Goal: Task Accomplishment & Management: Manage account settings

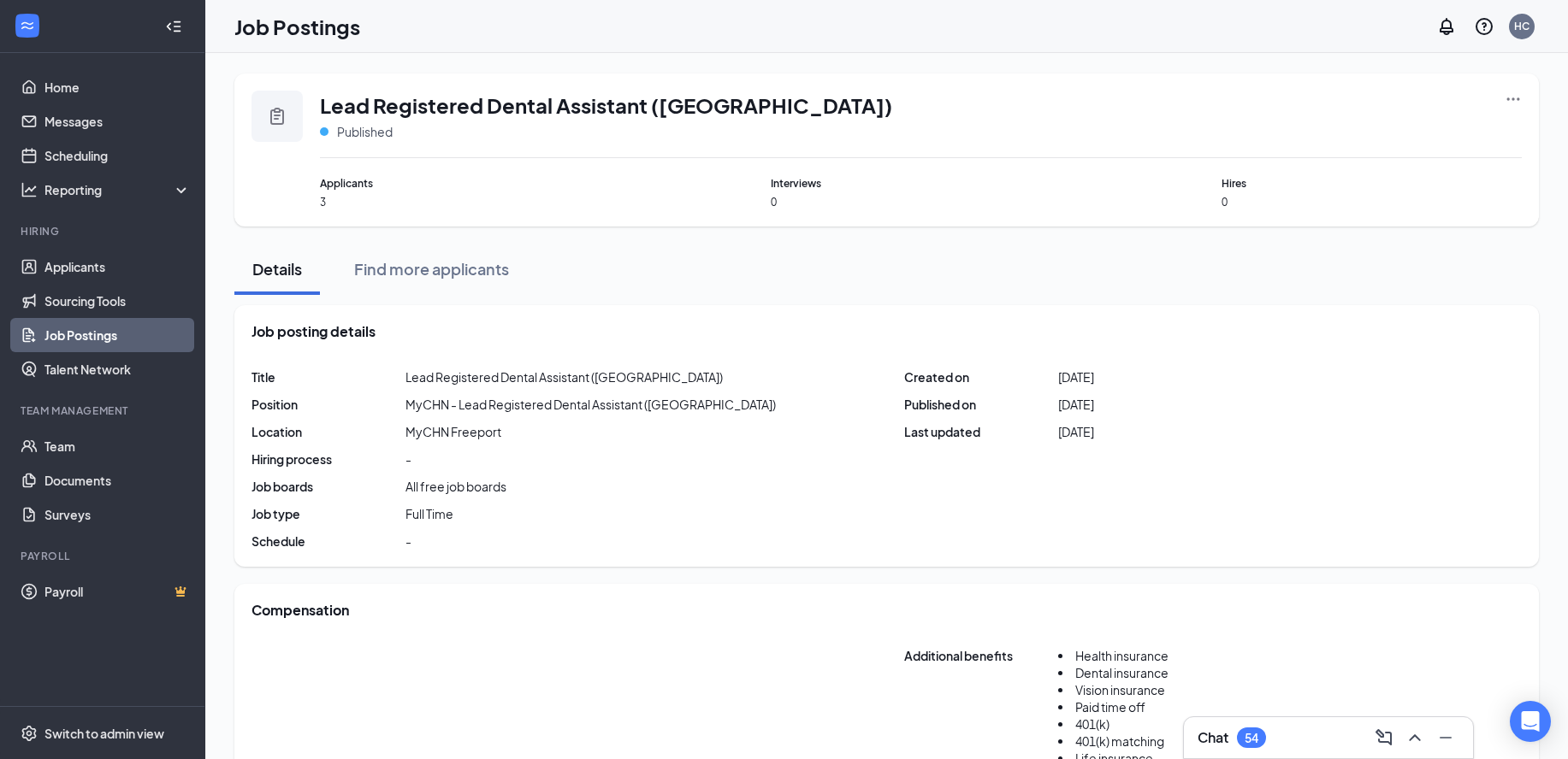
click at [91, 330] on link "Job Postings" at bounding box center [118, 334] width 146 height 34
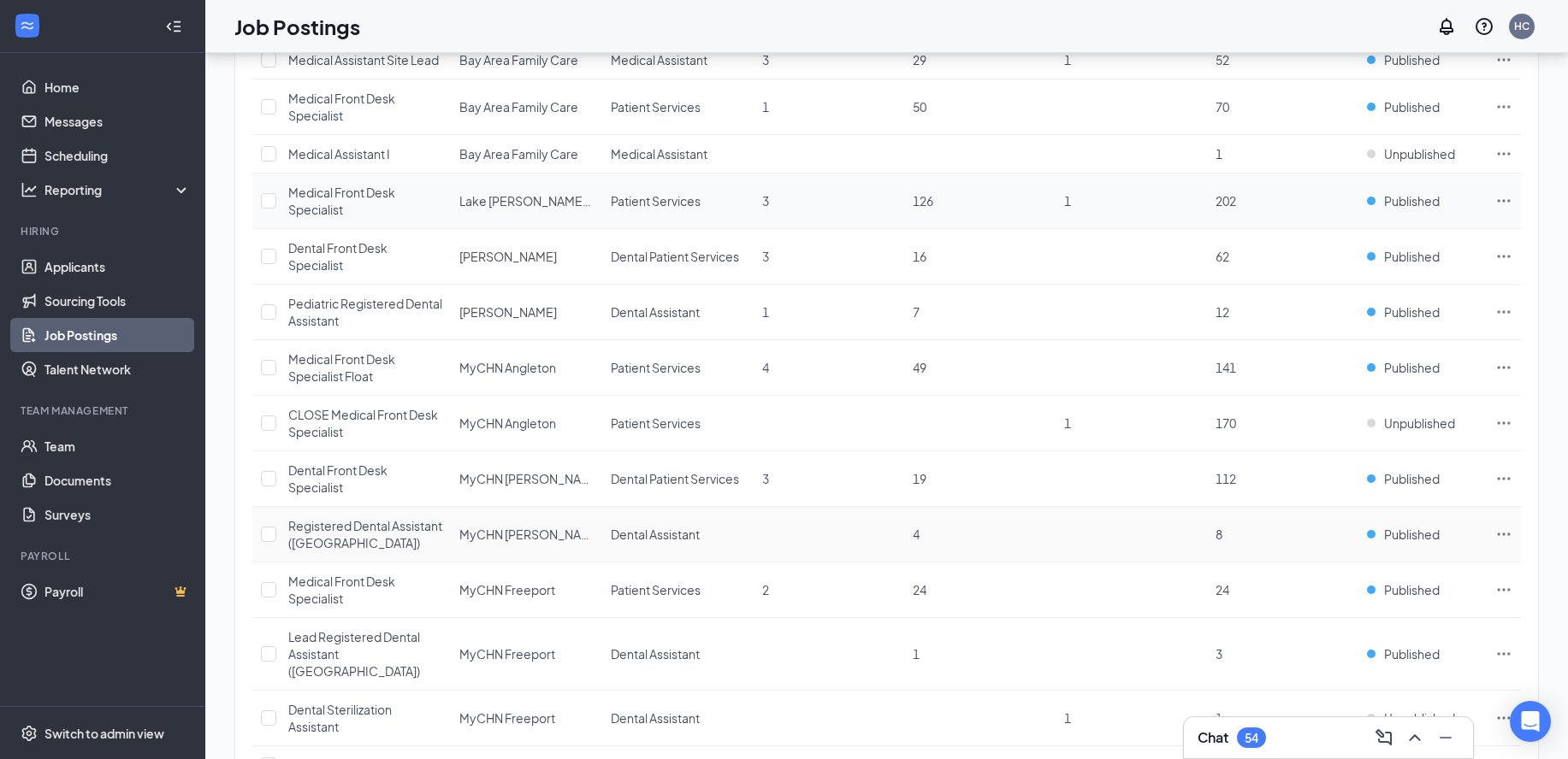
scroll to position [214, 0]
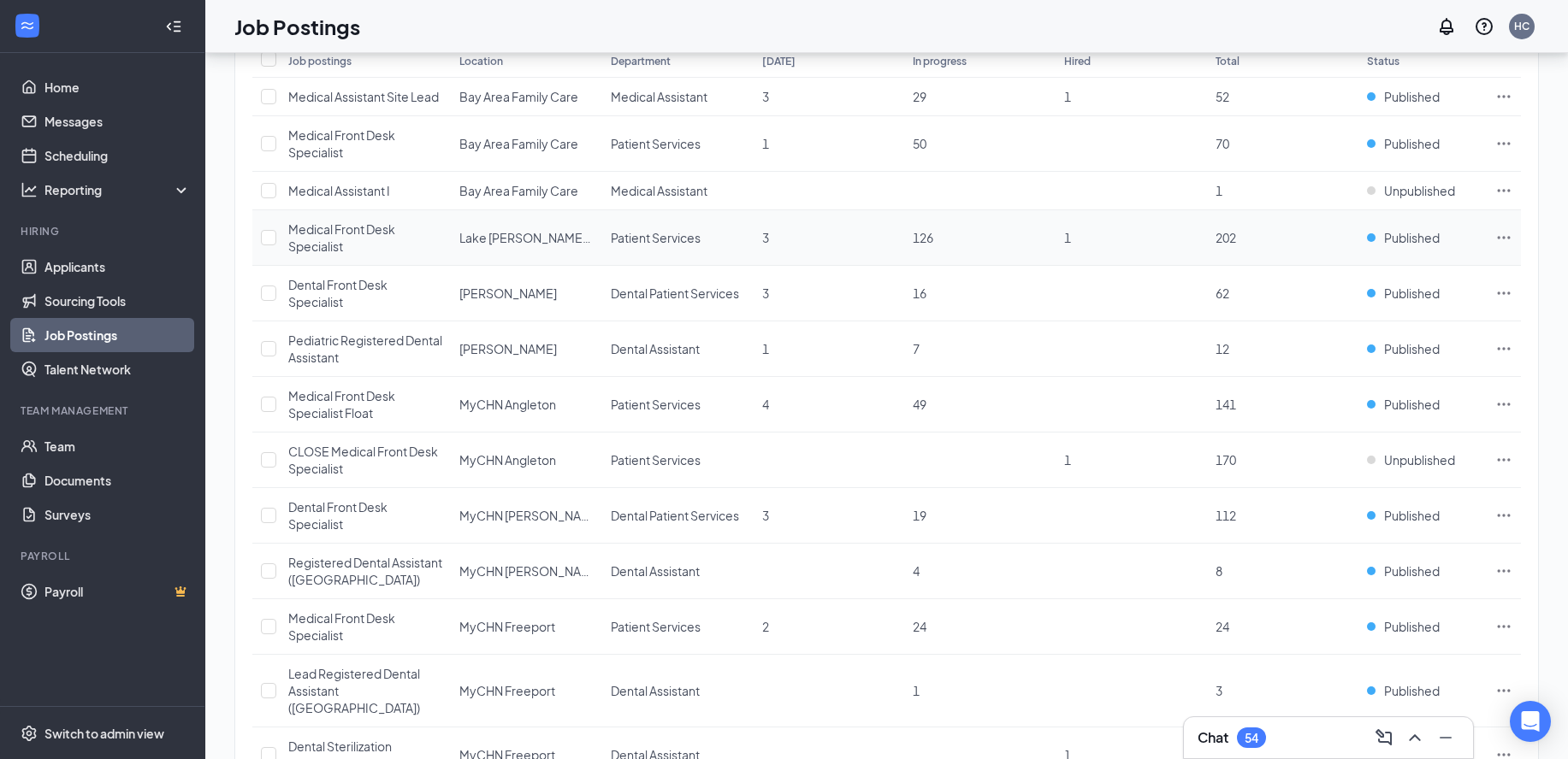
click at [331, 223] on span "Medical Front Desk Specialist" at bounding box center [341, 238] width 107 height 33
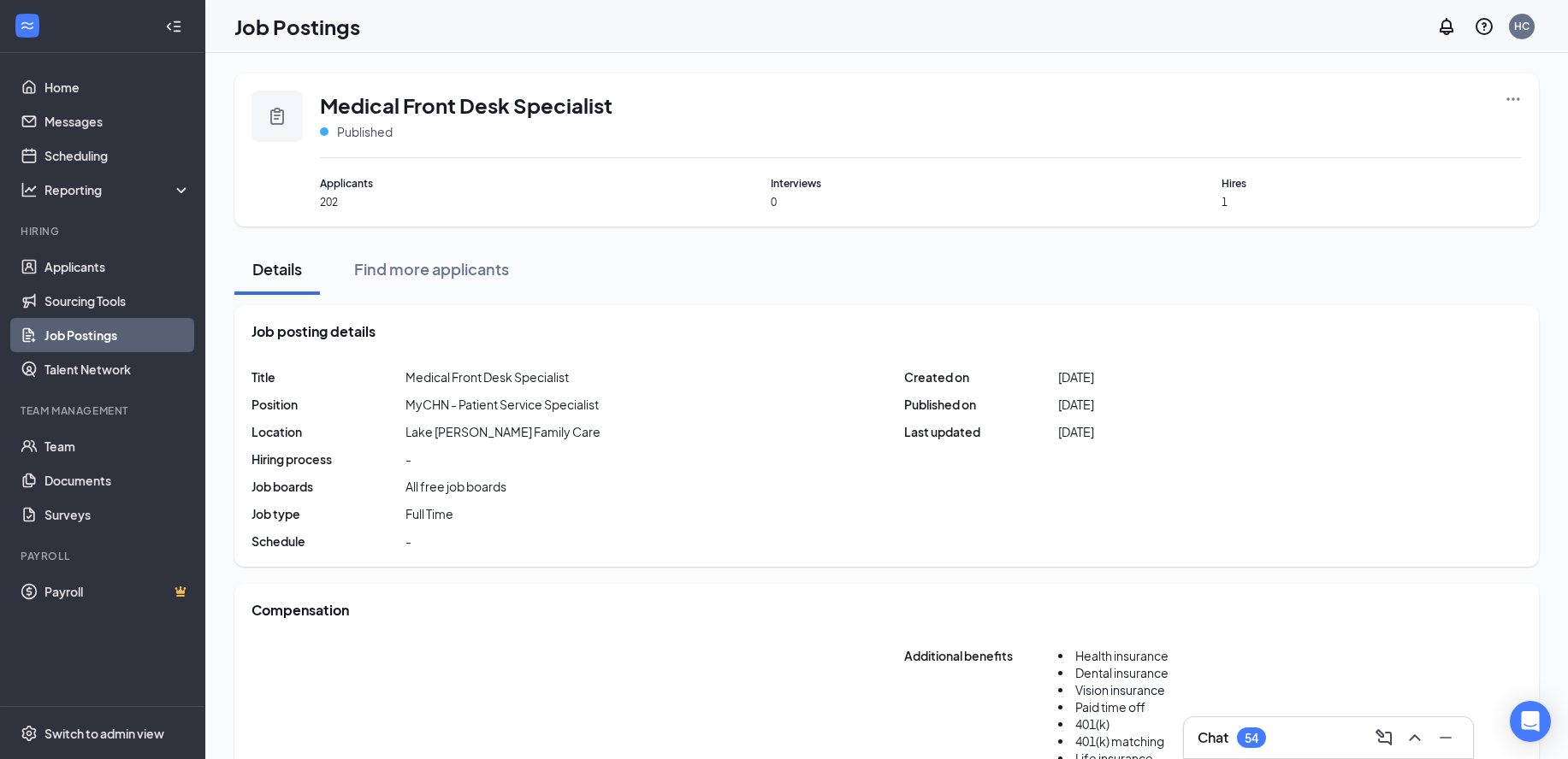
click at [1515, 108] on div at bounding box center [1513, 115] width 17 height 49
click at [1516, 97] on icon "Ellipses" at bounding box center [1513, 99] width 17 height 17
click at [1375, 246] on span "View applicants" at bounding box center [1394, 246] width 229 height 19
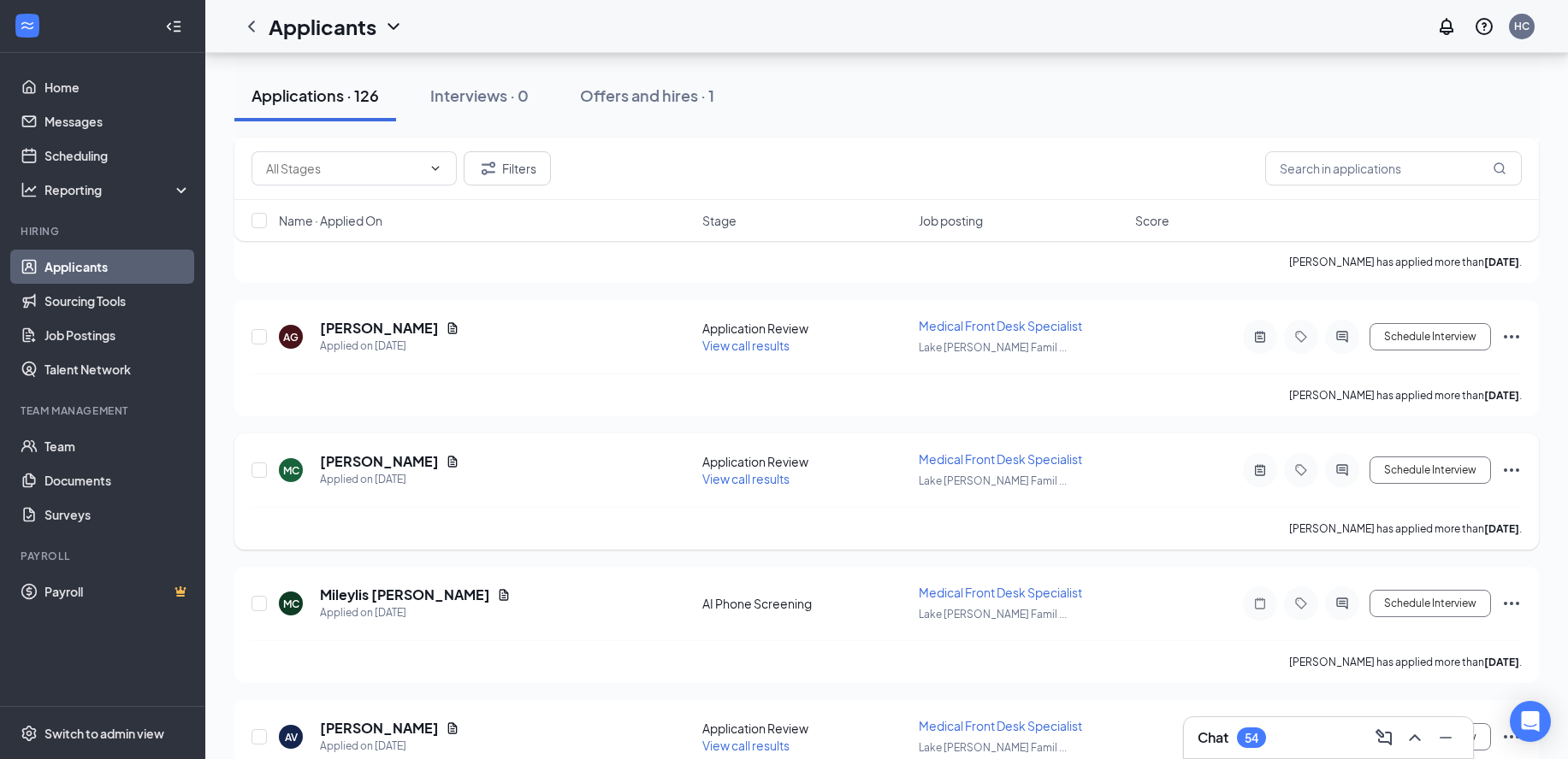
scroll to position [1666, 0]
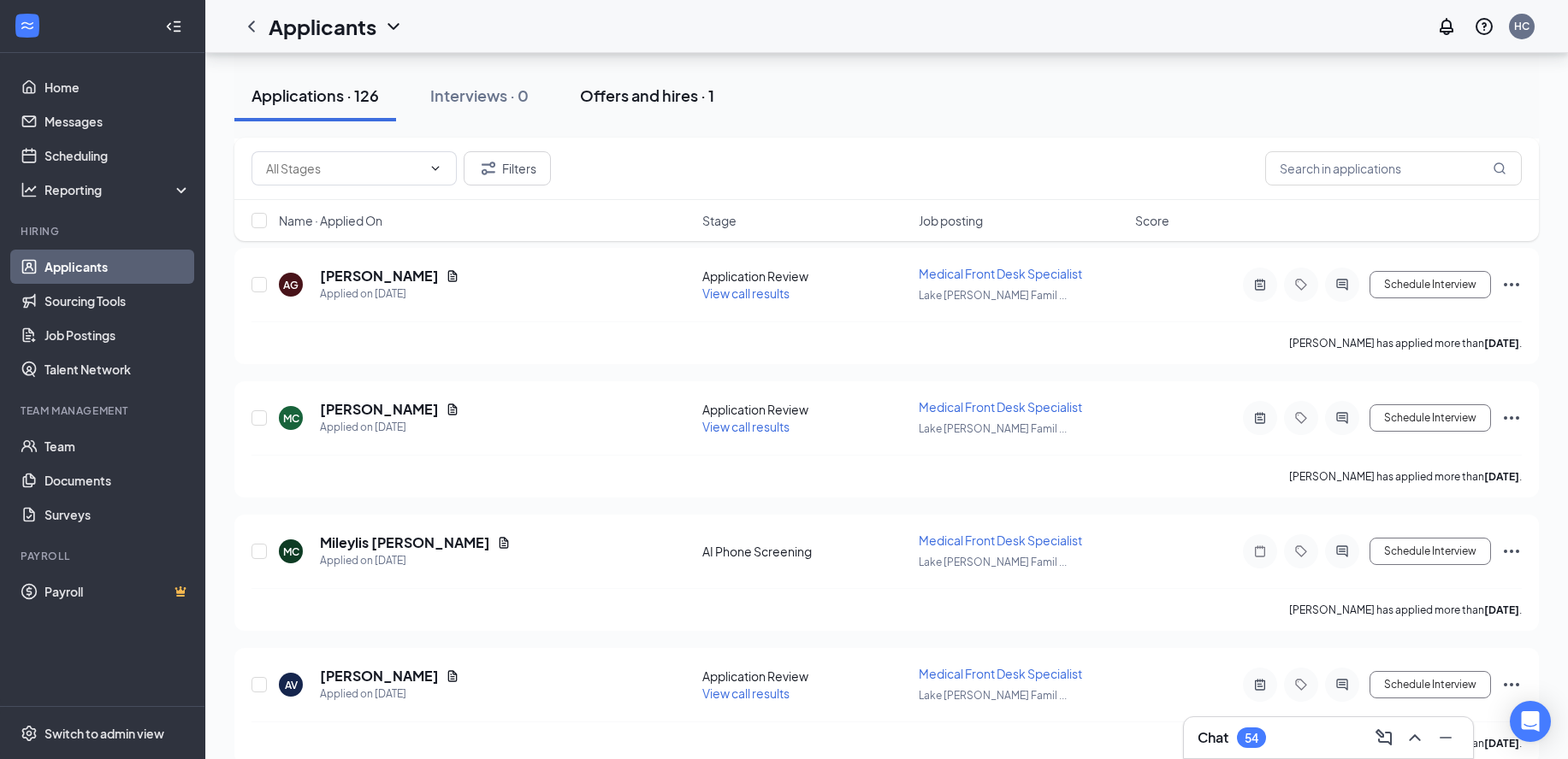
click at [633, 92] on div "Offers and hires · 1" at bounding box center [647, 95] width 134 height 21
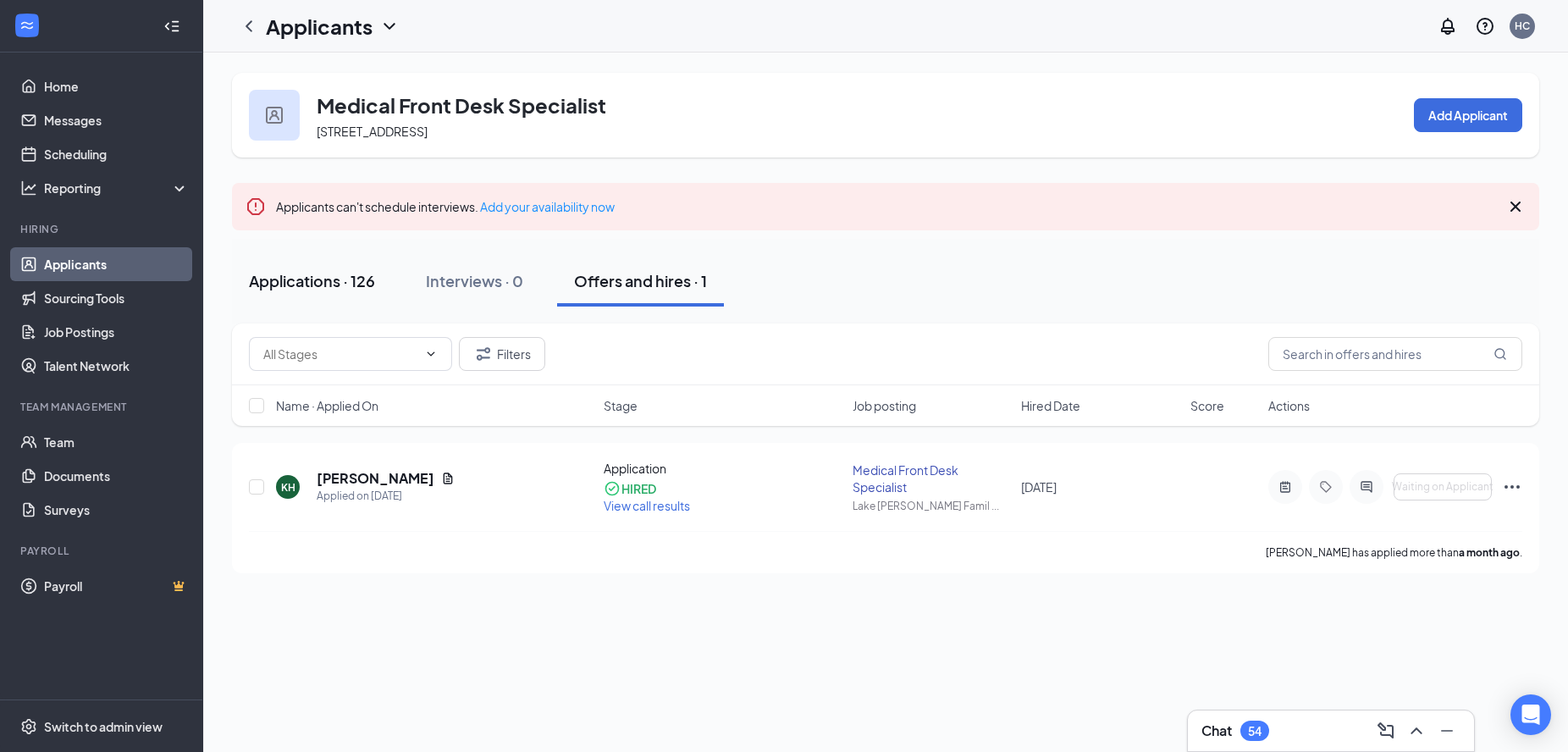
click at [306, 276] on div "Applications · 126" at bounding box center [312, 281] width 126 height 21
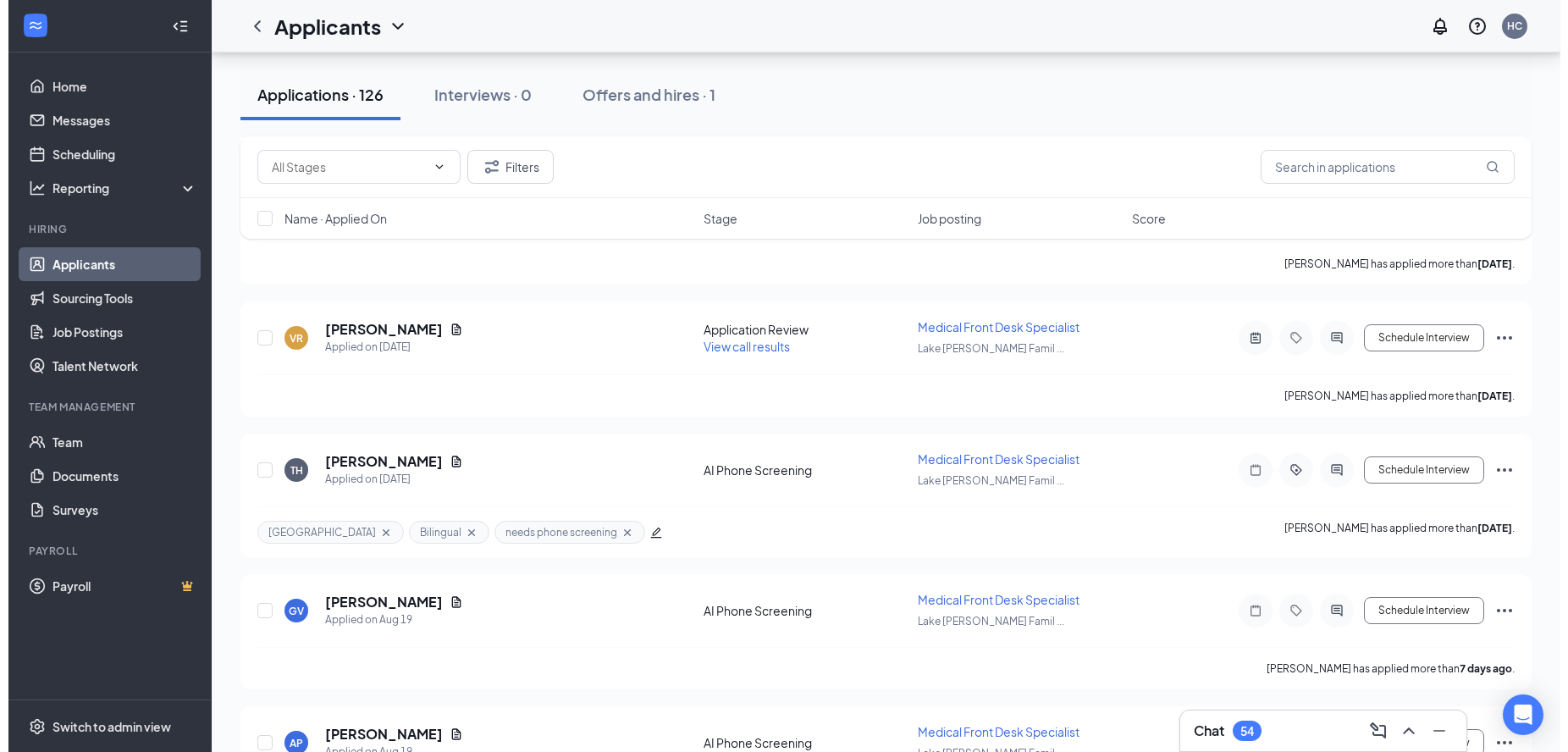
scroll to position [4242, 0]
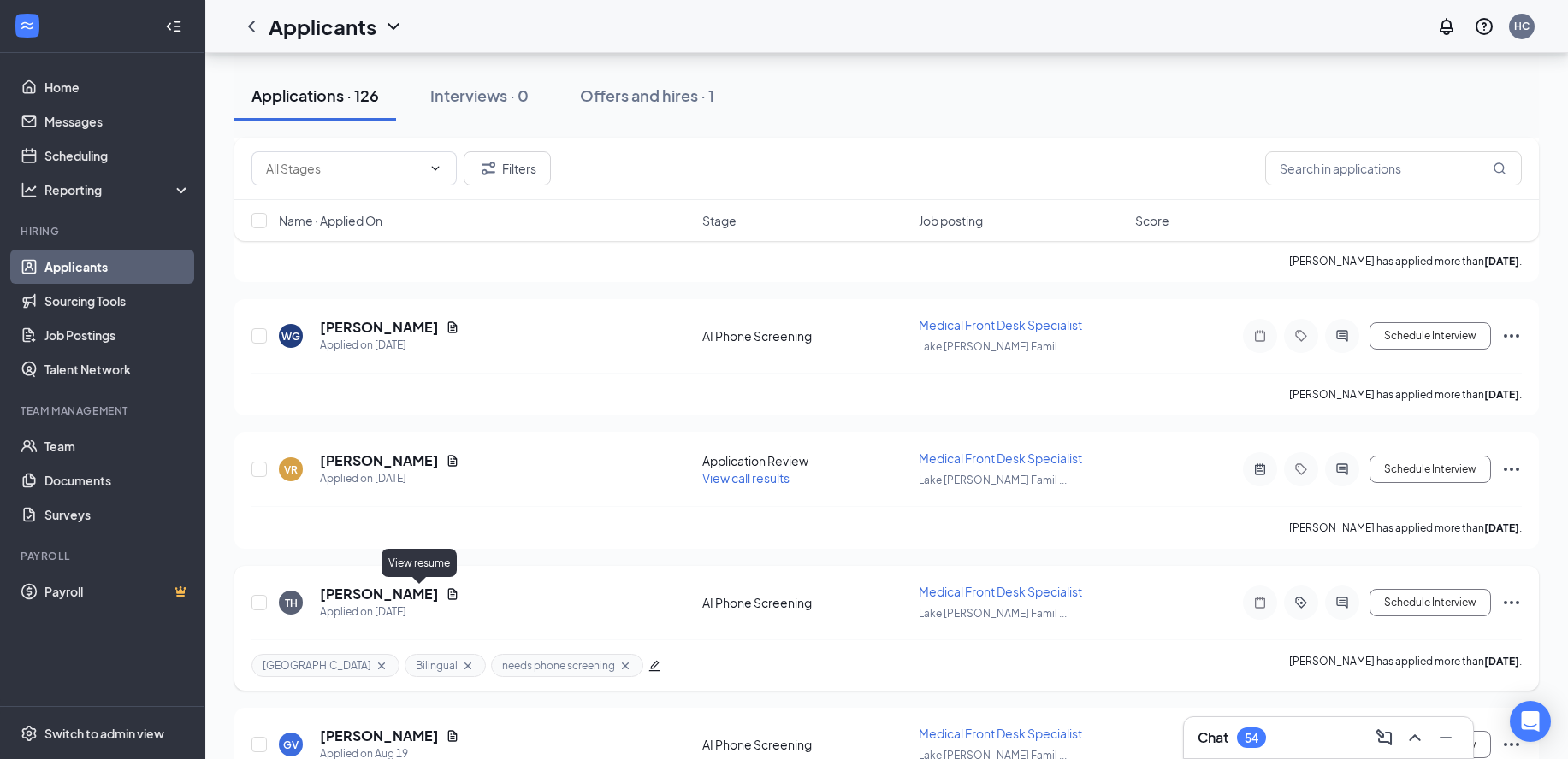
click at [448, 589] on icon "Document" at bounding box center [453, 594] width 10 height 12
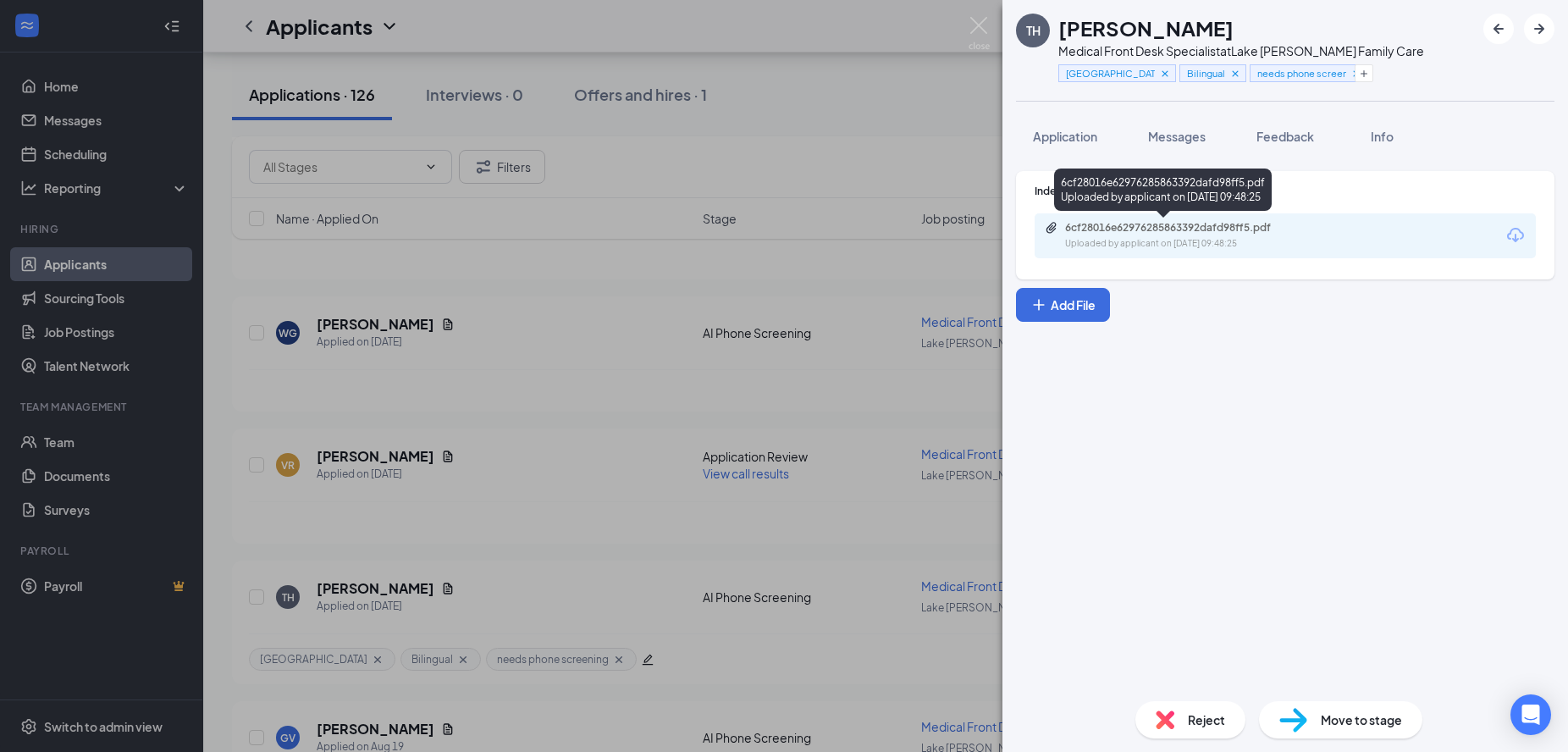
click at [1246, 236] on div "6cf28016e62976285863392dafd98ff5.pdf Uploaded by applicant on Aug 20, 2025 at 0…" at bounding box center [1182, 236] width 275 height 30
click at [988, 20] on img at bounding box center [979, 33] width 21 height 33
click at [971, 24] on div "Applicants HC" at bounding box center [885, 26] width 1365 height 52
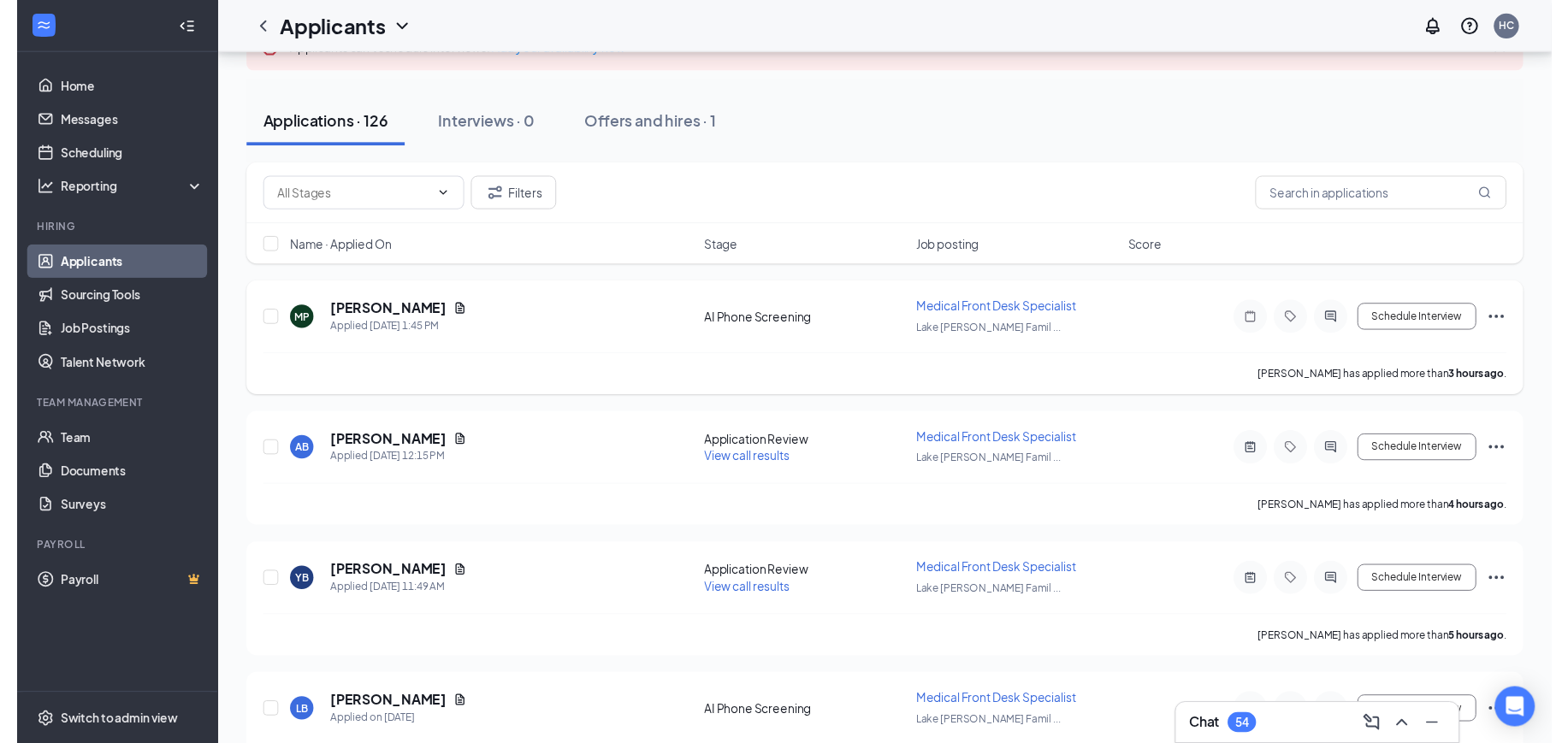
scroll to position [214, 0]
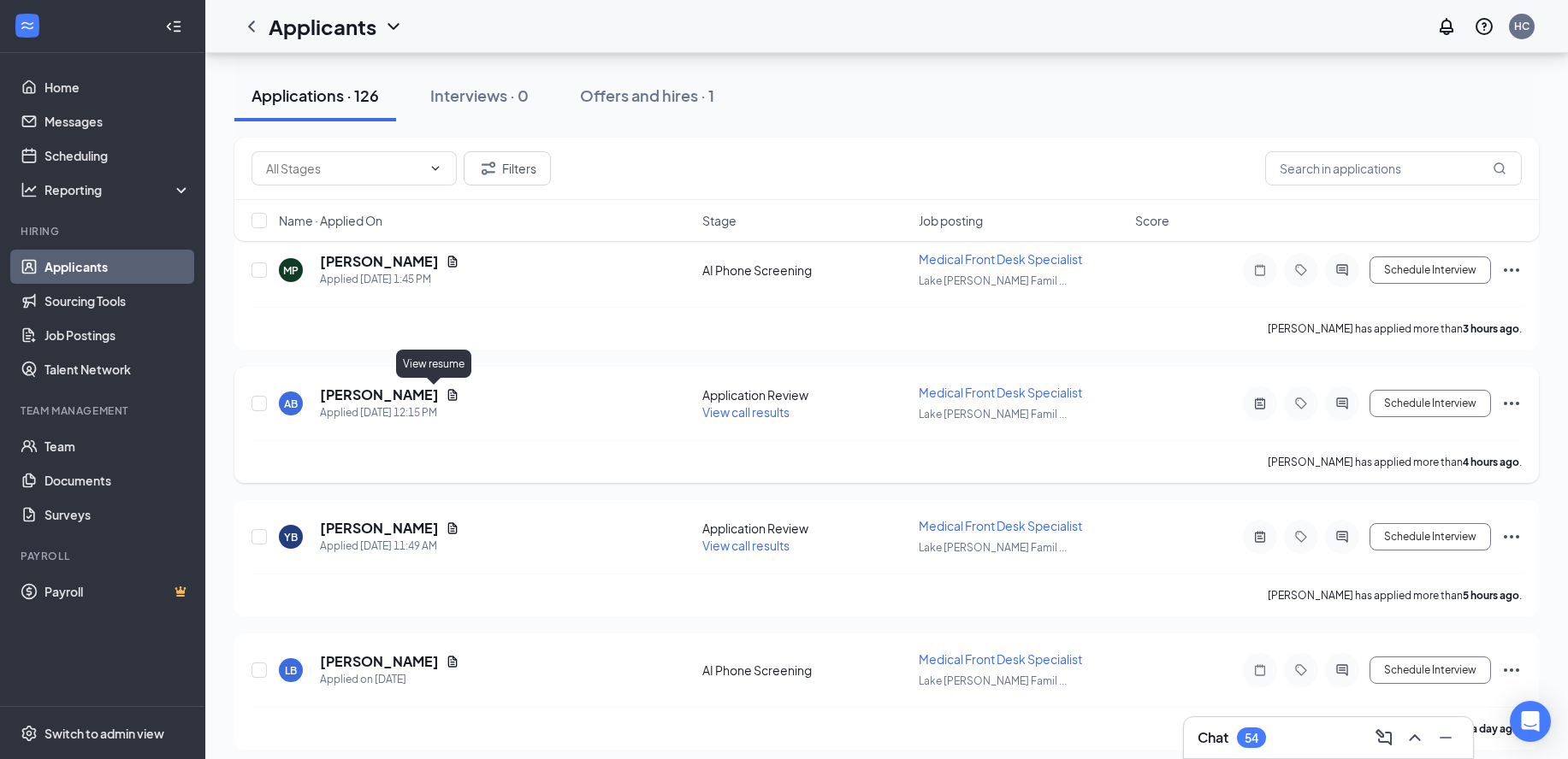
click at [448, 391] on icon "Document" at bounding box center [453, 395] width 10 height 12
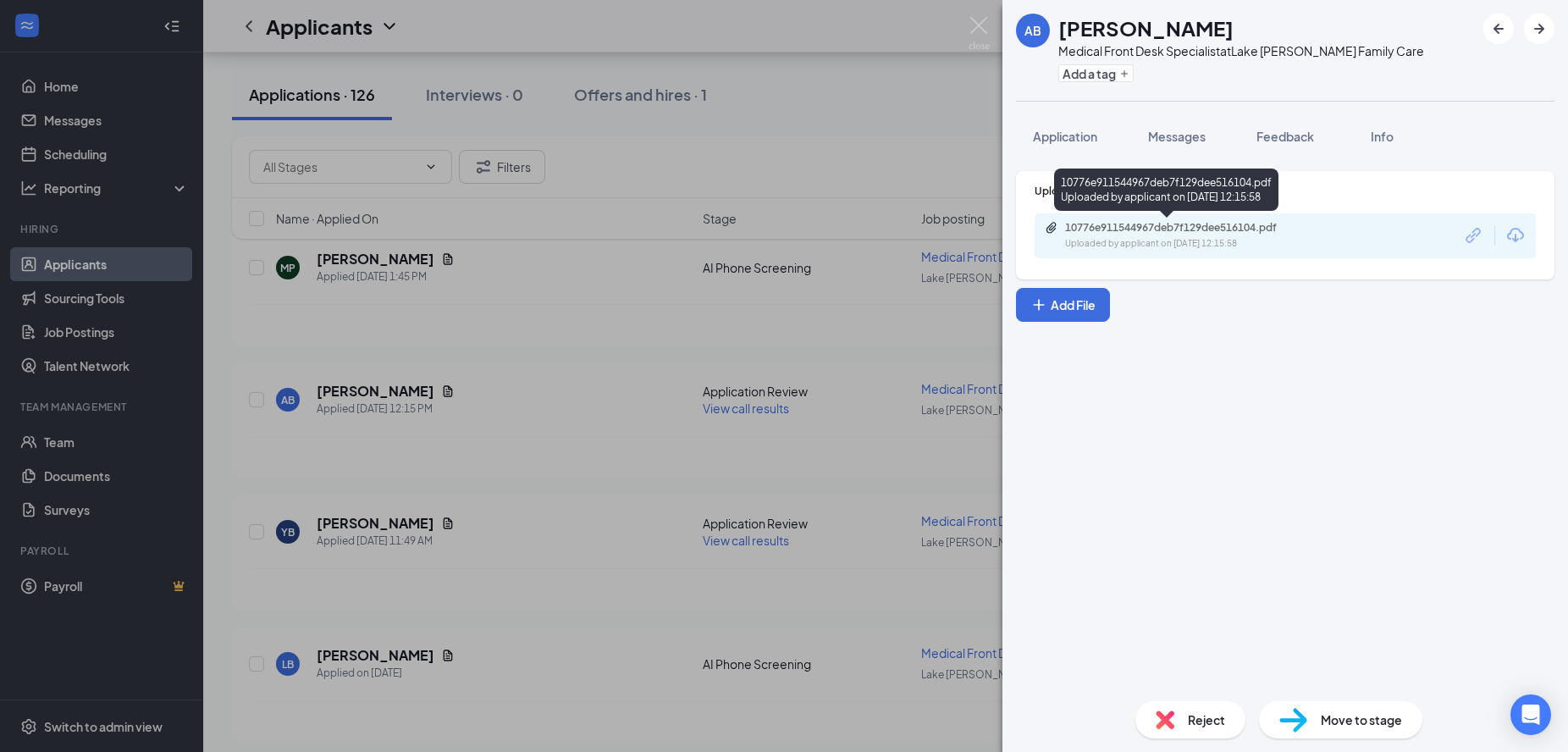
click at [1168, 222] on div "10776e911544967deb7f129dee516104.pdf" at bounding box center [1183, 228] width 237 height 13
click at [736, 400] on div "AB Antonia Botard Medical Front Desk Specialist at Lake Jackson Family Care Add…" at bounding box center [784, 376] width 1568 height 752
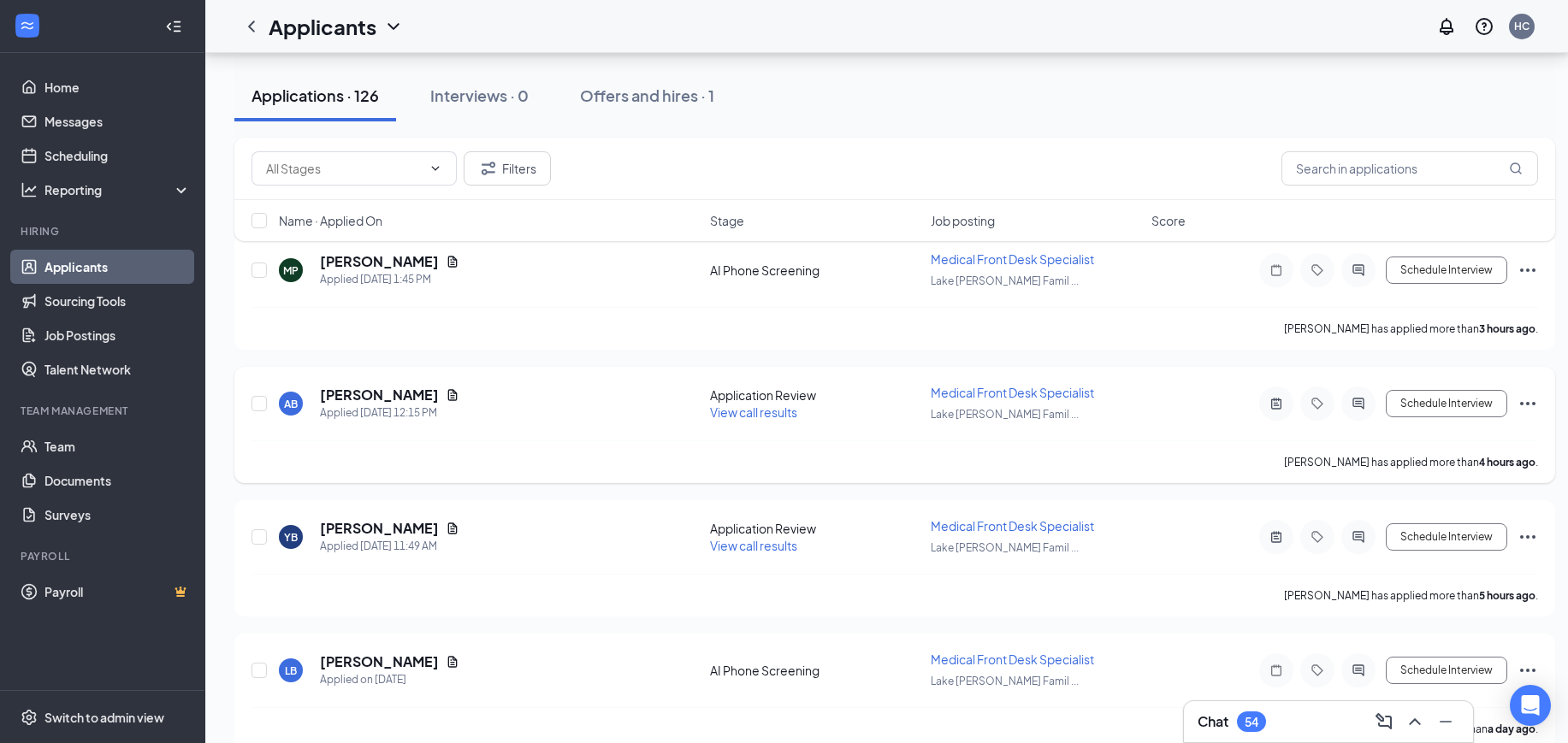
click at [766, 412] on span "View call results" at bounding box center [754, 412] width 88 height 15
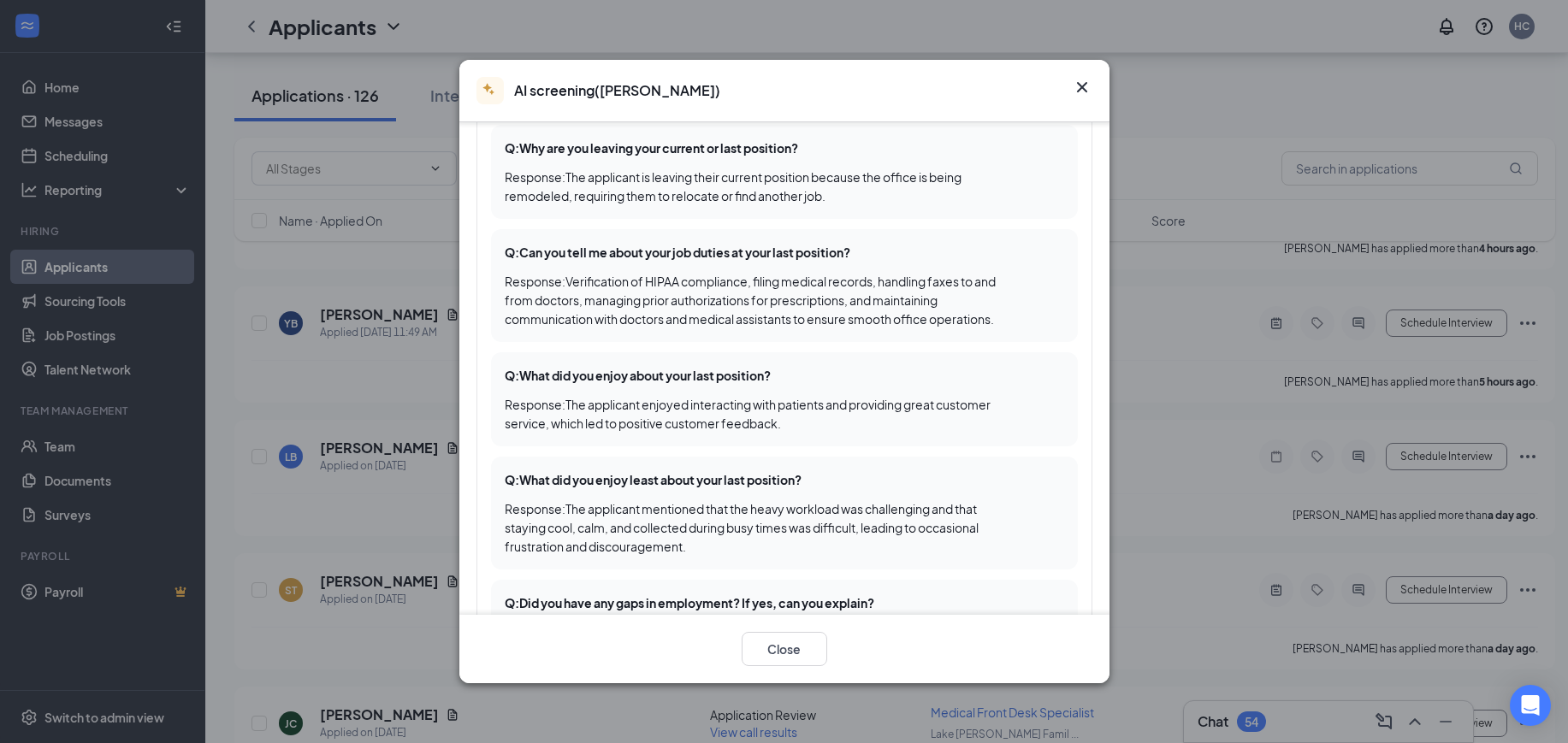
scroll to position [377, 0]
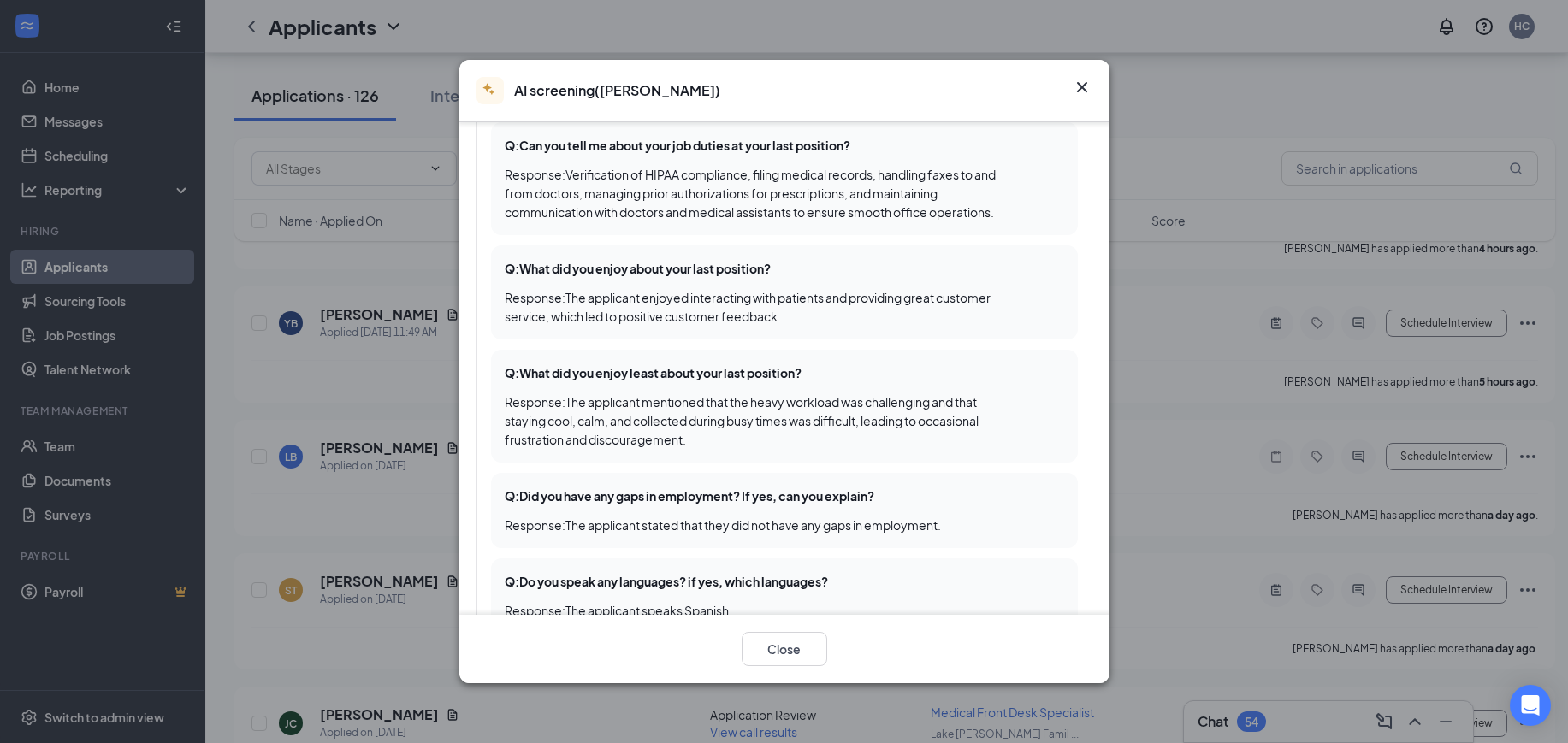
click at [1083, 77] on icon "Cross" at bounding box center [1081, 87] width 20 height 20
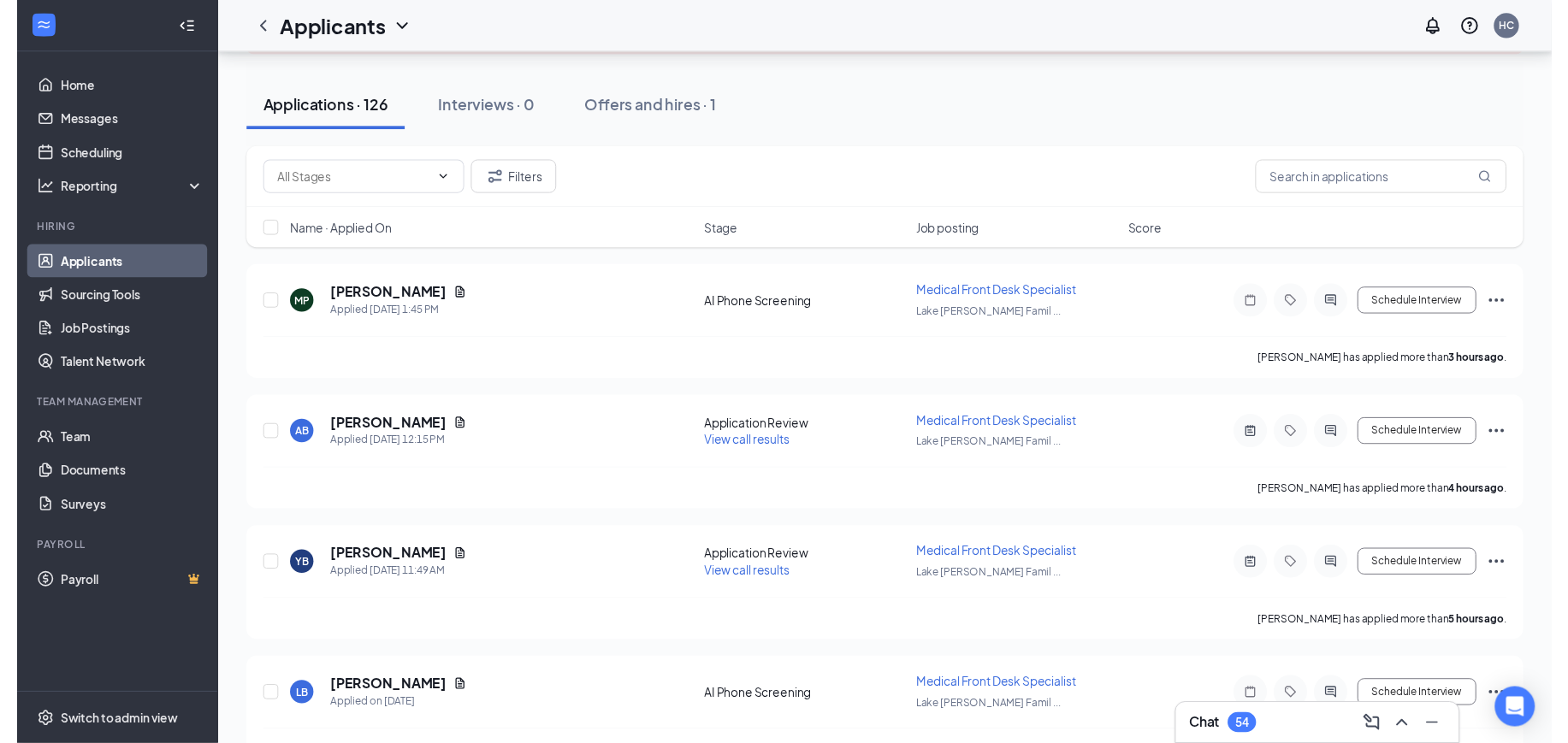
scroll to position [214, 0]
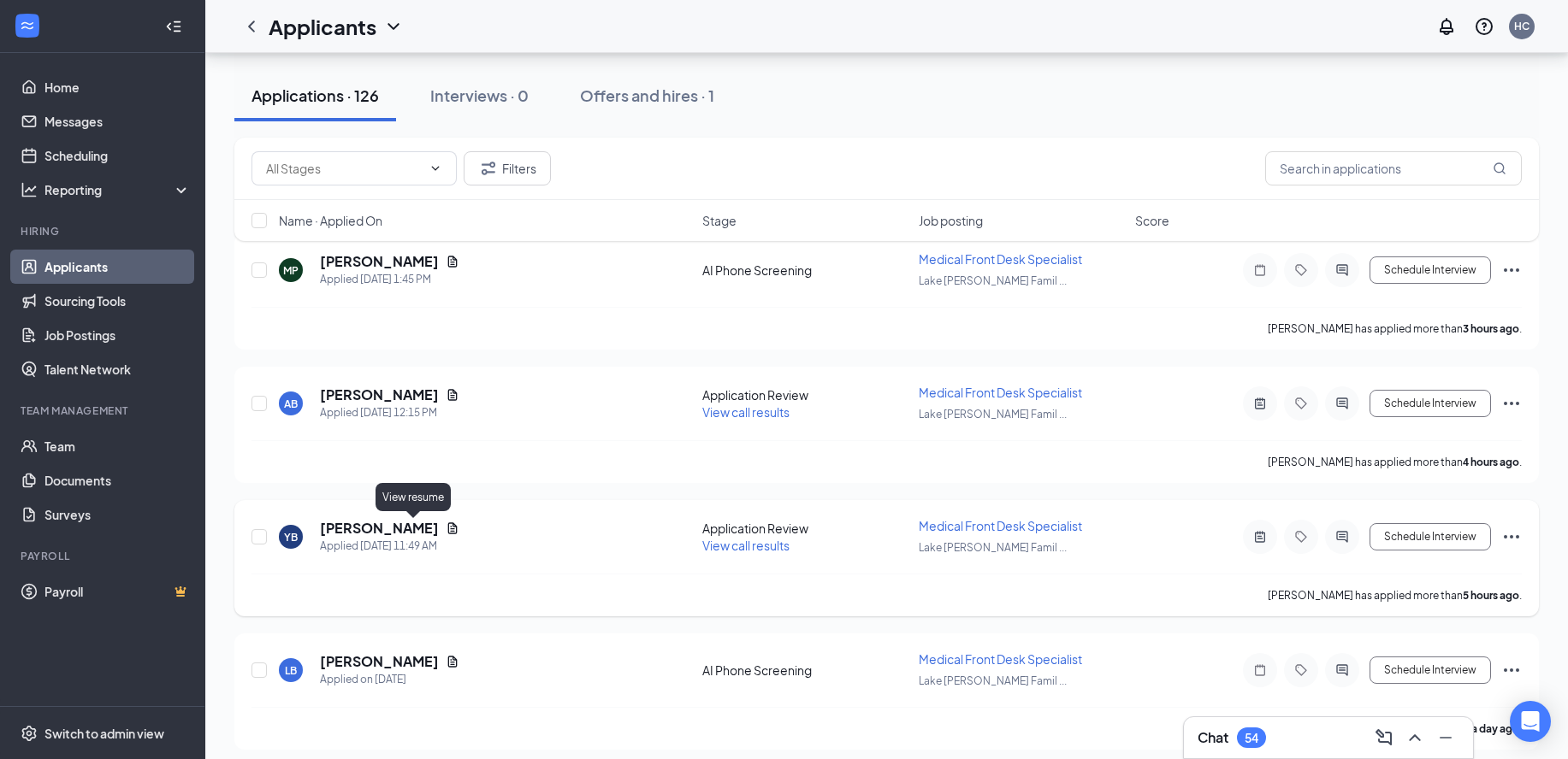
click at [445, 522] on icon "Document" at bounding box center [452, 528] width 13 height 13
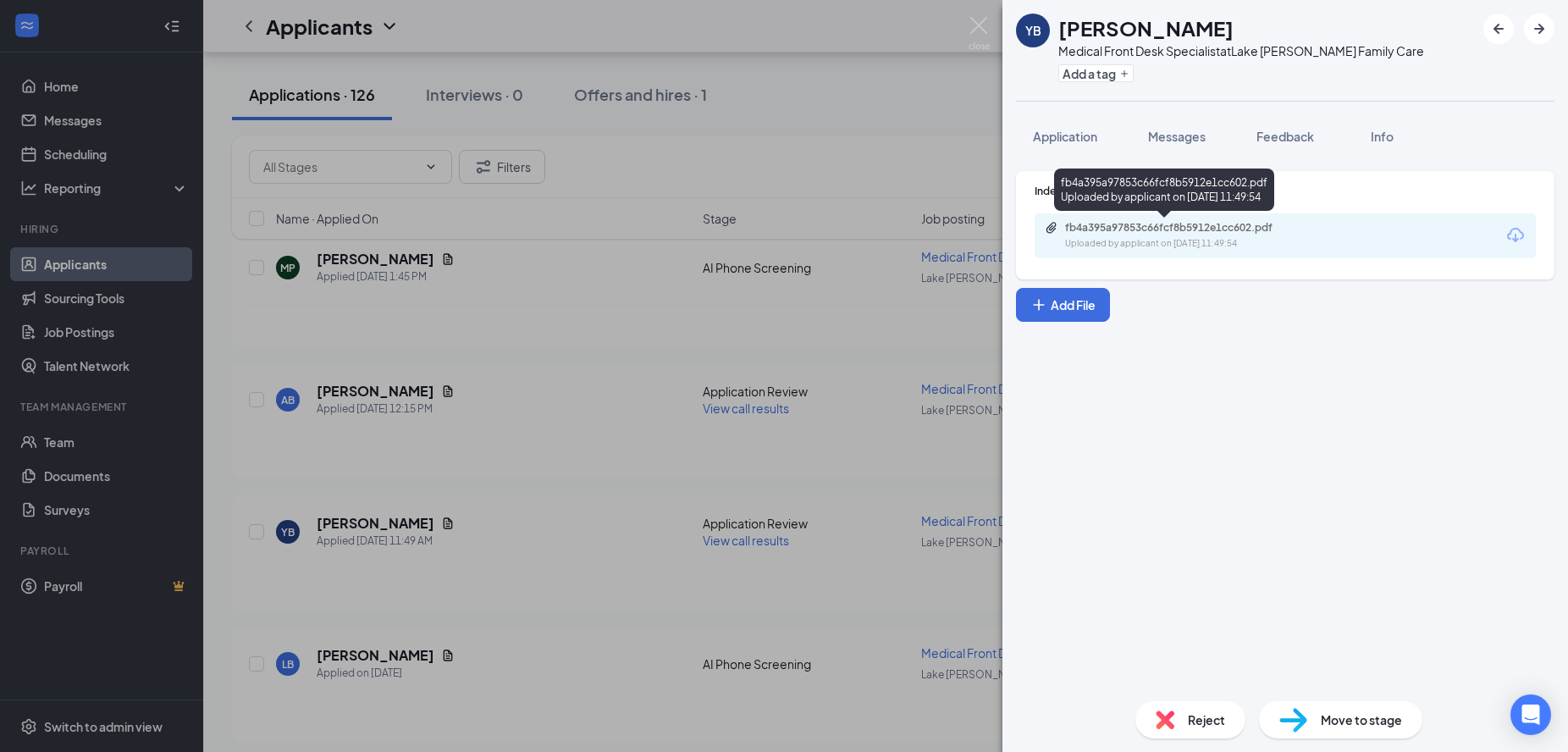
click at [1177, 242] on div "Uploaded by applicant on Aug 26, 2025 at 11:49:54" at bounding box center [1191, 243] width 254 height 13
click at [973, 29] on img at bounding box center [979, 33] width 21 height 33
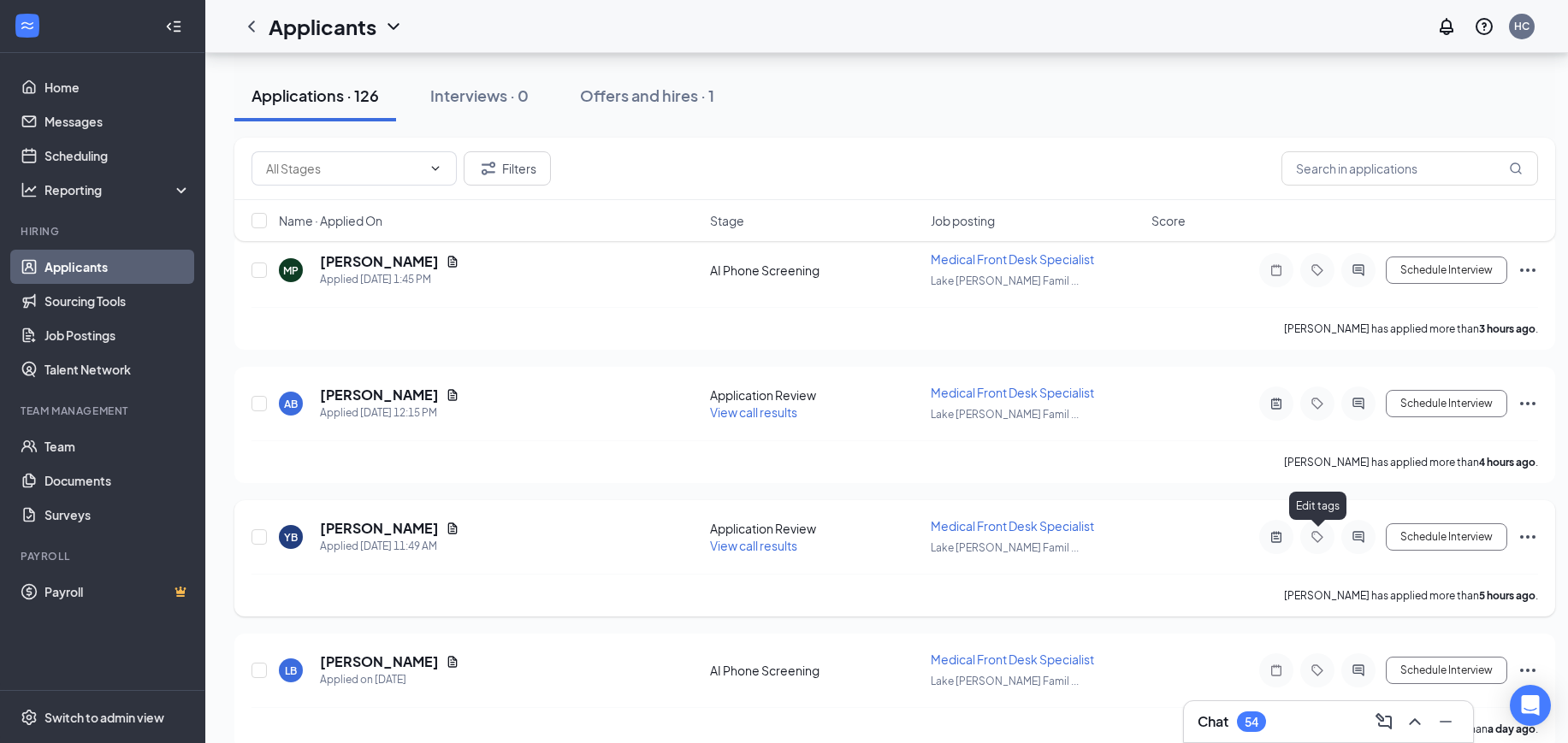
click at [1320, 536] on icon "Tag" at bounding box center [1316, 537] width 12 height 12
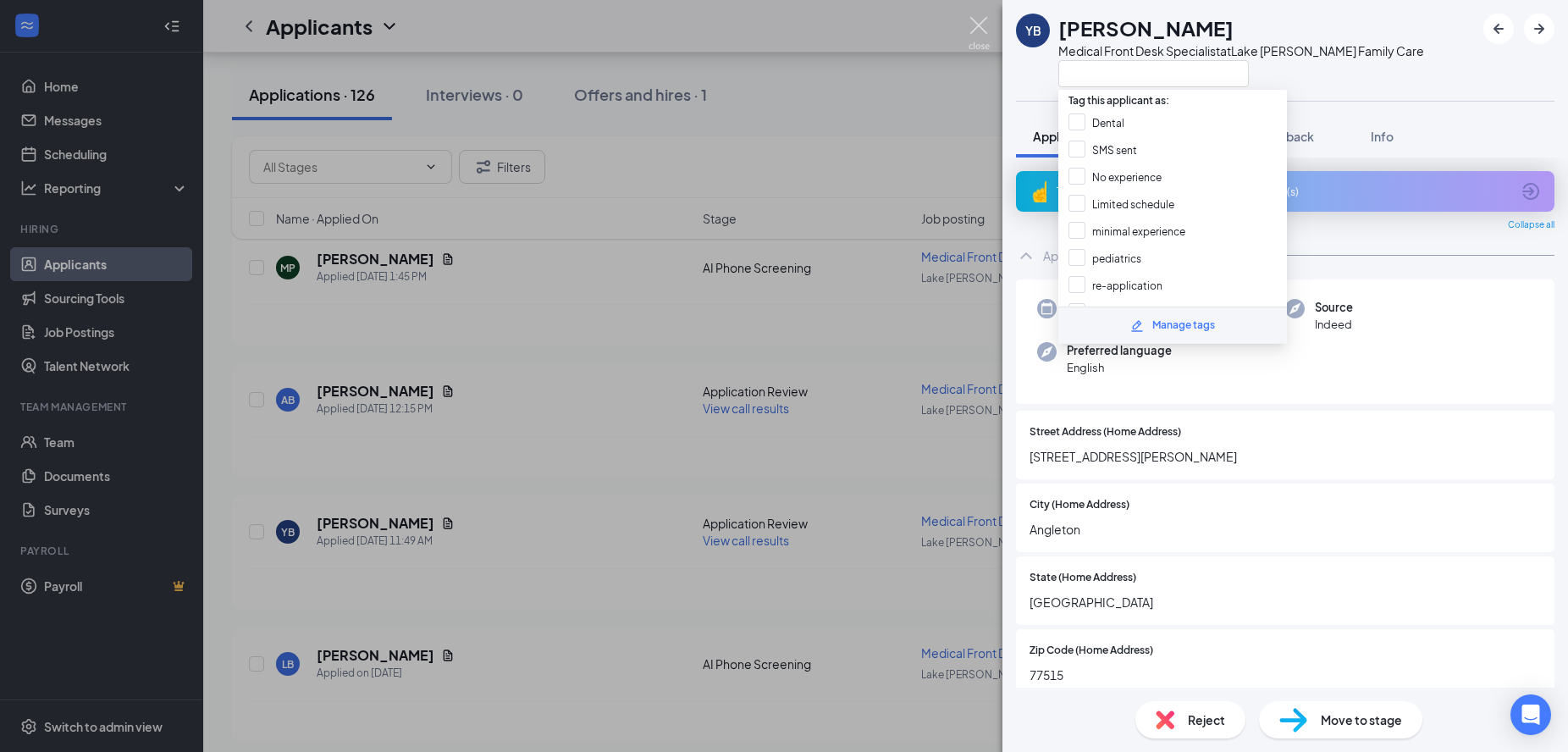
click at [968, 33] on img at bounding box center [979, 33] width 21 height 33
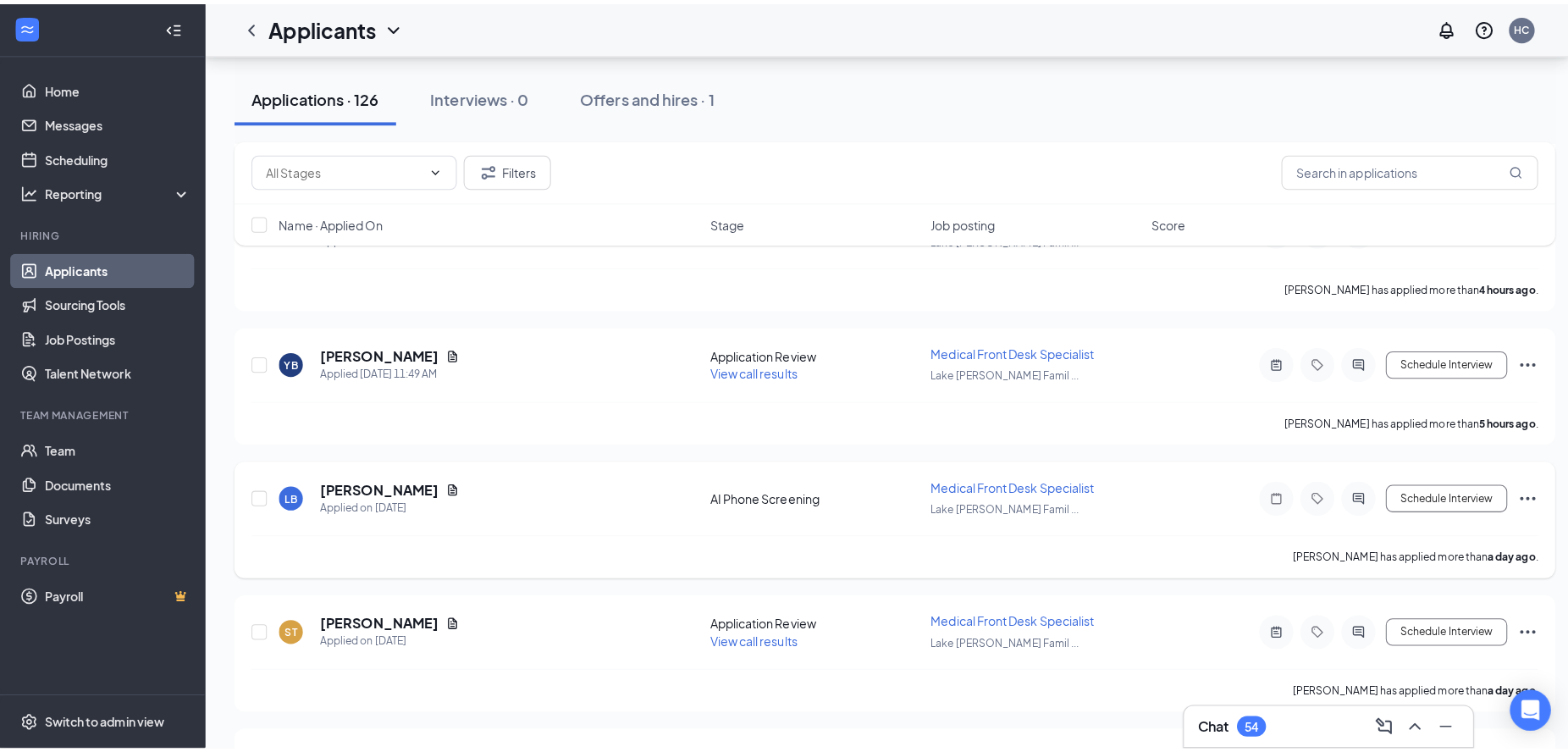
scroll to position [424, 0]
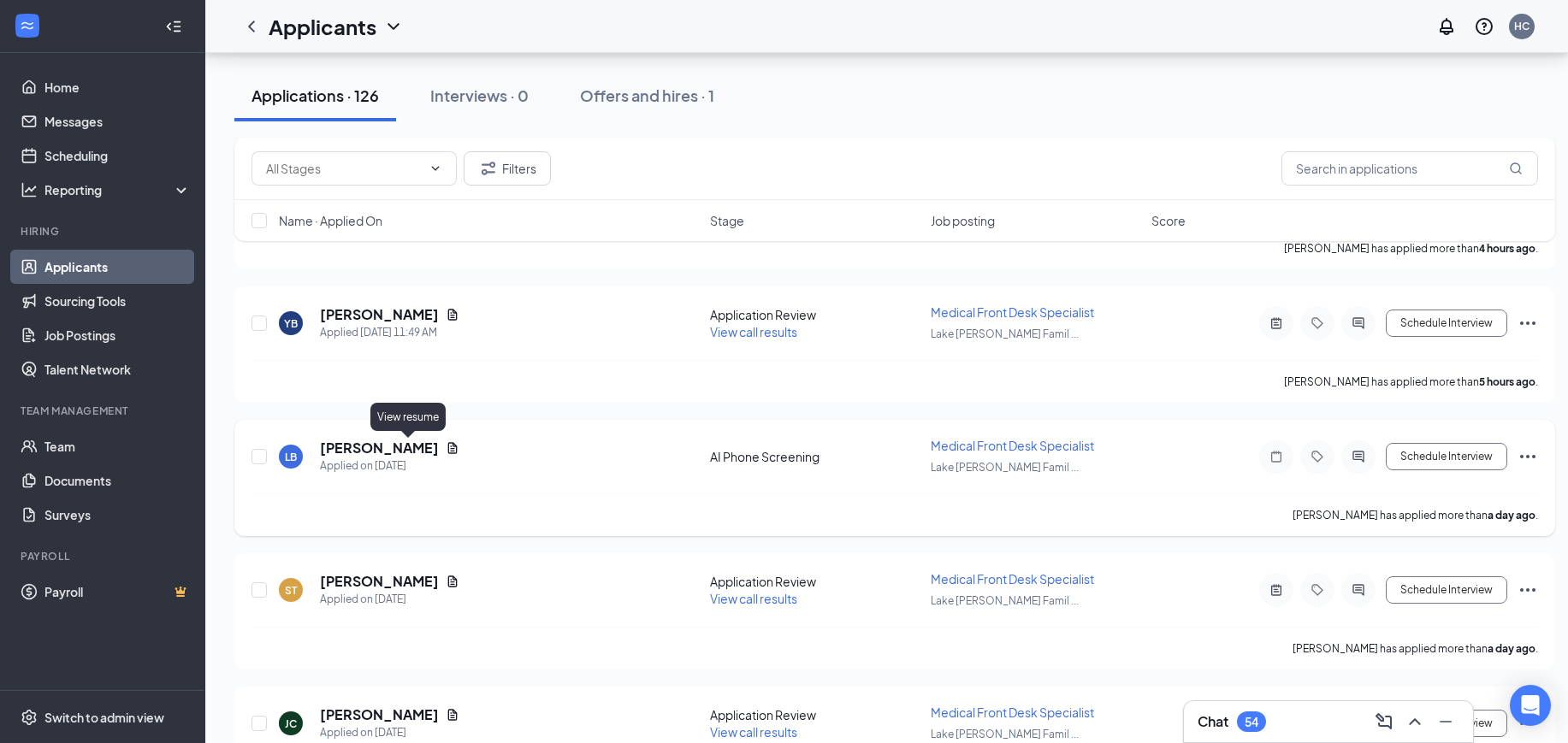
click at [445, 447] on icon "Document" at bounding box center [452, 448] width 13 height 13
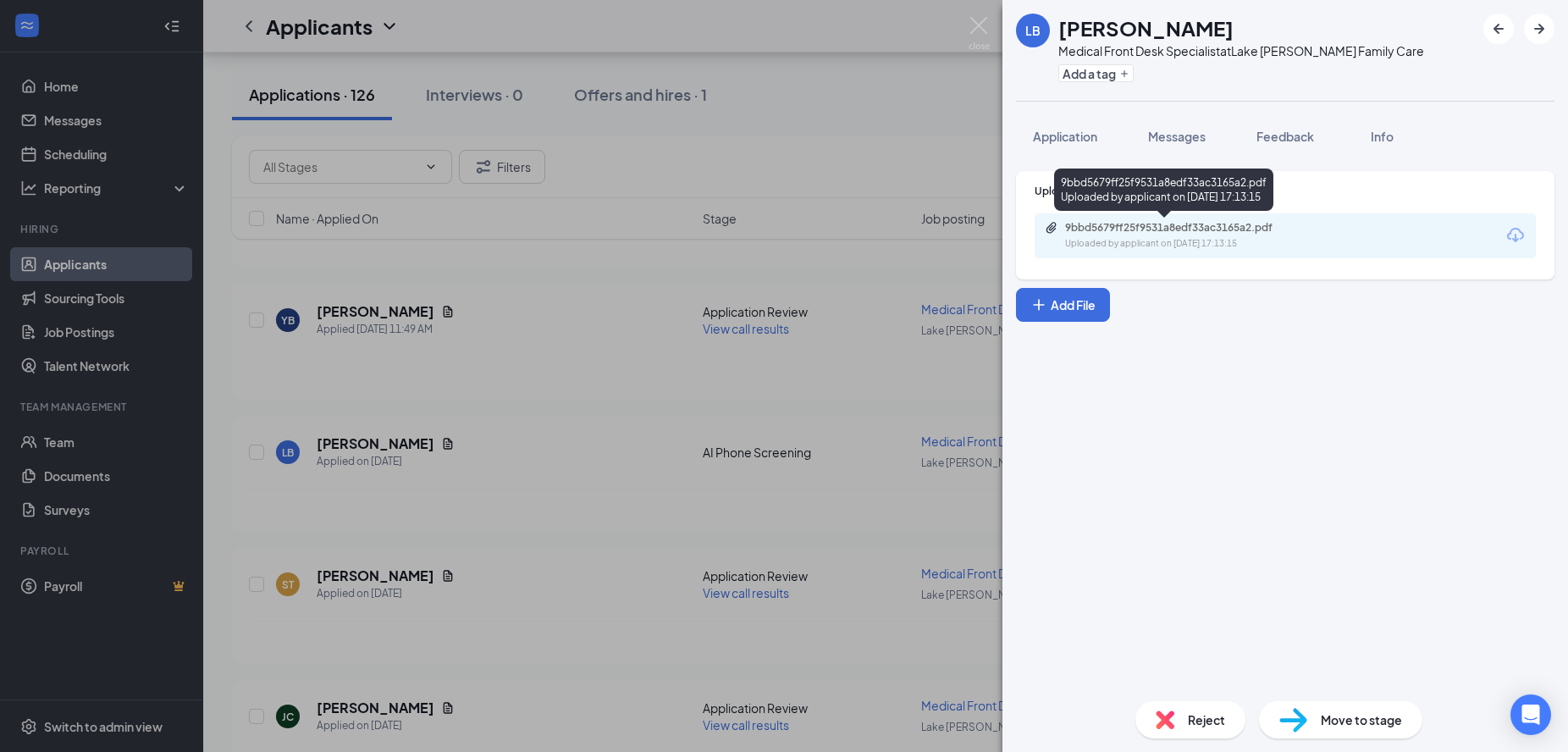
click at [1253, 230] on div "9bbd5679ff25f9531a8edf33ac3165a2.pdf" at bounding box center [1183, 228] width 237 height 13
click at [983, 13] on div "LB Liza Bhakta Medical Front Desk Specialist at Lake Jackson Family Care Add a …" at bounding box center [784, 376] width 1568 height 752
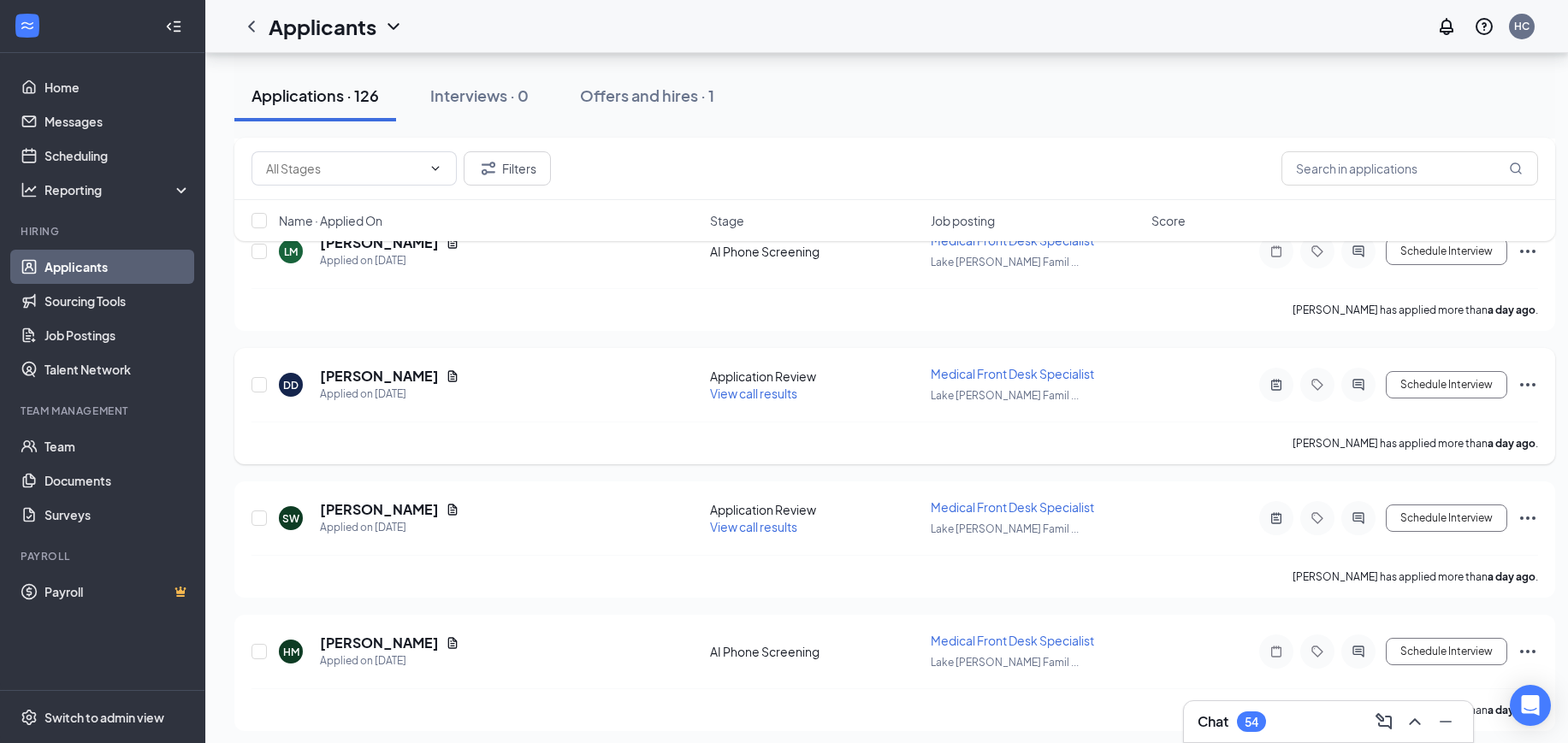
scroll to position [1069, 0]
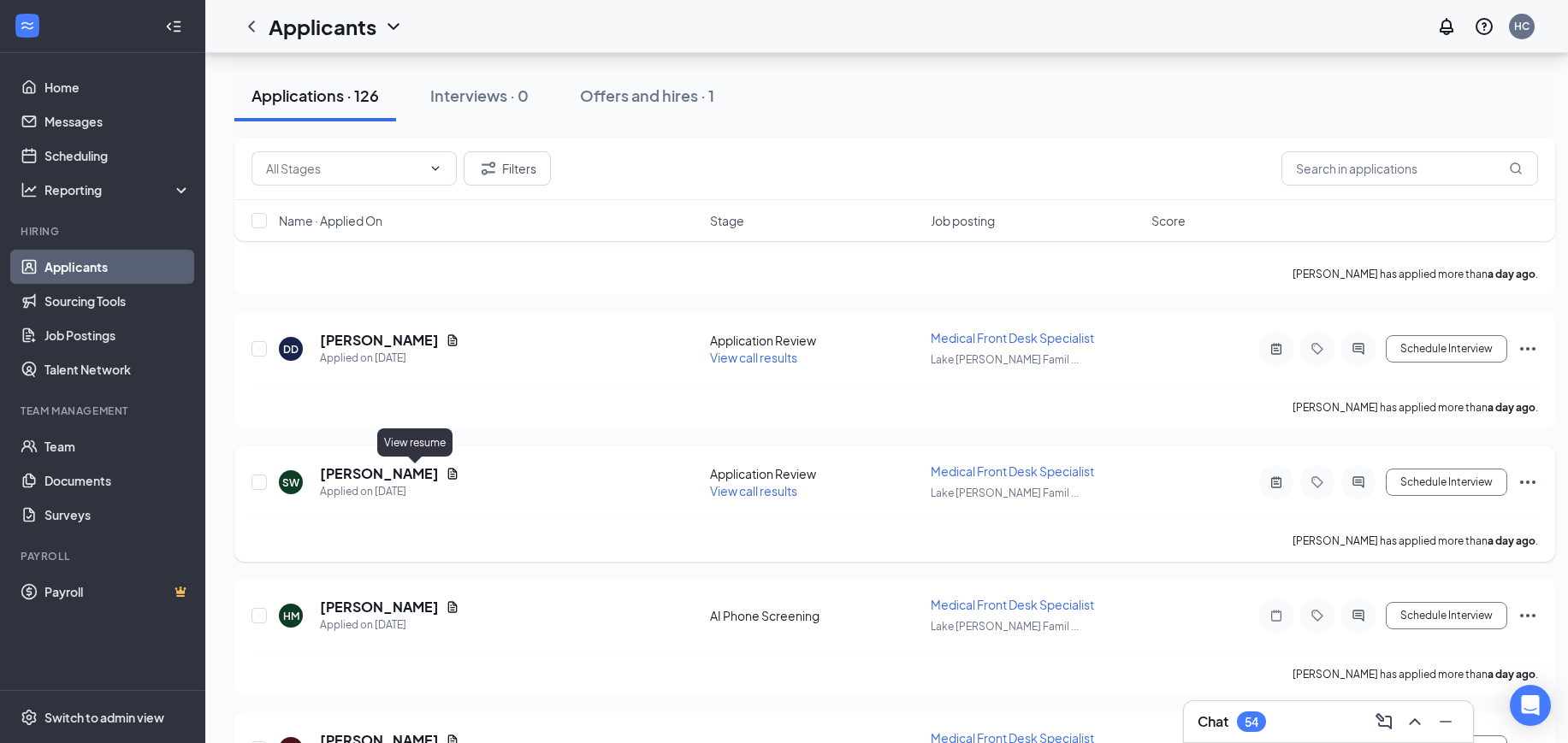
click at [445, 476] on icon "Document" at bounding box center [452, 474] width 13 height 13
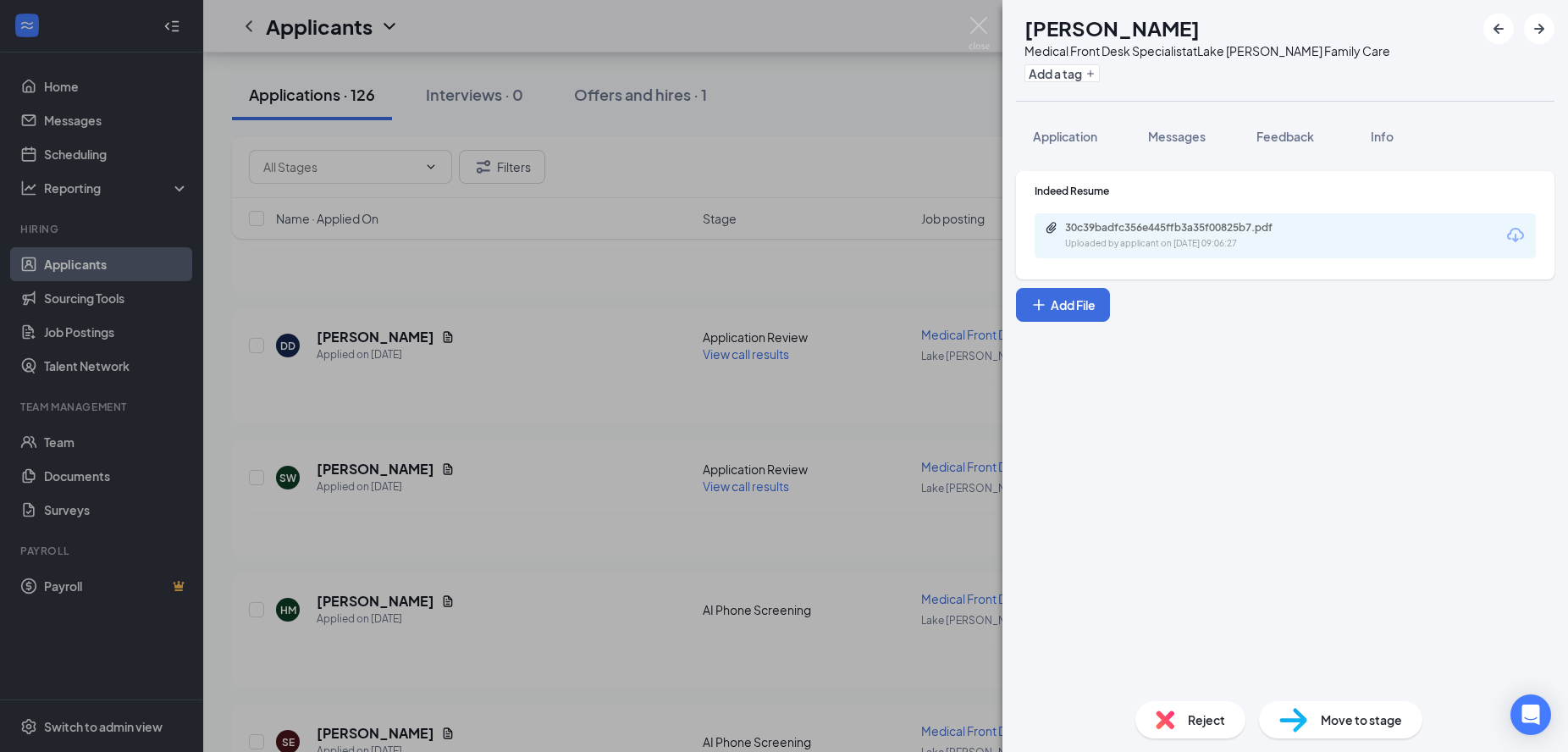
click at [1183, 217] on div "30c39badfc356e445ffb3a35f00825b7.pdf Uploaded by applicant on Aug 25, 2025 at 0…" at bounding box center [1284, 236] width 501 height 45
click at [1186, 221] on div "30c39badfc356e445ffb3a35f00825b7.pdf" at bounding box center [1183, 228] width 237 height 13
click at [981, 27] on img at bounding box center [979, 33] width 21 height 33
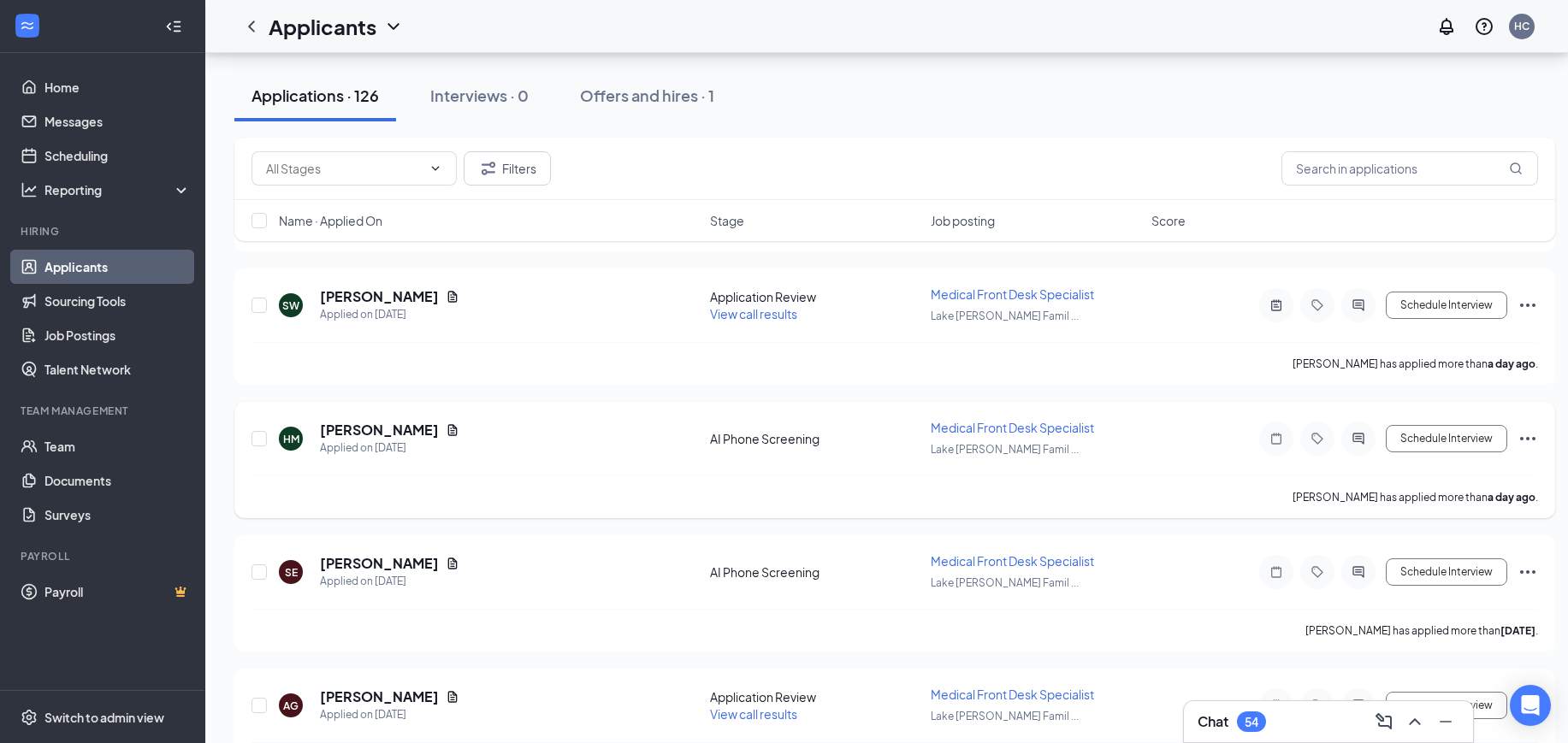
scroll to position [1283, 0]
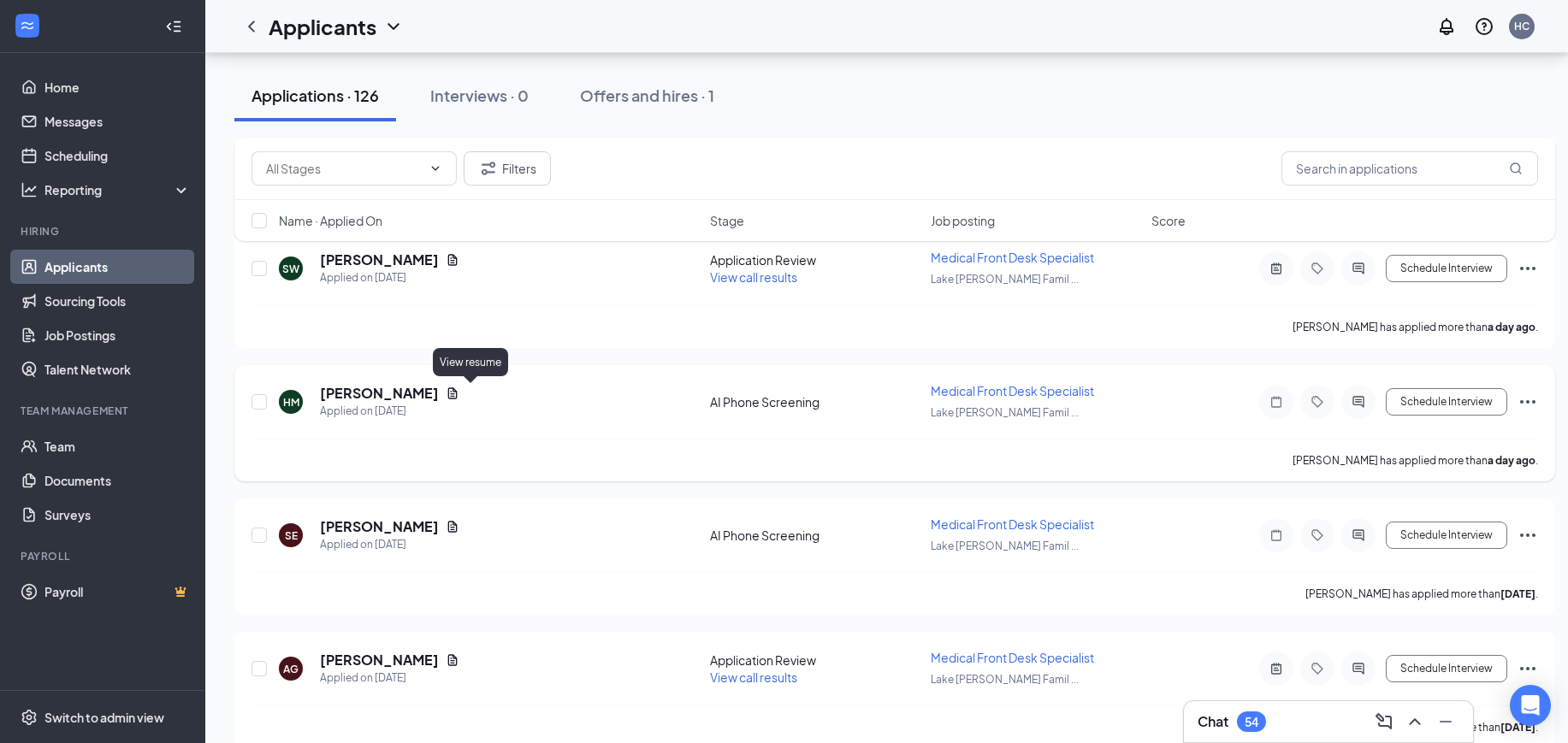
click at [460, 388] on icon "Document" at bounding box center [452, 393] width 13 height 13
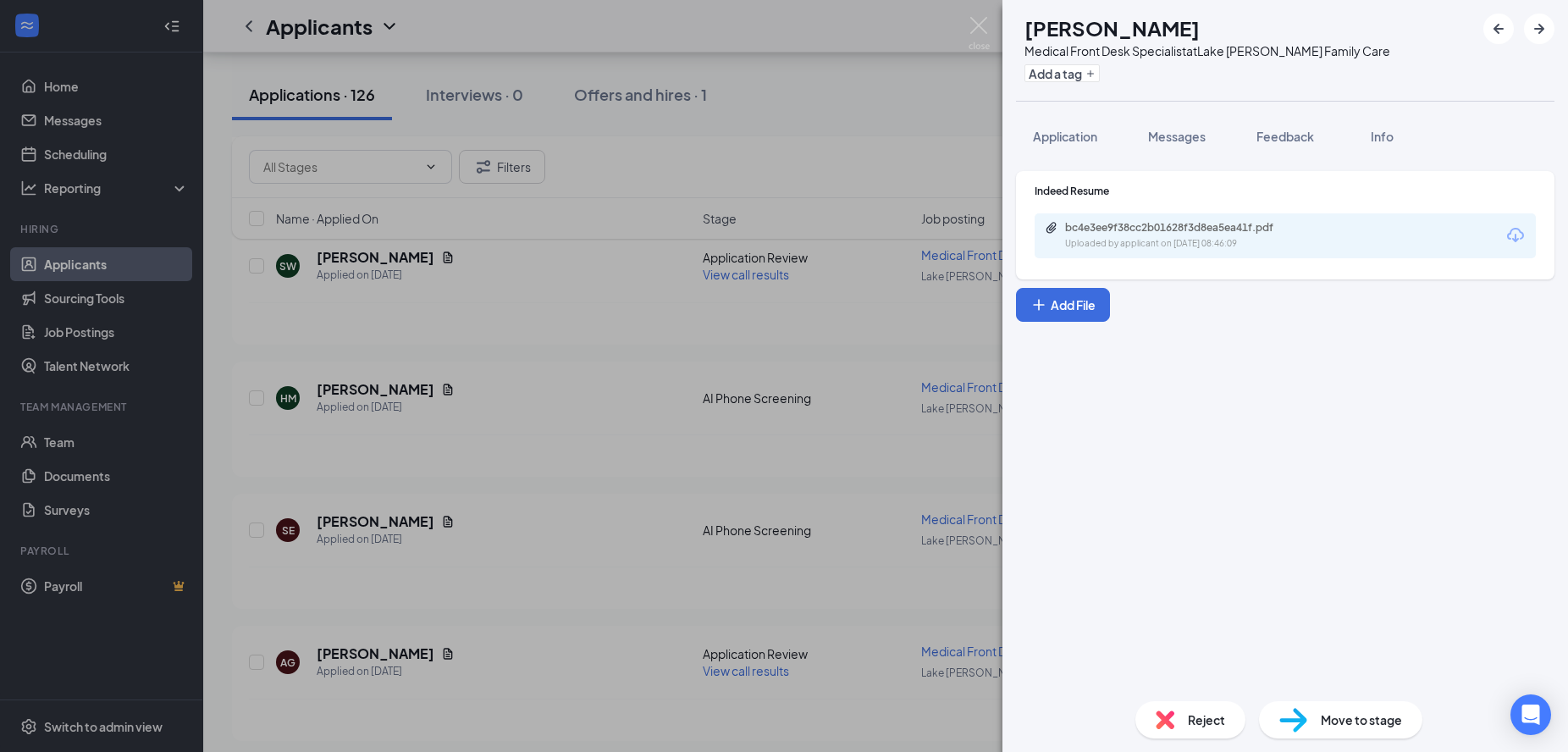
click at [1118, 232] on div "bc4e3ee9f38cc2b01628f3d8ea5ea41f.pdf" at bounding box center [1183, 228] width 237 height 13
click at [980, 20] on img at bounding box center [979, 33] width 21 height 33
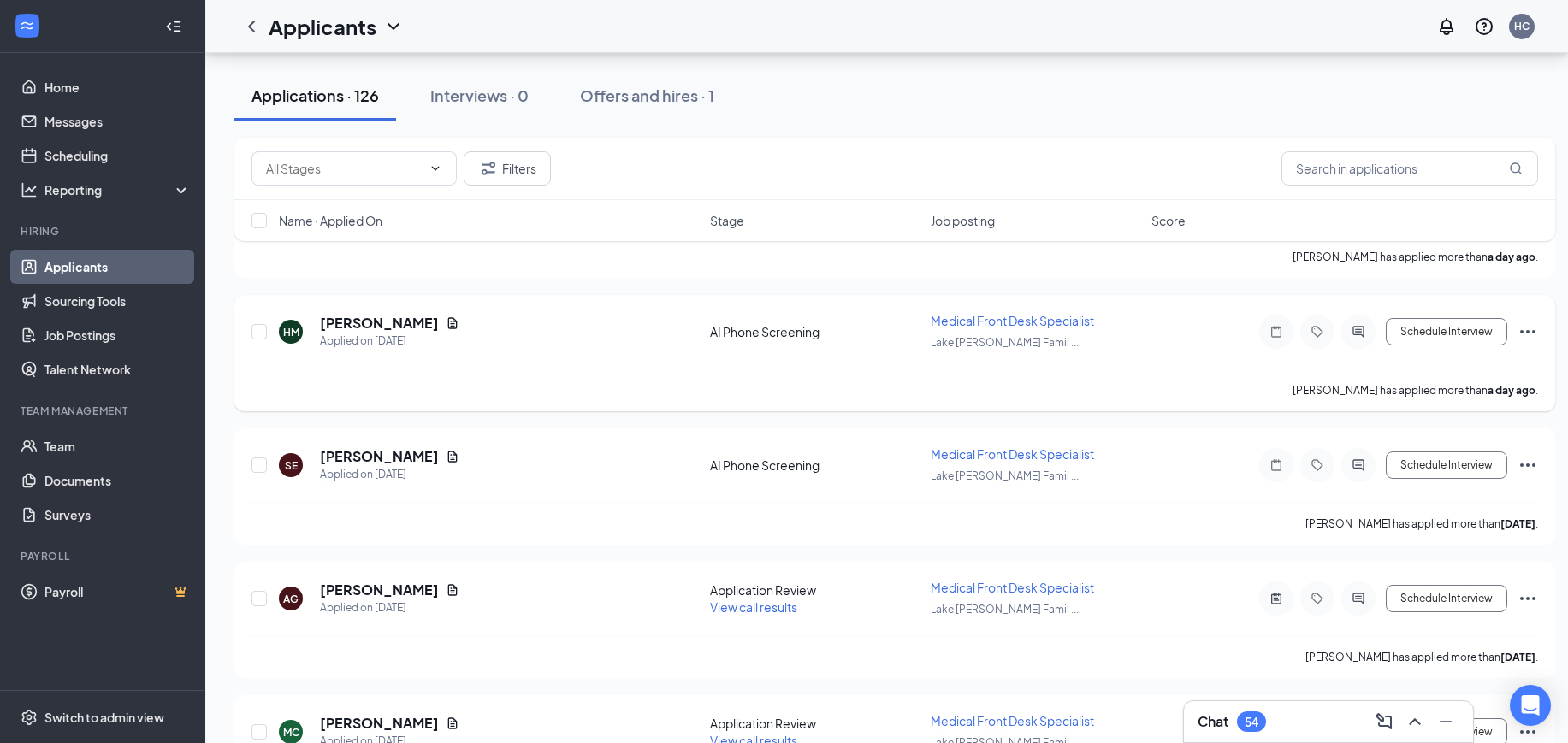
scroll to position [1390, 0]
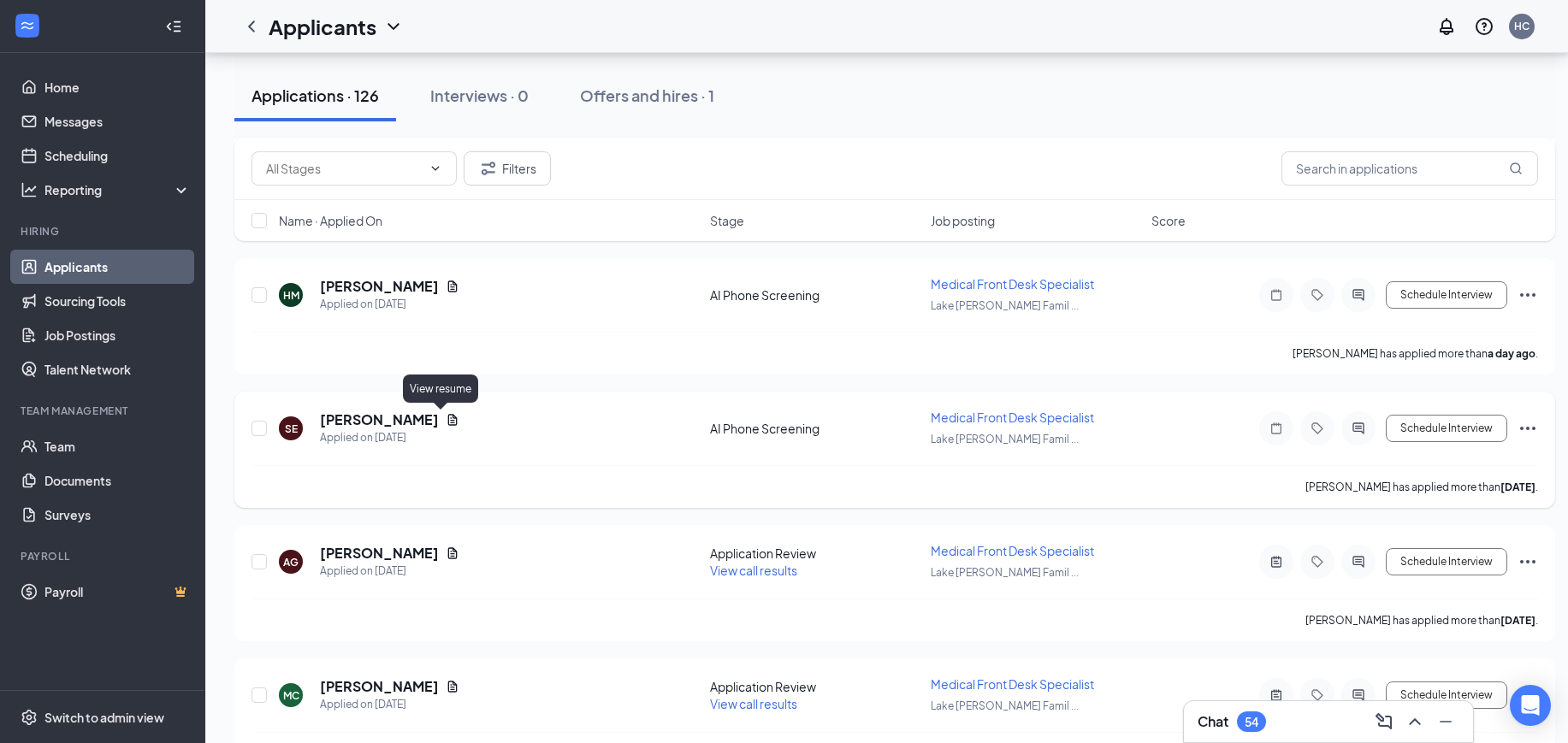
click at [445, 419] on icon "Document" at bounding box center [452, 420] width 13 height 13
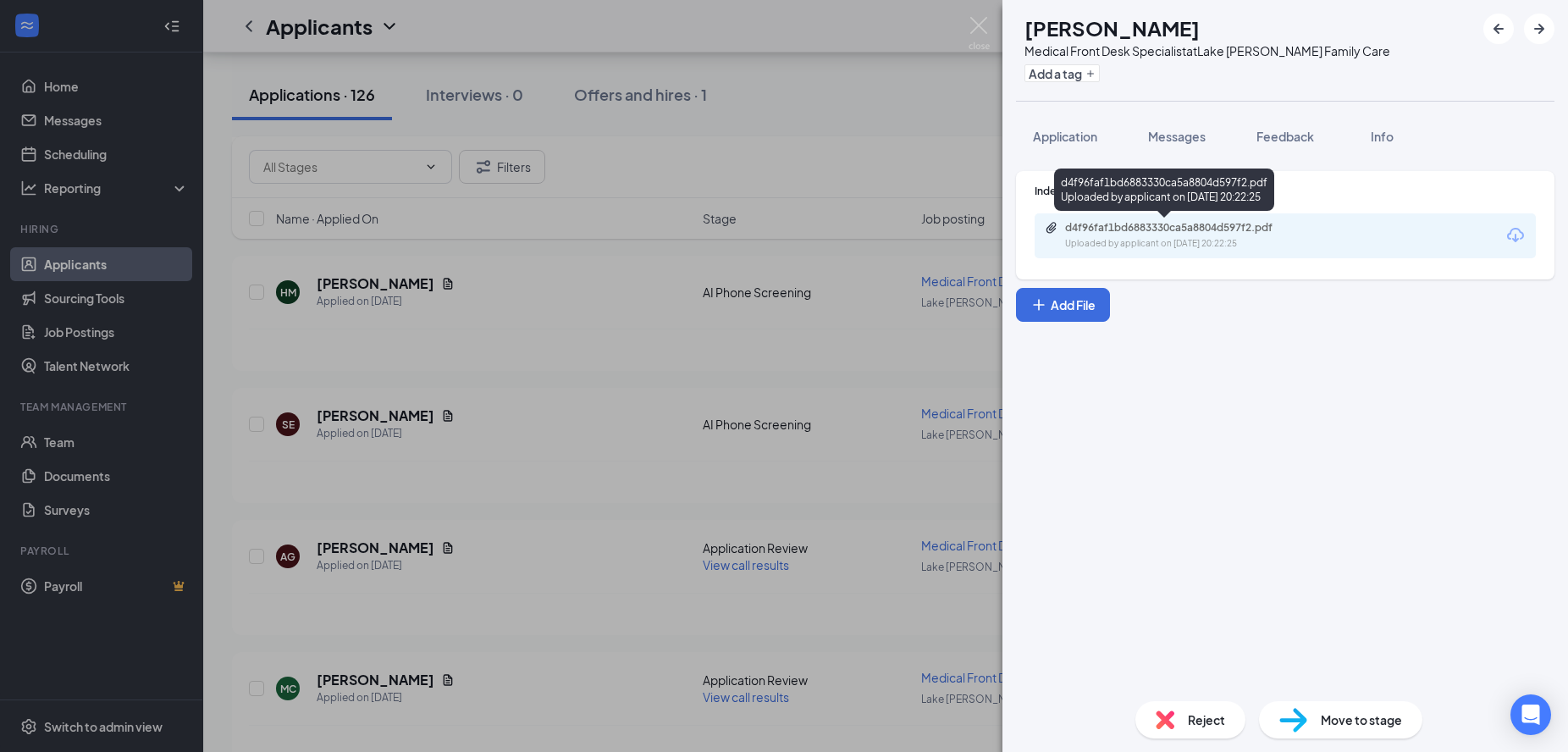
click at [1211, 227] on div "d4f96faf1bd6883330ca5a8804d597f2.pdf" at bounding box center [1183, 228] width 237 height 13
click at [980, 28] on img at bounding box center [979, 33] width 21 height 33
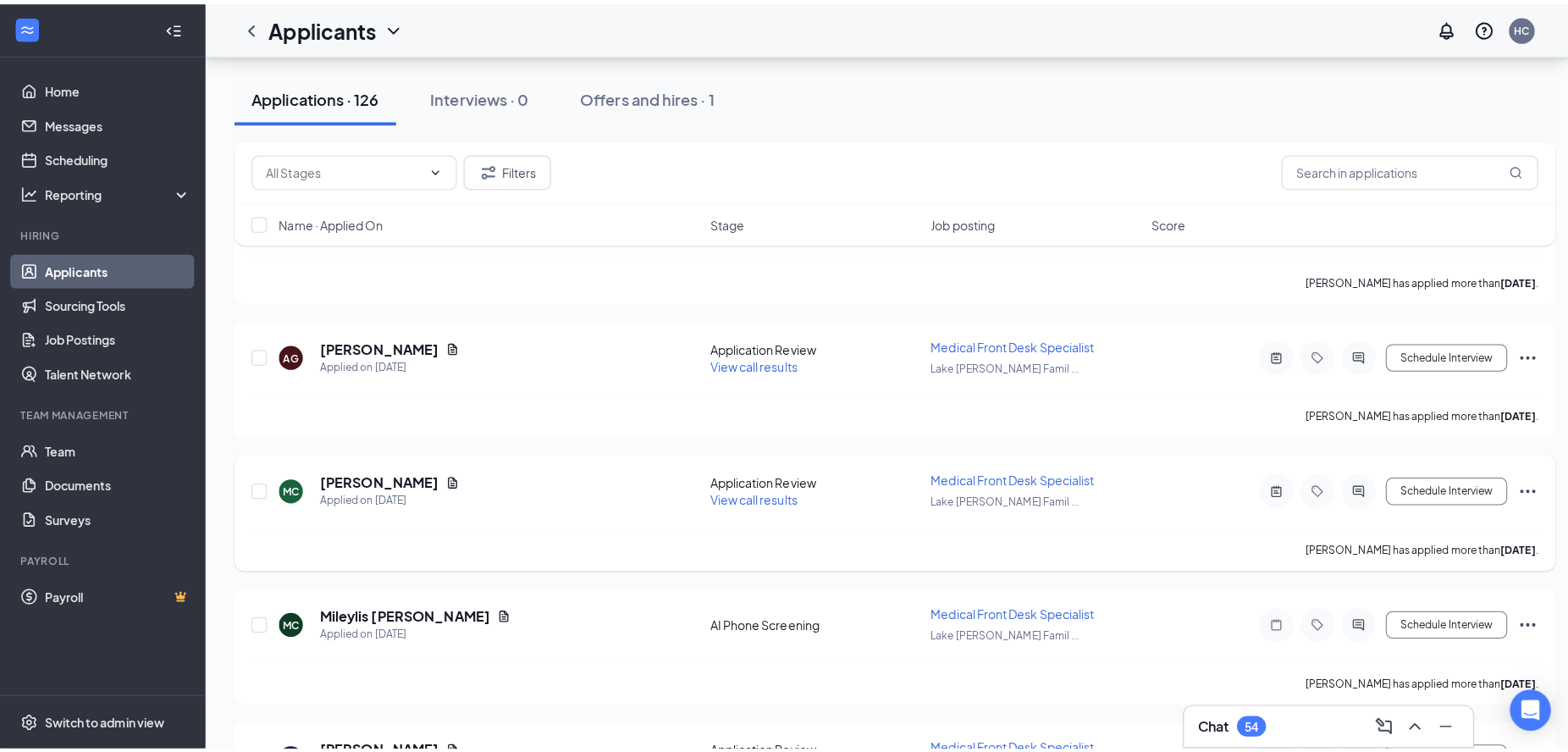
scroll to position [1588, 0]
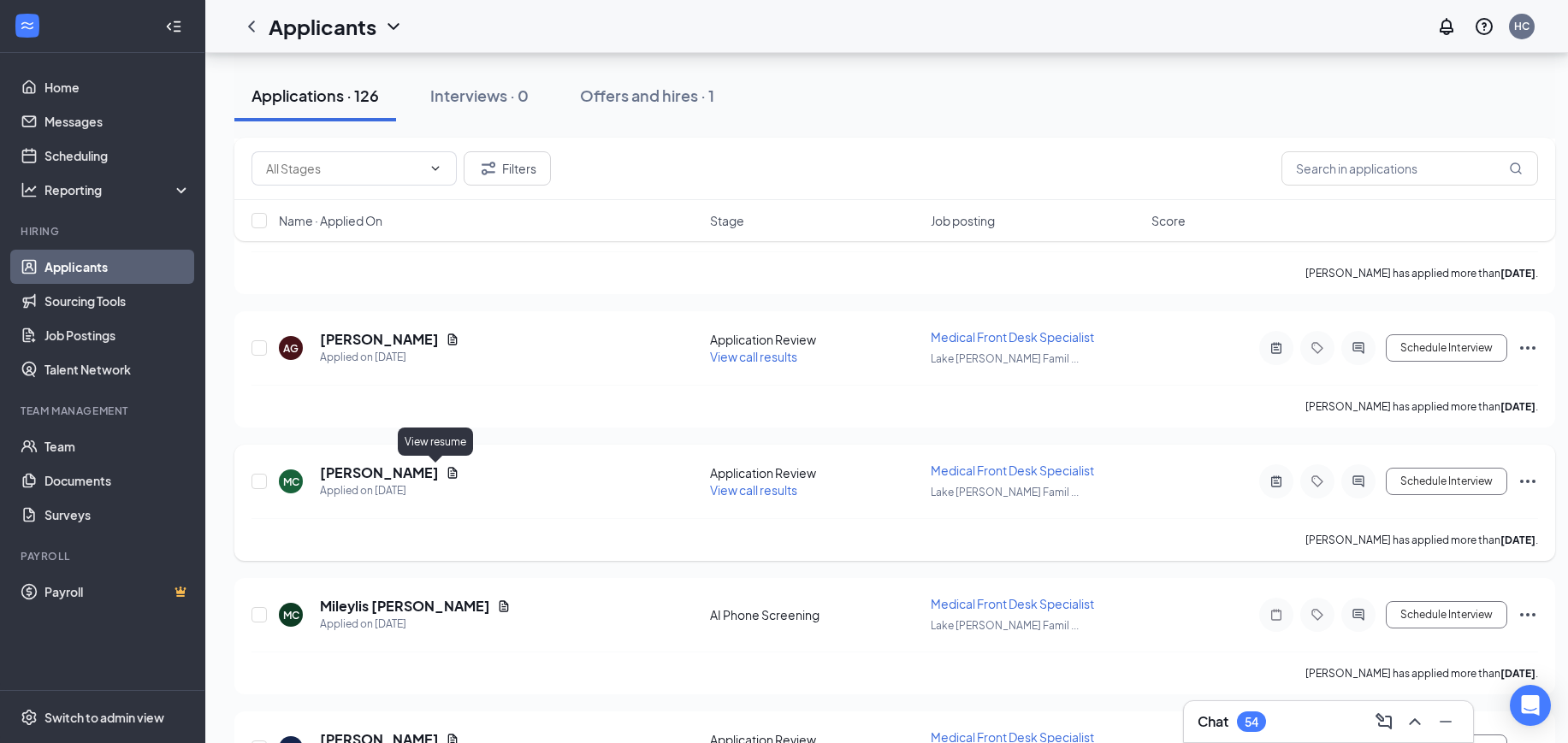
click at [448, 470] on icon "Document" at bounding box center [453, 473] width 10 height 12
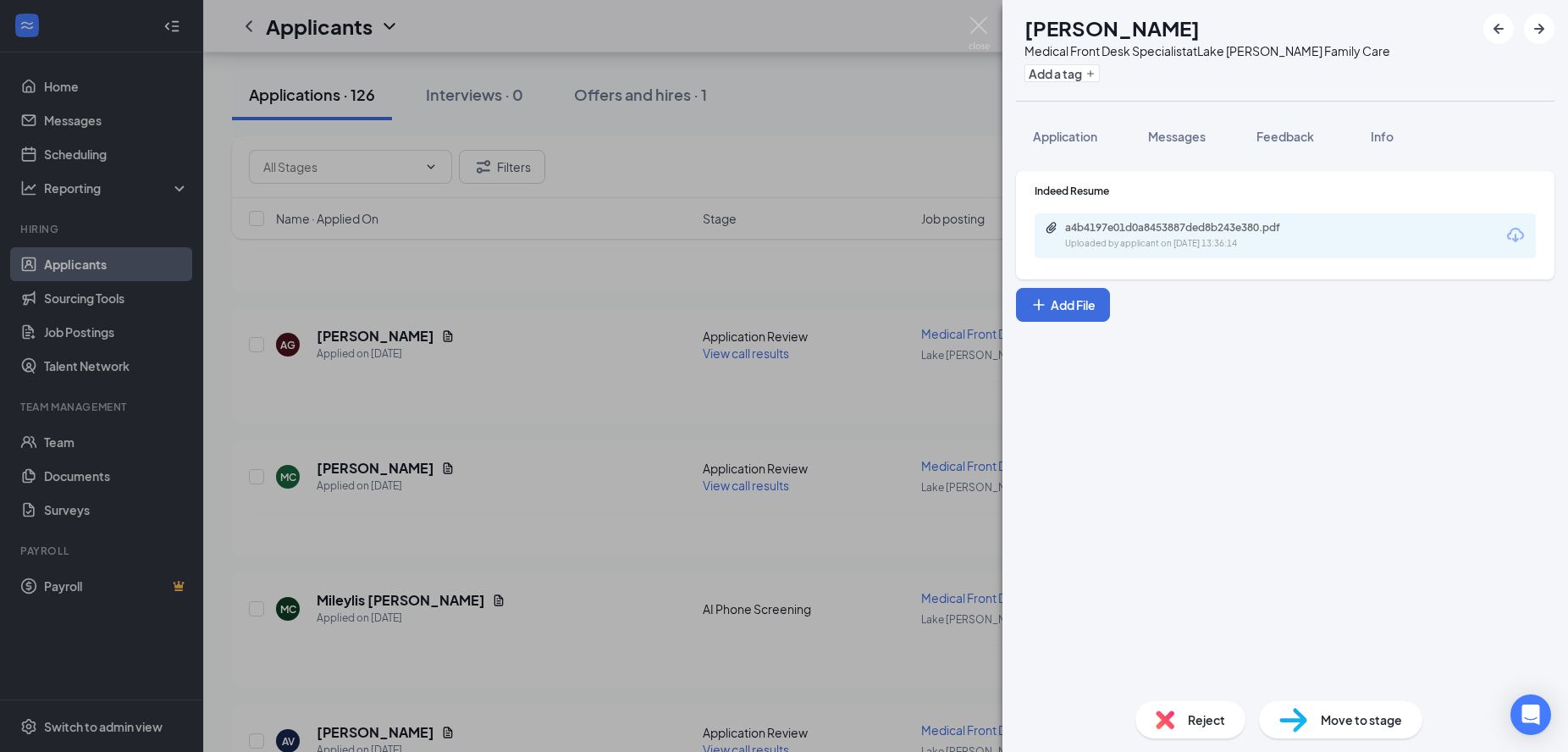
click at [1228, 238] on div "Uploaded by applicant on Aug 24, 2025 at 13:36:14" at bounding box center [1191, 243] width 254 height 13
click at [1060, 131] on span "Application" at bounding box center [1064, 136] width 64 height 15
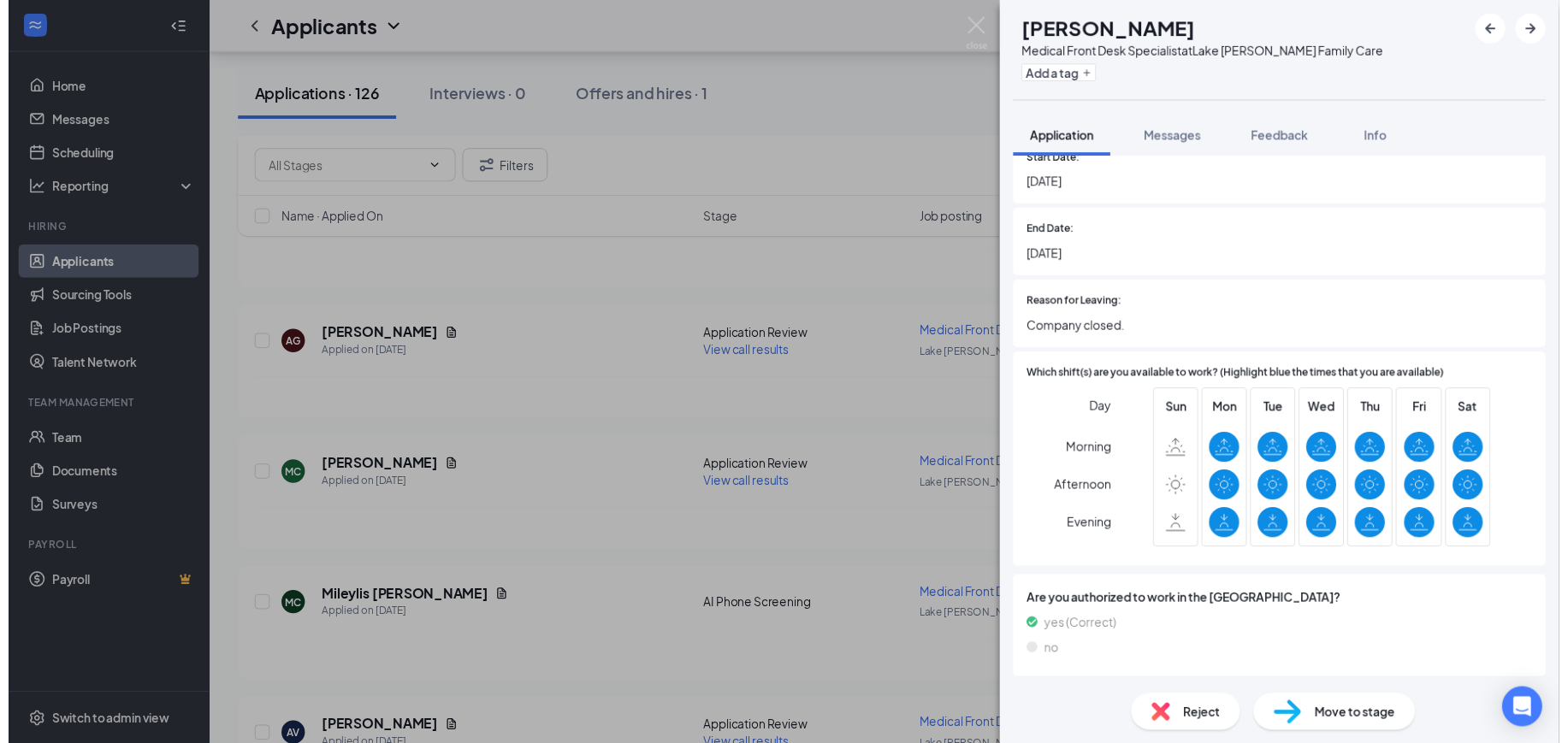
scroll to position [1288, 0]
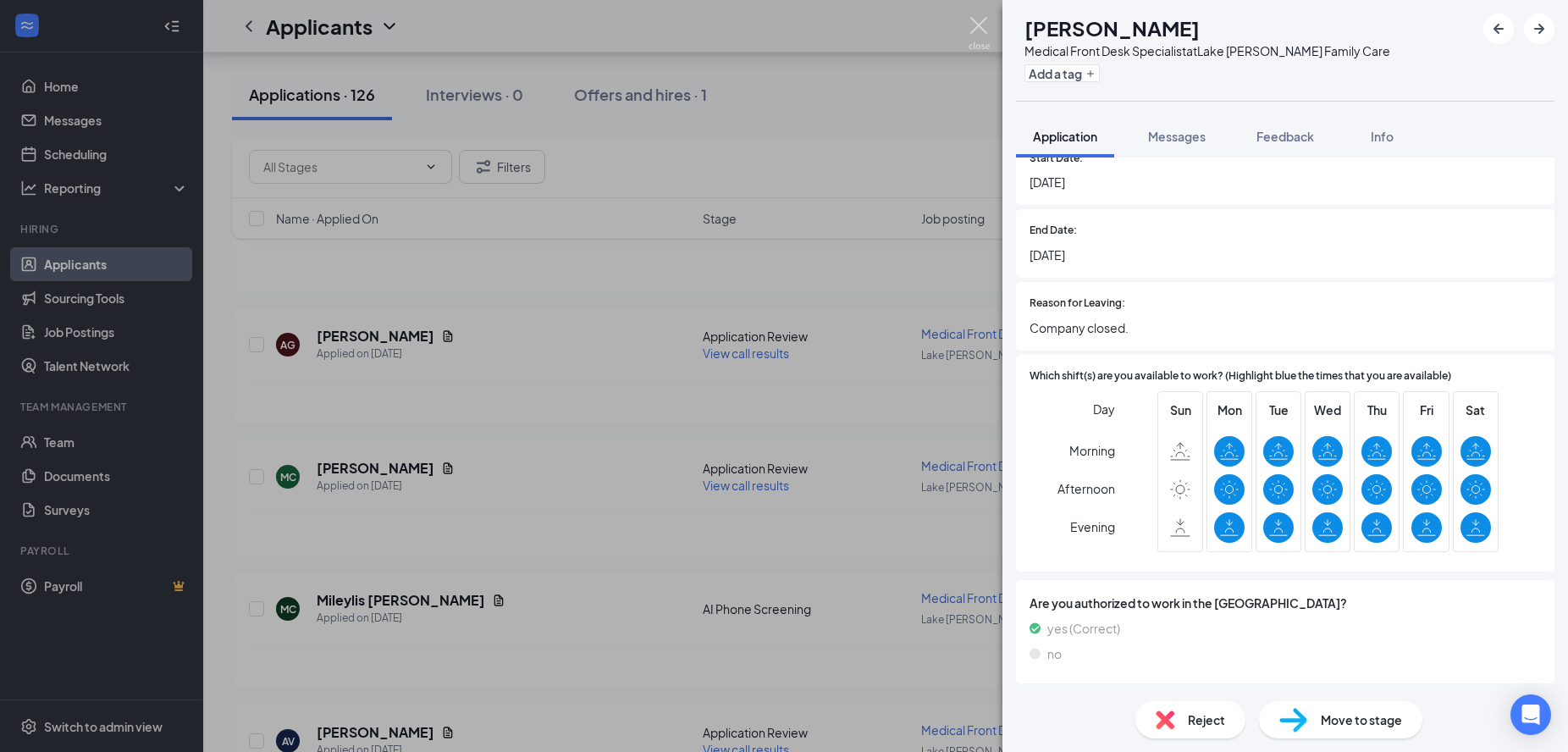
drag, startPoint x: 968, startPoint y: 31, endPoint x: 970, endPoint y: 45, distance: 14.1
click at [969, 31] on img at bounding box center [979, 33] width 21 height 33
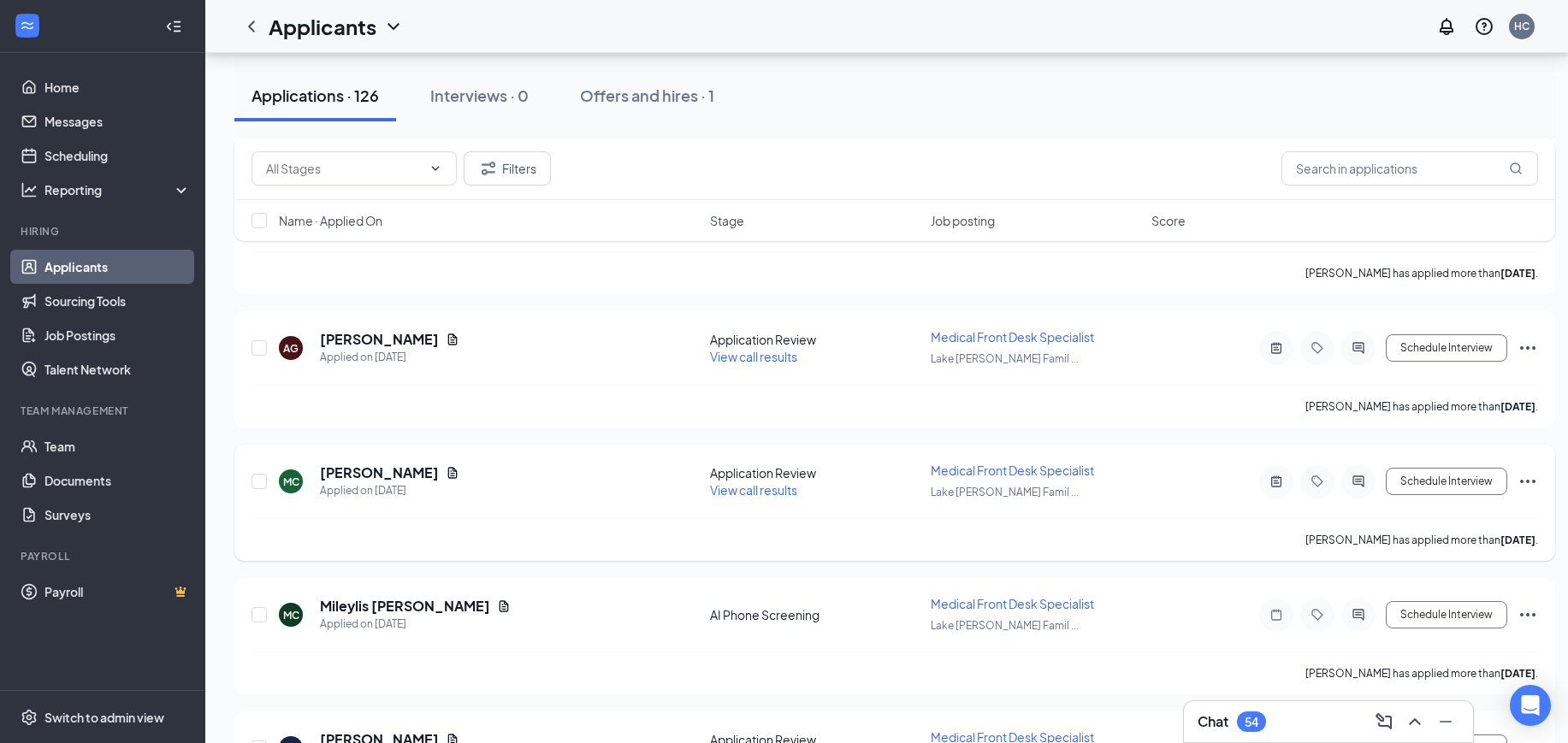
click at [748, 492] on span "View call results" at bounding box center [754, 491] width 88 height 15
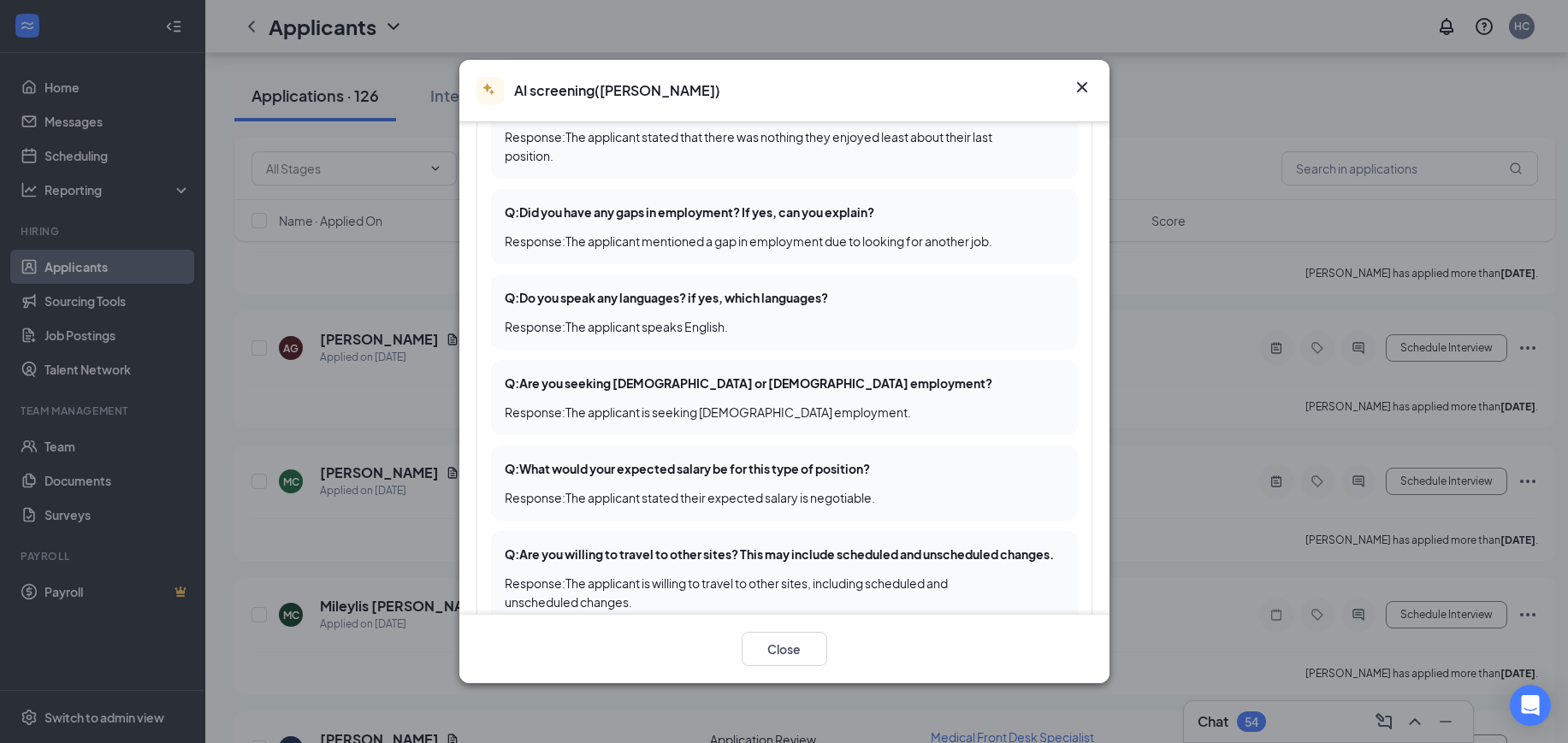
scroll to position [642, 0]
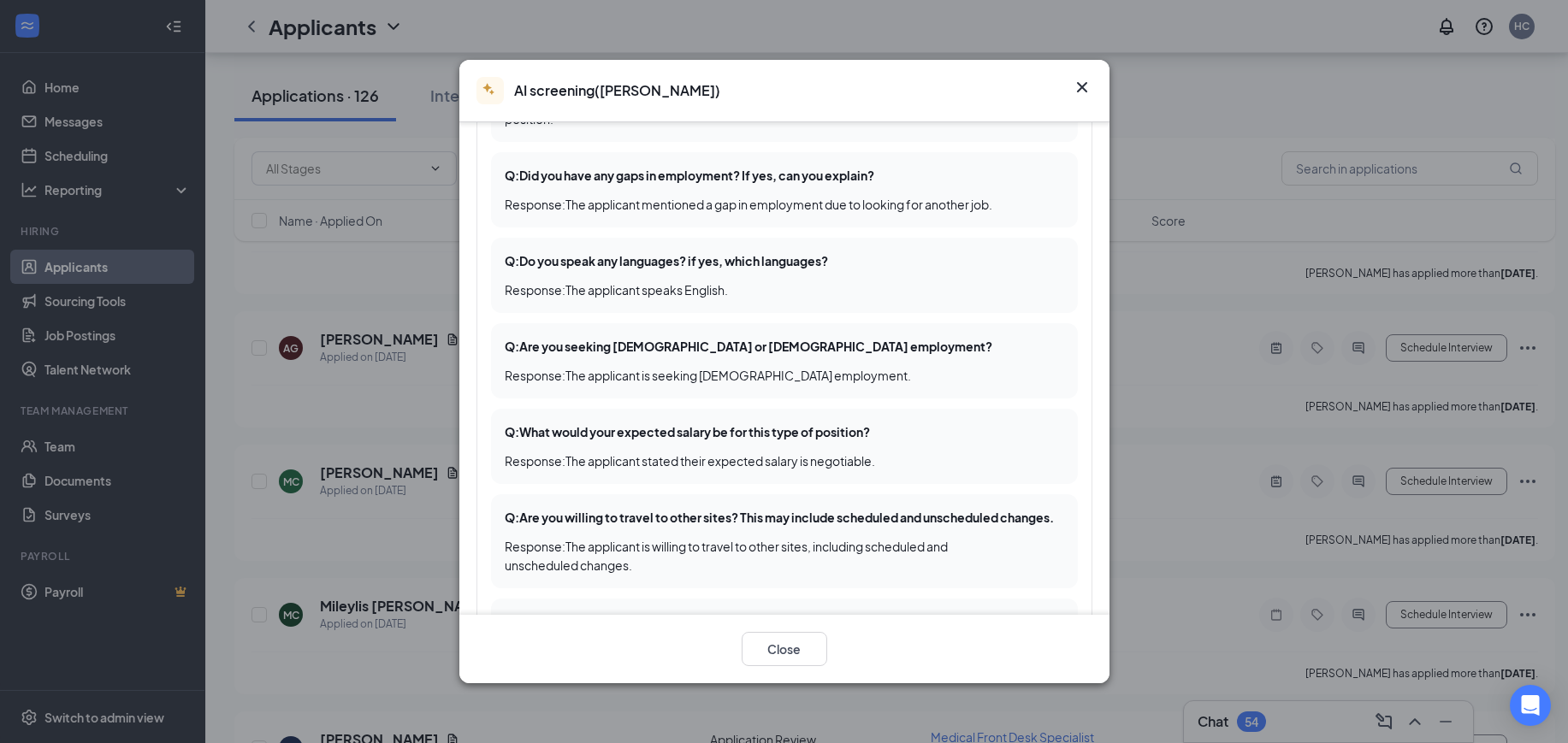
click at [1077, 81] on icon "Cross" at bounding box center [1081, 87] width 20 height 20
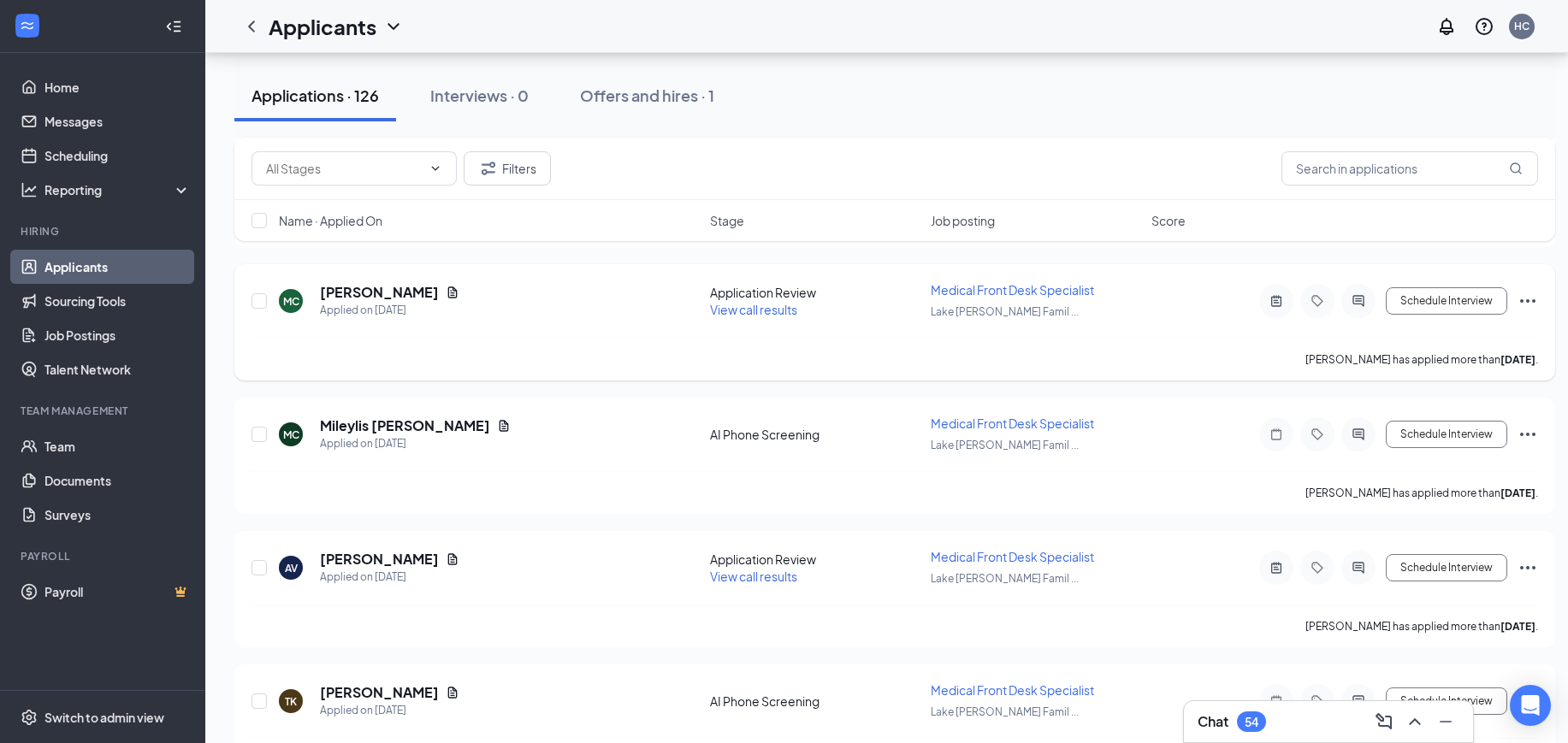
scroll to position [1818, 0]
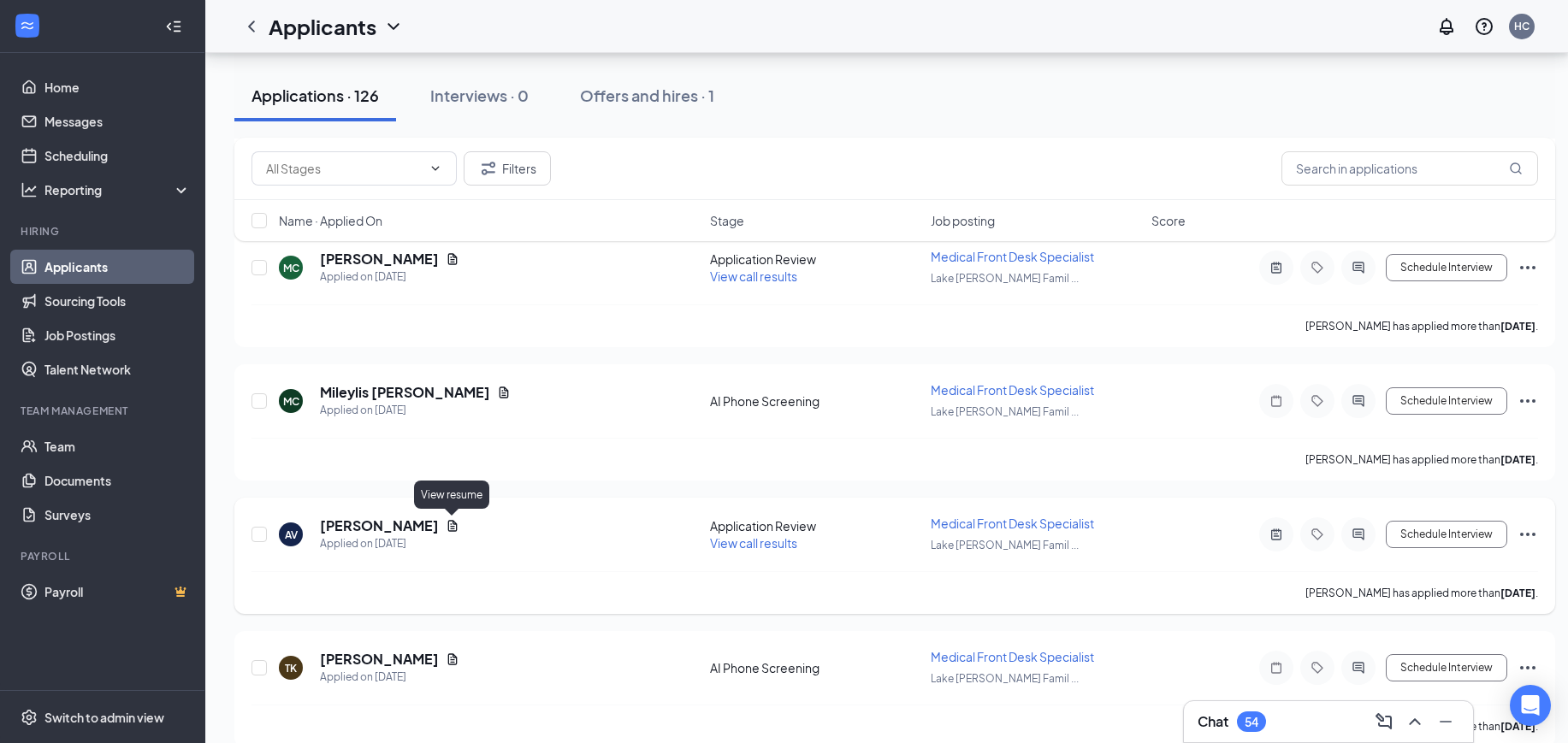
click at [445, 528] on icon "Document" at bounding box center [452, 526] width 13 height 13
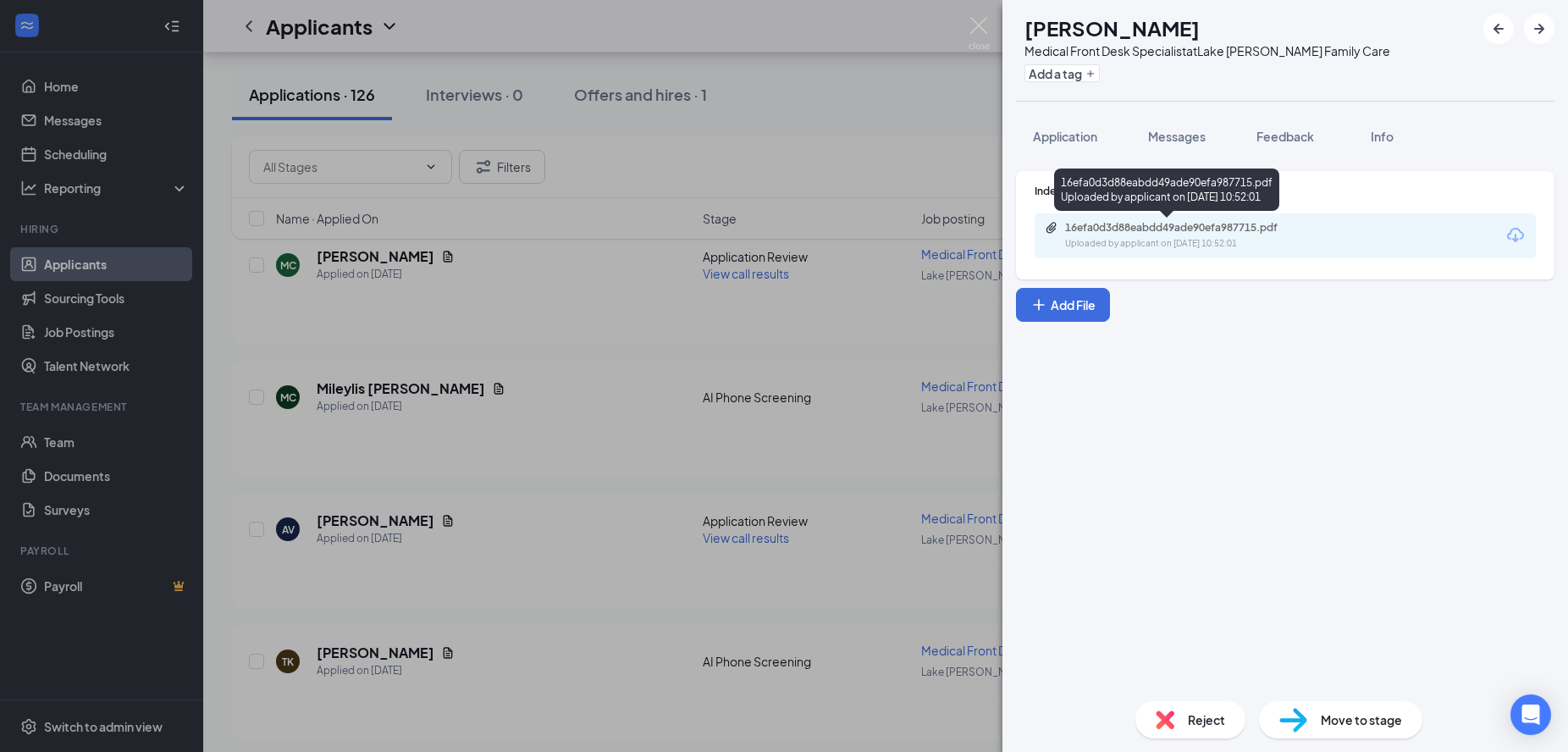
click at [1207, 215] on div "16efa0d3d88eabdd49ade90efa987715.pdf Uploaded by applicant on Aug 23, 2025 at 1…" at bounding box center [1166, 193] width 225 height 49
click at [1207, 228] on div "16efa0d3d88eabdd49ade90efa987715.pdf" at bounding box center [1183, 228] width 237 height 13
click at [981, 32] on img at bounding box center [979, 33] width 21 height 33
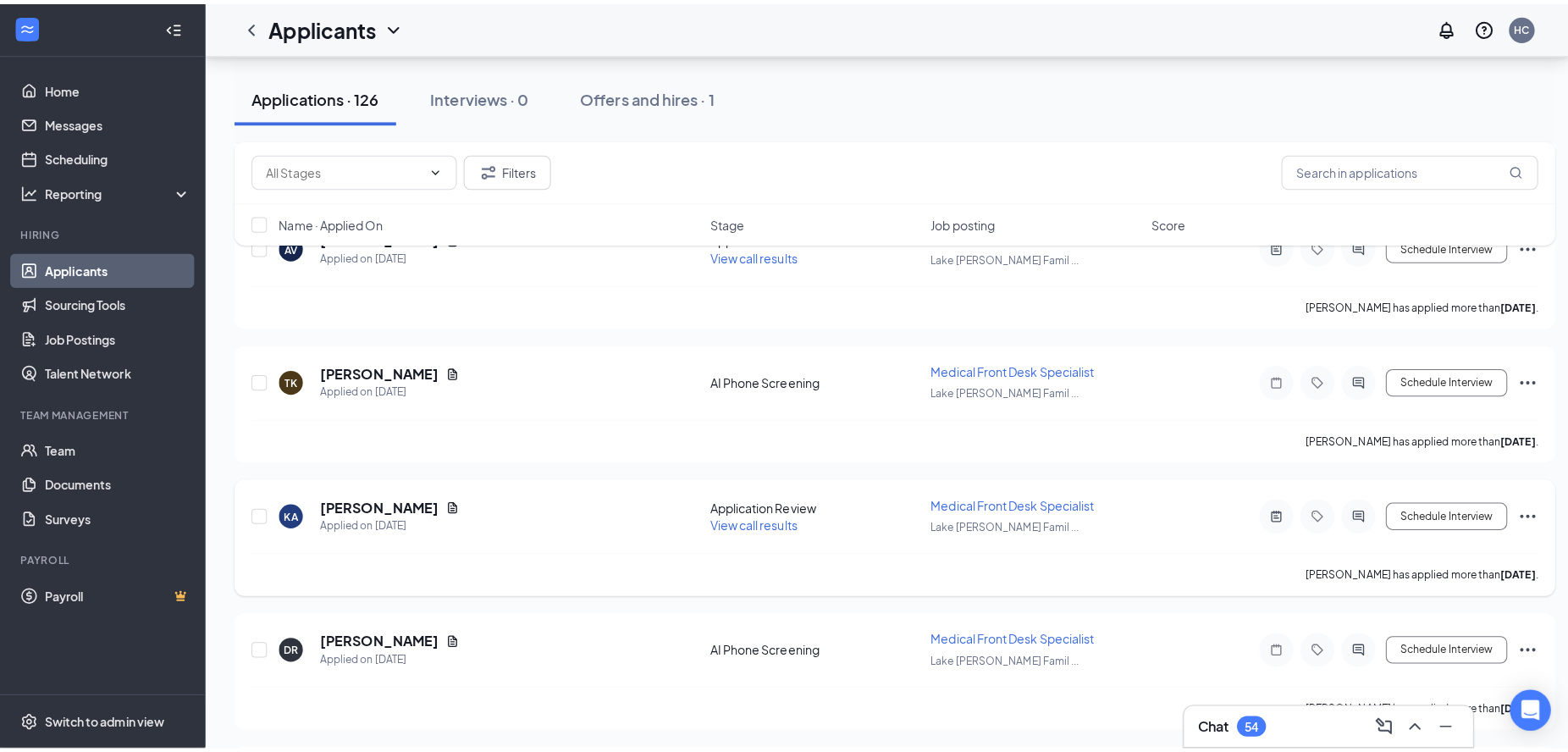
scroll to position [2118, 0]
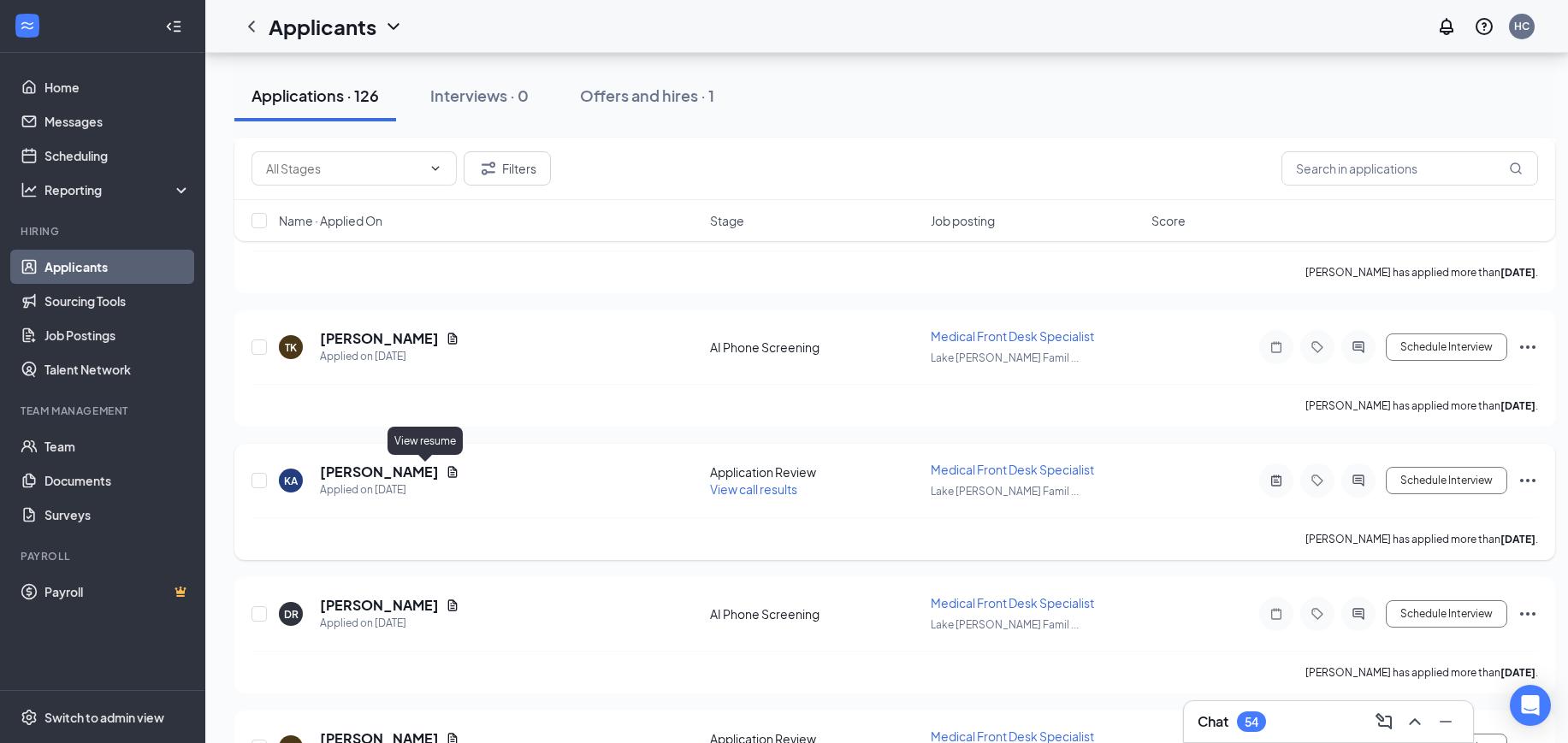
click at [448, 467] on icon "Document" at bounding box center [453, 472] width 10 height 12
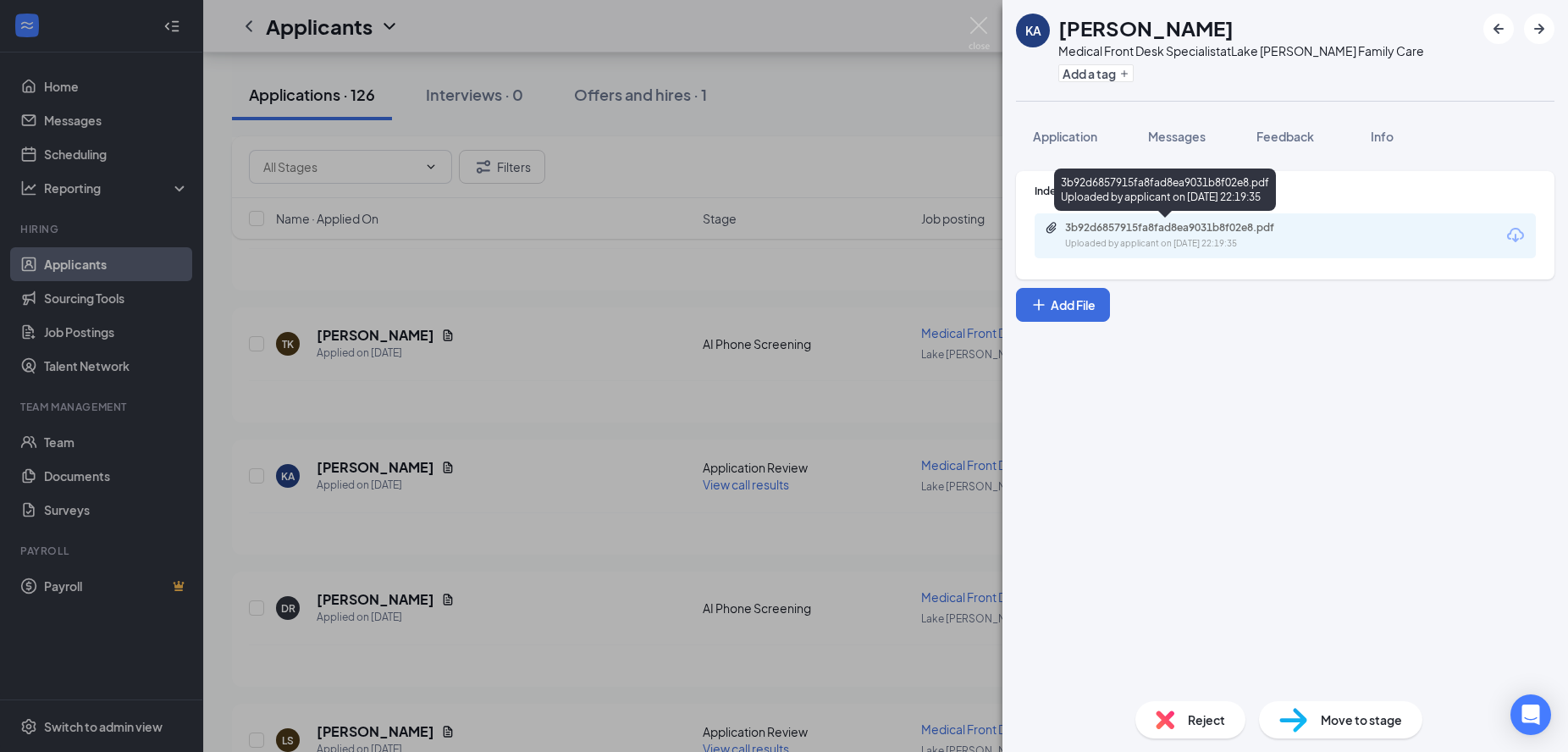
click at [1190, 230] on div "3b92d6857915fa8fad8ea9031b8f02e8.pdf" at bounding box center [1183, 228] width 237 height 13
click at [977, 30] on img at bounding box center [979, 33] width 21 height 33
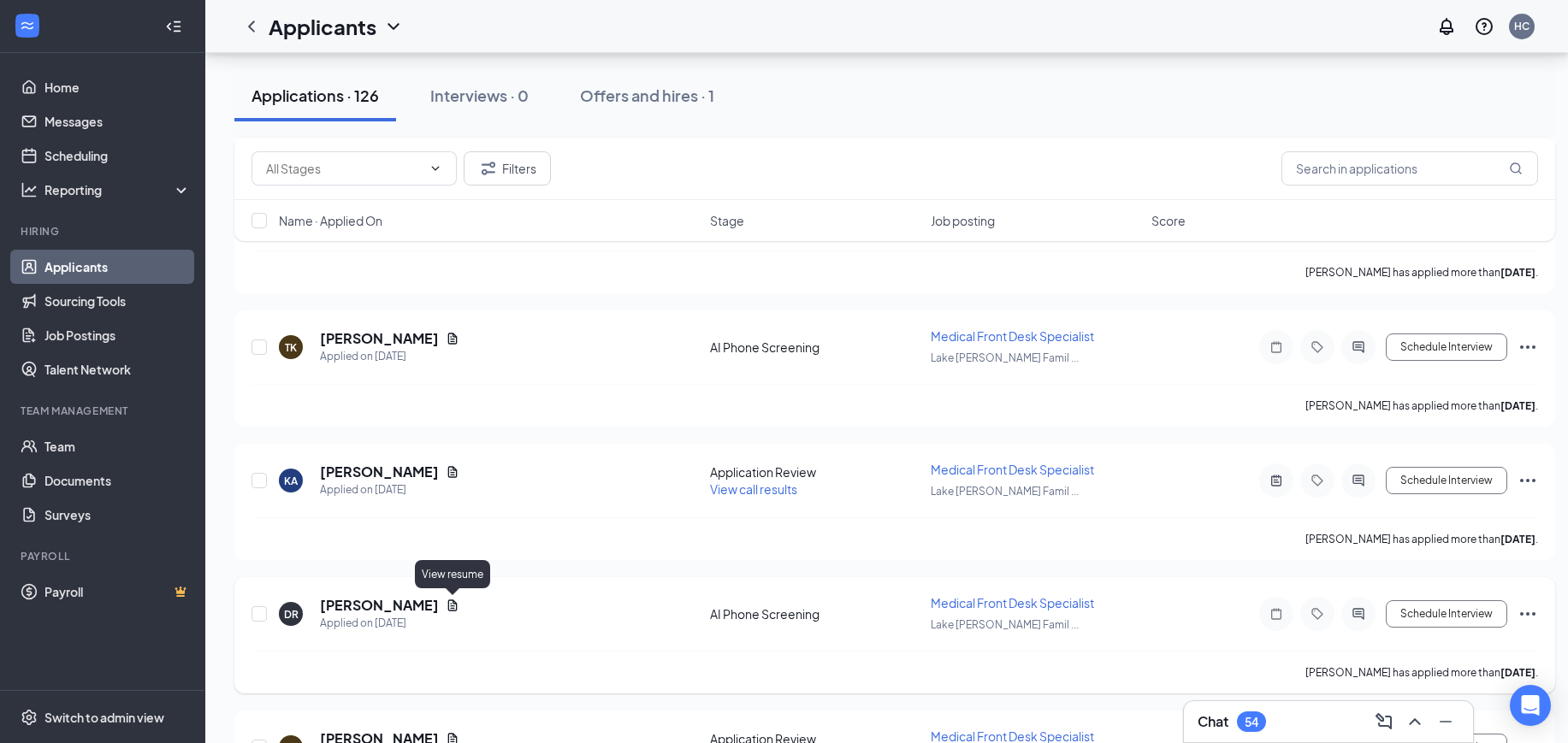
click at [452, 605] on icon "Document" at bounding box center [453, 605] width 10 height 12
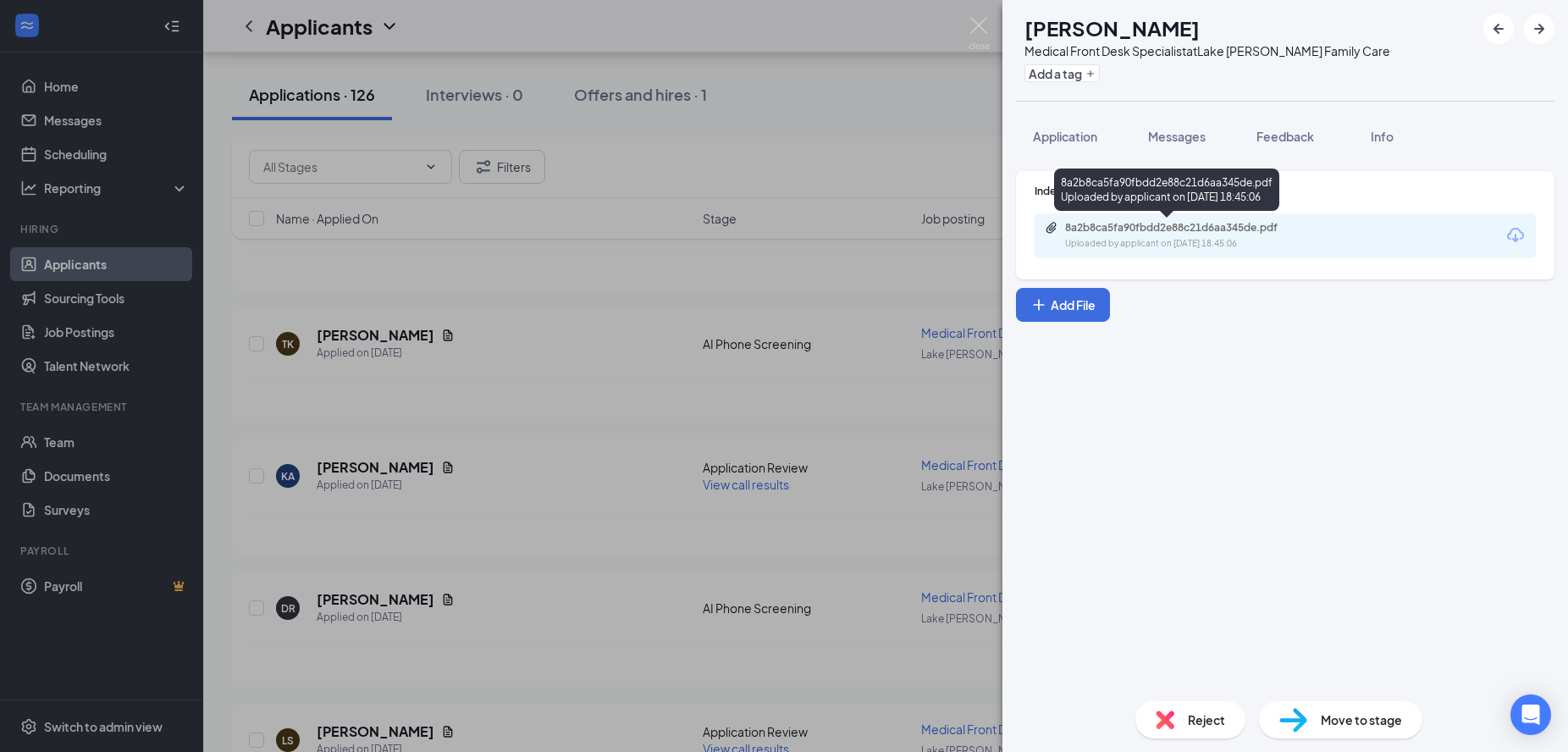
click at [1212, 229] on div "8a2b8ca5fa90fbdd2e88c21d6aa345de.pdf" at bounding box center [1183, 228] width 237 height 13
click at [1065, 134] on span "Application" at bounding box center [1064, 136] width 64 height 15
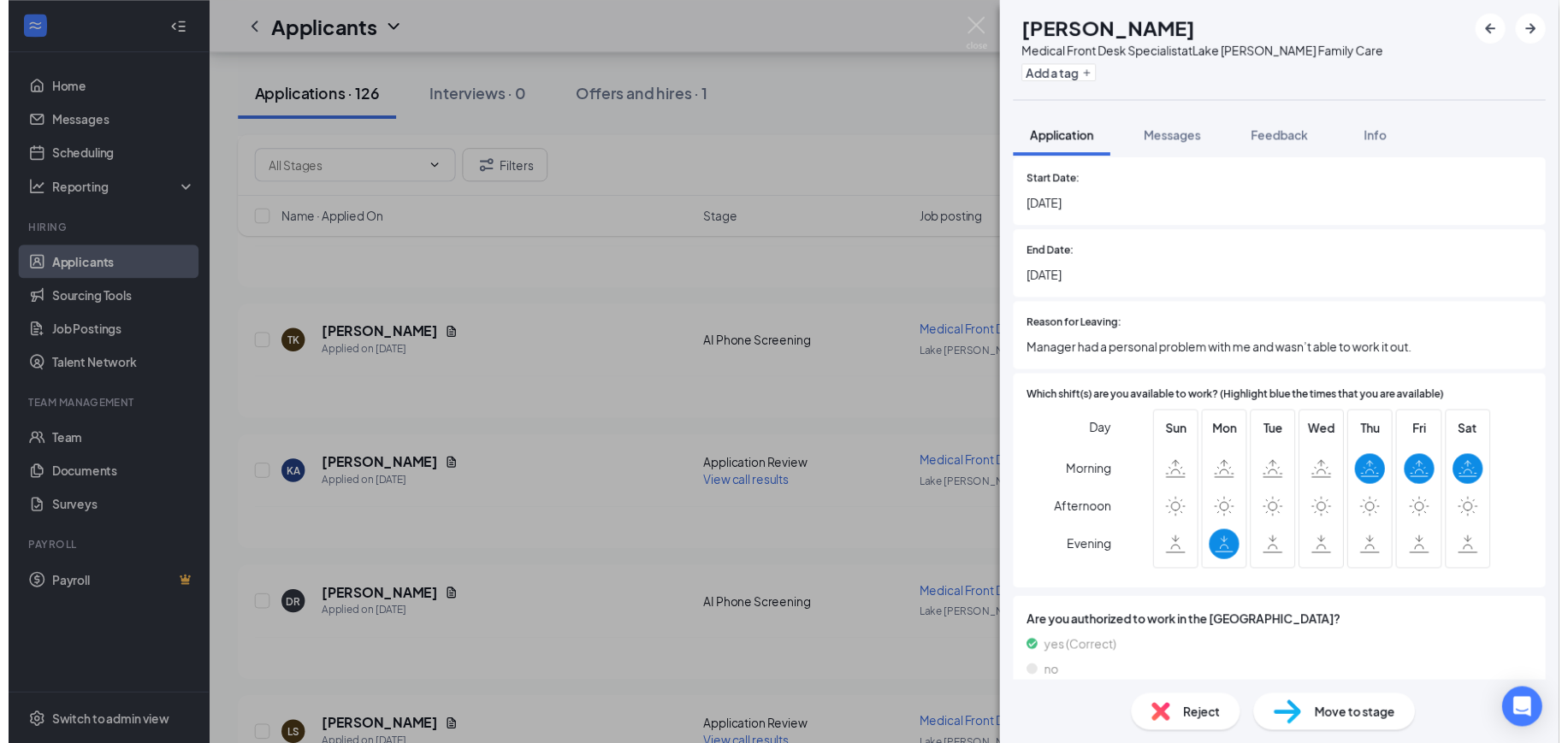
scroll to position [1314, 0]
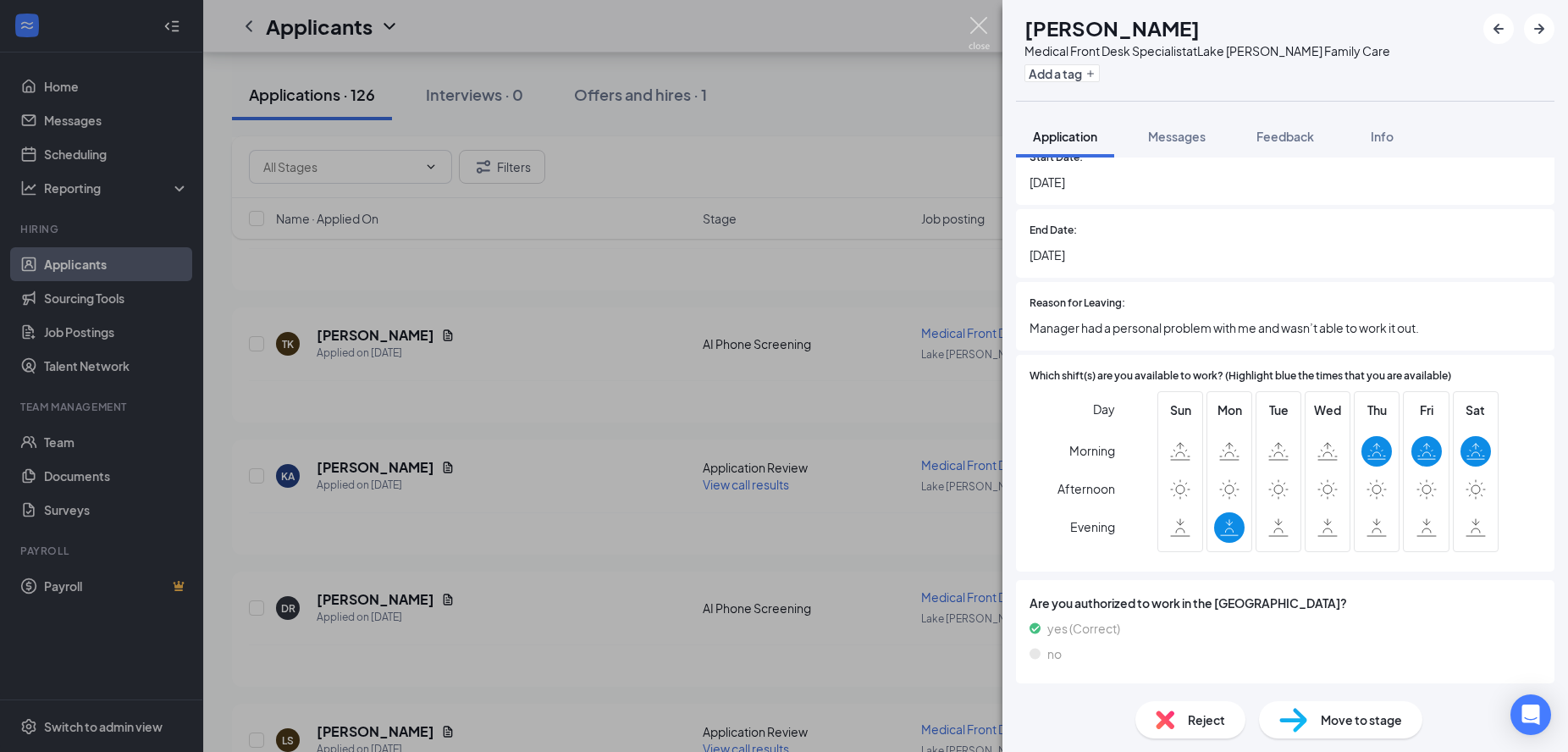
click at [978, 25] on img at bounding box center [979, 33] width 21 height 33
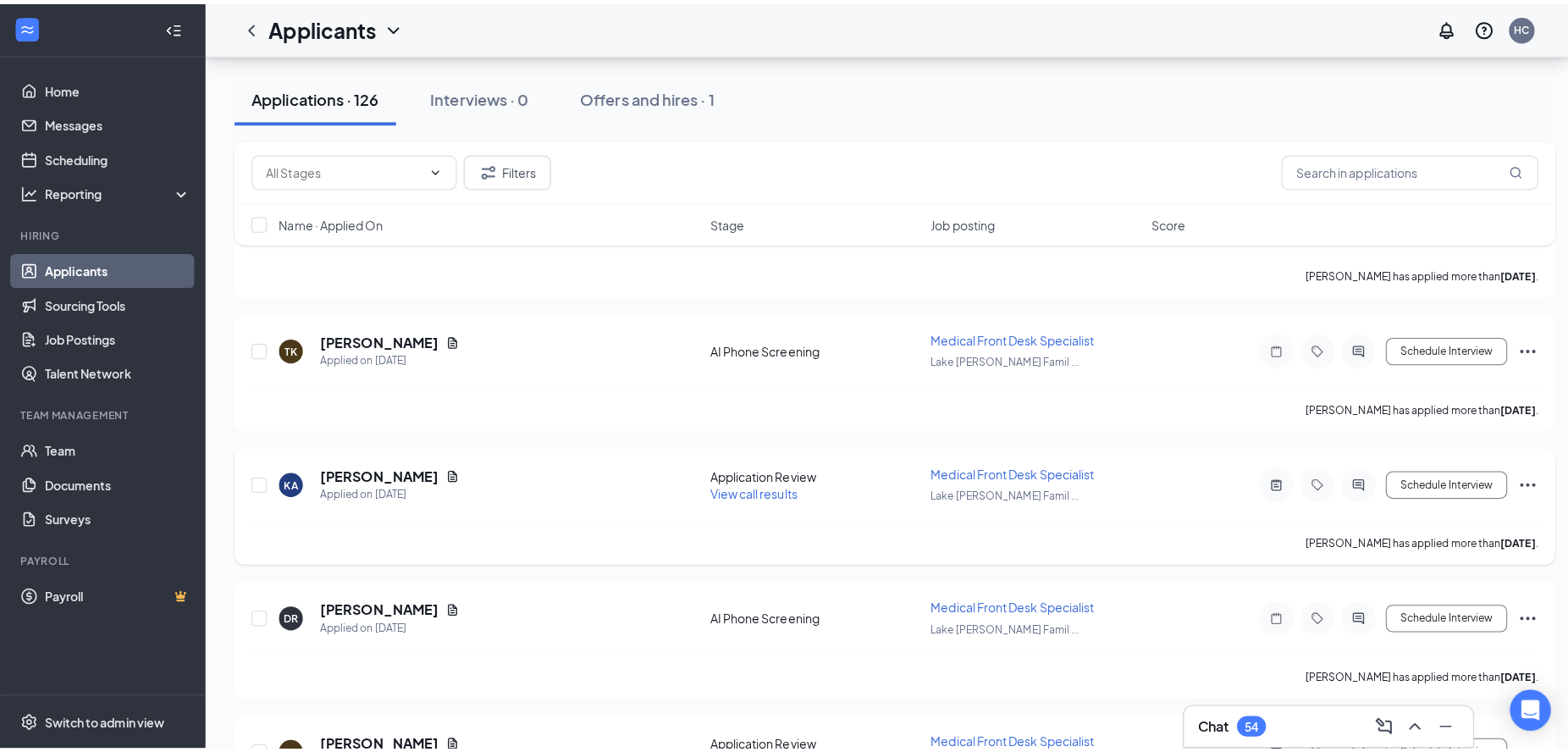
scroll to position [2329, 0]
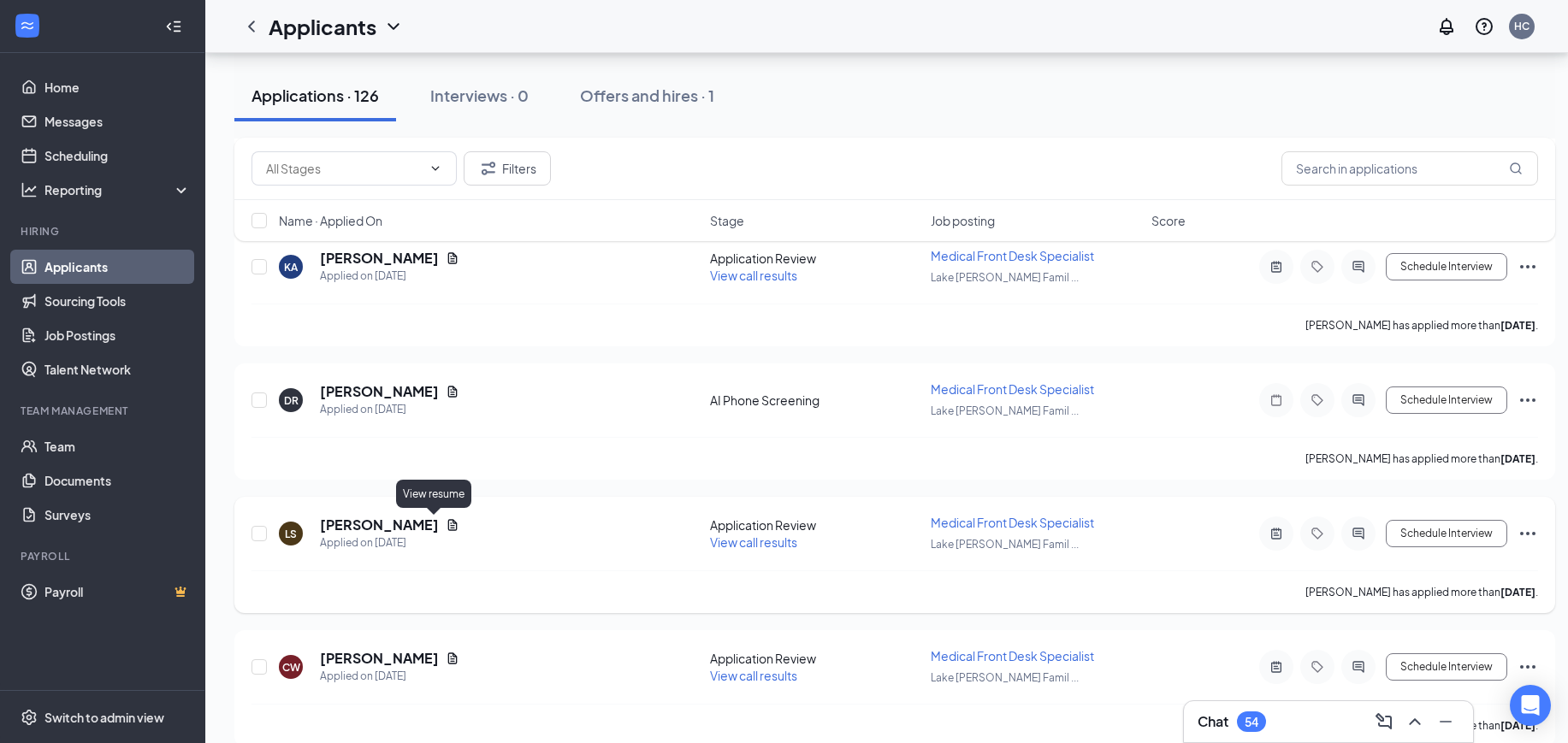
click at [445, 518] on icon "Document" at bounding box center [452, 525] width 13 height 13
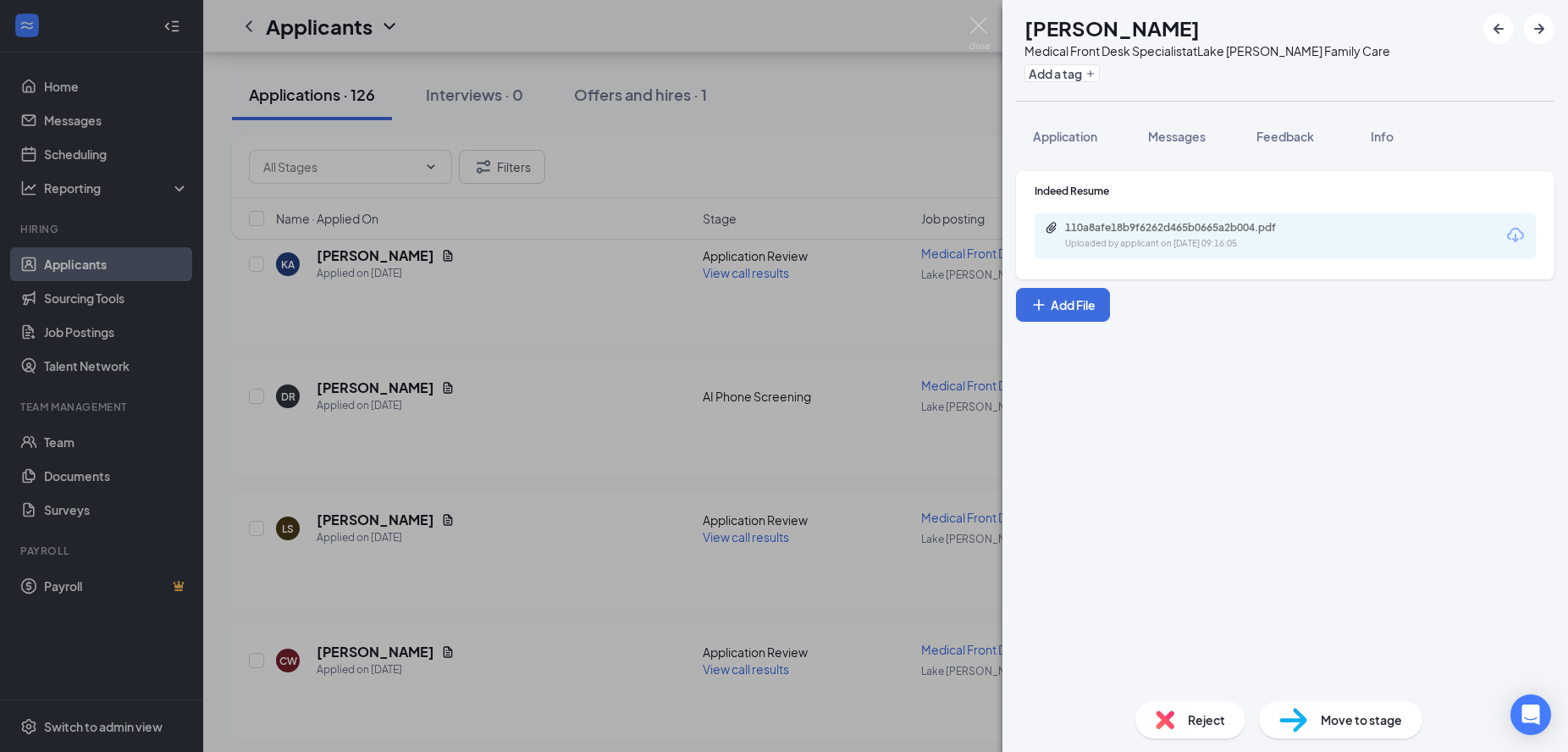
click at [1151, 228] on div "110a8afe18b9f6262d465b0665a2b004.pdf" at bounding box center [1183, 228] width 237 height 13
click at [1051, 134] on span "Application" at bounding box center [1064, 136] width 64 height 15
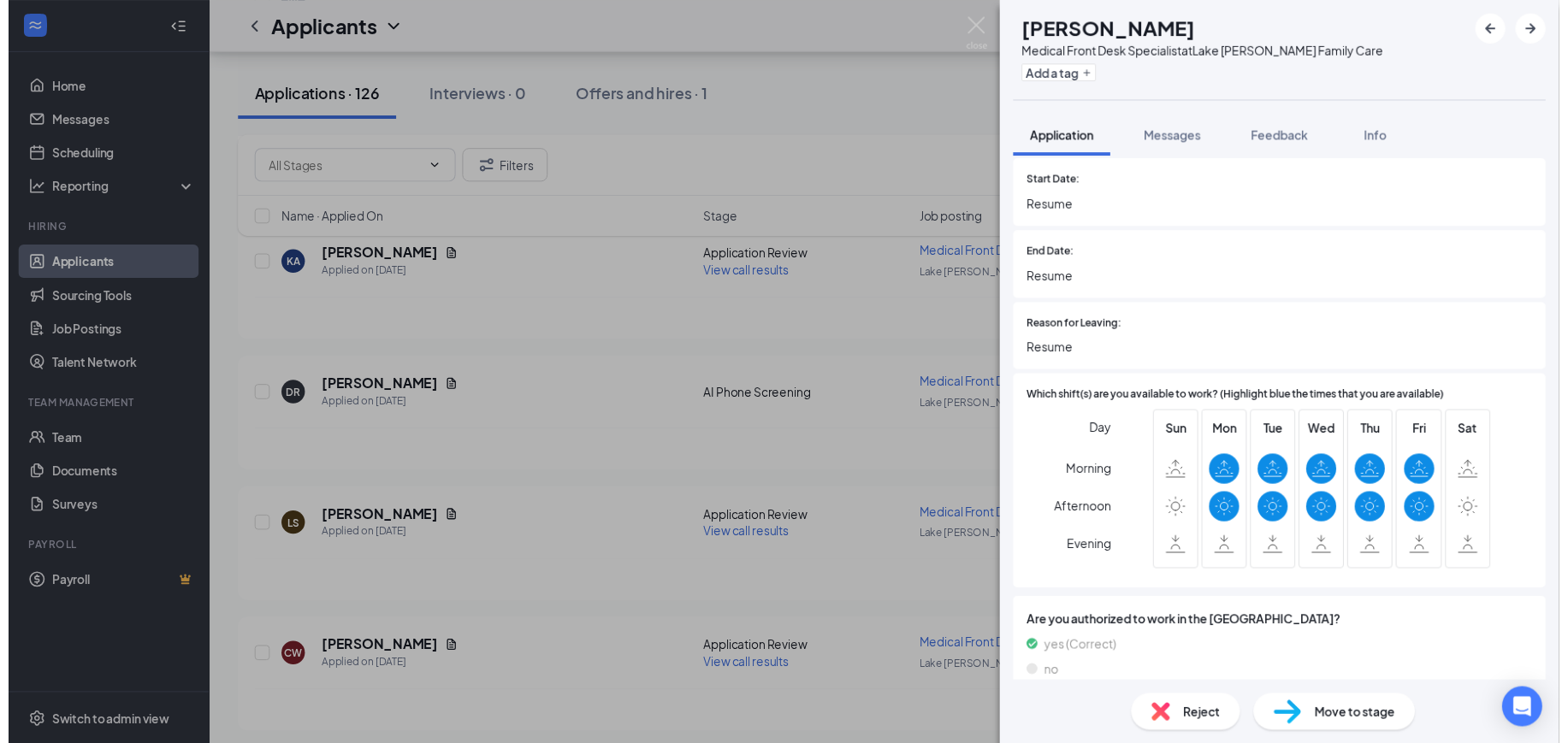
scroll to position [1028, 0]
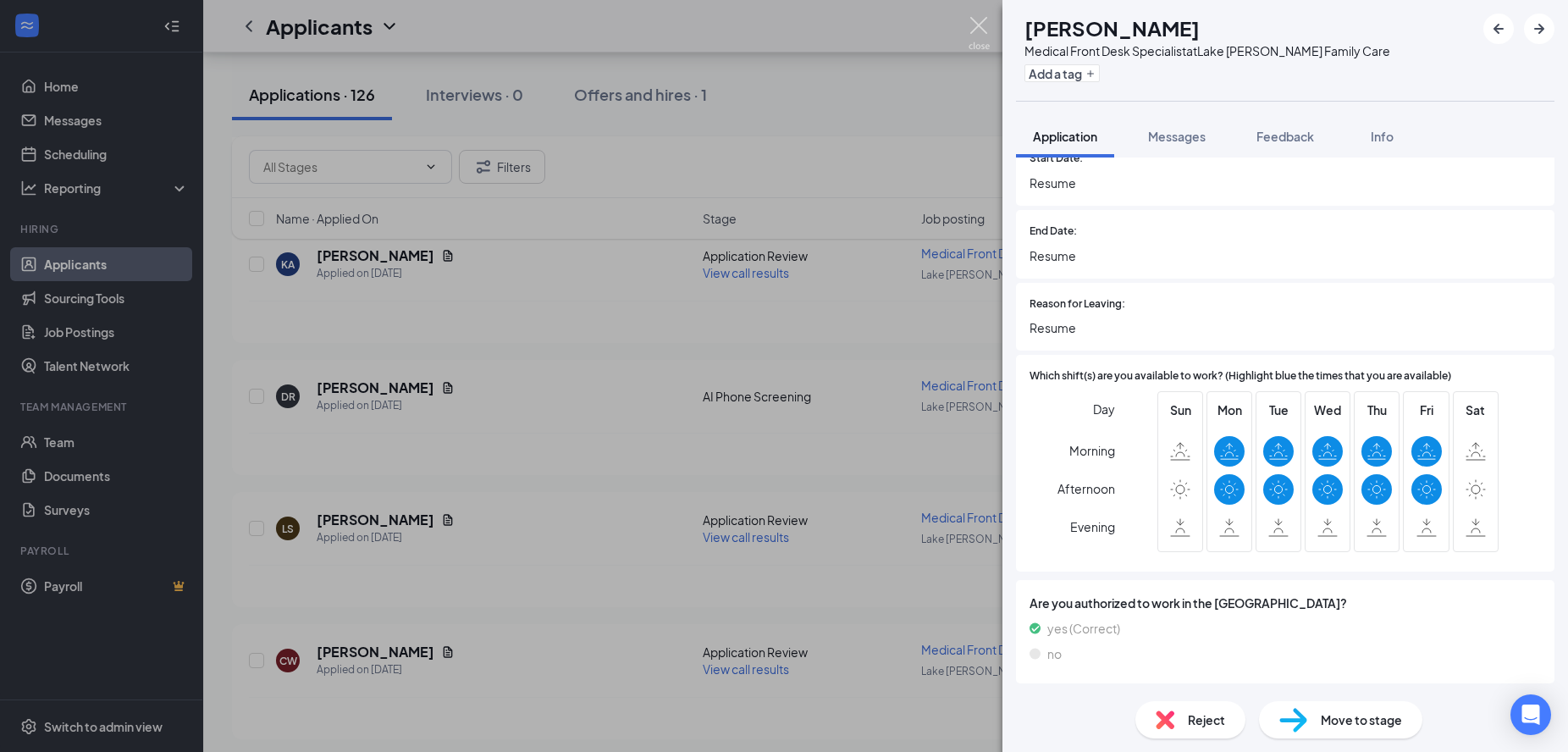
click at [974, 24] on img at bounding box center [979, 33] width 21 height 33
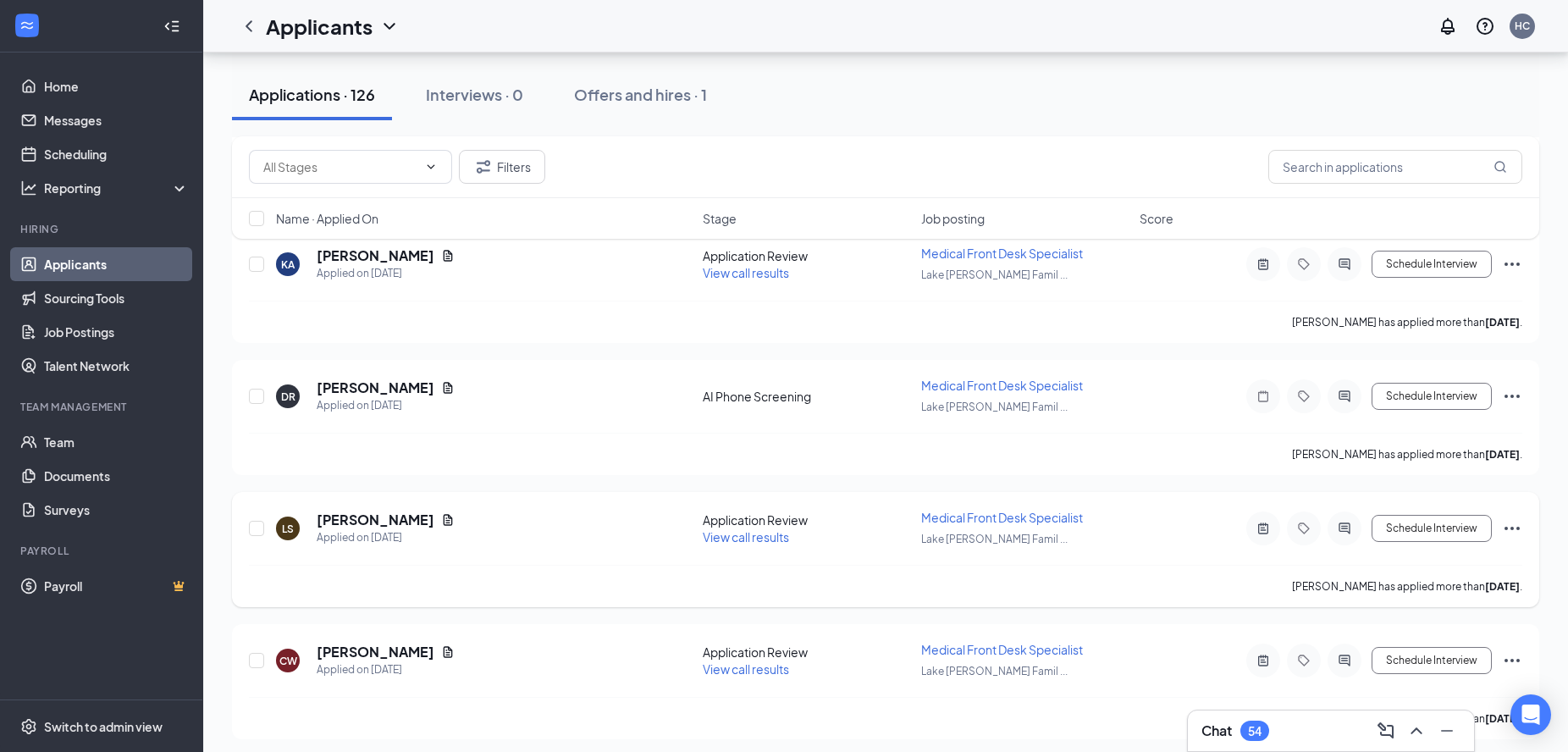
click at [737, 535] on span "View call results" at bounding box center [746, 537] width 87 height 15
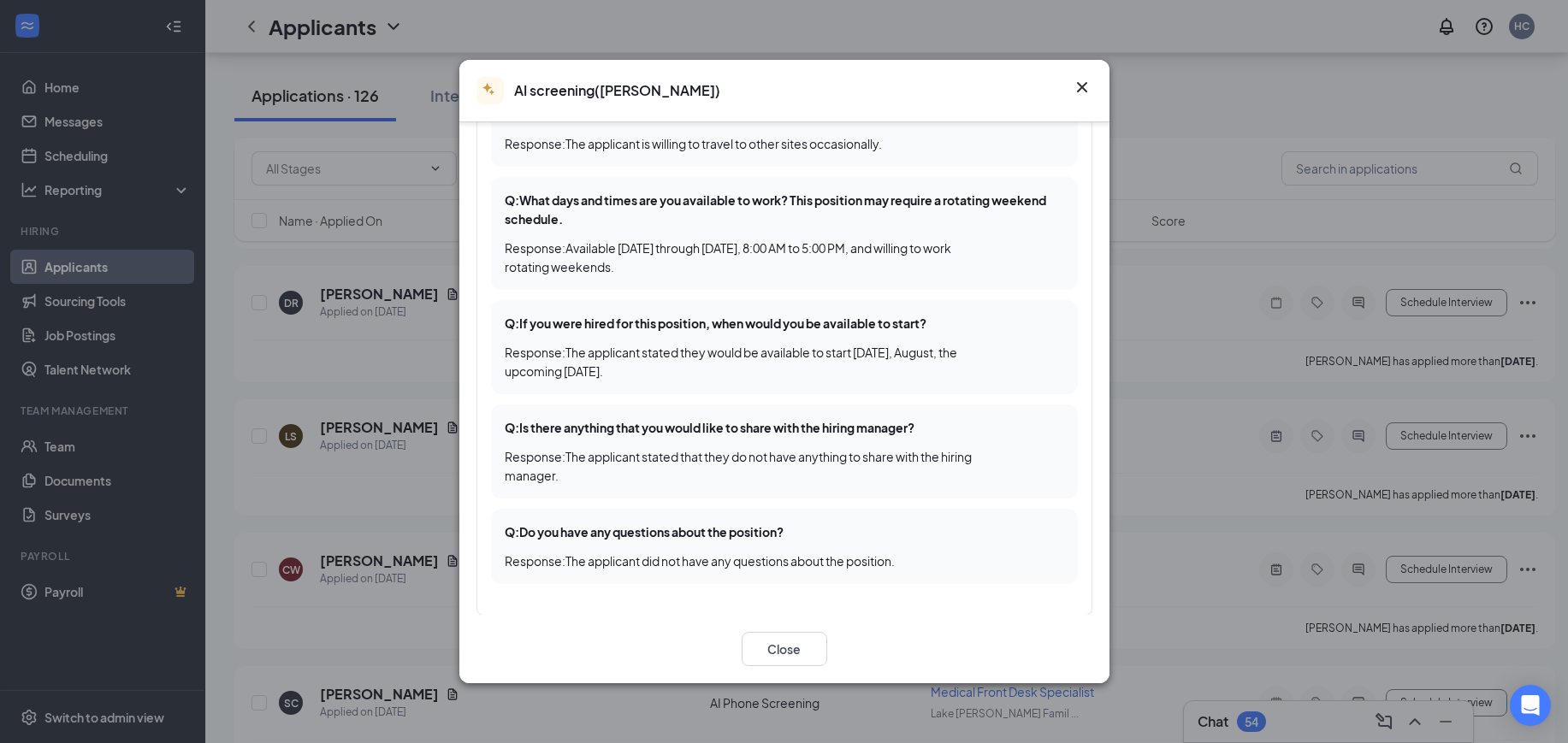
scroll to position [2458, 0]
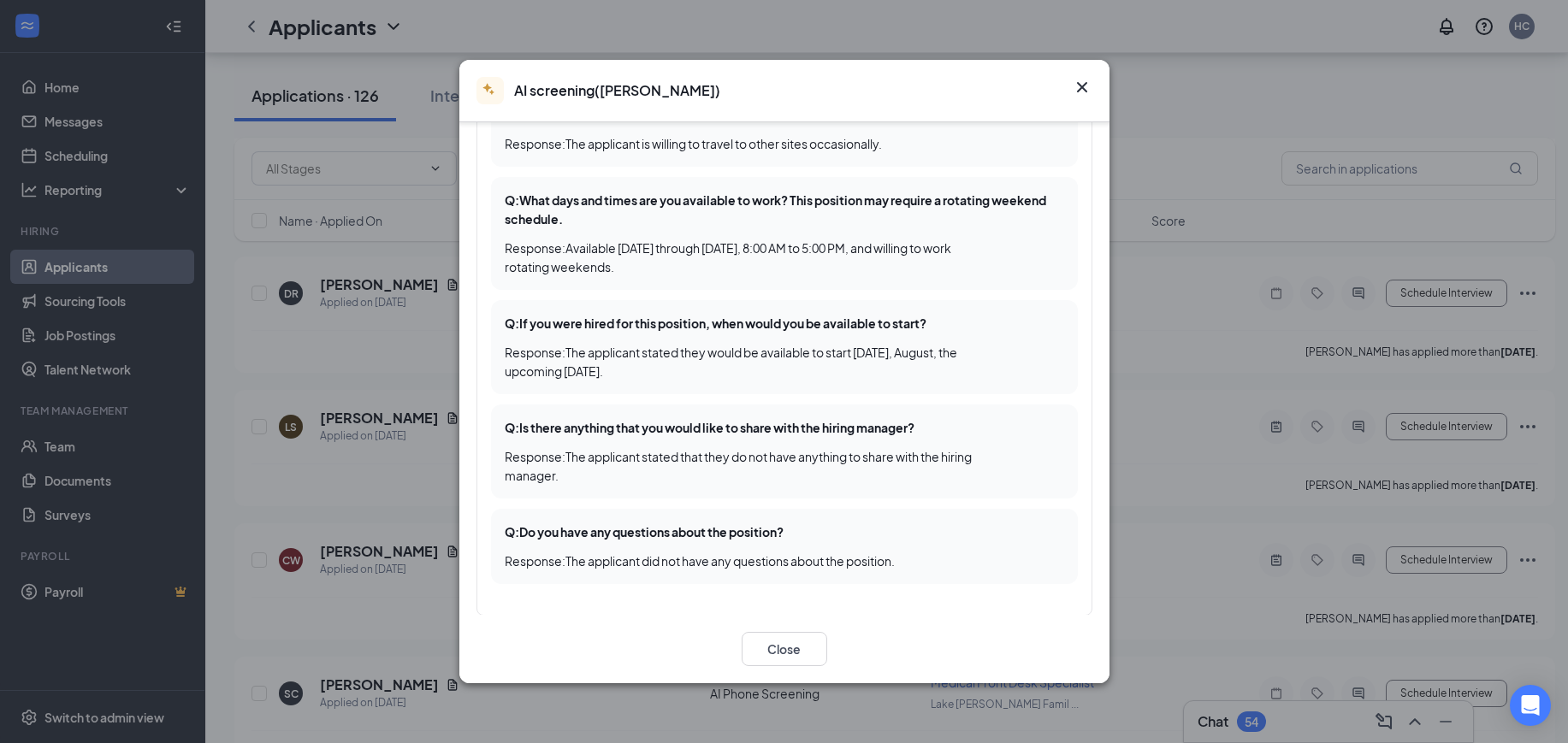
click at [1081, 78] on icon "Cross" at bounding box center [1081, 87] width 20 height 20
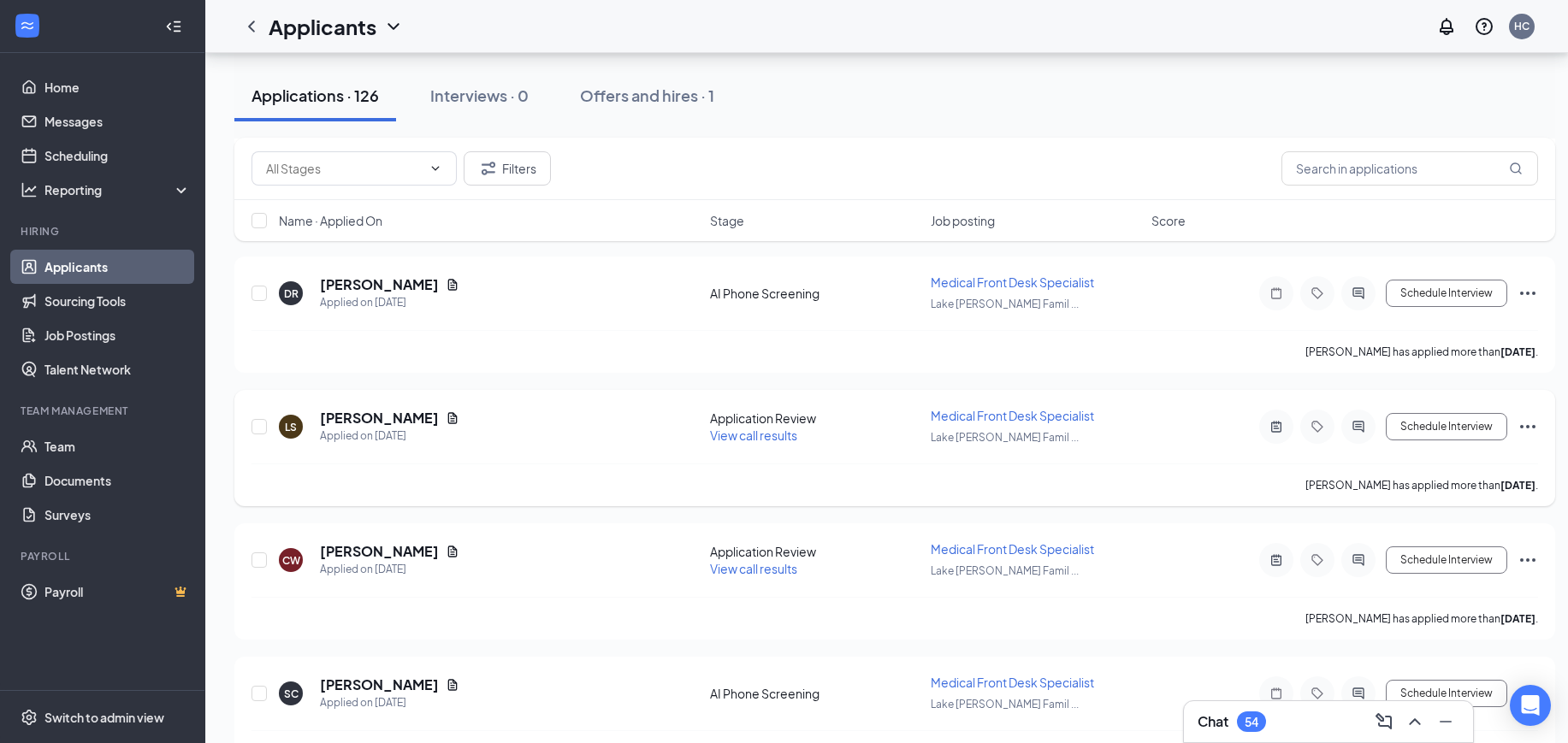
scroll to position [2565, 0]
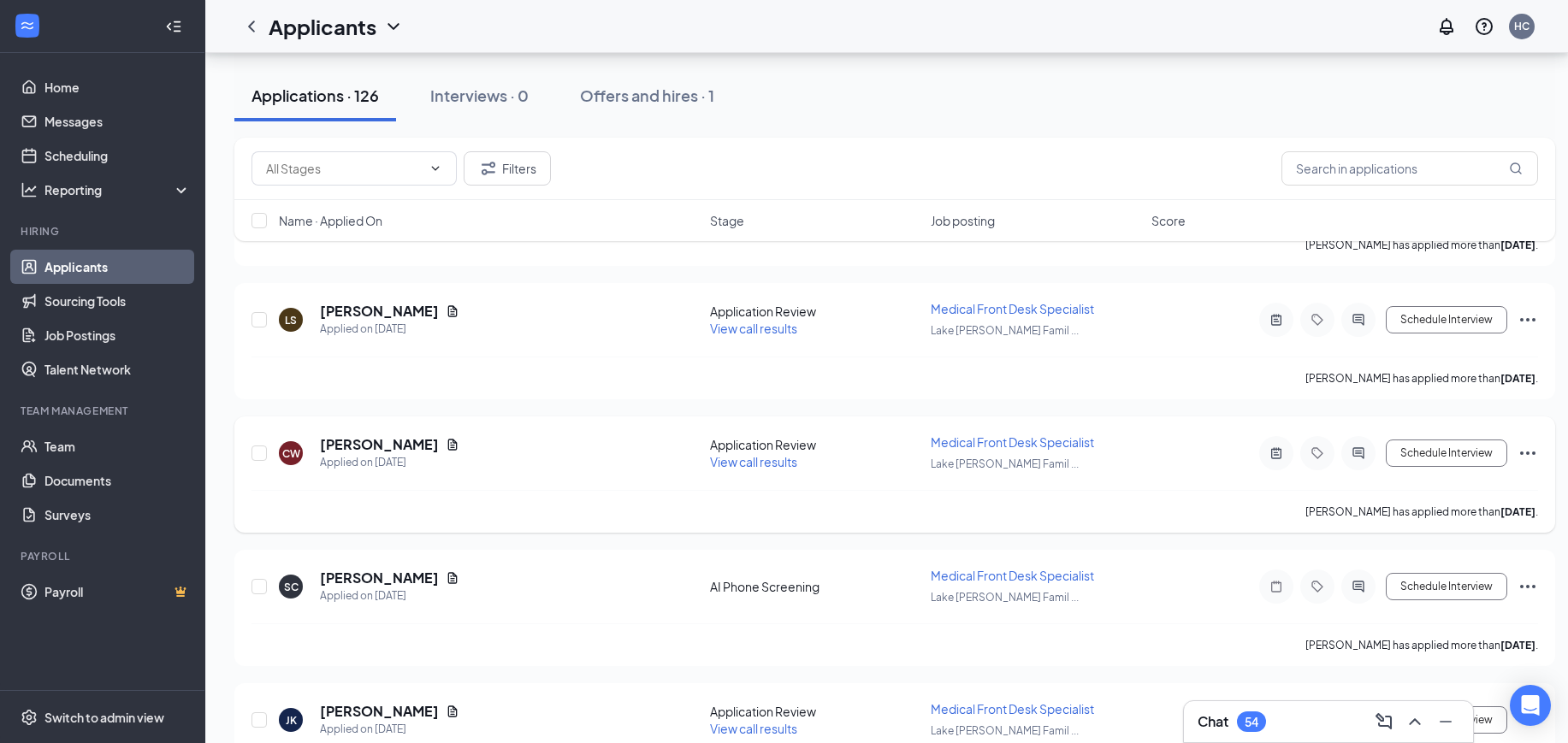
click at [737, 467] on span "View call results" at bounding box center [754, 462] width 88 height 15
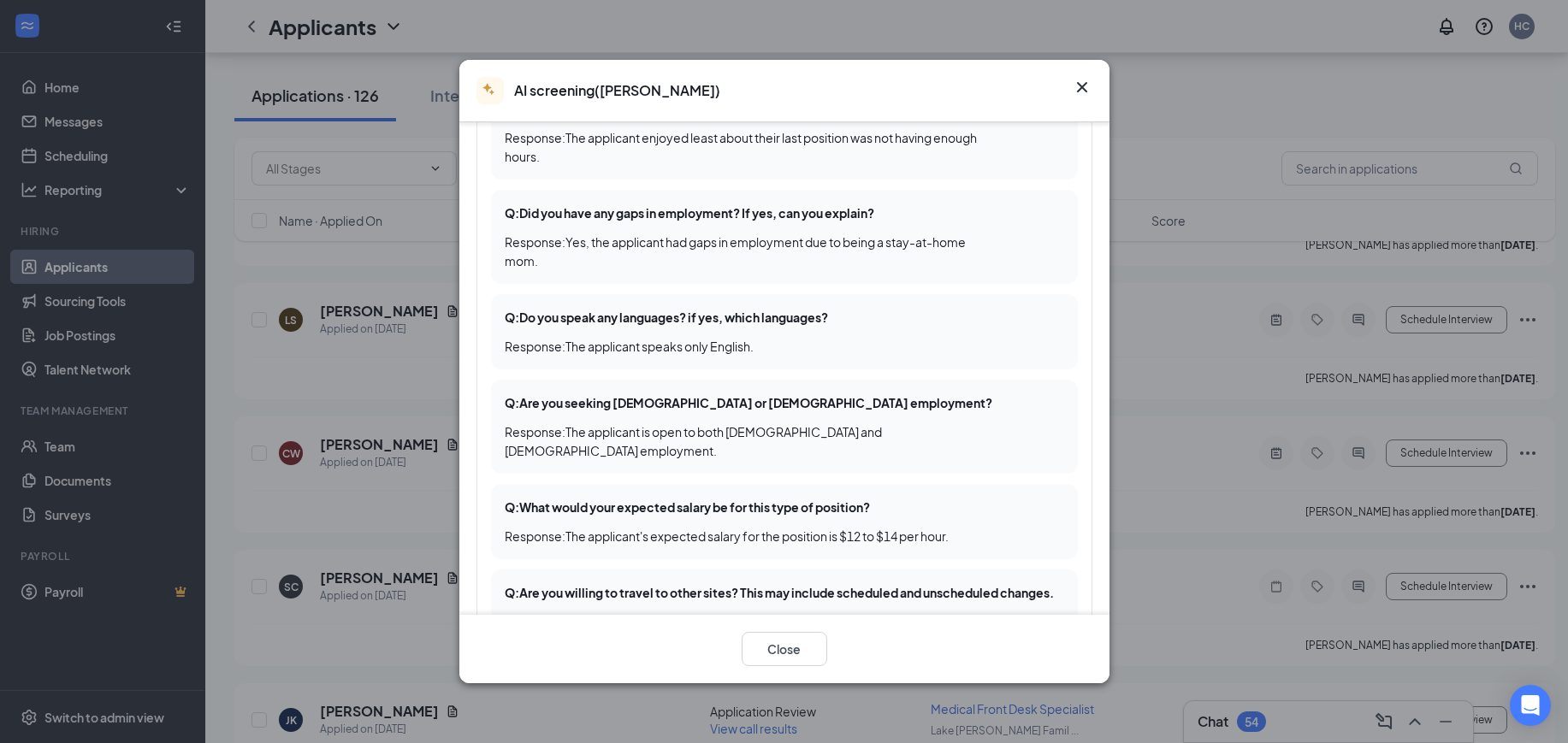
scroll to position [642, 0]
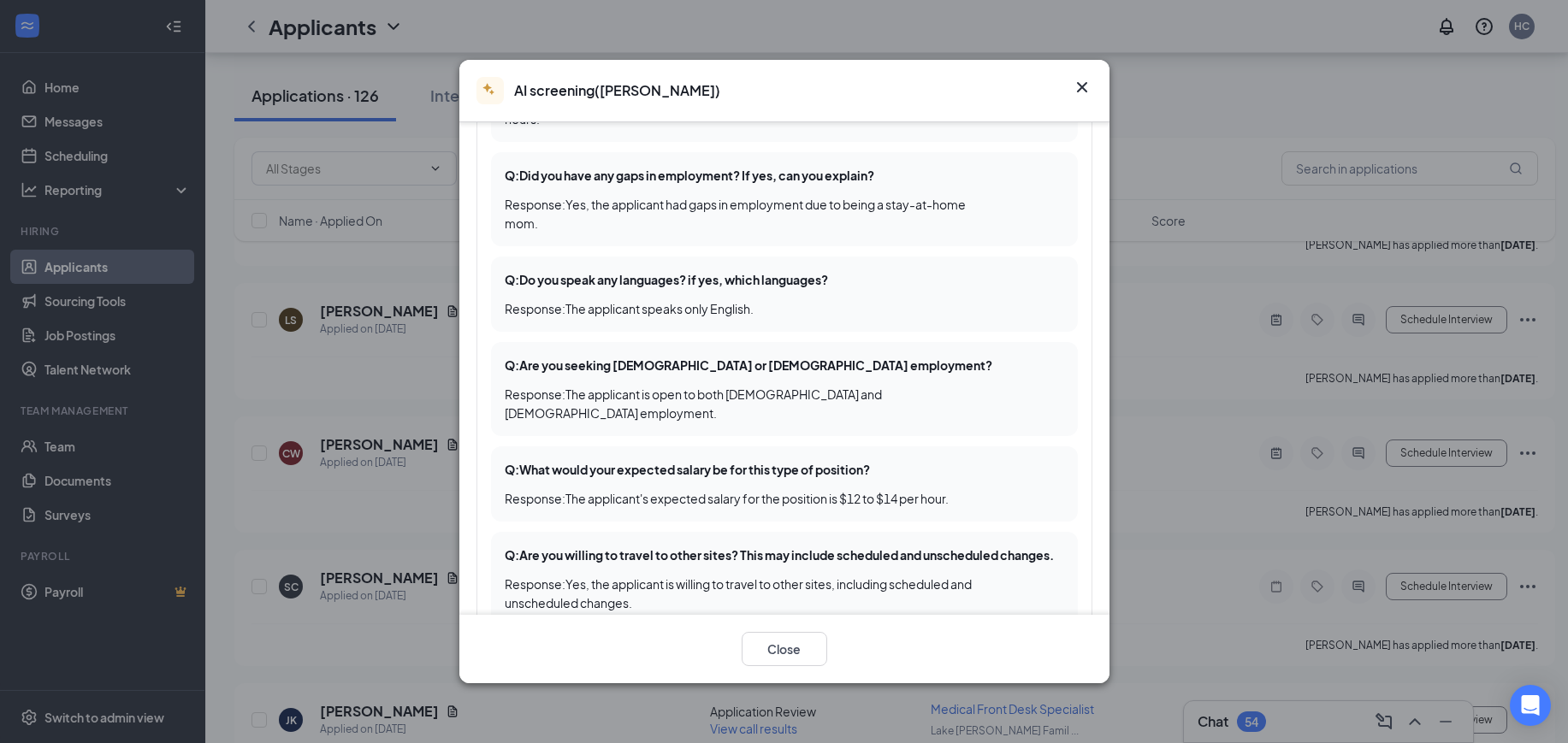
click at [1078, 82] on icon "Cross" at bounding box center [1080, 87] width 11 height 11
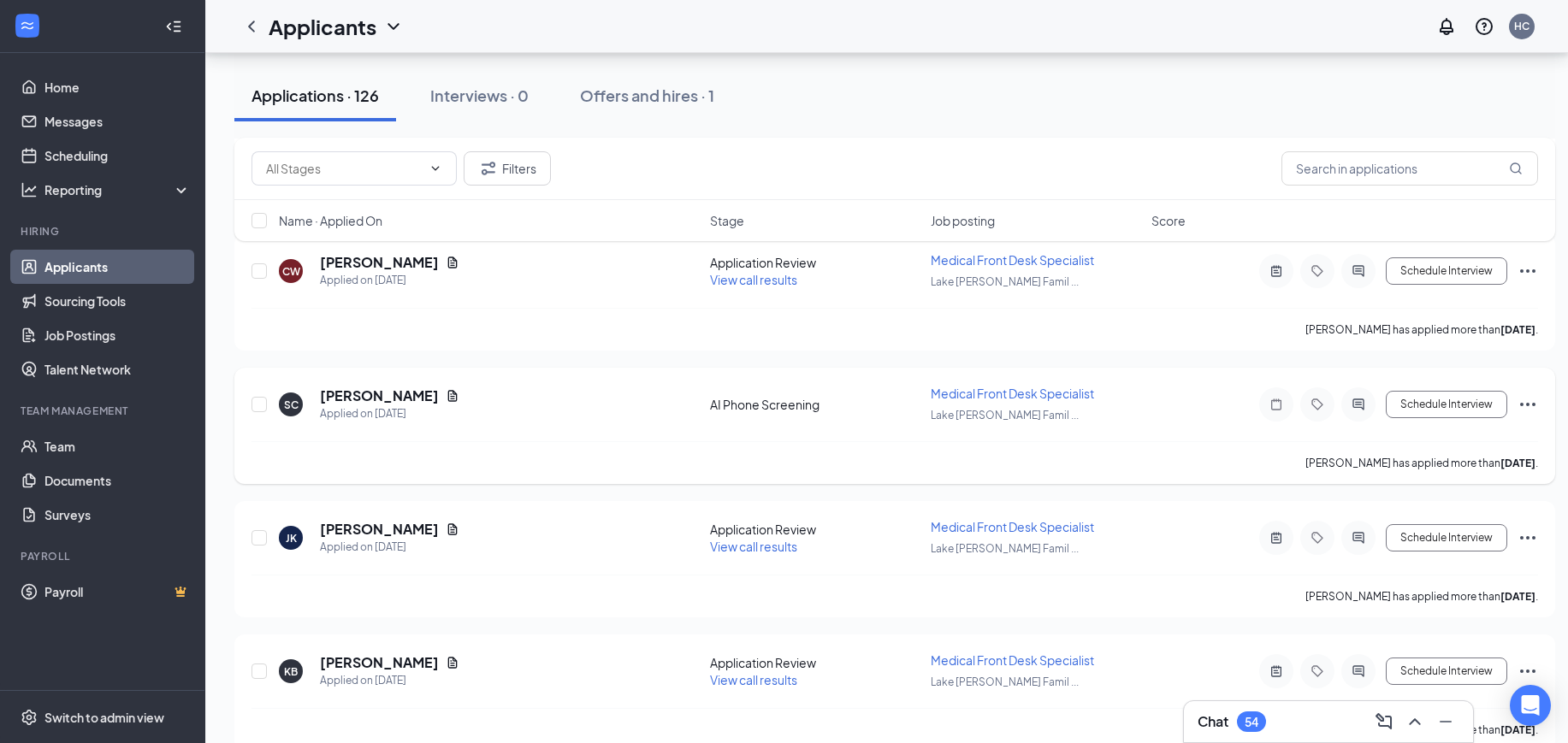
scroll to position [2779, 0]
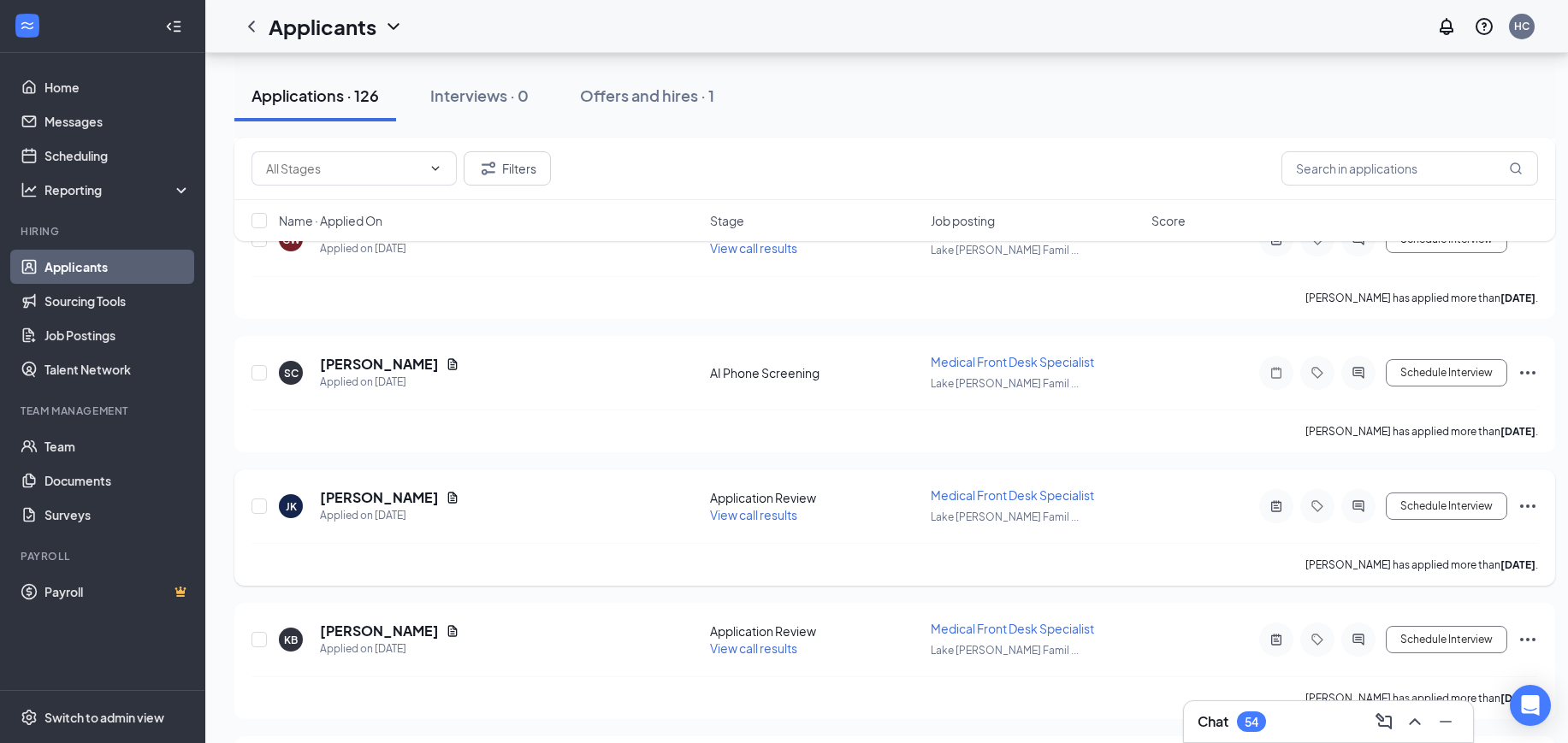
click at [764, 511] on span "View call results" at bounding box center [754, 515] width 88 height 15
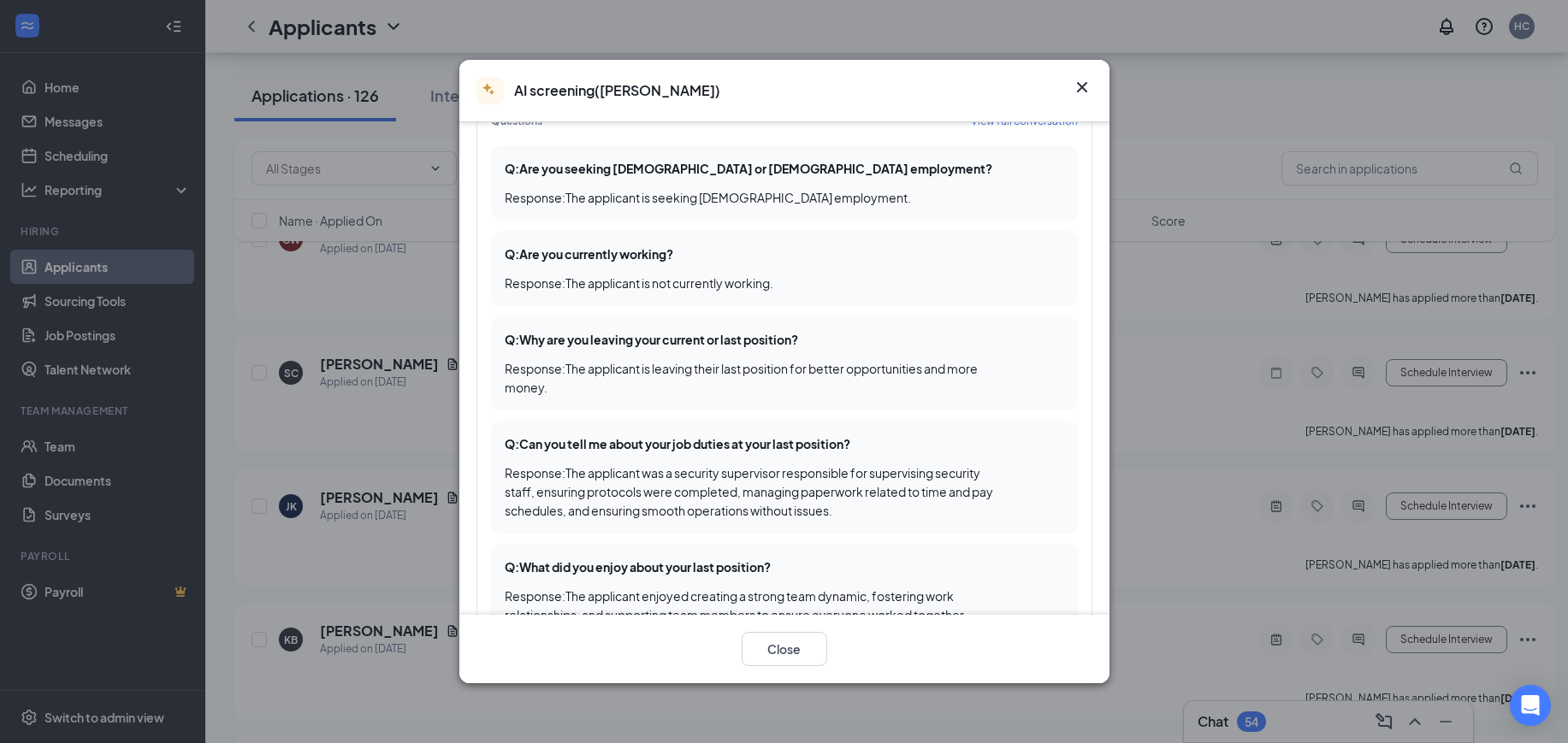
scroll to position [214, 0]
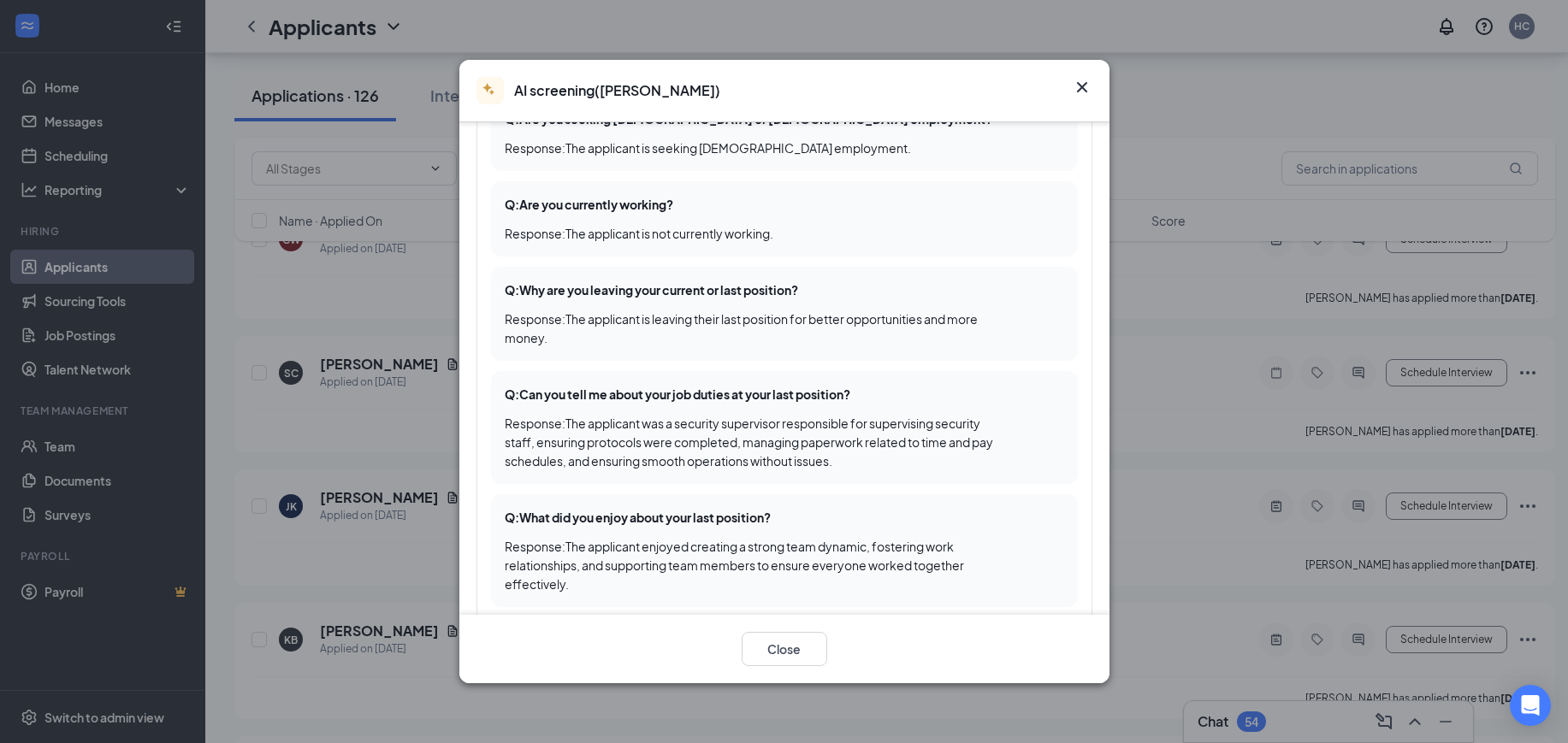
click at [1082, 82] on icon "Cross" at bounding box center [1081, 87] width 20 height 20
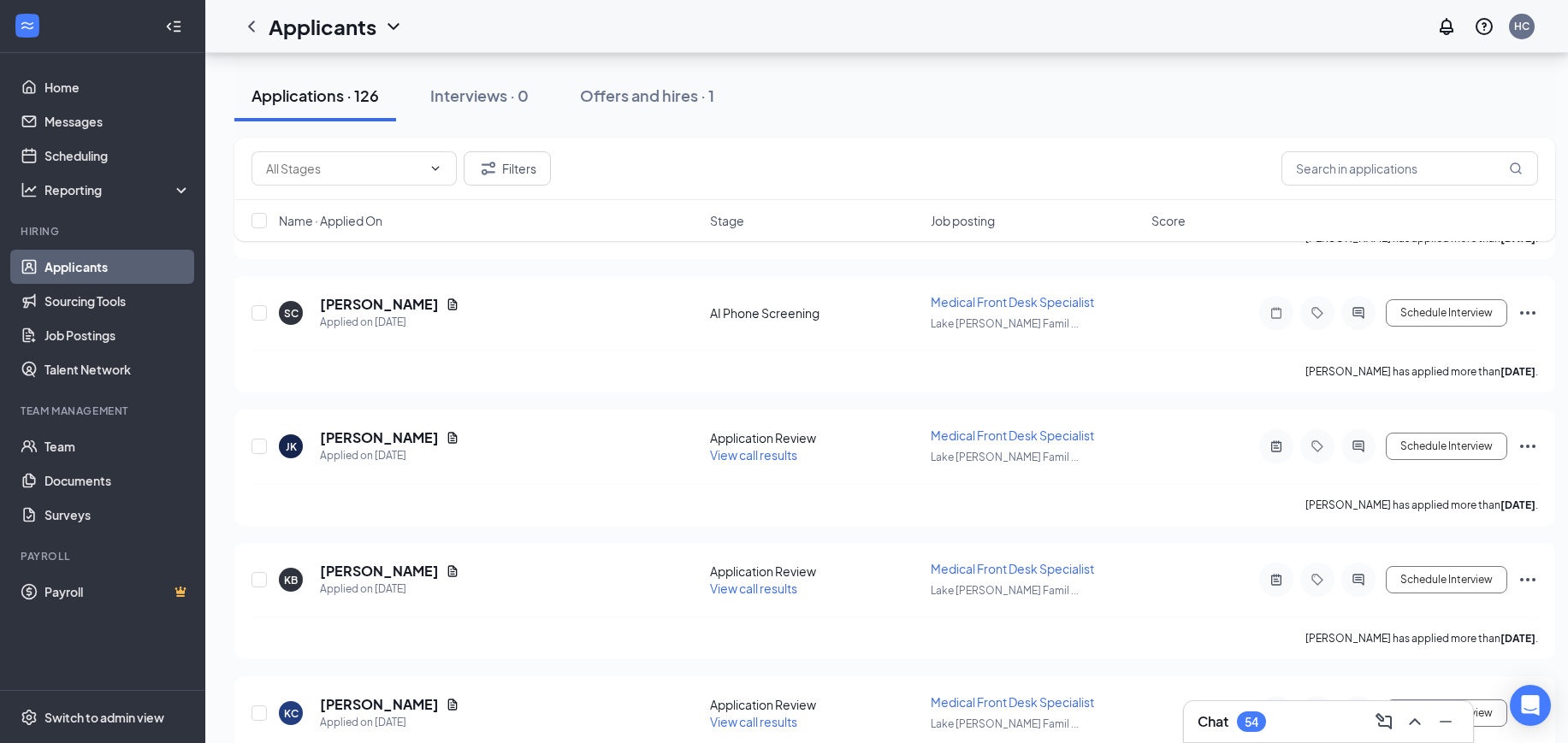
scroll to position [2886, 0]
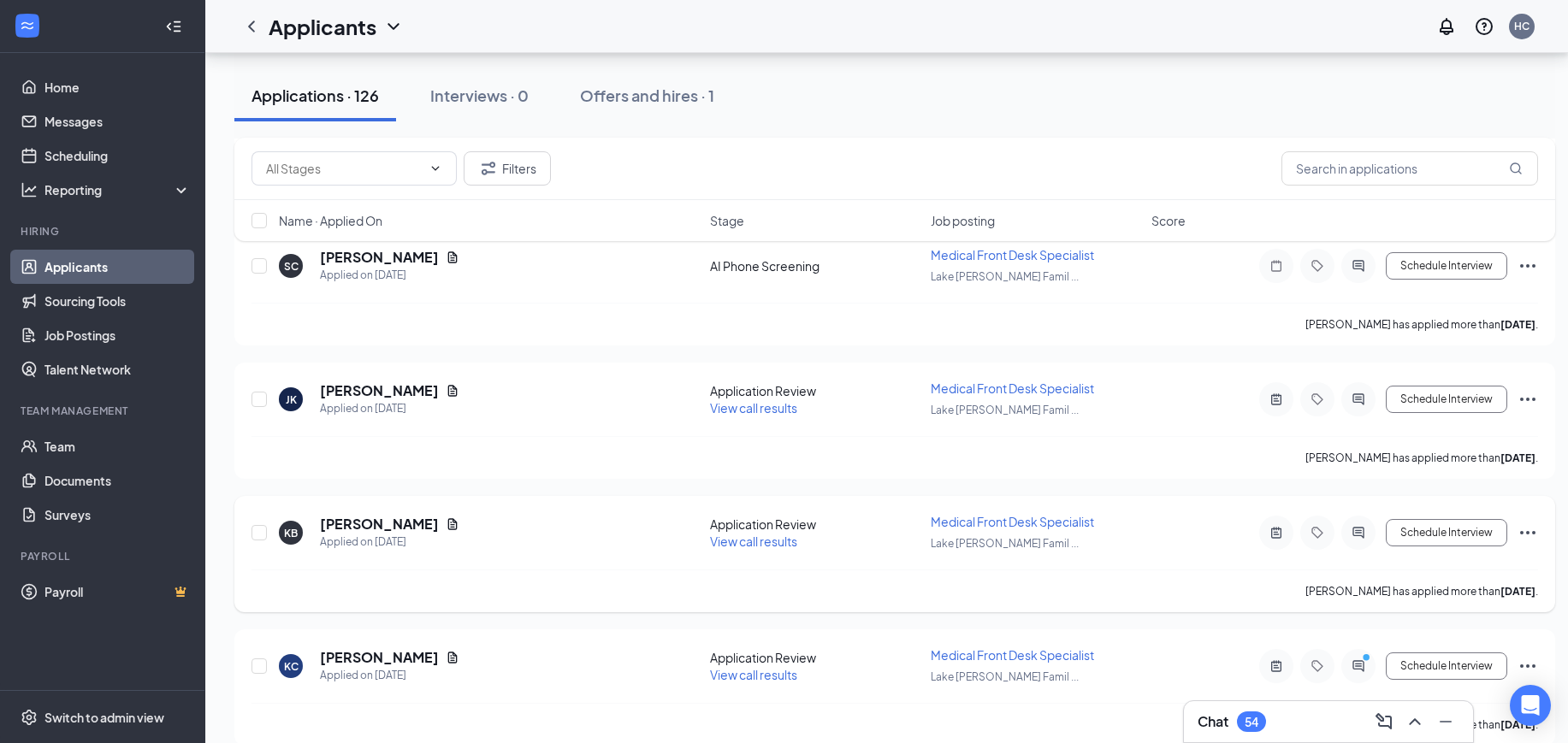
click at [777, 542] on span "View call results" at bounding box center [754, 542] width 88 height 15
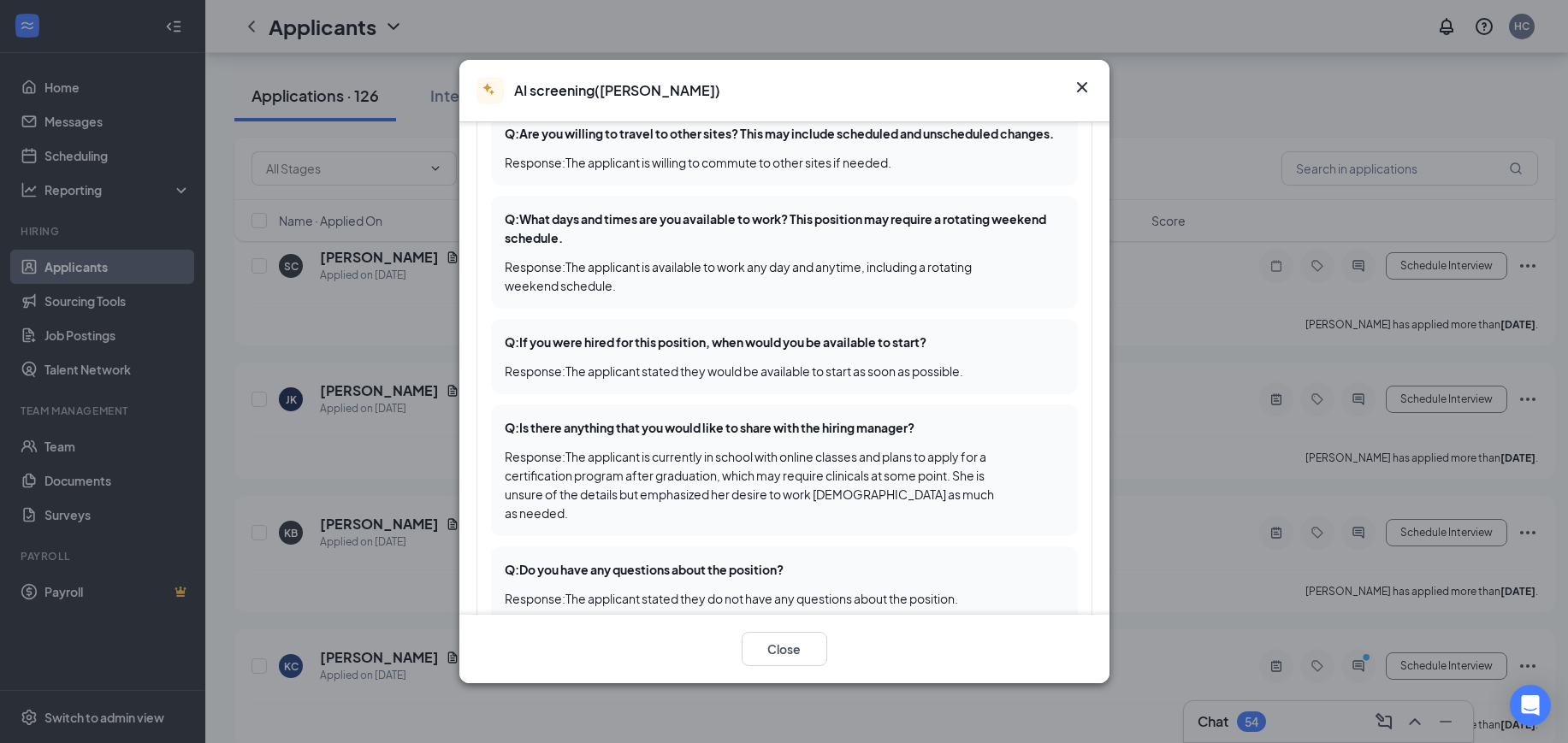
scroll to position [1200, 0]
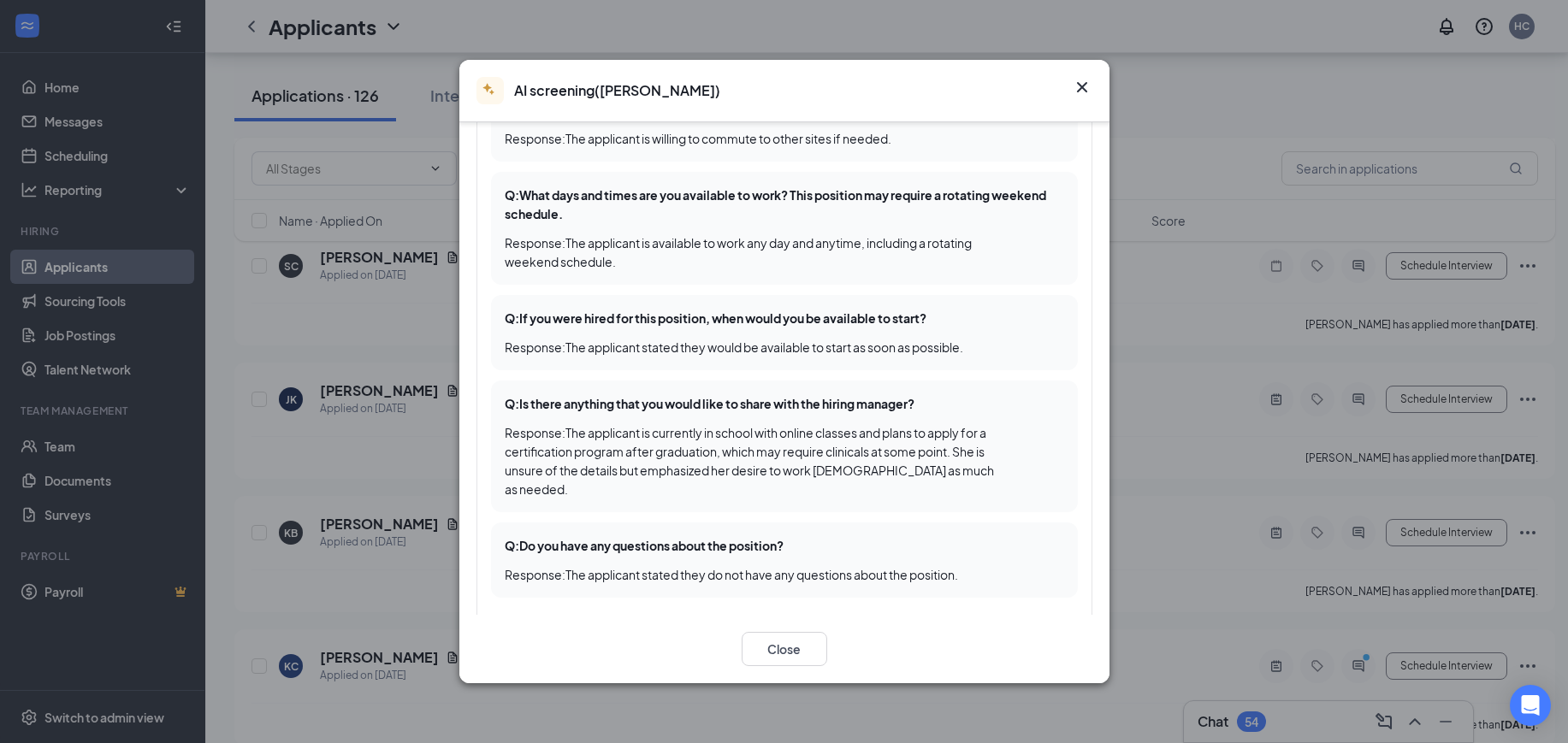
click at [1084, 84] on icon "Cross" at bounding box center [1080, 87] width 11 height 11
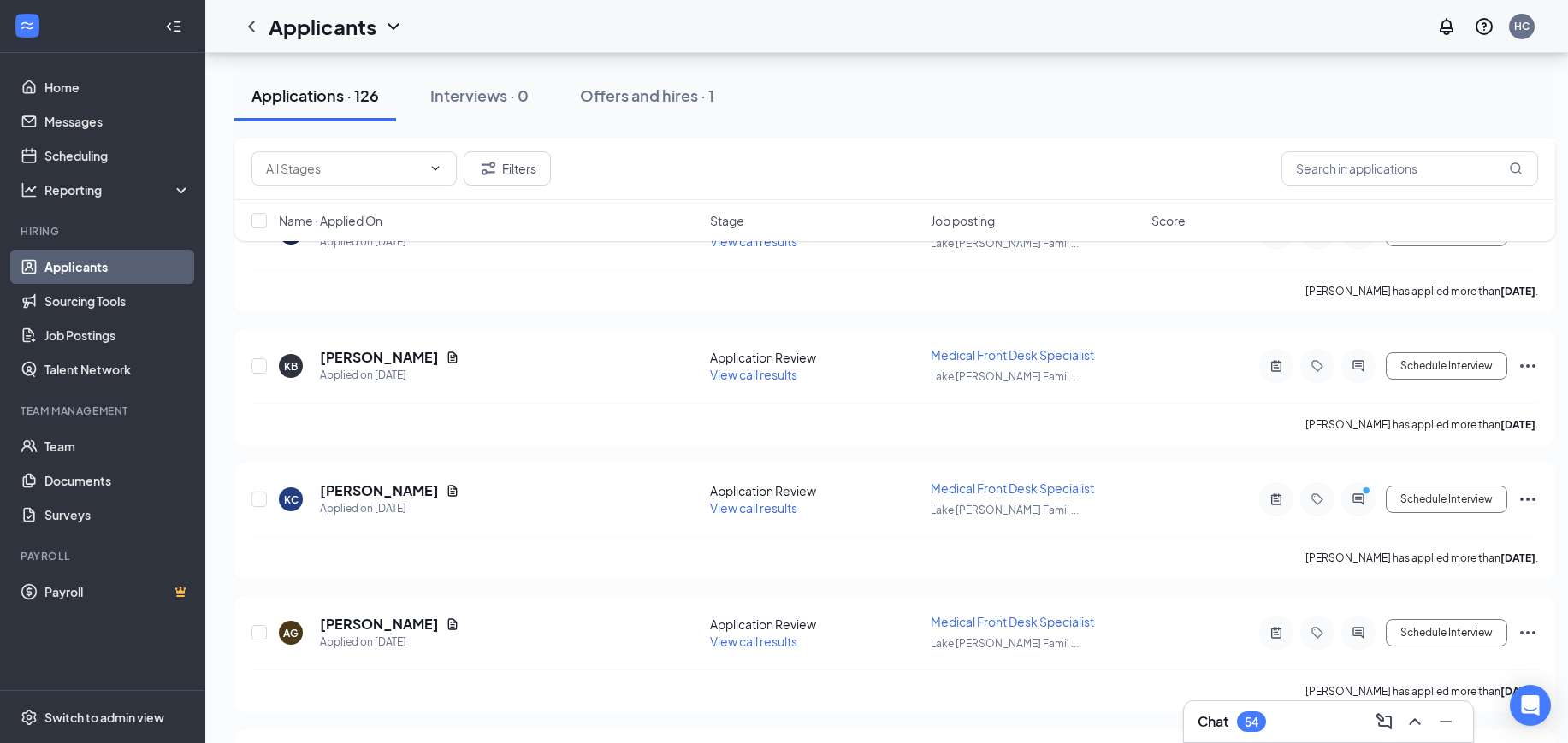
scroll to position [3100, 0]
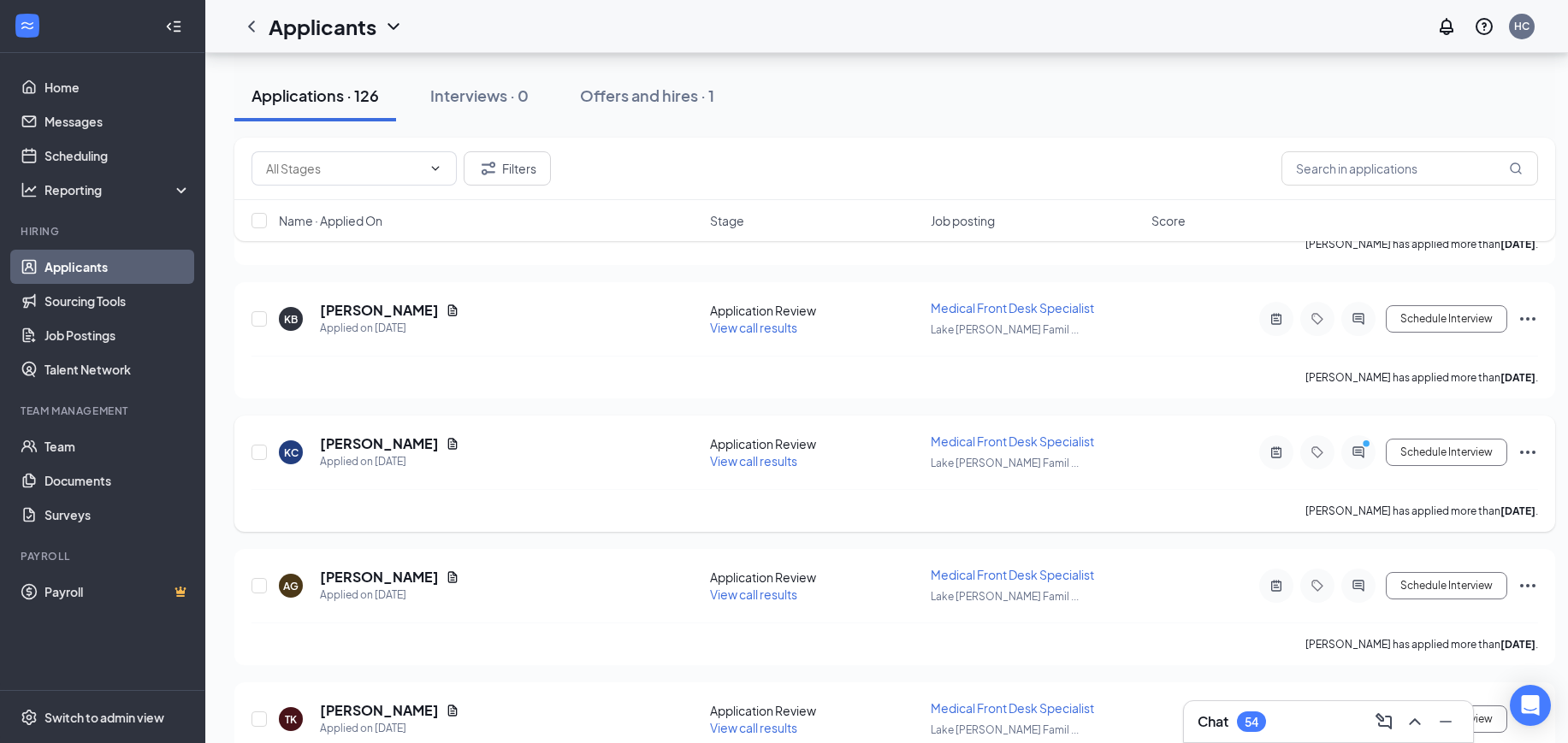
click at [784, 460] on span "View call results" at bounding box center [754, 461] width 88 height 15
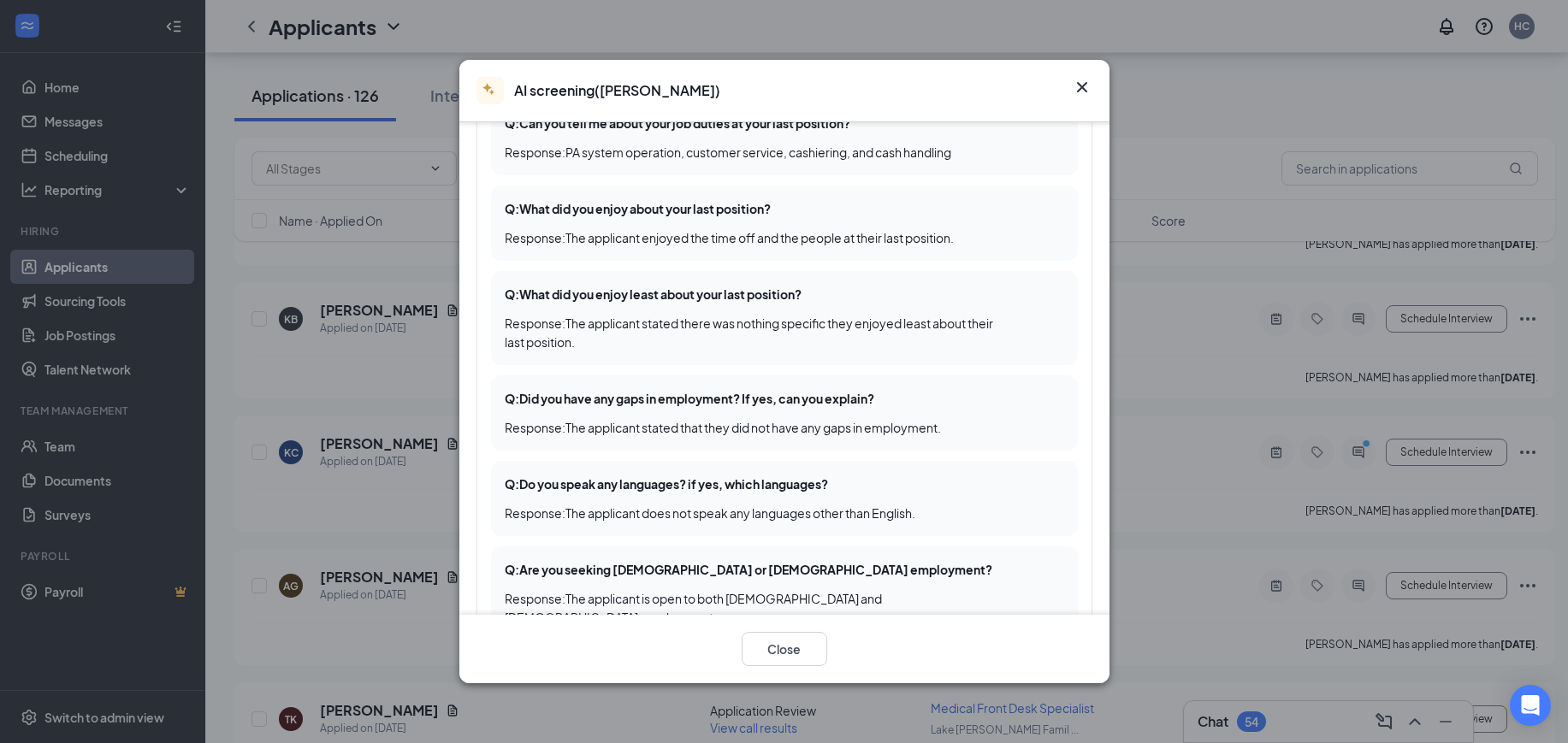
scroll to position [428, 0]
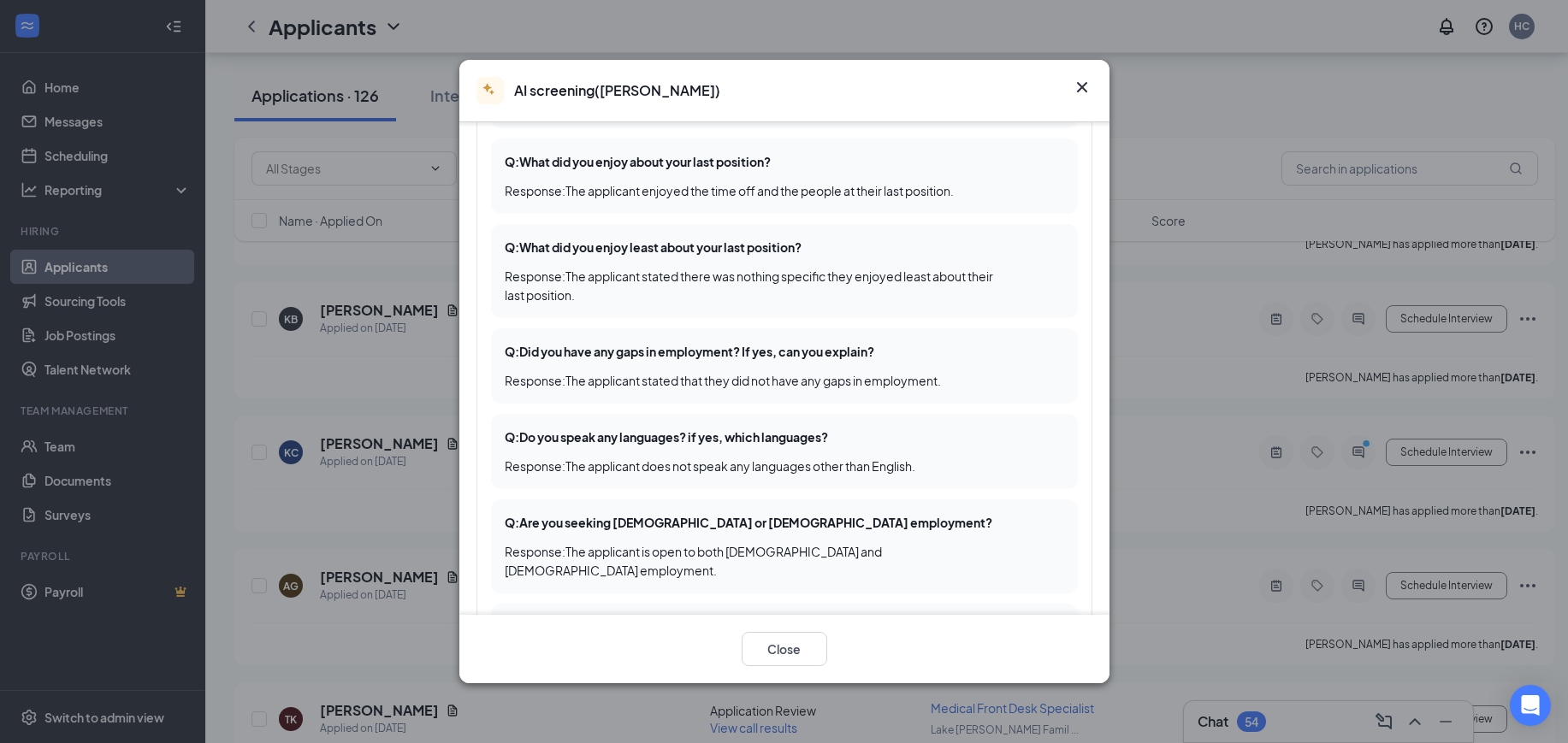
click at [1087, 84] on icon "Cross" at bounding box center [1081, 87] width 20 height 20
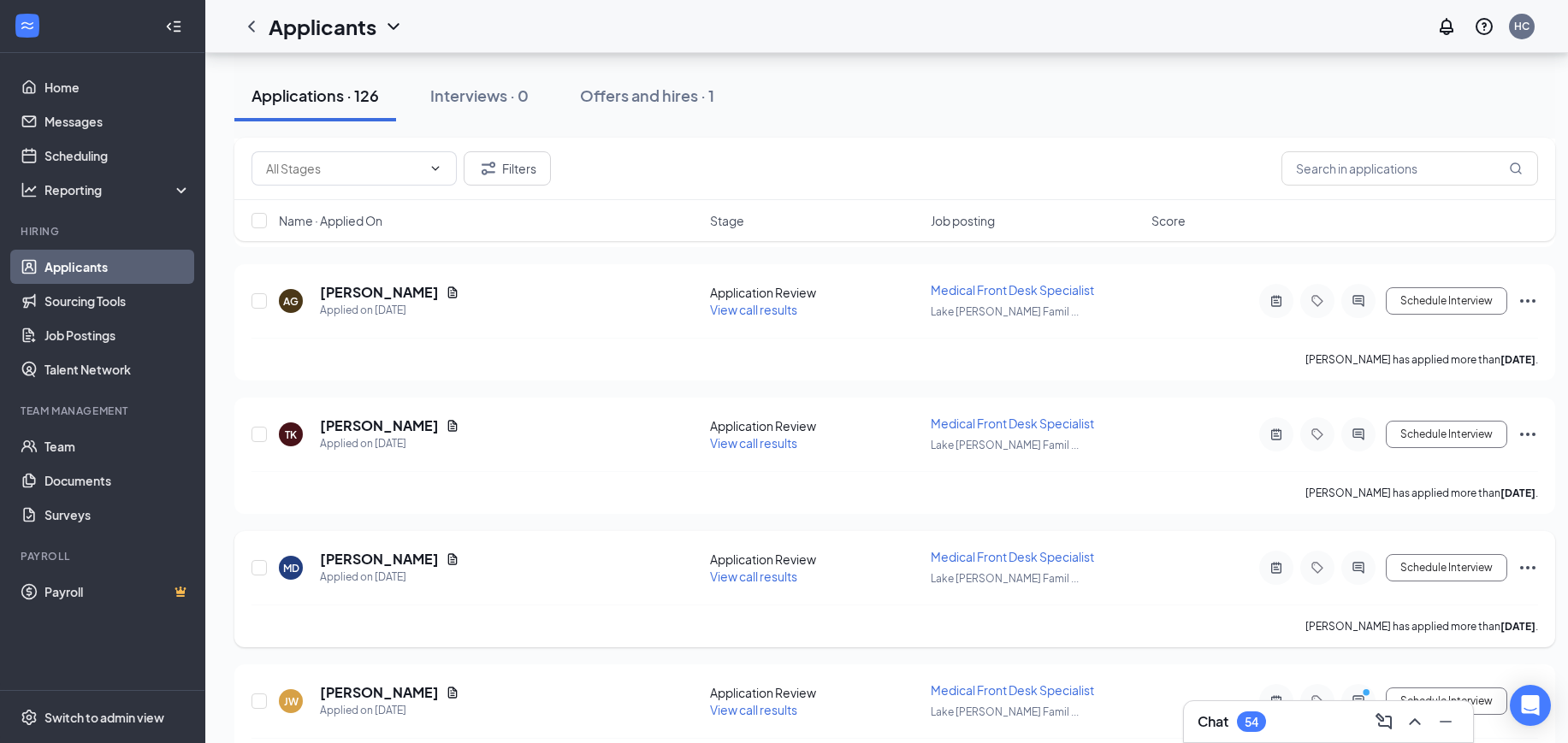
scroll to position [3421, 0]
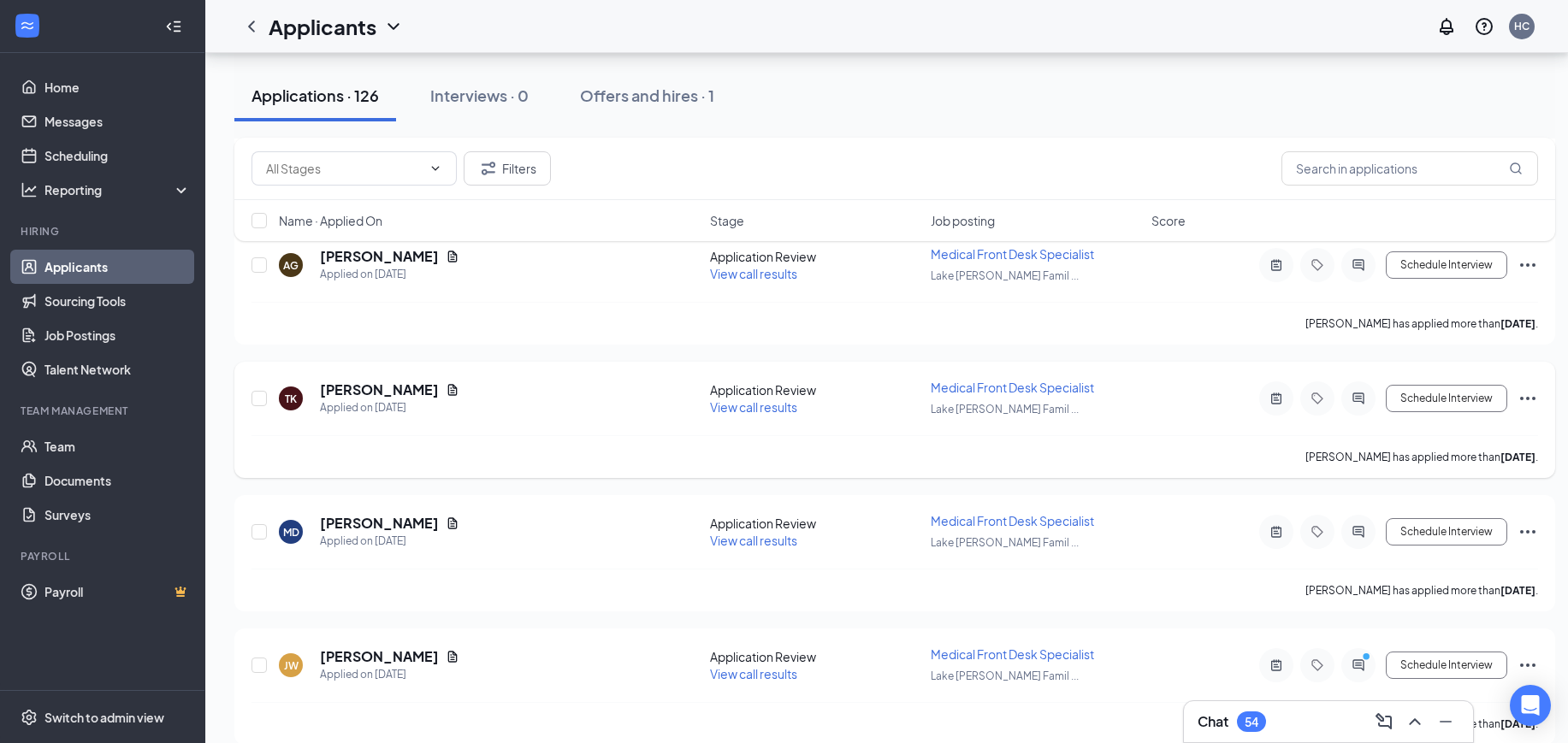
click at [762, 406] on span "View call results" at bounding box center [754, 407] width 88 height 15
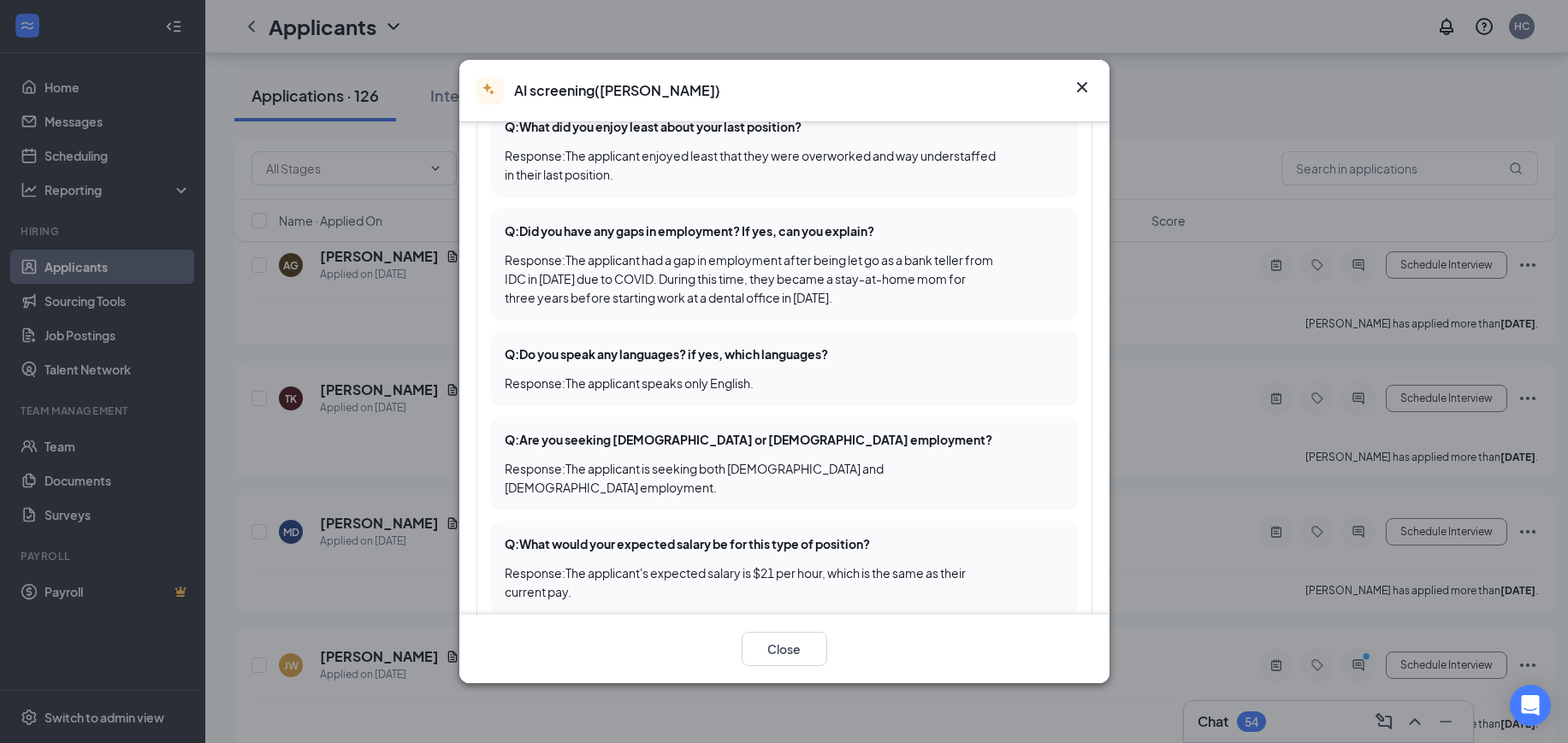
scroll to position [642, 0]
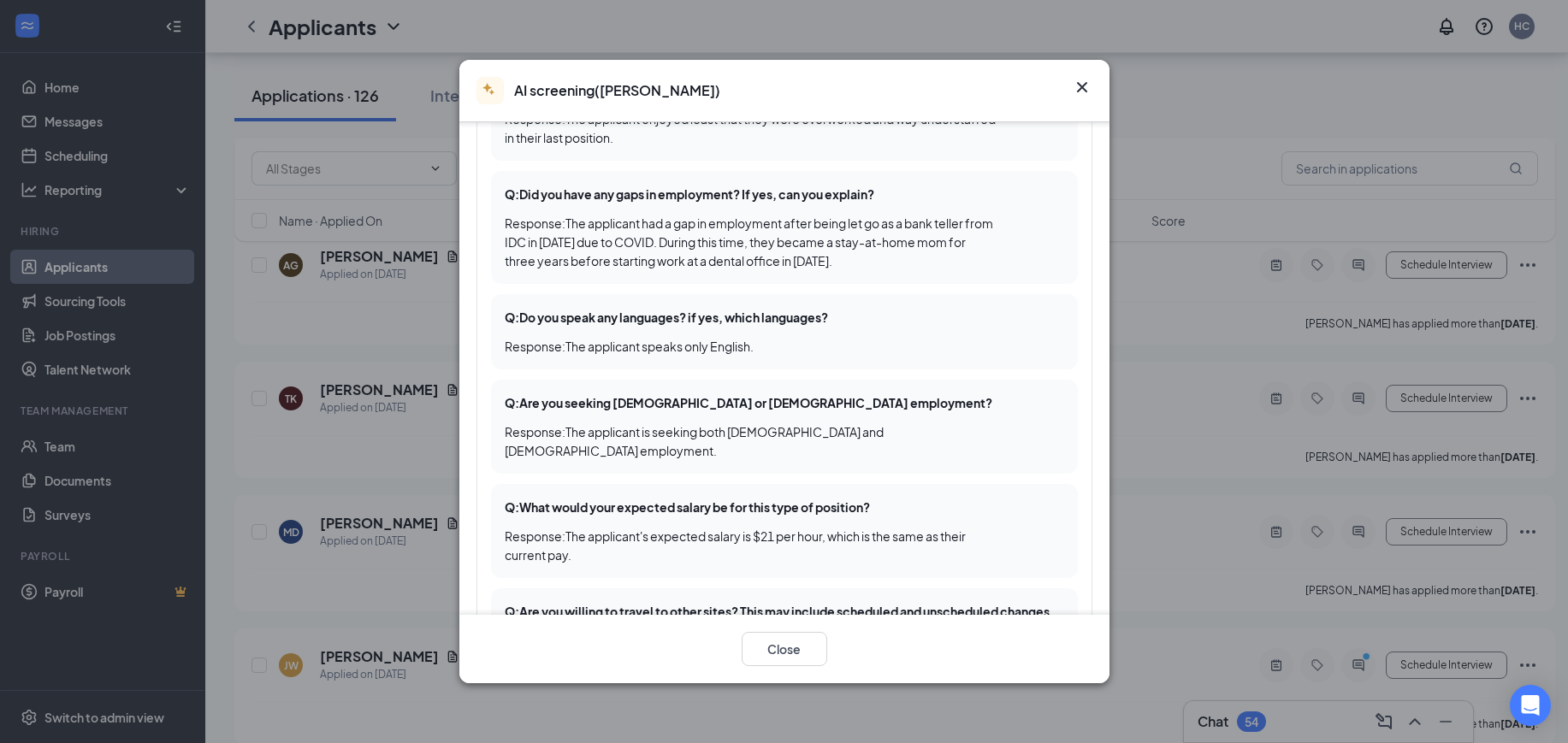
click at [1086, 78] on icon "Cross" at bounding box center [1081, 87] width 20 height 20
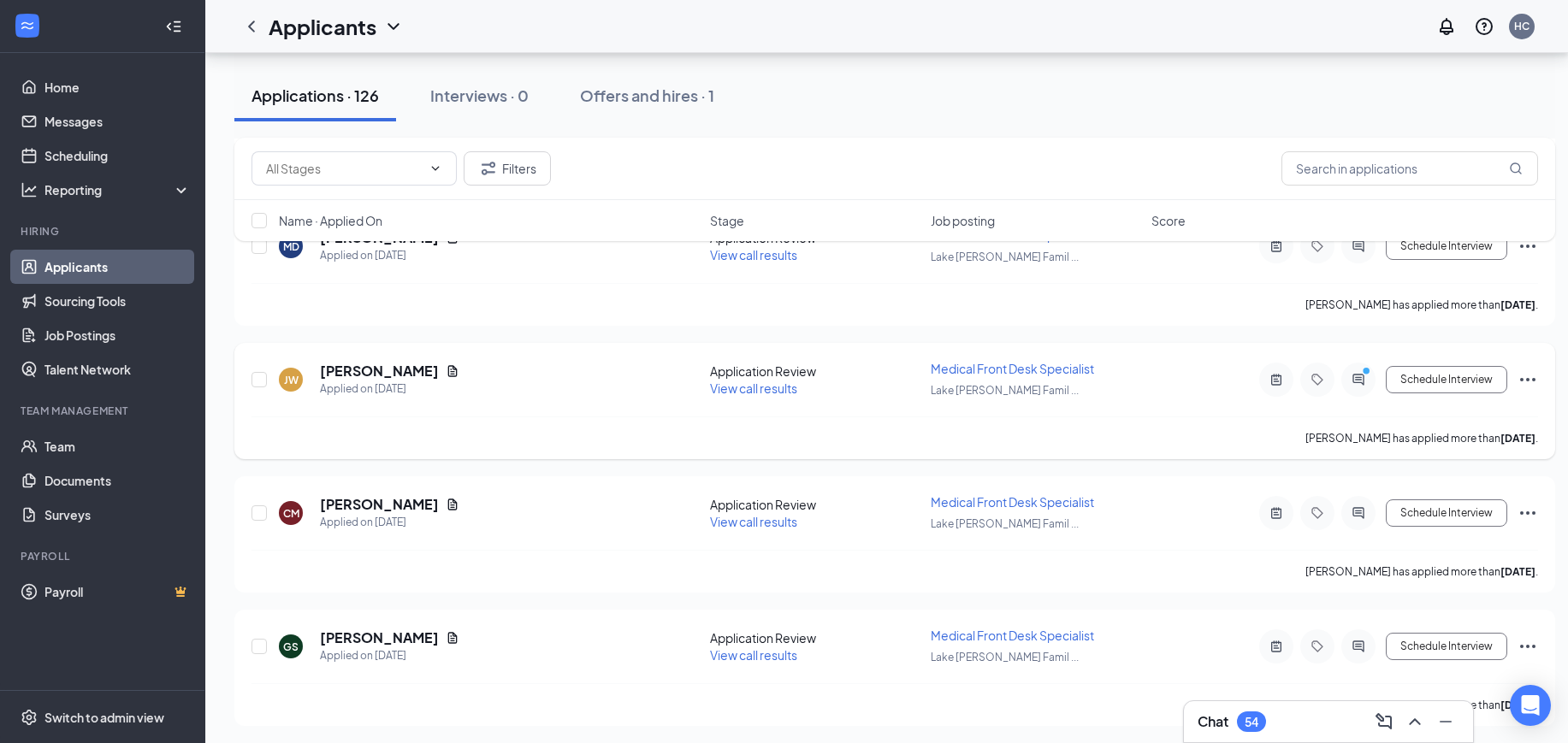
scroll to position [3742, 0]
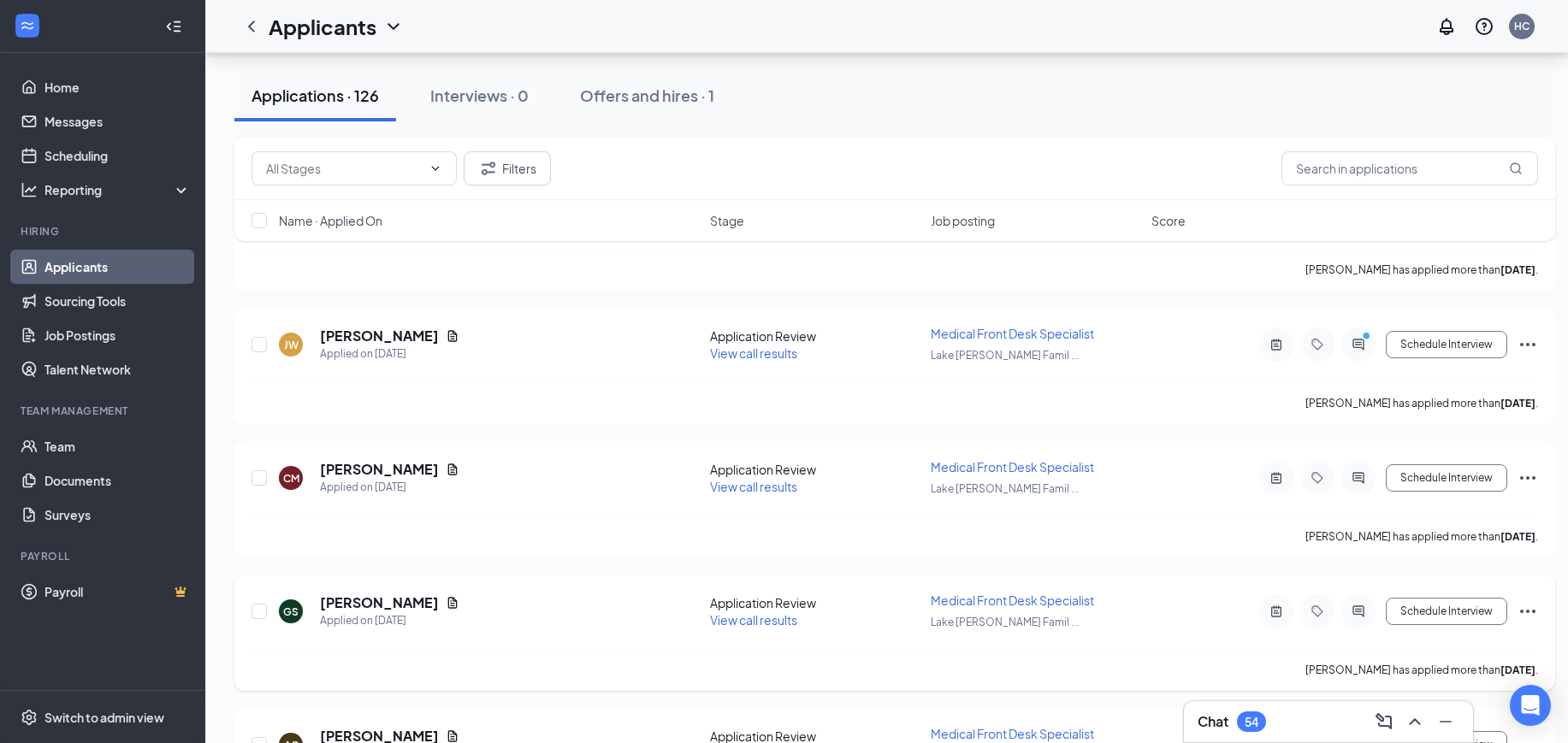
click at [744, 617] on span "View call results" at bounding box center [754, 620] width 88 height 15
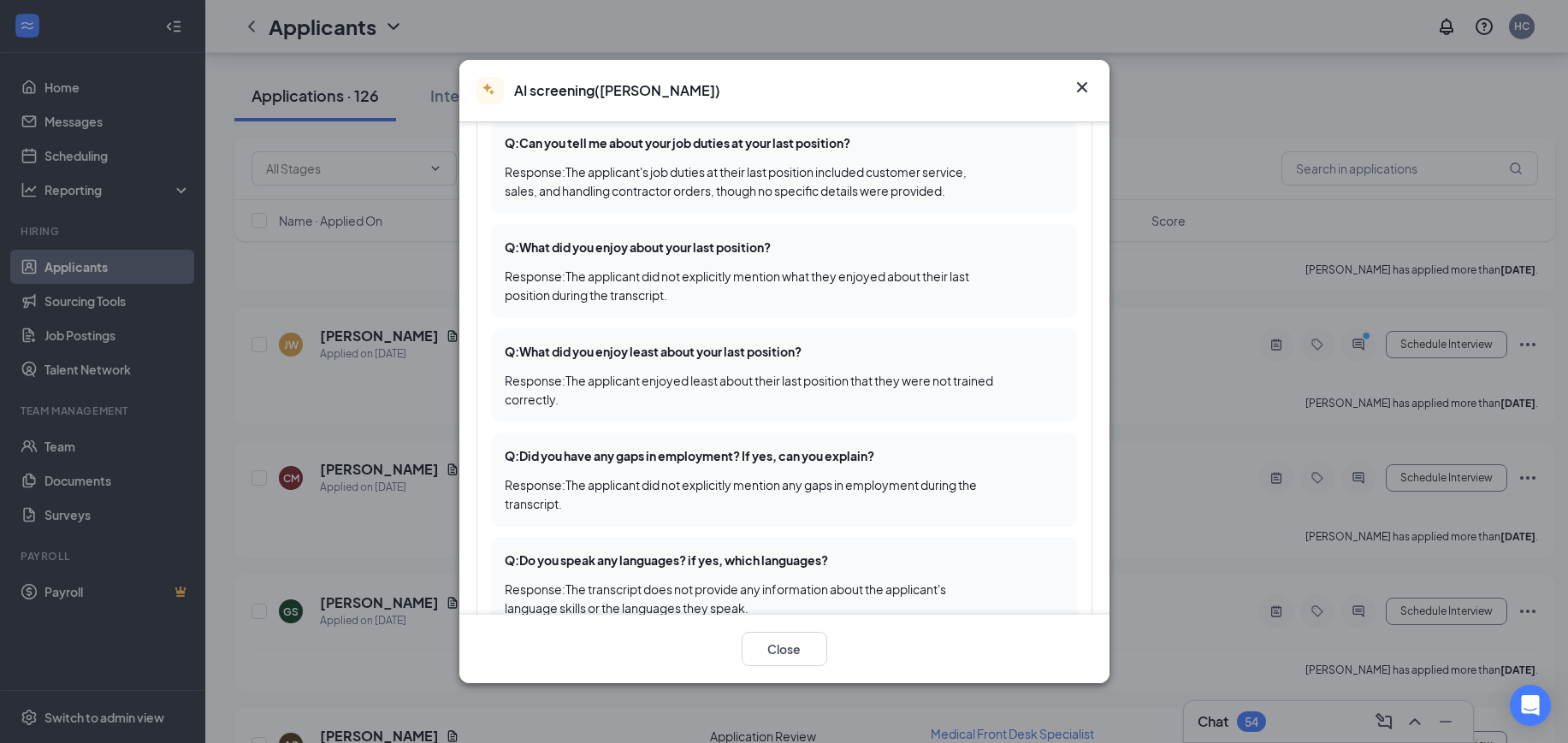
scroll to position [428, 0]
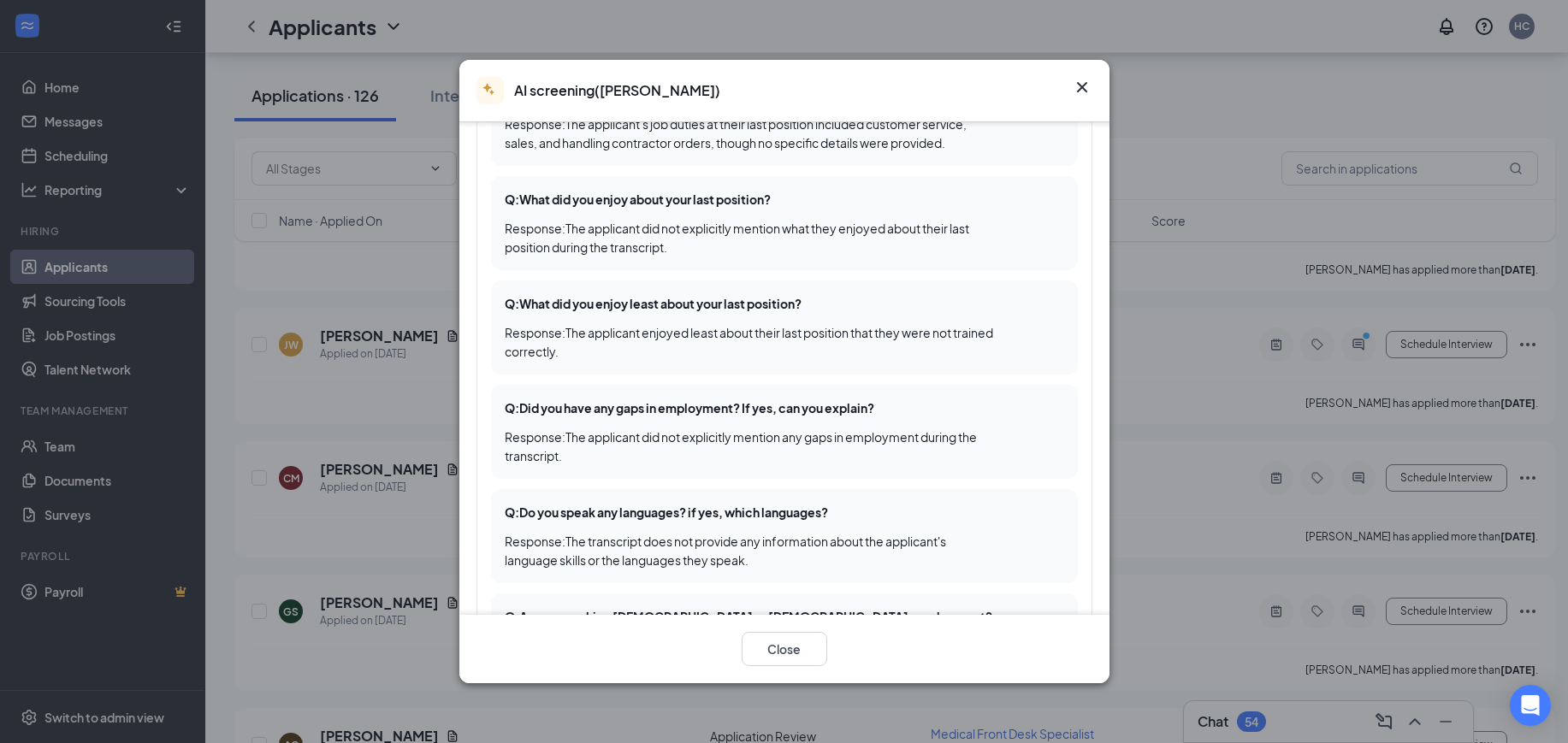
click at [1080, 77] on icon "Cross" at bounding box center [1081, 87] width 20 height 20
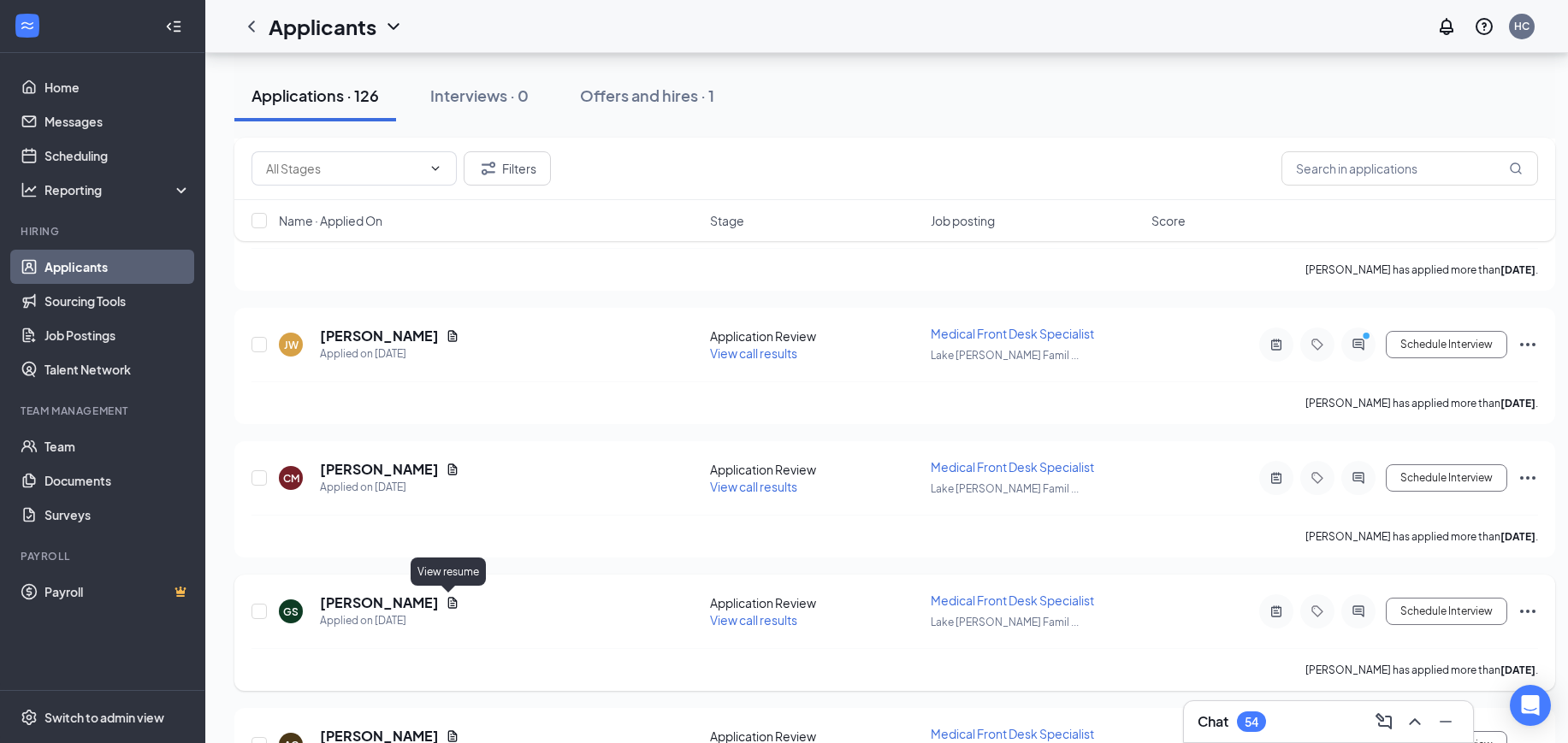
click at [450, 601] on icon "Document" at bounding box center [453, 602] width 10 height 12
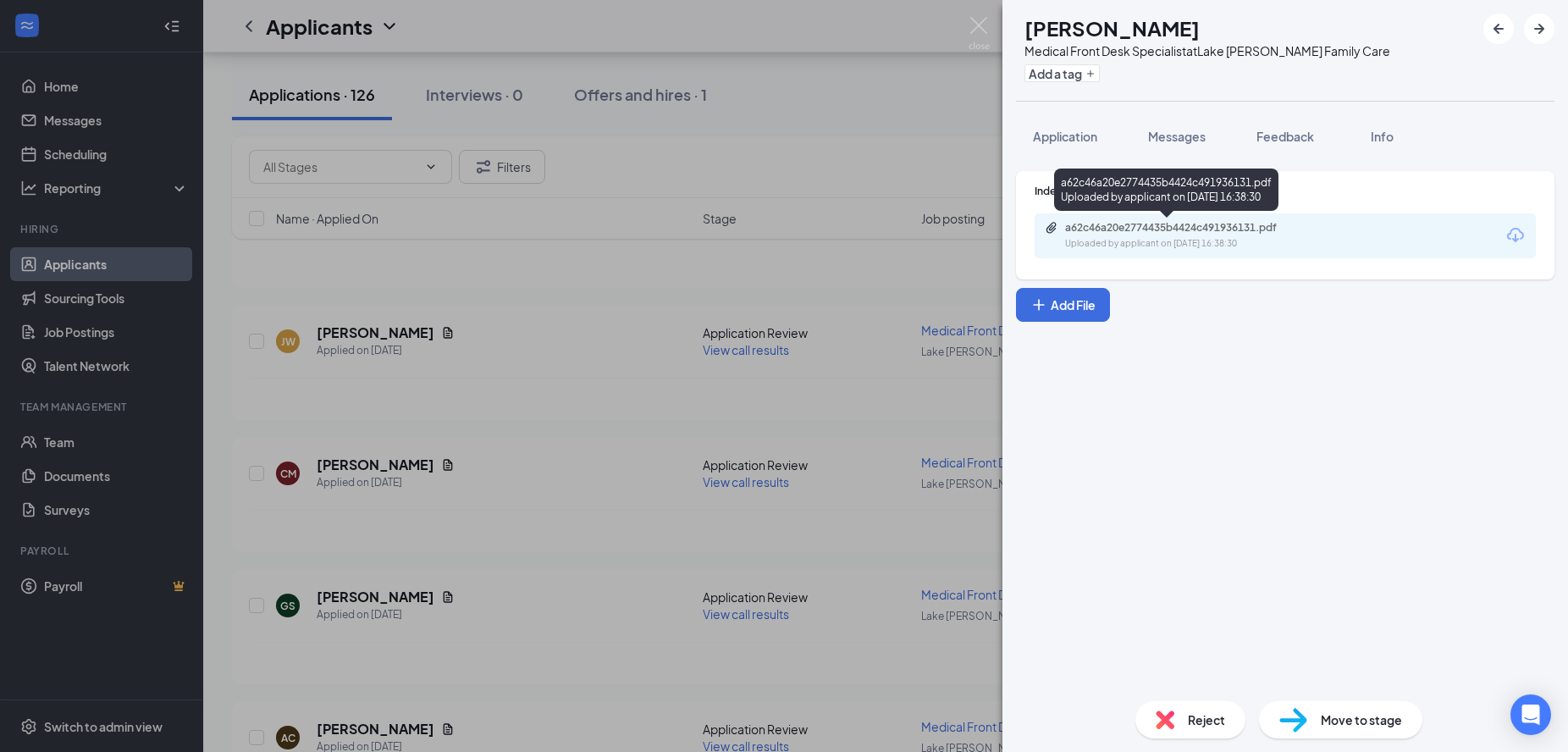
click at [1227, 244] on div "Uploaded by applicant on Aug 20, 2025 at 16:38:30" at bounding box center [1191, 243] width 254 height 13
click at [971, 32] on img at bounding box center [979, 33] width 21 height 33
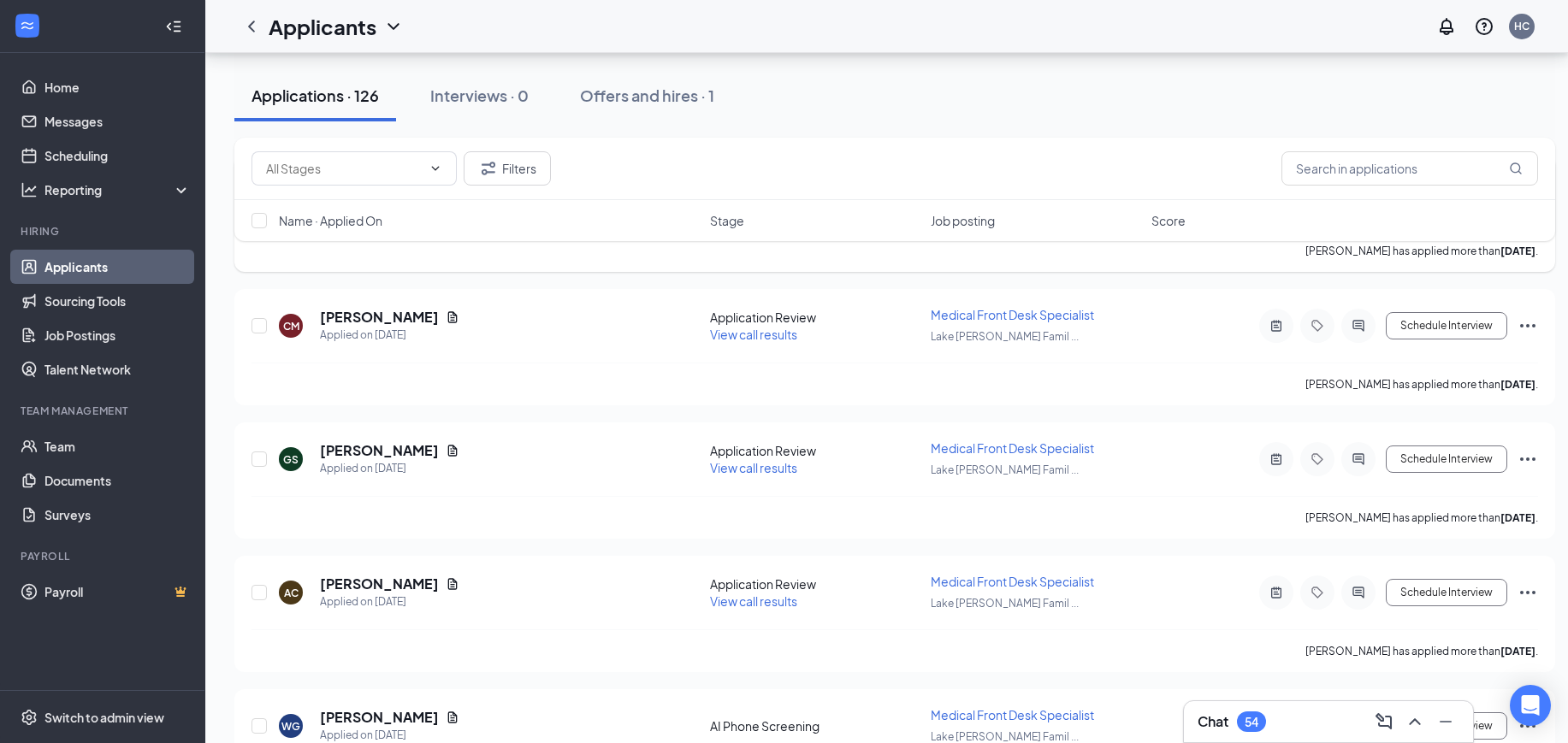
scroll to position [3955, 0]
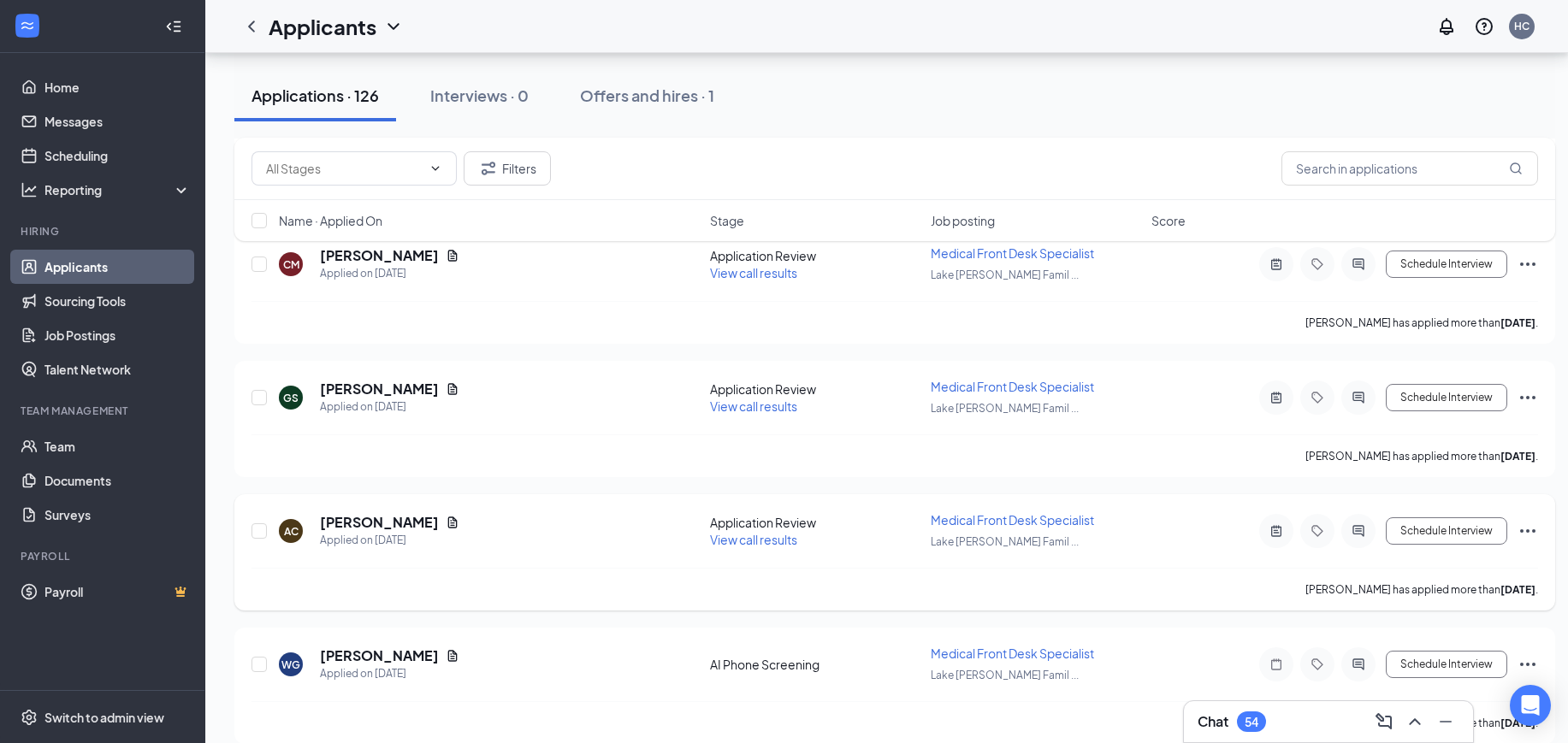
click at [754, 536] on span "View call results" at bounding box center [754, 540] width 88 height 15
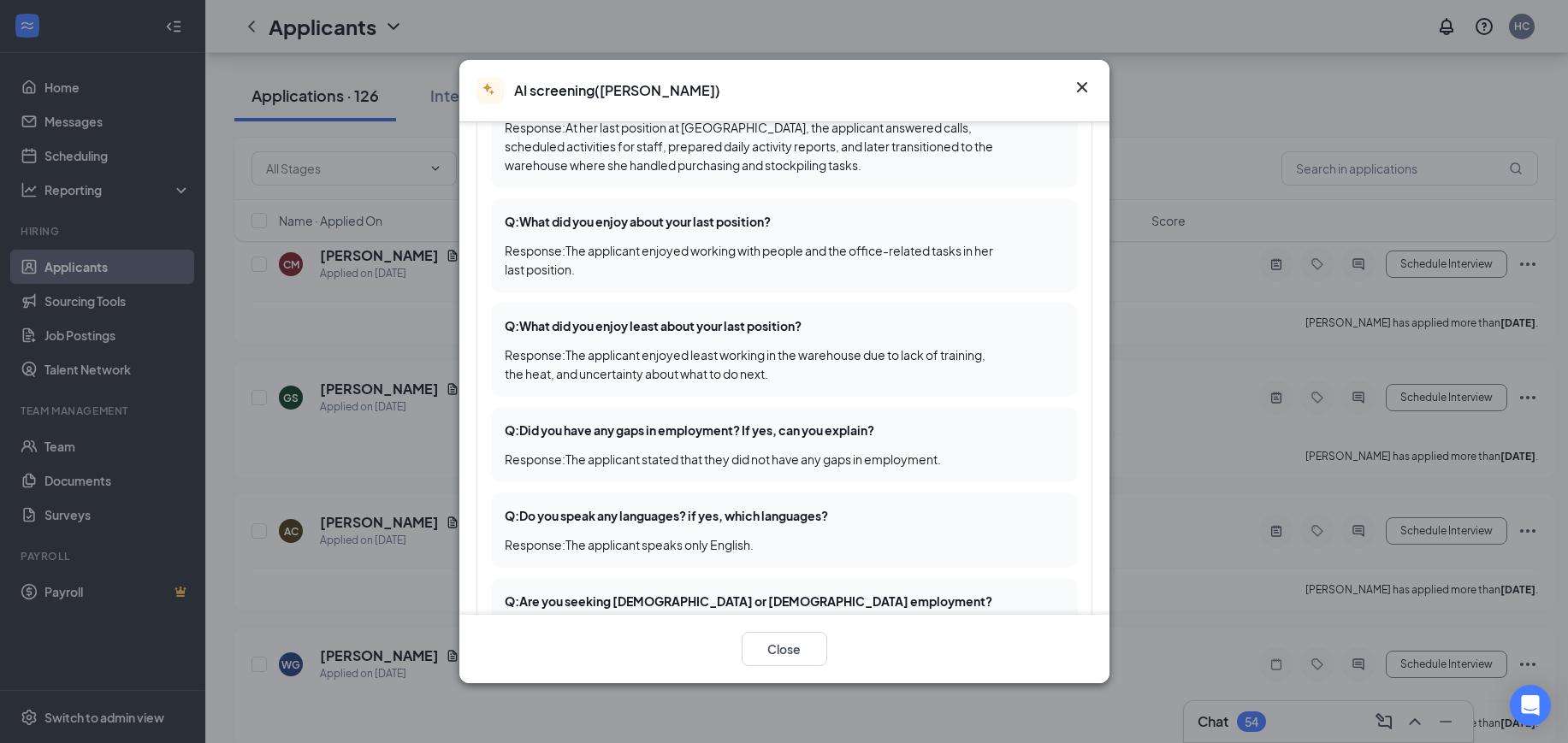
scroll to position [535, 0]
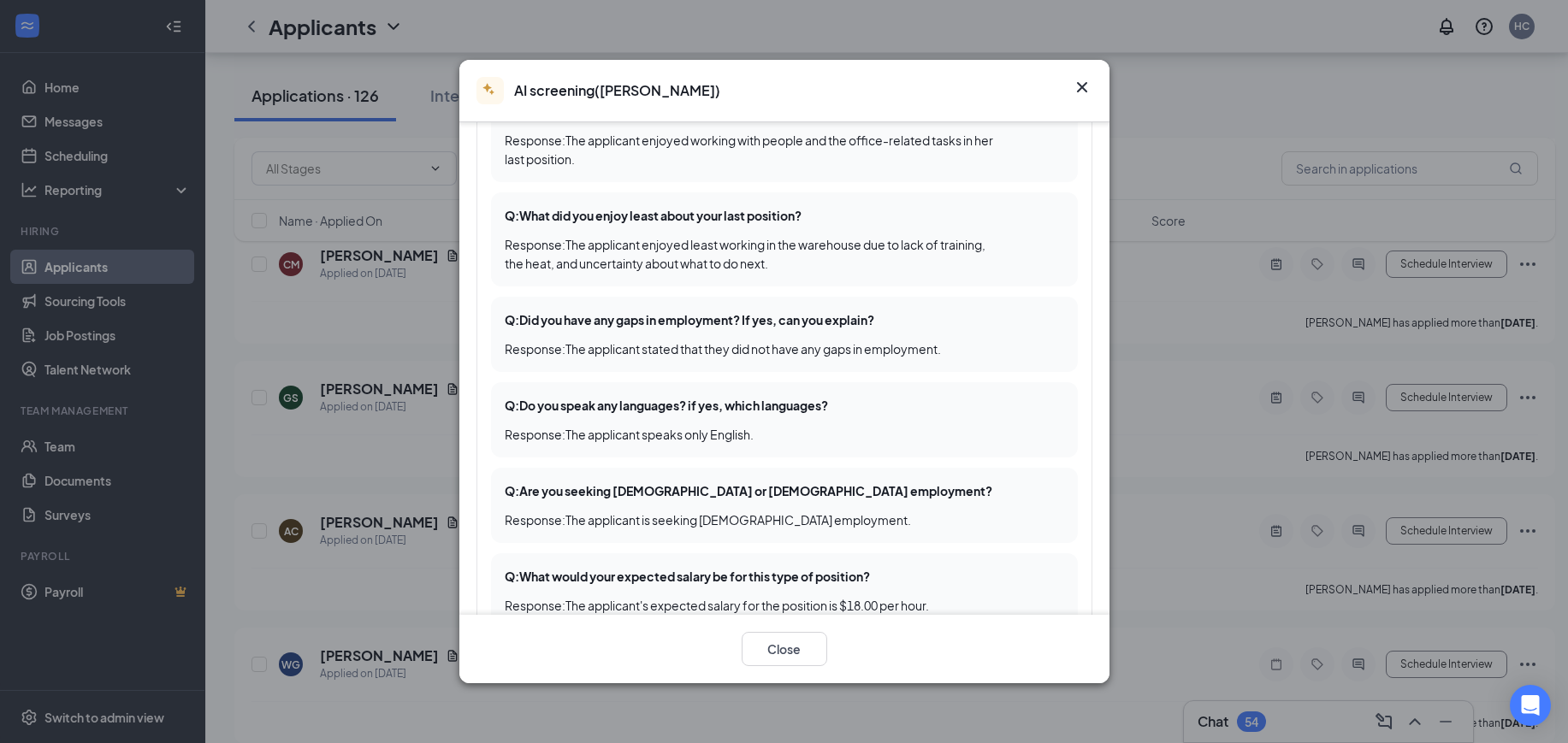
click at [1083, 82] on icon "Cross" at bounding box center [1080, 87] width 11 height 11
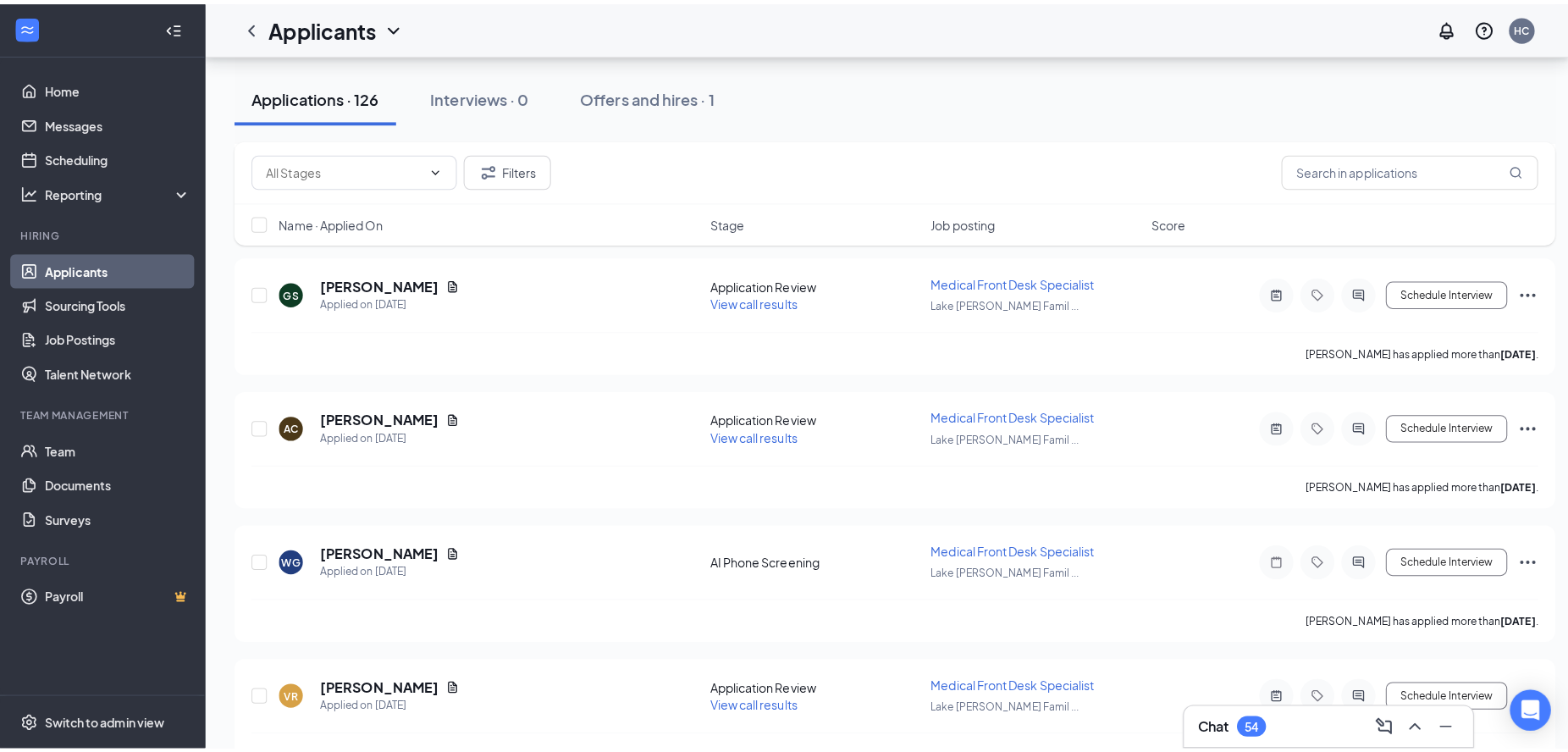
scroll to position [4128, 0]
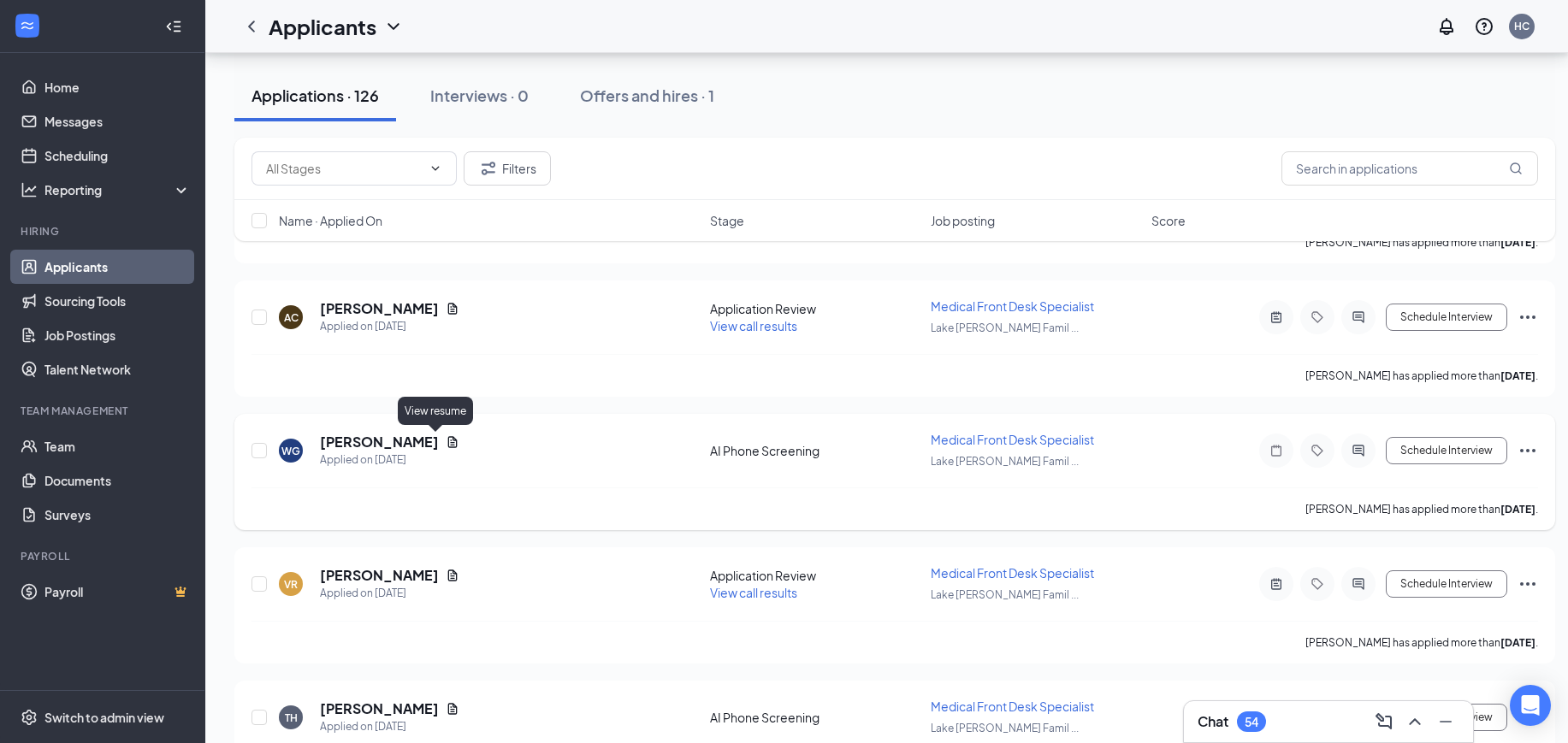
click at [448, 442] on icon "Document" at bounding box center [453, 442] width 10 height 12
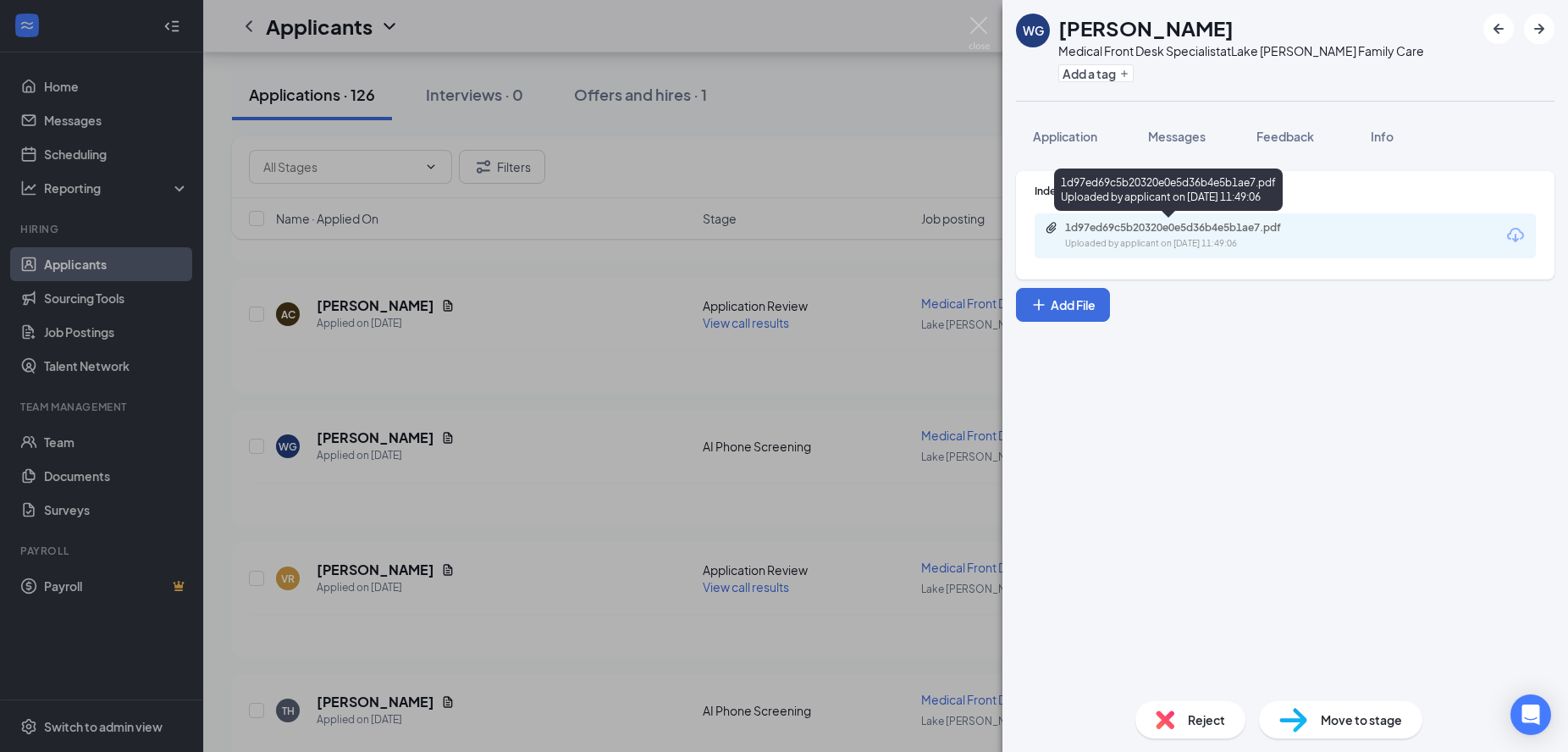
click at [1242, 242] on div "Uploaded by applicant on Aug 20, 2025 at 11:49:06" at bounding box center [1191, 243] width 254 height 13
click at [980, 25] on img at bounding box center [979, 33] width 21 height 33
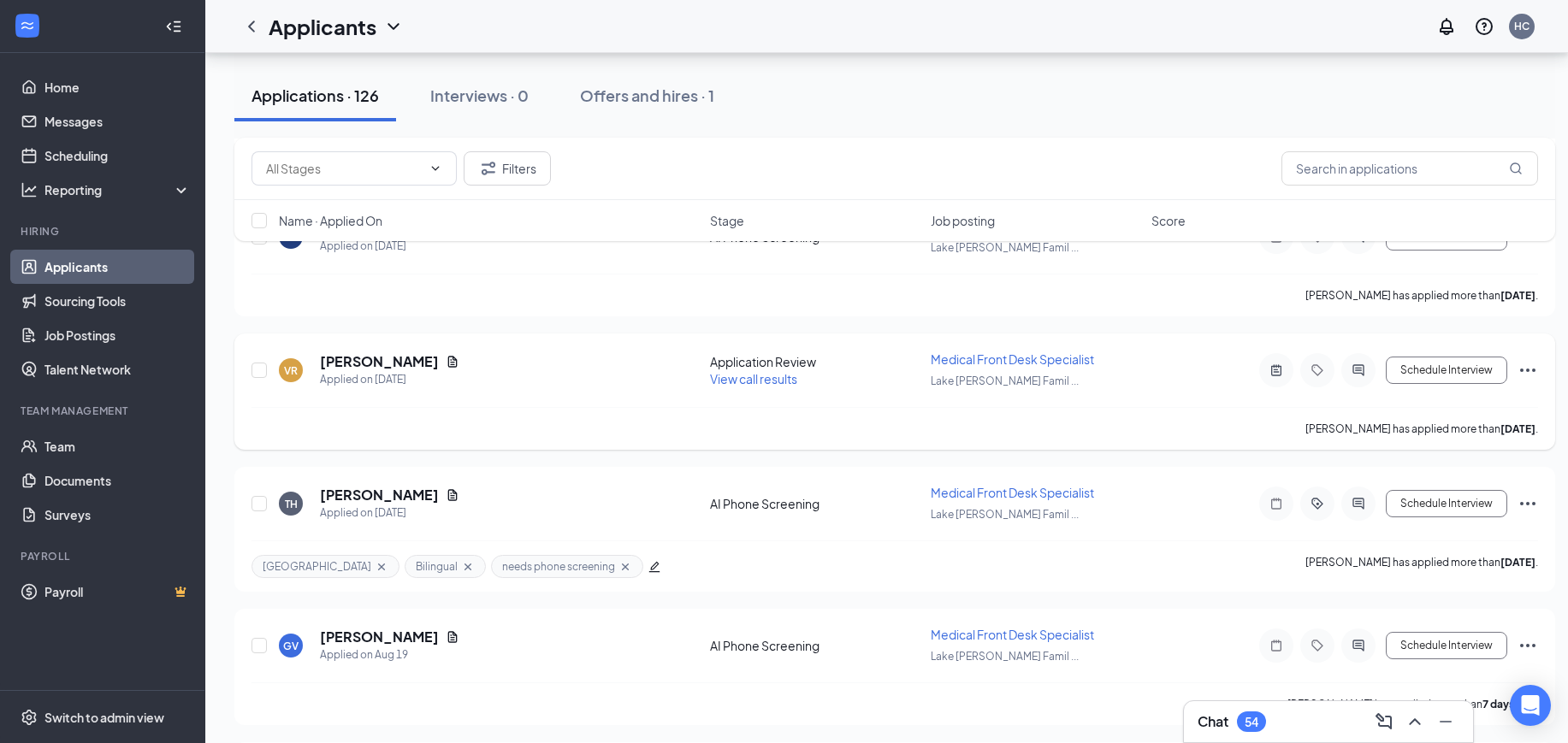
scroll to position [4490, 0]
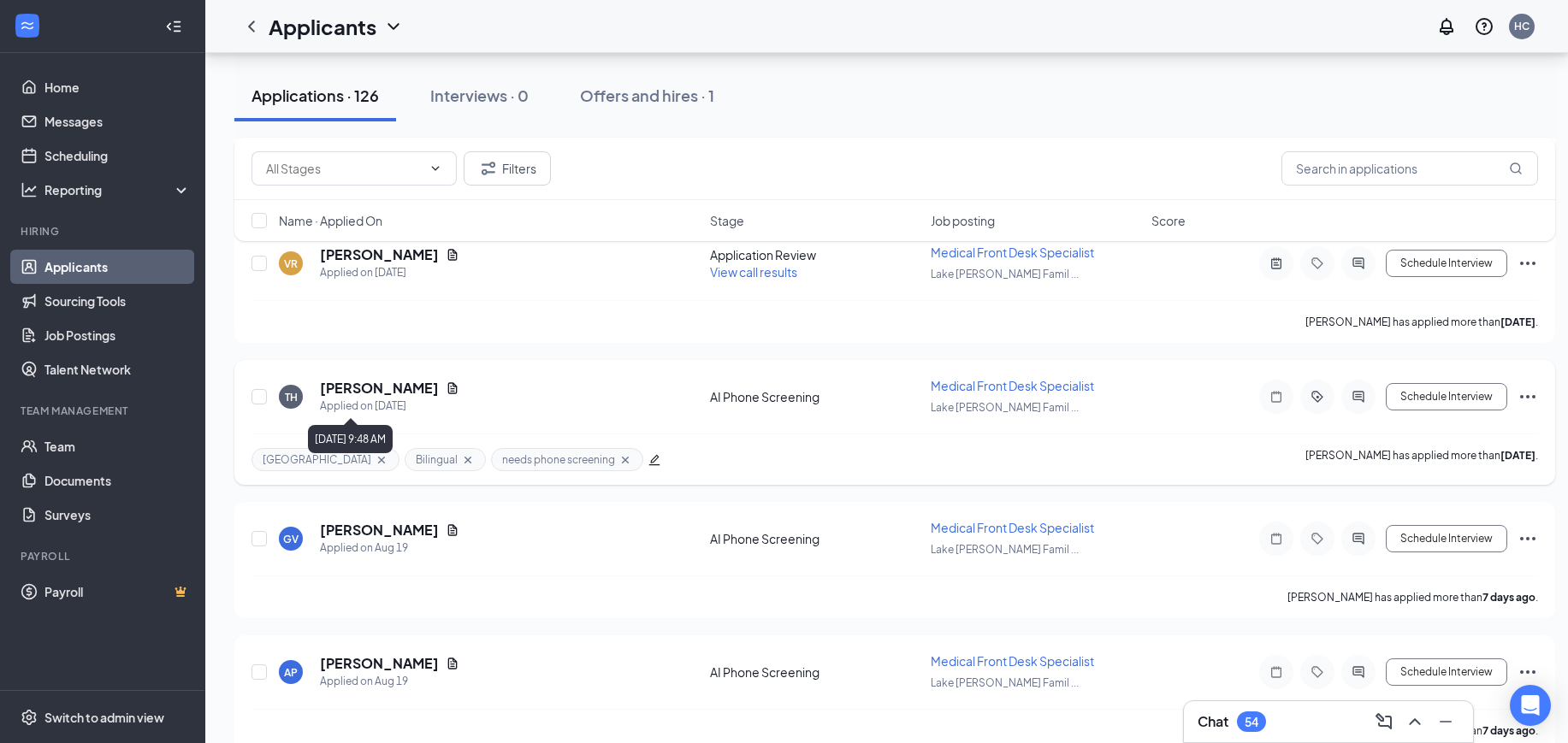
click at [448, 391] on icon "Document" at bounding box center [453, 388] width 10 height 12
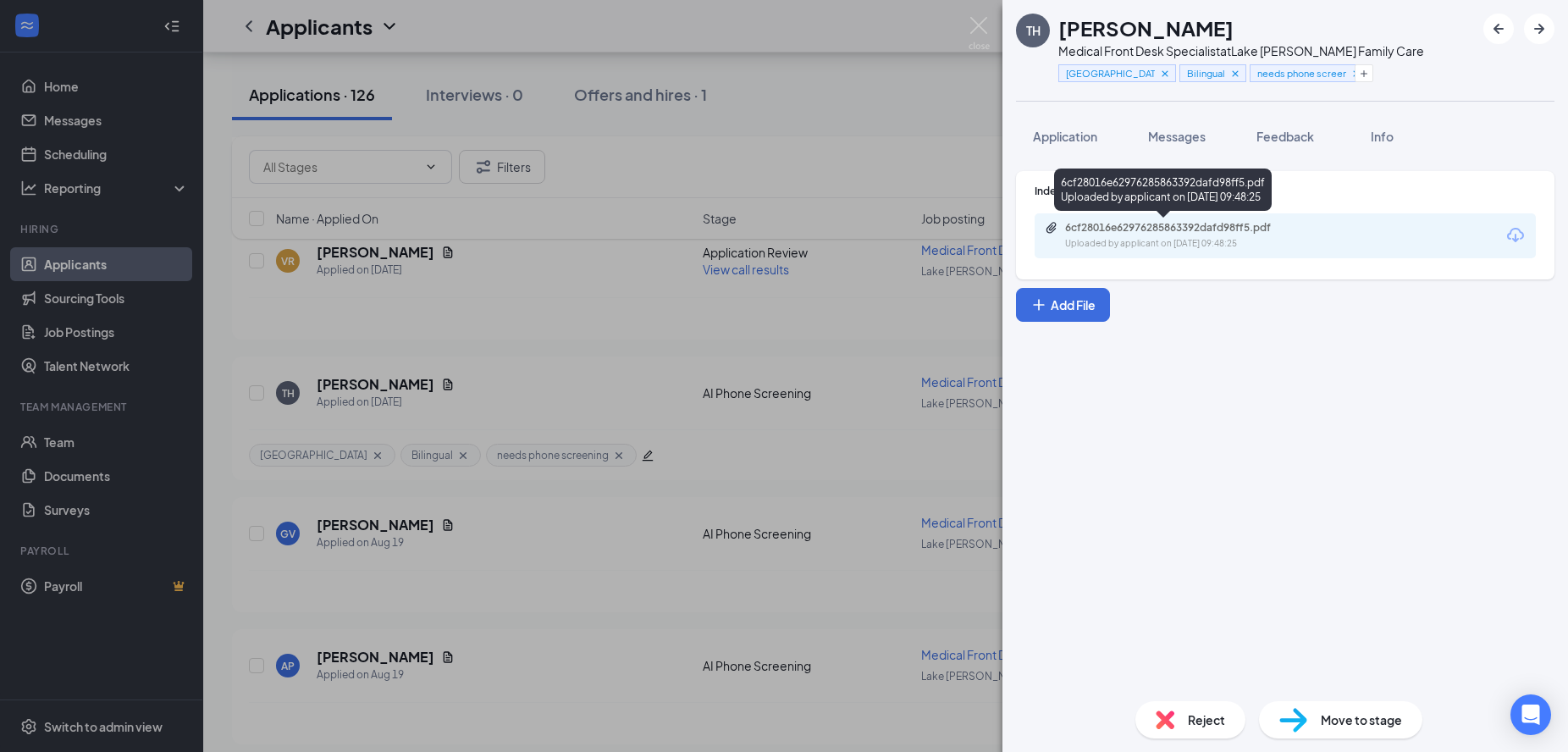
click at [1246, 227] on div "6cf28016e62976285863392dafd98ff5.pdf" at bounding box center [1183, 228] width 237 height 13
click at [532, 546] on div "TH Tanya Huerta Medical Front Desk Specialist at Lake Jackson Family Care South…" at bounding box center [784, 376] width 1568 height 752
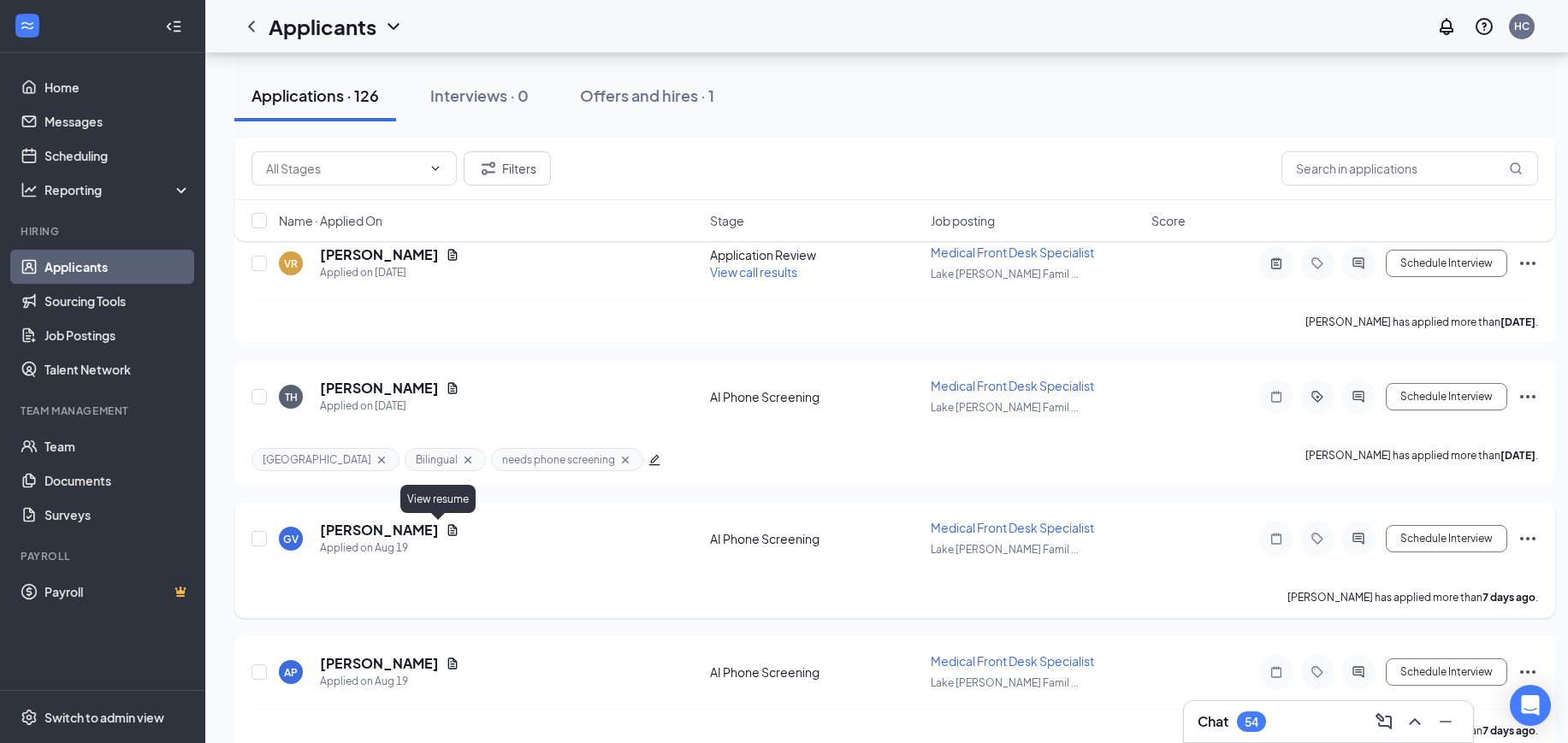
click at [430, 527] on div "Gladys Villicana" at bounding box center [389, 530] width 140 height 19
click at [445, 535] on icon "Document" at bounding box center [452, 530] width 13 height 13
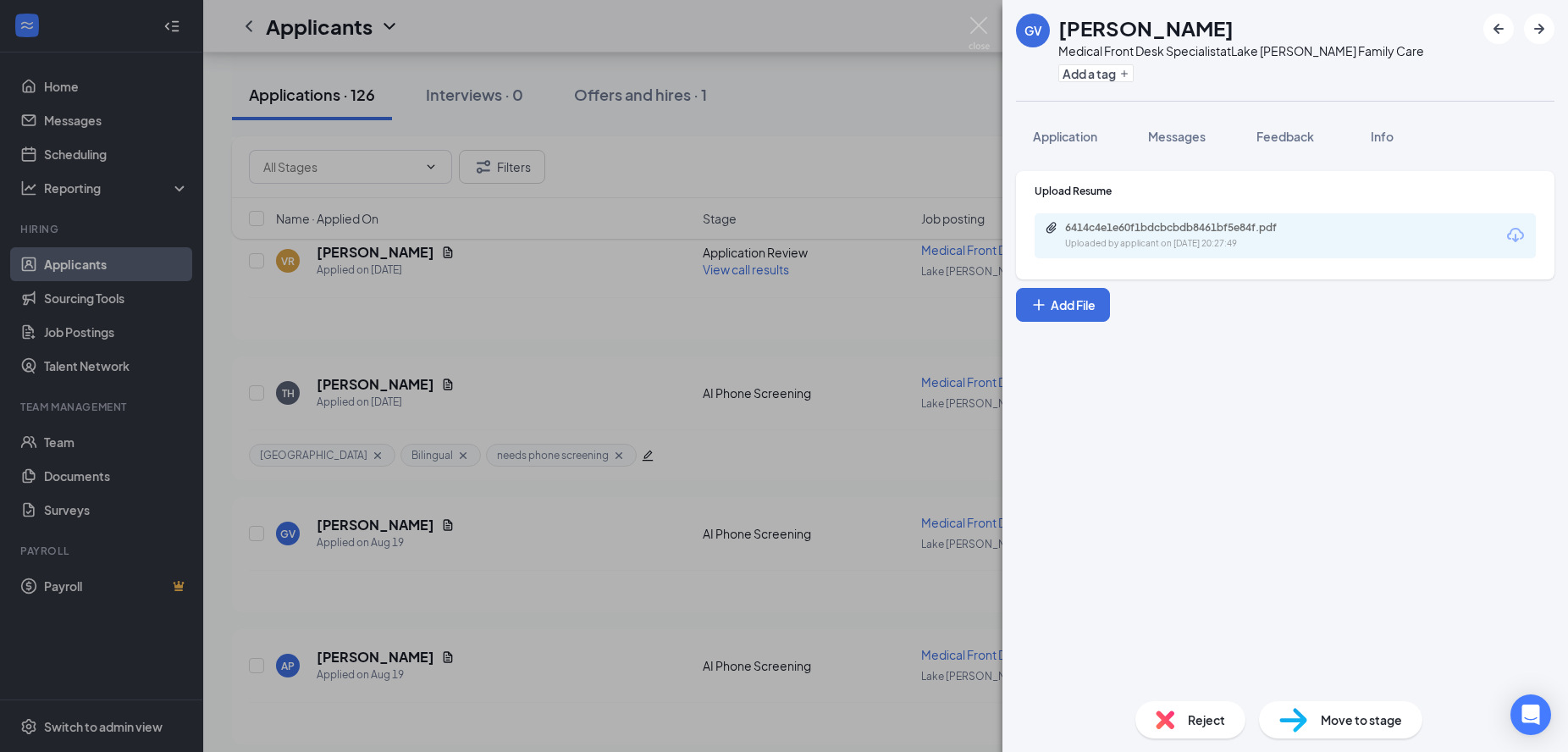
click at [1281, 252] on div "6414c4e1e60f1bdcbcbdb8461bf5e84f.pdf Uploaded by applicant on Aug 19, 2025 at 2…" at bounding box center [1284, 236] width 501 height 45
click at [1269, 230] on div "6414c4e1e60f1bdcbcbdb8461bf5e84f.pdf" at bounding box center [1183, 228] width 237 height 13
click at [579, 593] on div "GV Gladys Villicana Medical Front Desk Specialist at Lake Jackson Family Care A…" at bounding box center [784, 376] width 1568 height 752
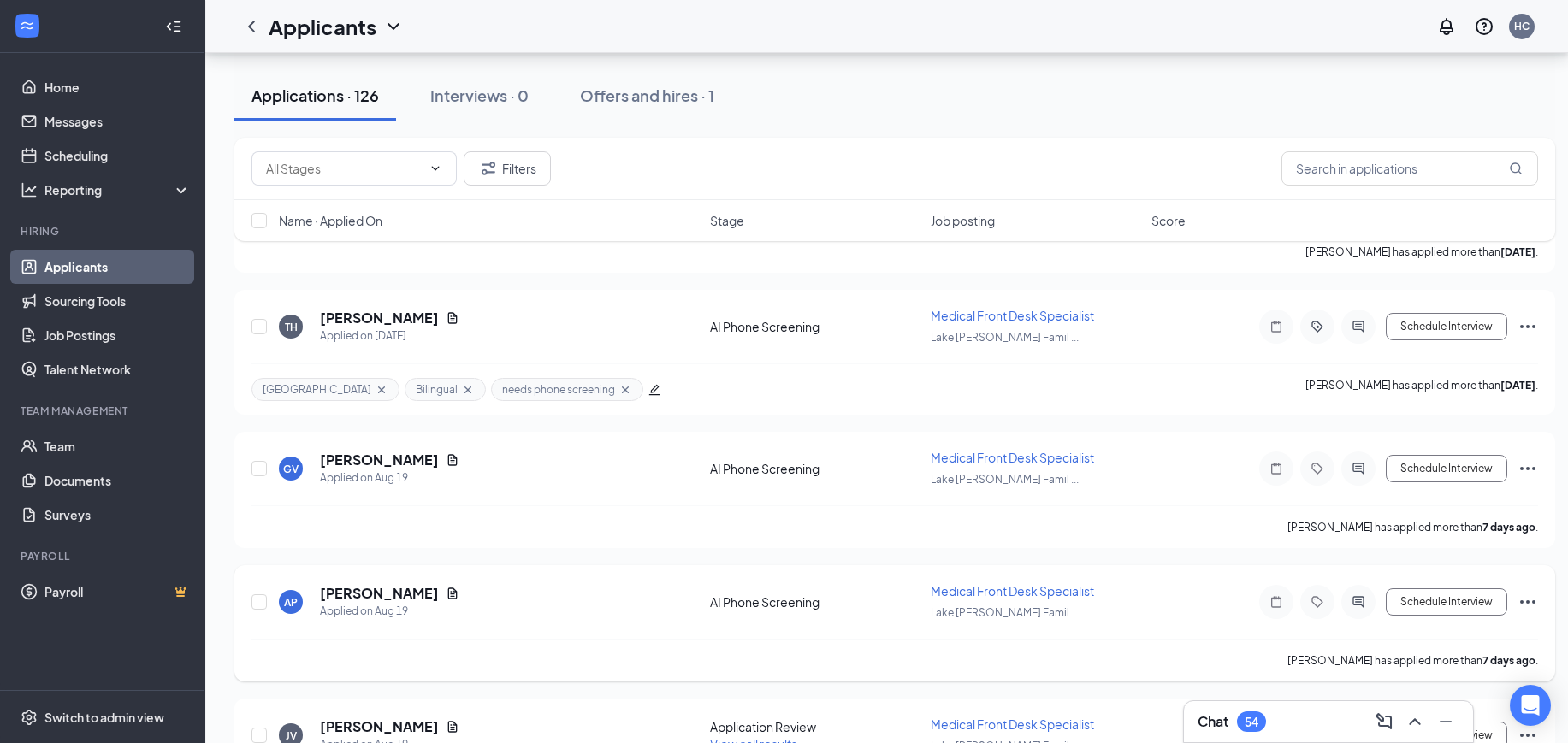
scroll to position [4597, 0]
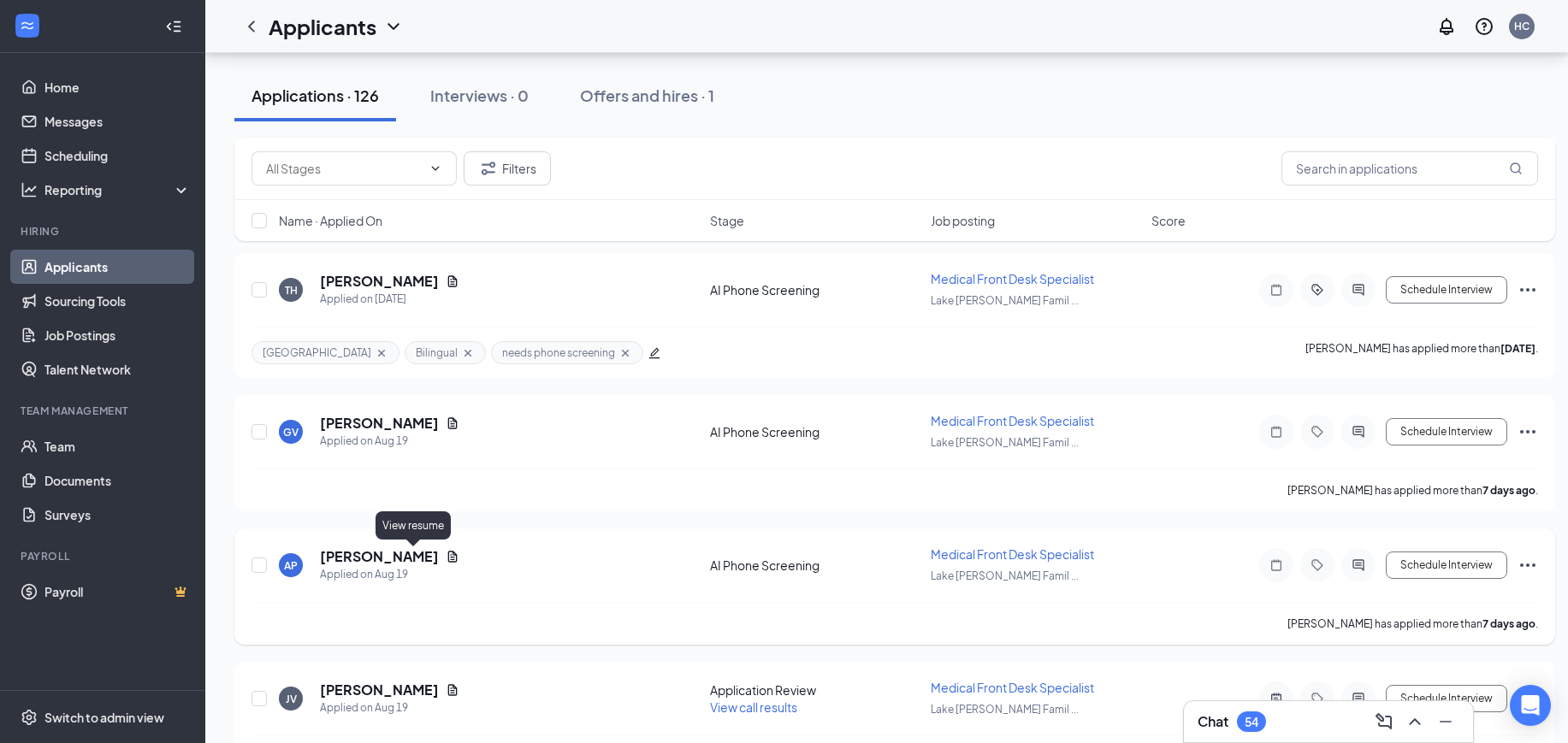
click at [445, 555] on icon "Document" at bounding box center [452, 557] width 13 height 13
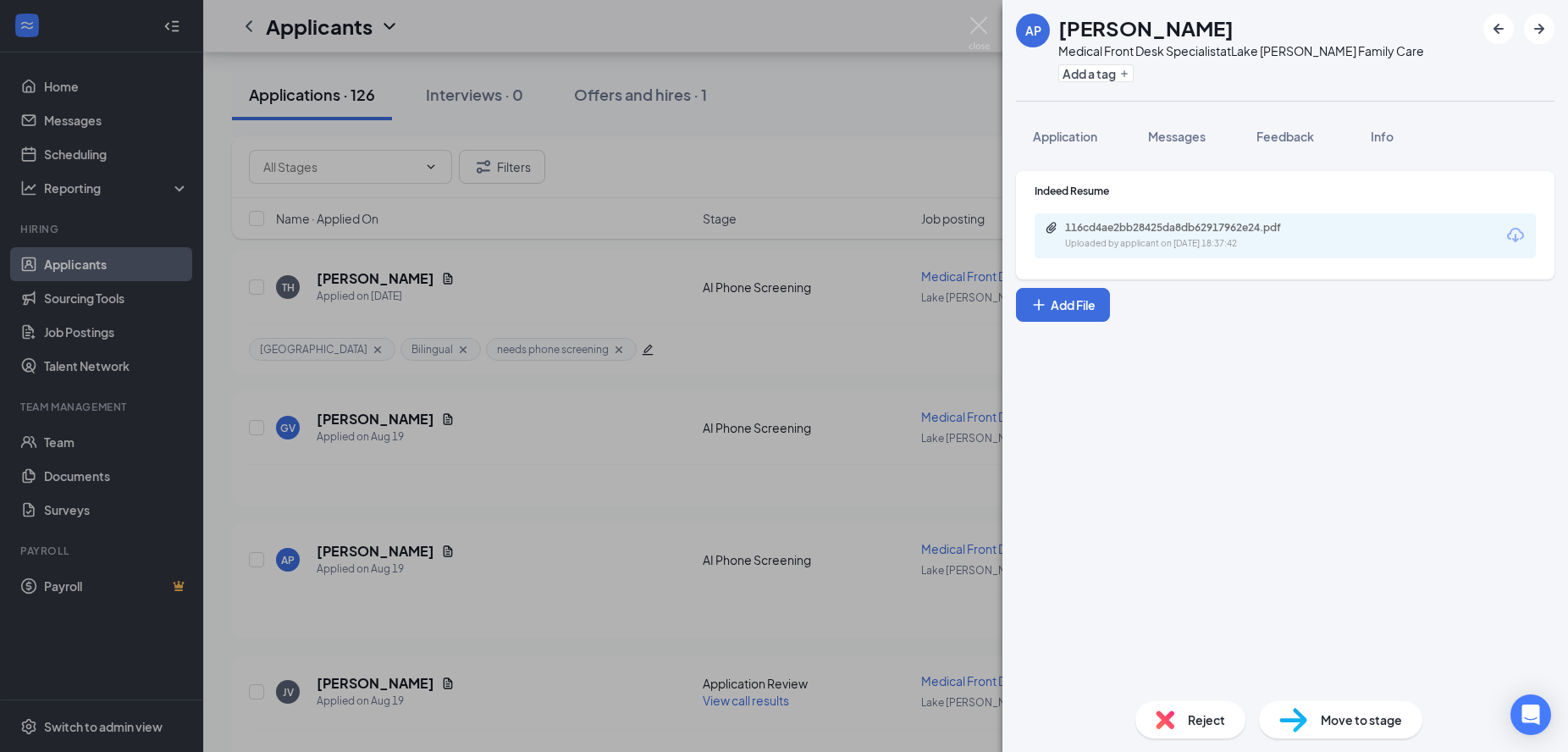
click at [1224, 243] on div "Uploaded by applicant on Aug 19, 2025 at 18:37:42" at bounding box center [1191, 243] width 254 height 13
click at [591, 485] on div "AP Ashley Peña Medical Front Desk Specialist at Lake Jackson Family Care Add a …" at bounding box center [784, 376] width 1568 height 752
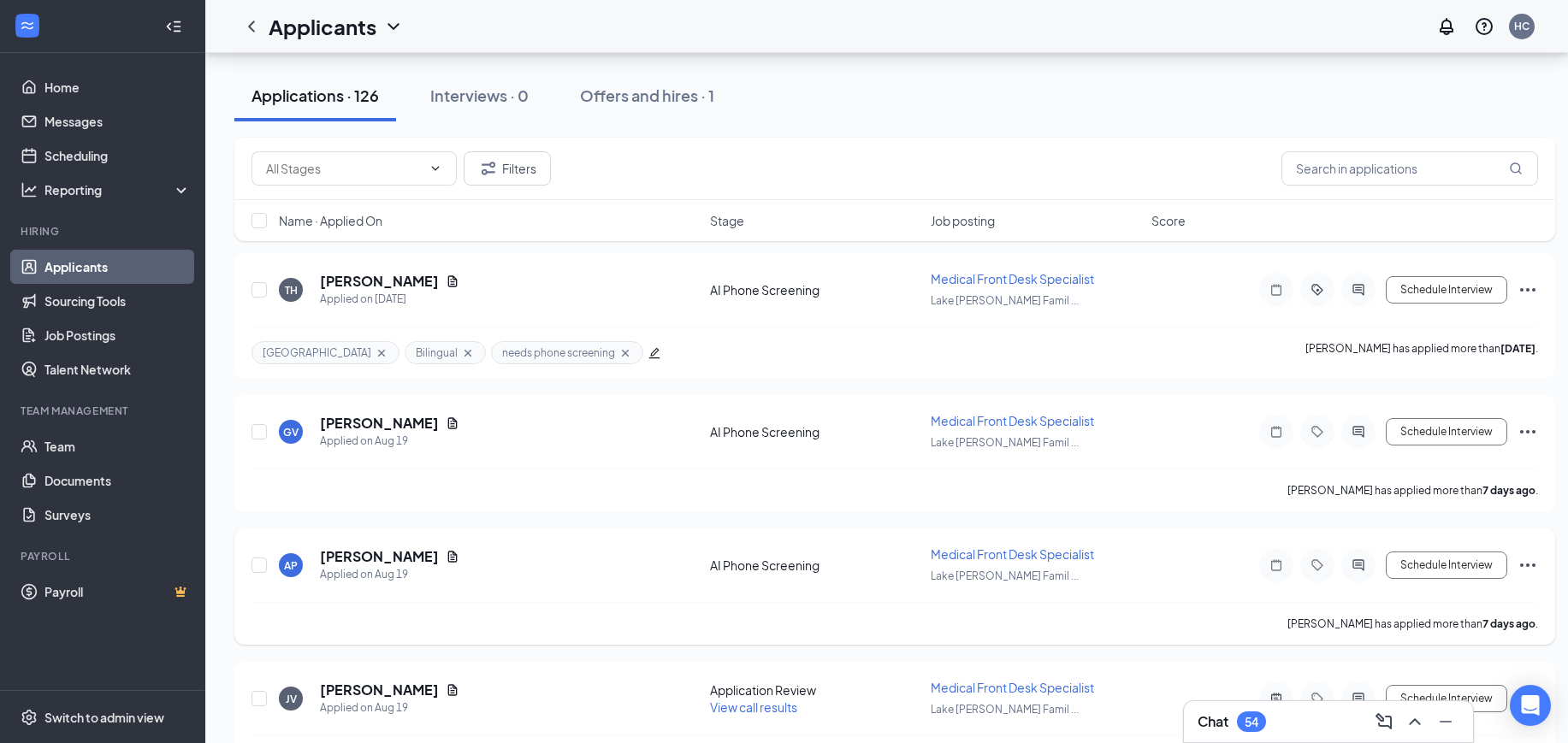
scroll to position [4704, 0]
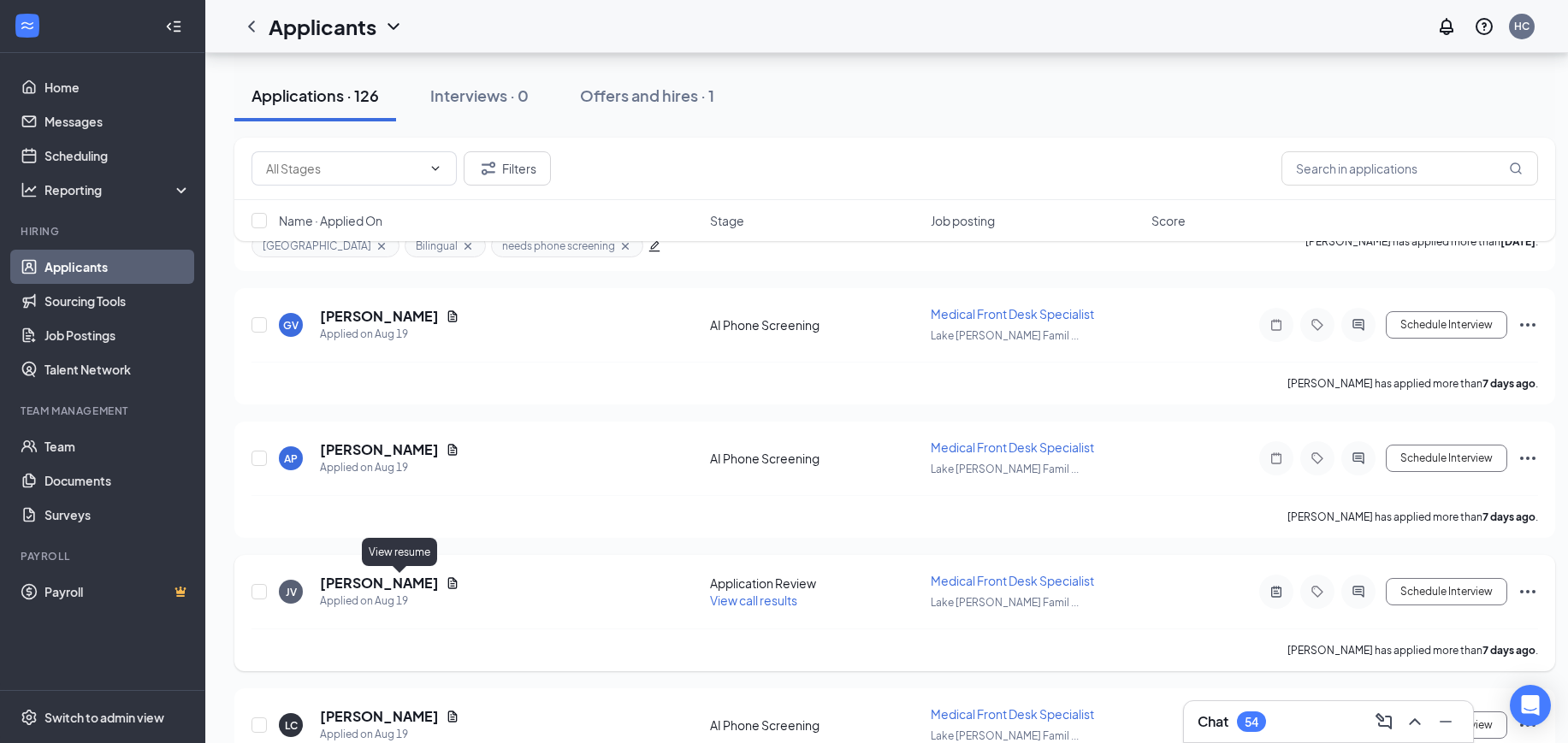
click at [445, 585] on icon "Document" at bounding box center [452, 583] width 13 height 13
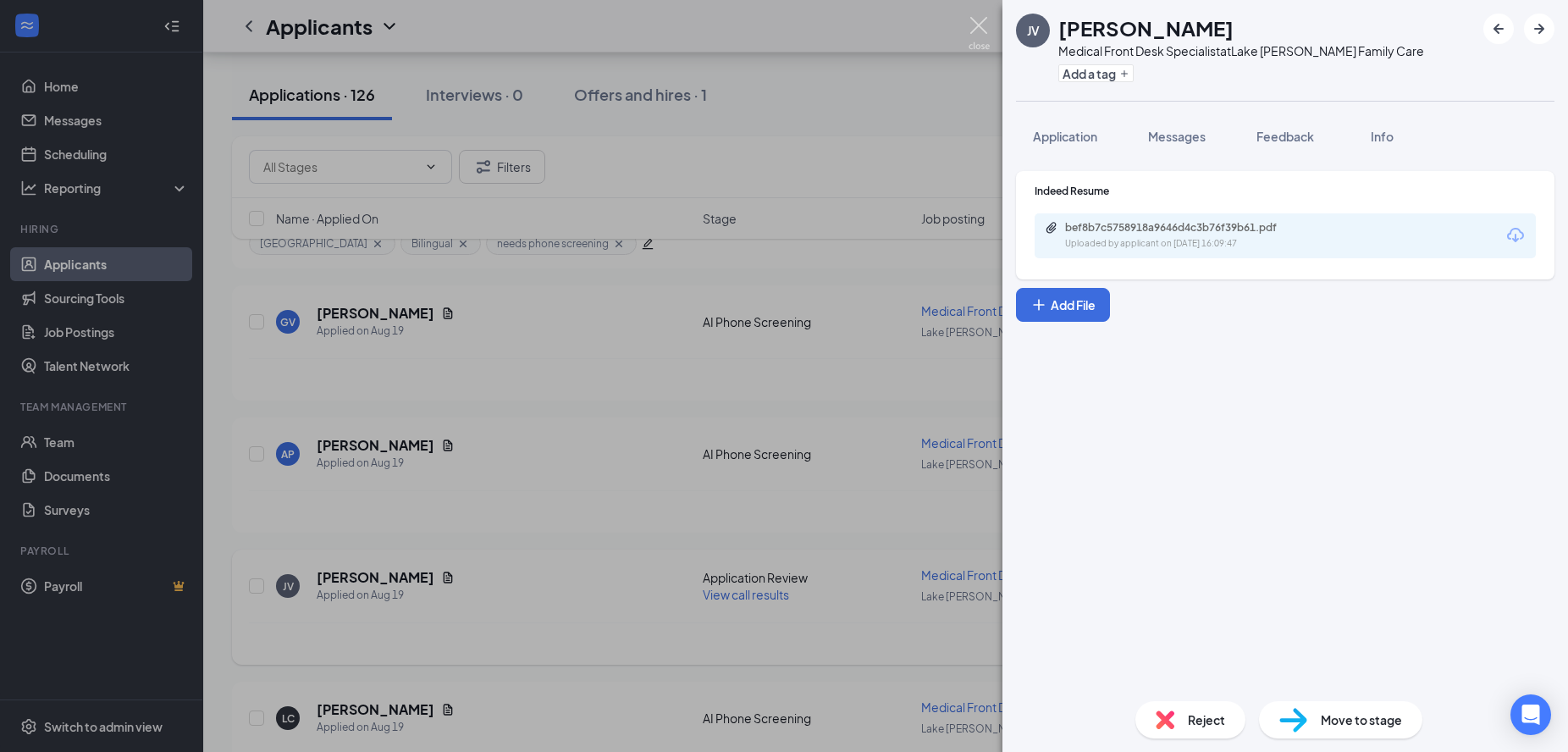
drag, startPoint x: 980, startPoint y: 29, endPoint x: 763, endPoint y: 584, distance: 595.9
click at [980, 29] on img at bounding box center [979, 33] width 21 height 33
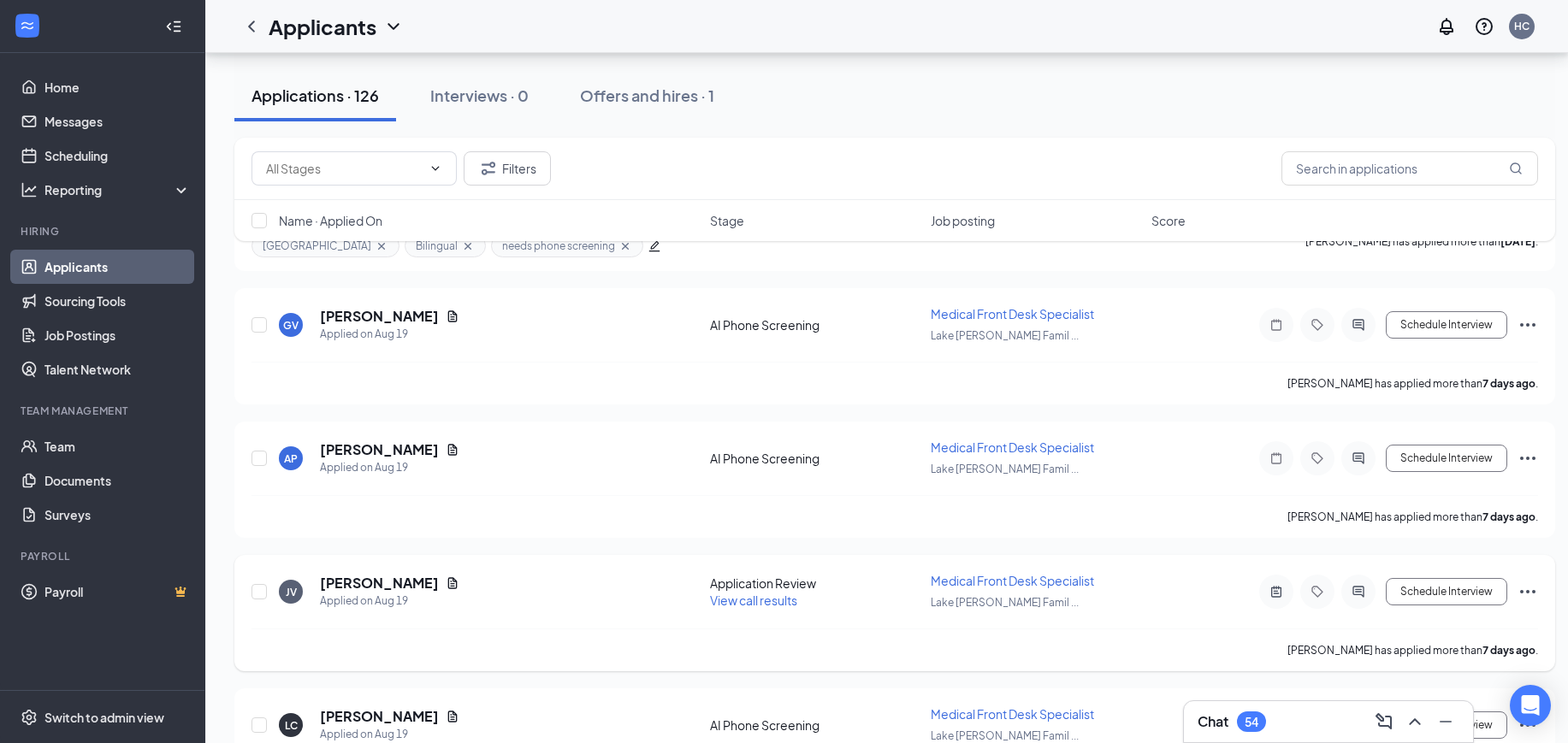
click at [739, 597] on span "View call results" at bounding box center [754, 600] width 88 height 15
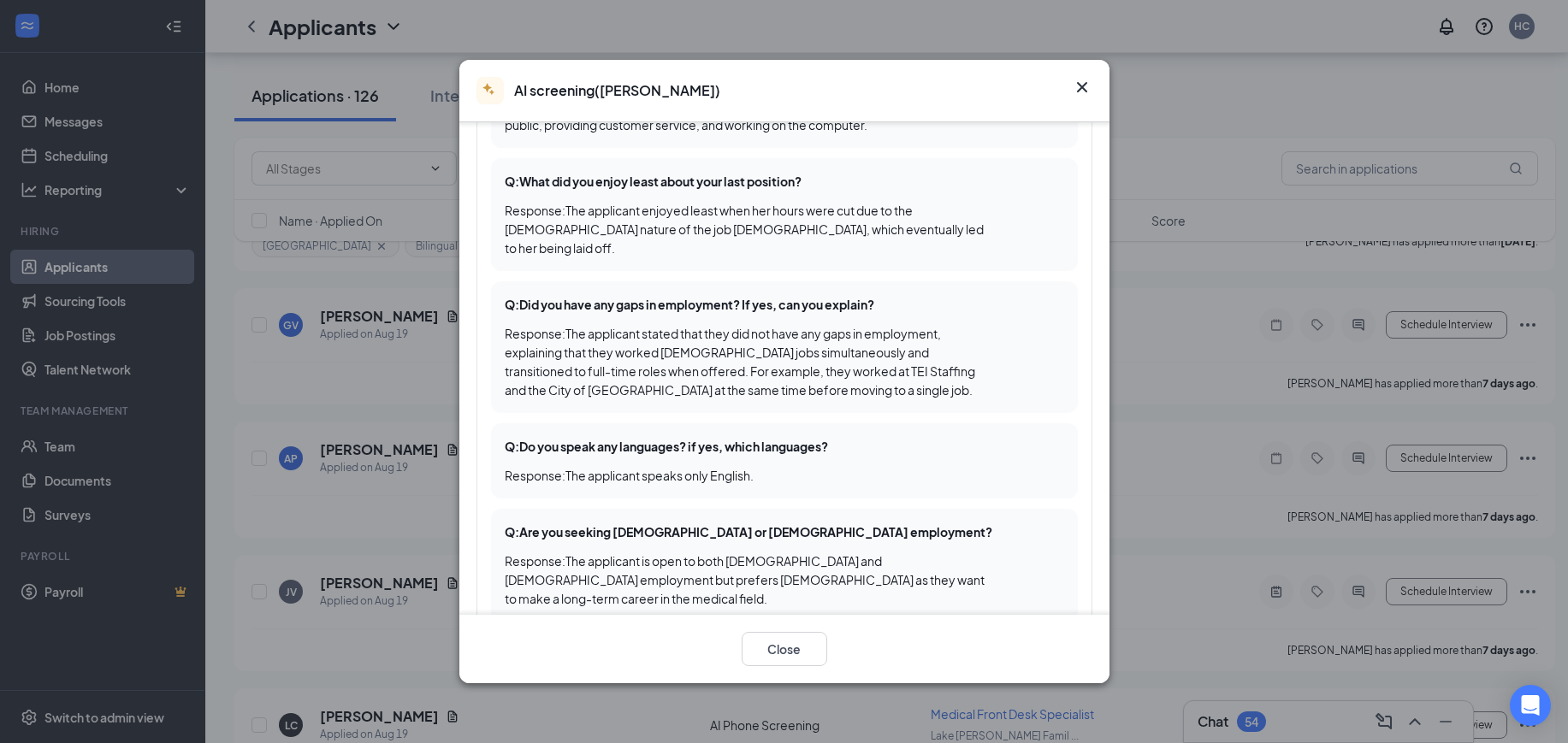
scroll to position [642, 0]
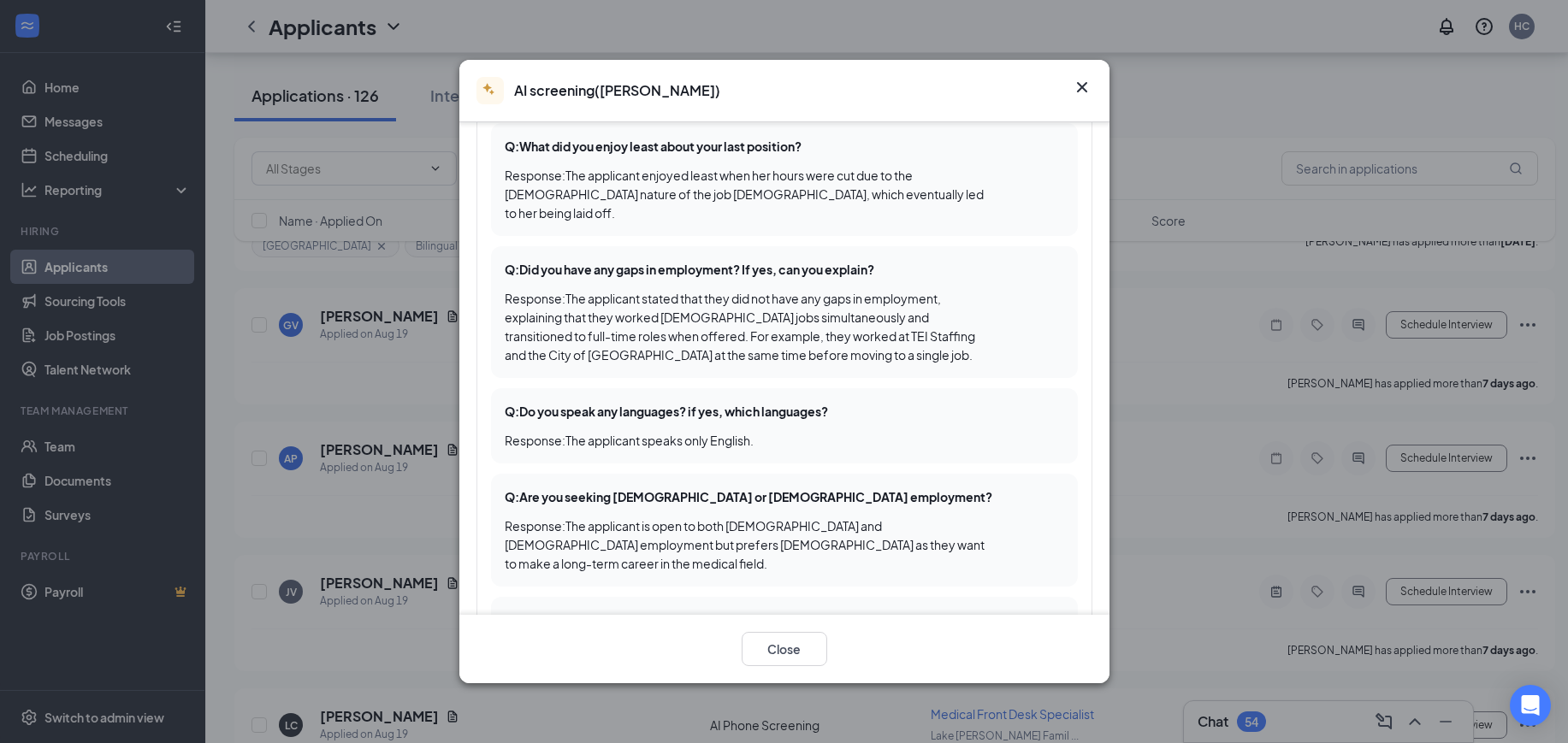
click at [1085, 77] on icon "Cross" at bounding box center [1081, 87] width 20 height 20
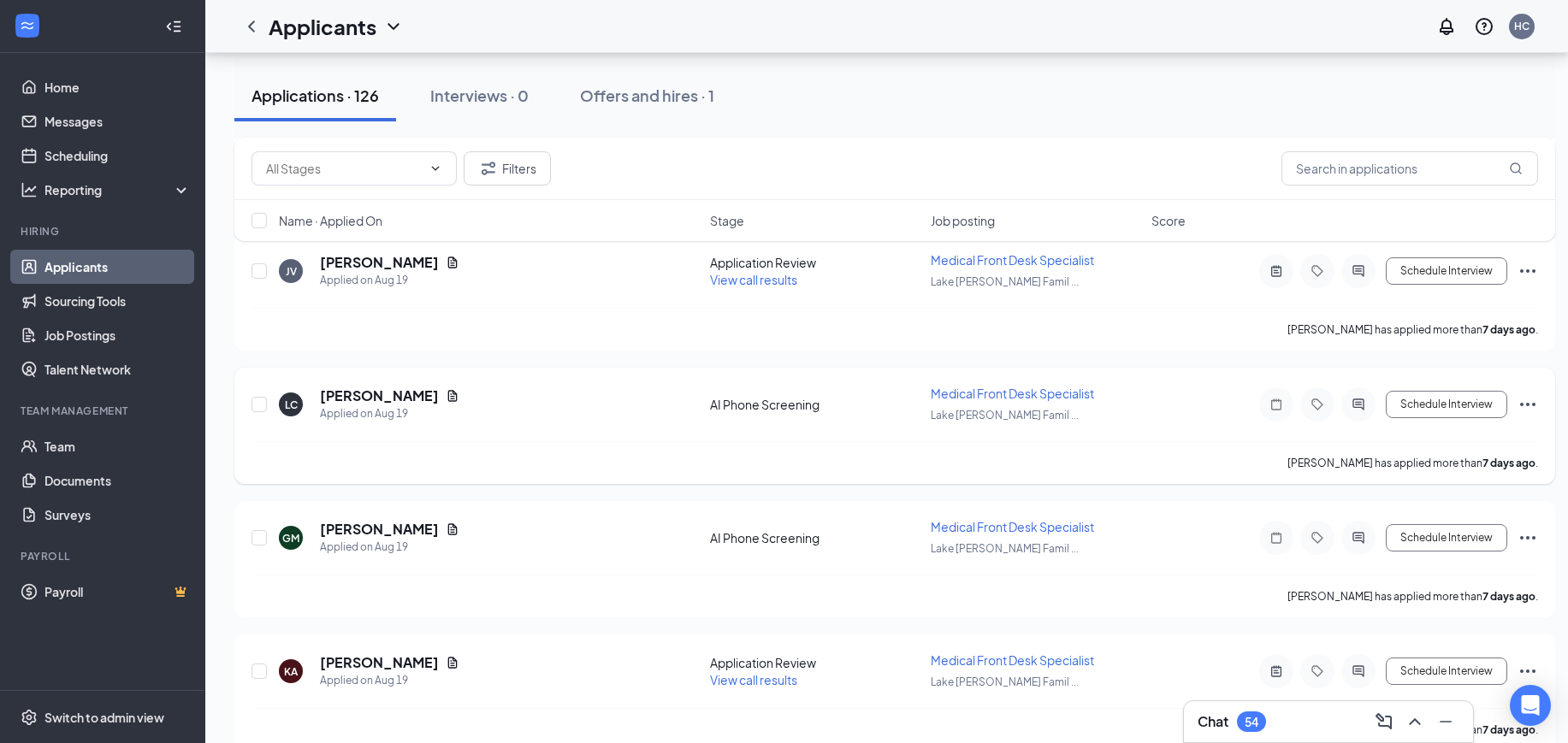
scroll to position [5132, 0]
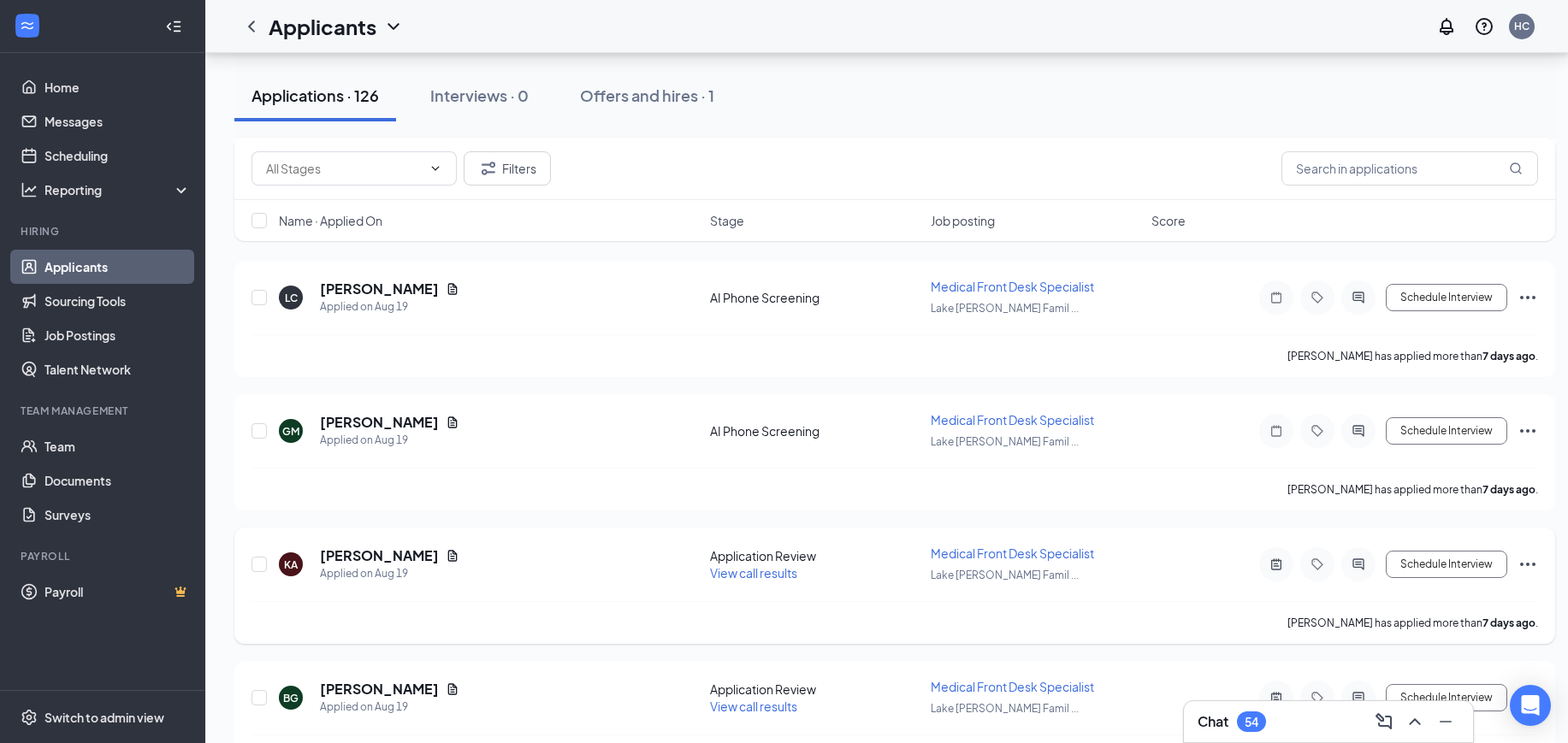
click at [783, 572] on span "View call results" at bounding box center [754, 573] width 88 height 15
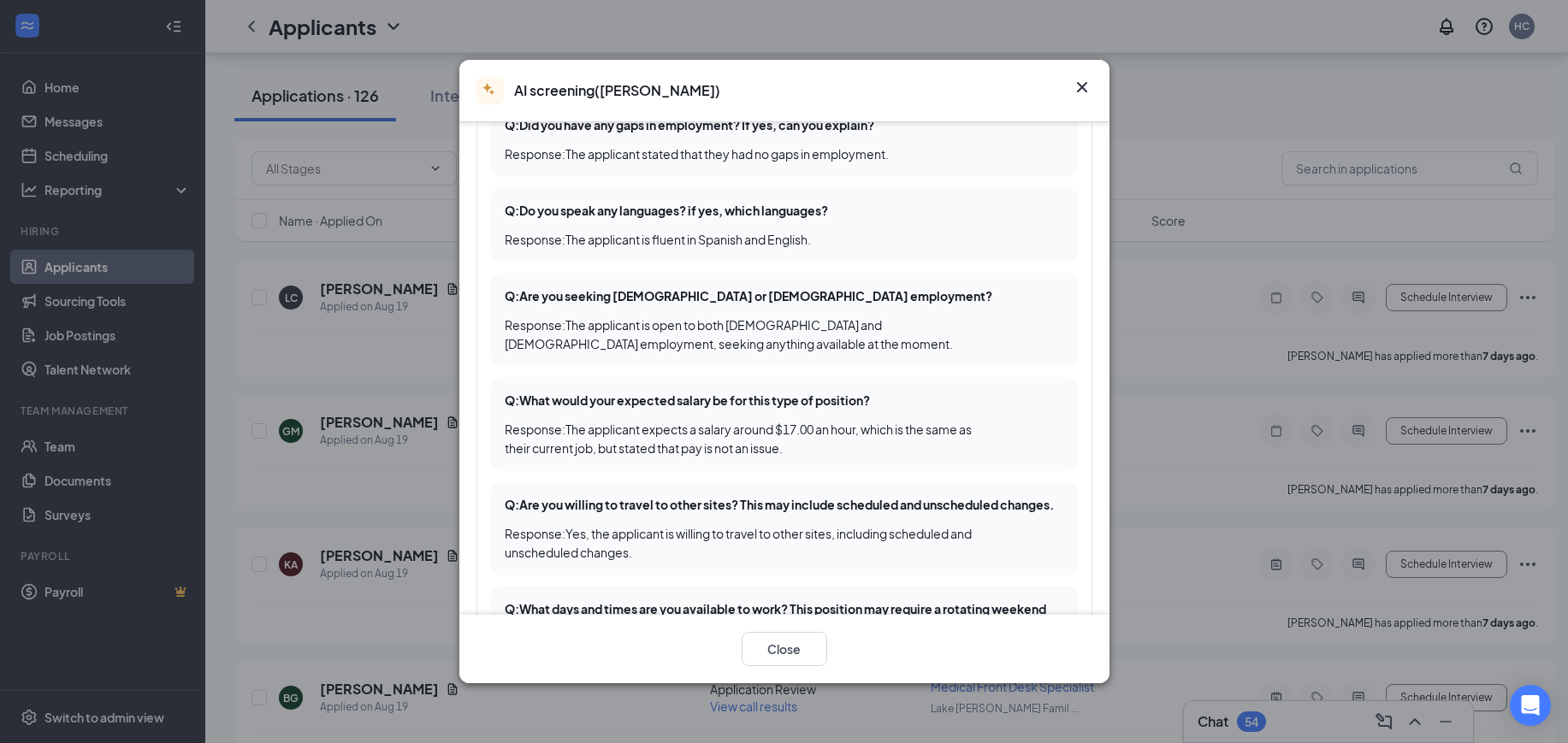
scroll to position [855, 0]
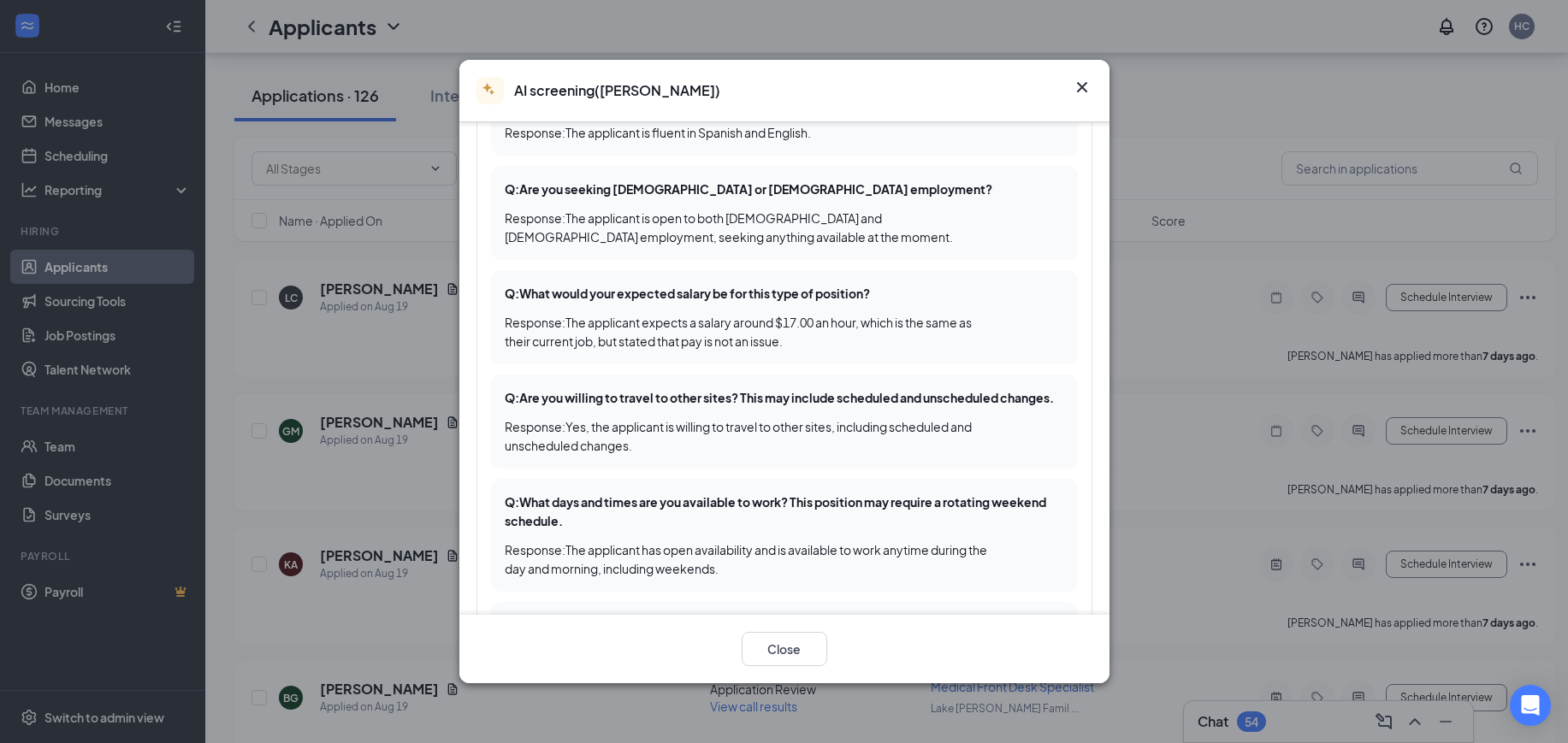
click at [1081, 87] on icon "Cross" at bounding box center [1081, 87] width 20 height 20
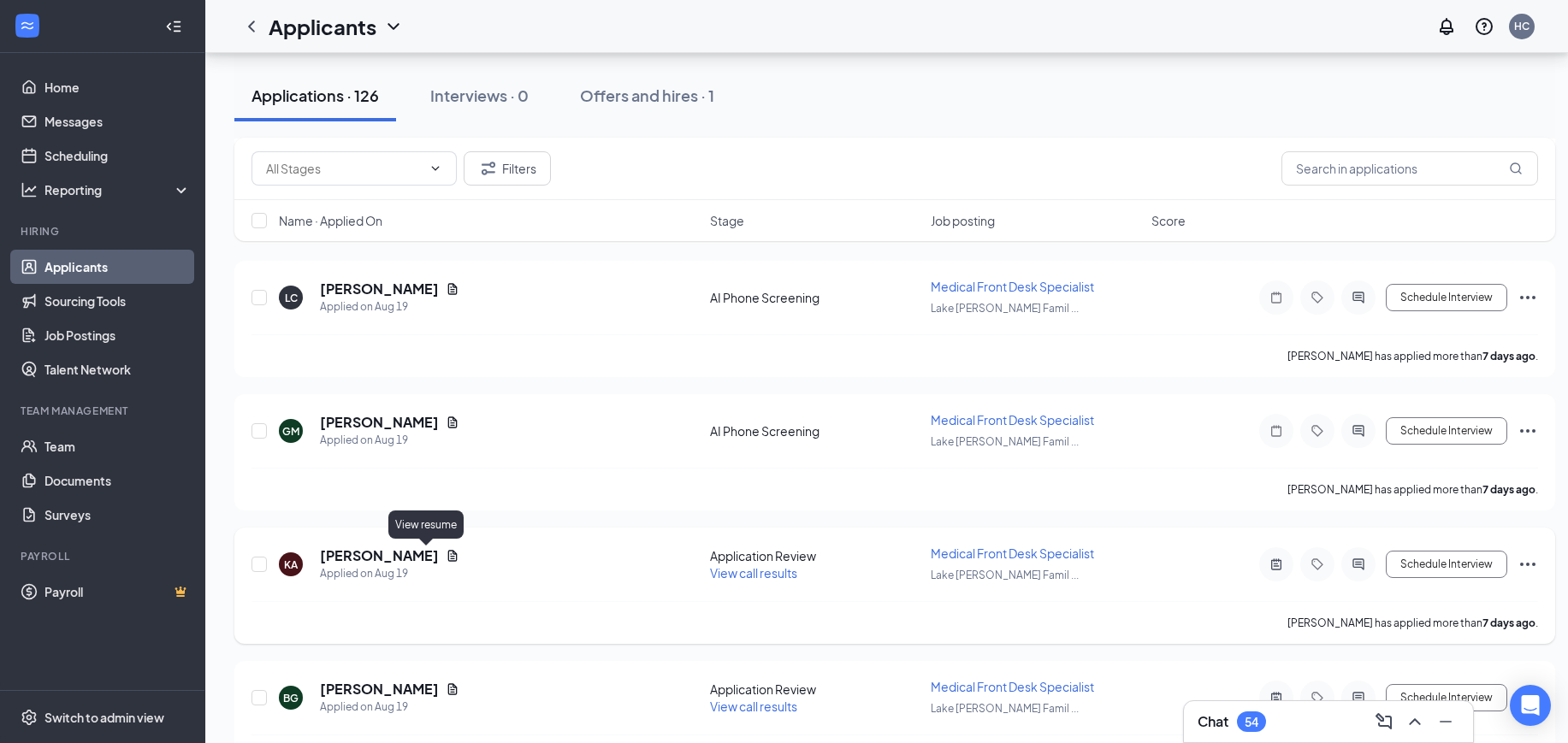
click at [448, 552] on icon "Document" at bounding box center [453, 556] width 10 height 12
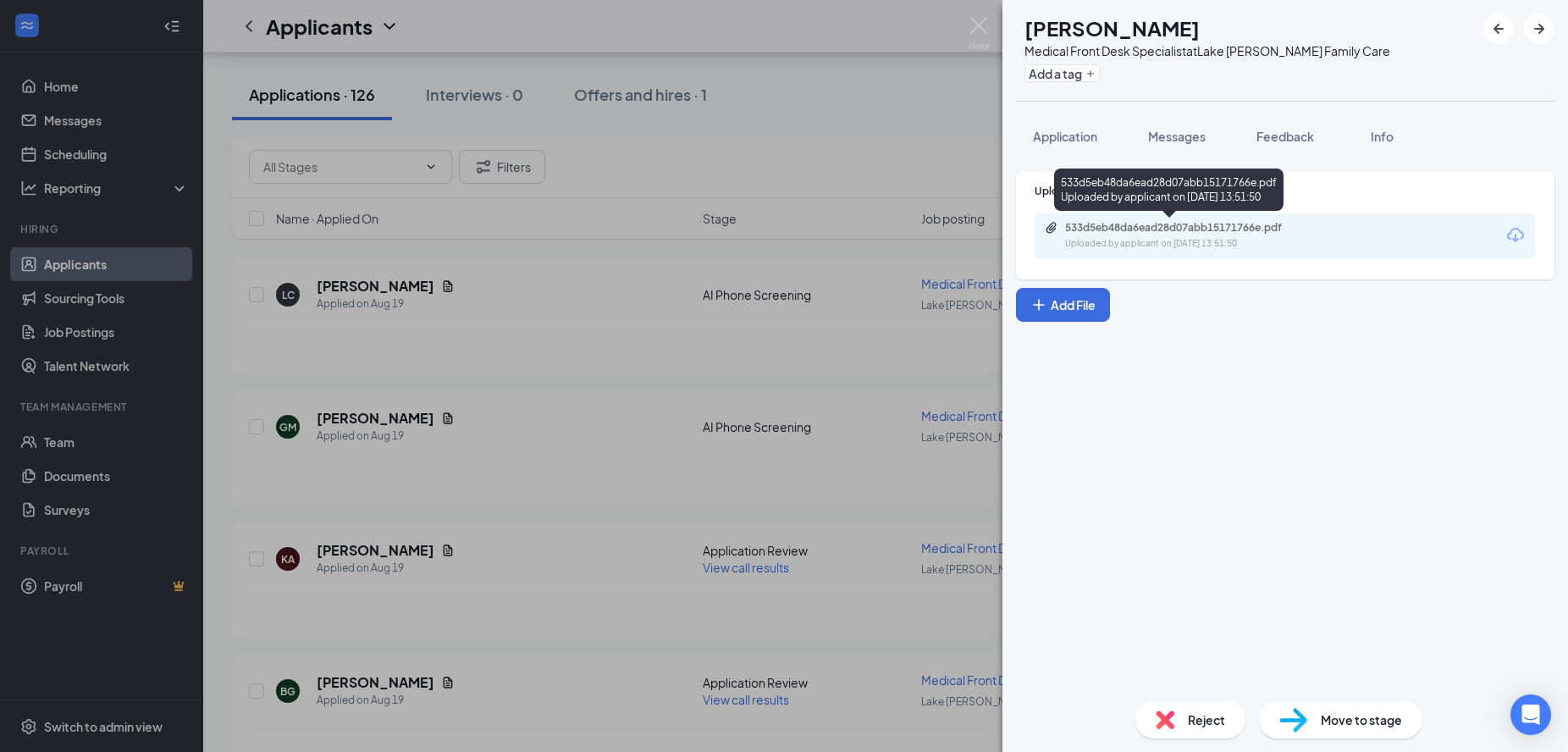
click at [1220, 230] on div "533d5eb48da6ead28d07abb15171766e.pdf" at bounding box center [1183, 228] width 237 height 13
click at [984, 29] on img at bounding box center [979, 33] width 21 height 33
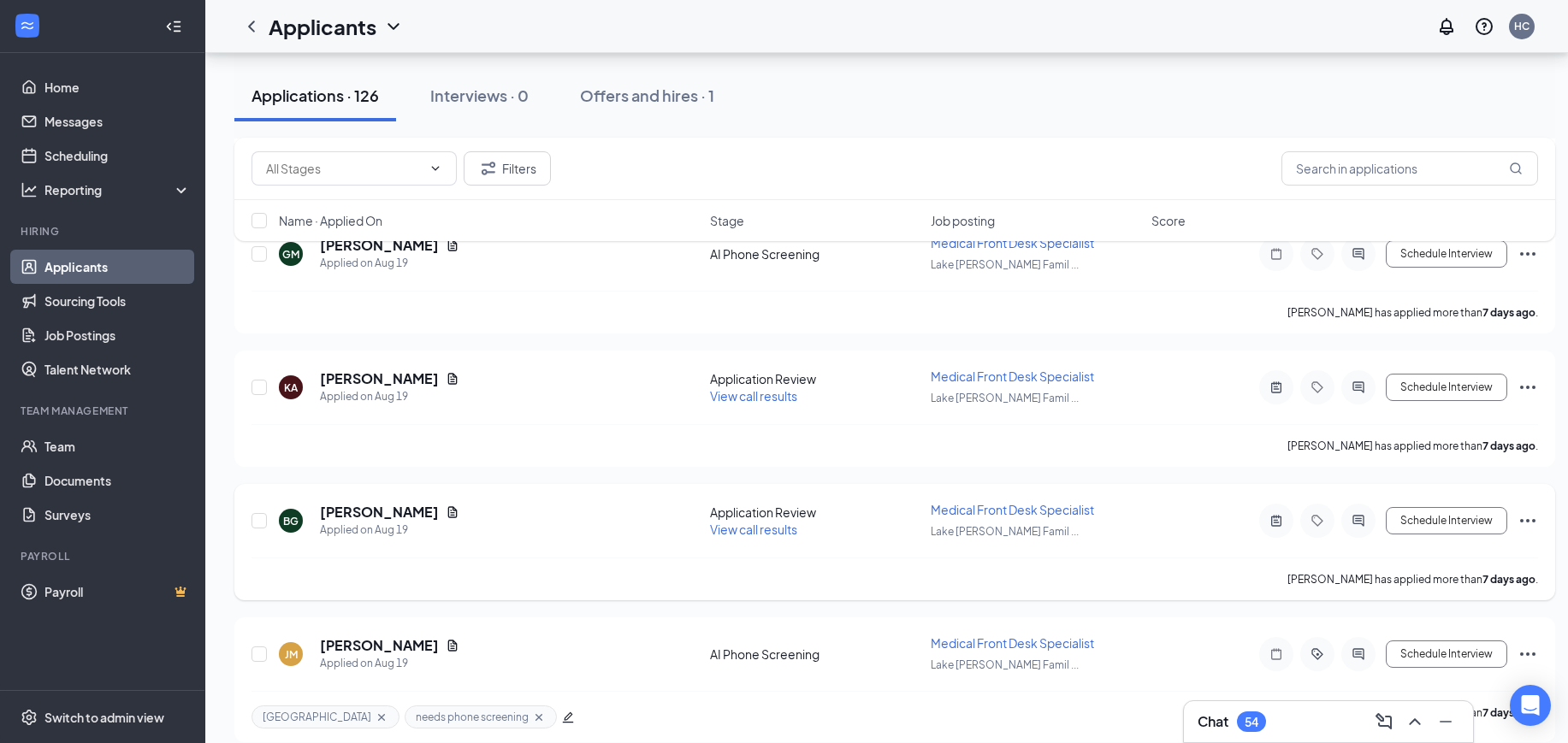
scroll to position [5346, 0]
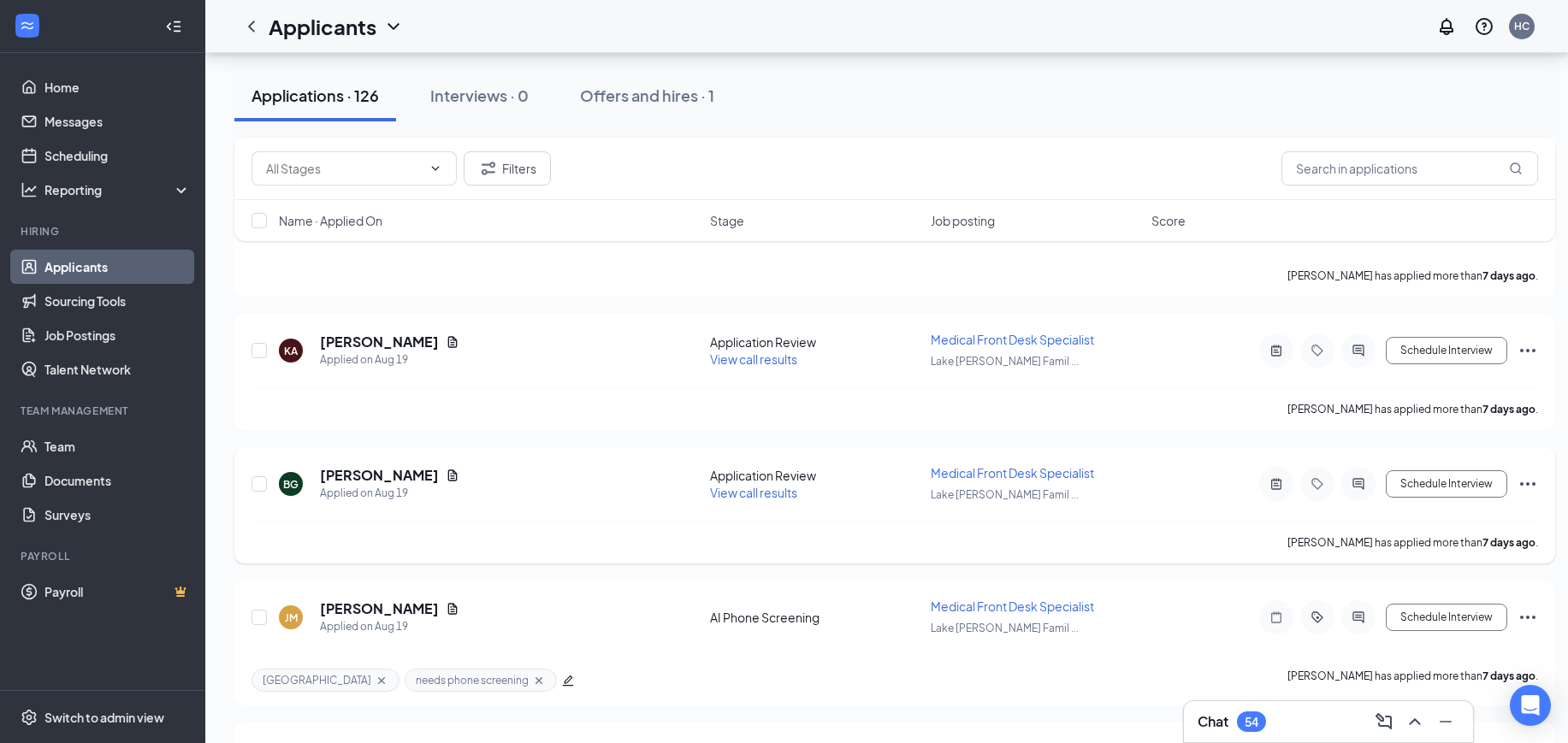
click at [746, 497] on span "View call results" at bounding box center [754, 492] width 88 height 15
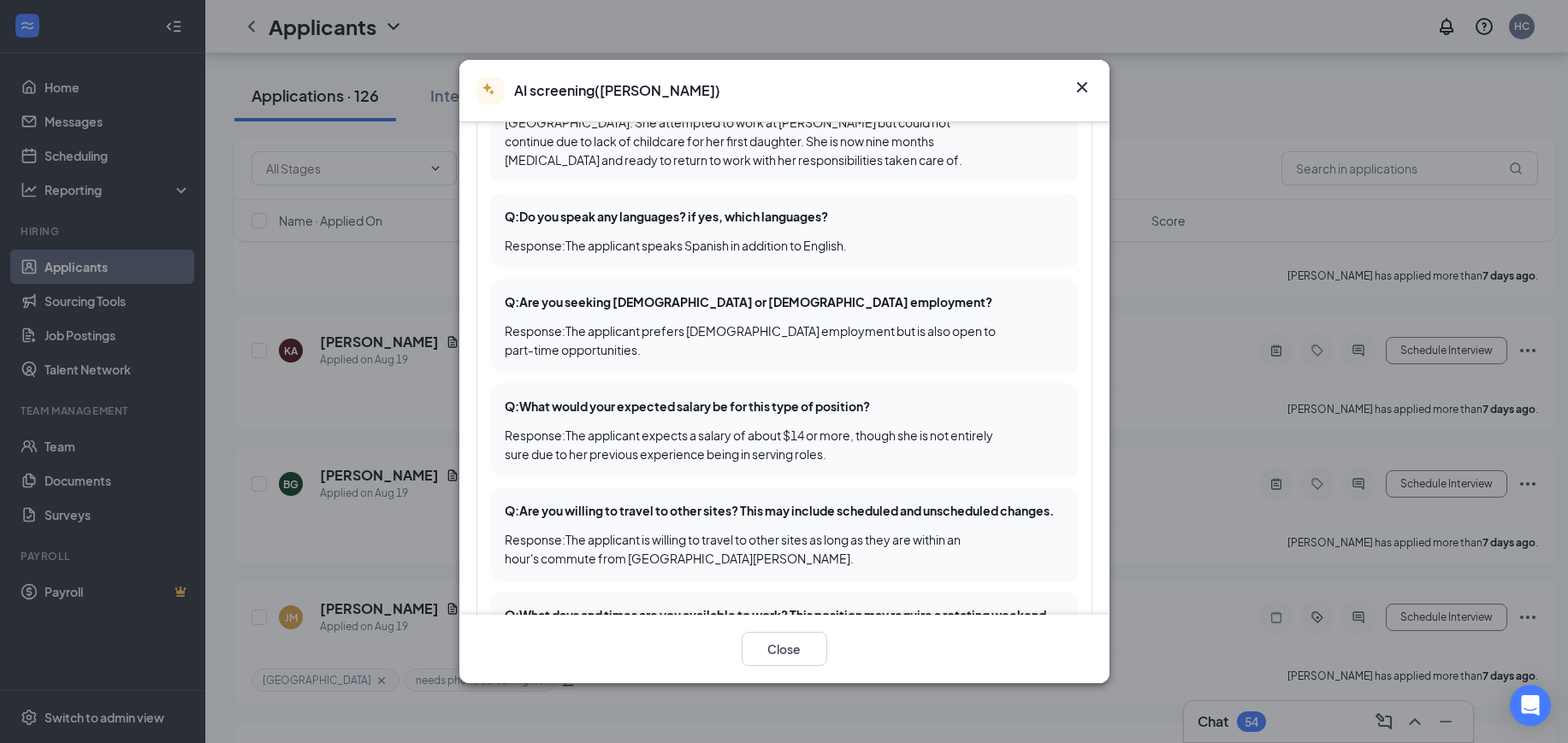
scroll to position [962, 0]
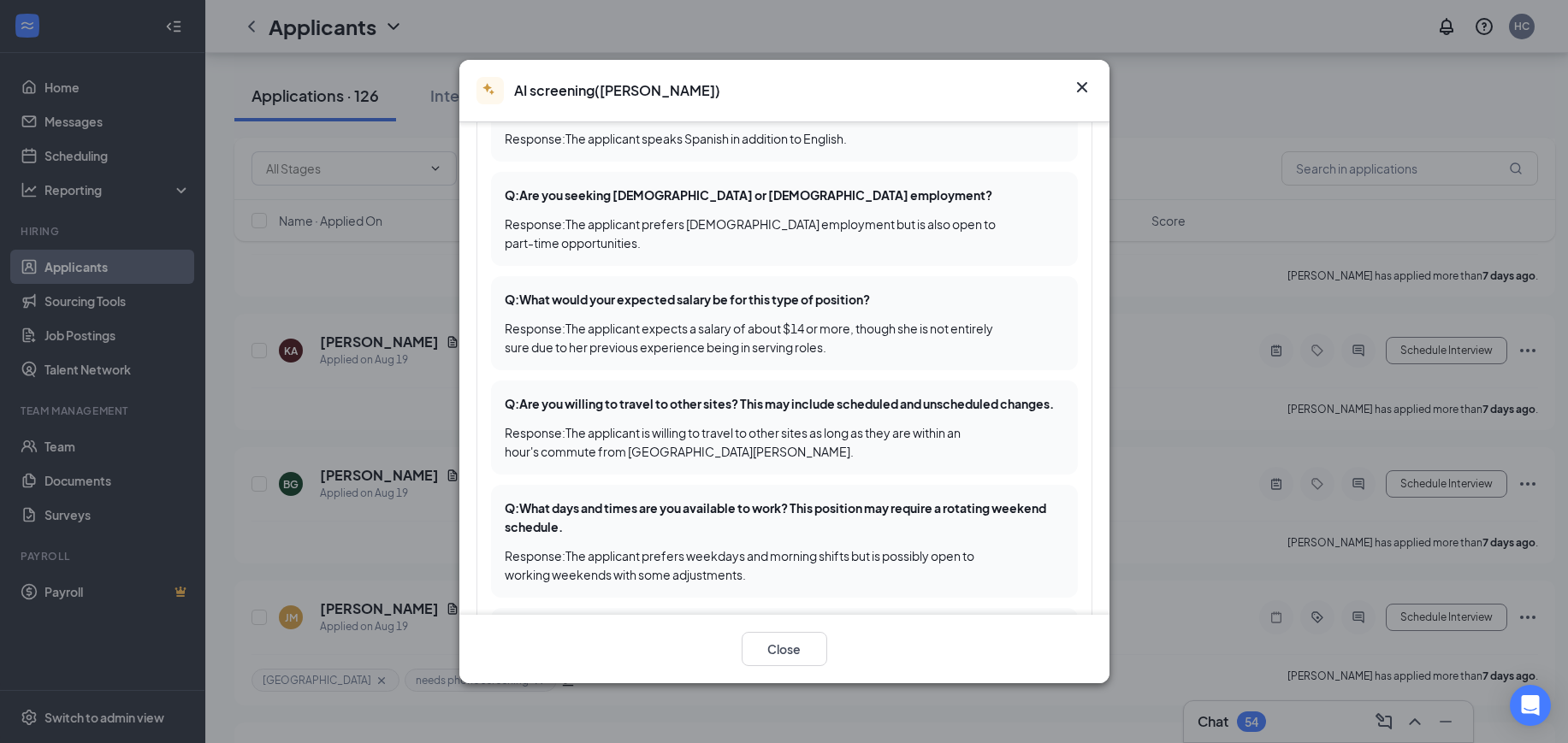
click at [1087, 80] on icon "Cross" at bounding box center [1081, 87] width 20 height 20
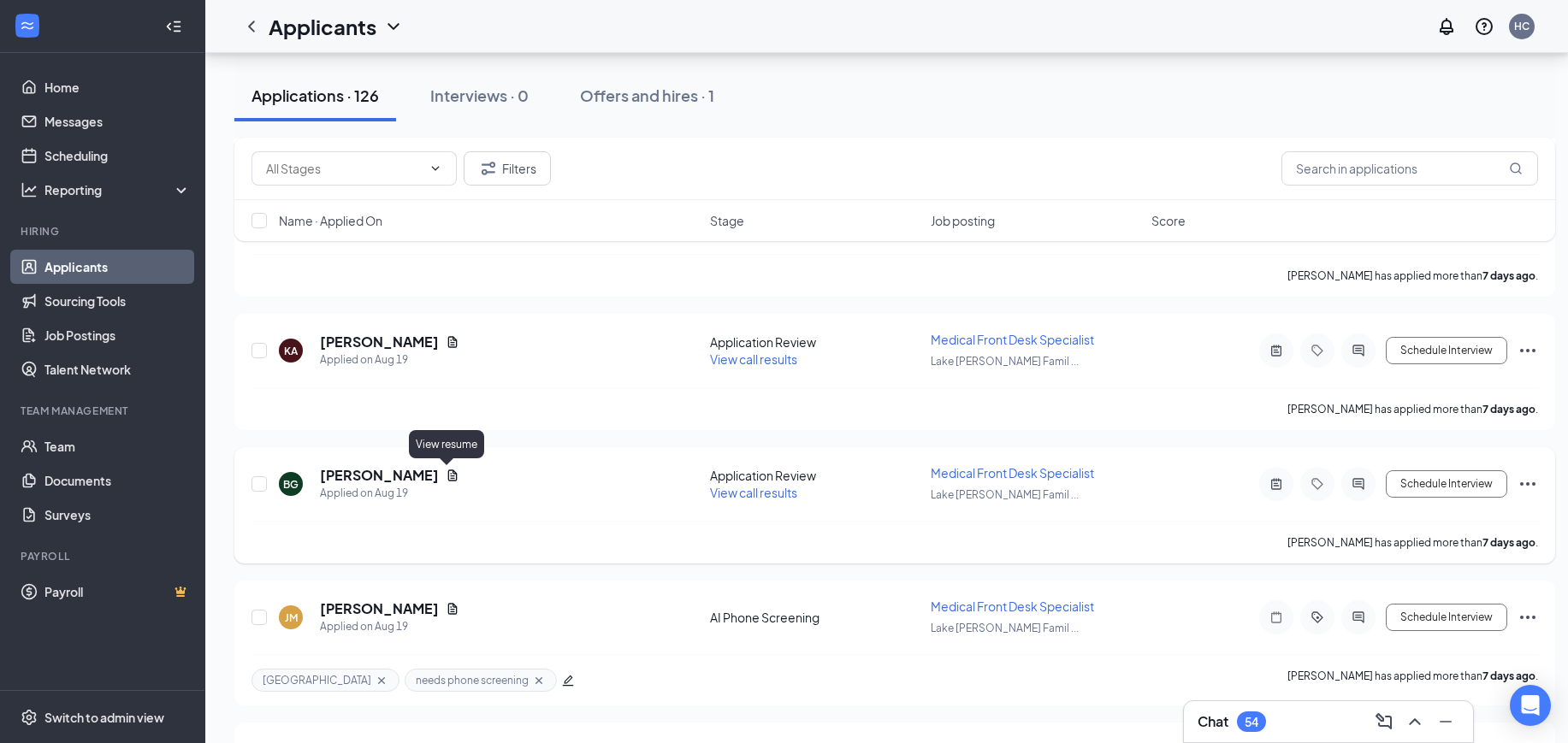
click at [448, 468] on icon "Document" at bounding box center [452, 475] width 13 height 13
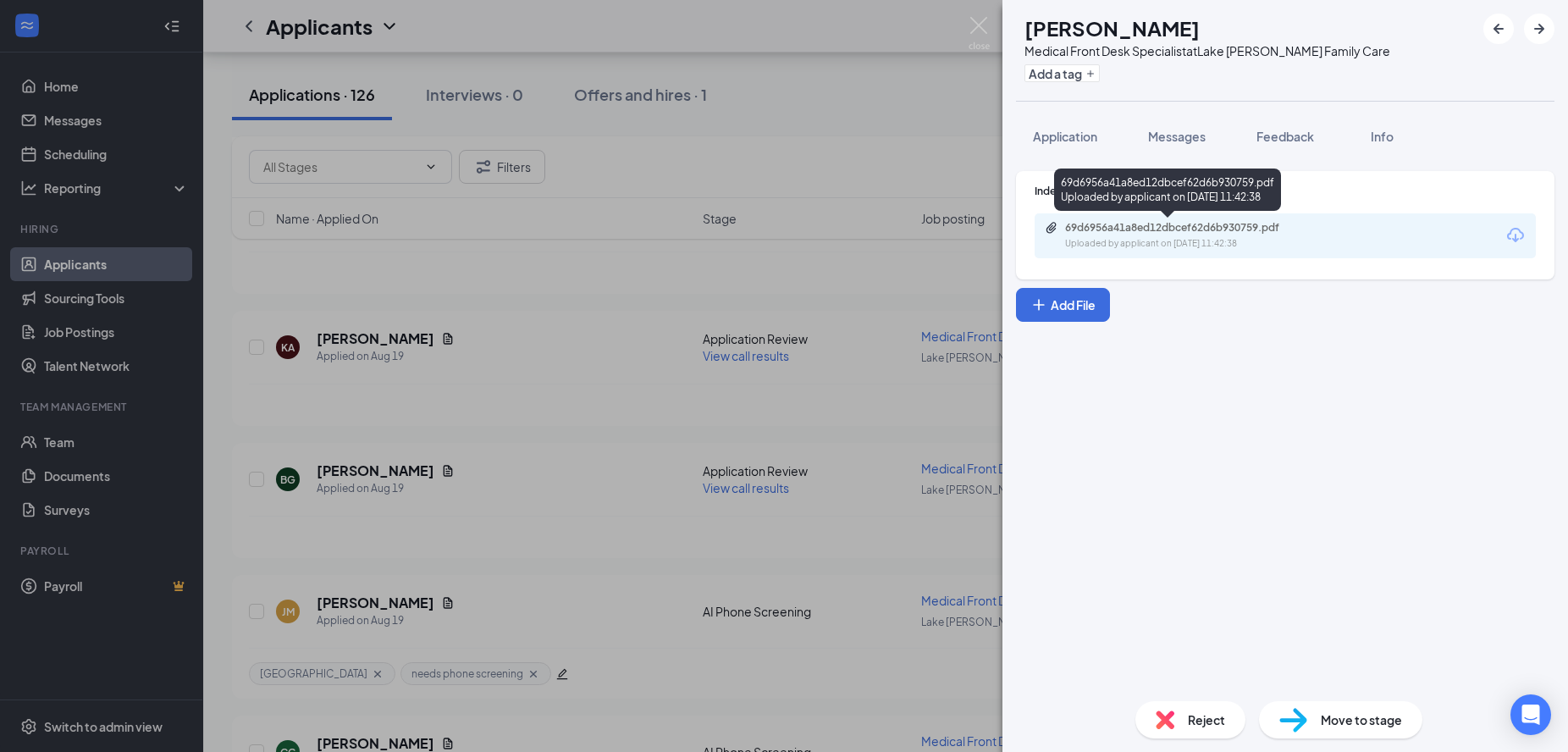
click at [1177, 236] on div "69d6956a41a8ed12dbcef62d6b930759.pdf Uploaded by applicant on Aug 19, 2025 at 1…" at bounding box center [1182, 236] width 275 height 30
click at [1112, 229] on div "69d6956a41a8ed12dbcef62d6b930759.pdf" at bounding box center [1183, 228] width 237 height 13
click at [1100, 69] on button "Add a tag" at bounding box center [1062, 73] width 75 height 18
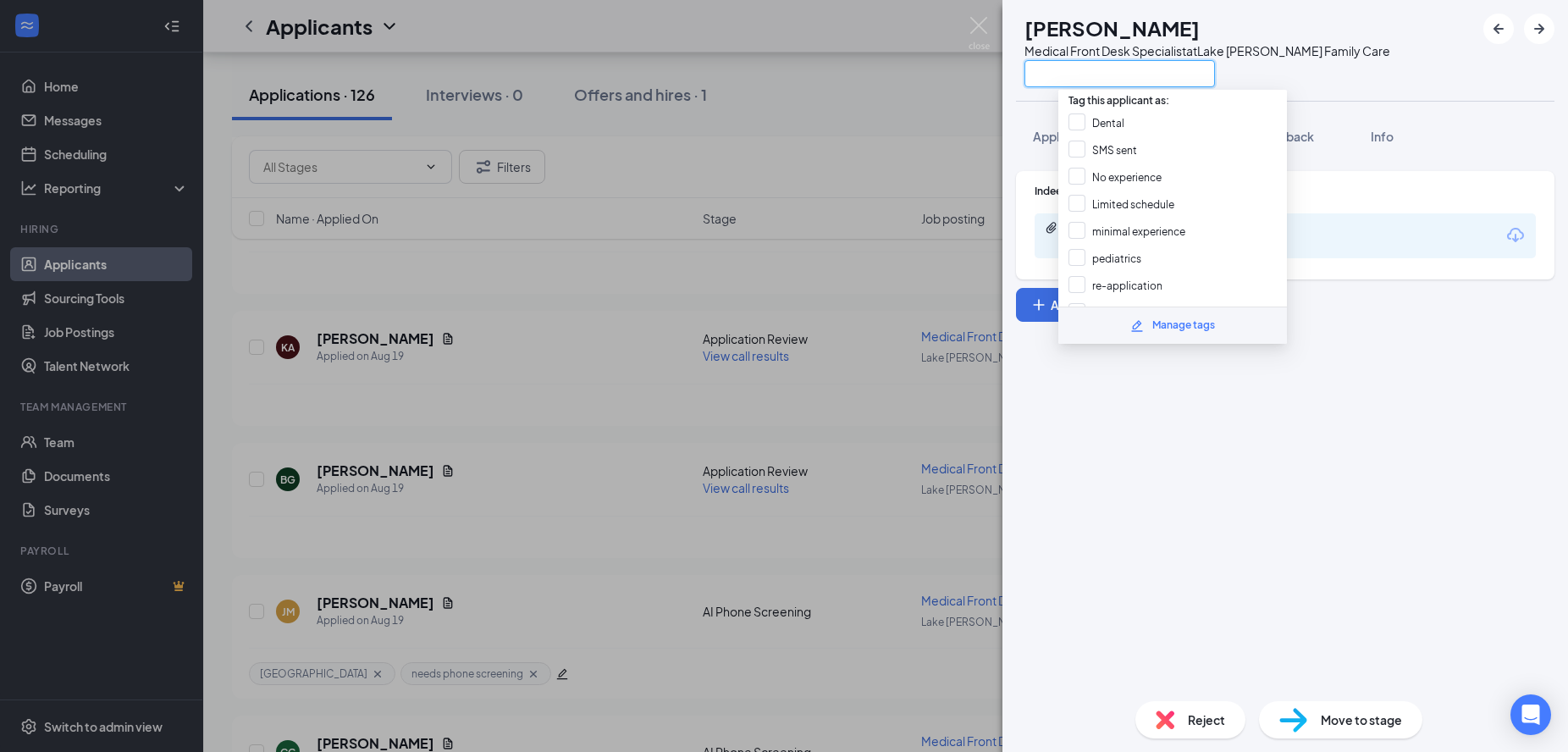
click at [1108, 69] on input "text" at bounding box center [1120, 73] width 191 height 27
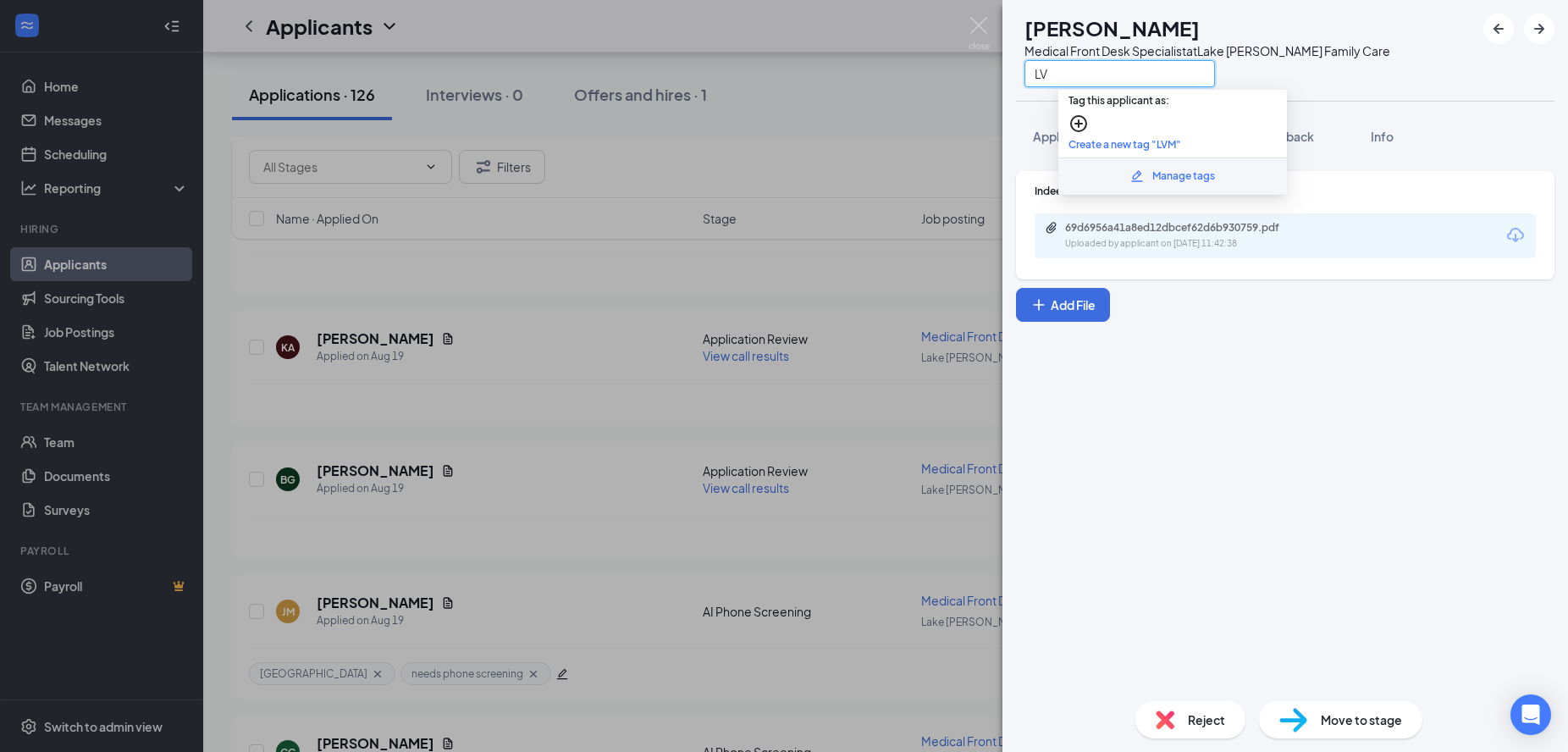
type input "L"
type input "Voice"
click at [1082, 142] on input "Voice mail" at bounding box center [1104, 152] width 72 height 19
checkbox input "true"
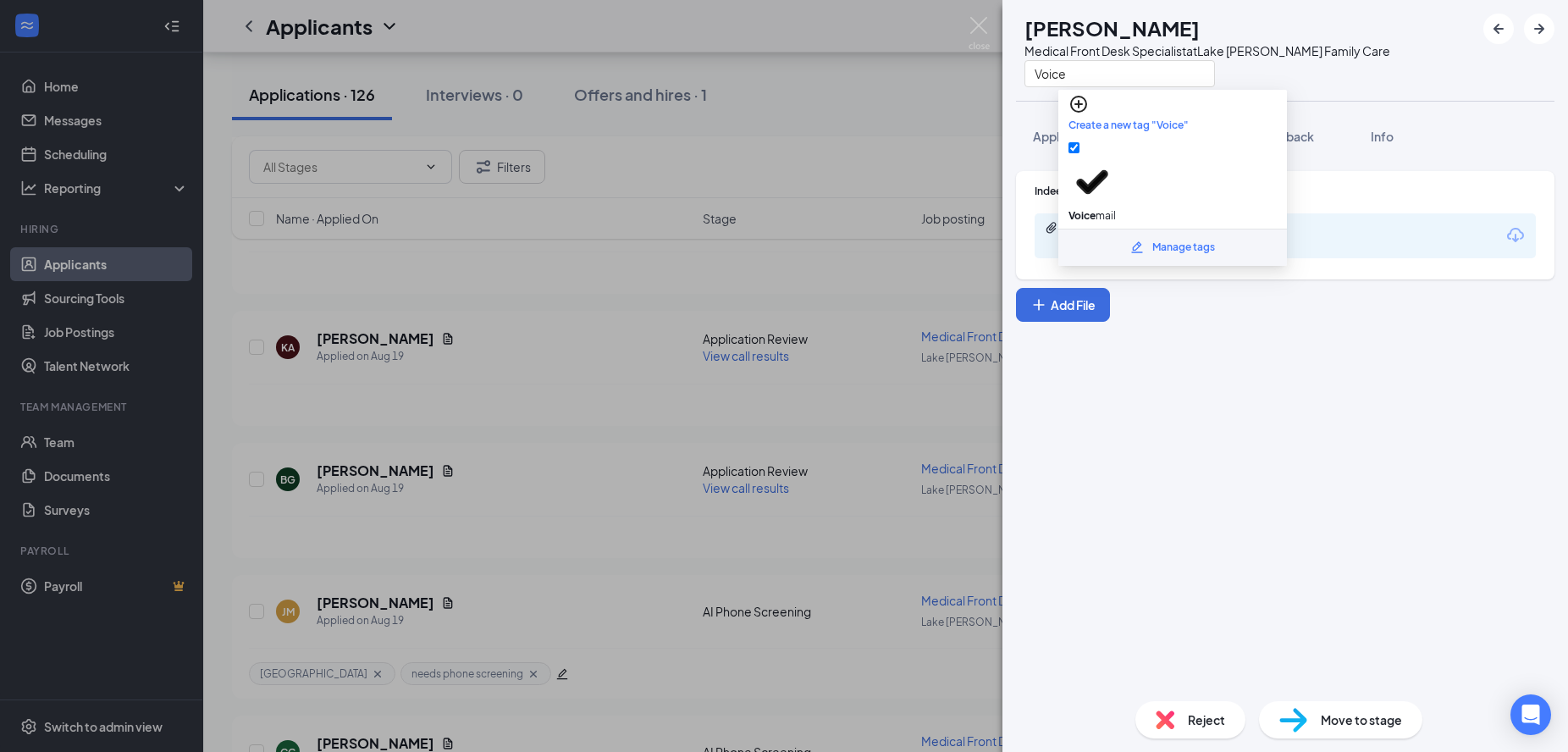
click at [1350, 73] on div "Voice" at bounding box center [1207, 73] width 365 height 28
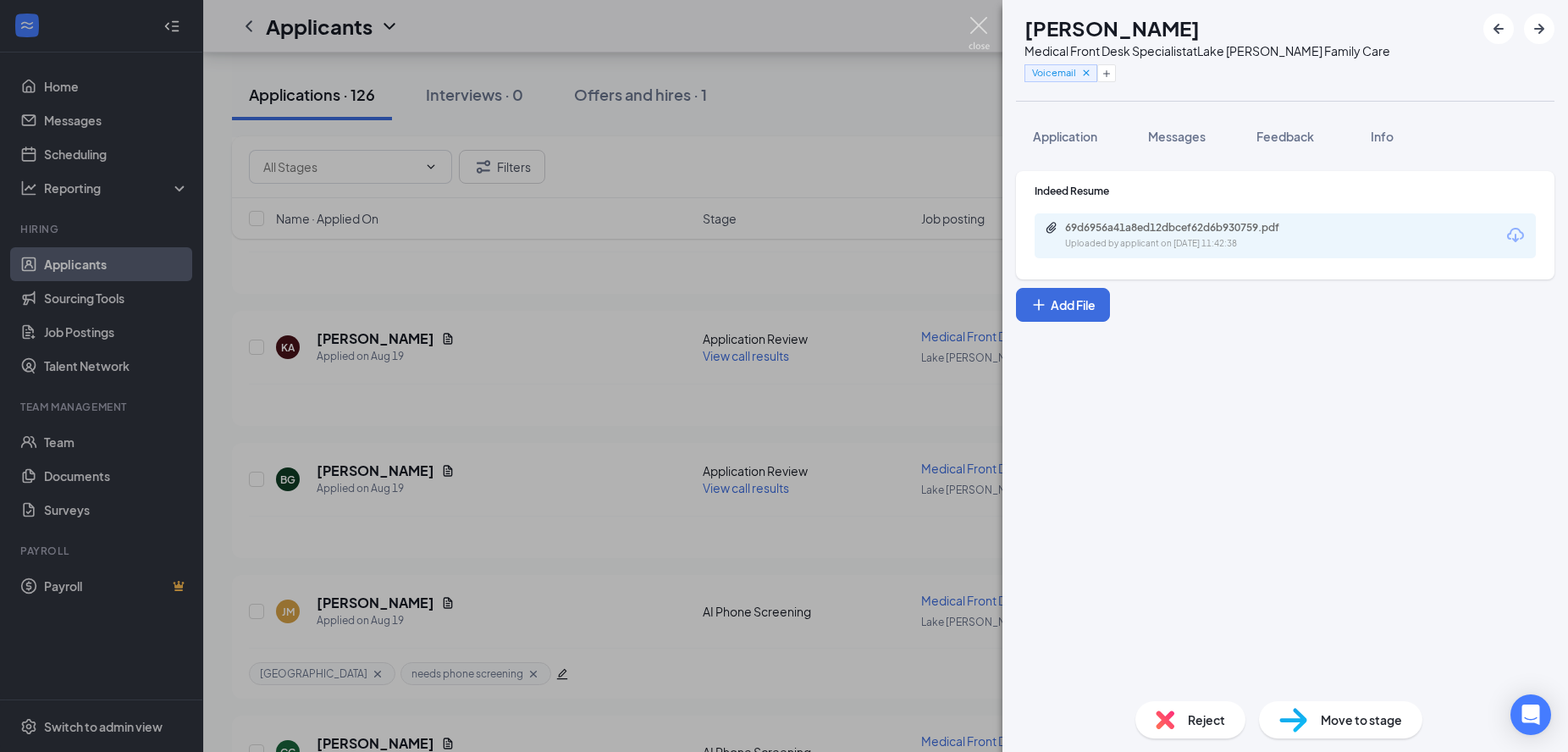
click at [986, 31] on img at bounding box center [979, 33] width 21 height 33
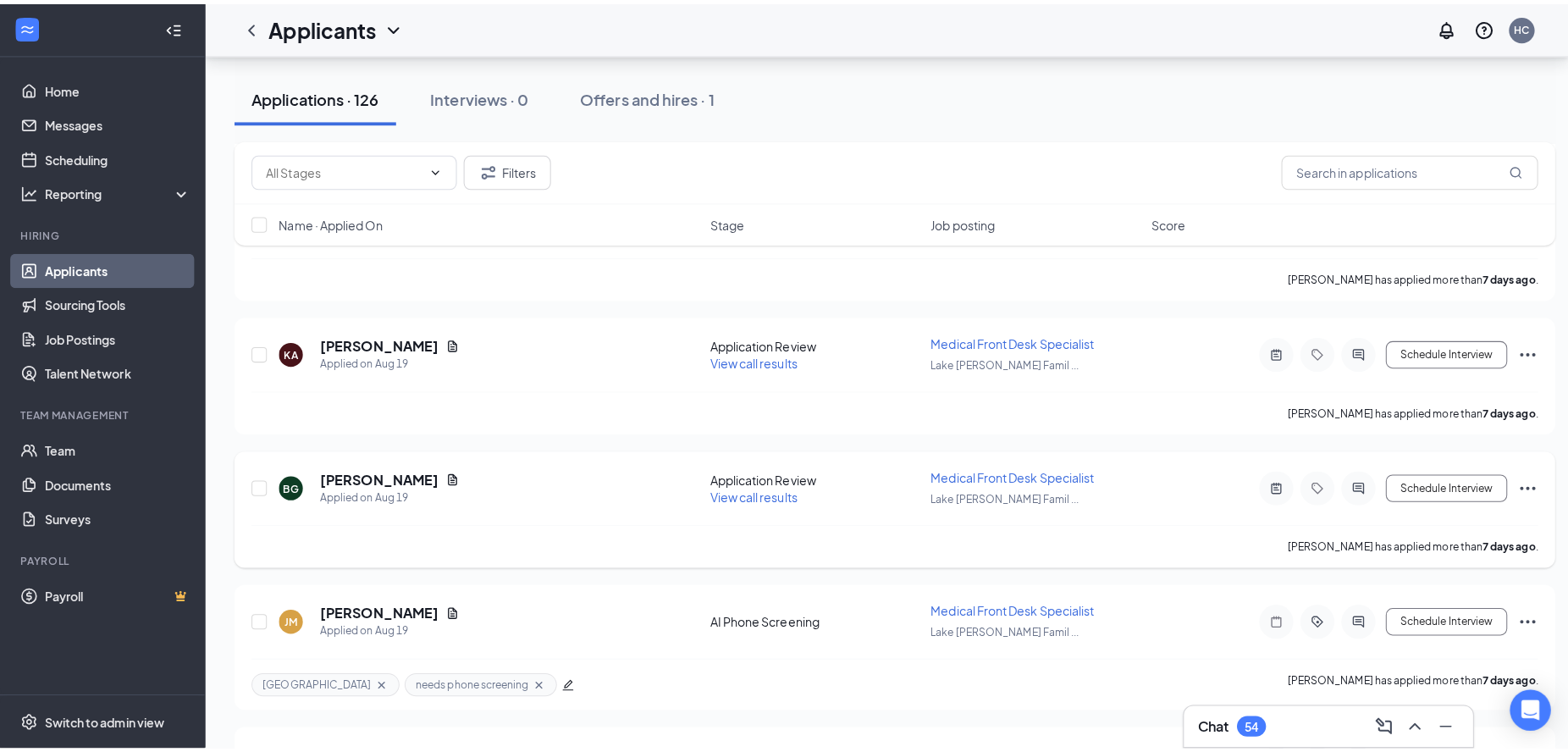
scroll to position [5400, 0]
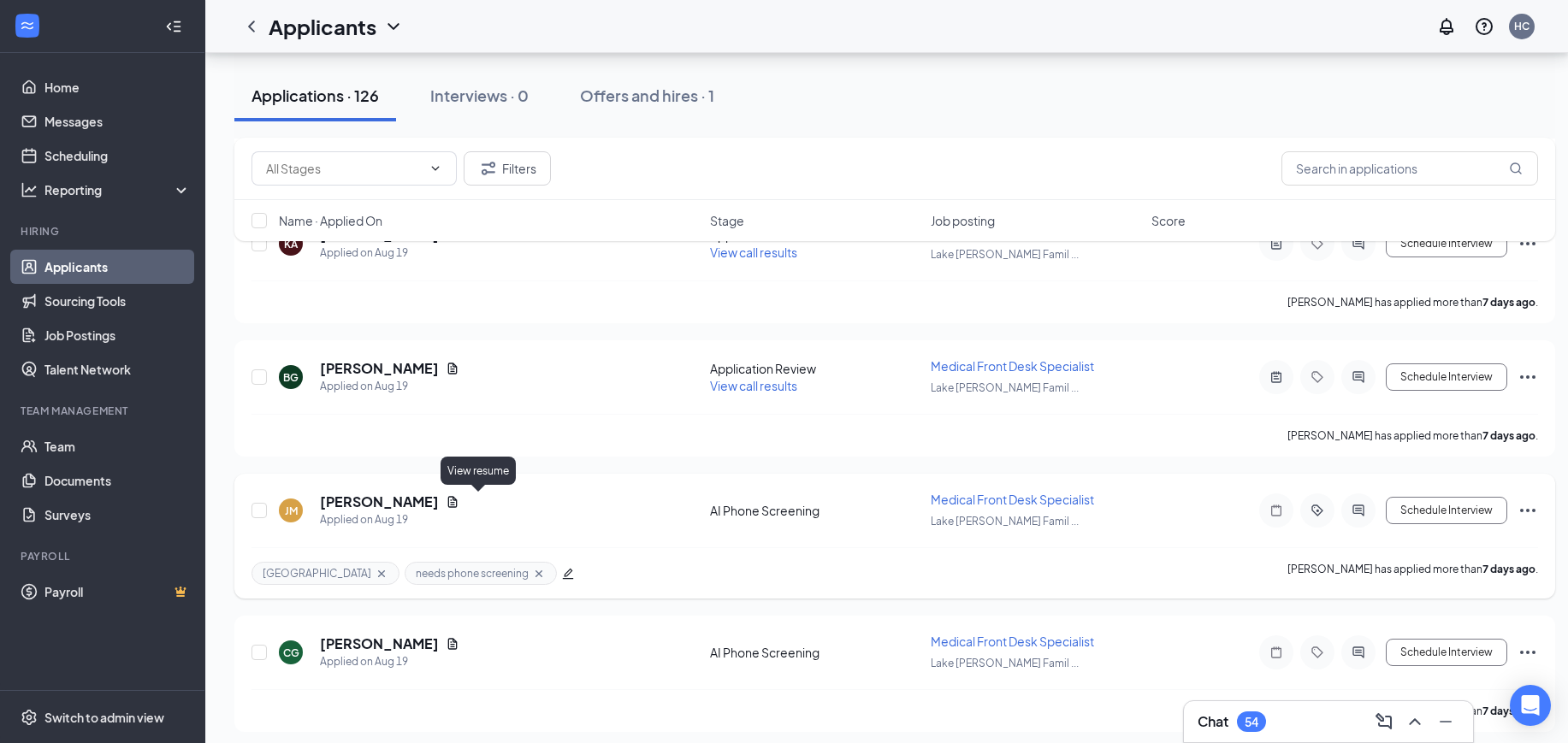
click at [460, 505] on icon "Document" at bounding box center [452, 502] width 13 height 13
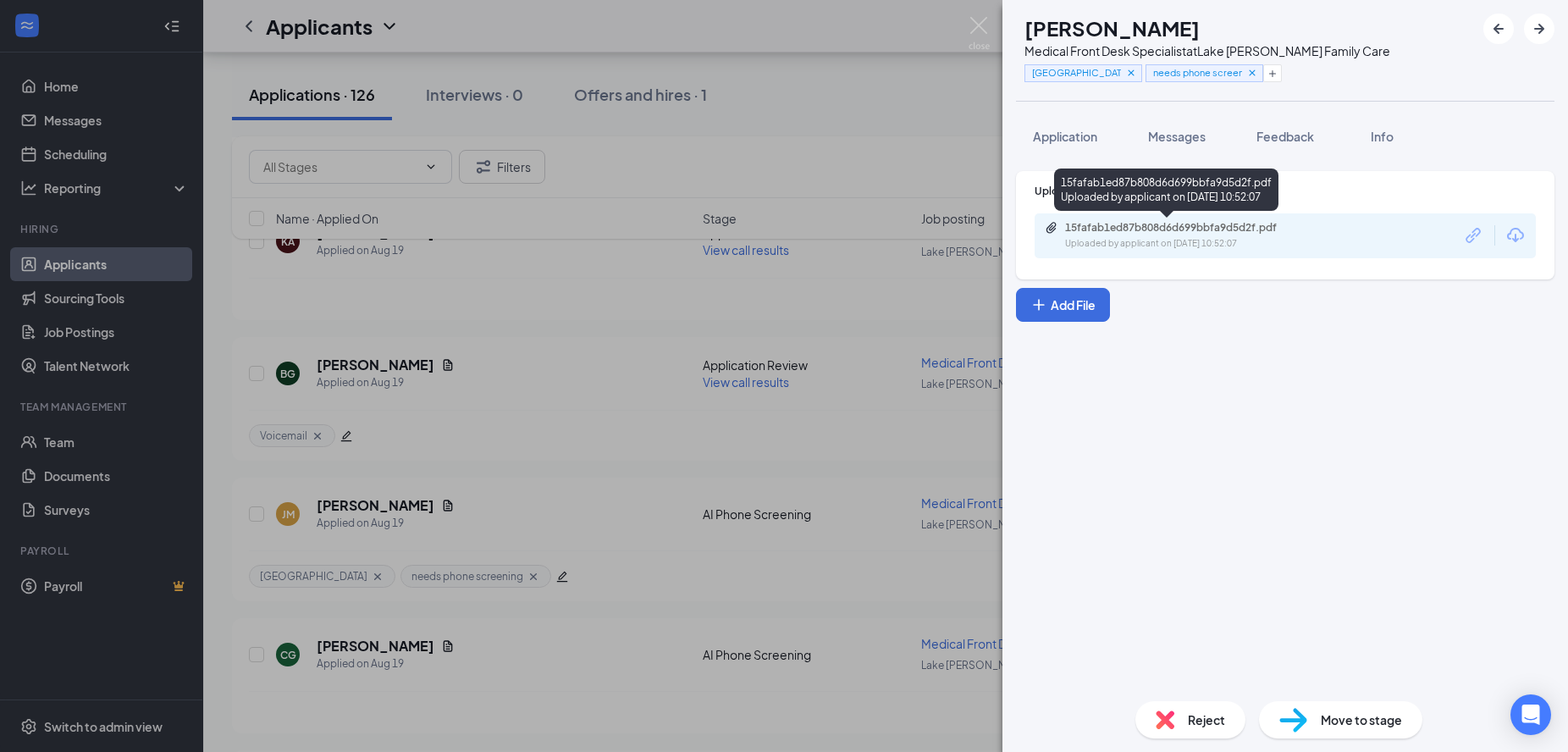
click at [1238, 240] on div "Uploaded by applicant on Aug 19, 2025 at 10:52:07" at bounding box center [1191, 243] width 254 height 13
click at [1061, 129] on span "Application" at bounding box center [1064, 136] width 64 height 15
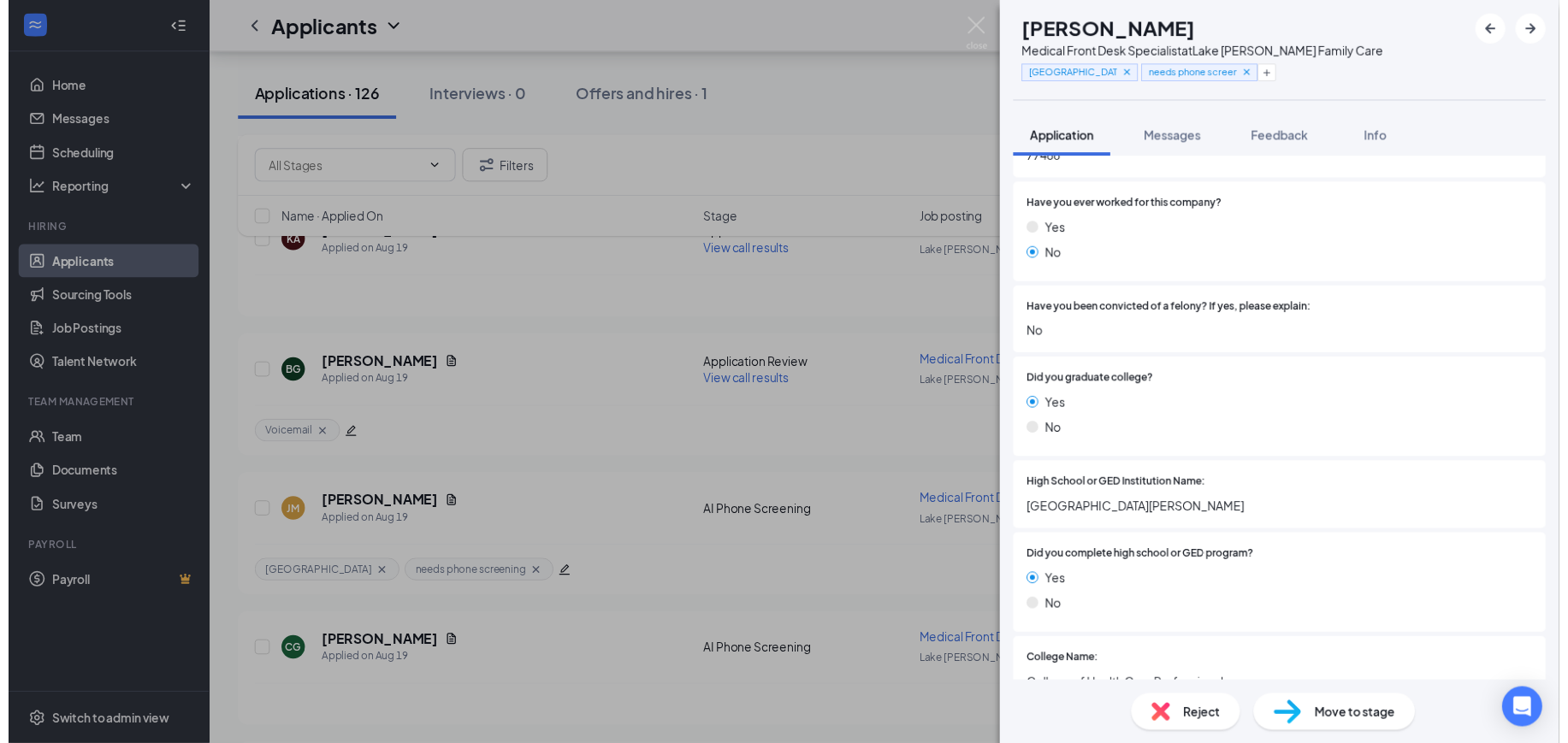
scroll to position [332, 0]
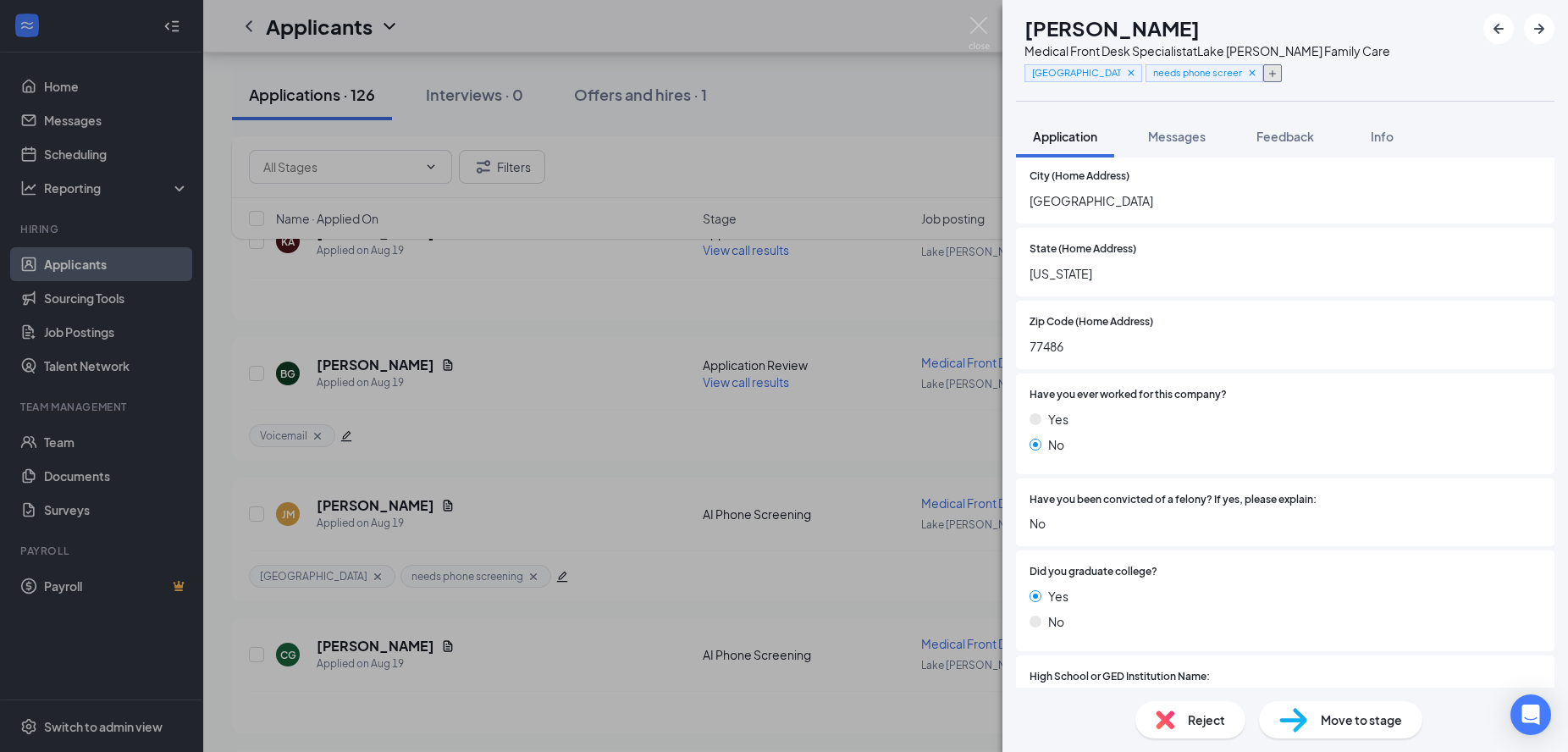
click at [1282, 69] on button "button" at bounding box center [1272, 73] width 19 height 18
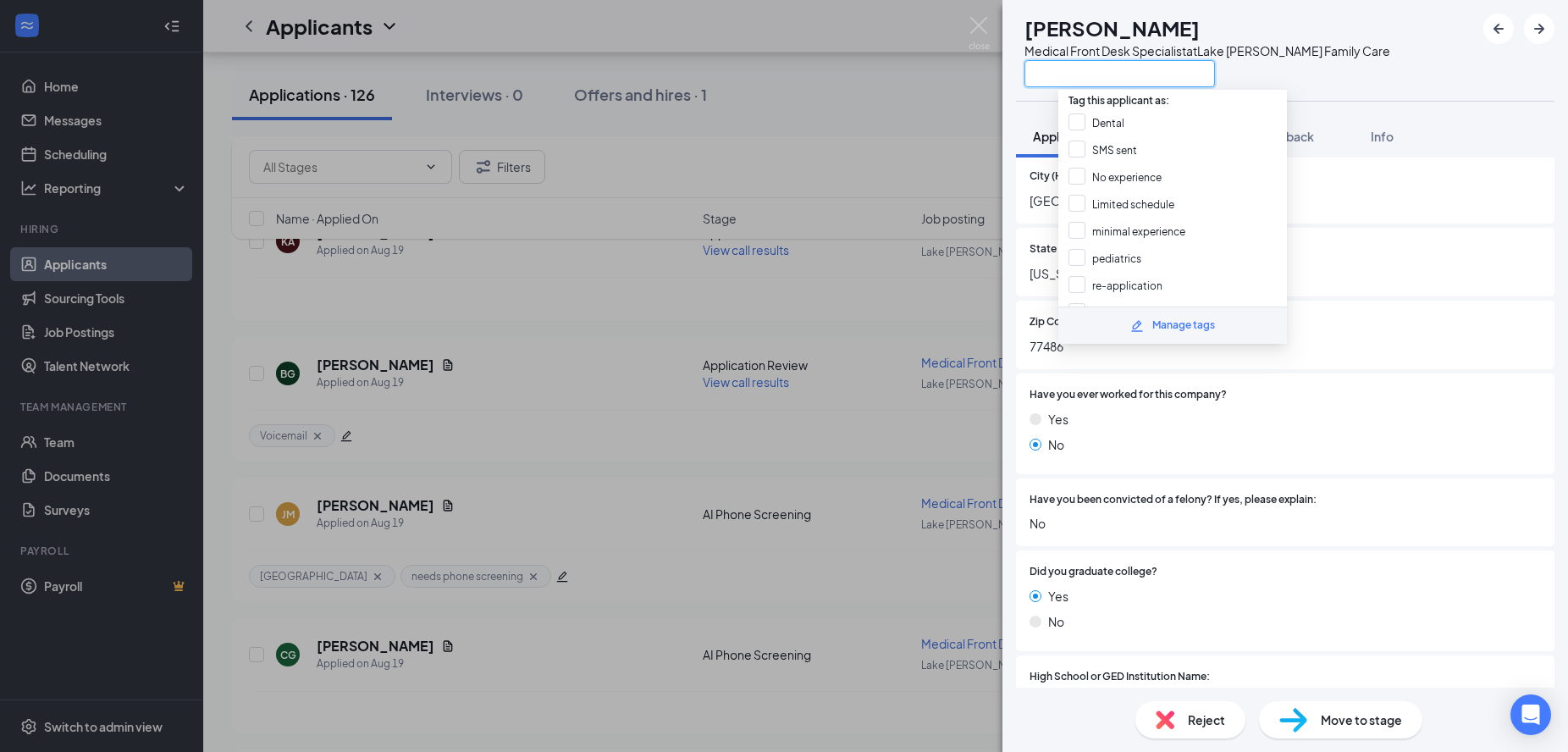
click at [1163, 69] on input "text" at bounding box center [1120, 73] width 191 height 27
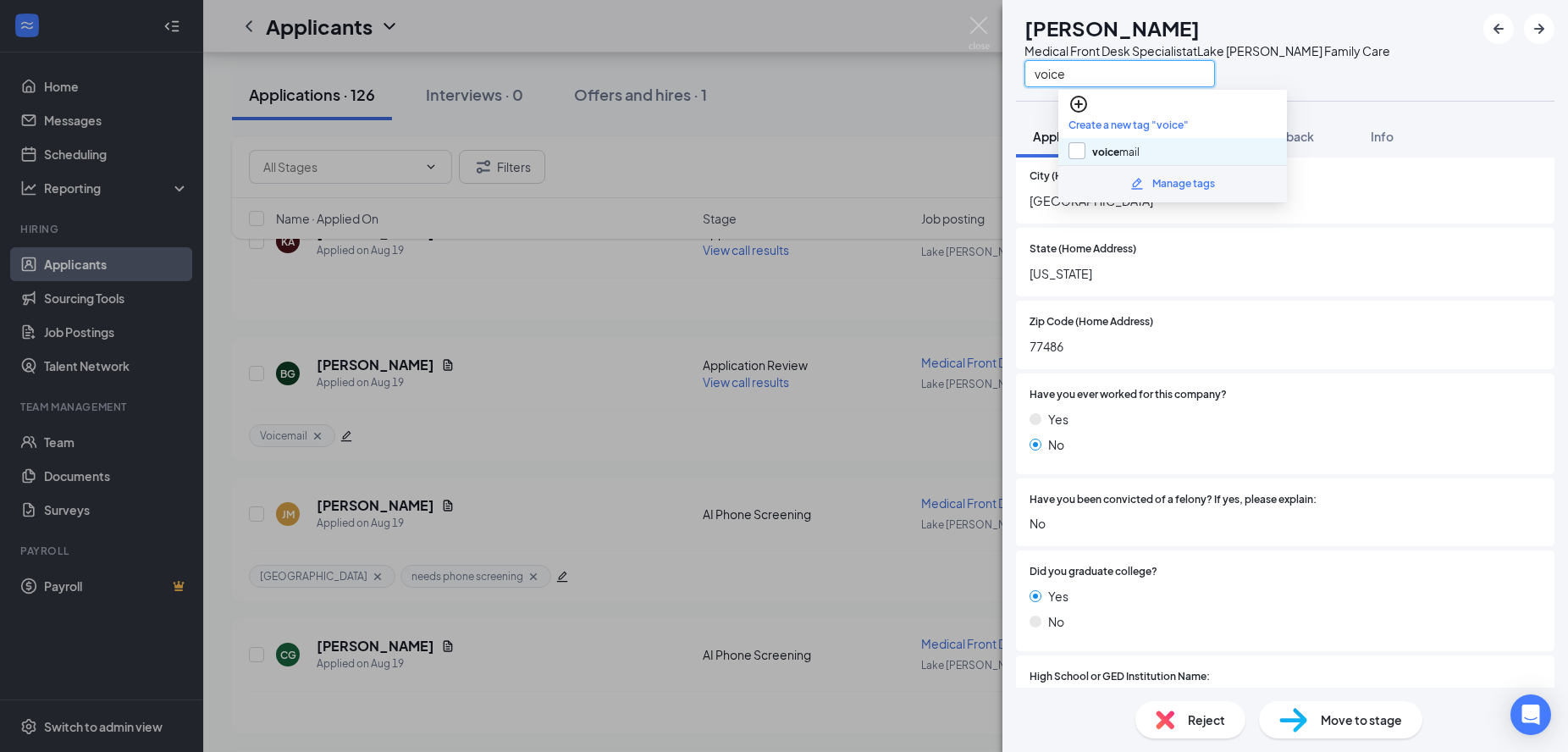
type input "voice"
click at [1072, 142] on input "voice mail" at bounding box center [1104, 152] width 72 height 19
checkbox input "true"
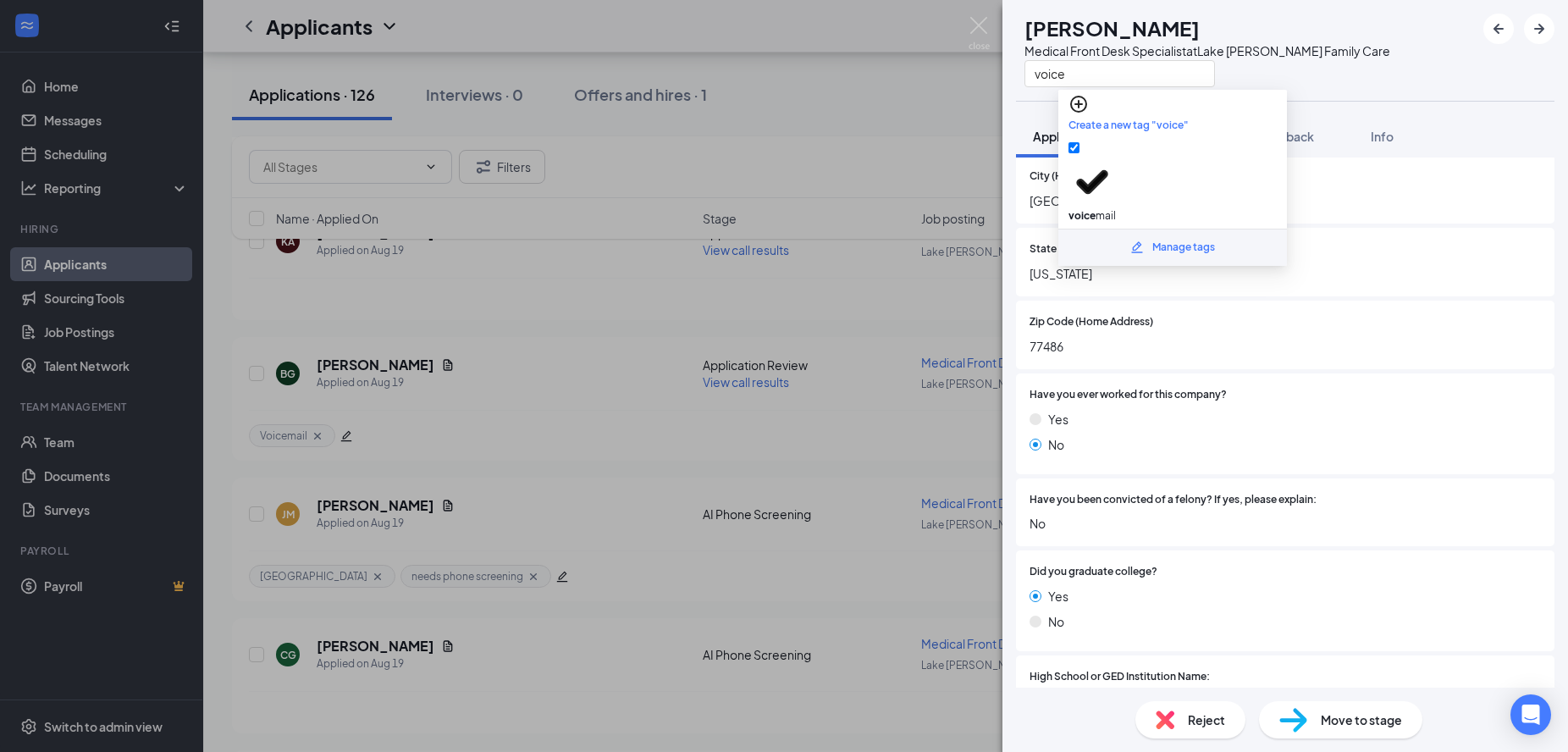
click at [1320, 75] on div "voice" at bounding box center [1207, 73] width 365 height 28
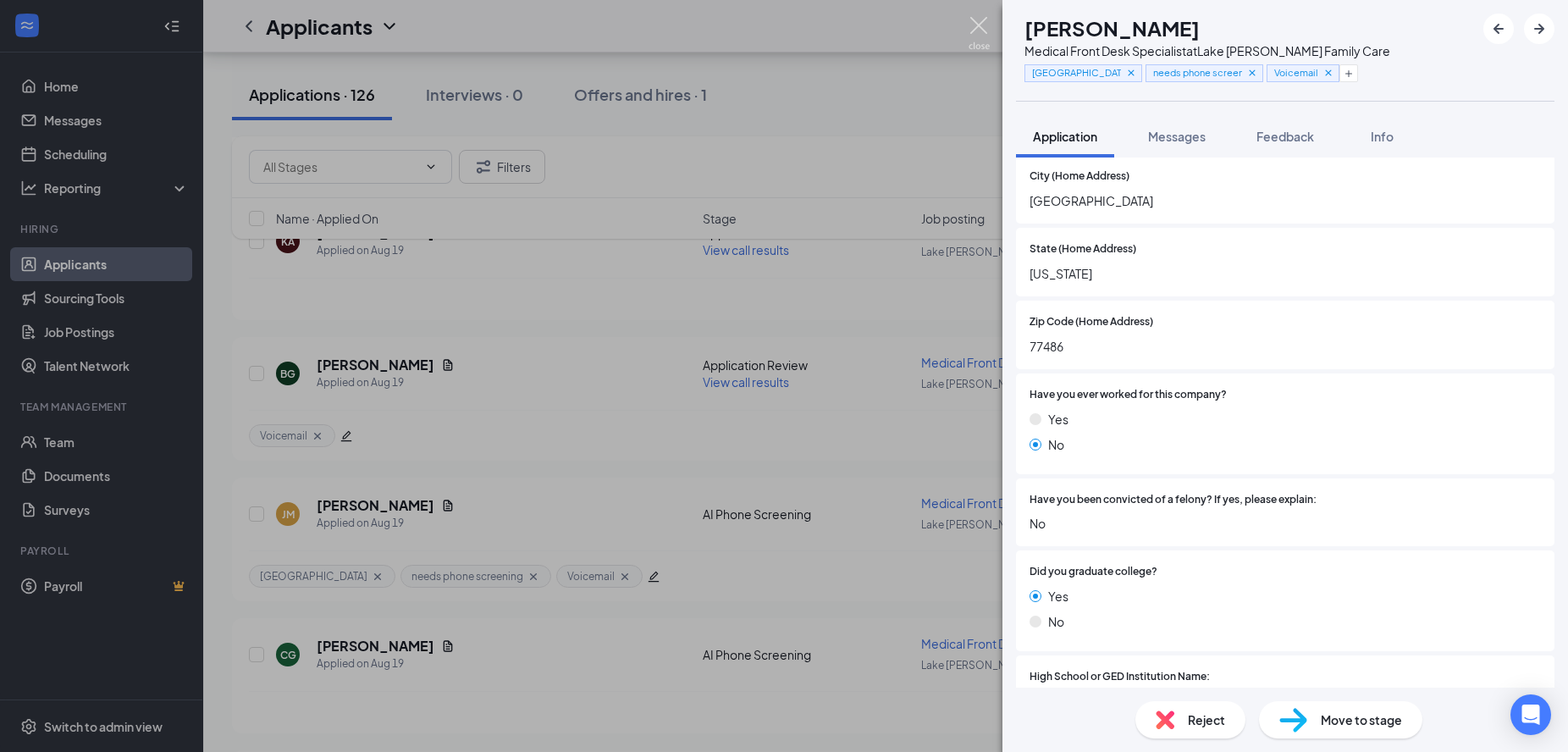
click at [985, 30] on img at bounding box center [979, 33] width 21 height 33
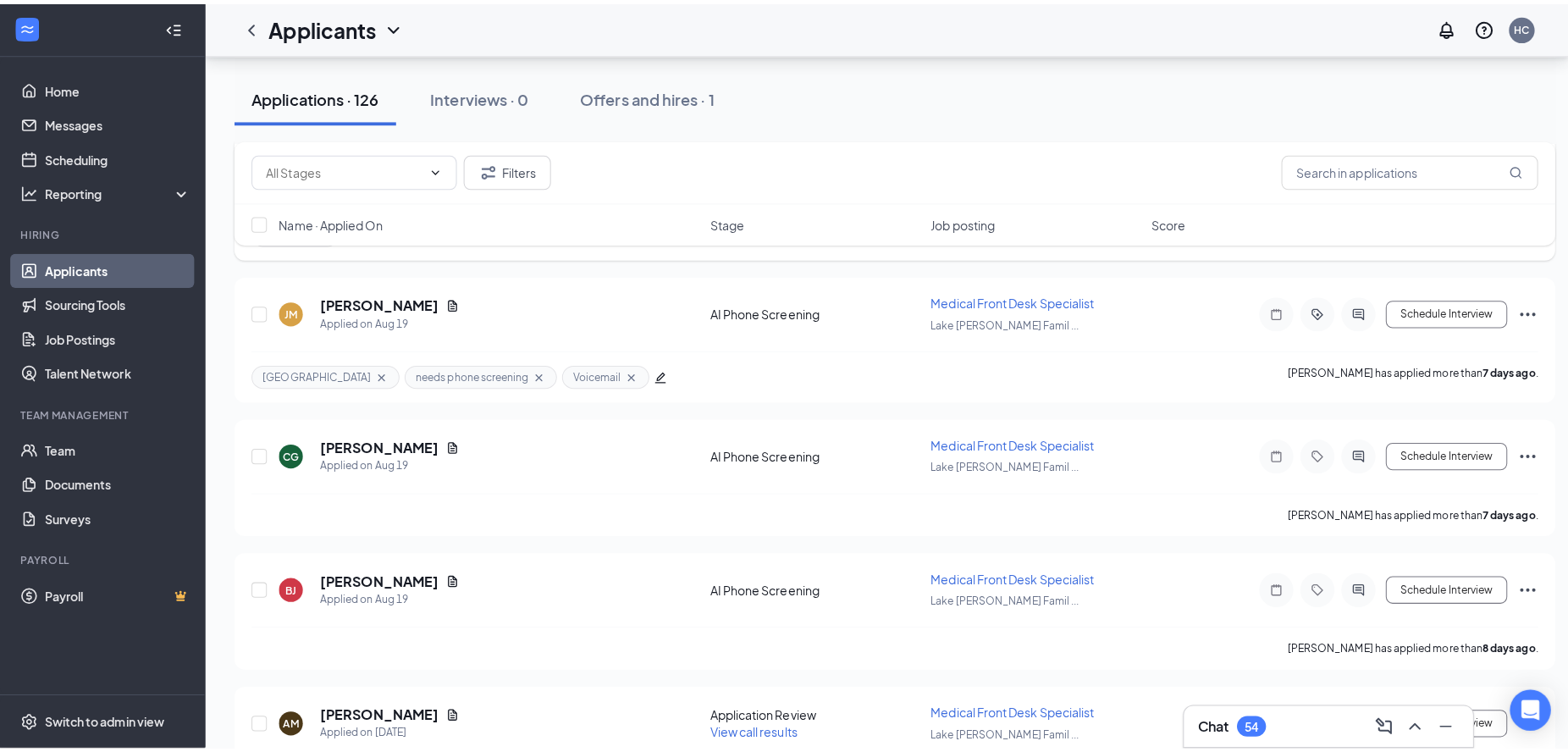
scroll to position [5610, 0]
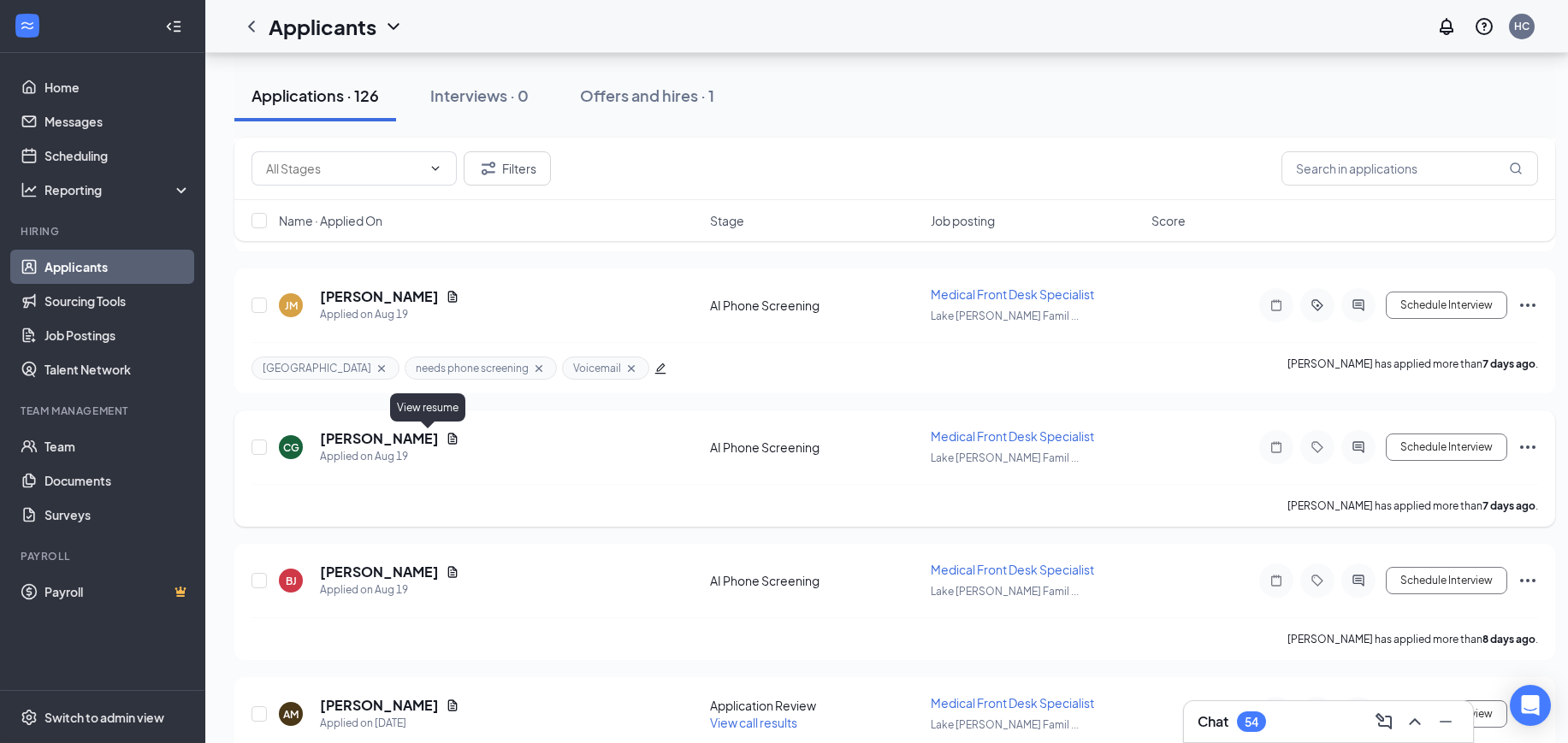
click at [445, 436] on icon "Document" at bounding box center [452, 438] width 13 height 13
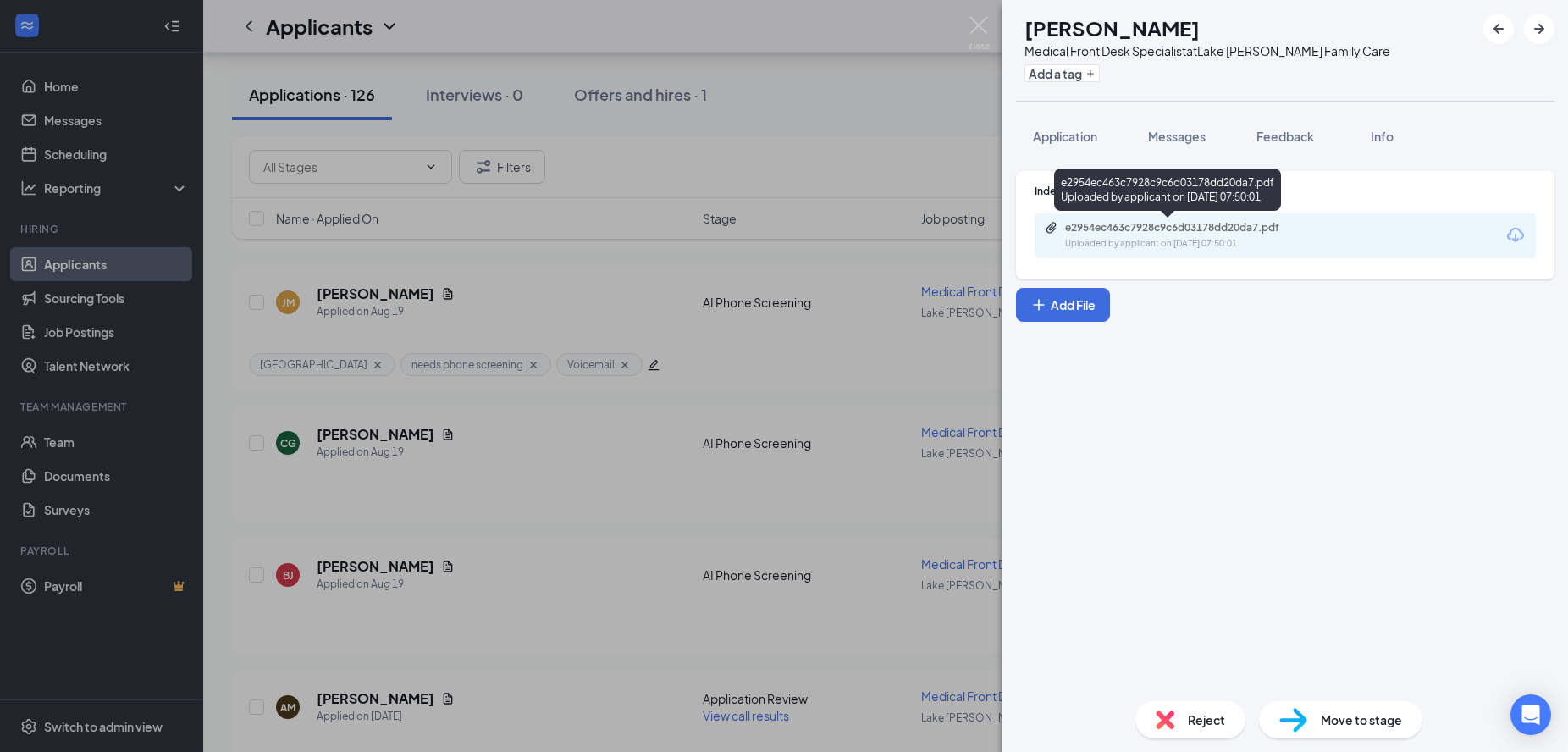
click at [1277, 242] on div "Uploaded by applicant on Aug 19, 2025 at 07:50:01" at bounding box center [1191, 243] width 254 height 13
click at [1066, 131] on span "Application" at bounding box center [1064, 136] width 64 height 15
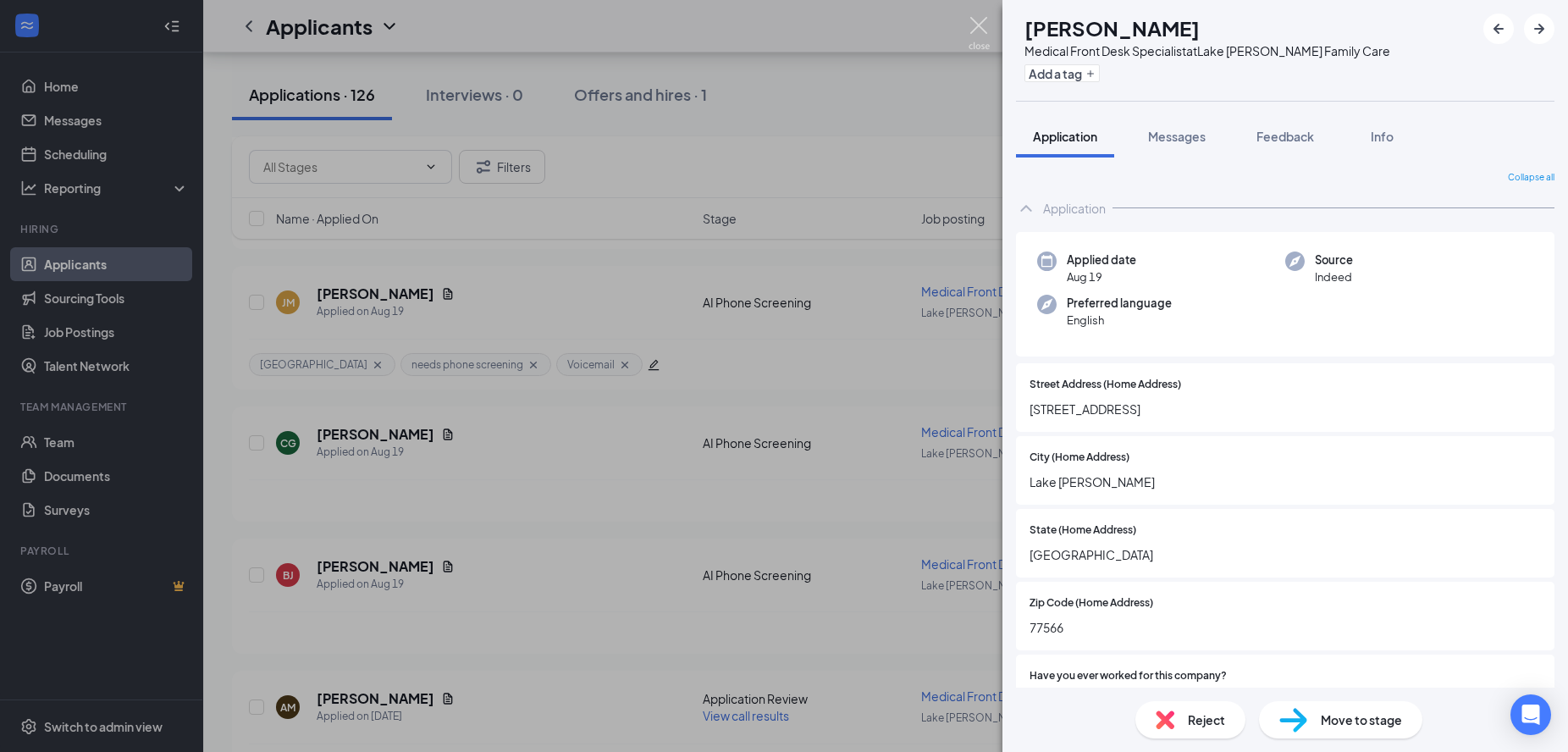
click at [983, 25] on img at bounding box center [979, 33] width 21 height 33
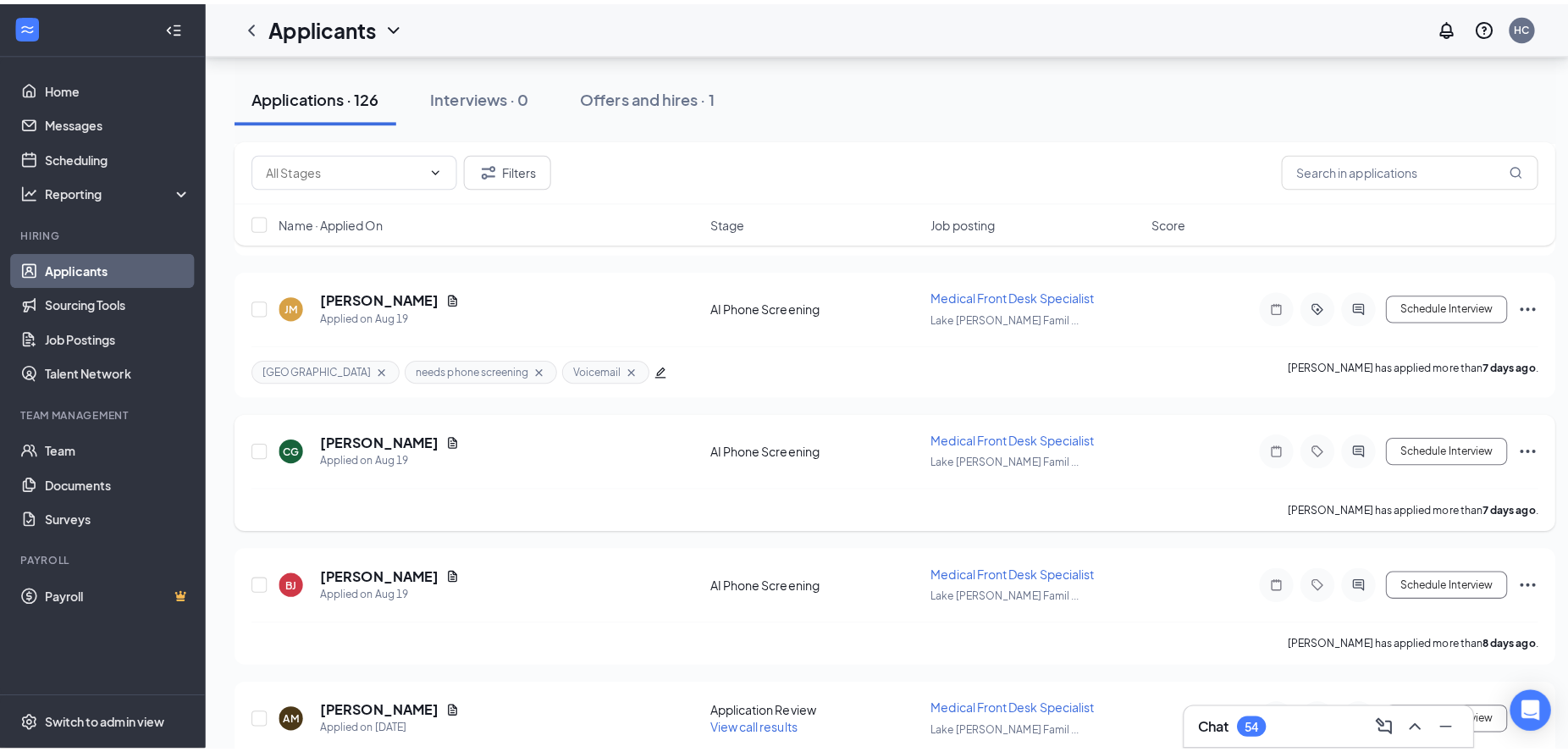
scroll to position [5716, 0]
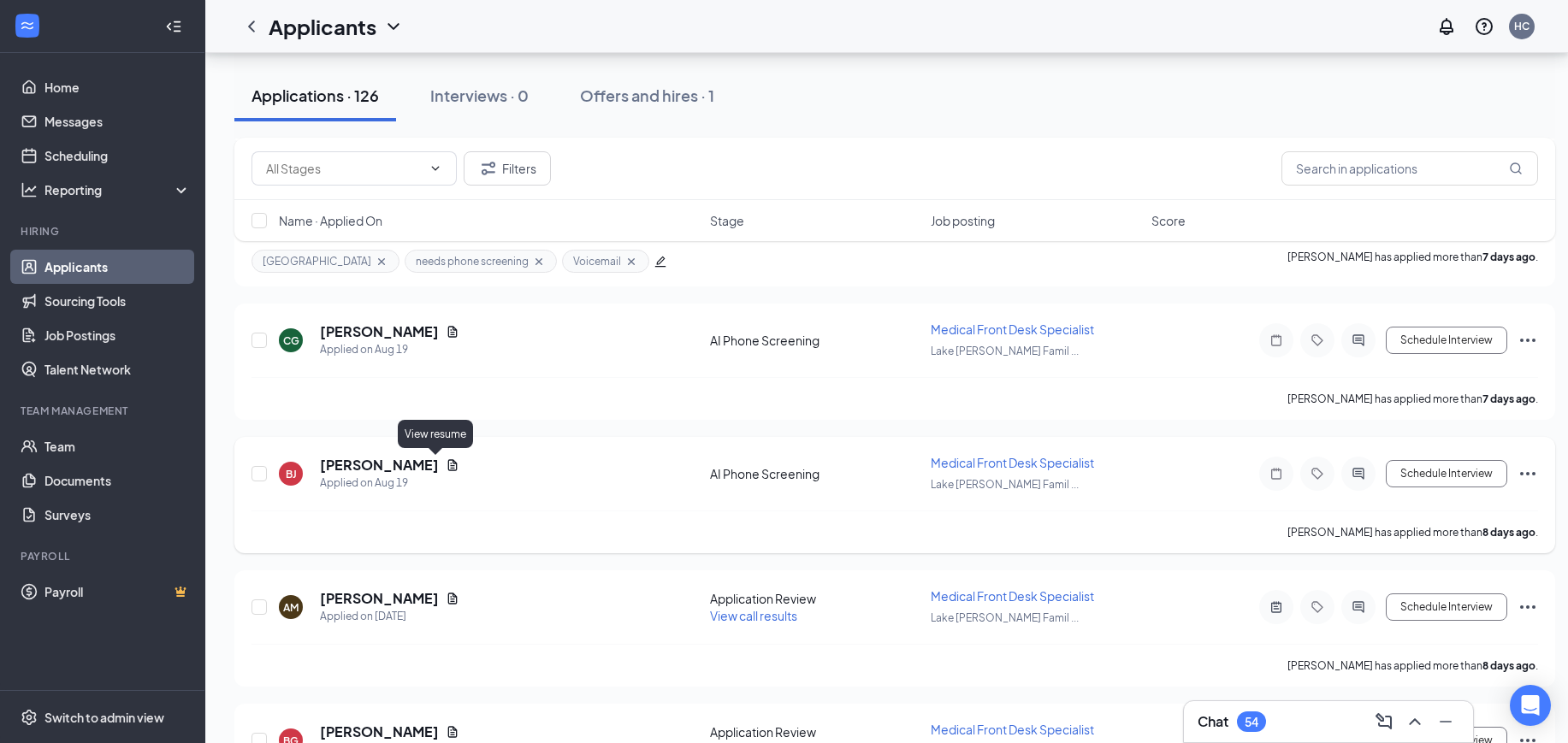
click at [448, 462] on icon "Document" at bounding box center [453, 465] width 10 height 12
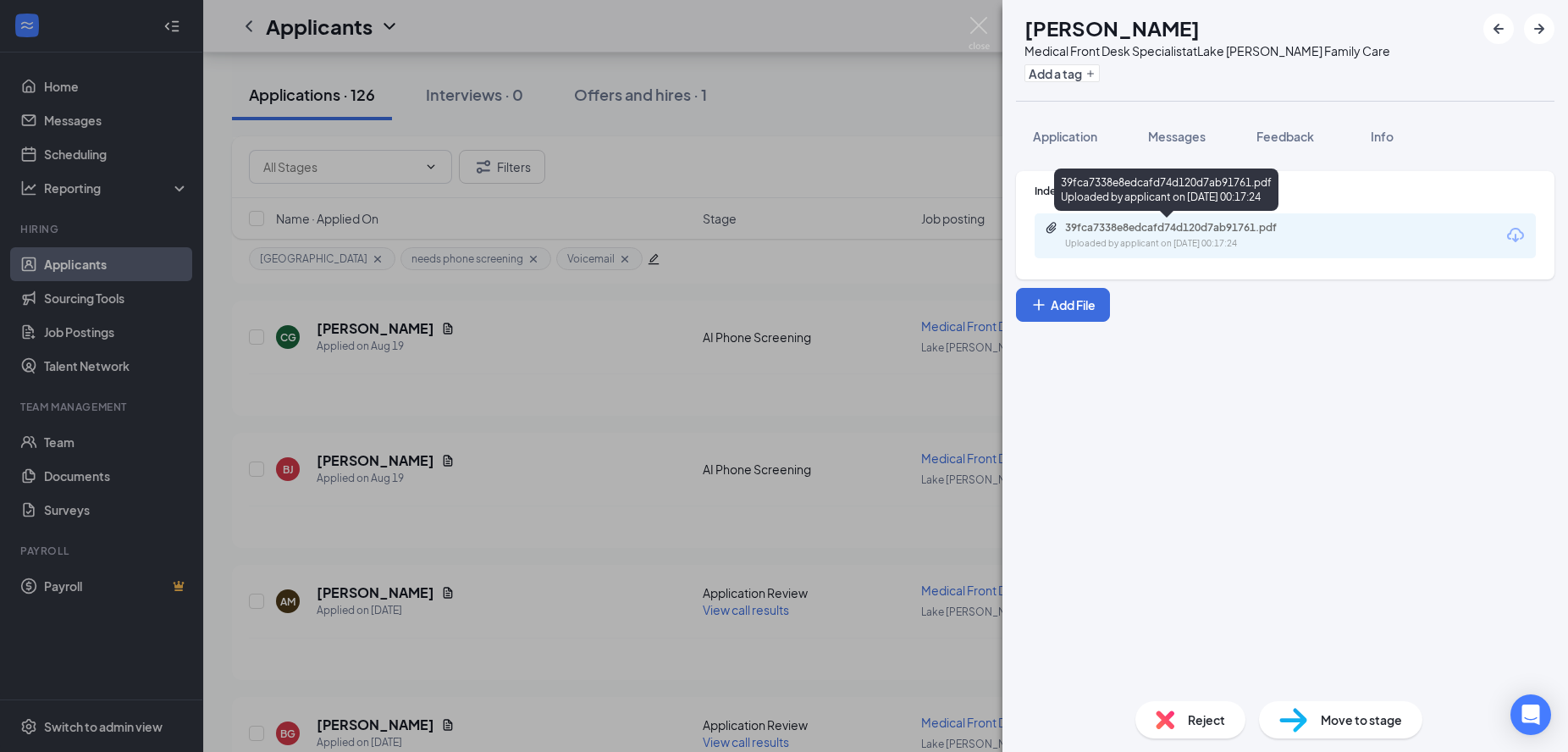
click at [1207, 242] on div "Uploaded by applicant on Aug 19, 2025 at 00:17:24" at bounding box center [1191, 243] width 254 height 13
click at [983, 31] on img at bounding box center [979, 33] width 21 height 33
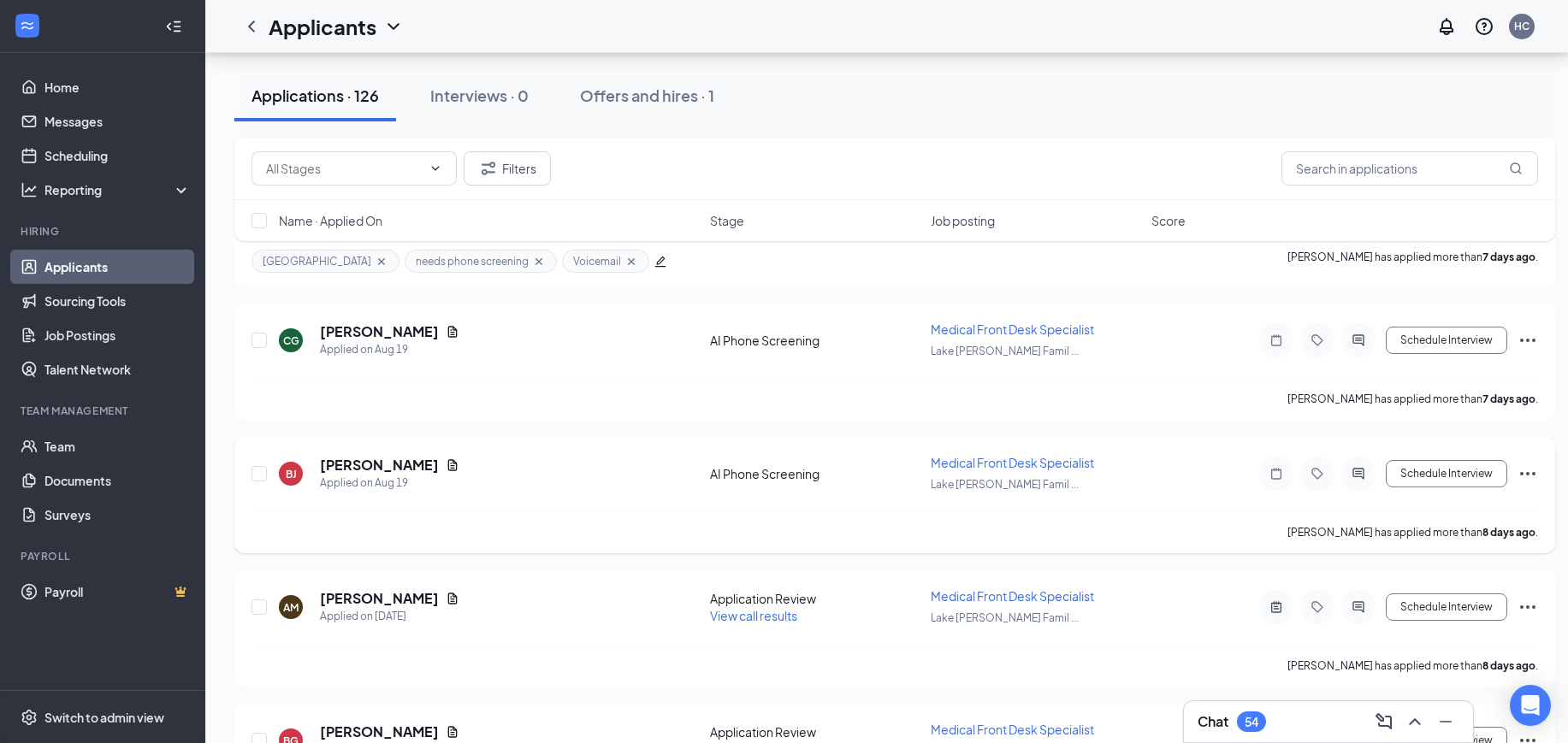
click at [500, 483] on div "BJ Bianca Johnson Applied on Aug 19" at bounding box center [489, 473] width 421 height 36
click at [382, 460] on h5 "Bianca Johnson" at bounding box center [379, 465] width 119 height 19
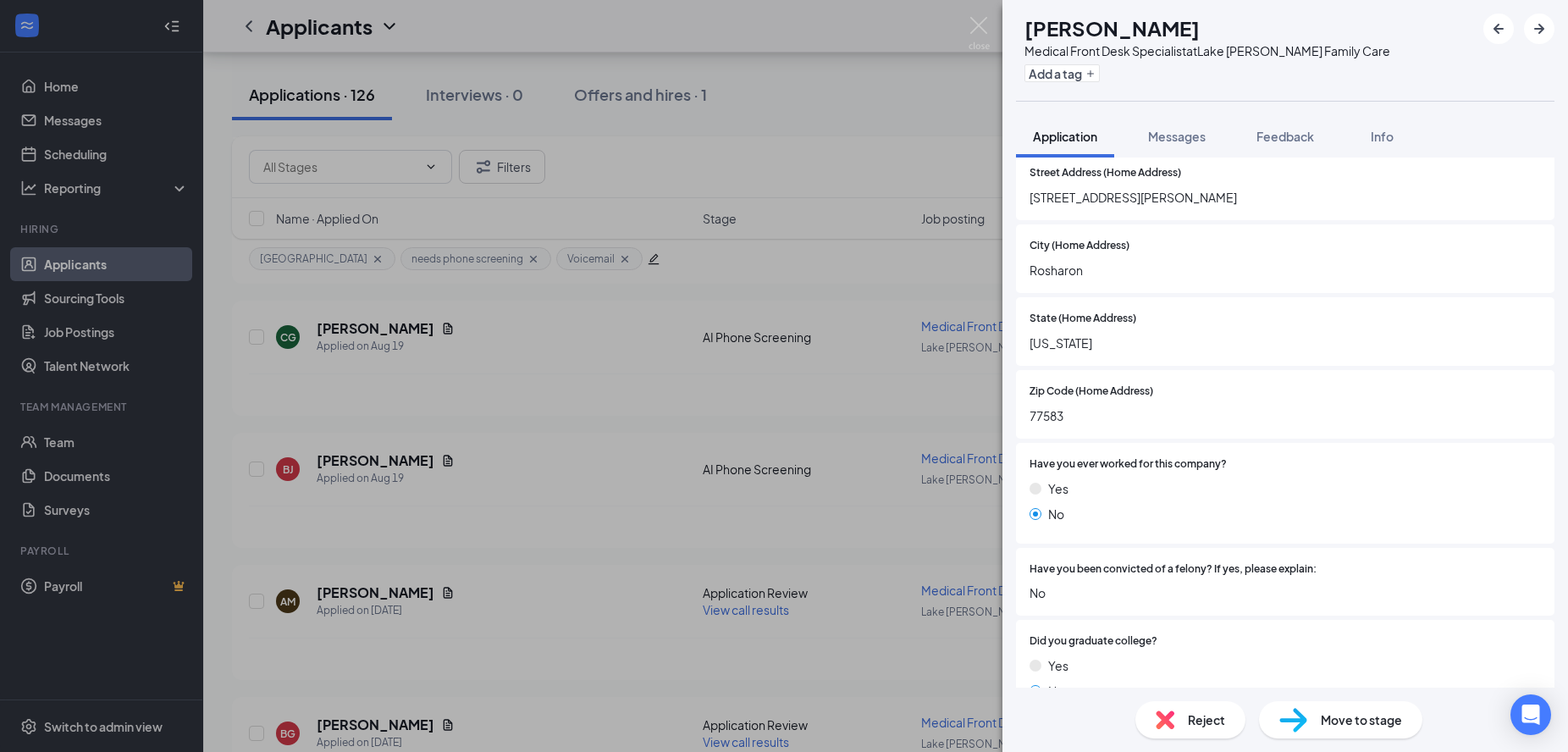
scroll to position [318, 0]
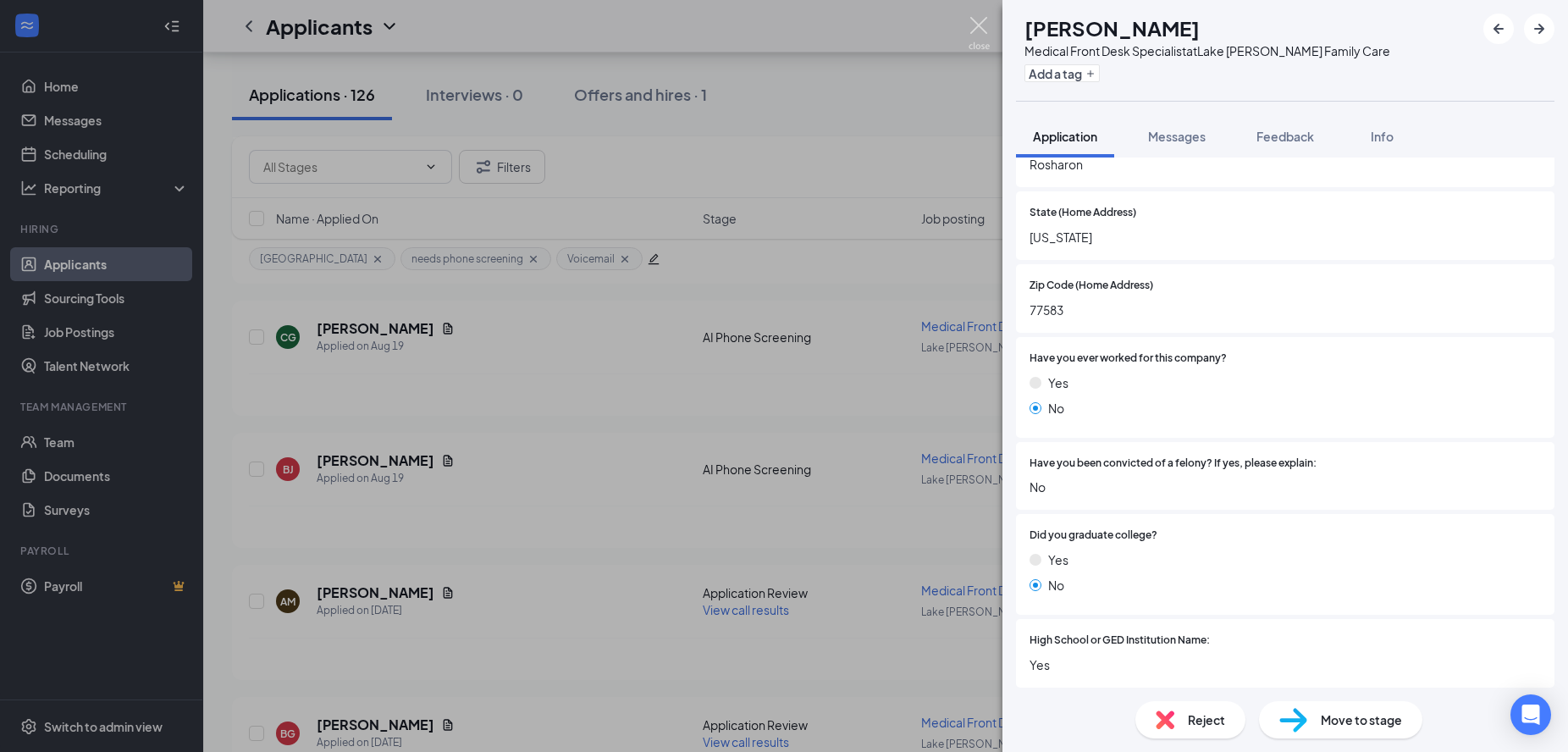
click at [977, 27] on img at bounding box center [979, 33] width 21 height 33
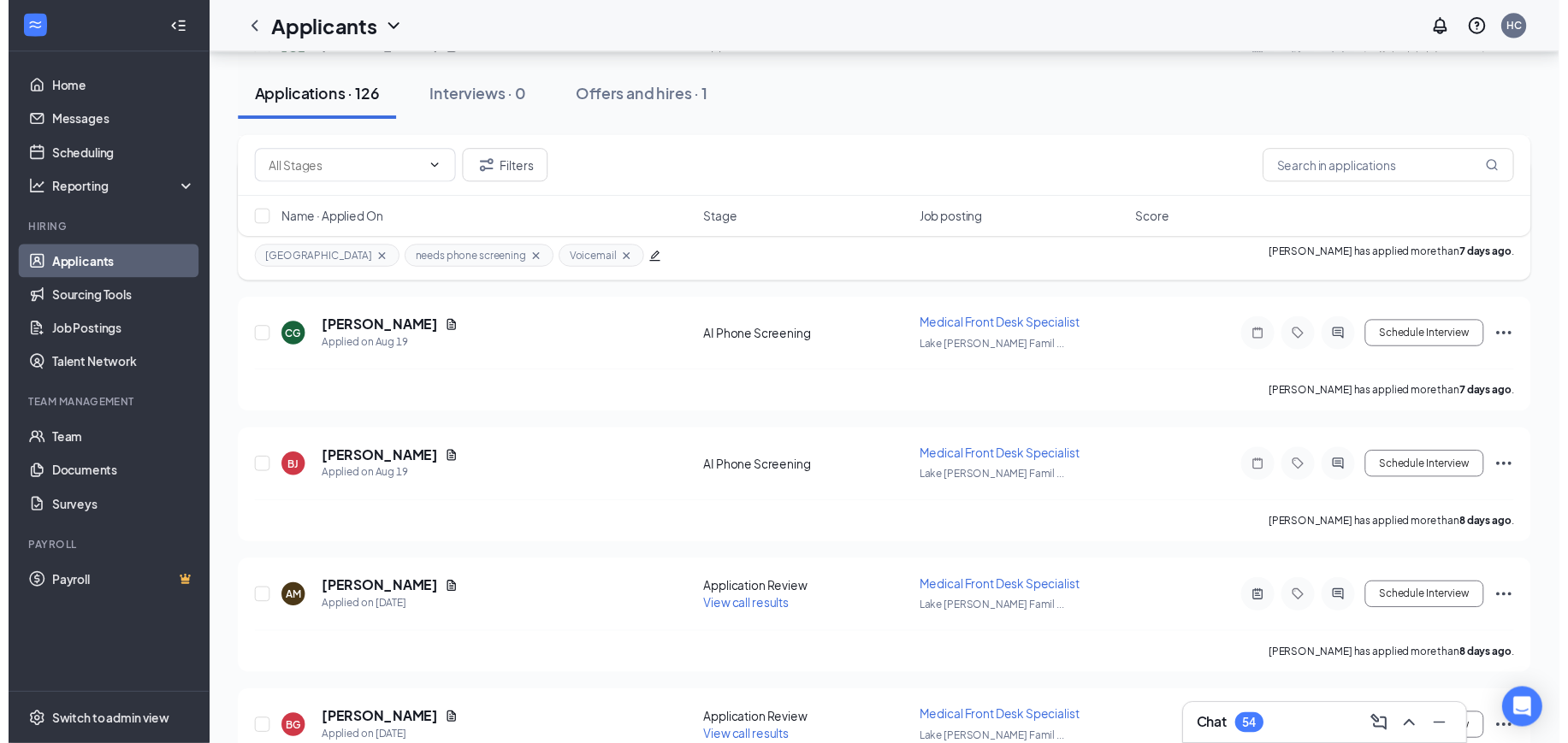
scroll to position [5559, 0]
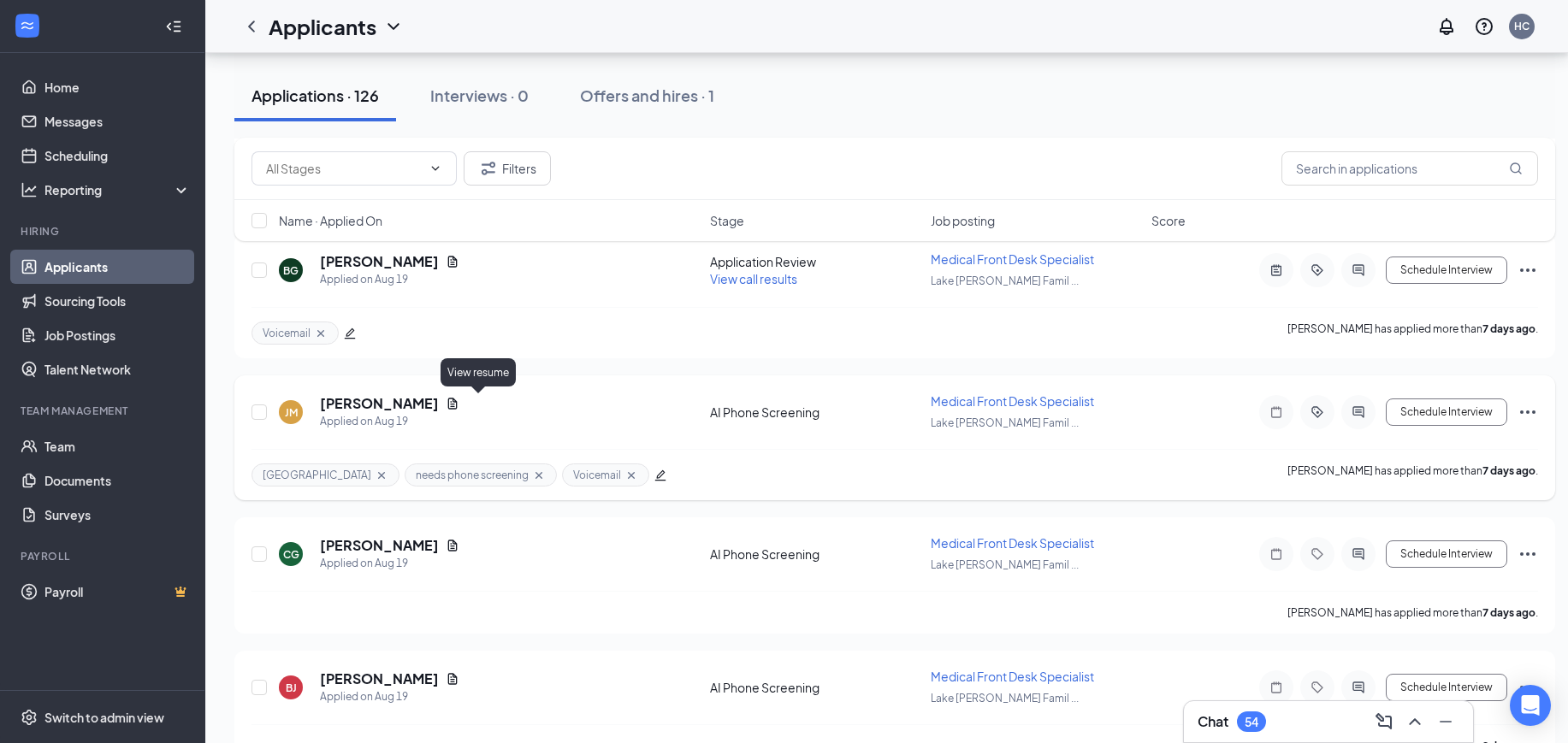
click at [458, 402] on icon "Document" at bounding box center [453, 404] width 10 height 12
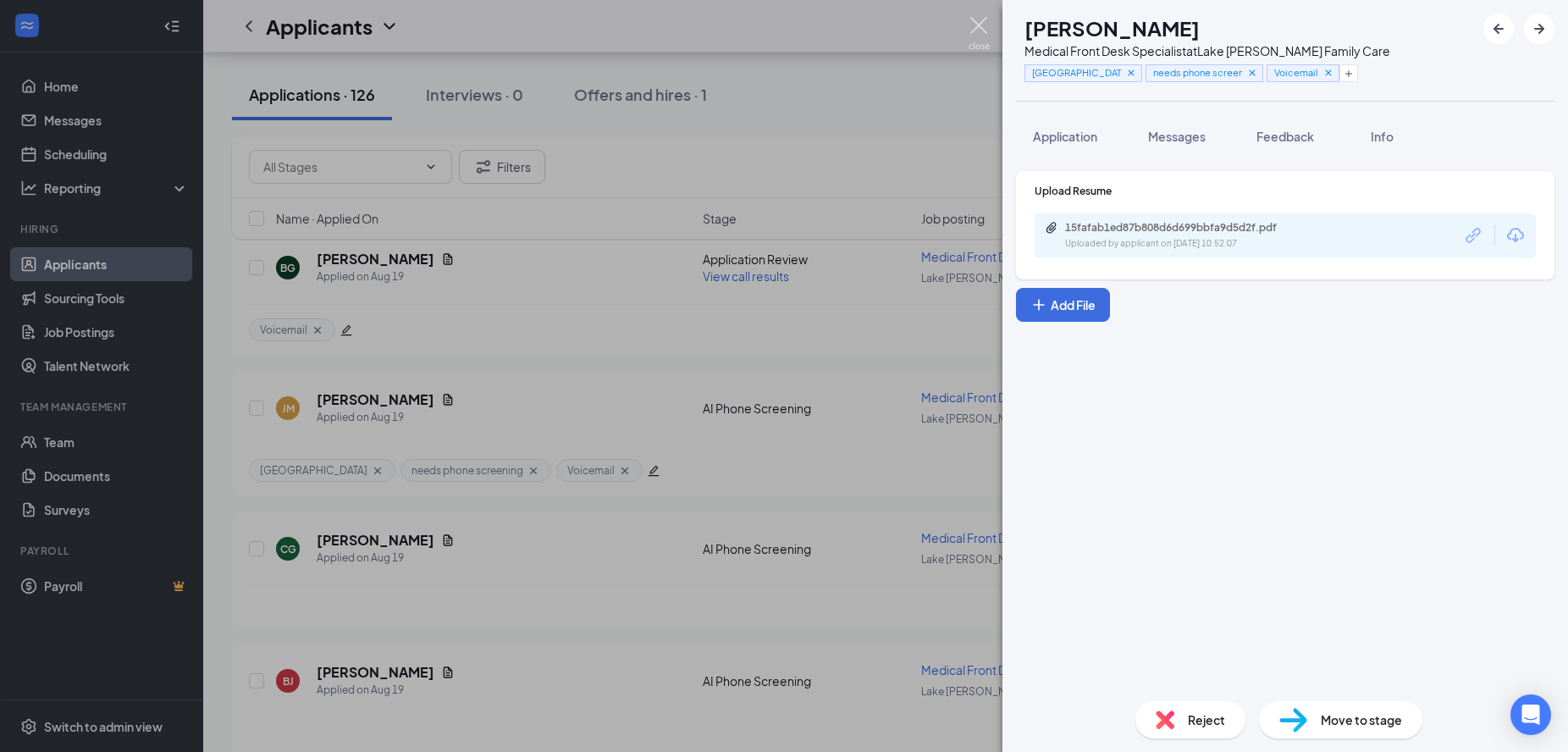
click at [975, 41] on img at bounding box center [979, 33] width 21 height 33
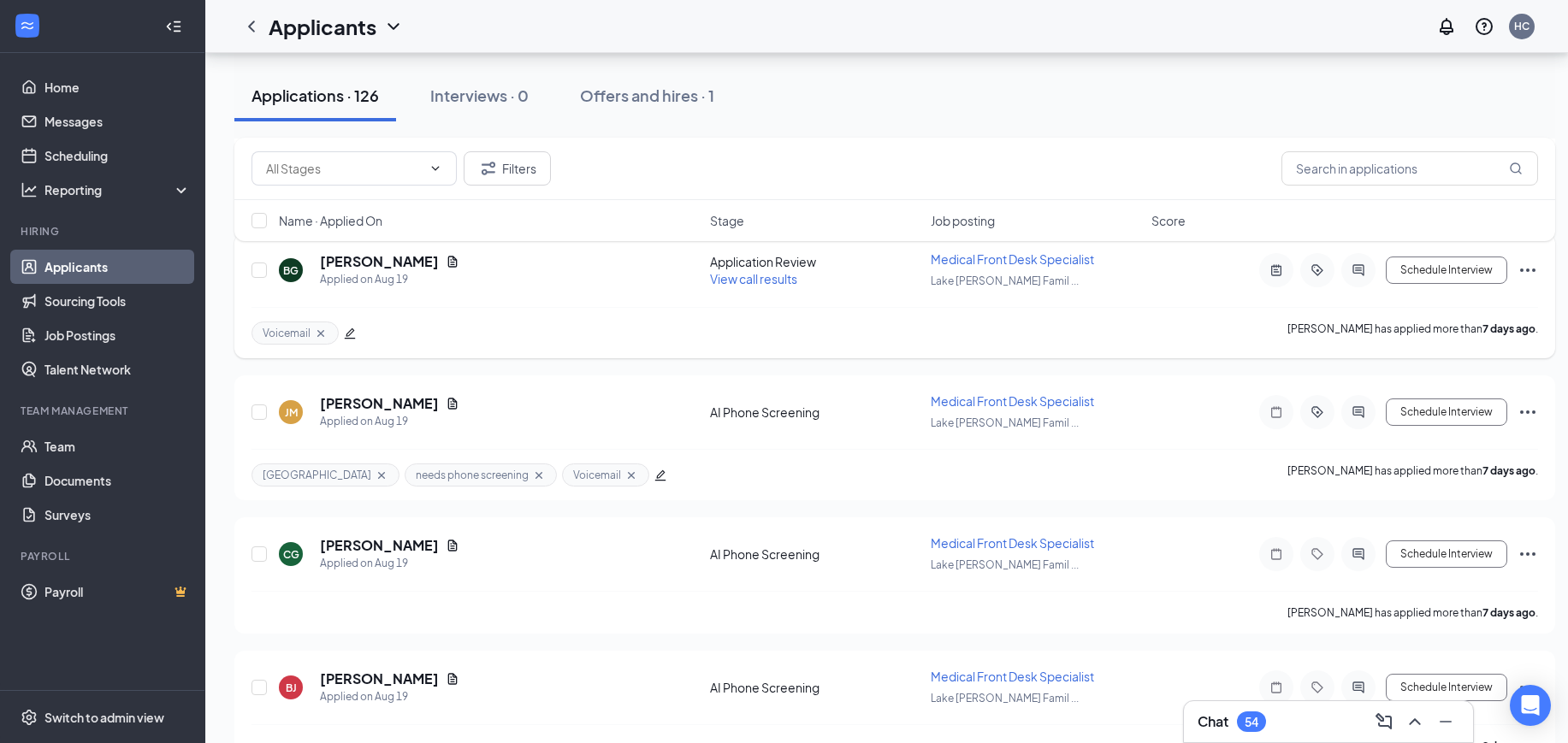
click at [750, 278] on span "View call results" at bounding box center [754, 279] width 88 height 15
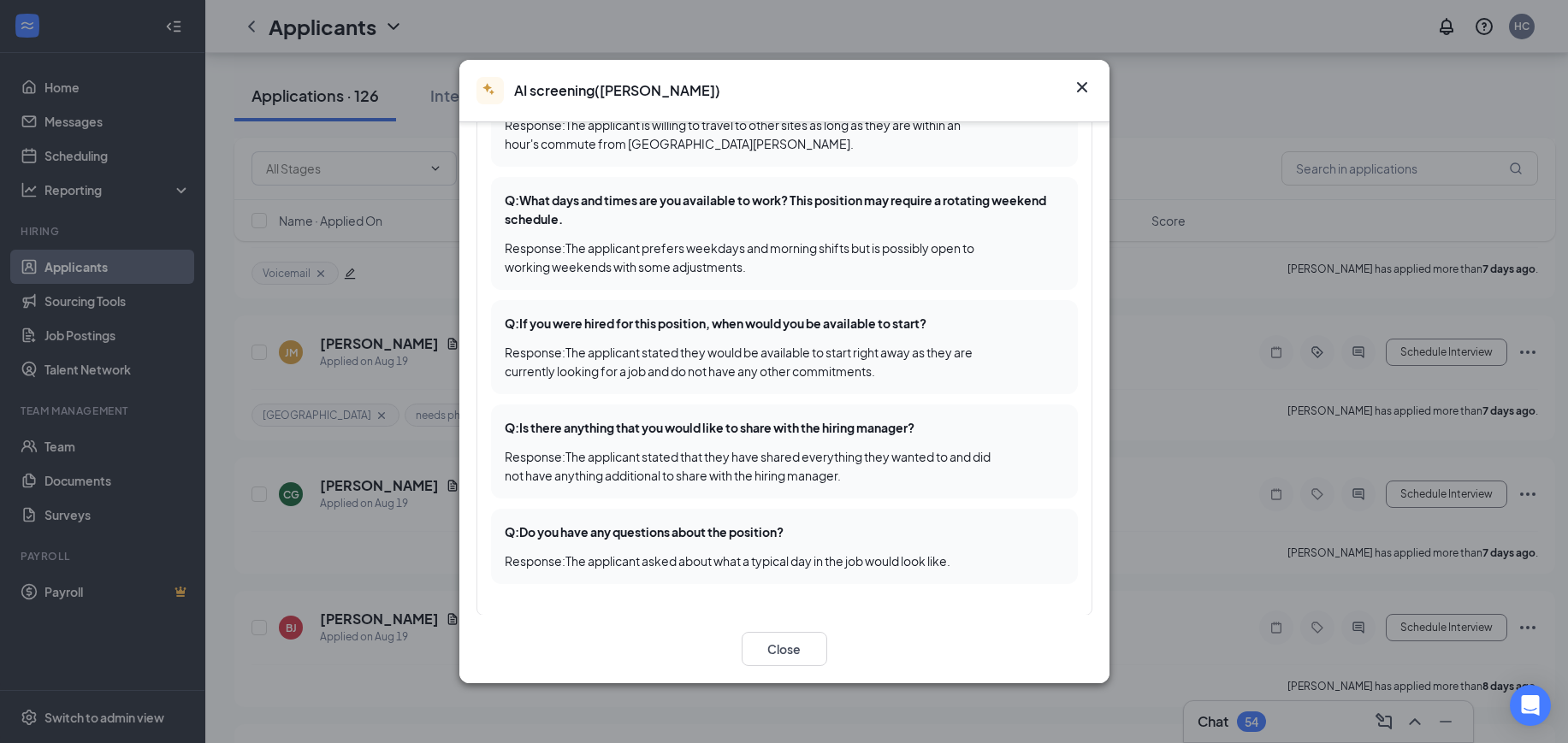
scroll to position [5665, 0]
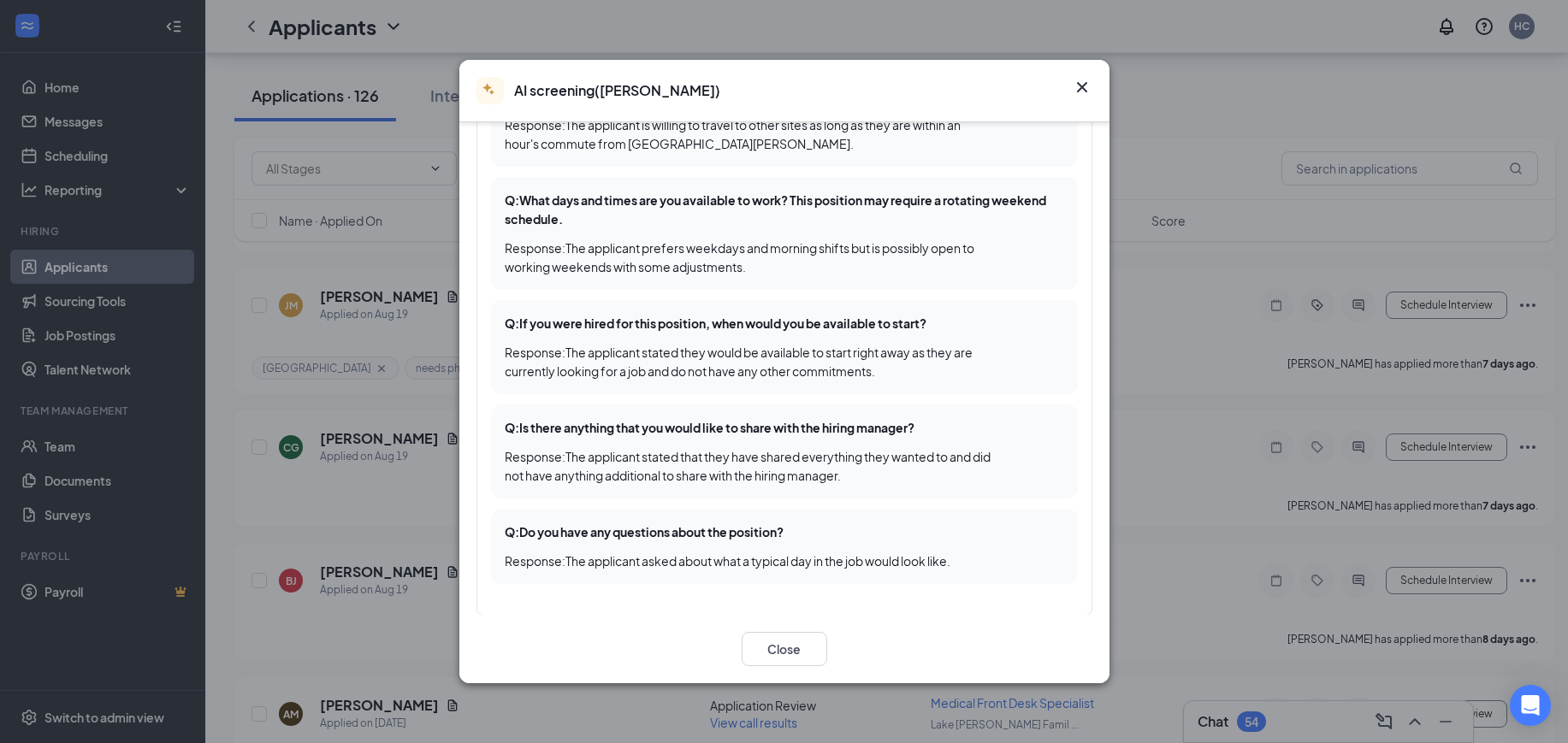
click at [1081, 78] on icon "Cross" at bounding box center [1081, 87] width 20 height 20
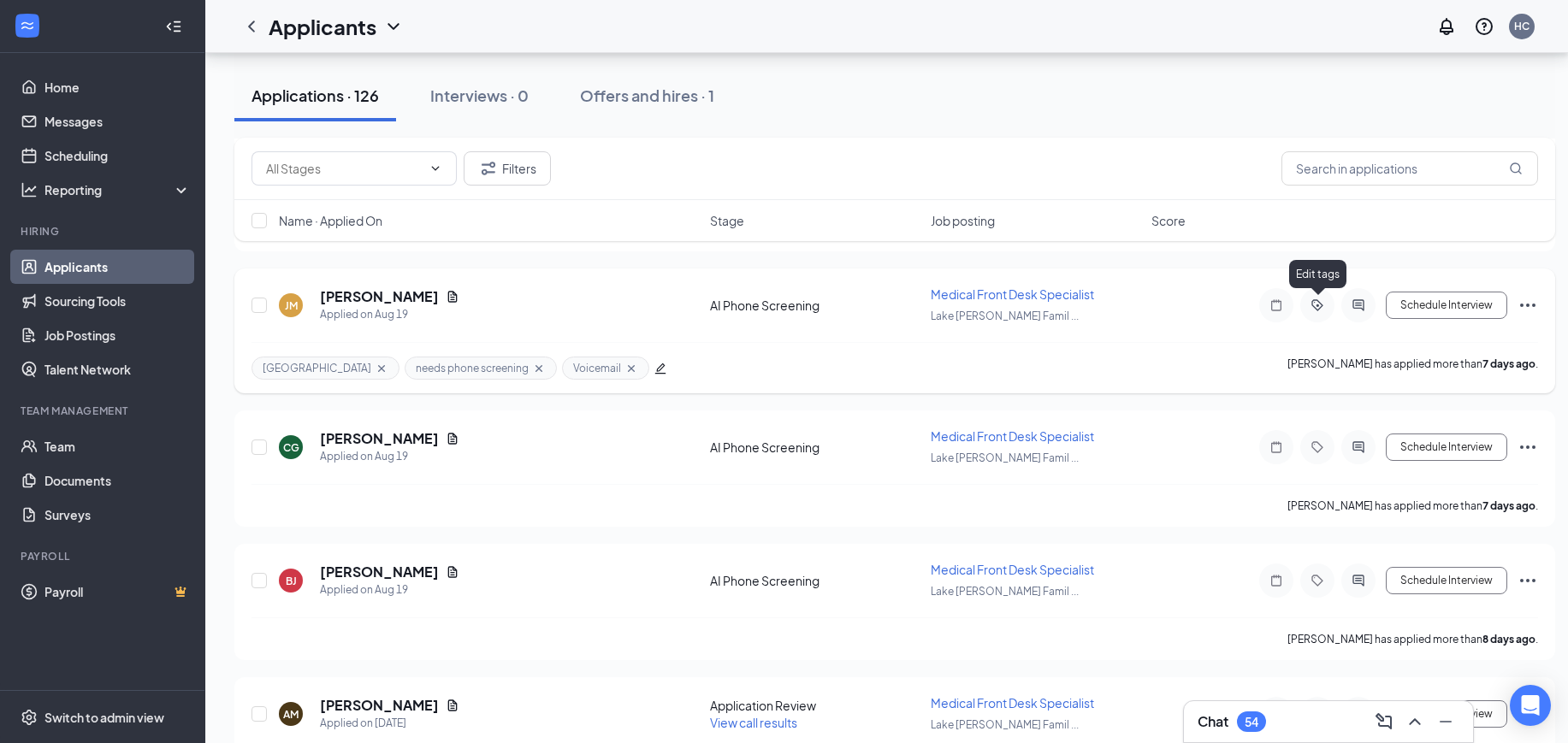
click at [1320, 305] on icon "ActiveTag" at bounding box center [1316, 305] width 20 height 13
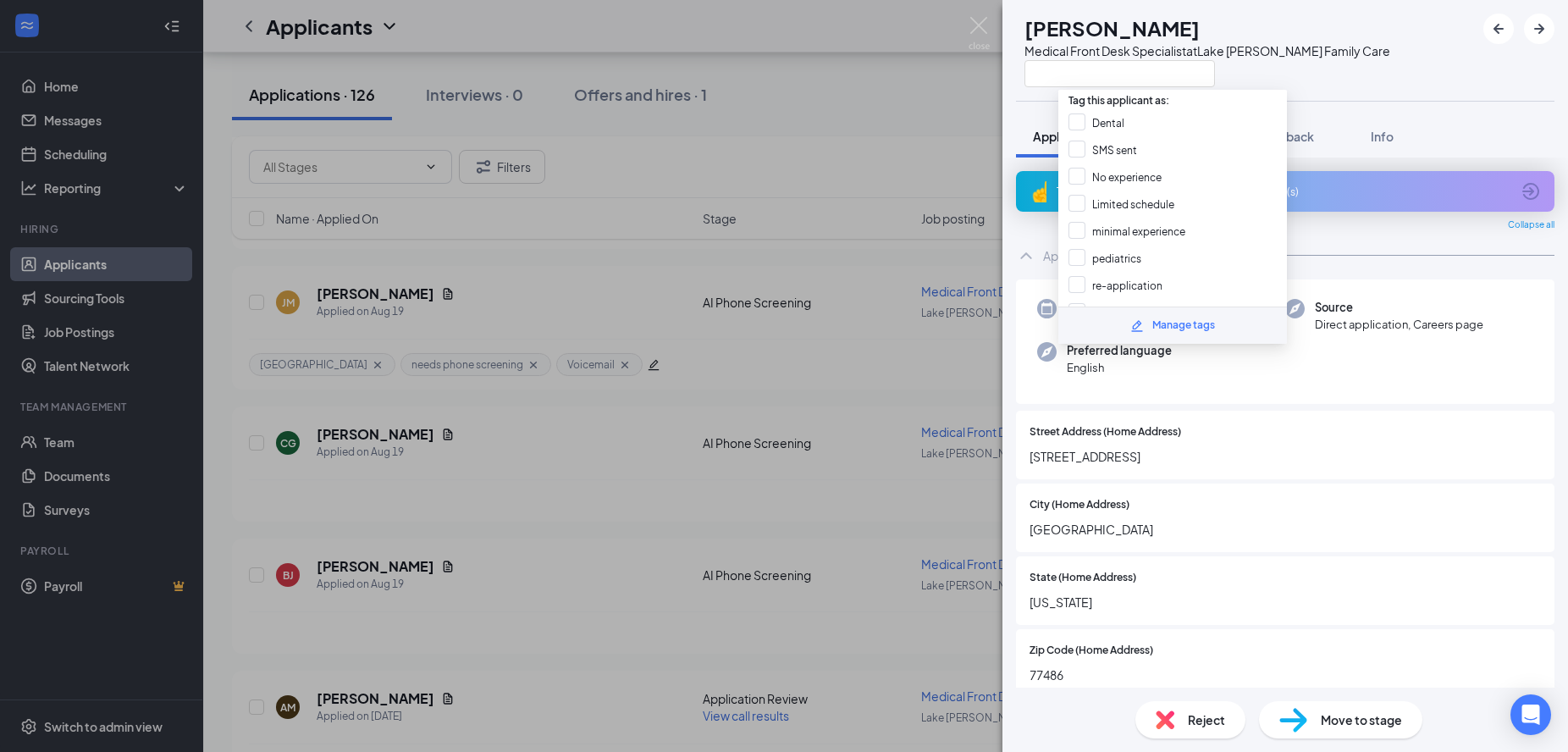
click at [1198, 724] on span "Reject" at bounding box center [1206, 721] width 37 height 19
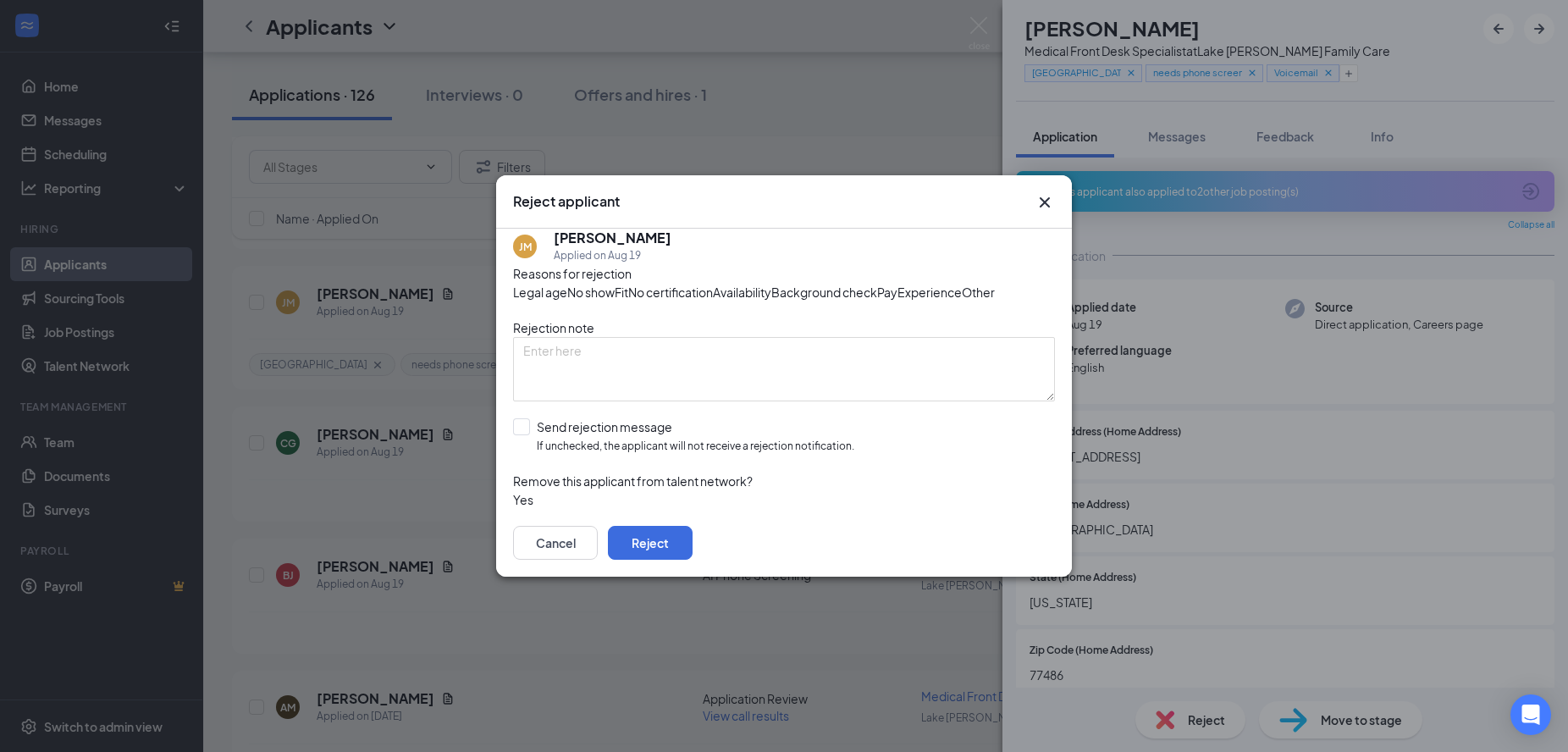
click at [877, 302] on span "Pay" at bounding box center [886, 292] width 20 height 19
click at [771, 282] on span "Availability" at bounding box center [741, 292] width 58 height 19
click at [692, 560] on button "Reject" at bounding box center [650, 542] width 85 height 33
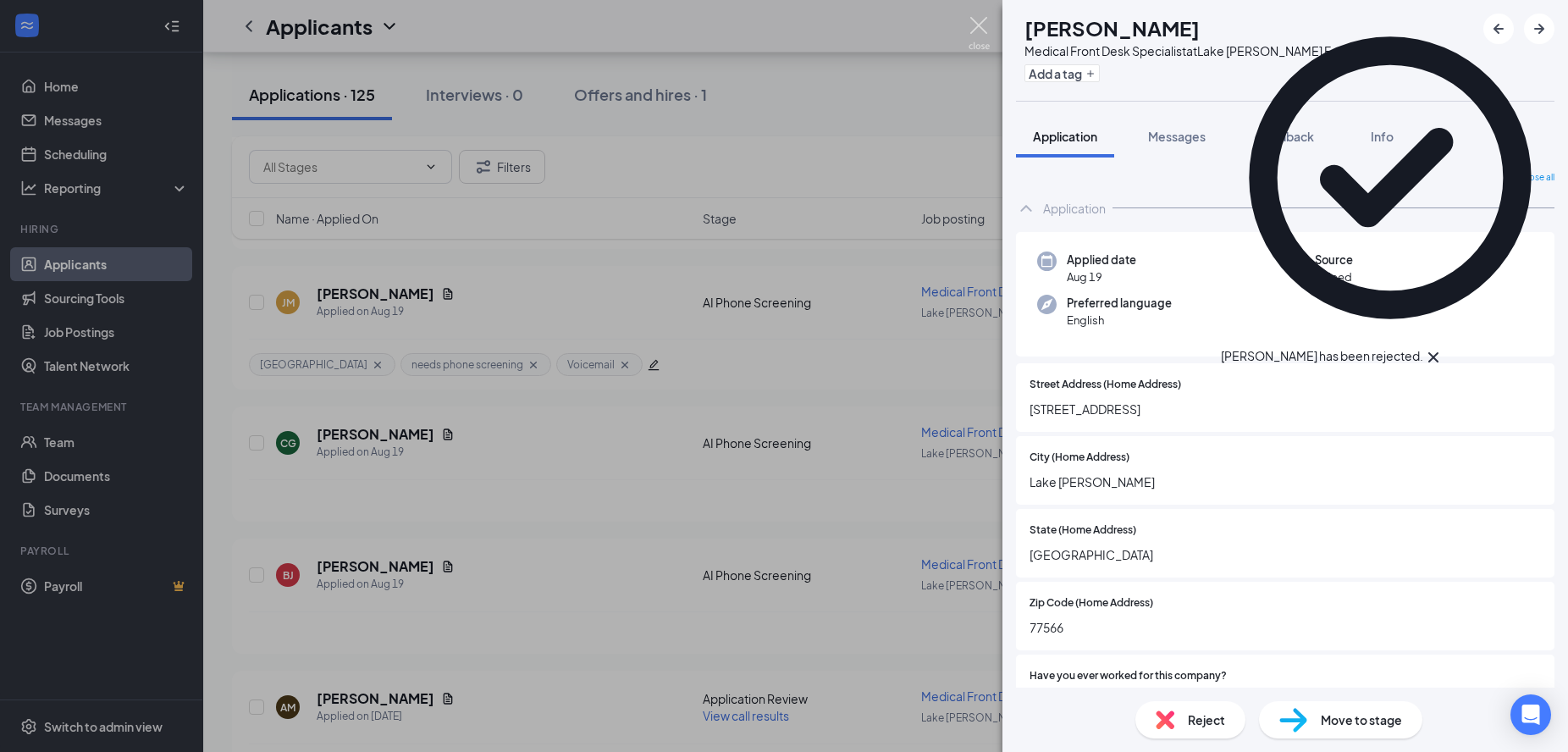
click at [975, 29] on img at bounding box center [979, 33] width 21 height 33
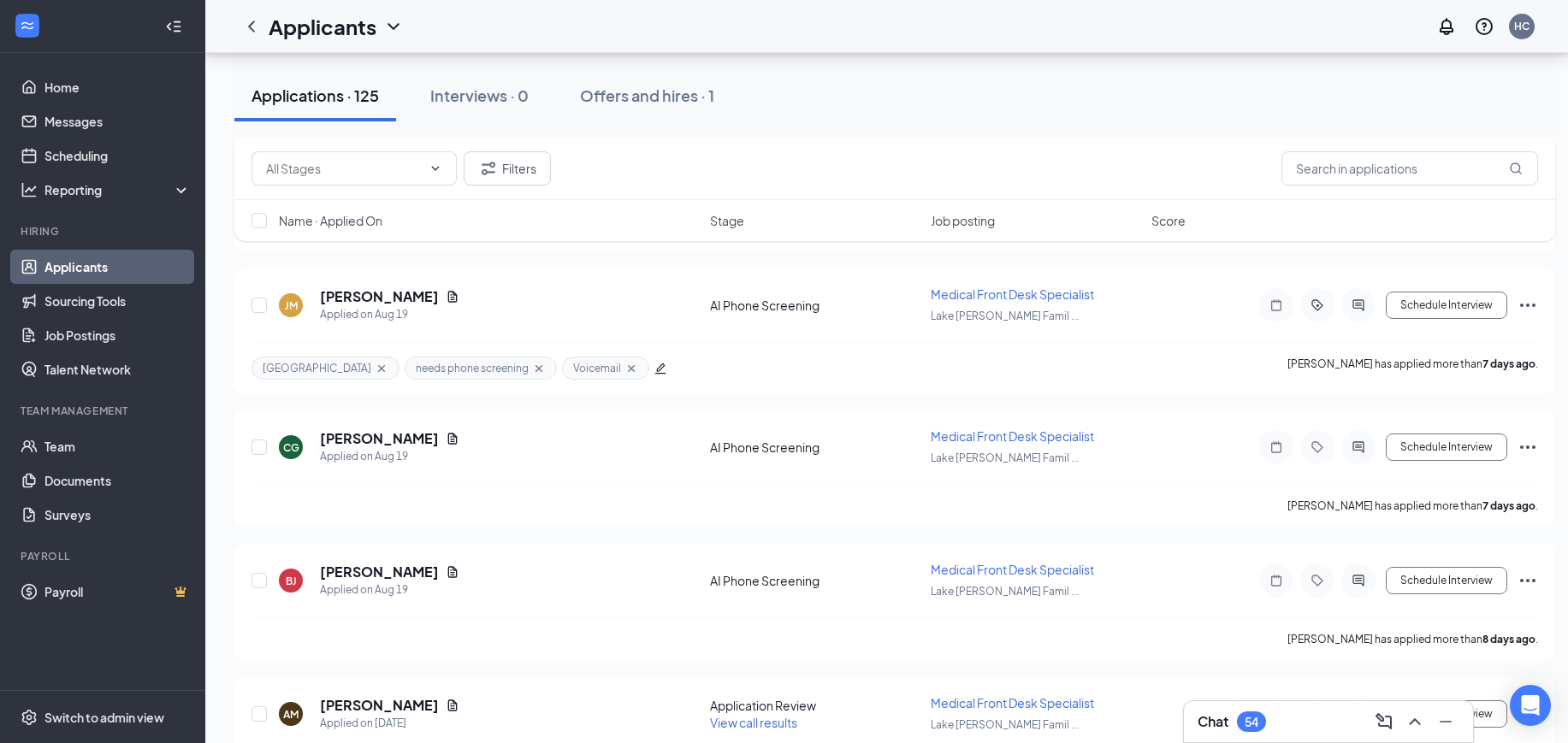
scroll to position [5772, 0]
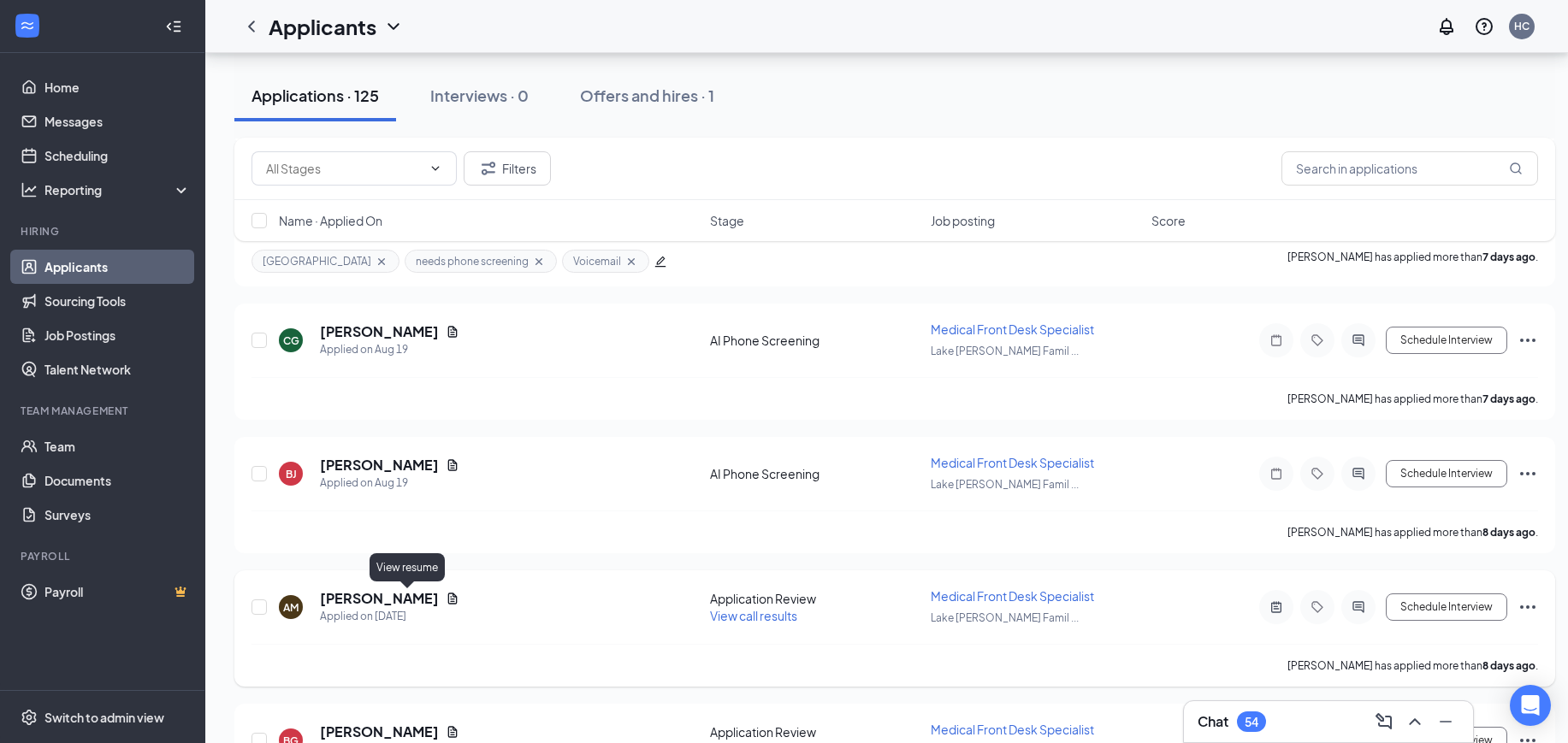
click at [445, 597] on icon "Document" at bounding box center [452, 598] width 13 height 13
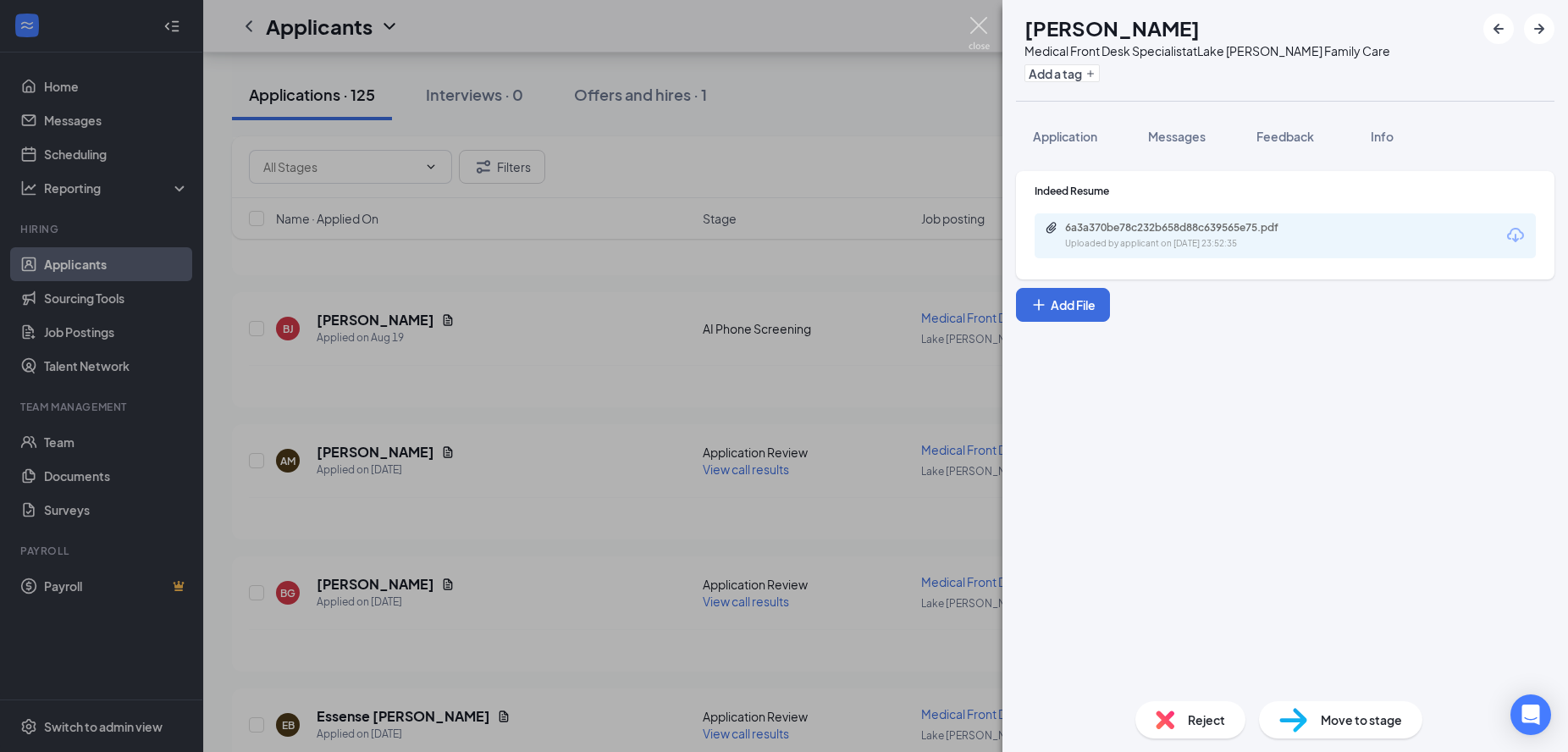
drag, startPoint x: 983, startPoint y: 32, endPoint x: 744, endPoint y: 427, distance: 461.7
click at [983, 32] on img at bounding box center [979, 33] width 21 height 33
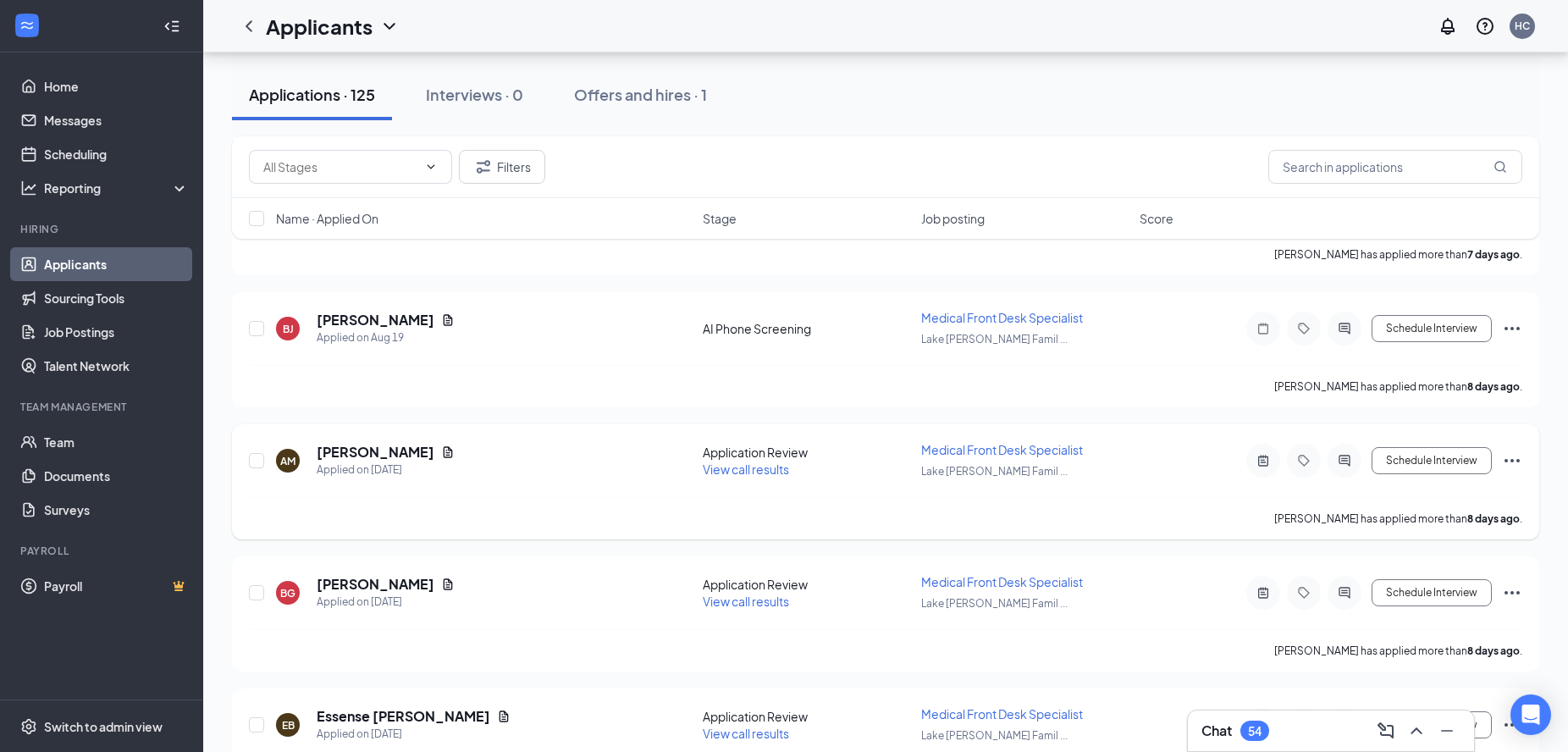
click at [735, 465] on span "View call results" at bounding box center [746, 470] width 87 height 15
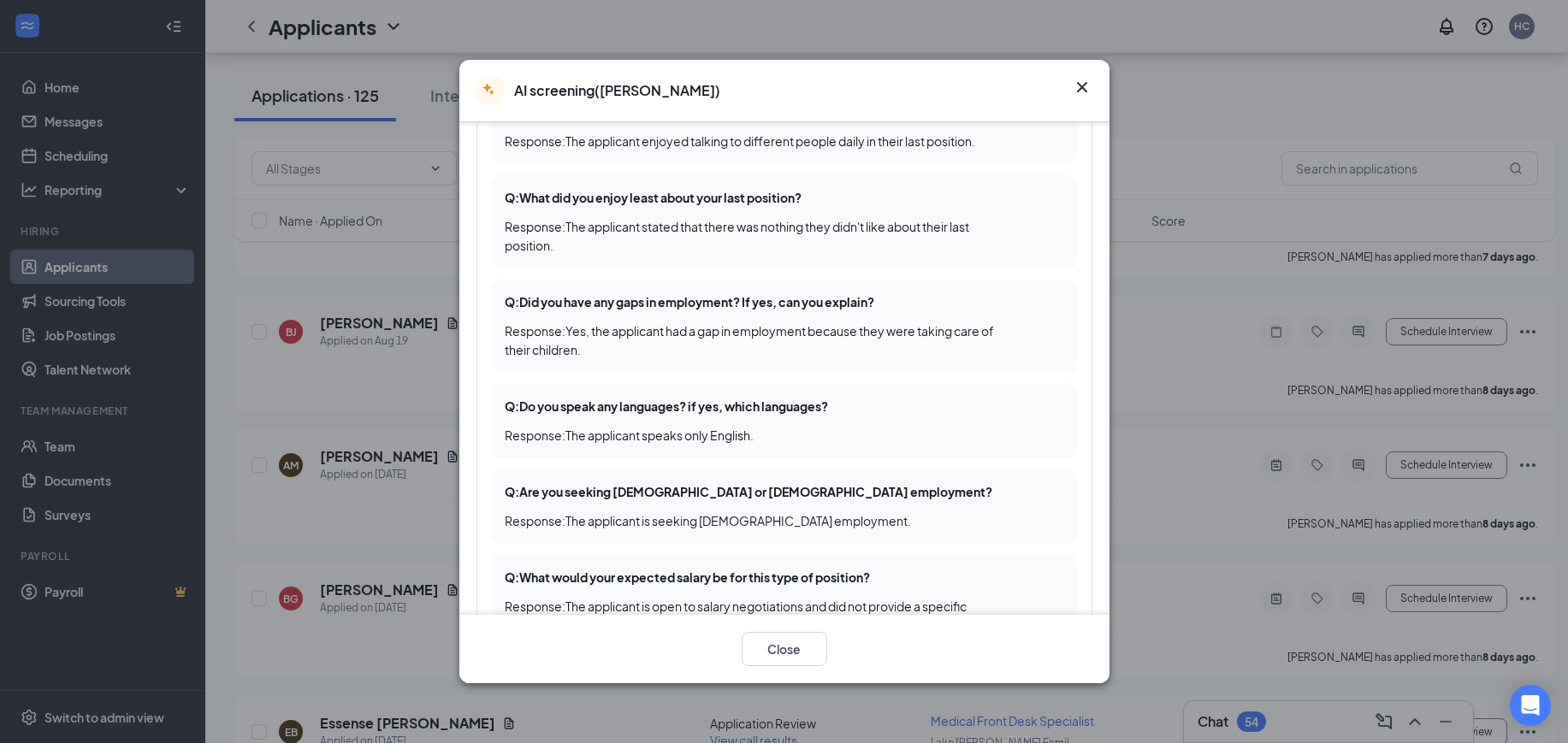
scroll to position [535, 0]
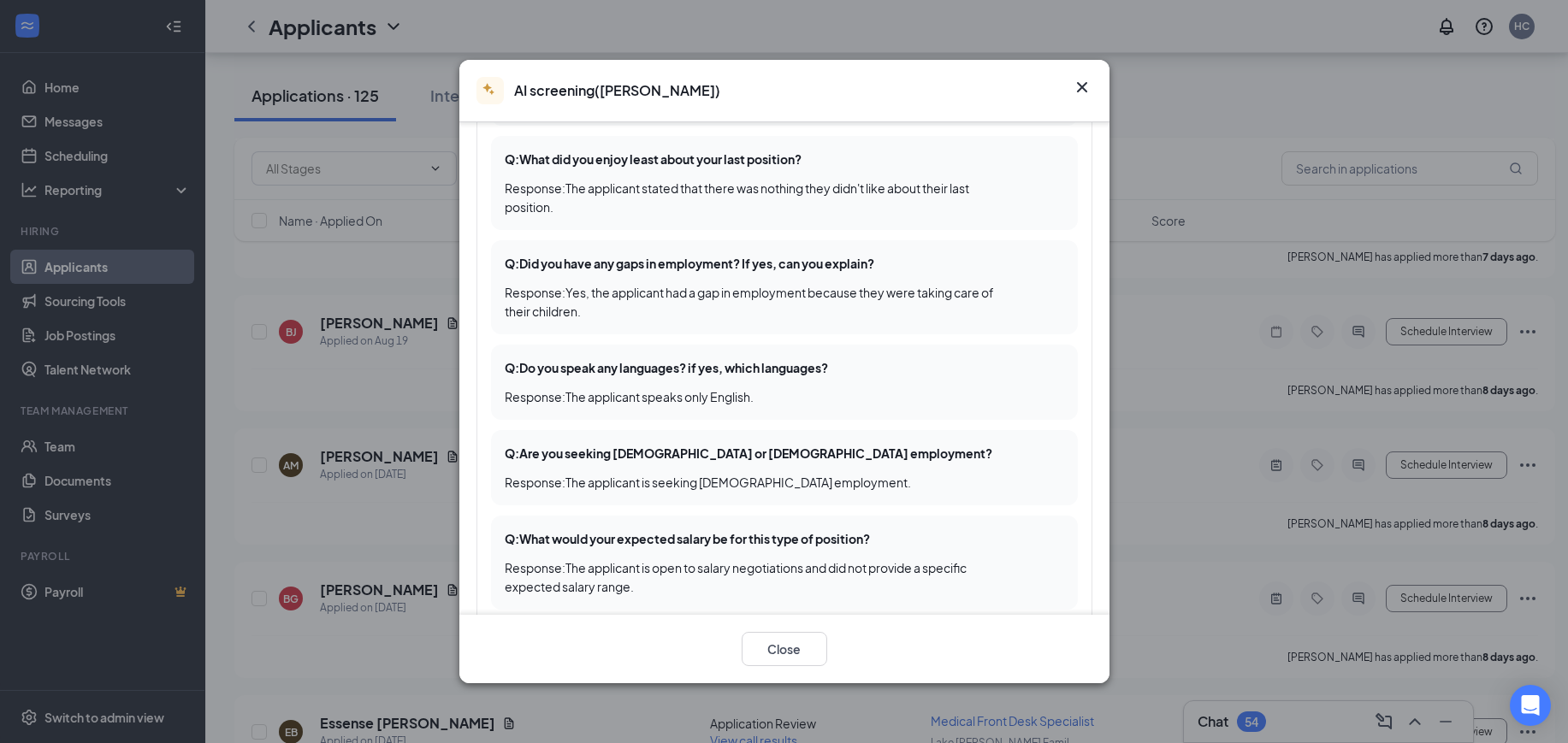
click at [1085, 82] on icon "Cross" at bounding box center [1080, 87] width 11 height 11
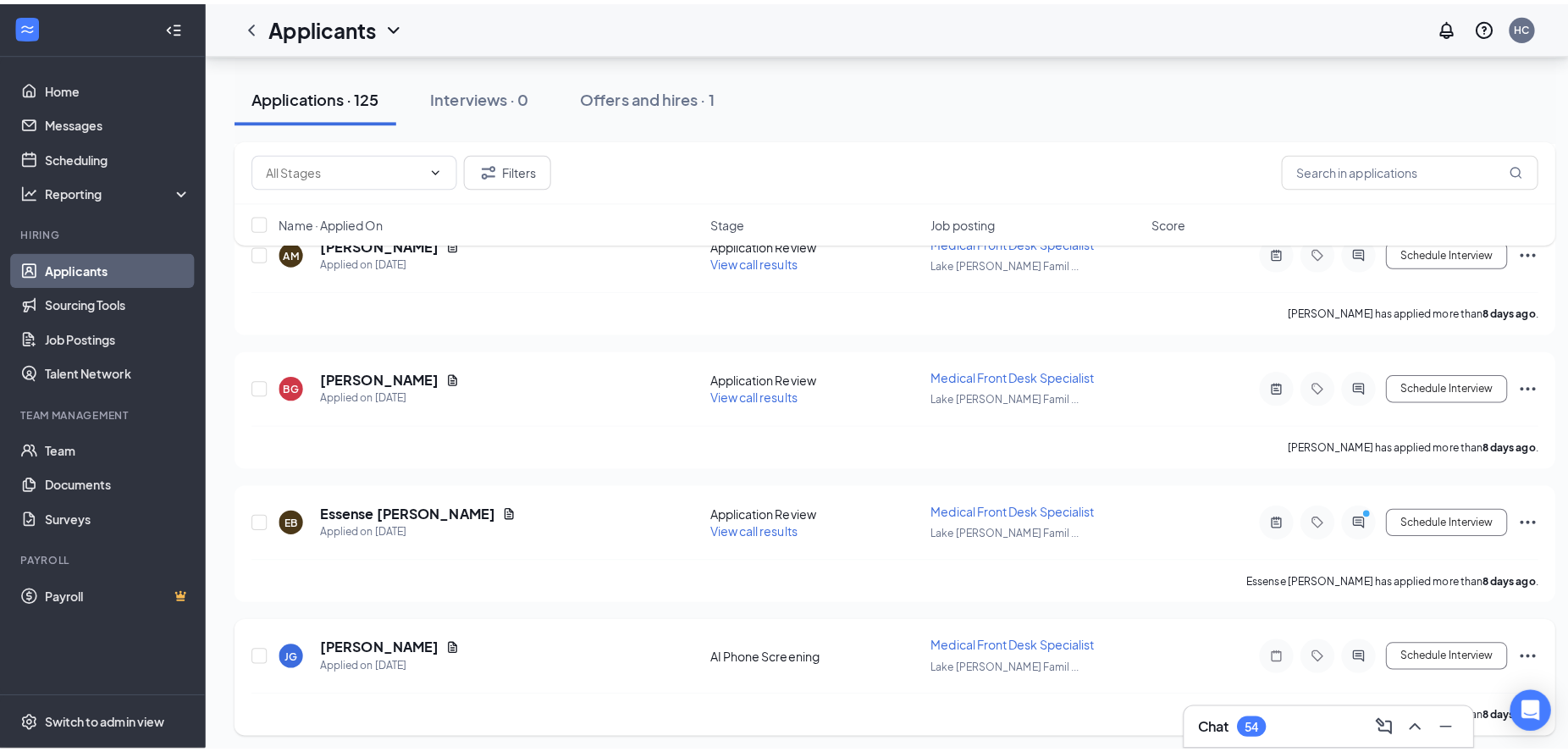
scroll to position [6034, 0]
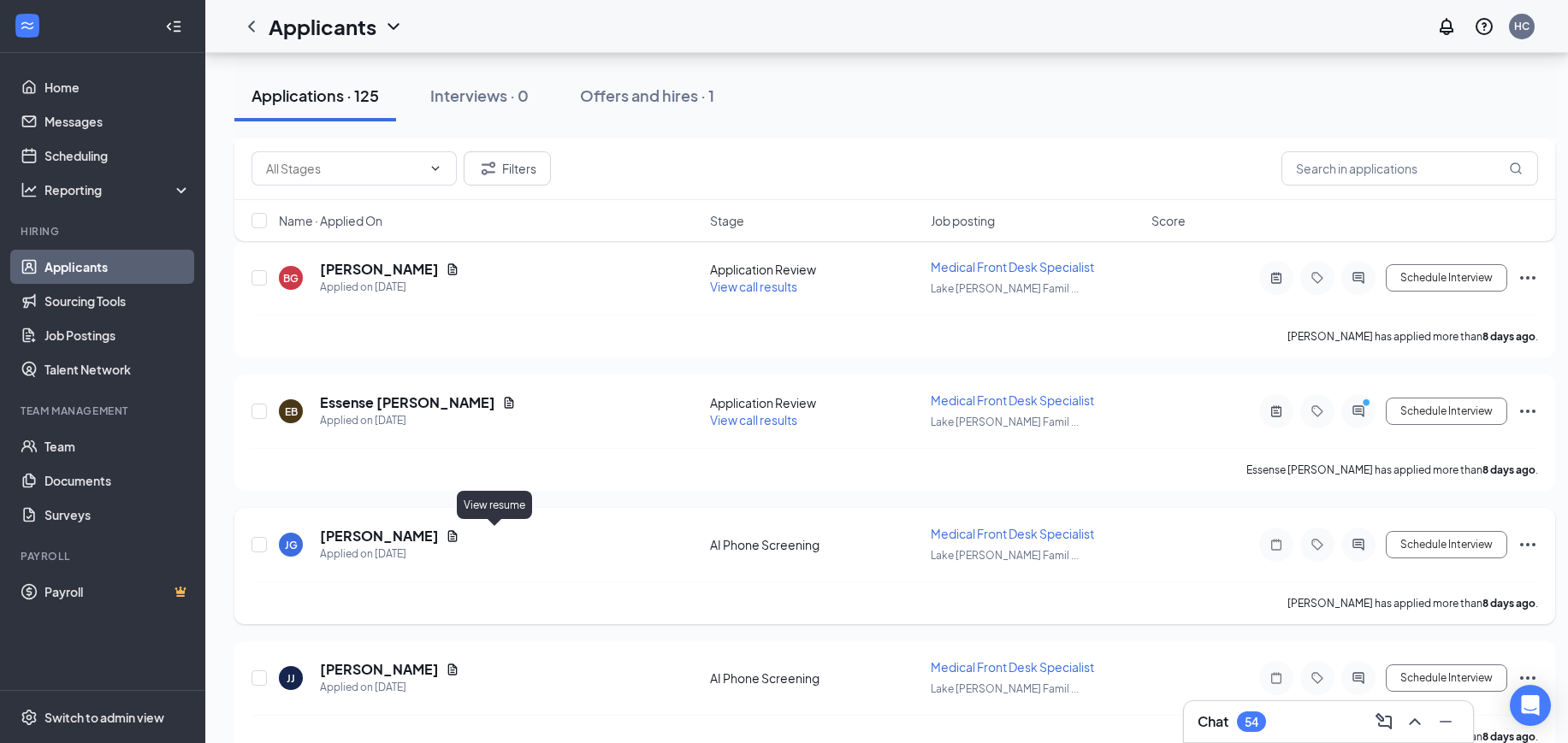
click at [458, 535] on icon "Document" at bounding box center [453, 536] width 10 height 12
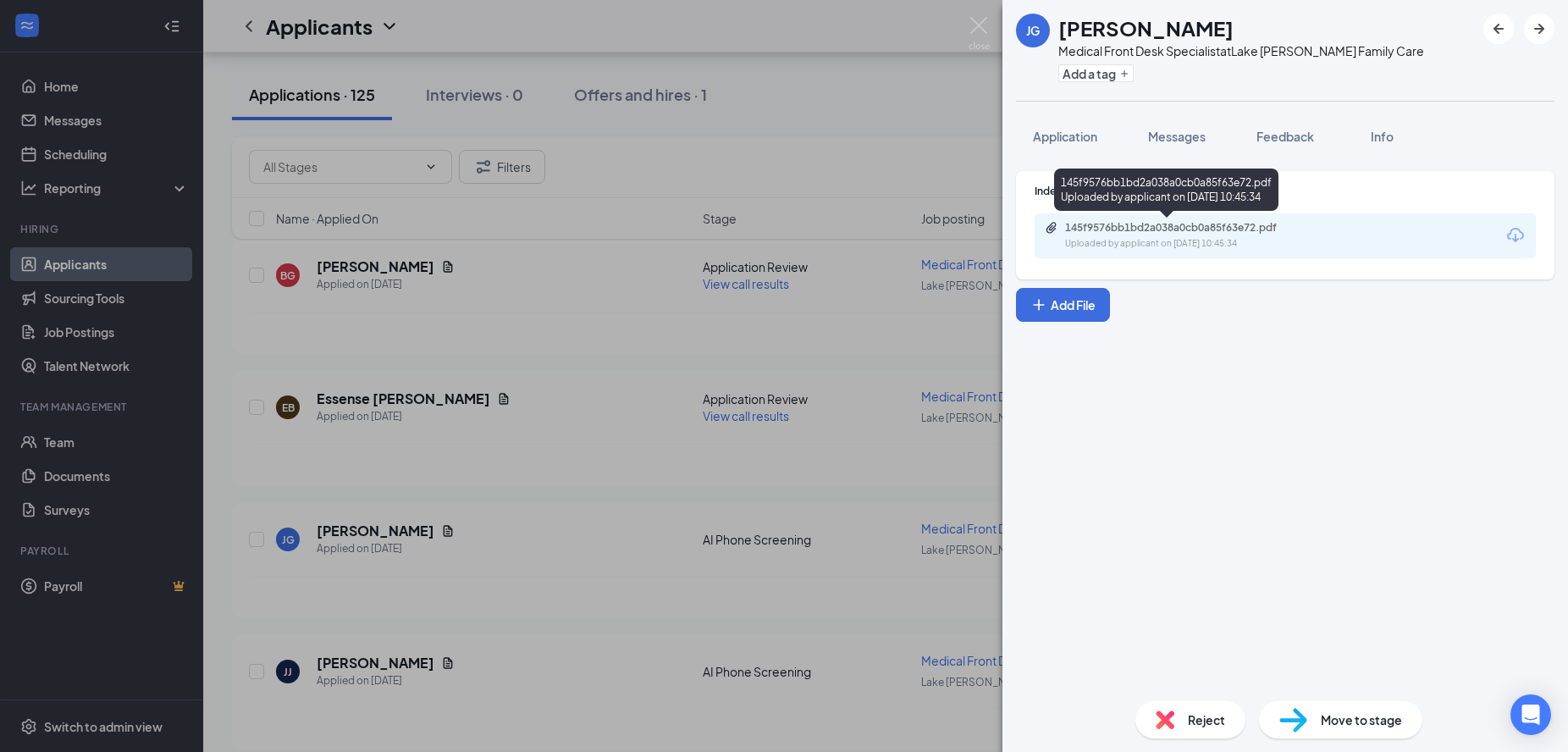
click at [1259, 225] on div "145f9576bb1bd2a038a0cb0a85f63e72.pdf" at bounding box center [1183, 228] width 237 height 13
click at [1057, 144] on div "Application" at bounding box center [1064, 136] width 64 height 17
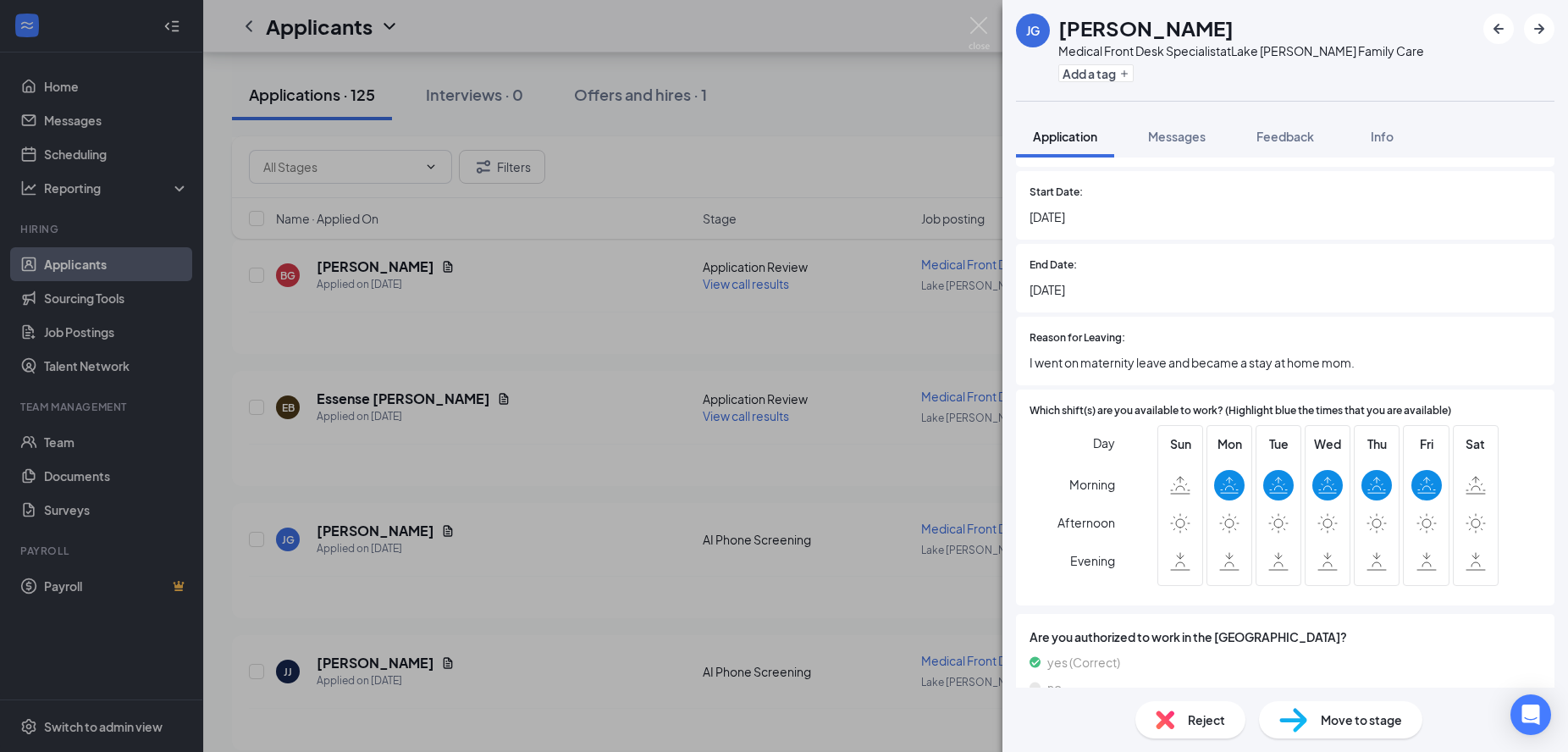
scroll to position [1446, 0]
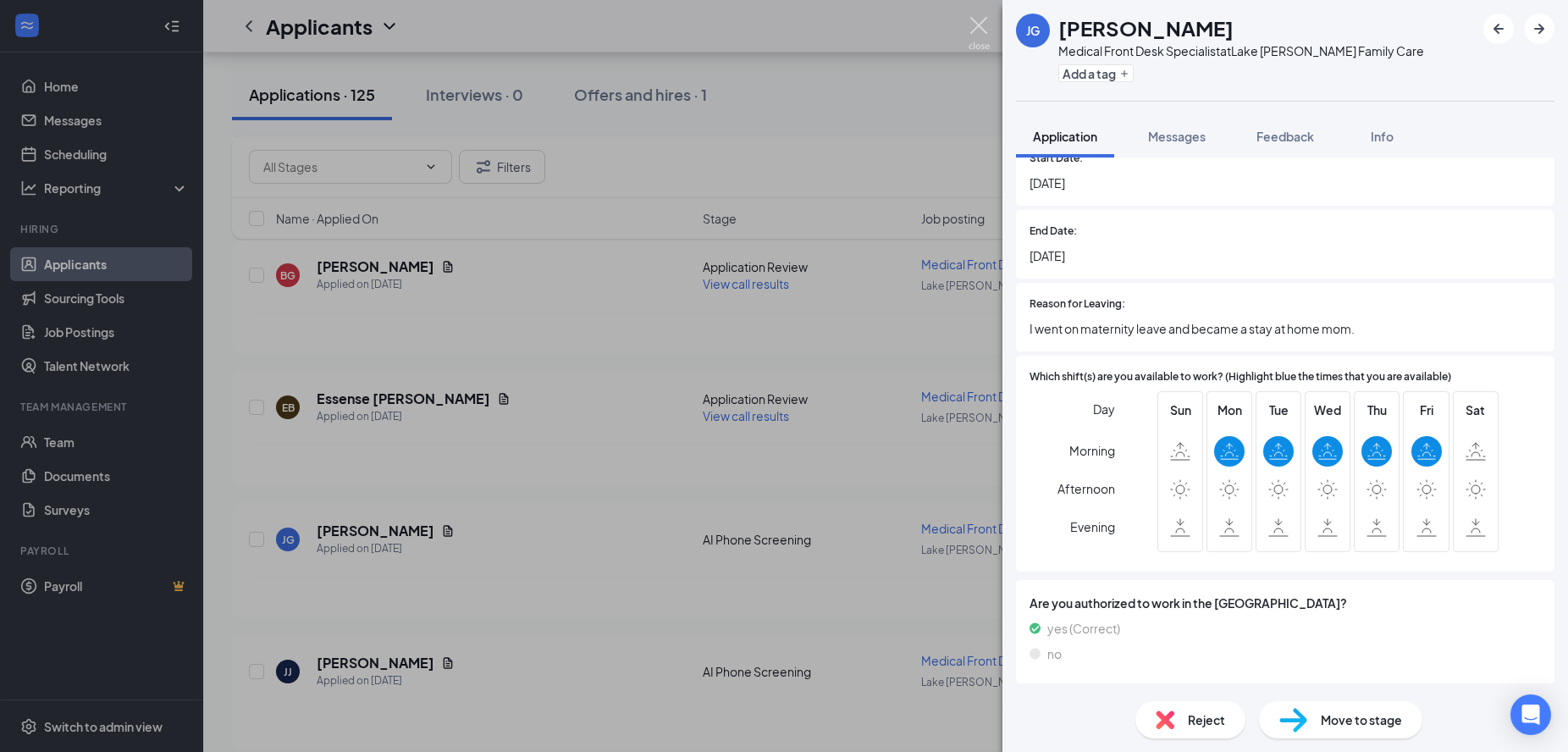
click at [986, 30] on img at bounding box center [979, 33] width 21 height 33
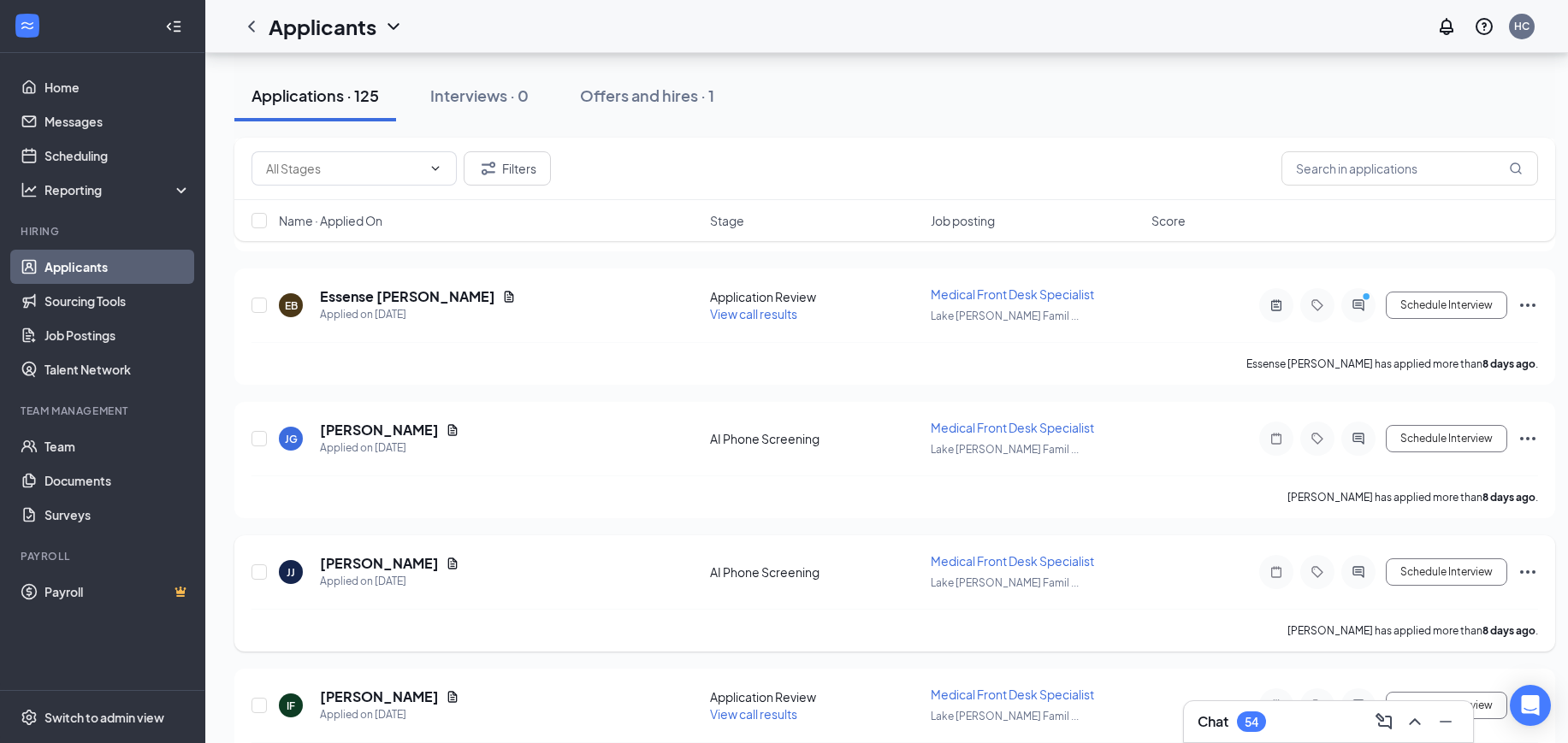
scroll to position [6307, 0]
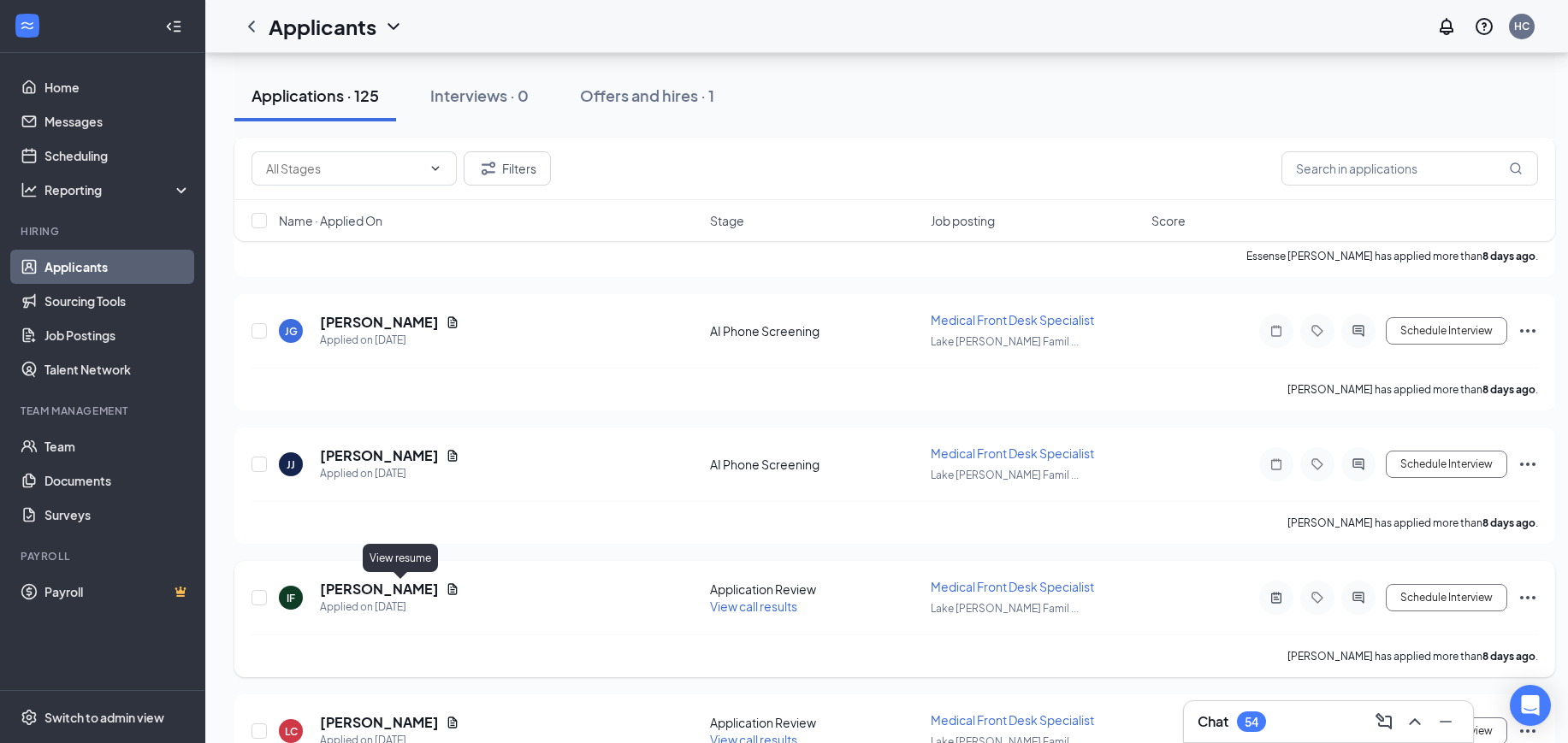
click at [448, 584] on icon "Document" at bounding box center [453, 589] width 10 height 12
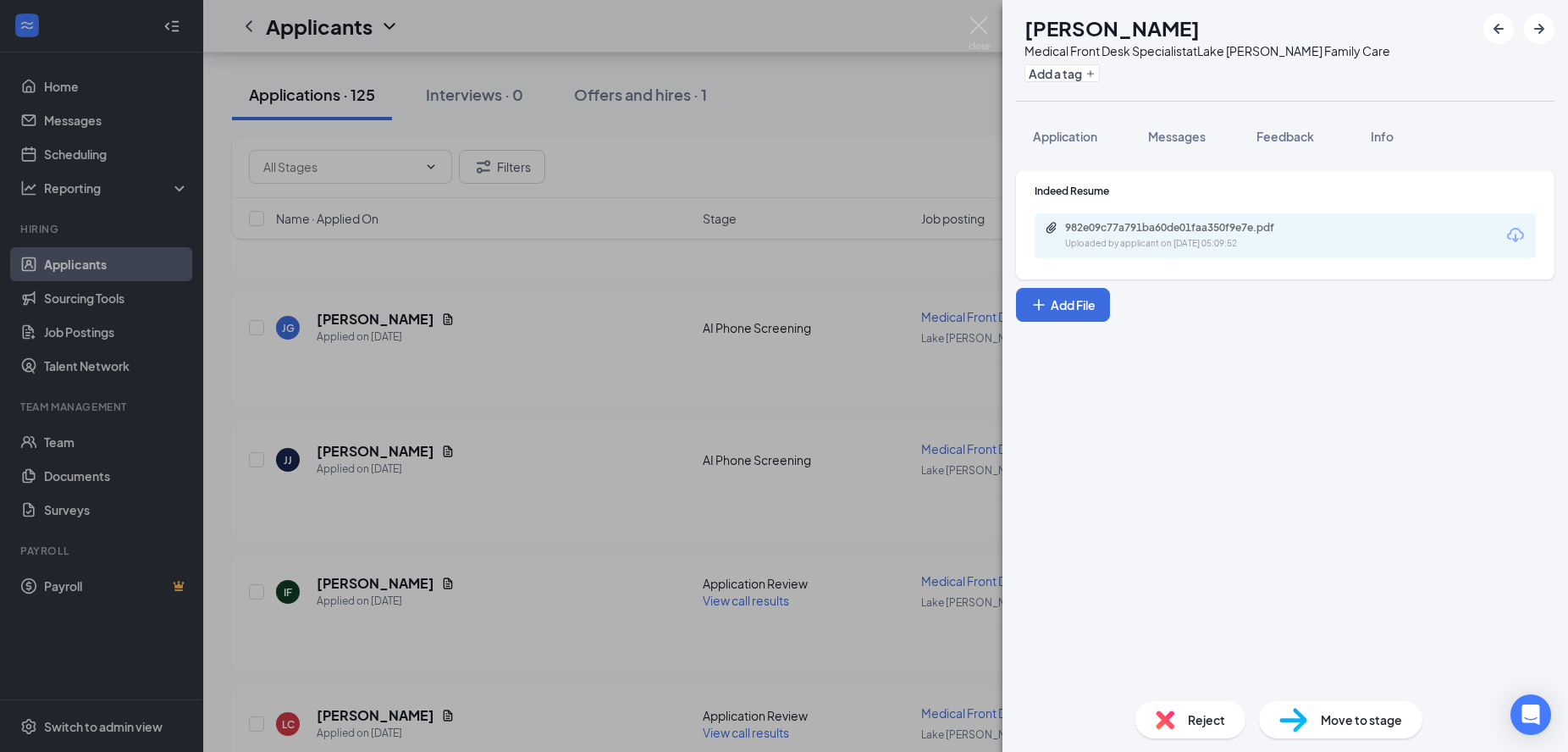
click at [1215, 235] on div "982e09c77a791ba60de01faa350f9e7e.pdf Uploaded by applicant on Aug 18, 2025 at 0…" at bounding box center [1182, 236] width 275 height 30
click at [978, 23] on img at bounding box center [979, 33] width 21 height 33
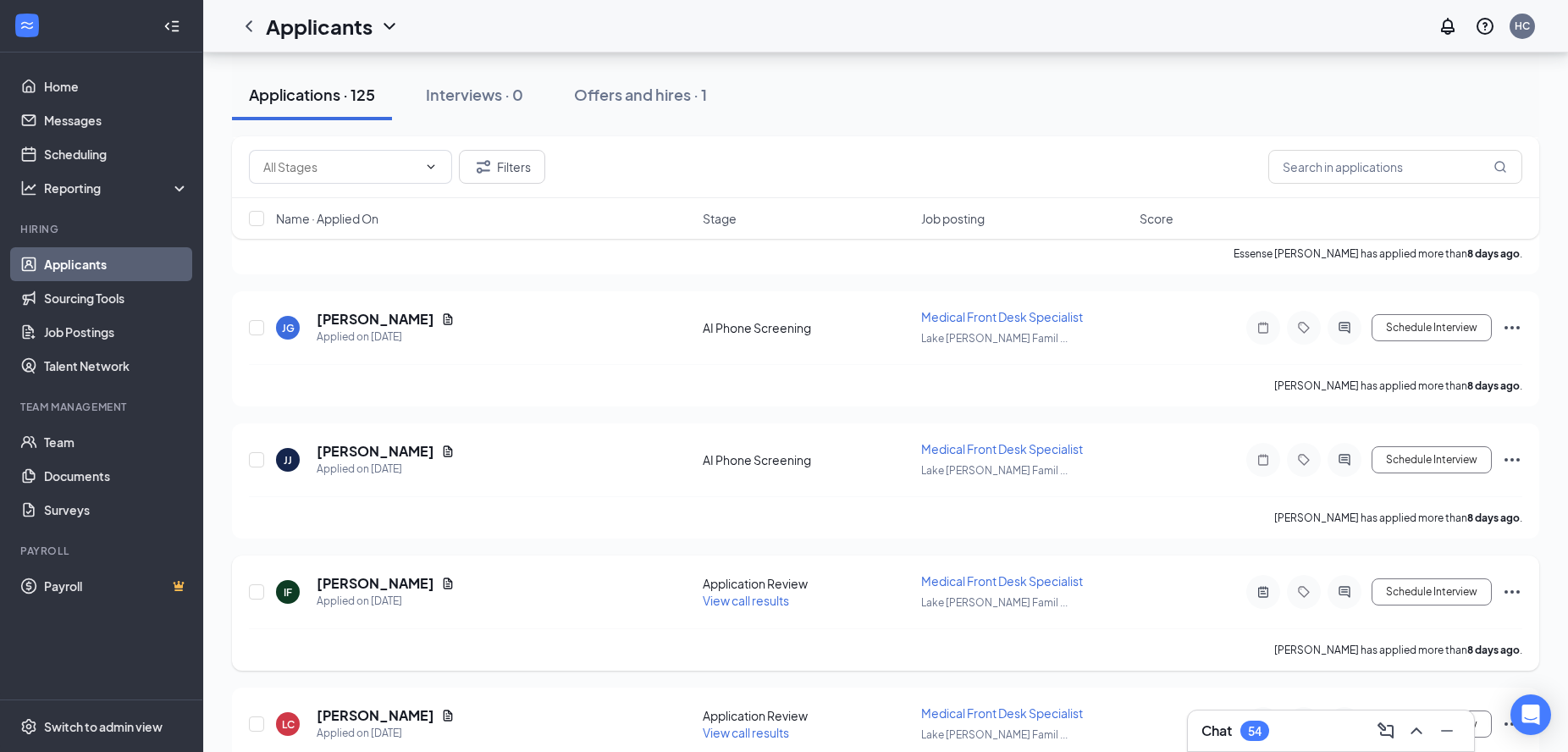
click at [753, 602] on span "View call results" at bounding box center [746, 600] width 87 height 15
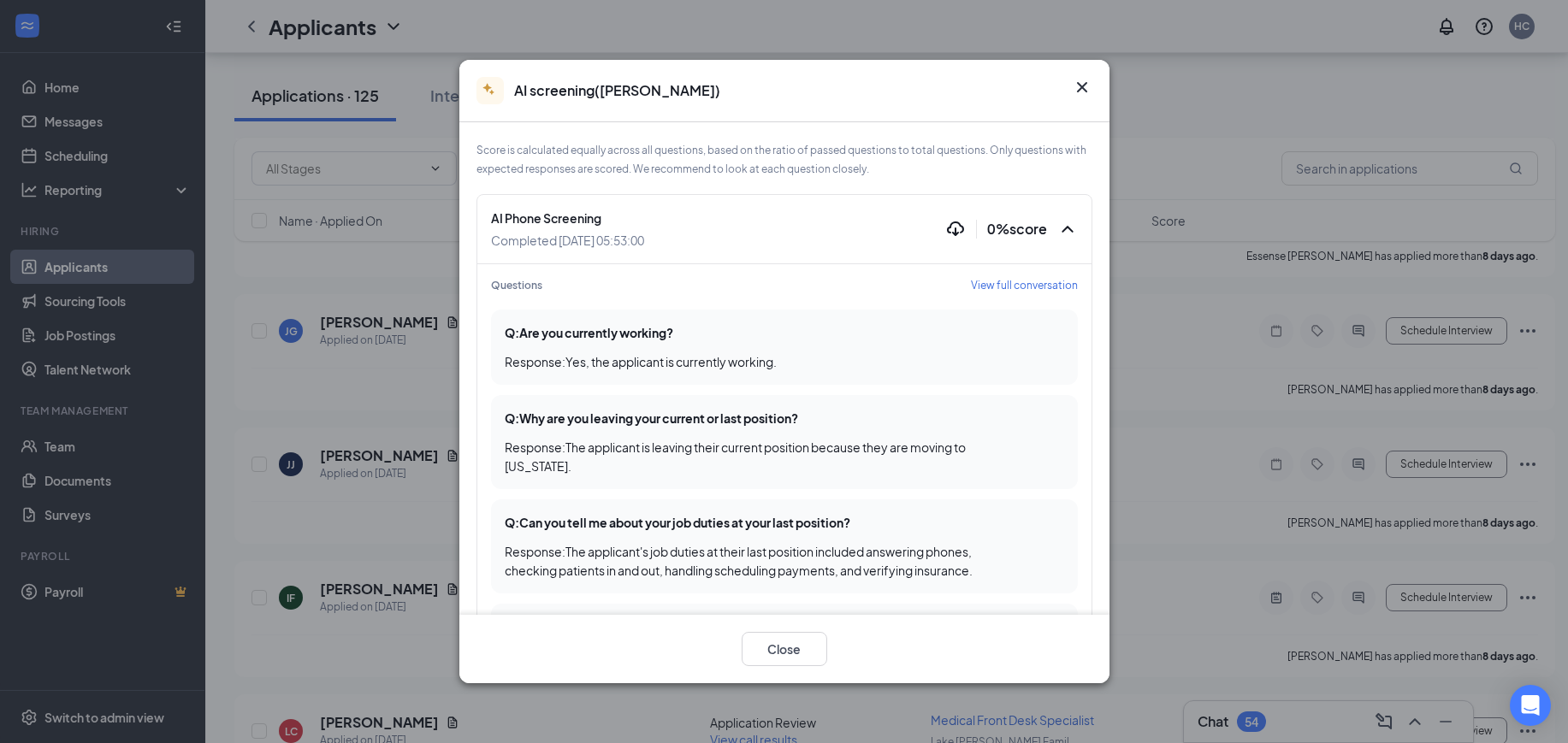
click at [1077, 77] on icon "Cross" at bounding box center [1081, 87] width 20 height 20
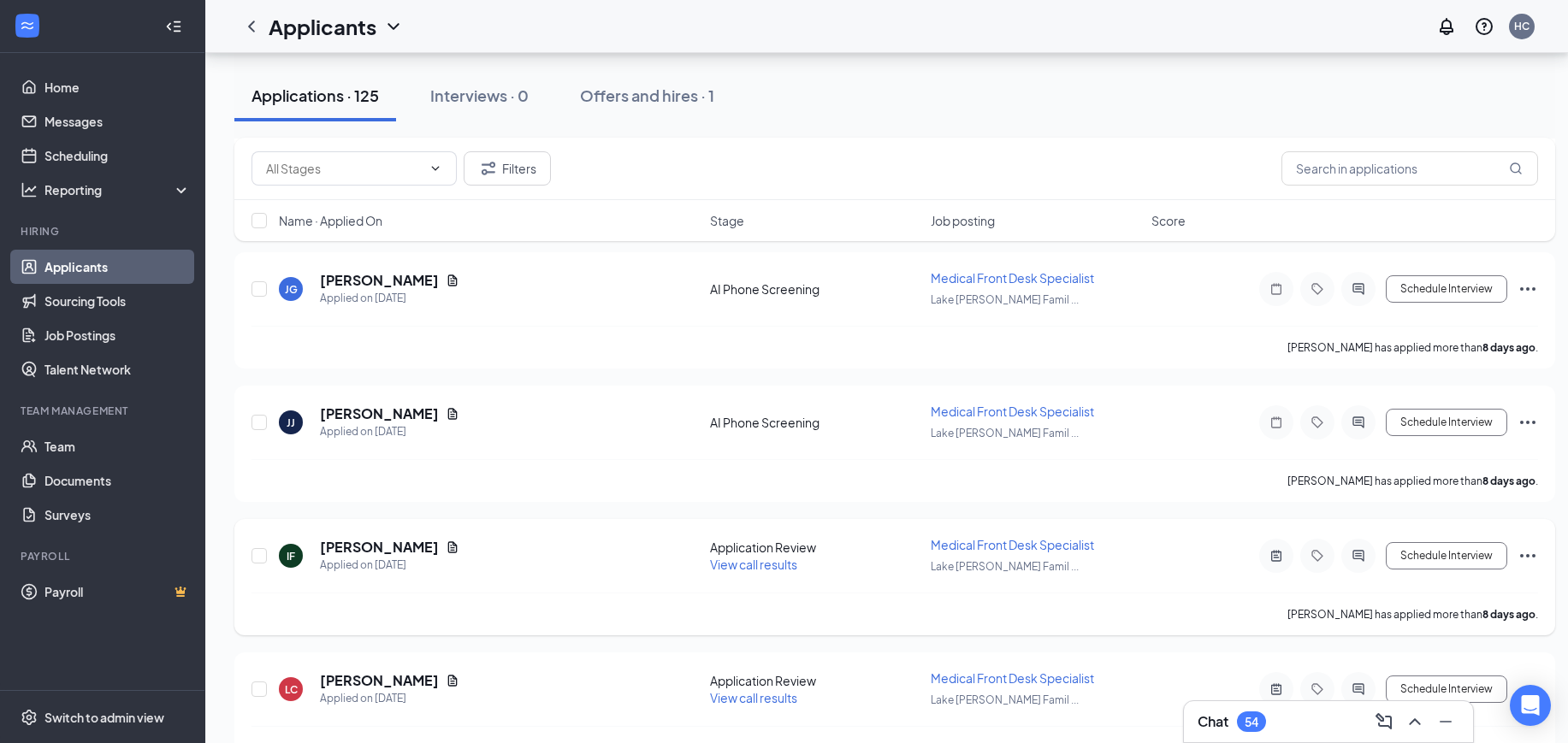
scroll to position [6414, 0]
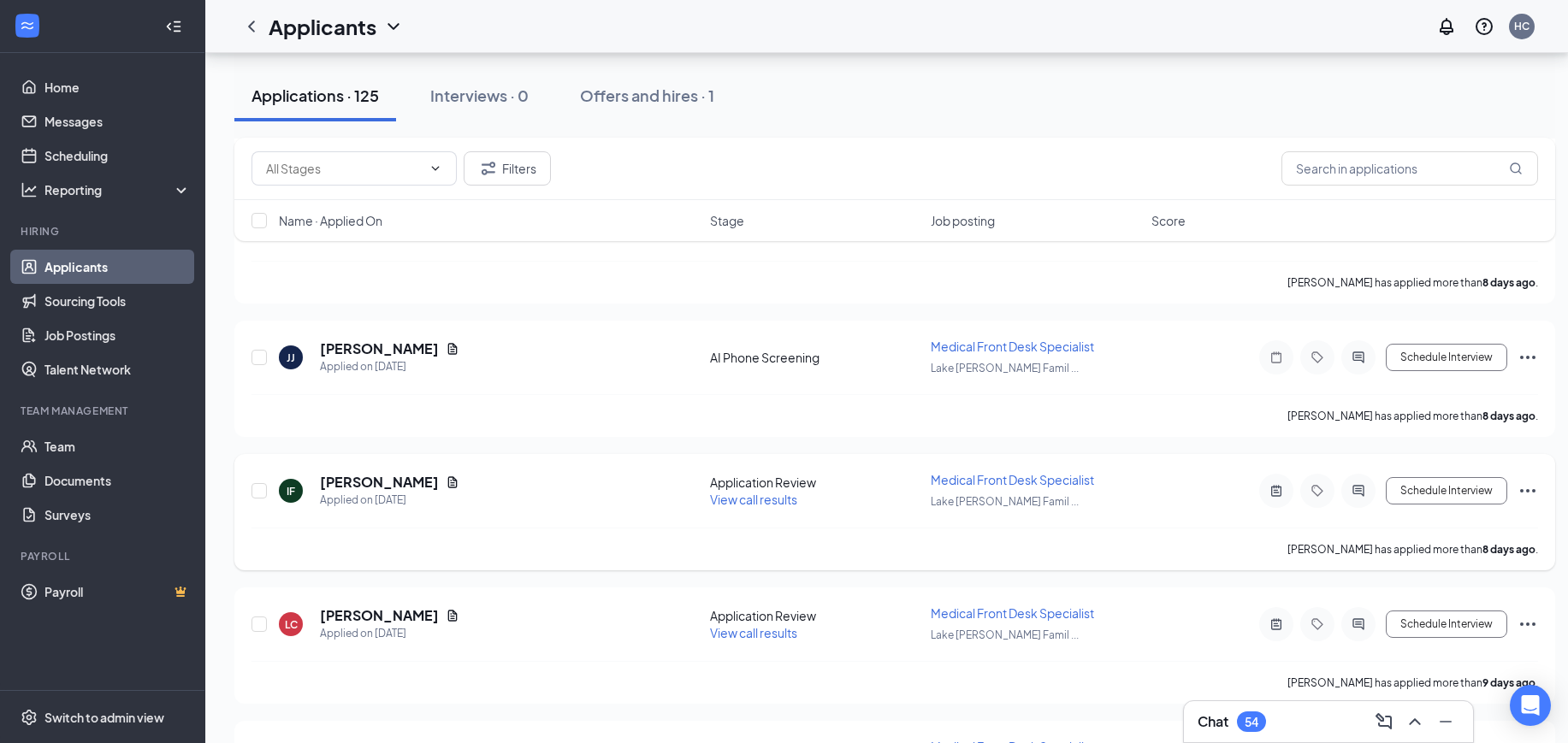
click at [738, 503] on span "View call results" at bounding box center [754, 499] width 88 height 15
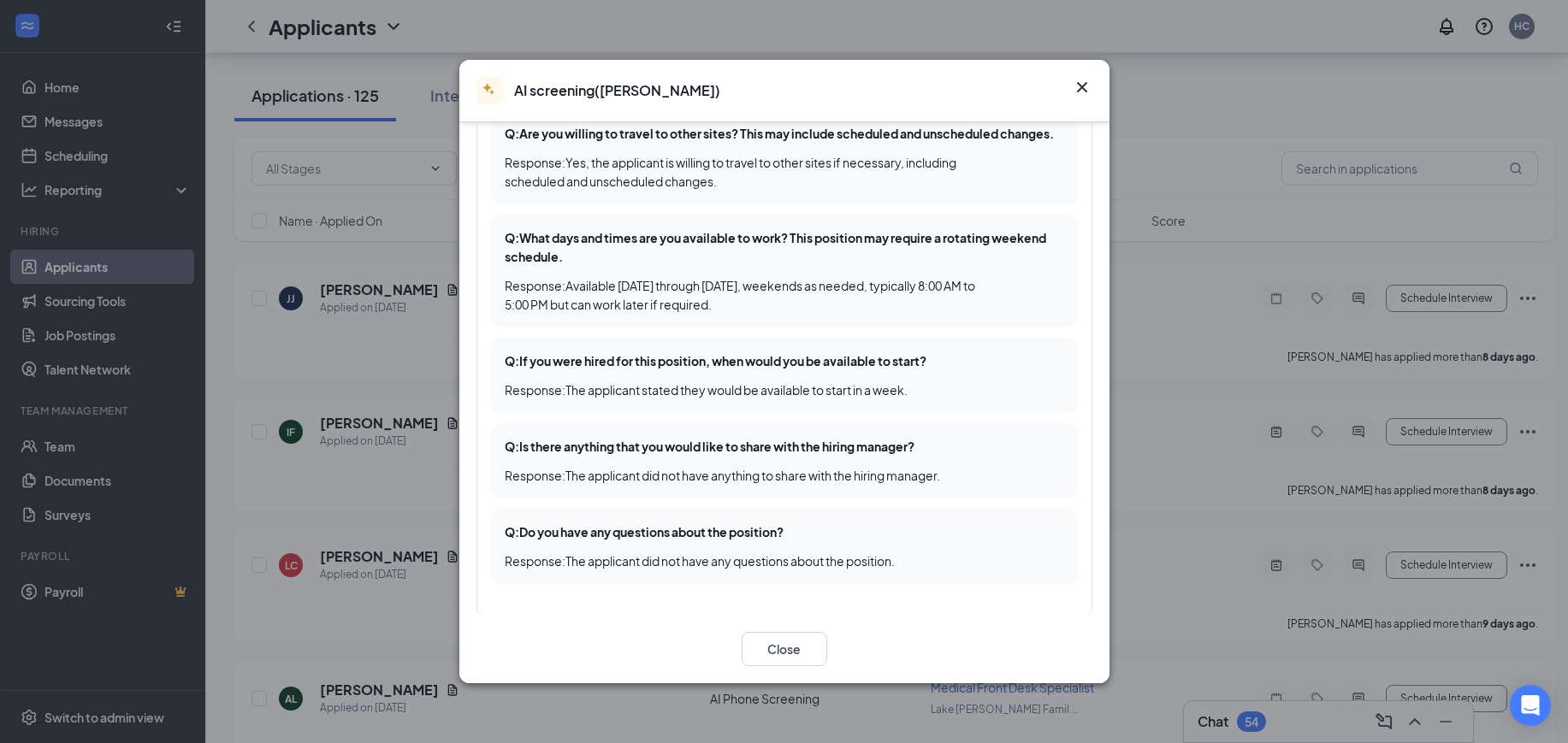
scroll to position [6521, 0]
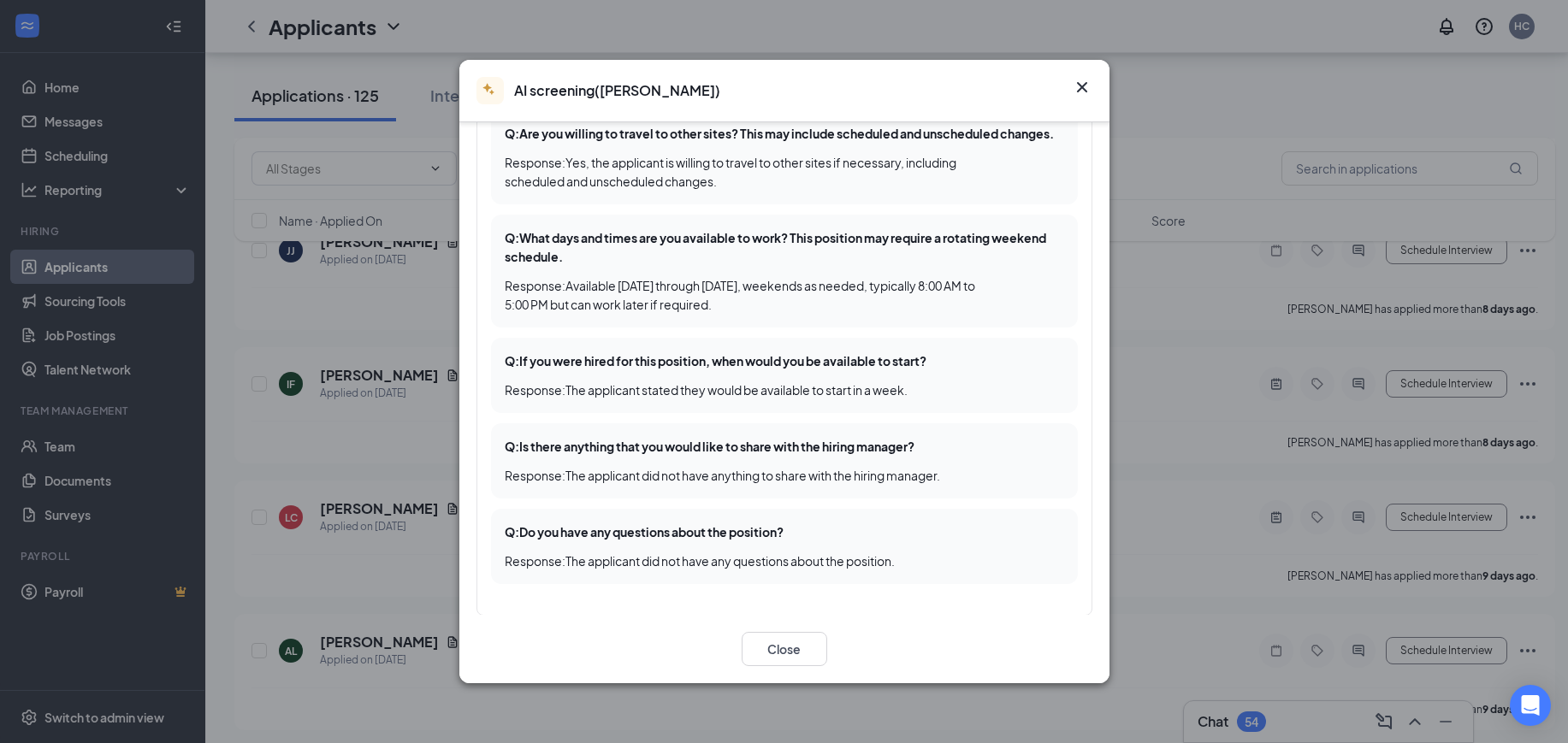
click at [1085, 85] on icon "Cross" at bounding box center [1080, 87] width 11 height 11
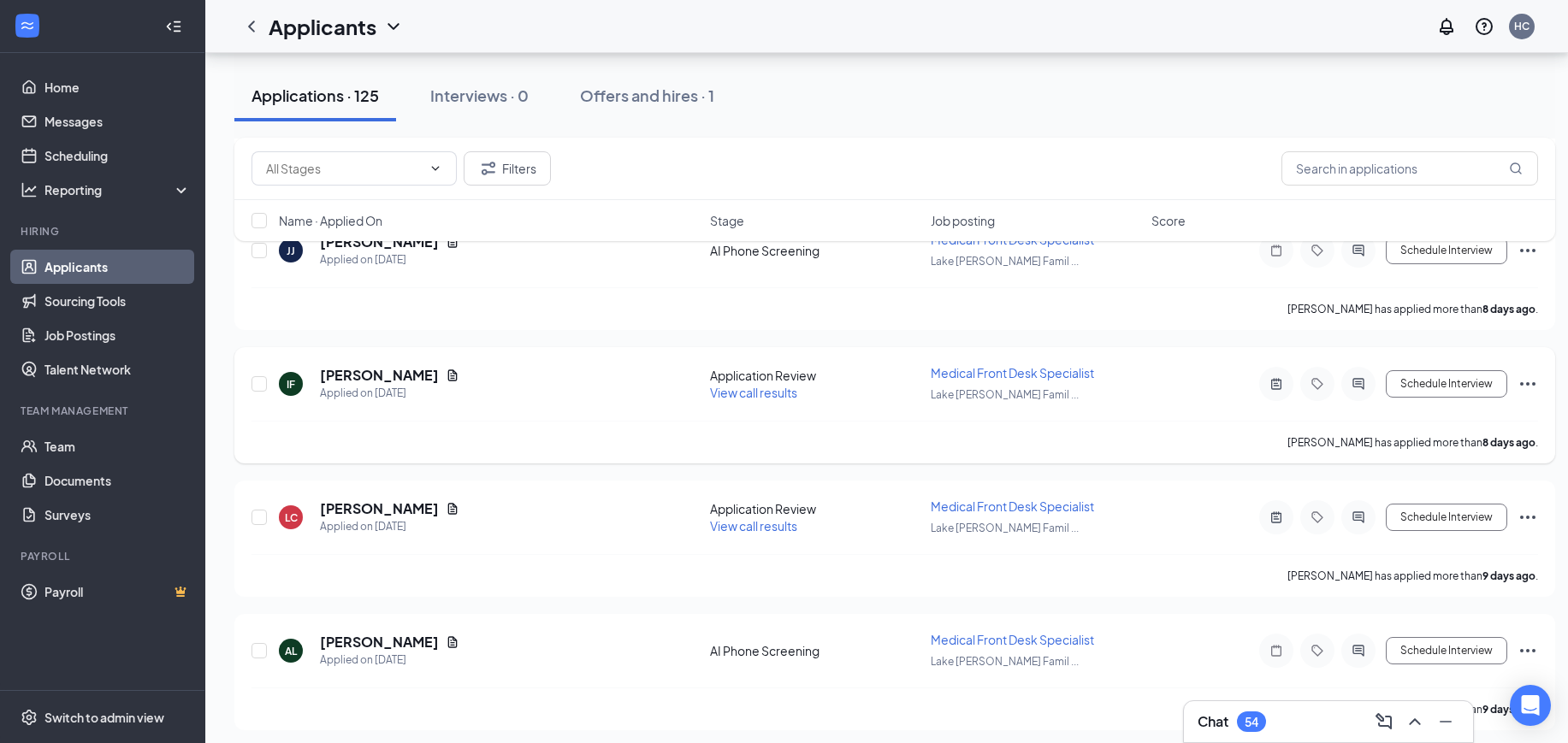
click at [756, 396] on span "View call results" at bounding box center [754, 392] width 88 height 15
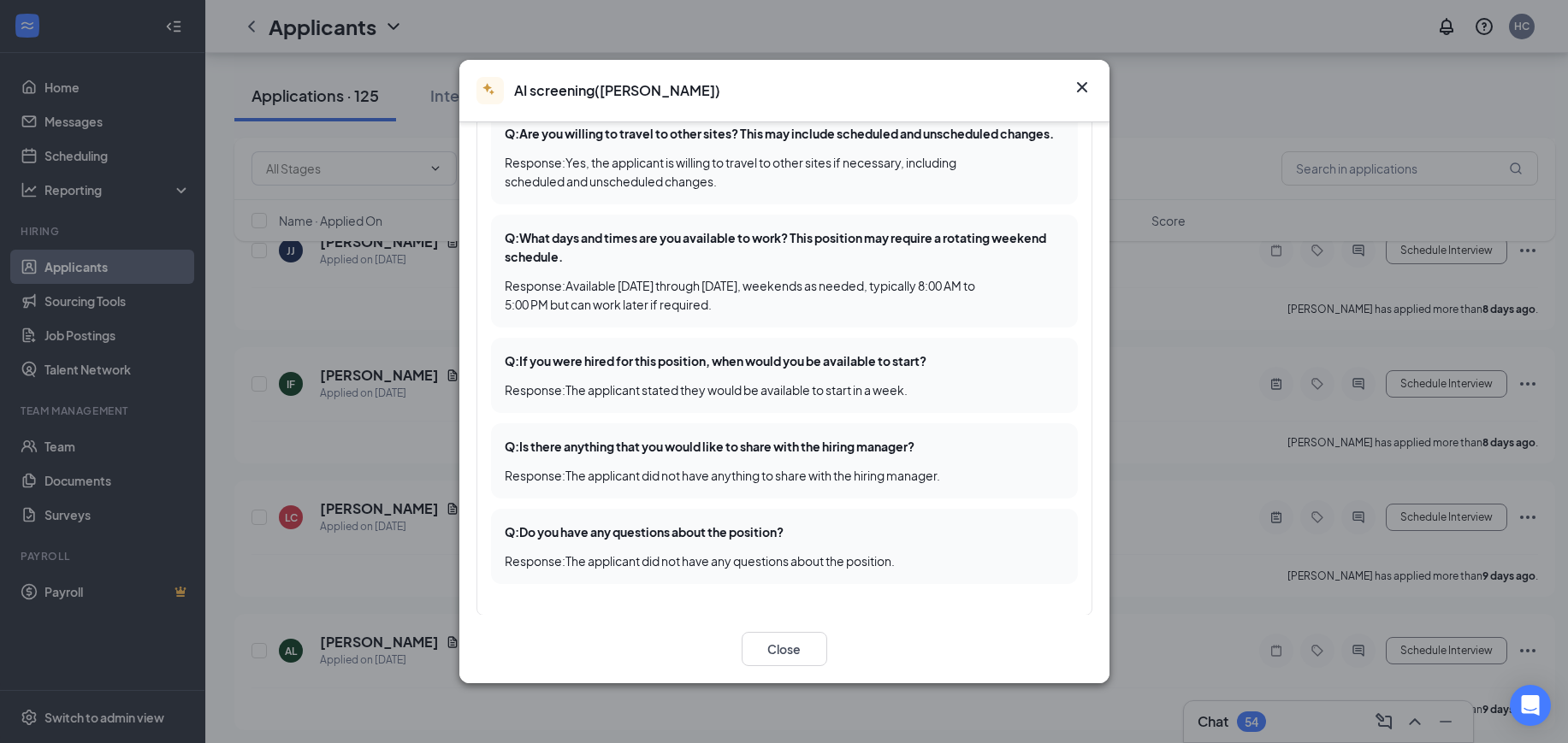
click at [1087, 80] on icon "Cross" at bounding box center [1081, 87] width 20 height 20
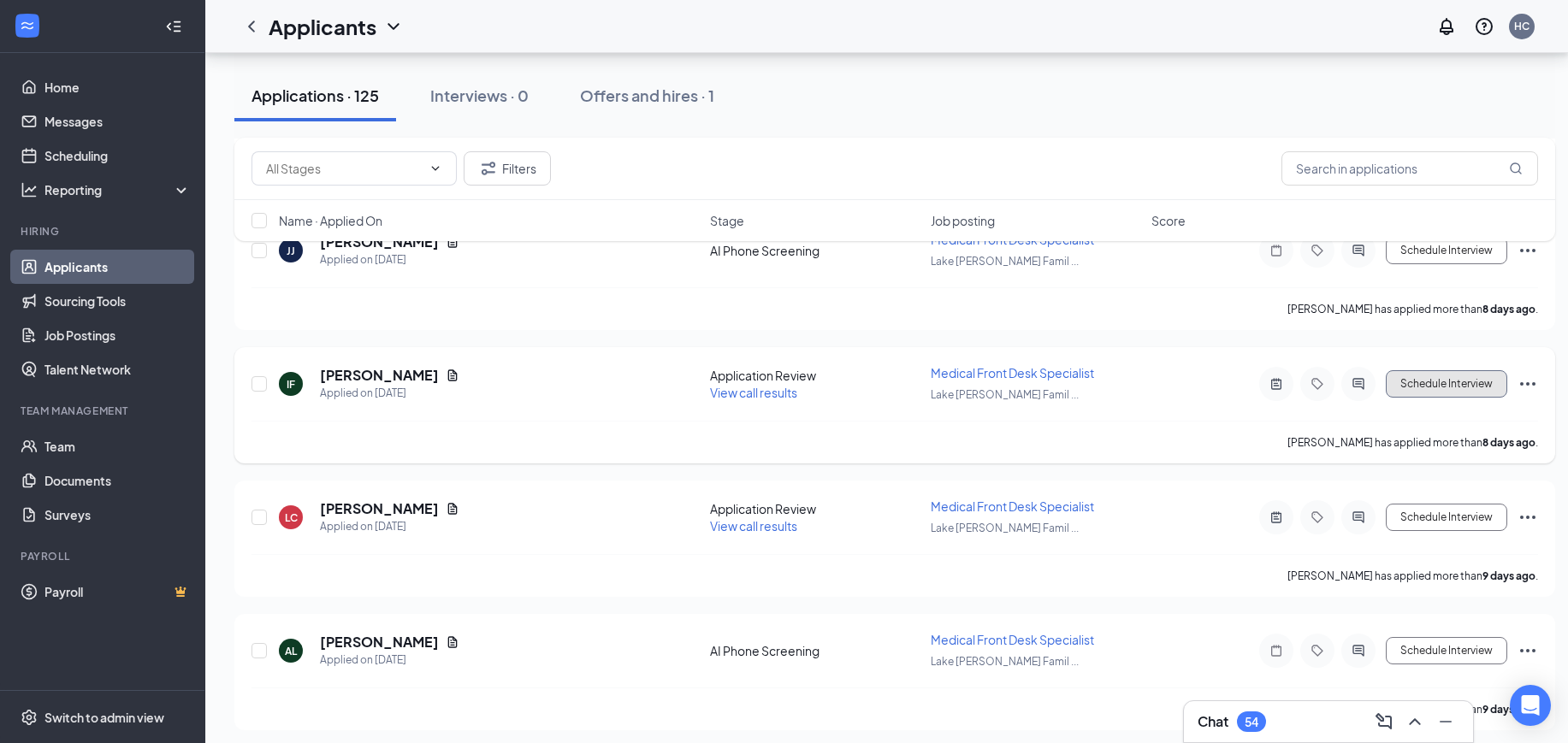
click at [1429, 391] on button "Schedule Interview" at bounding box center [1447, 384] width 121 height 27
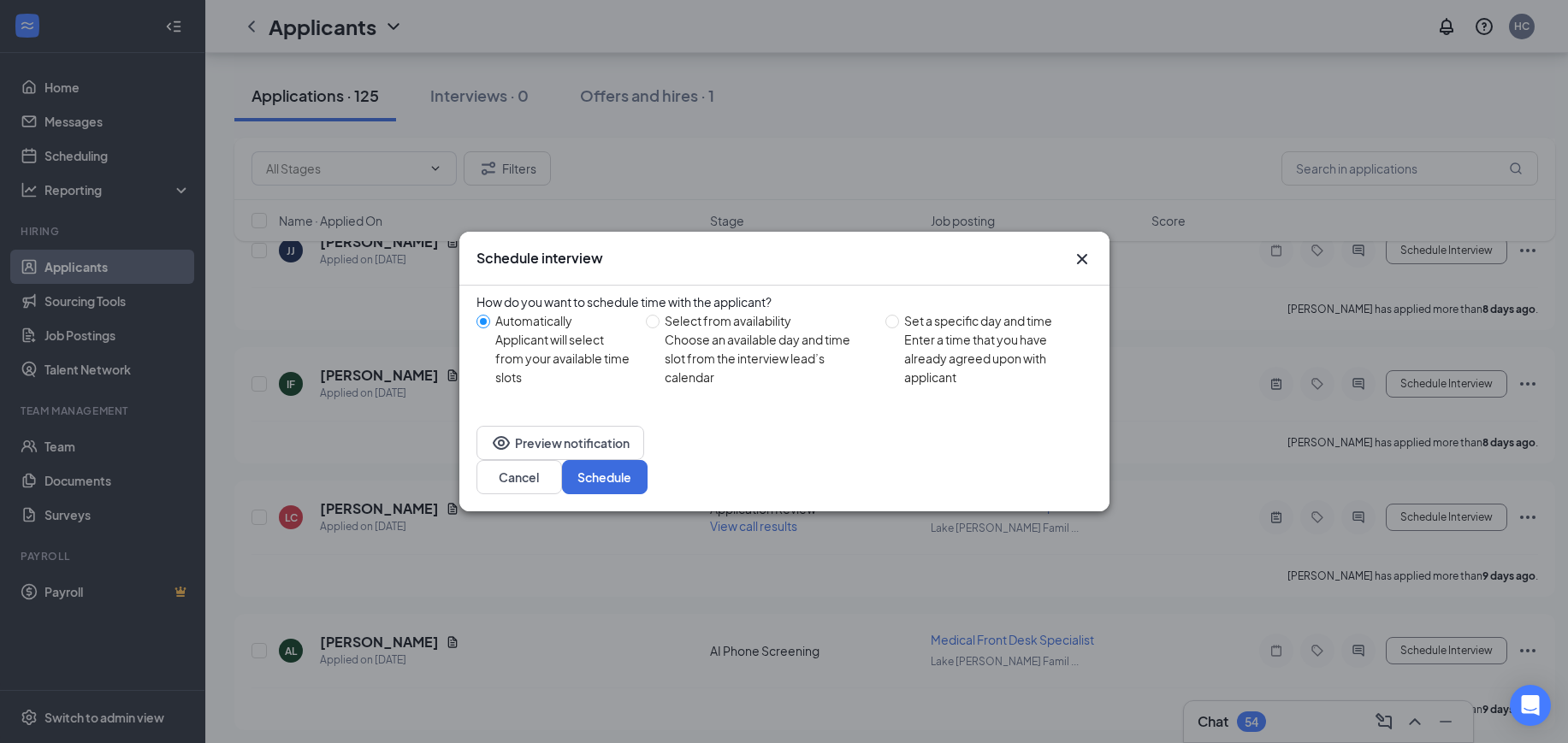
click at [981, 353] on div "Enter a time that you have already agreed upon with applicant" at bounding box center [991, 358] width 174 height 57
click at [899, 329] on input "Set a specific day and time Enter a time that you have already agreed upon with…" at bounding box center [892, 322] width 13 height 13
radio input "true"
radio input "false"
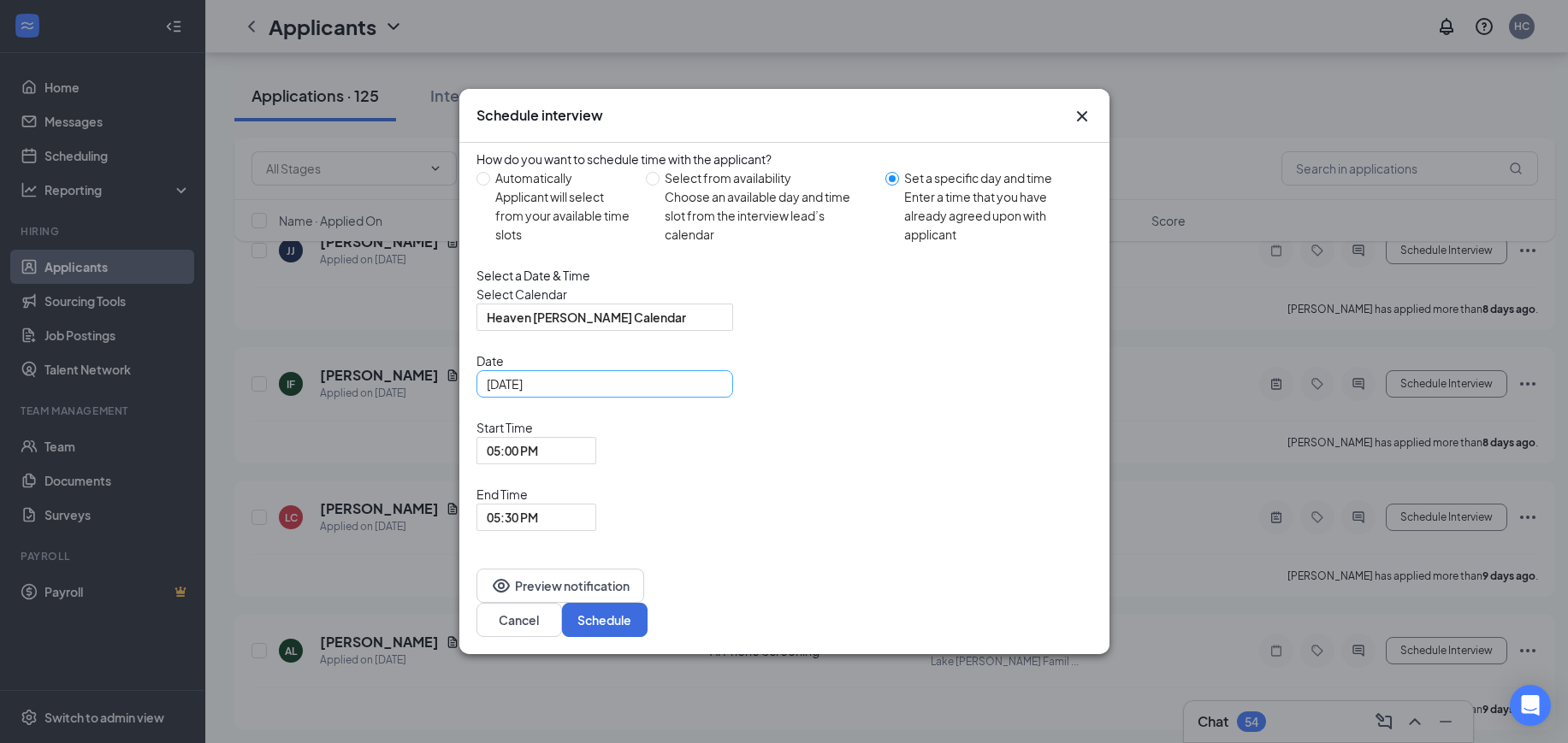
click at [703, 393] on div "Aug 26, 2025" at bounding box center [604, 385] width 236 height 19
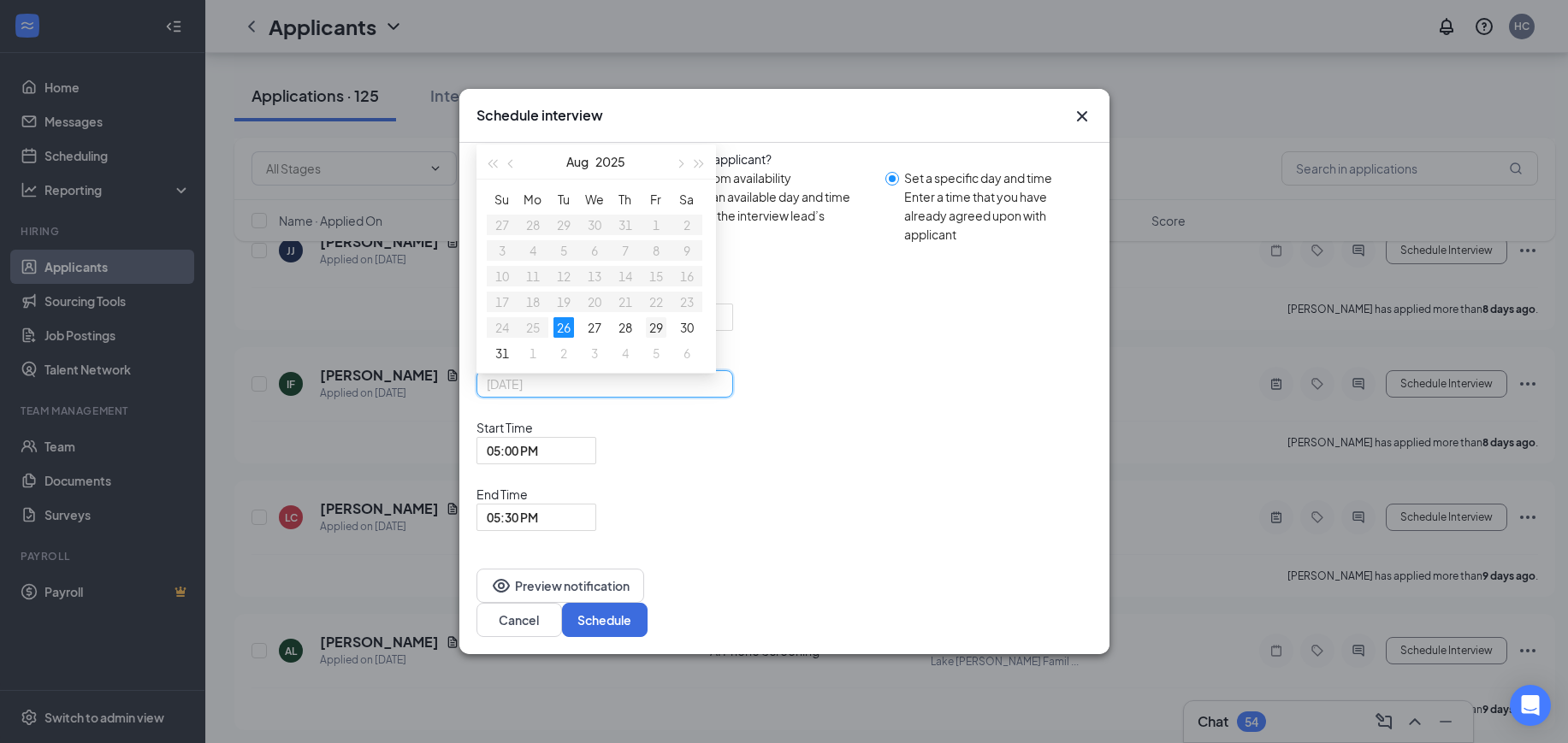
type input "Aug 29, 2025"
click at [657, 338] on div "29" at bounding box center [655, 327] width 20 height 20
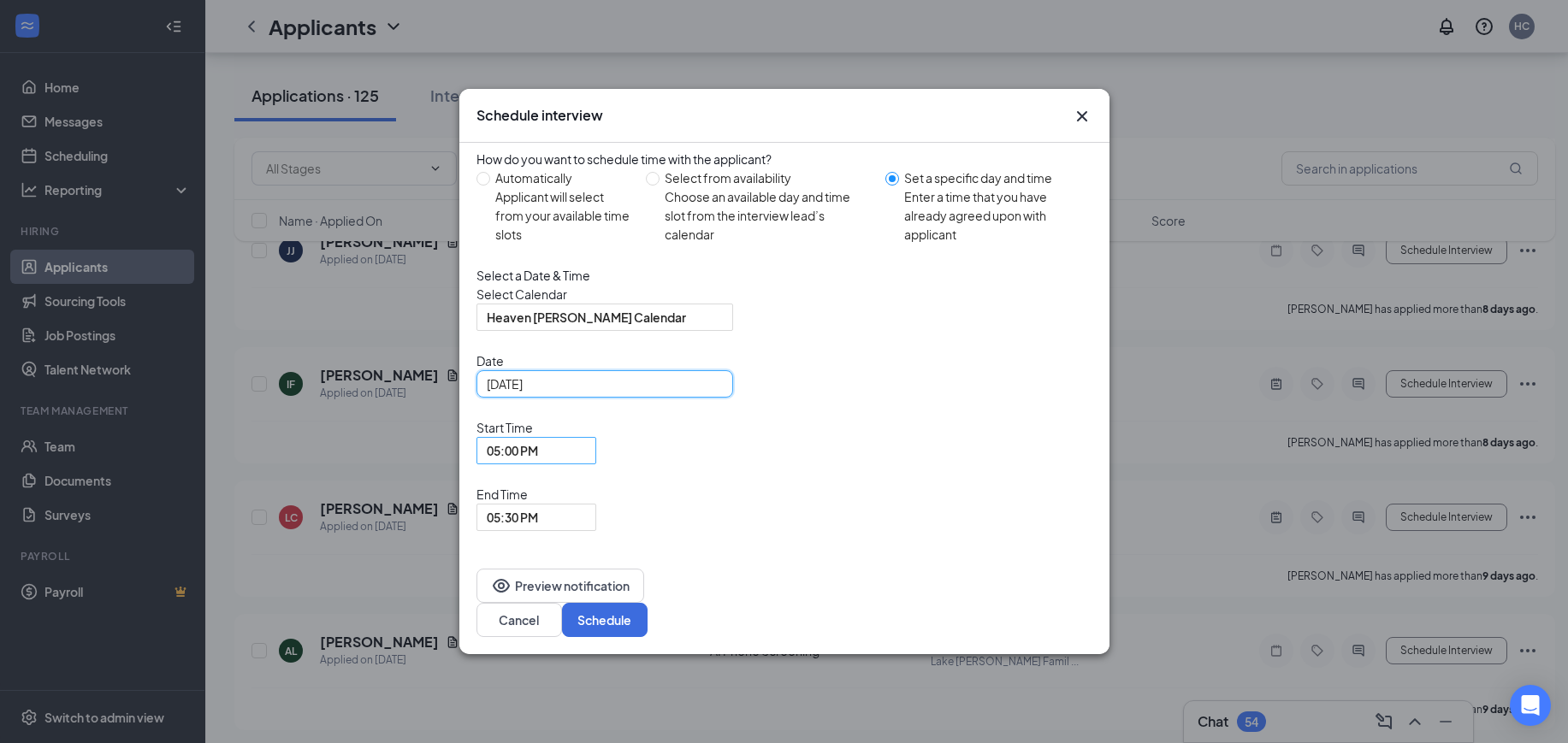
click at [586, 464] on span "05:00 PM" at bounding box center [536, 450] width 99 height 26
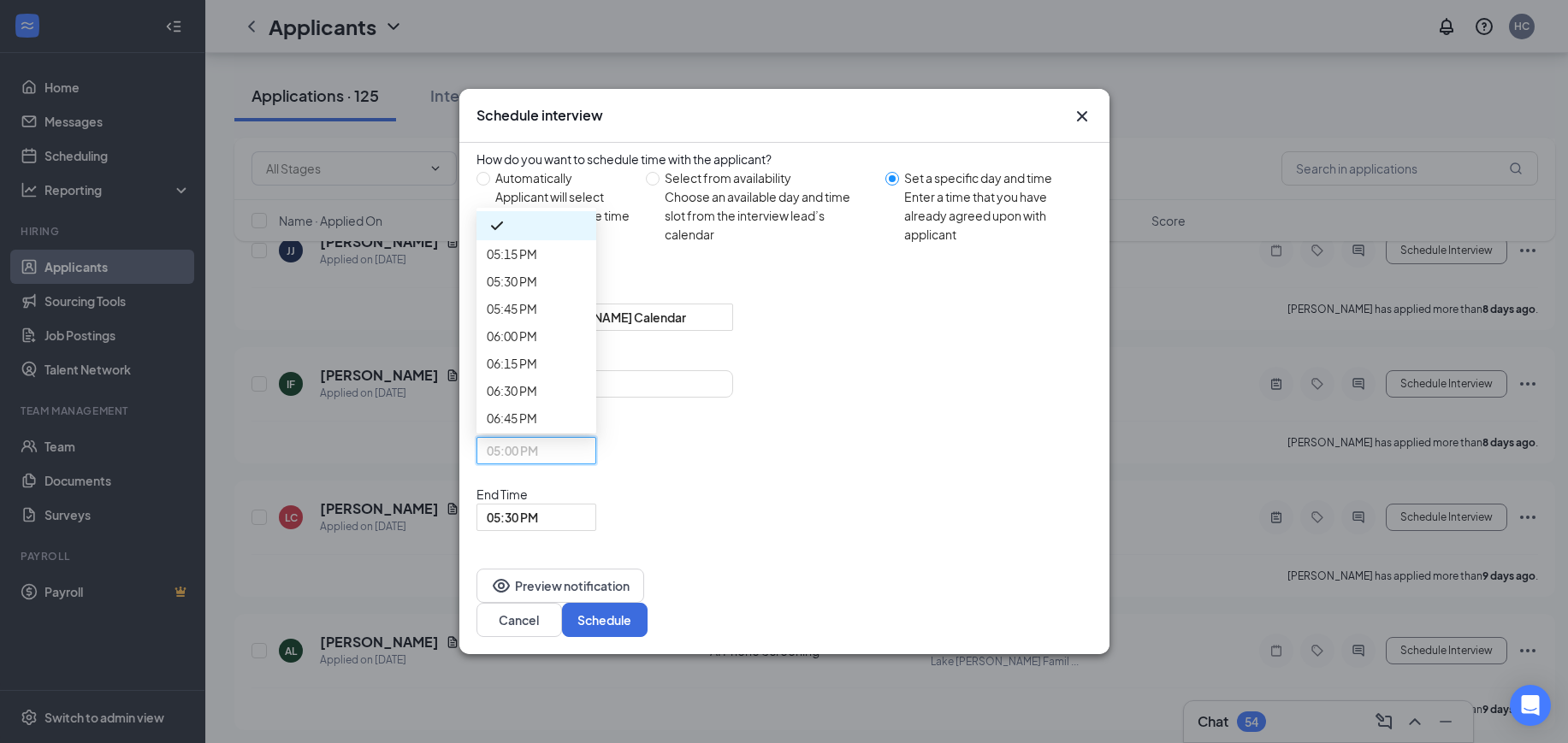
scroll to position [1749, 0]
click at [586, 505] on span "05:30 PM" at bounding box center [536, 517] width 99 height 26
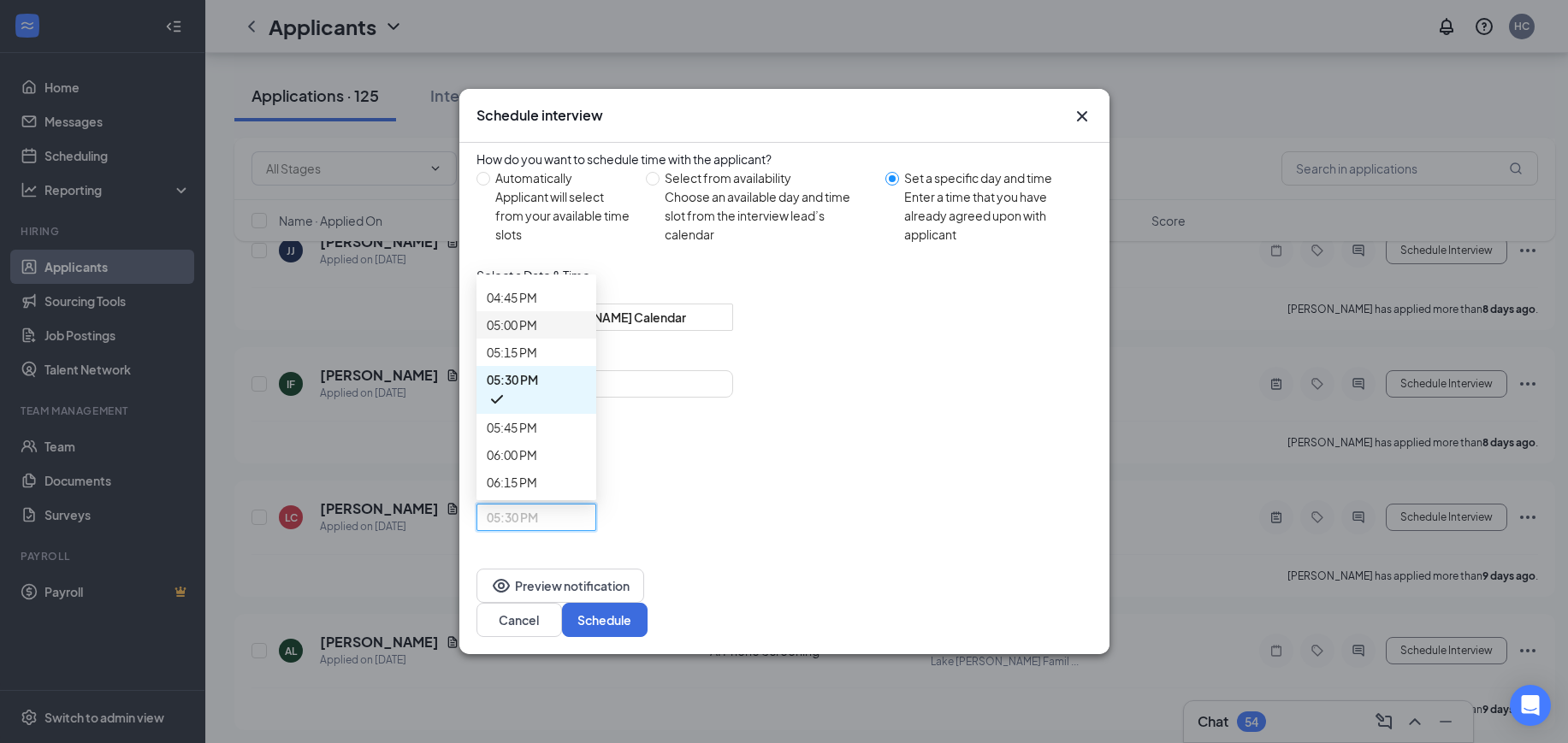
scroll to position [1721, 0]
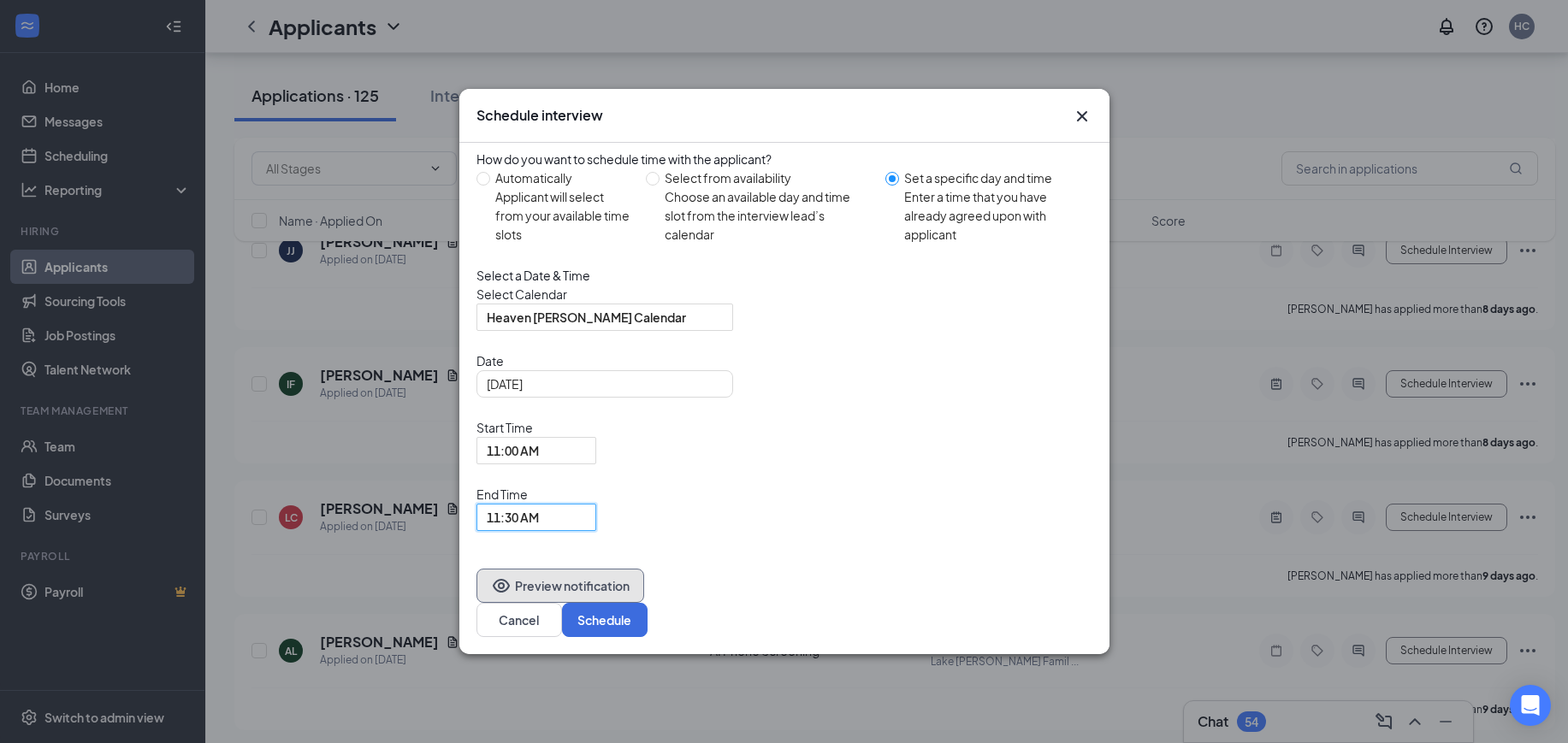
click at [579, 573] on button "Preview notification" at bounding box center [560, 585] width 168 height 34
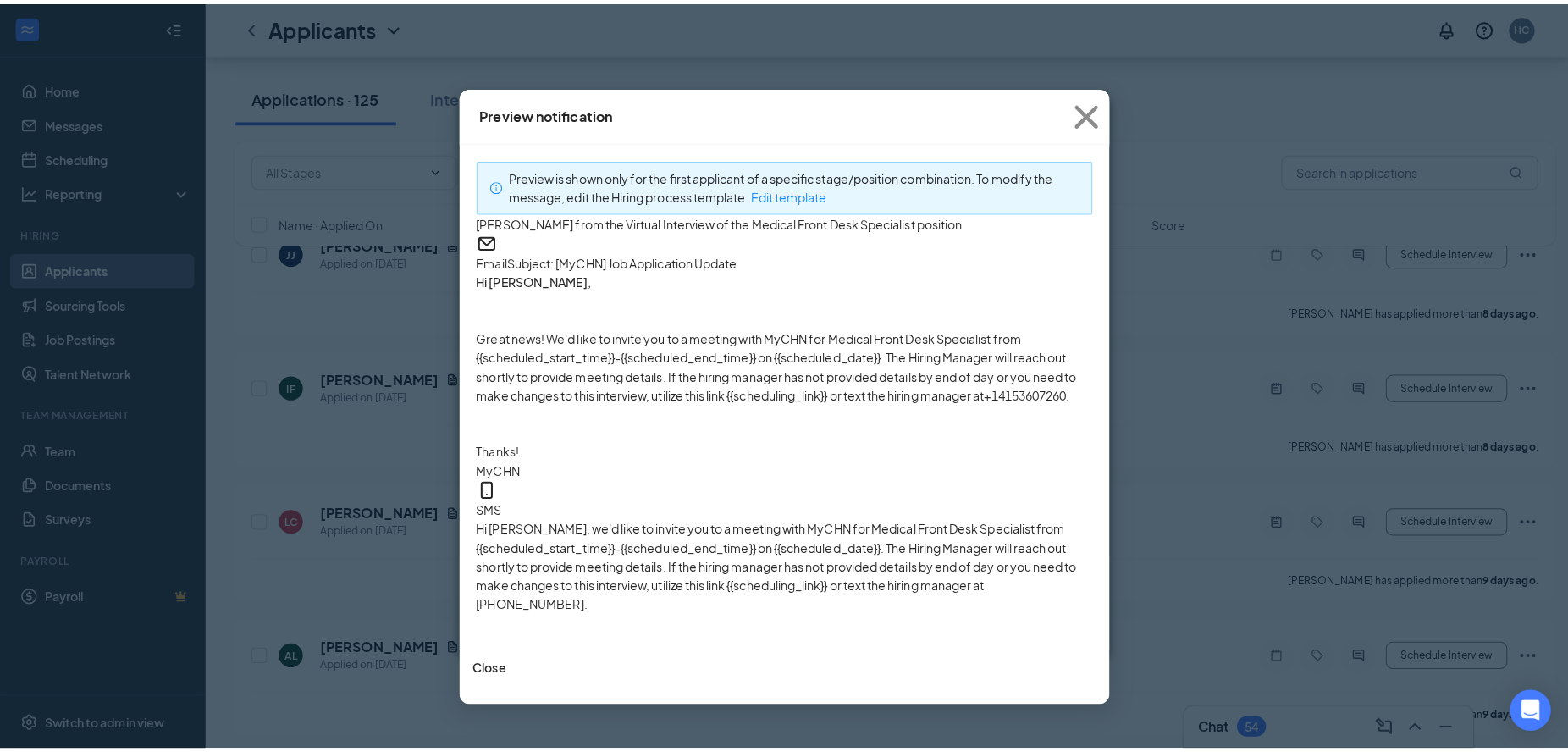
scroll to position [135, 0]
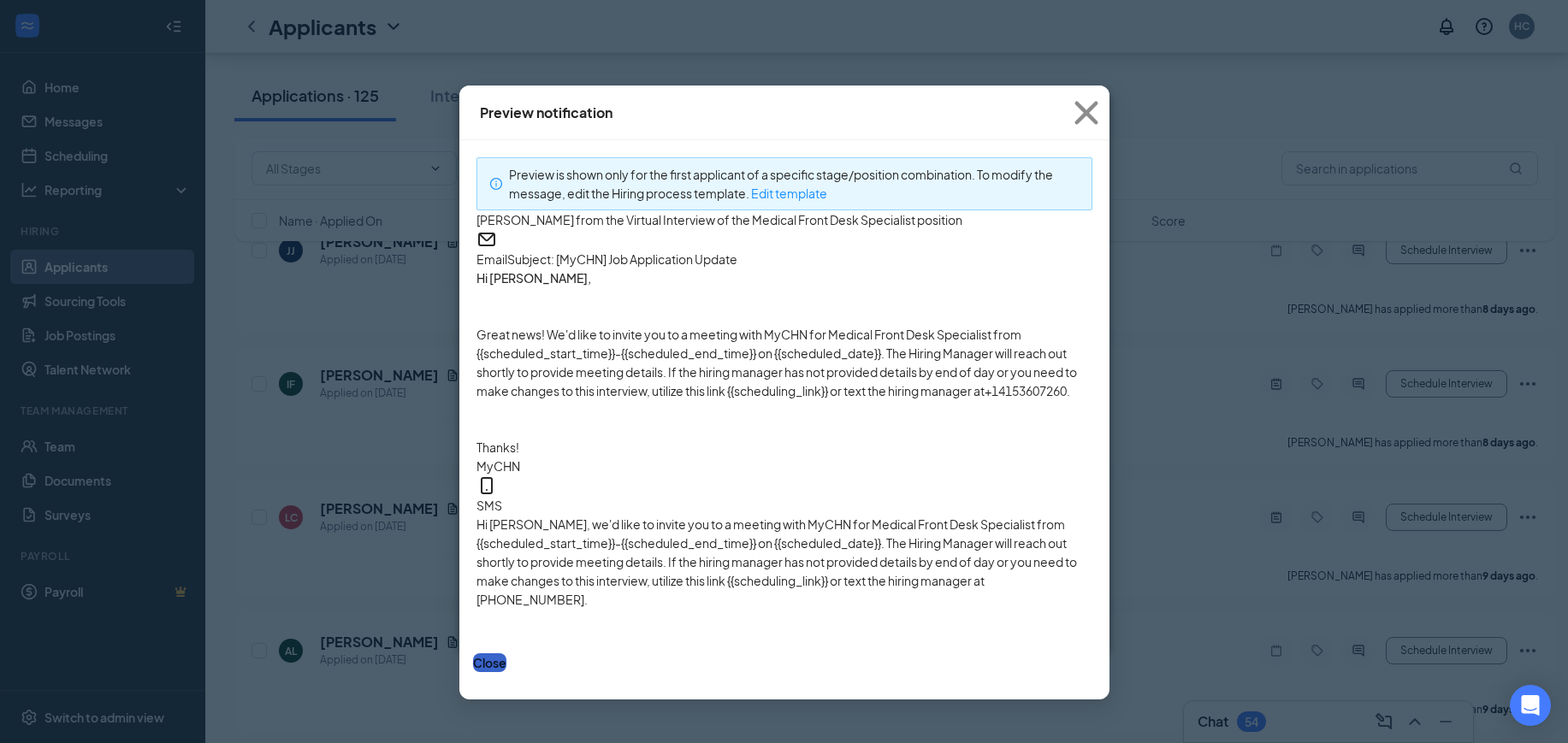
click at [506, 669] on button "Close" at bounding box center [490, 663] width 34 height 19
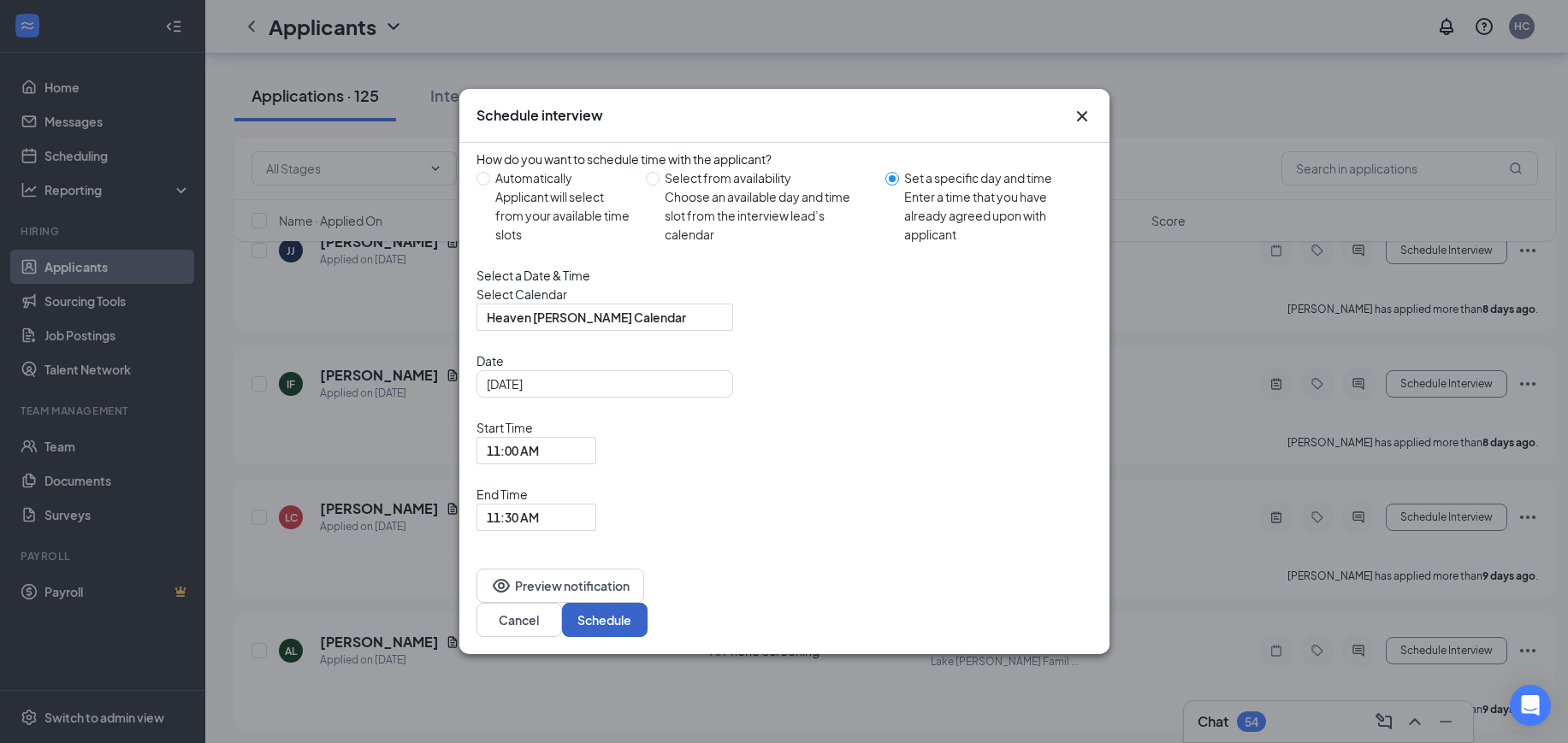
click at [648, 603] on button "Schedule" at bounding box center [604, 620] width 86 height 34
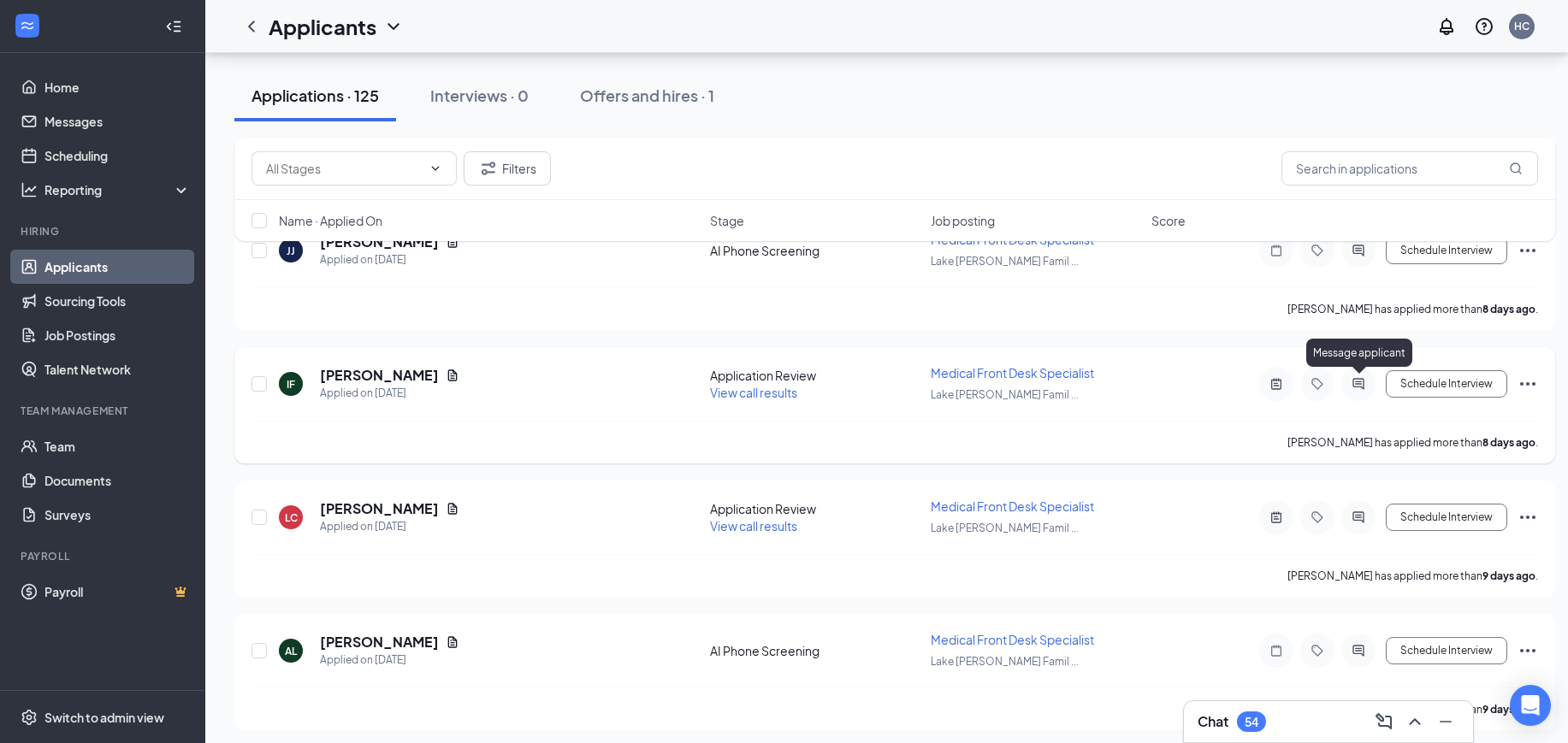
click at [1364, 384] on icon "ActiveChat" at bounding box center [1358, 384] width 20 height 13
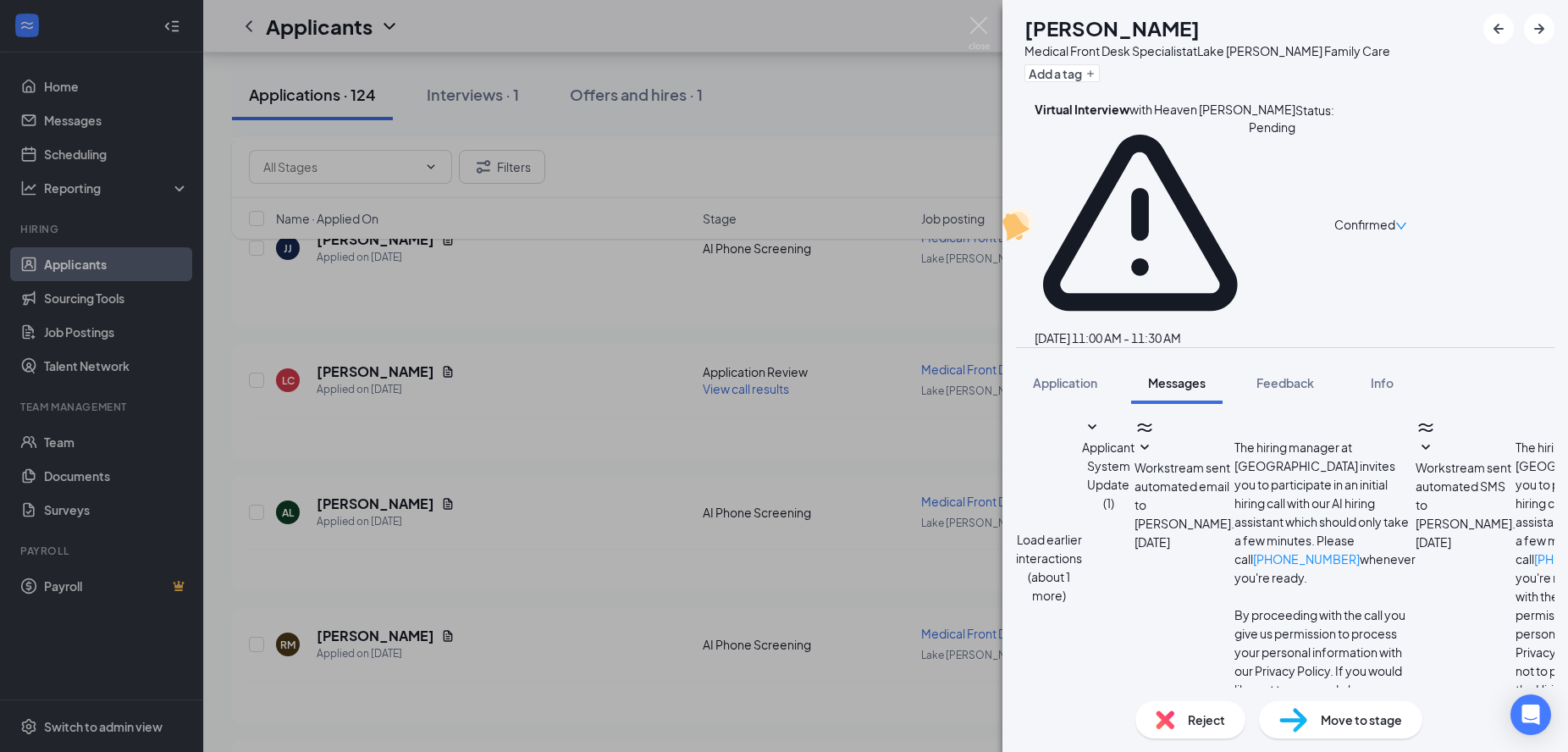
scroll to position [422, 0]
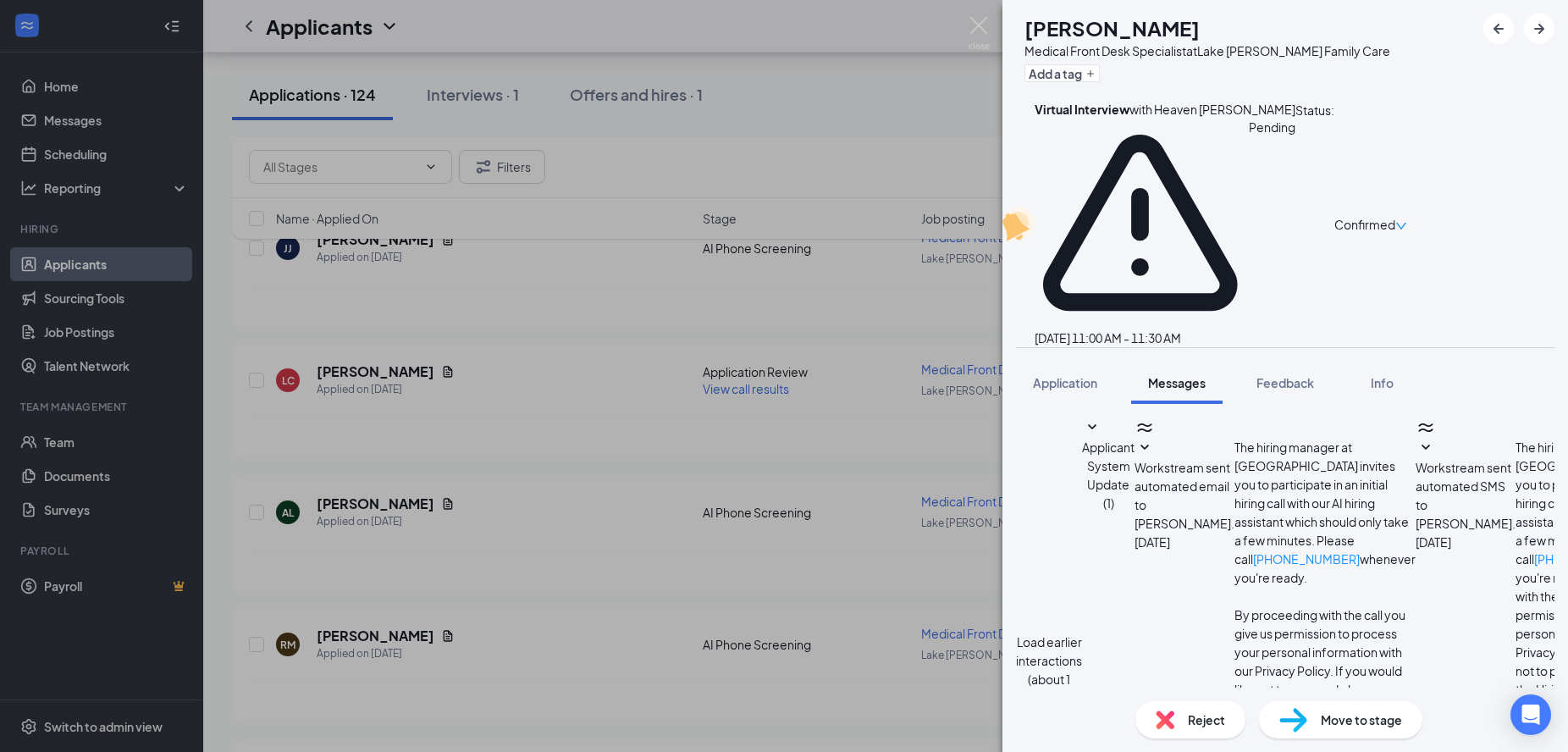
type textarea "Hi [PERSON_NAME], this is Heaven from MyCHN. Thank you for taking my call. I ha…"
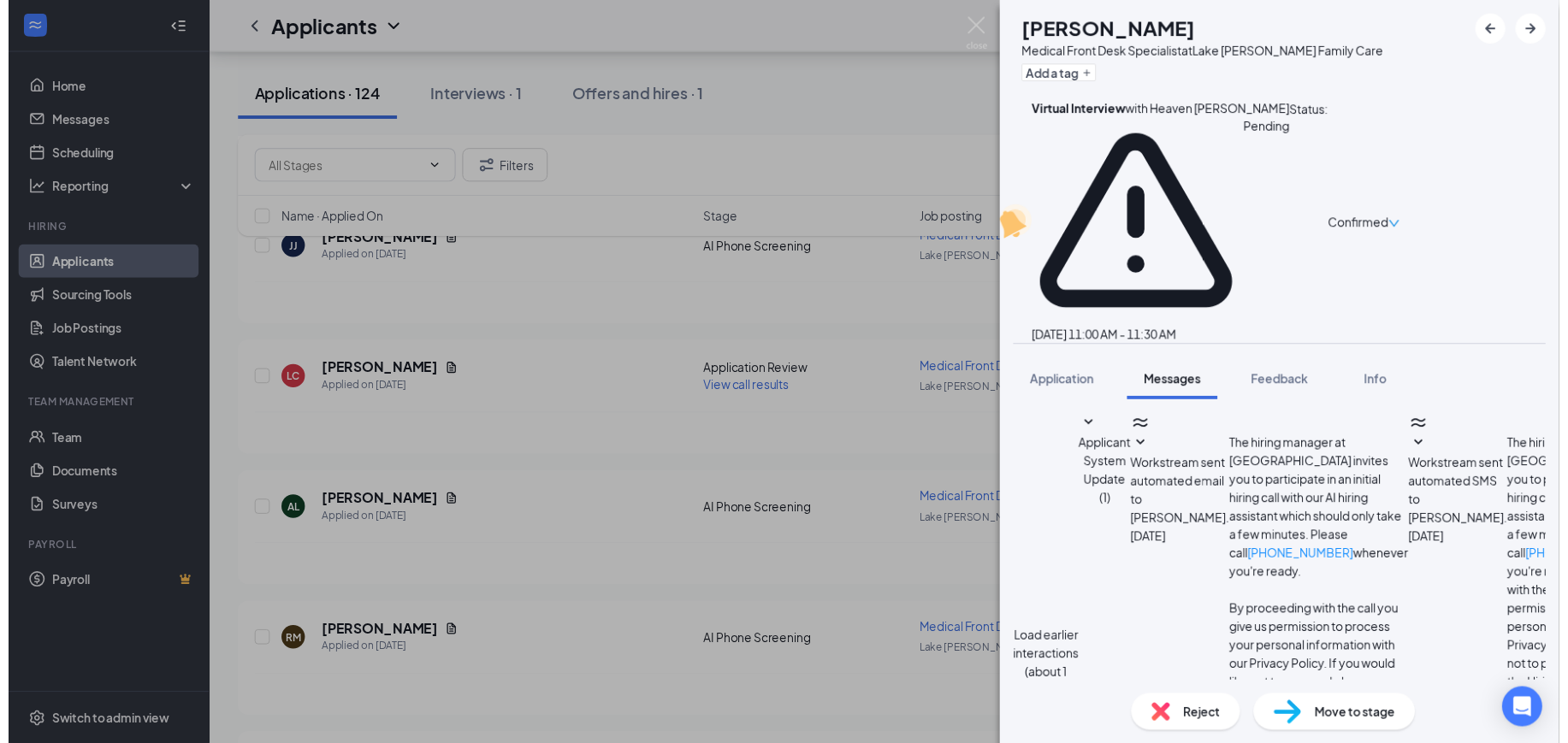
scroll to position [866, 0]
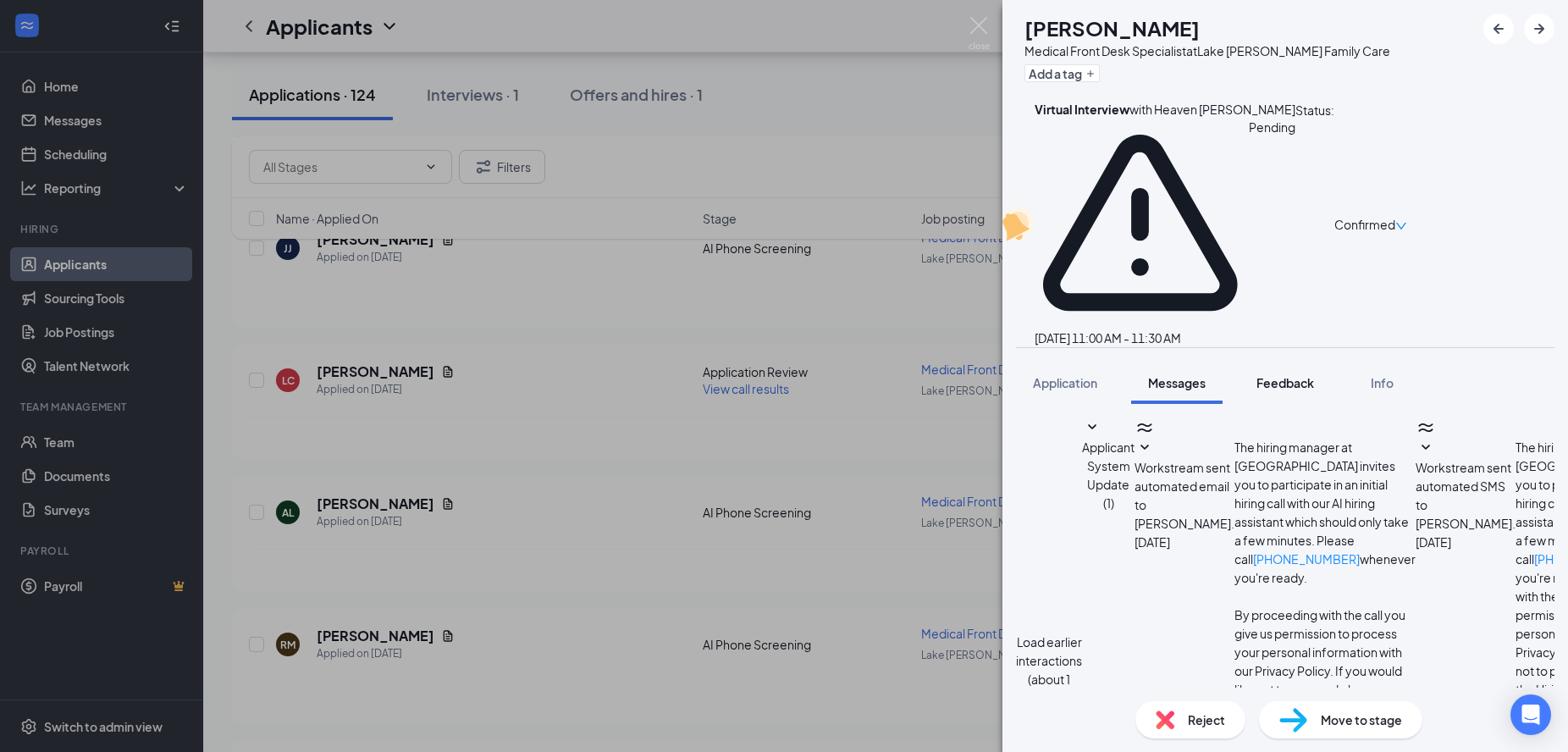
drag, startPoint x: 1080, startPoint y: 235, endPoint x: 1269, endPoint y: 235, distance: 189.0
click at [1080, 362] on button "Application" at bounding box center [1064, 383] width 98 height 42
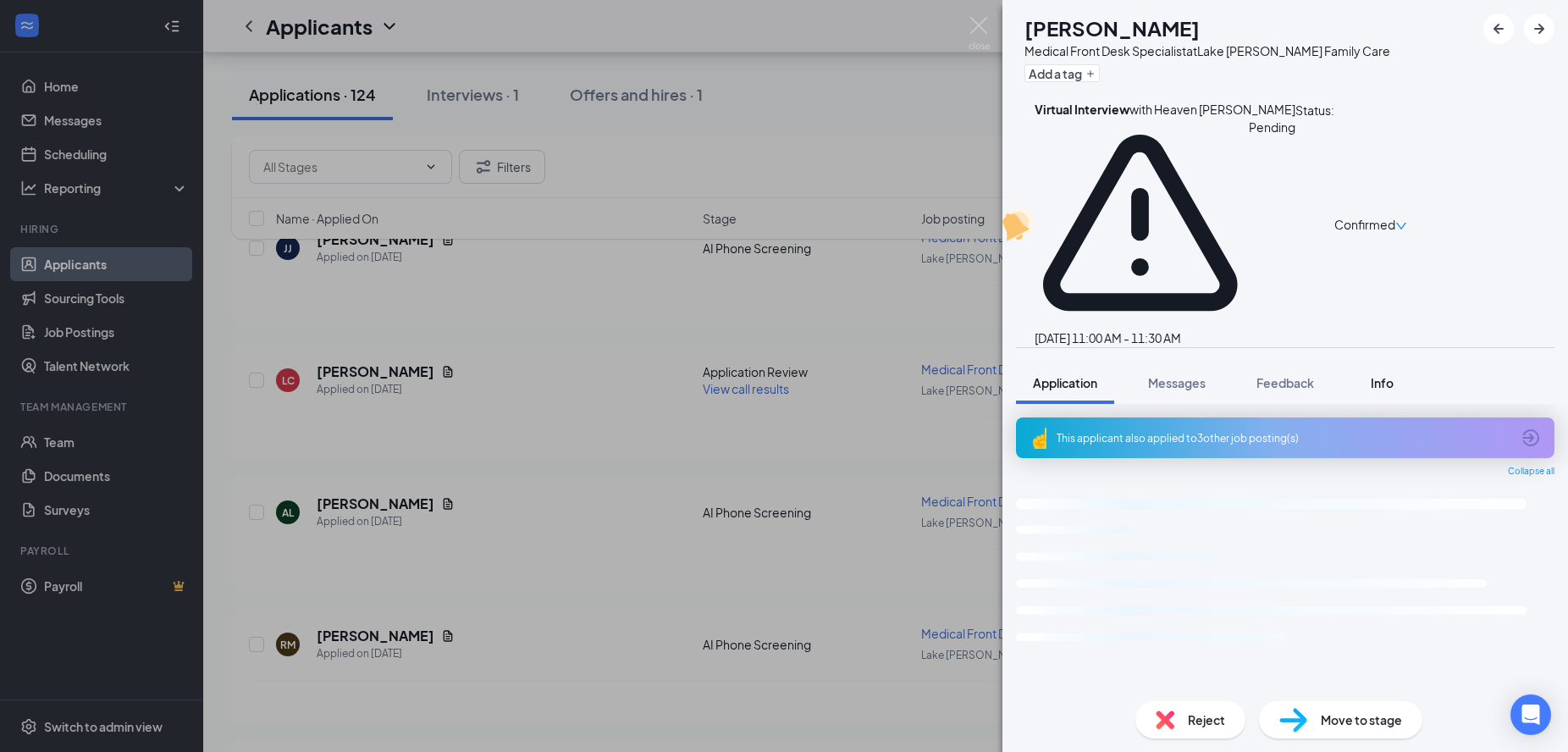
click at [1393, 375] on span "Info" at bounding box center [1382, 383] width 23 height 15
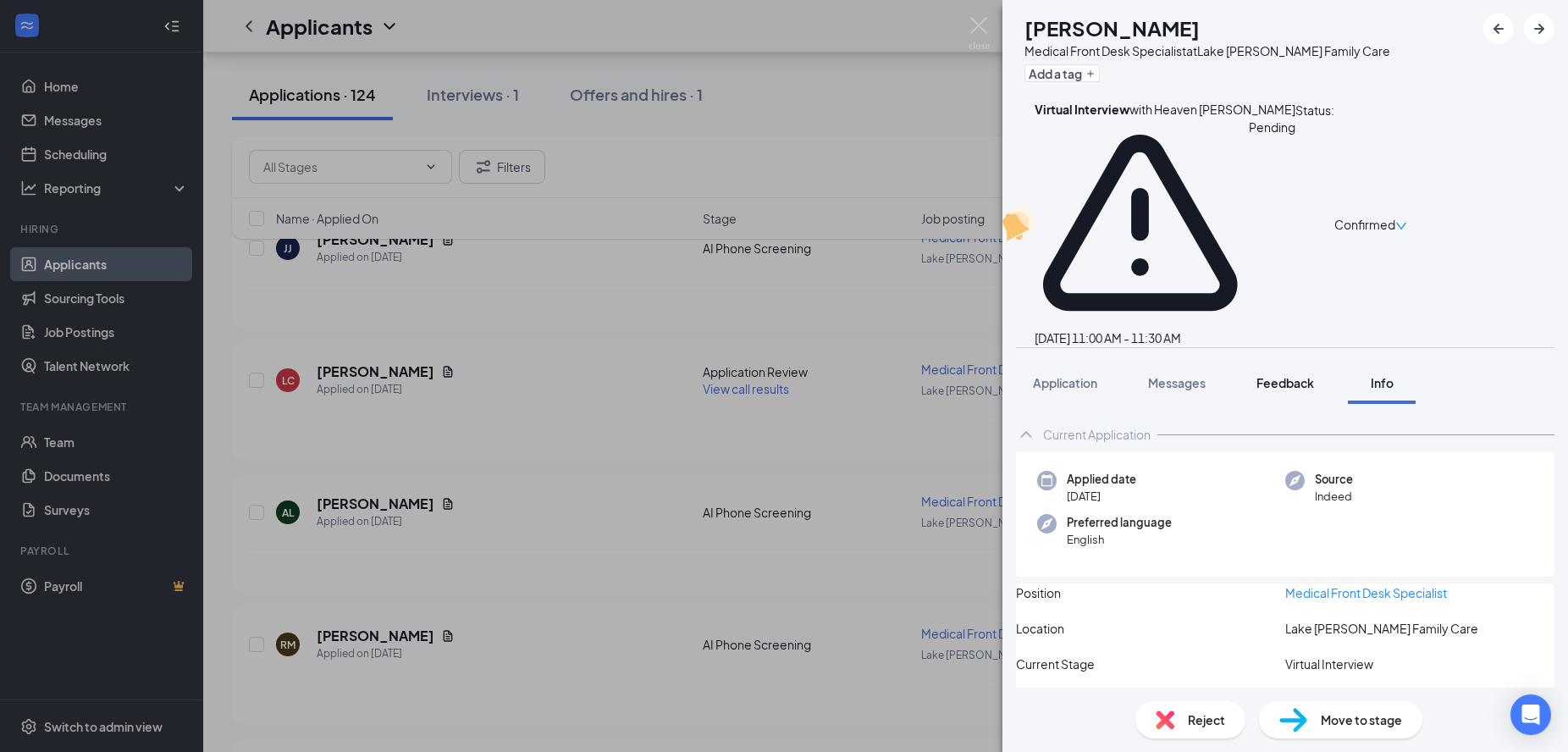
click at [1305, 362] on button "Feedback" at bounding box center [1285, 383] width 92 height 42
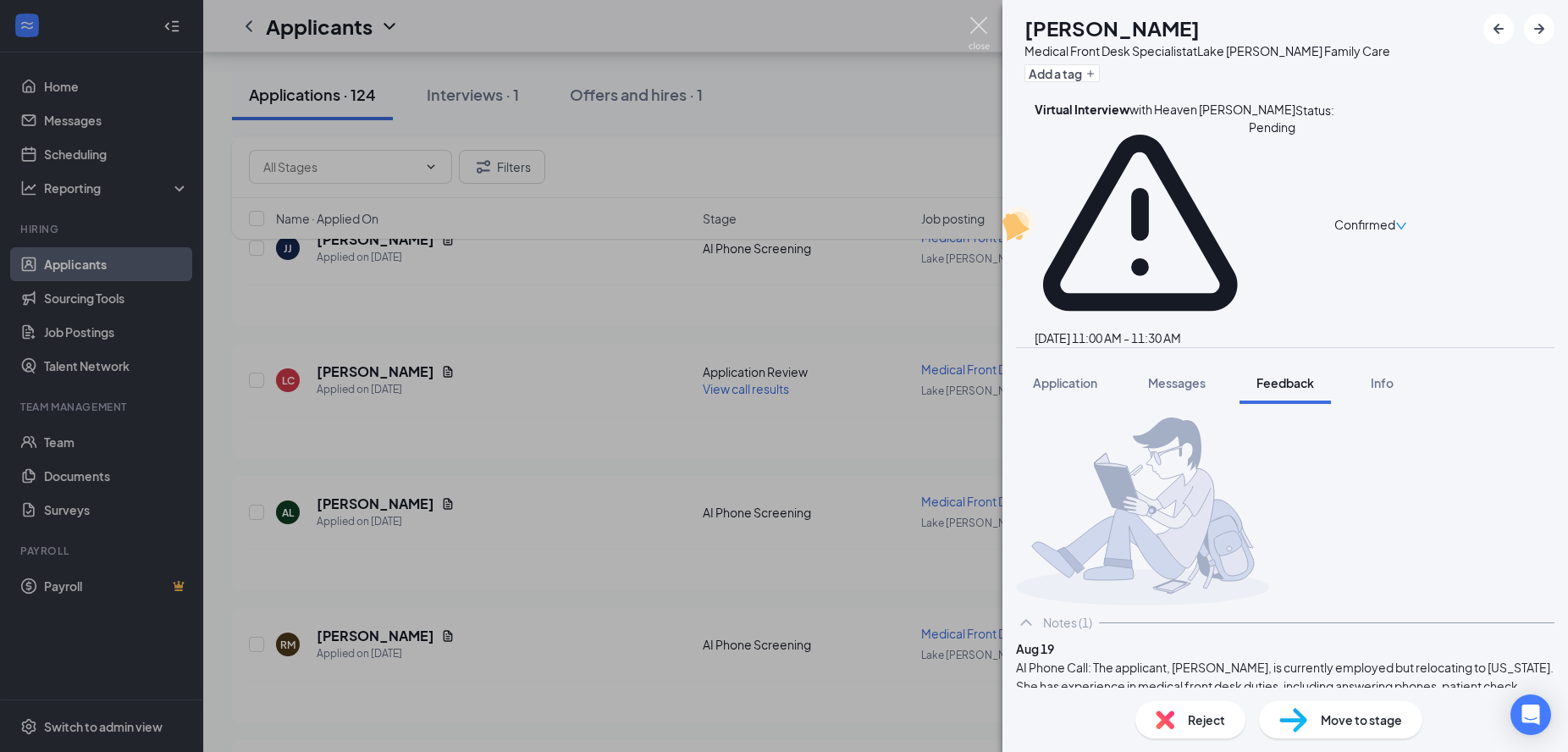
click at [976, 27] on img at bounding box center [979, 33] width 21 height 33
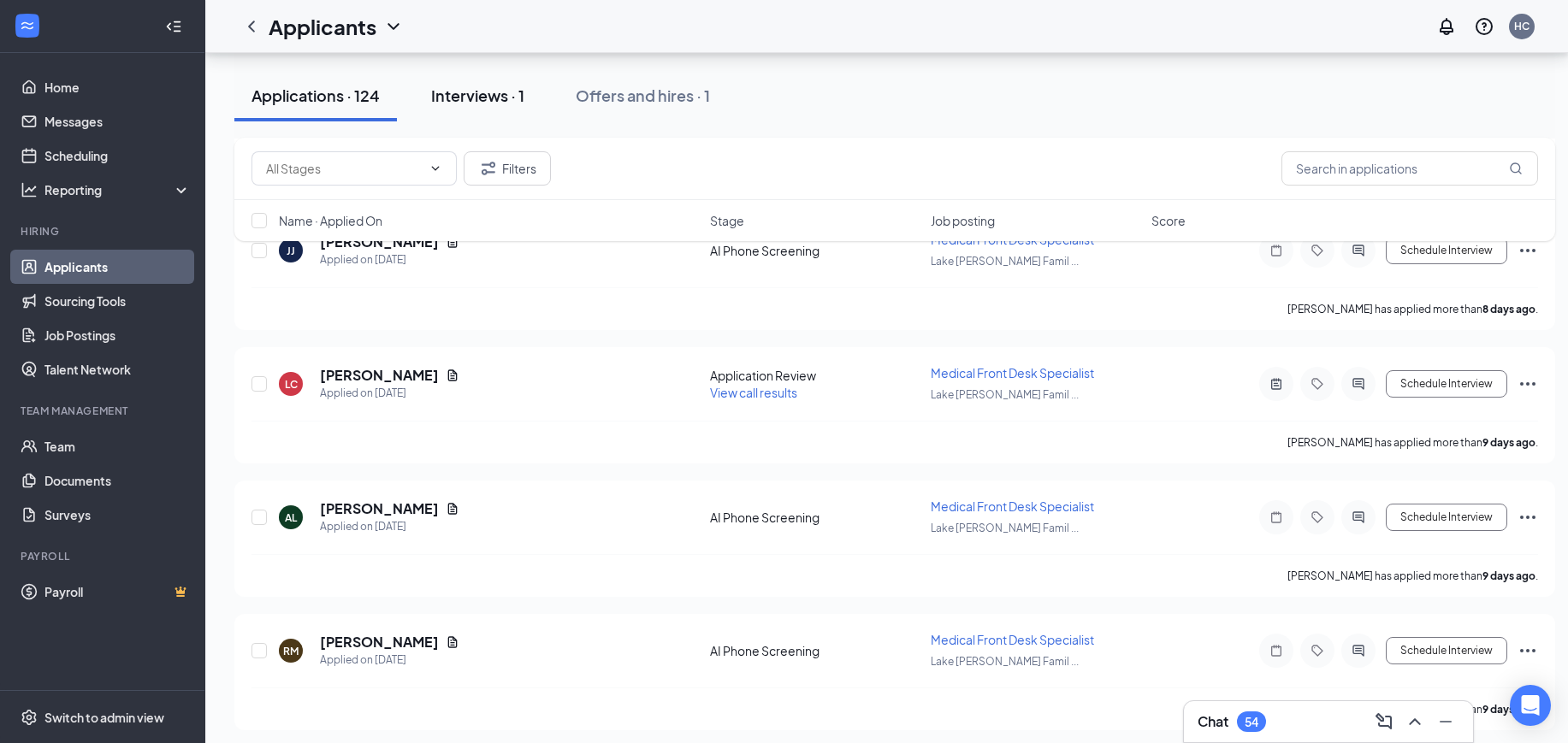
click at [489, 83] on button "Interviews · 1" at bounding box center [478, 95] width 127 height 51
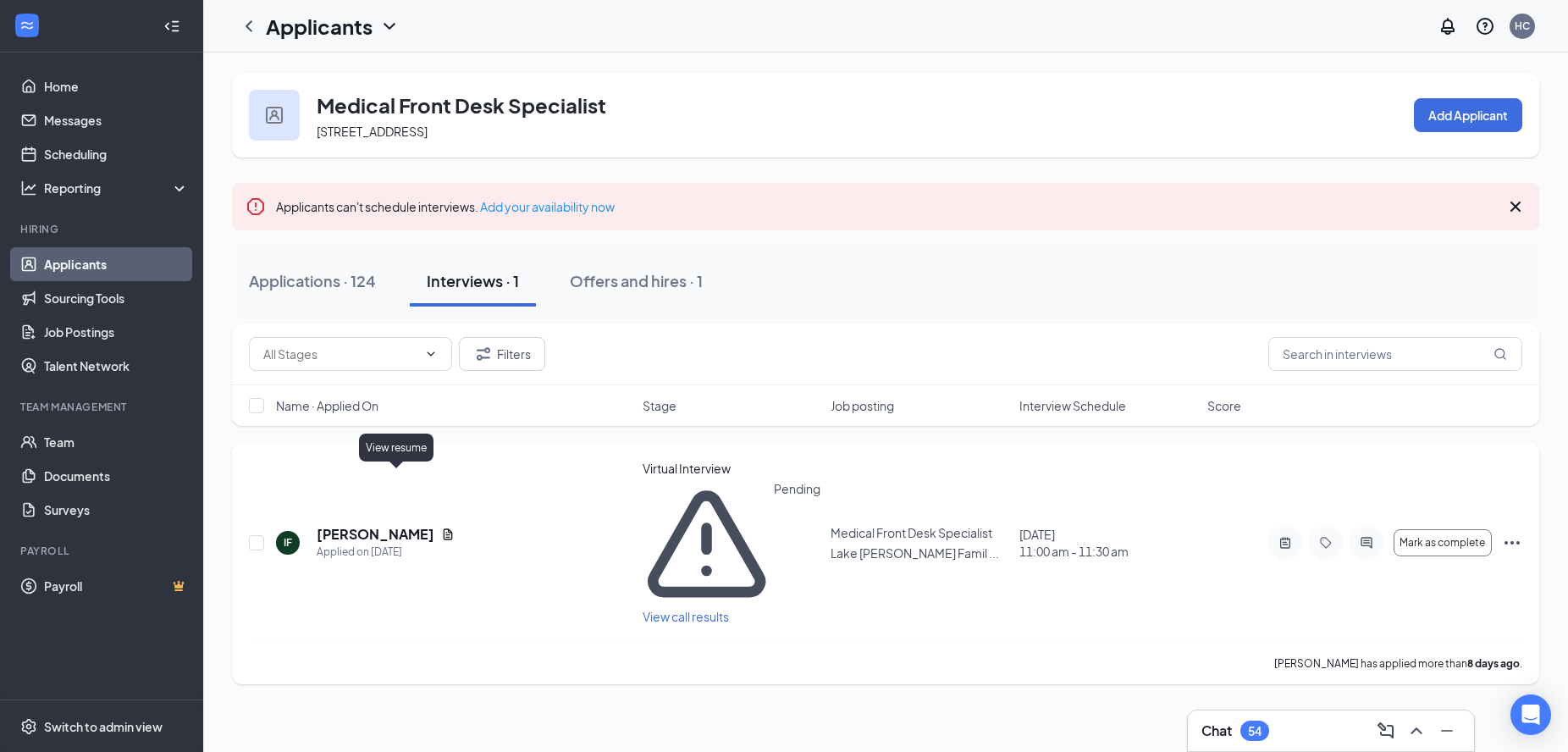
click at [441, 528] on icon "Document" at bounding box center [447, 534] width 13 height 13
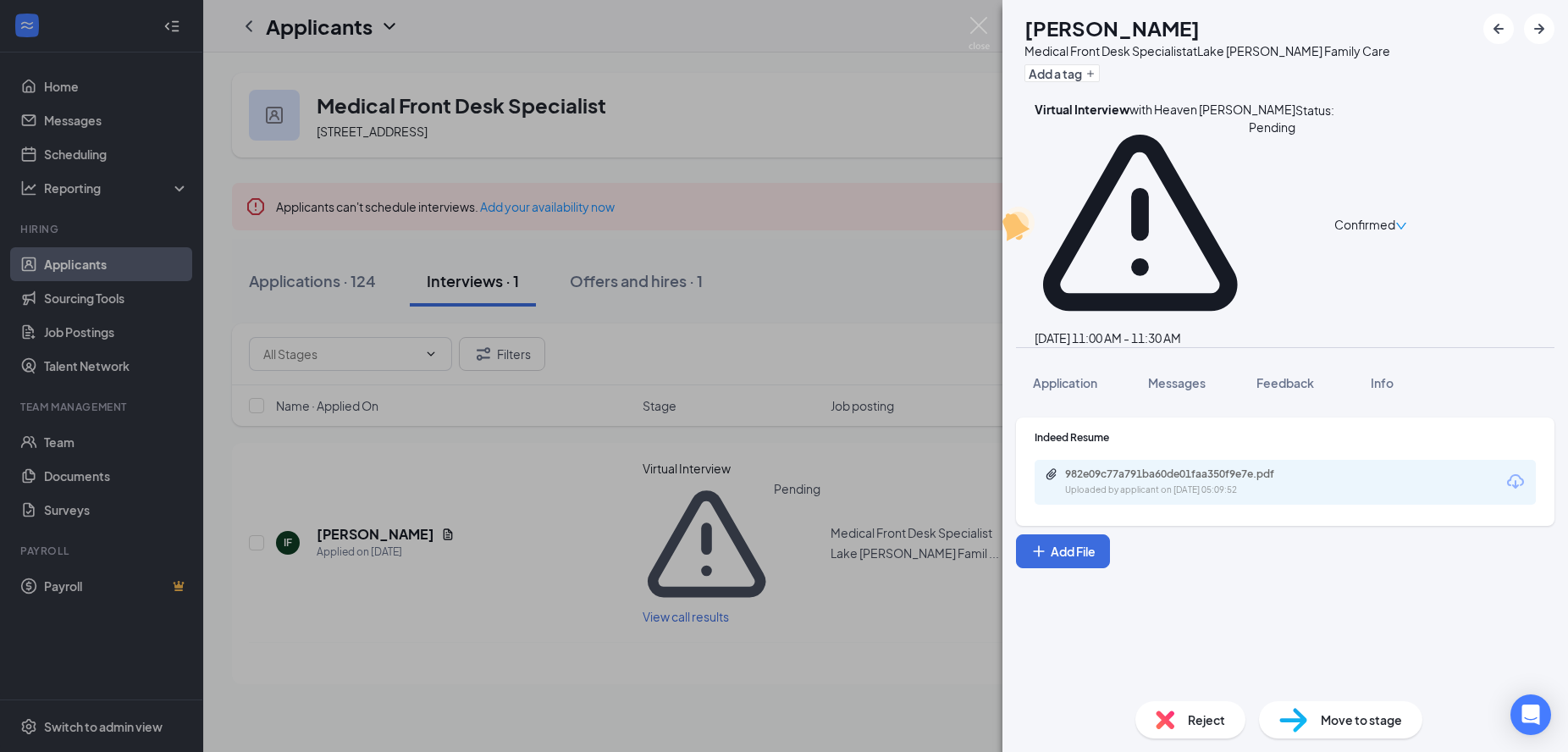
click at [1510, 471] on icon "Download" at bounding box center [1515, 481] width 20 height 20
click at [973, 31] on img at bounding box center [979, 33] width 21 height 33
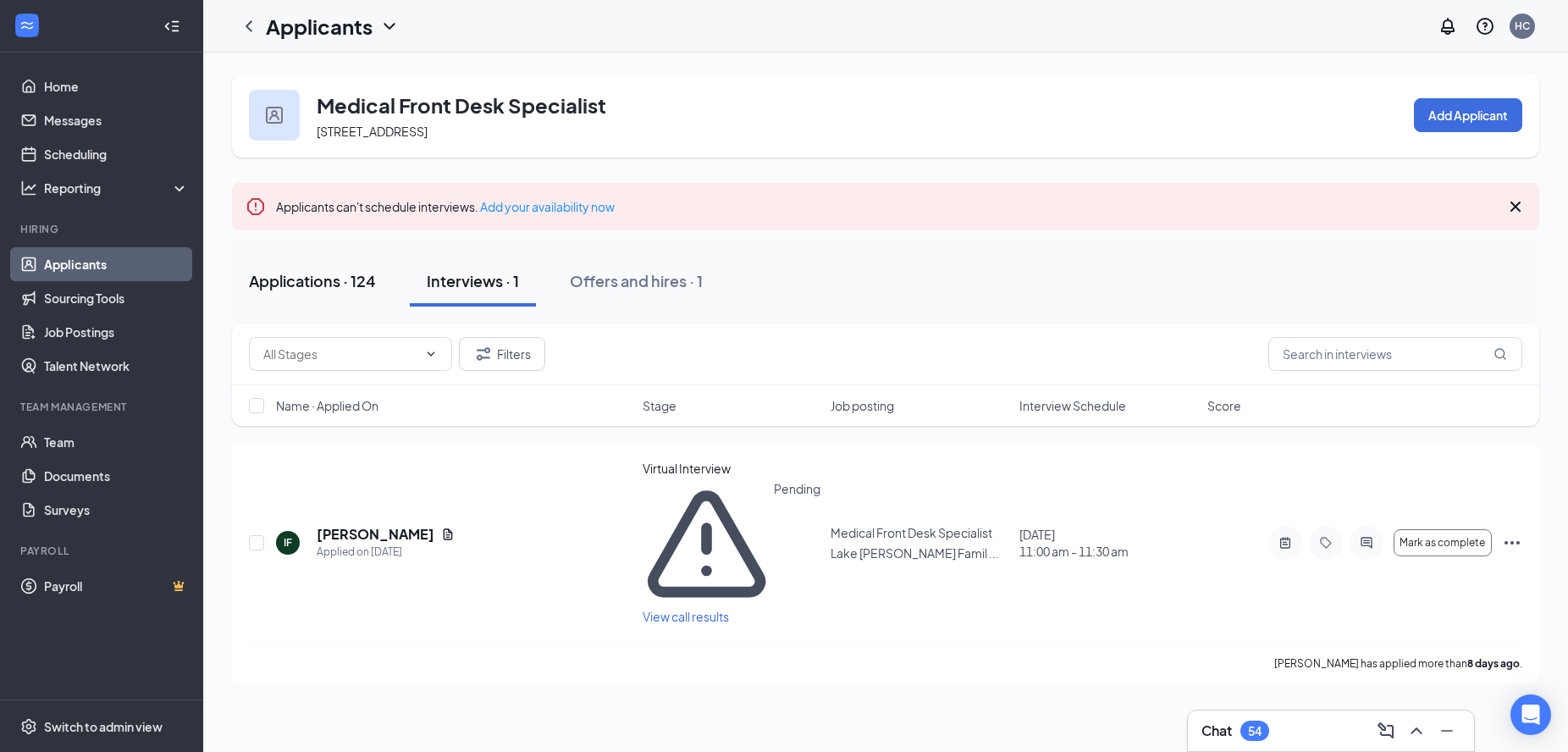
click at [329, 282] on div "Applications · 124" at bounding box center [312, 281] width 127 height 21
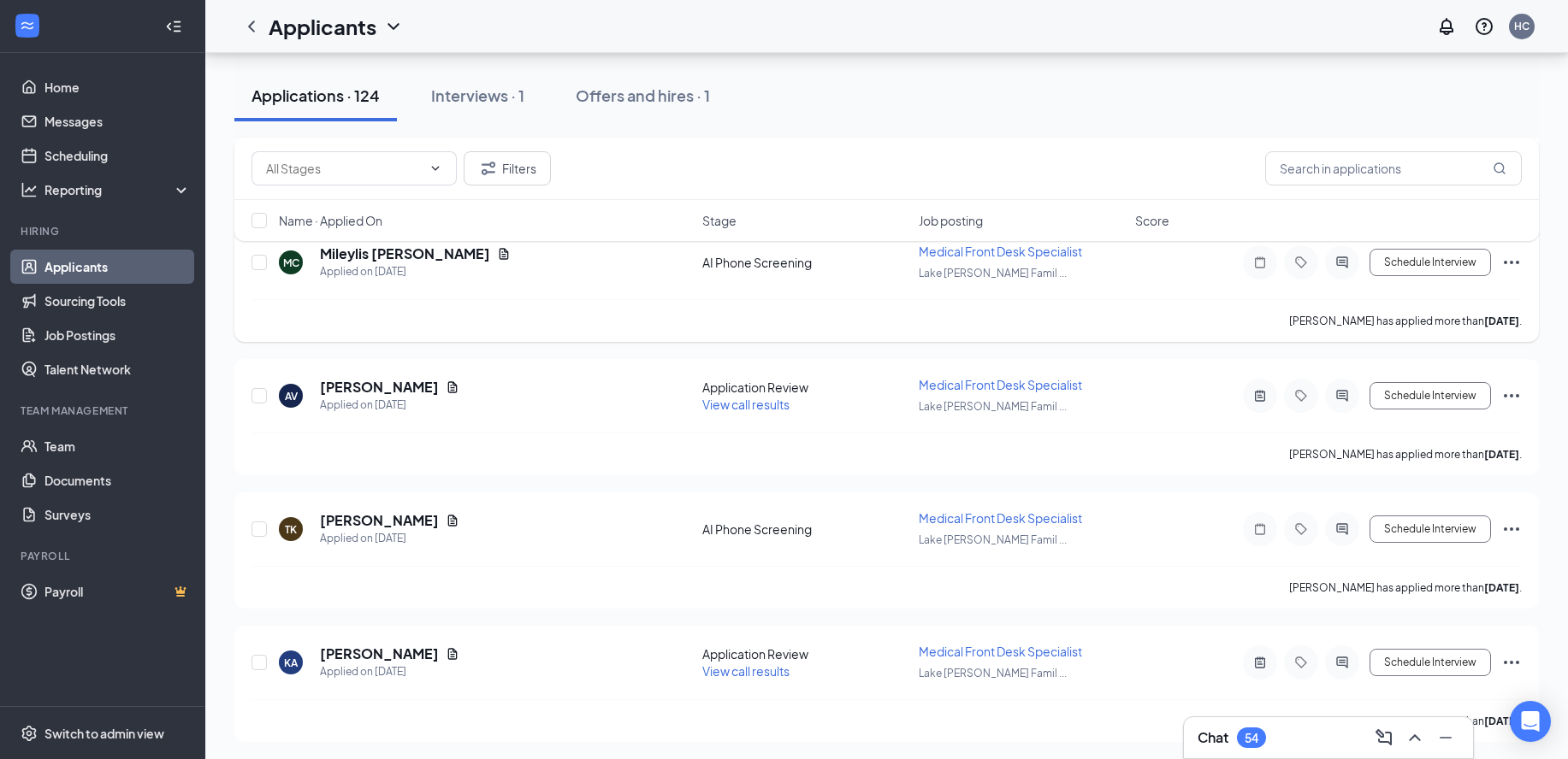
scroll to position [2093, 0]
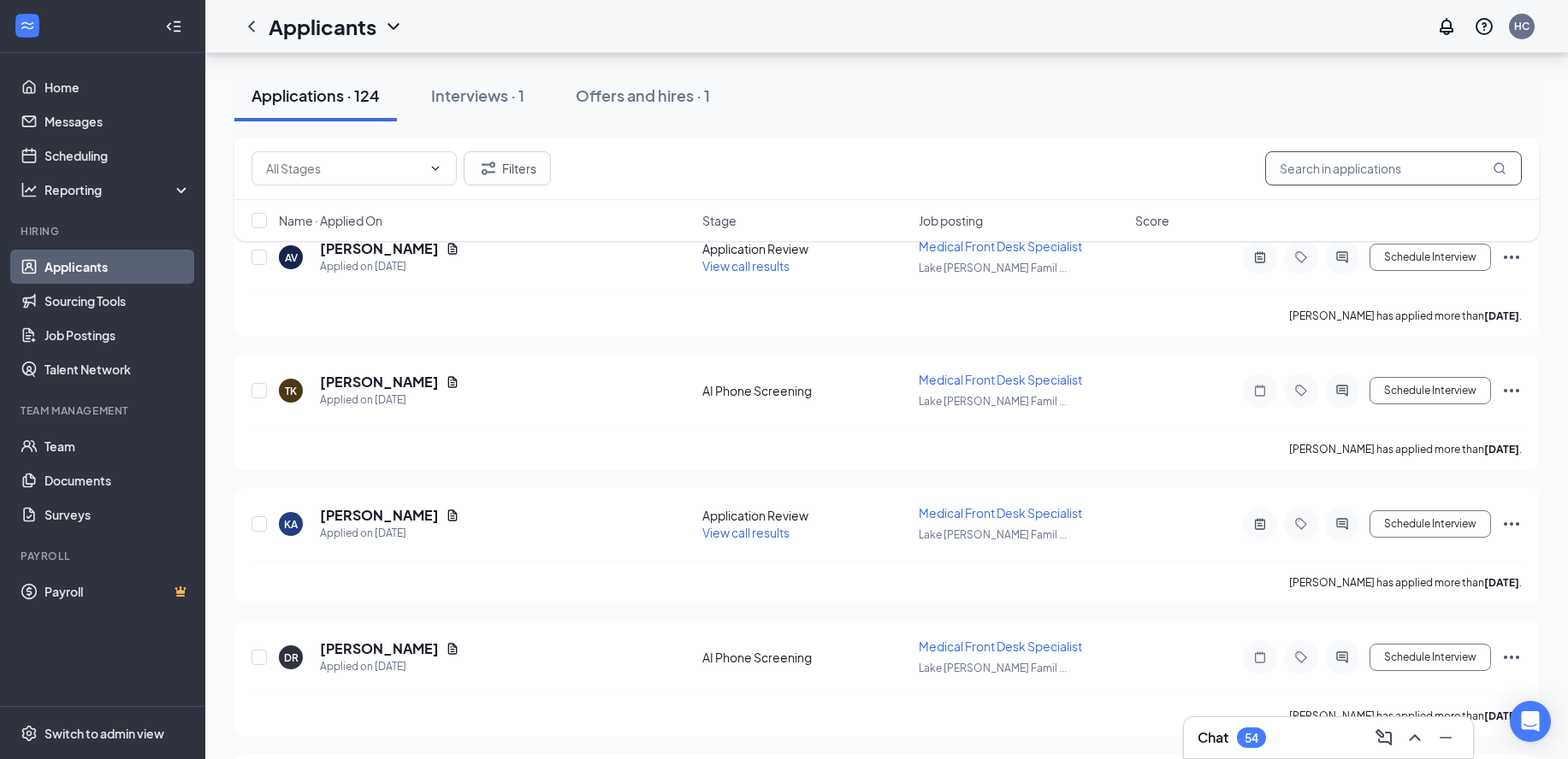
click at [1391, 170] on input "text" at bounding box center [1394, 168] width 256 height 34
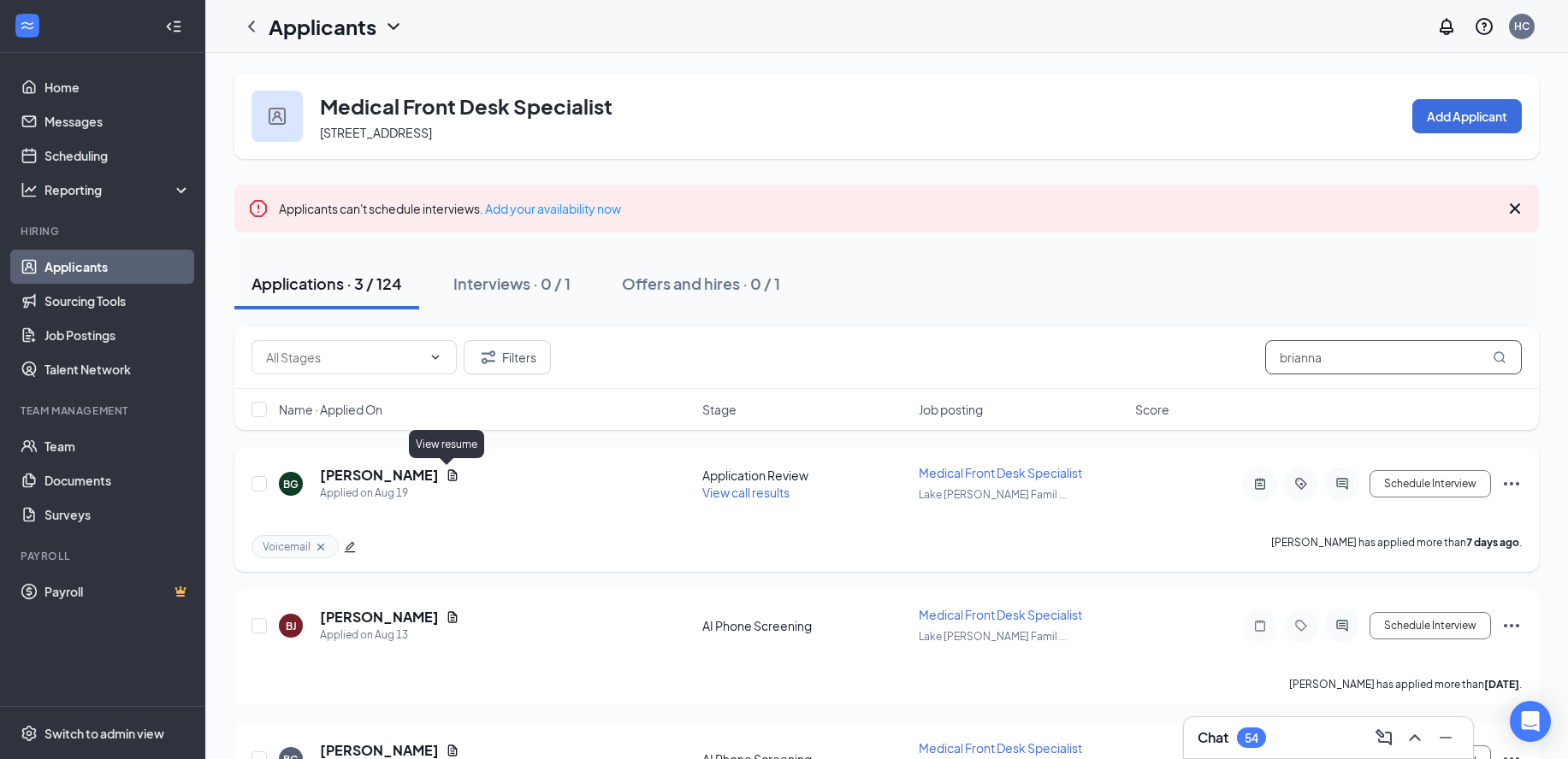
type input "brianna"
click at [449, 476] on icon "Document" at bounding box center [452, 475] width 13 height 13
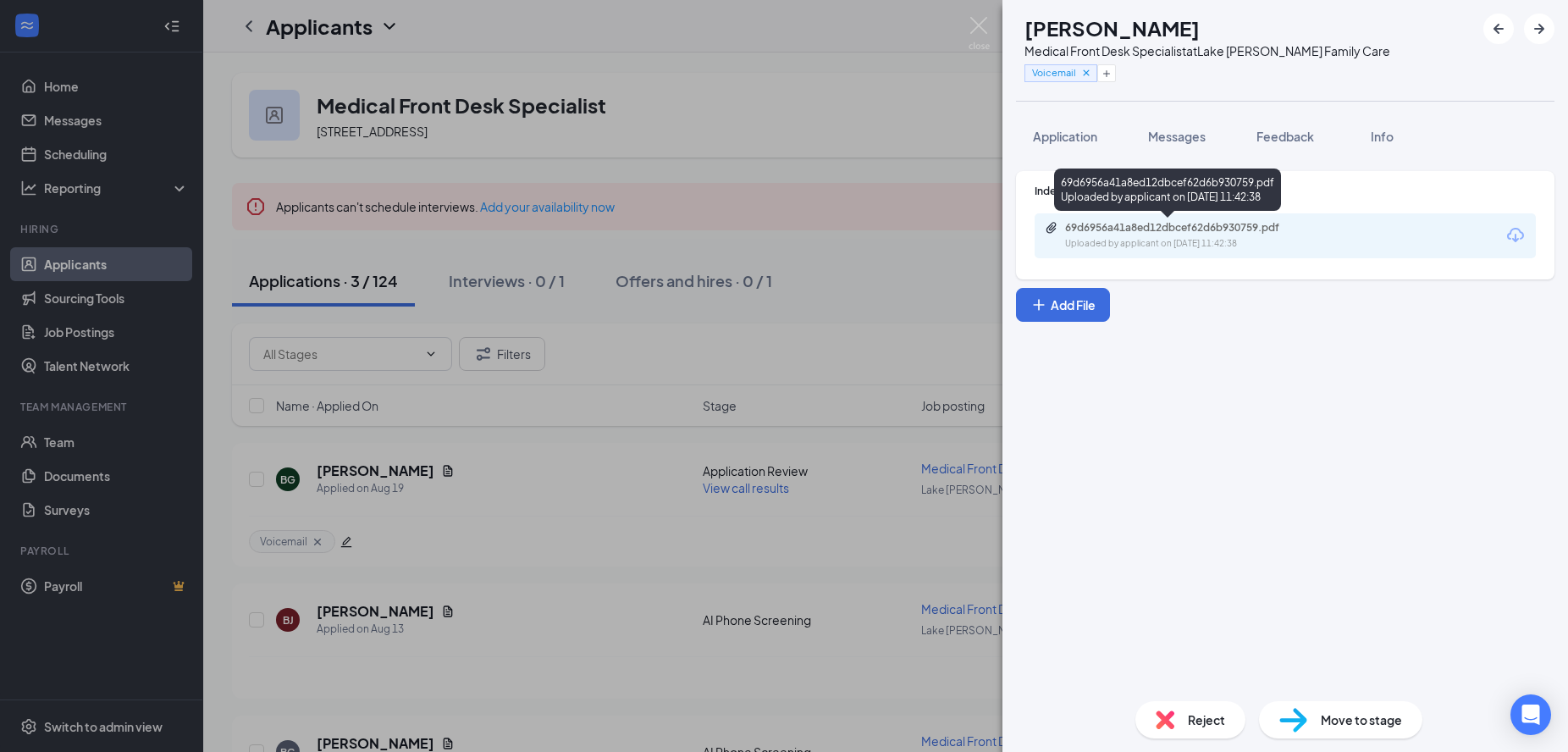
click at [1176, 224] on div "69d6956a41a8ed12dbcef62d6b930759.pdf" at bounding box center [1183, 228] width 237 height 13
click at [1065, 144] on div "Application" at bounding box center [1064, 136] width 64 height 17
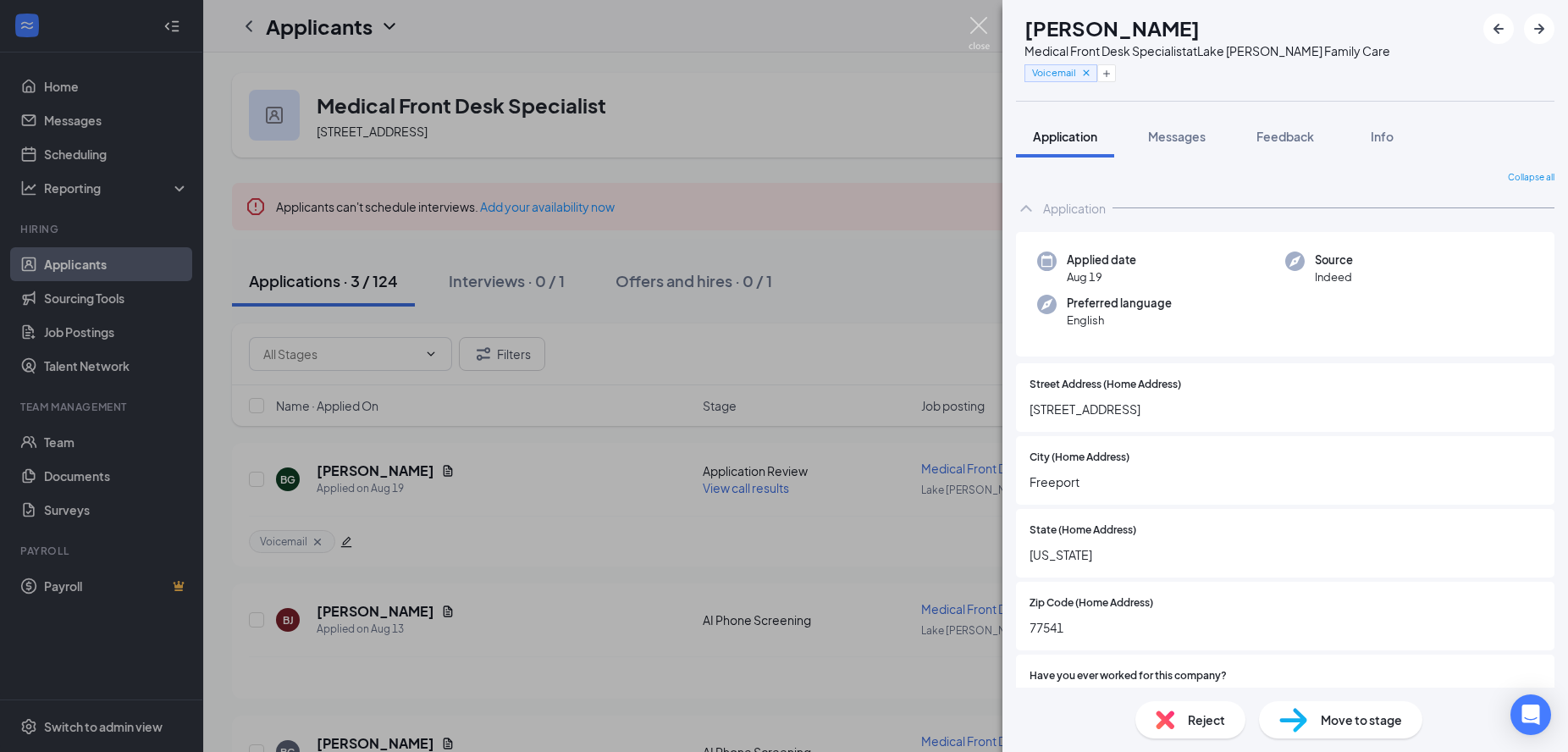
click at [984, 30] on img at bounding box center [979, 33] width 21 height 33
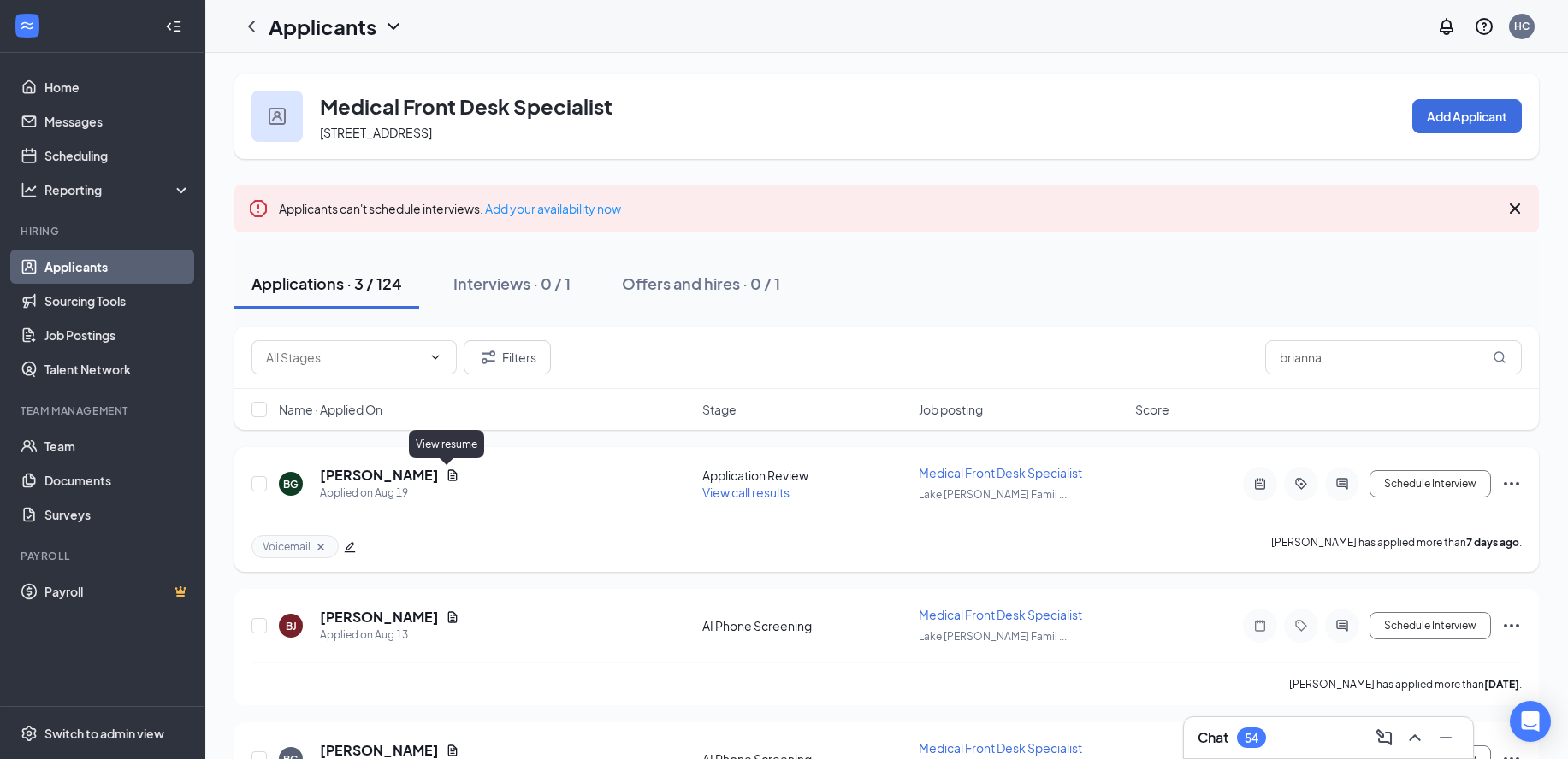
click at [438, 472] on div "[PERSON_NAME]" at bounding box center [389, 476] width 140 height 19
click at [448, 472] on icon "Document" at bounding box center [453, 475] width 10 height 12
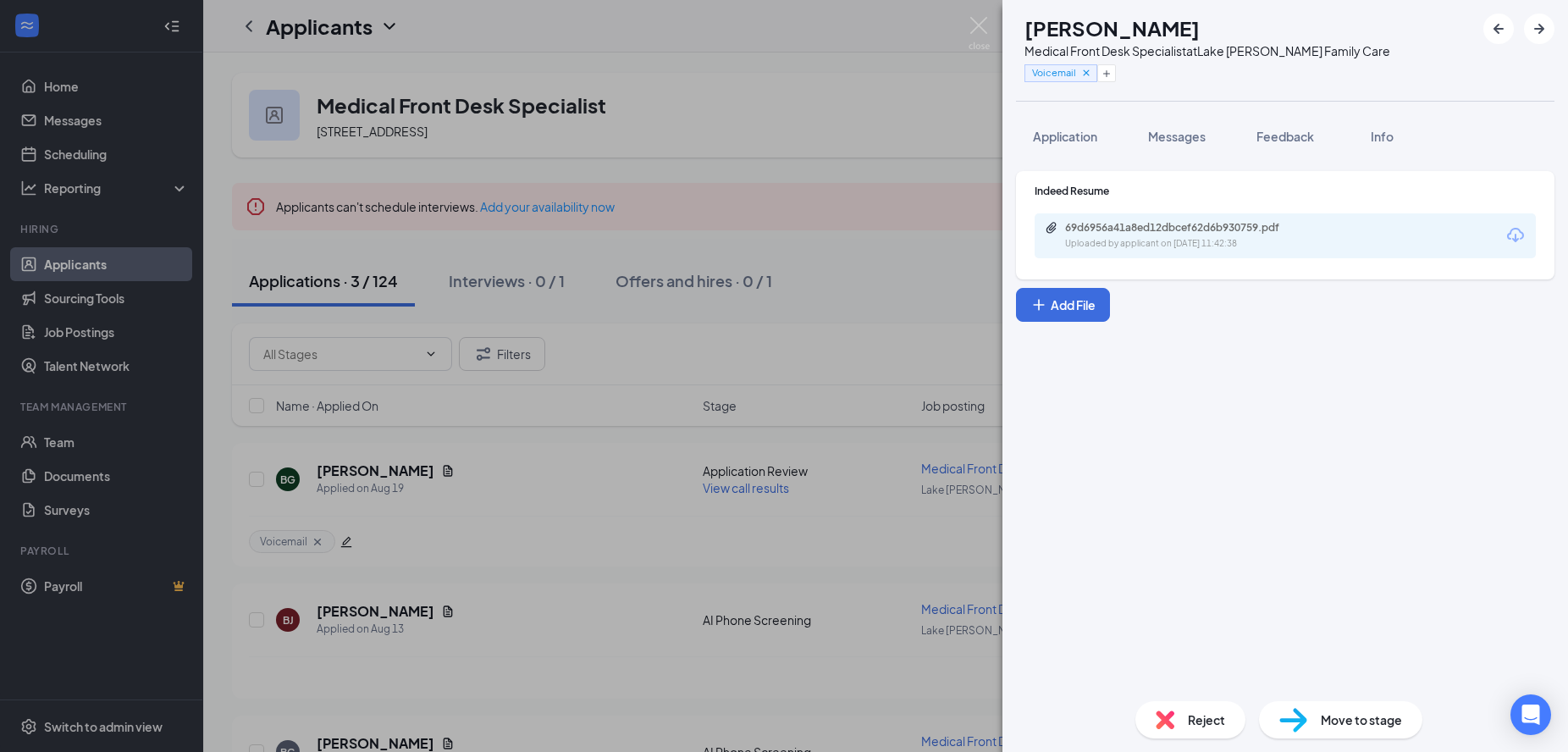
click at [974, 29] on img at bounding box center [979, 33] width 21 height 33
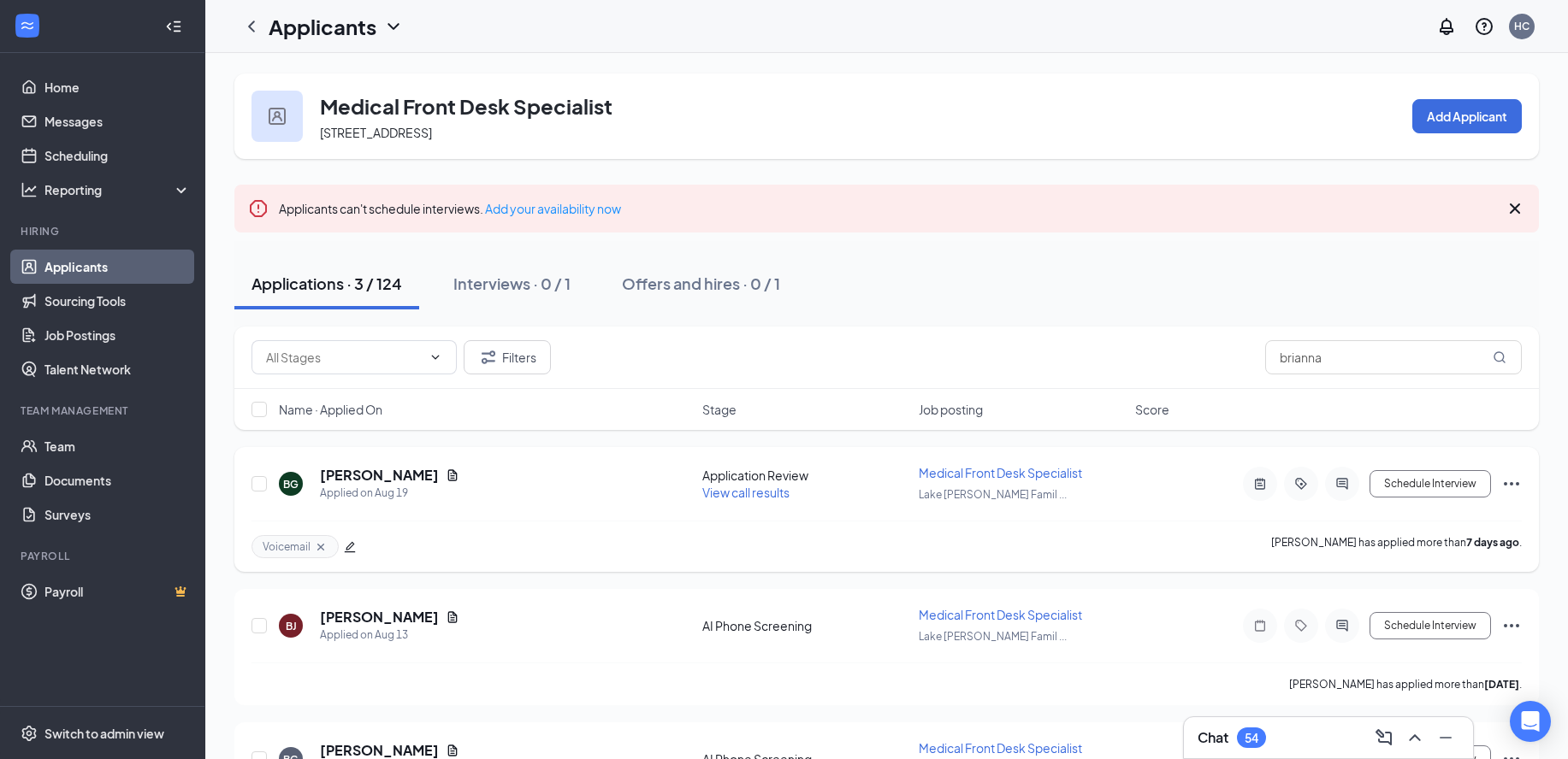
click at [717, 486] on span "View call results" at bounding box center [746, 492] width 88 height 15
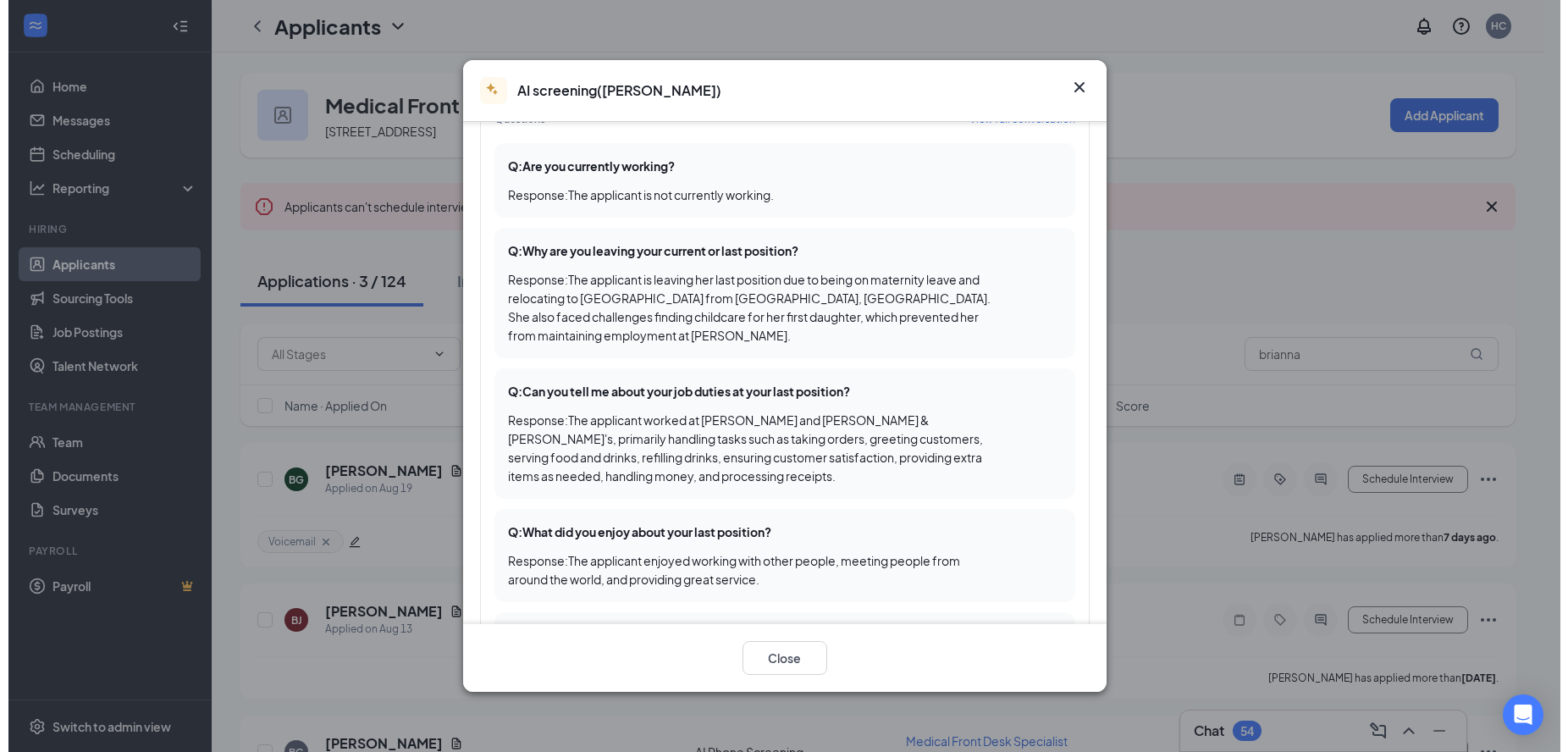
scroll to position [212, 0]
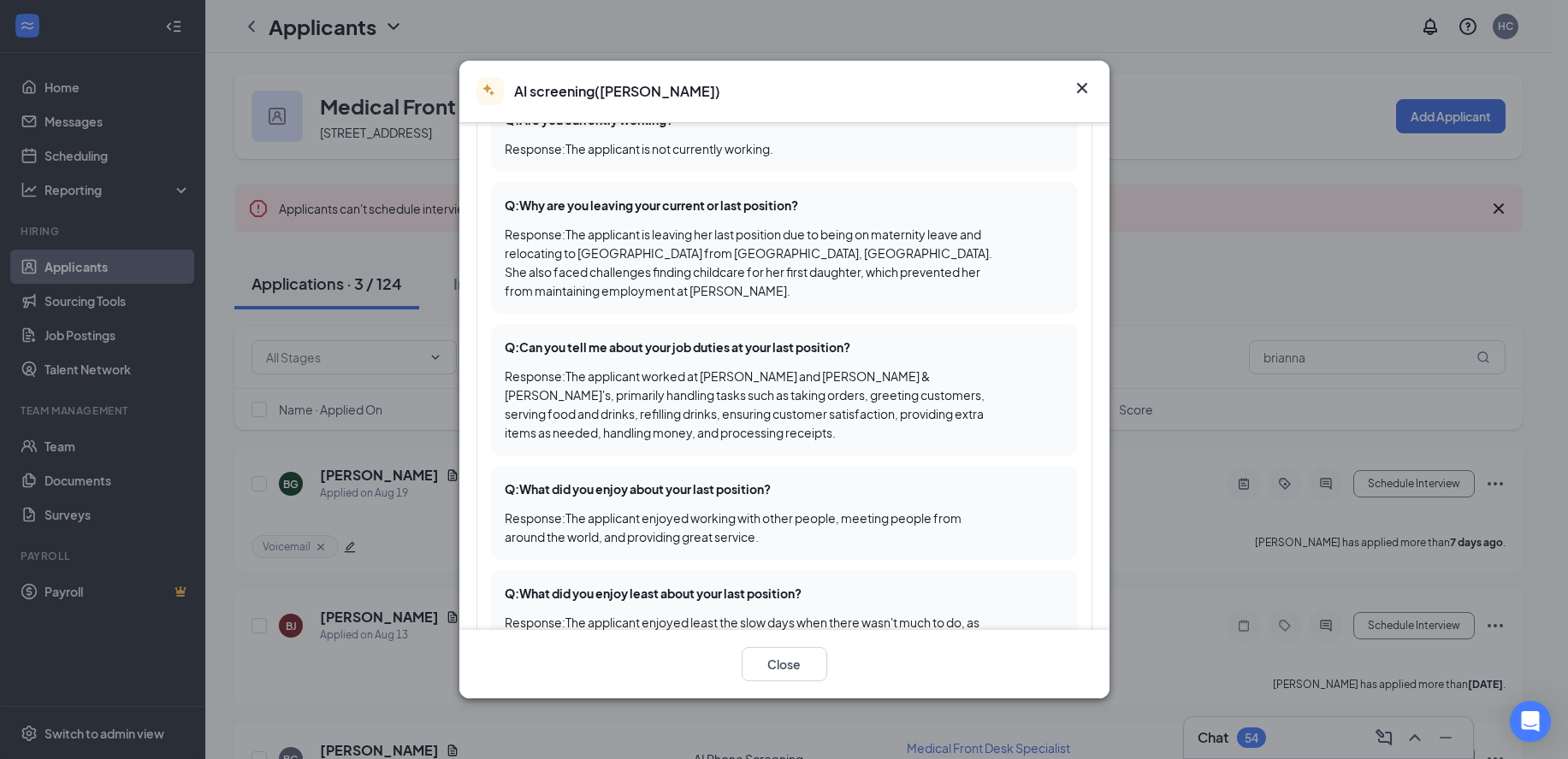
click at [1076, 85] on icon "Cross" at bounding box center [1081, 88] width 20 height 20
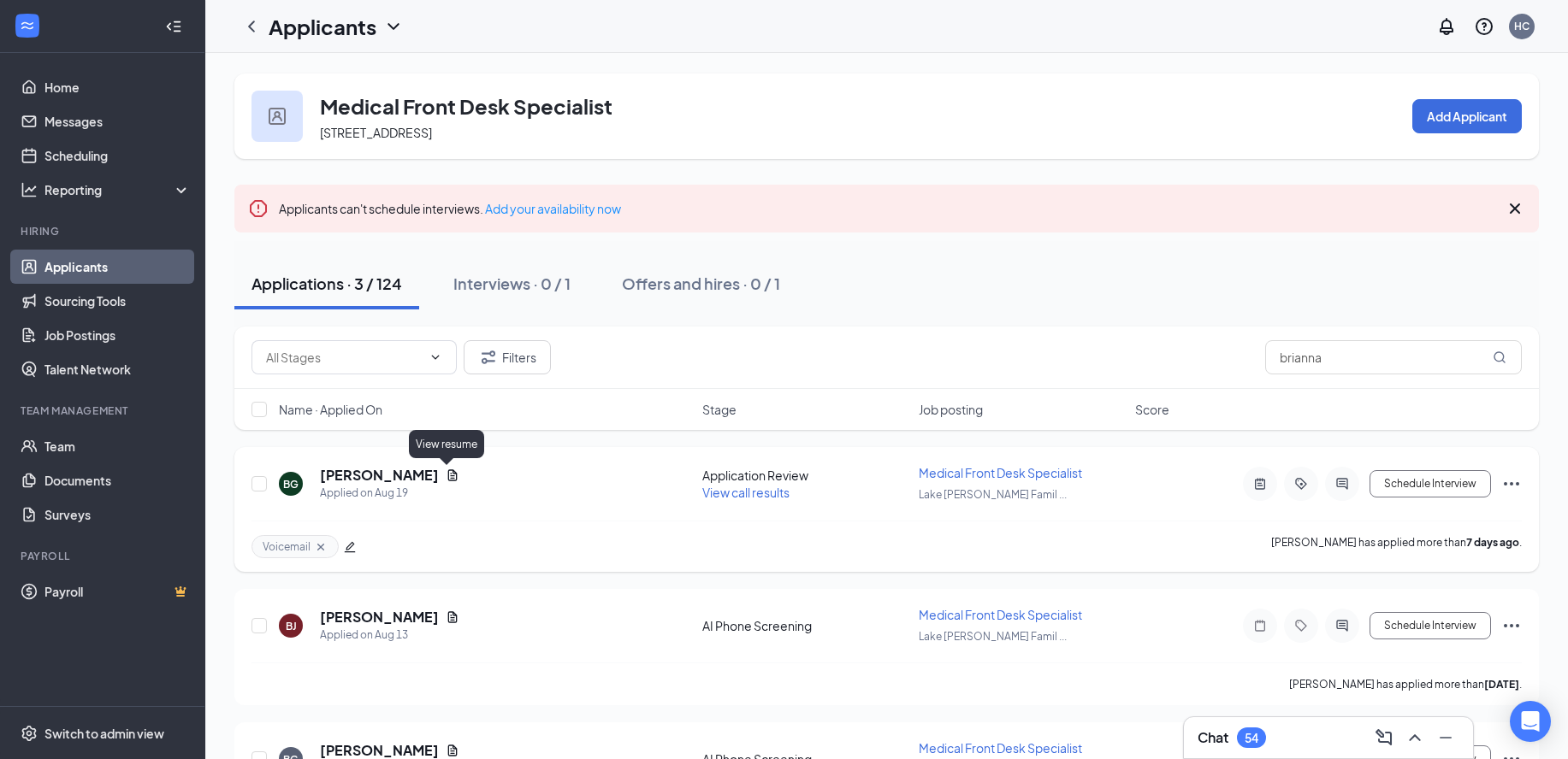
click at [448, 473] on icon "Document" at bounding box center [453, 475] width 10 height 12
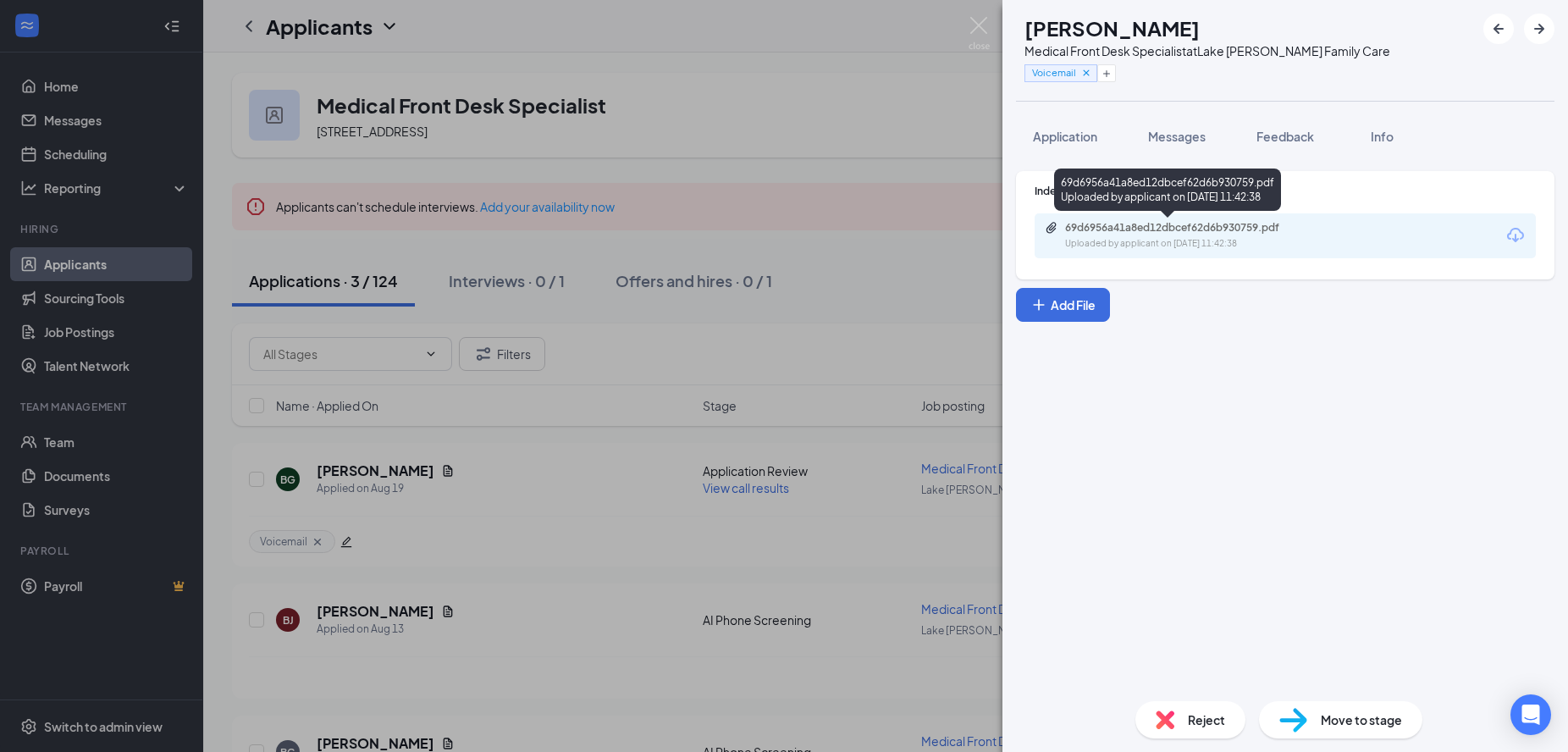
click at [1218, 227] on div "69d6956a41a8ed12dbcef62d6b930759.pdf" at bounding box center [1183, 228] width 237 height 13
click at [1063, 132] on span "Application" at bounding box center [1064, 136] width 64 height 15
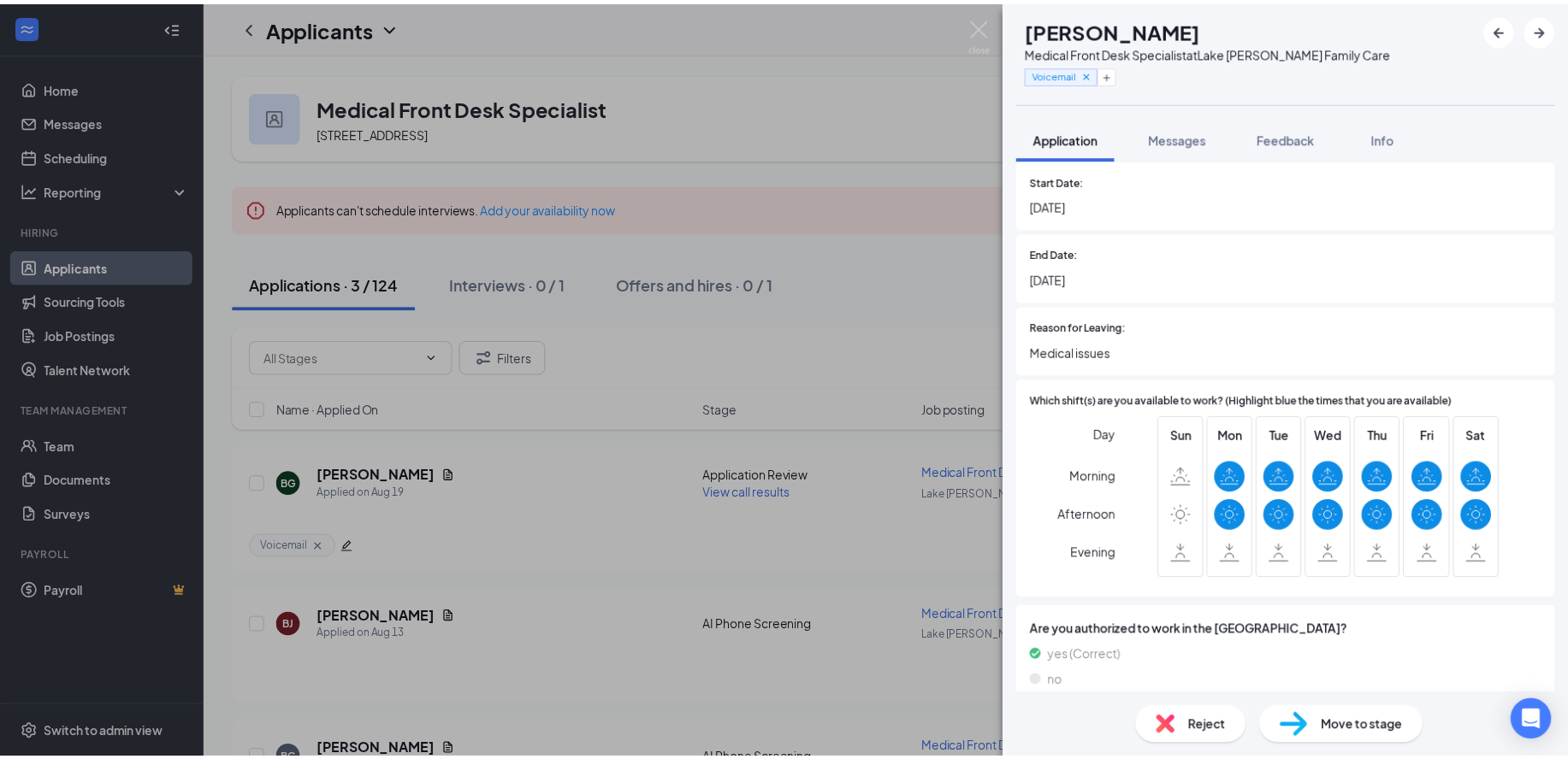
scroll to position [1240, 0]
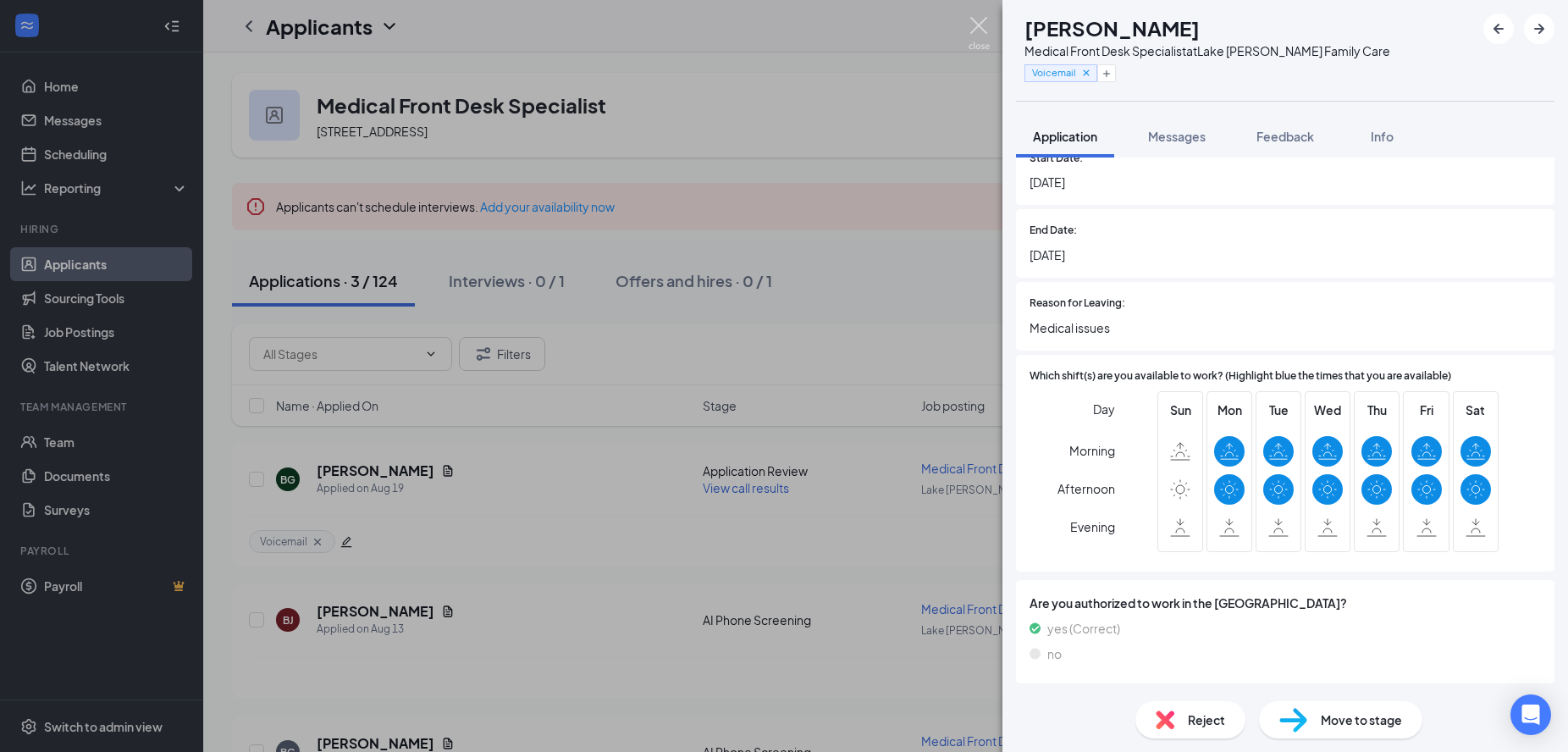
click at [983, 17] on img at bounding box center [979, 33] width 21 height 33
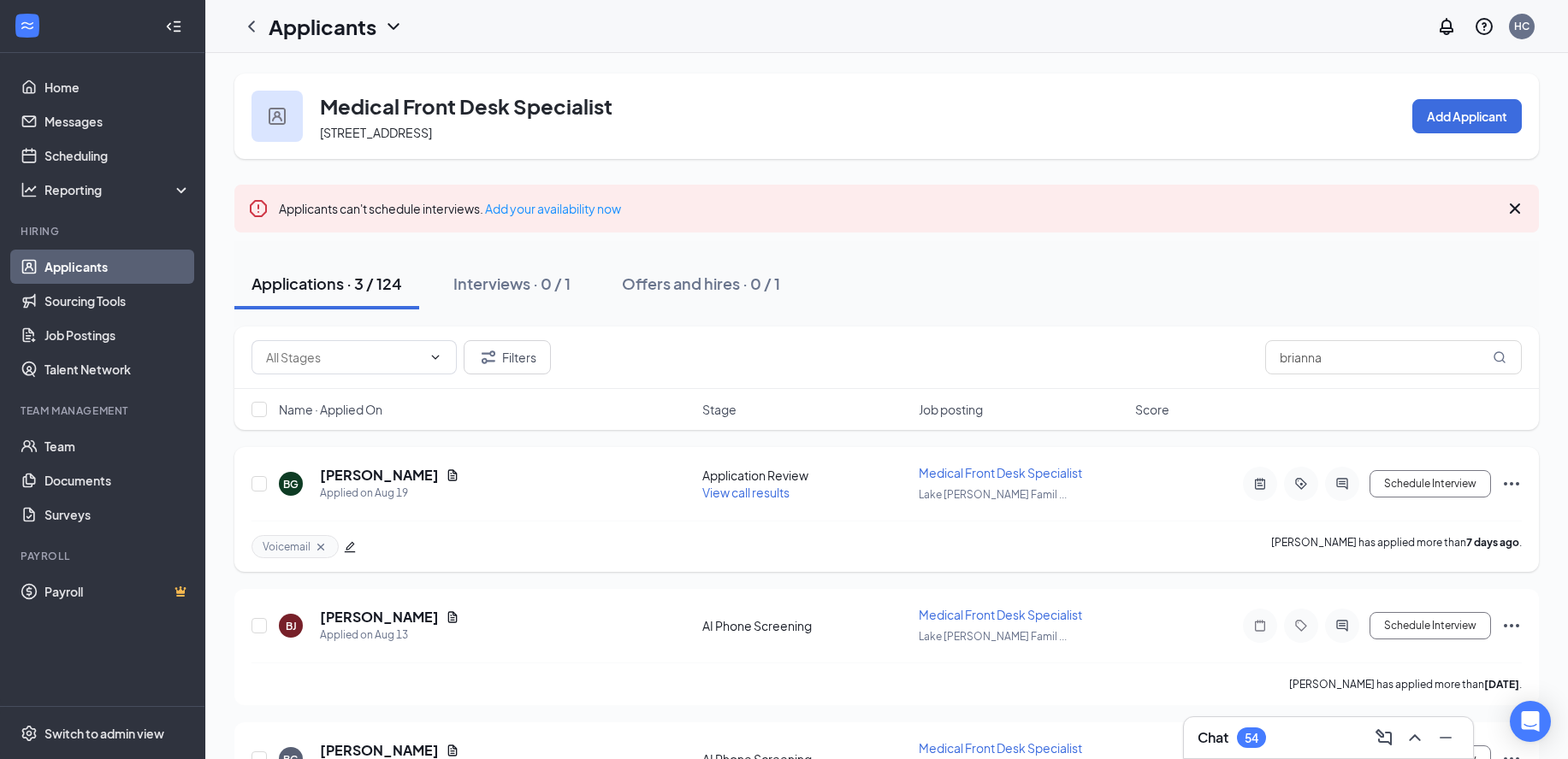
click at [716, 491] on span "View call results" at bounding box center [746, 492] width 88 height 15
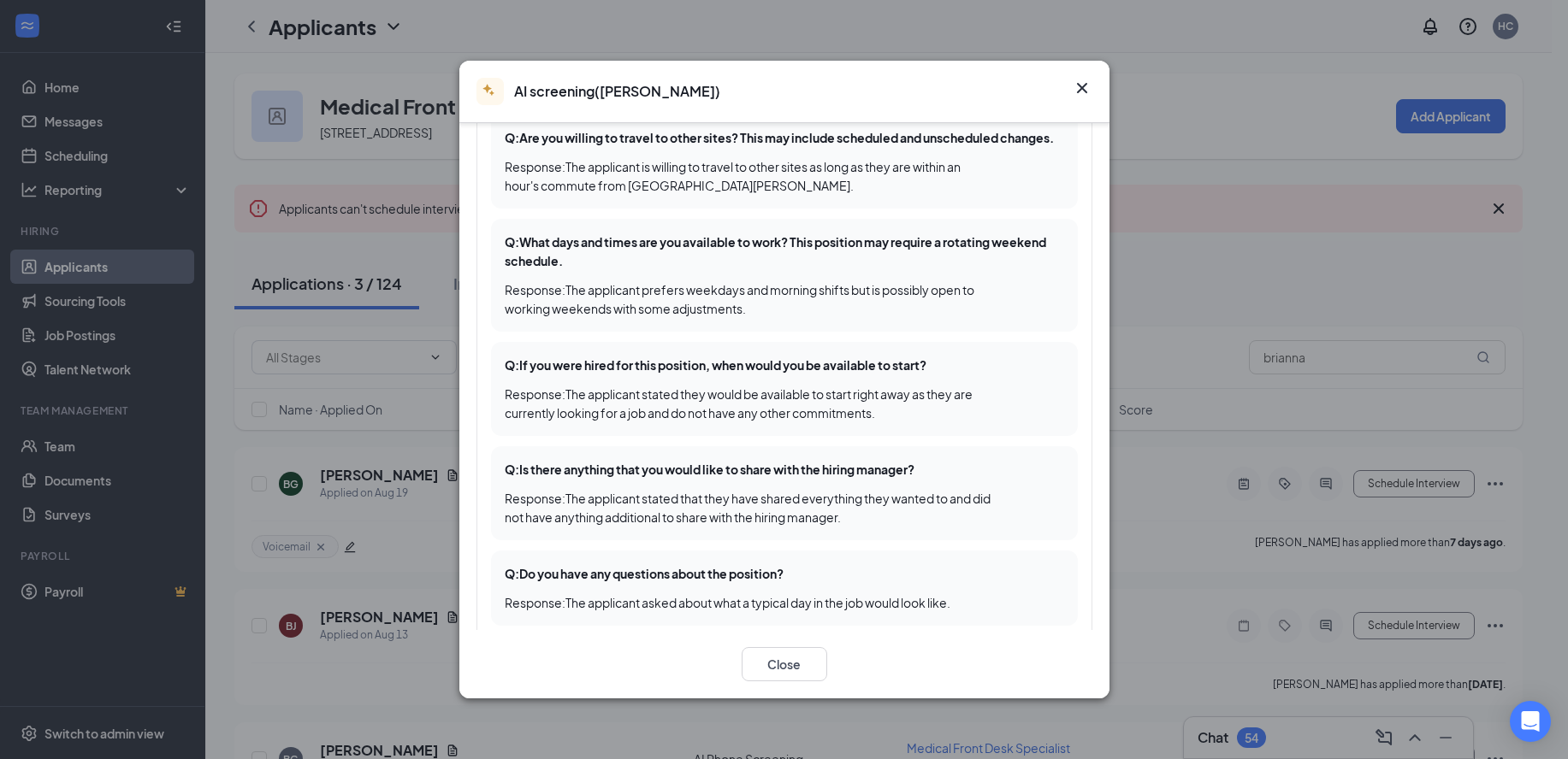
scroll to position [1274, 0]
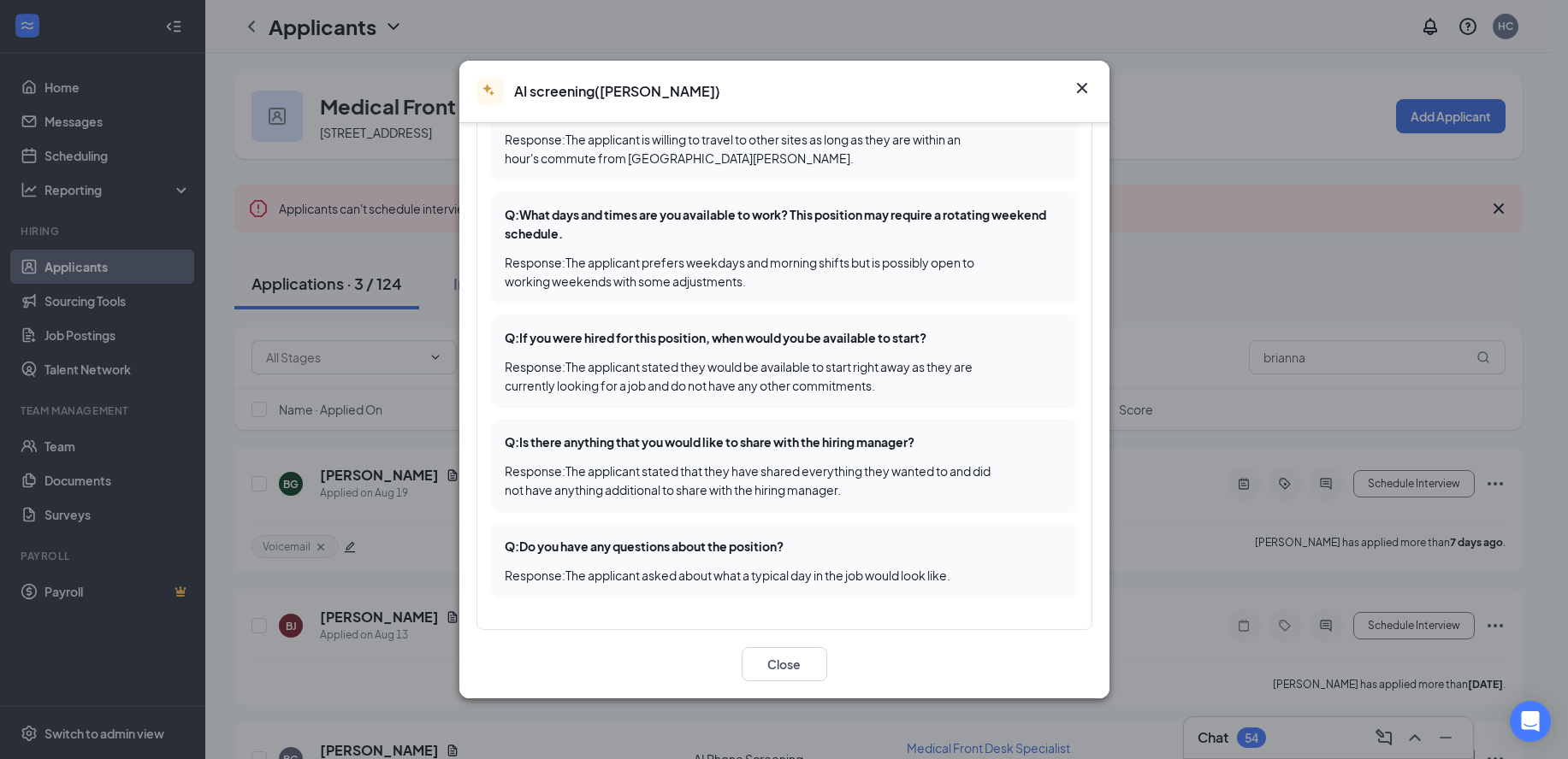
click at [1076, 88] on icon "Cross" at bounding box center [1081, 88] width 20 height 20
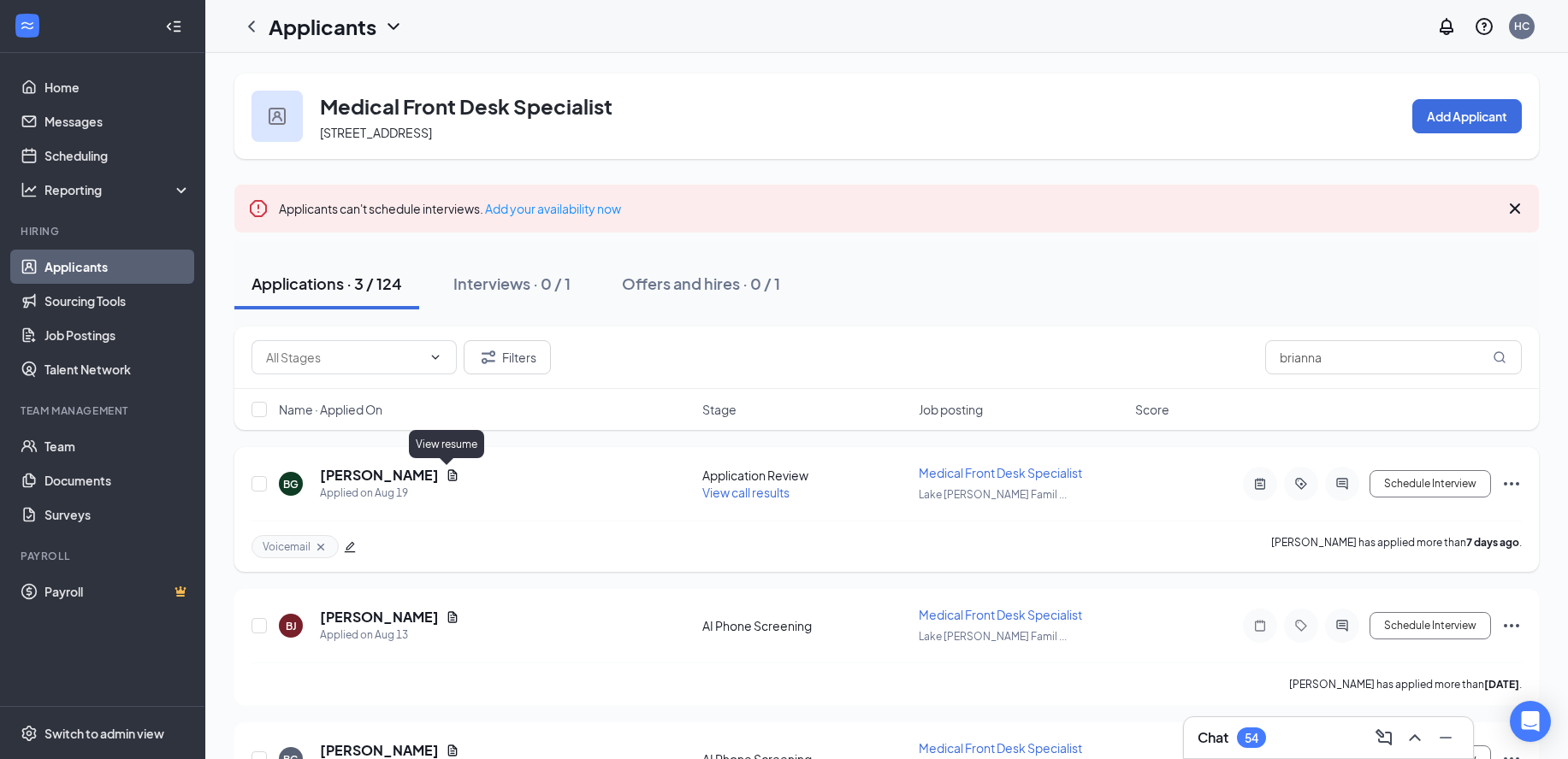
click at [448, 470] on icon "Document" at bounding box center [453, 475] width 10 height 12
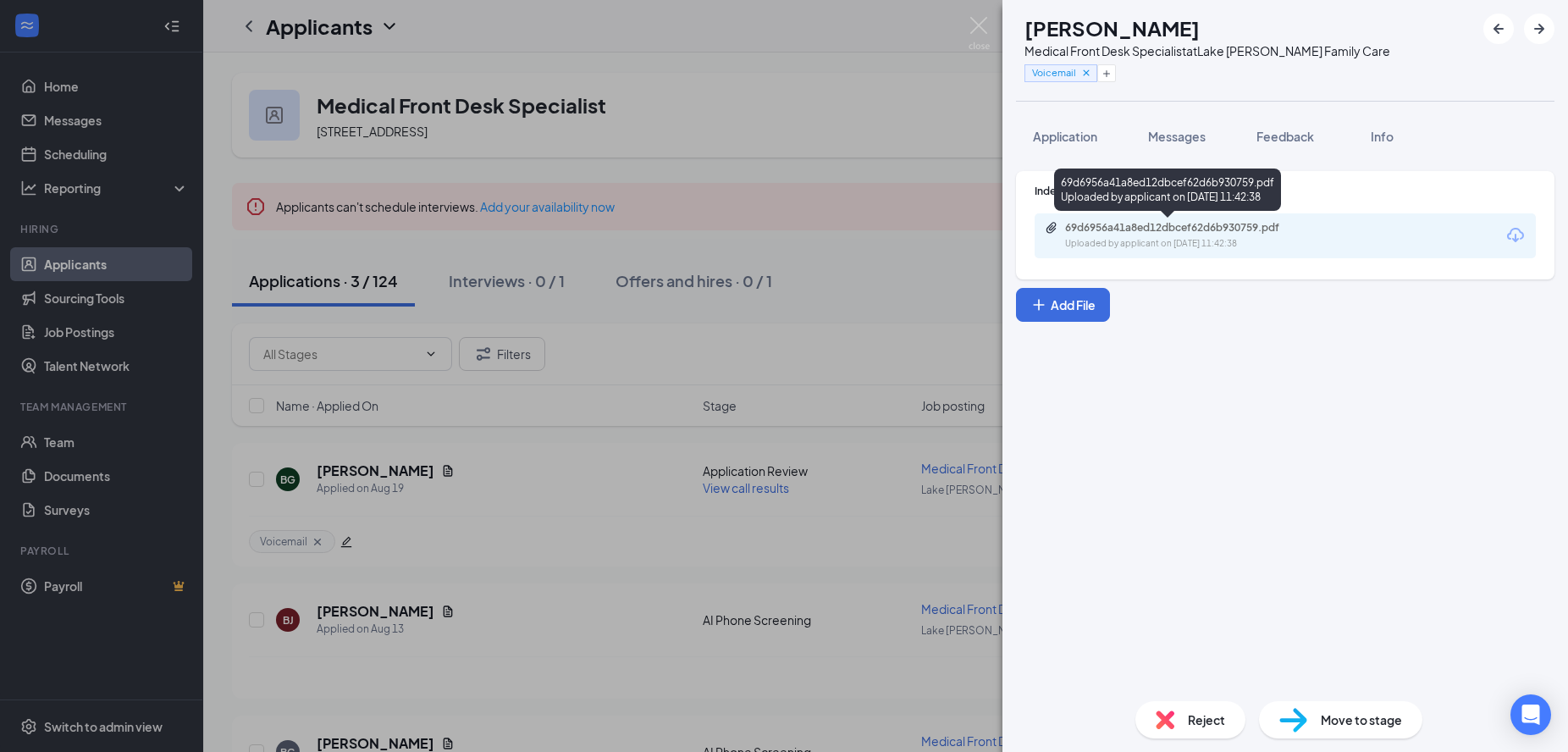
click at [1179, 241] on div "Uploaded by applicant on Aug 19, 2025 at 11:42:38" at bounding box center [1191, 243] width 254 height 13
click at [983, 30] on img at bounding box center [979, 33] width 21 height 33
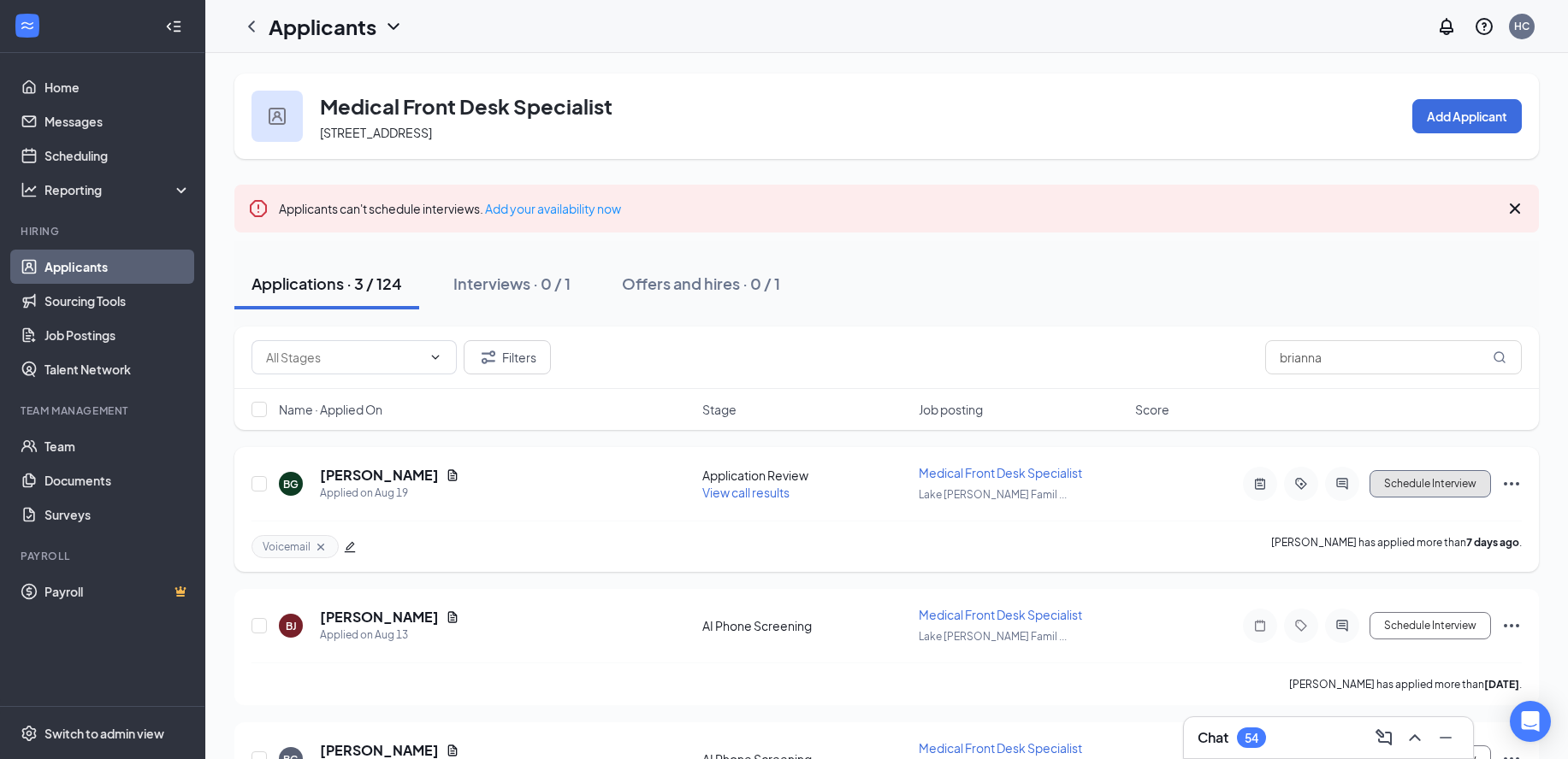
click at [1423, 490] on button "Schedule Interview" at bounding box center [1430, 484] width 121 height 27
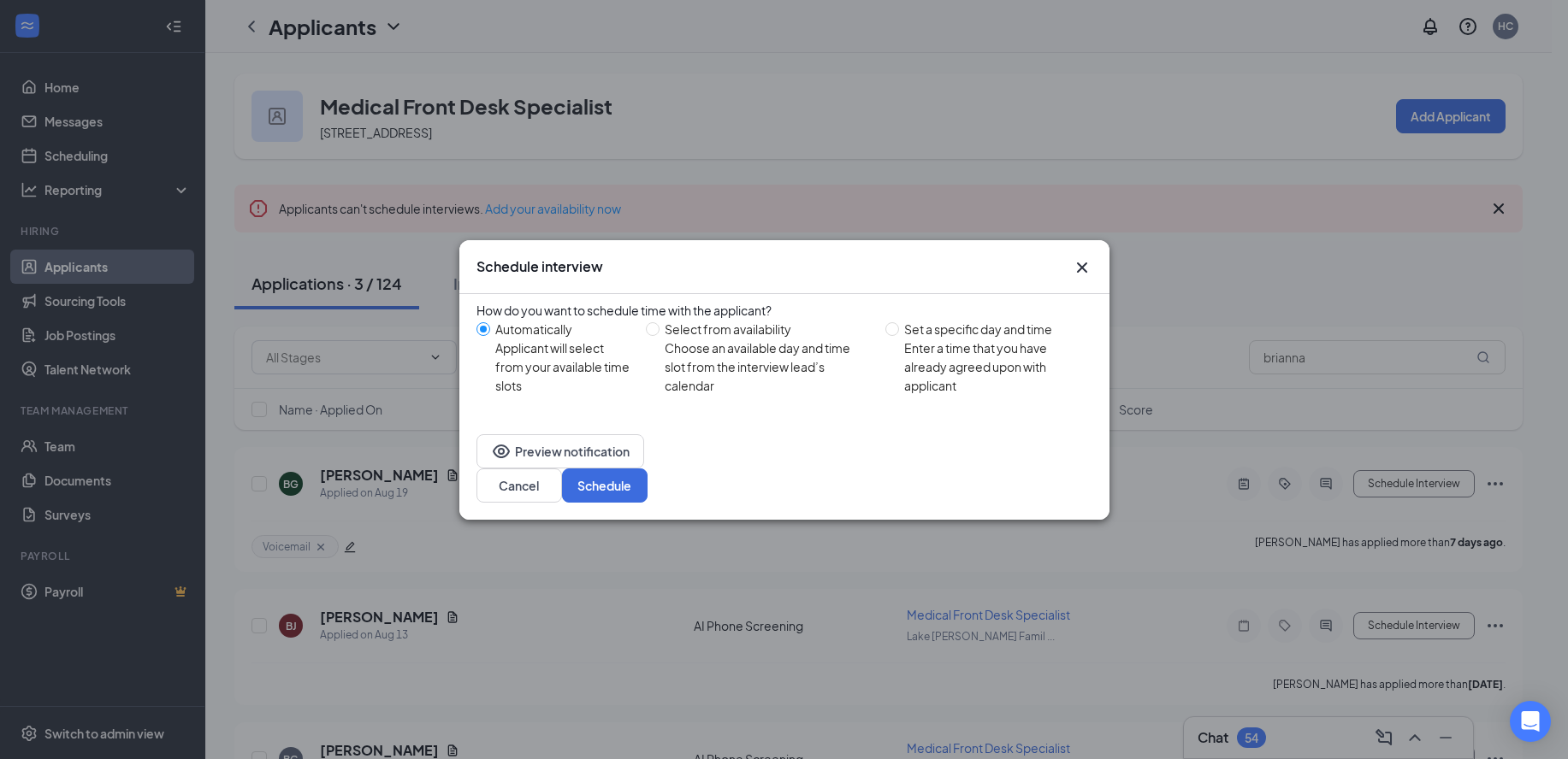
click at [938, 338] on div "Set a specific day and time" at bounding box center [991, 329] width 174 height 19
click at [899, 336] on input "Set a specific day and time Enter a time that you have already agreed upon with…" at bounding box center [892, 329] width 13 height 13
radio input "true"
radio input "false"
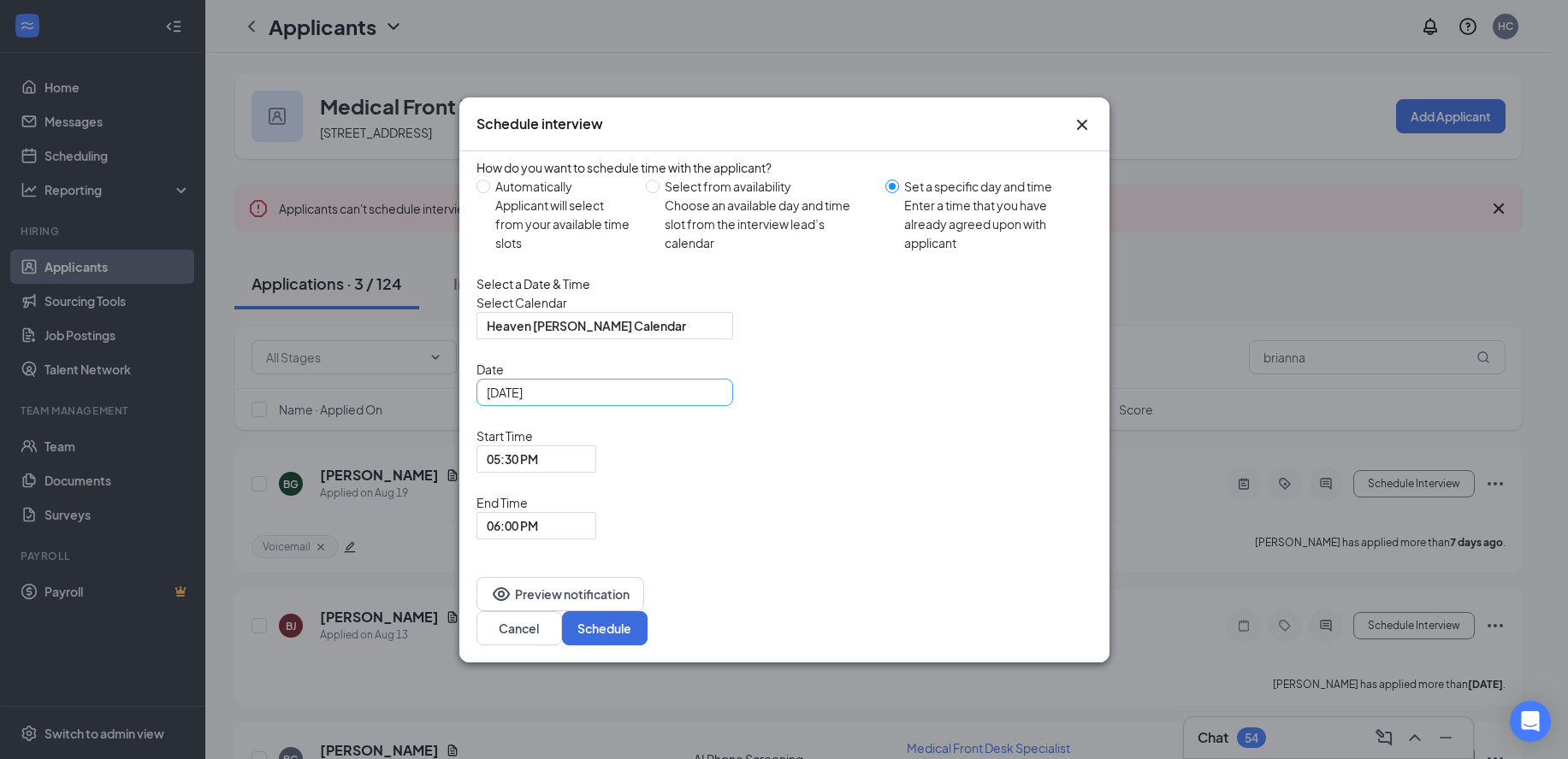
click at [711, 402] on div "Aug 26, 2025" at bounding box center [604, 393] width 236 height 19
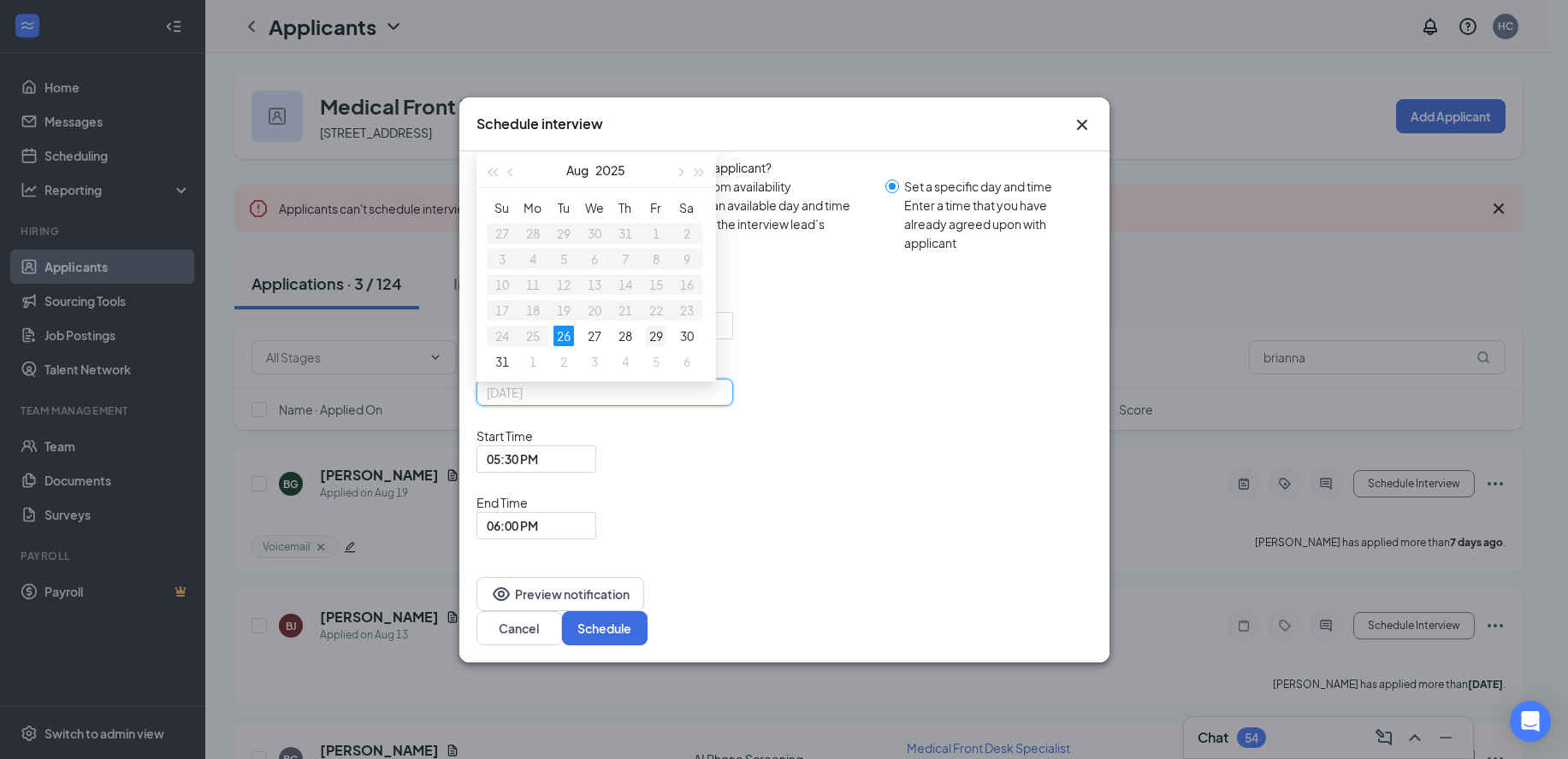
type input "Aug 29, 2025"
click at [656, 346] on div "29" at bounding box center [655, 335] width 20 height 20
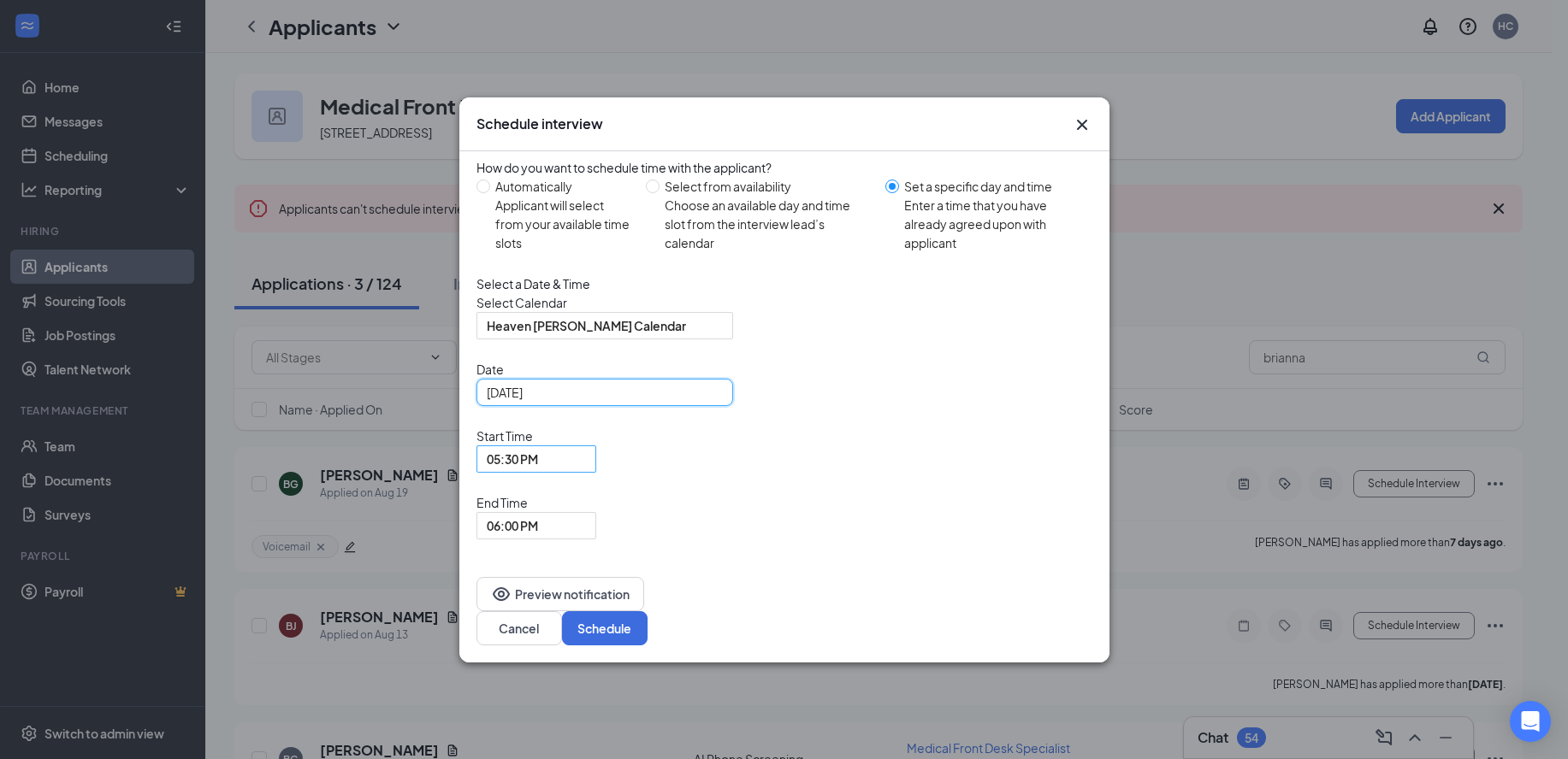
click at [586, 472] on span "05:30 PM" at bounding box center [536, 458] width 99 height 26
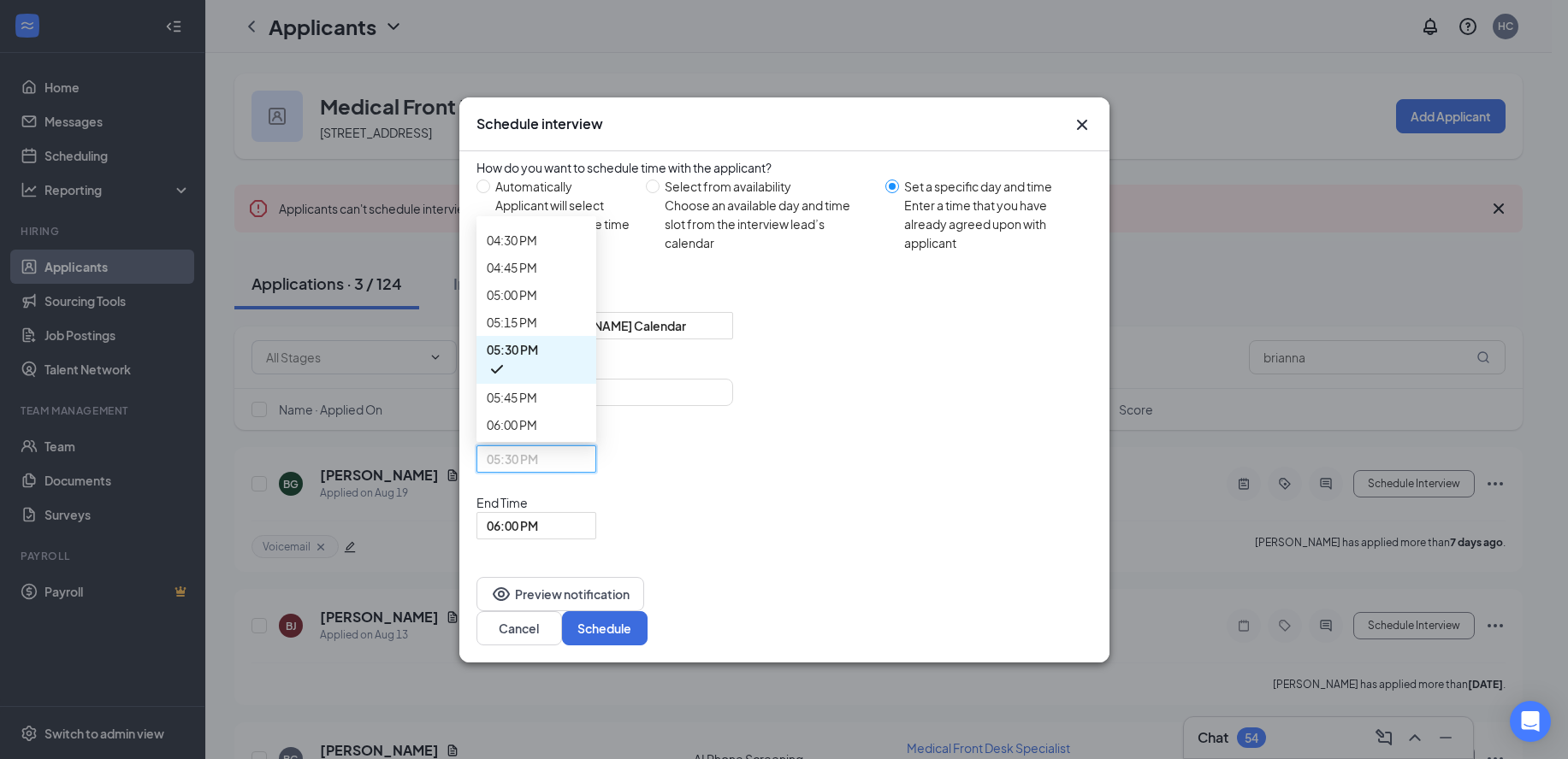
scroll to position [1826, 0]
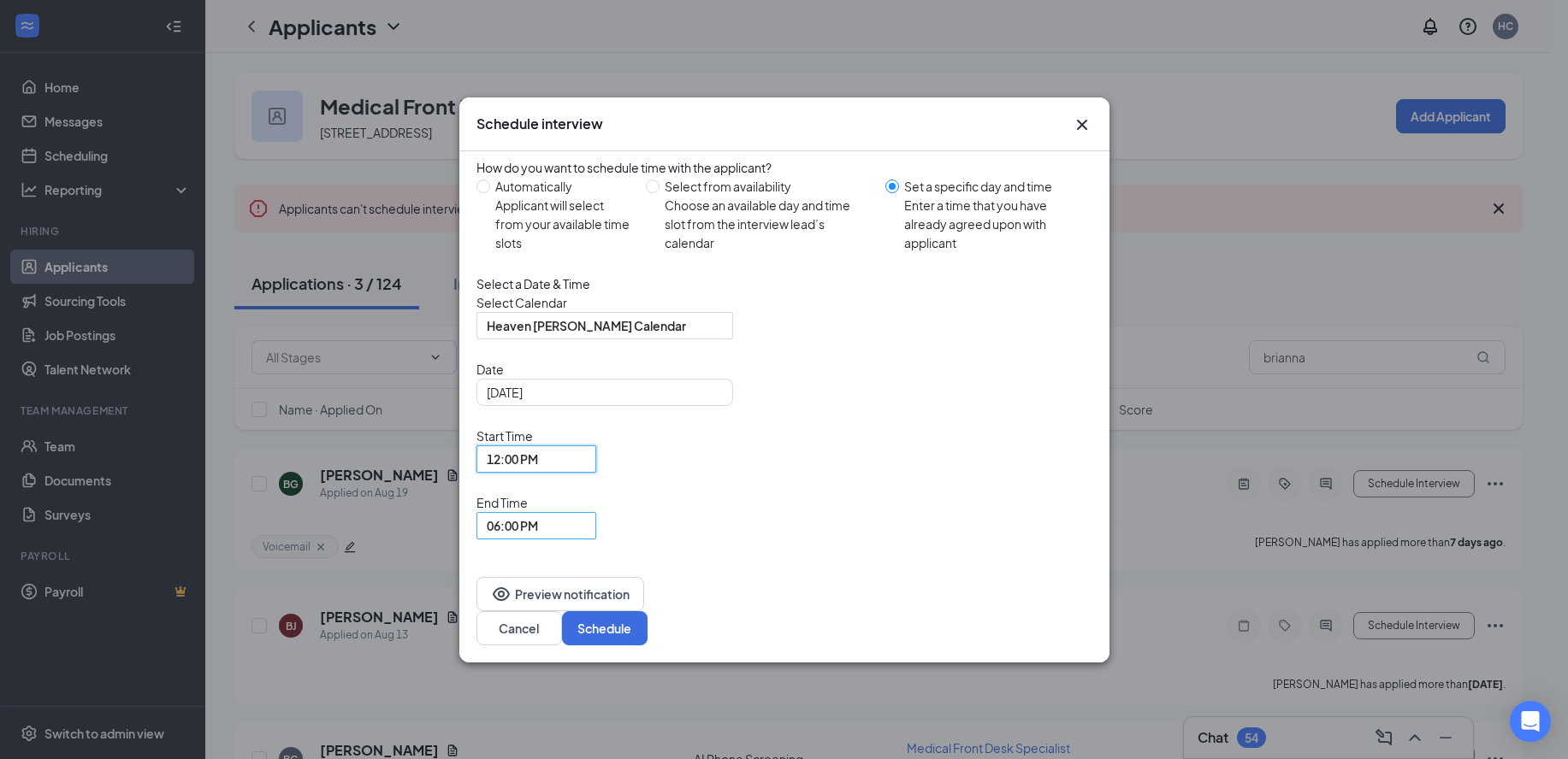
click at [586, 512] on span "06:00 PM" at bounding box center [536, 525] width 99 height 26
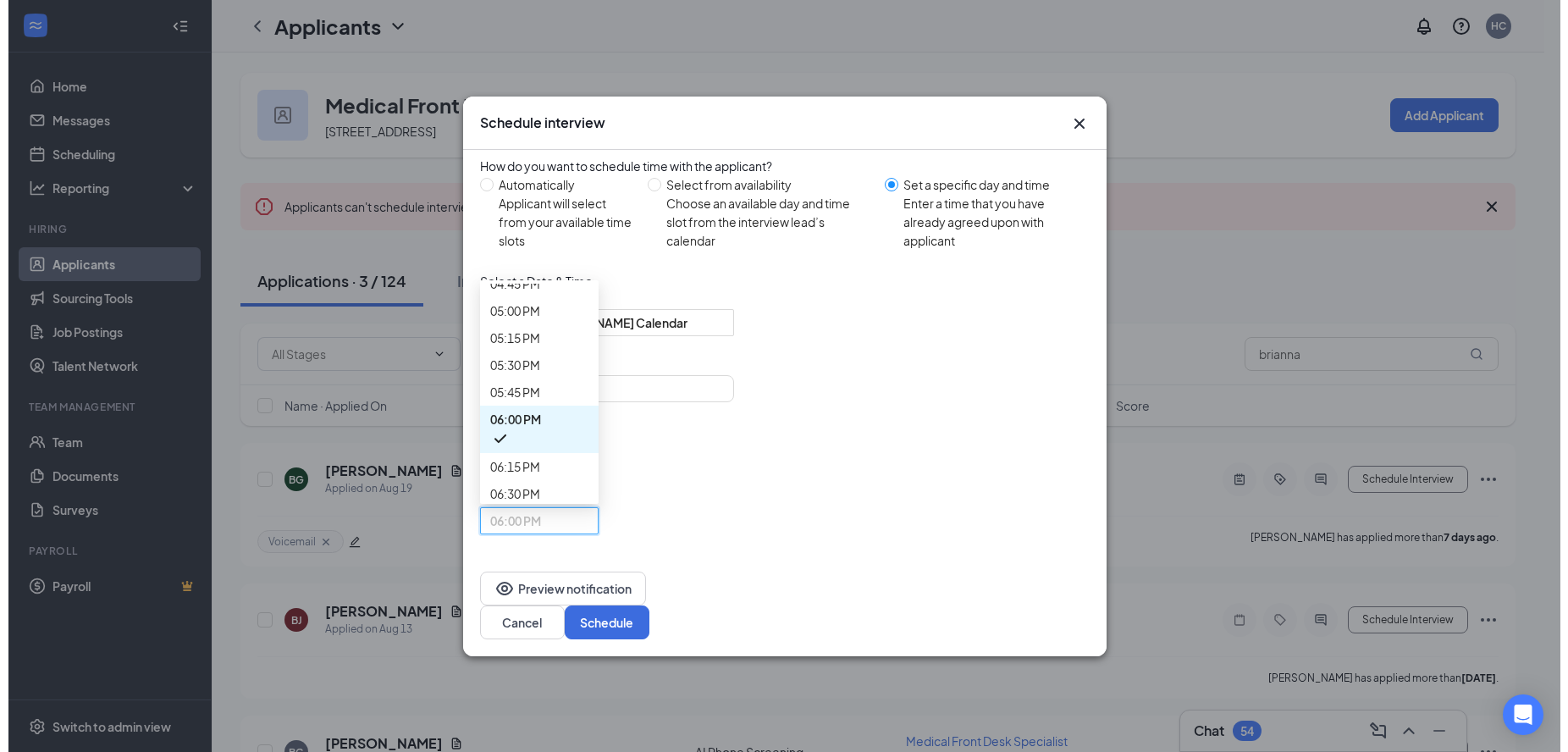
scroll to position [1782, 0]
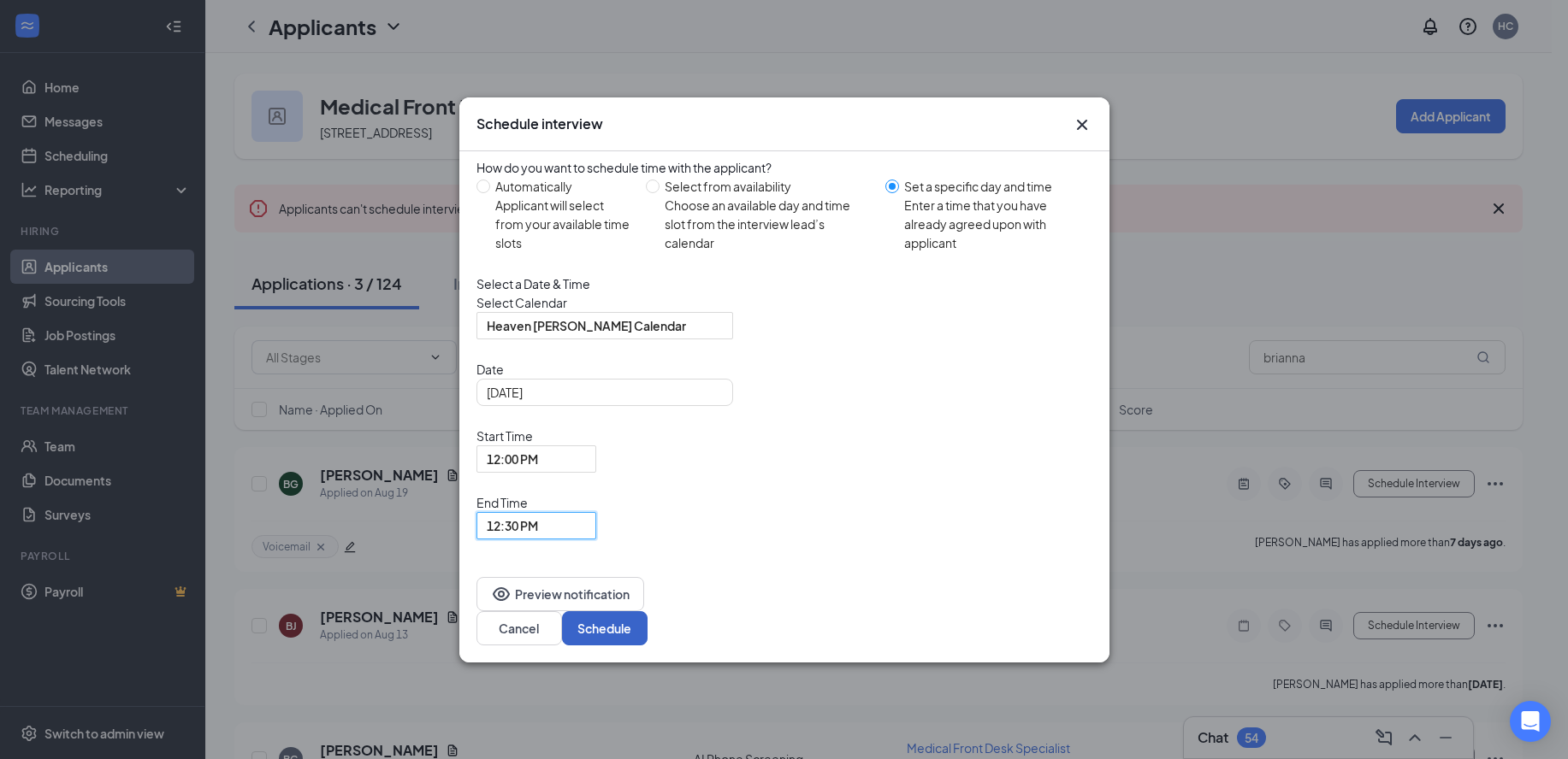
click at [648, 612] on button "Schedule" at bounding box center [604, 628] width 86 height 34
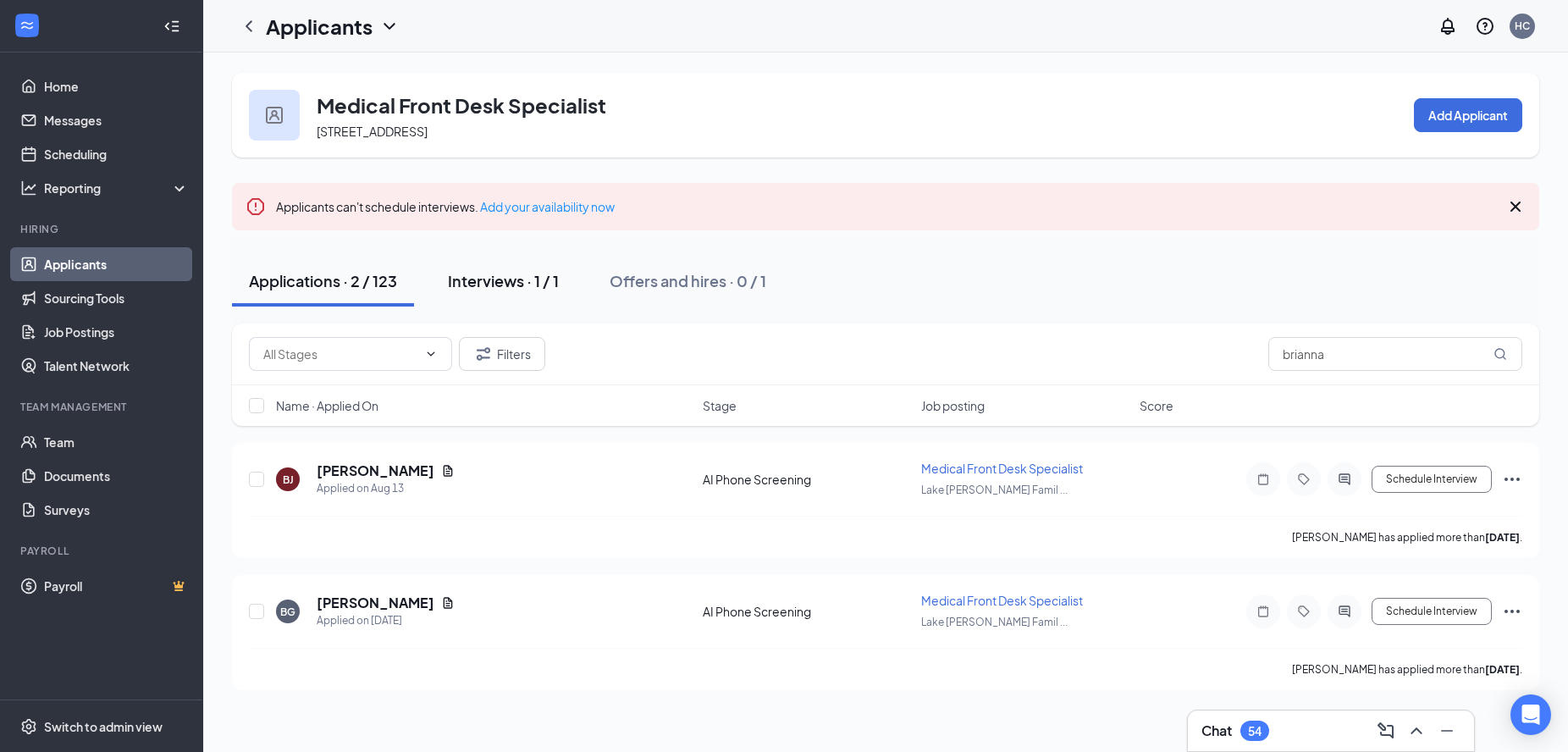
click at [516, 284] on div "Interviews · 1 / 1" at bounding box center [503, 281] width 111 height 21
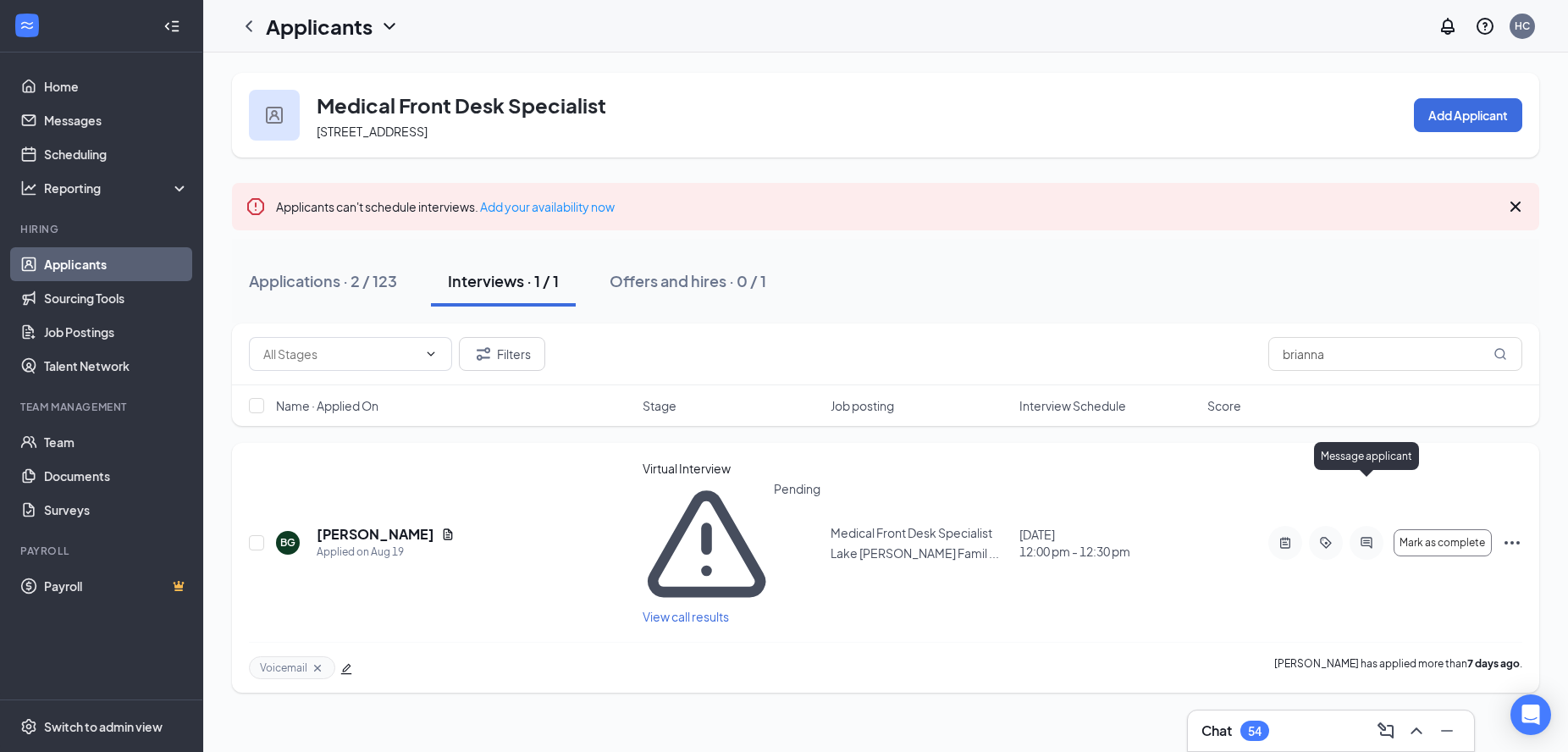
click at [1364, 537] on icon "ActiveChat" at bounding box center [1366, 543] width 11 height 11
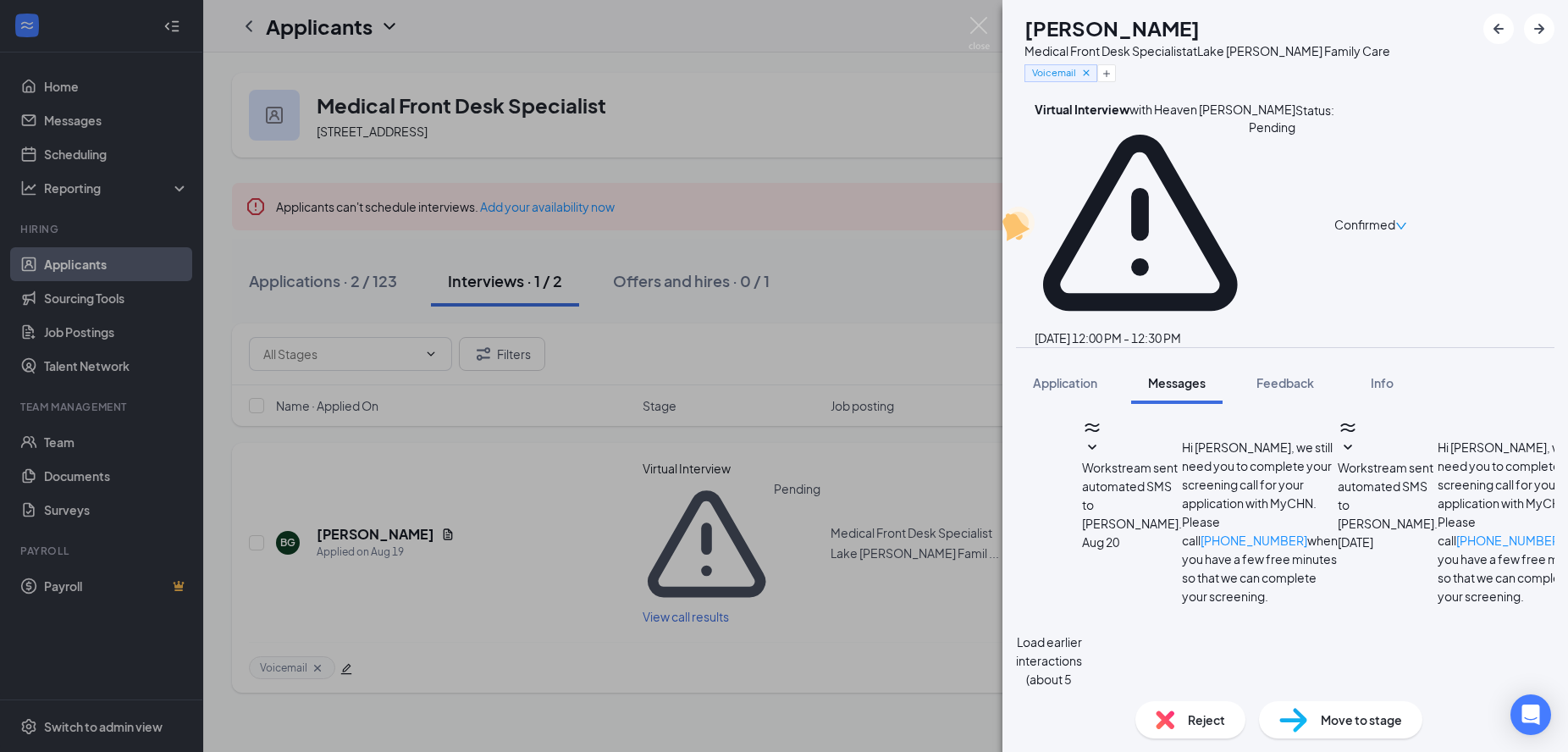
scroll to position [452, 0]
type textarea "Hi [PERSON_NAME], this is Heaven from MyCHN. I have you scheduled for an in-per…"
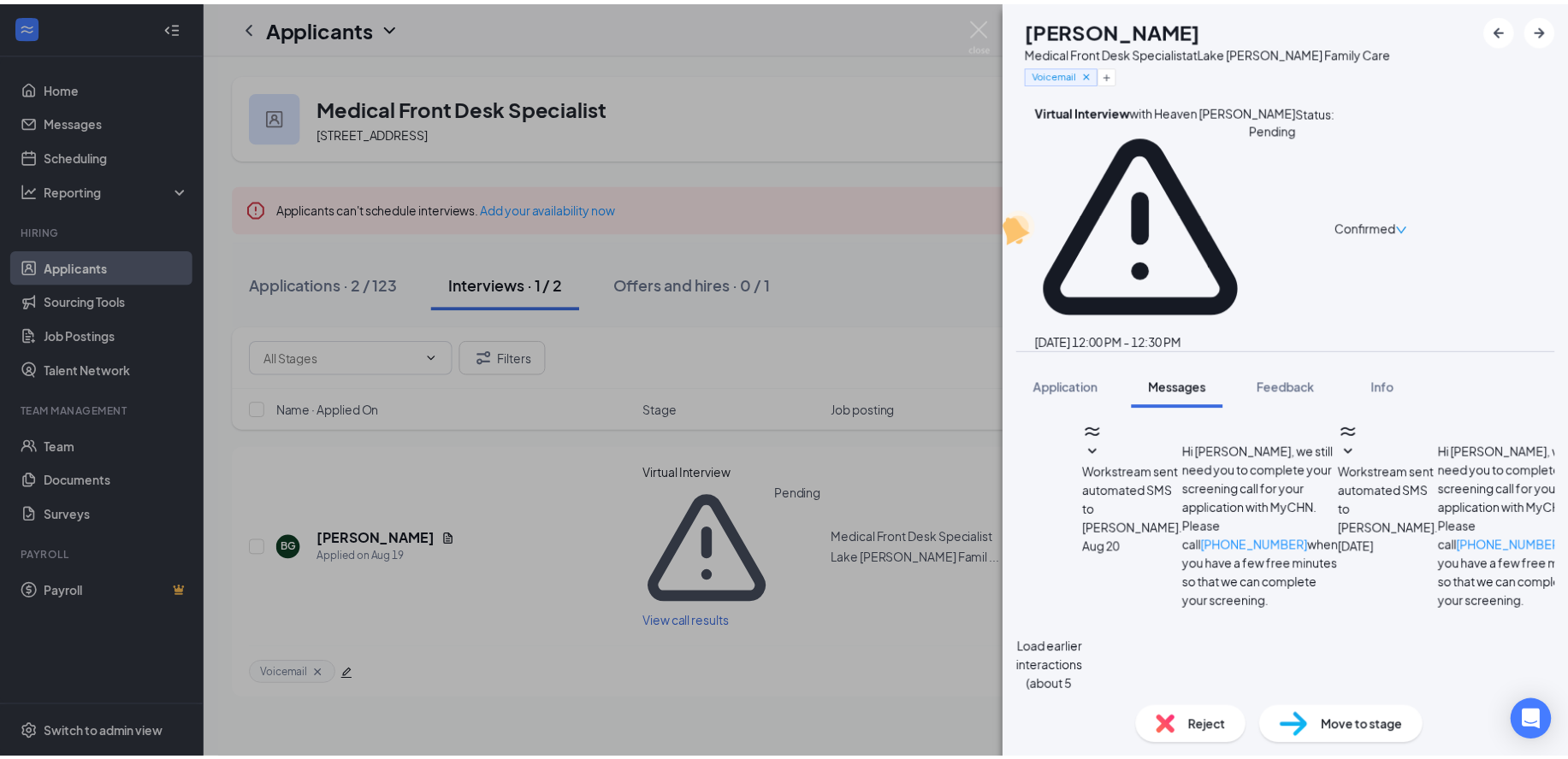
scroll to position [622, 0]
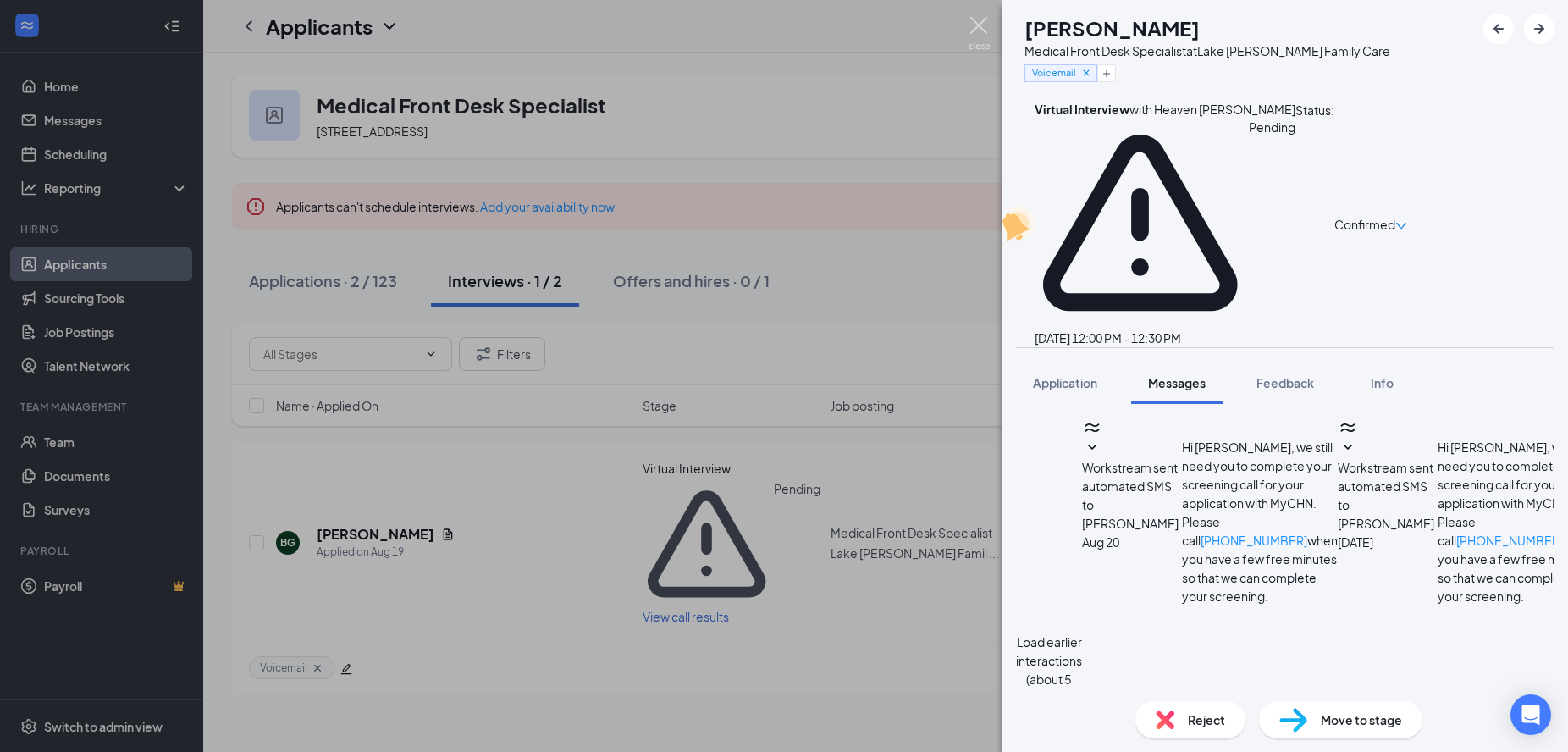
click at [976, 35] on img at bounding box center [979, 33] width 21 height 33
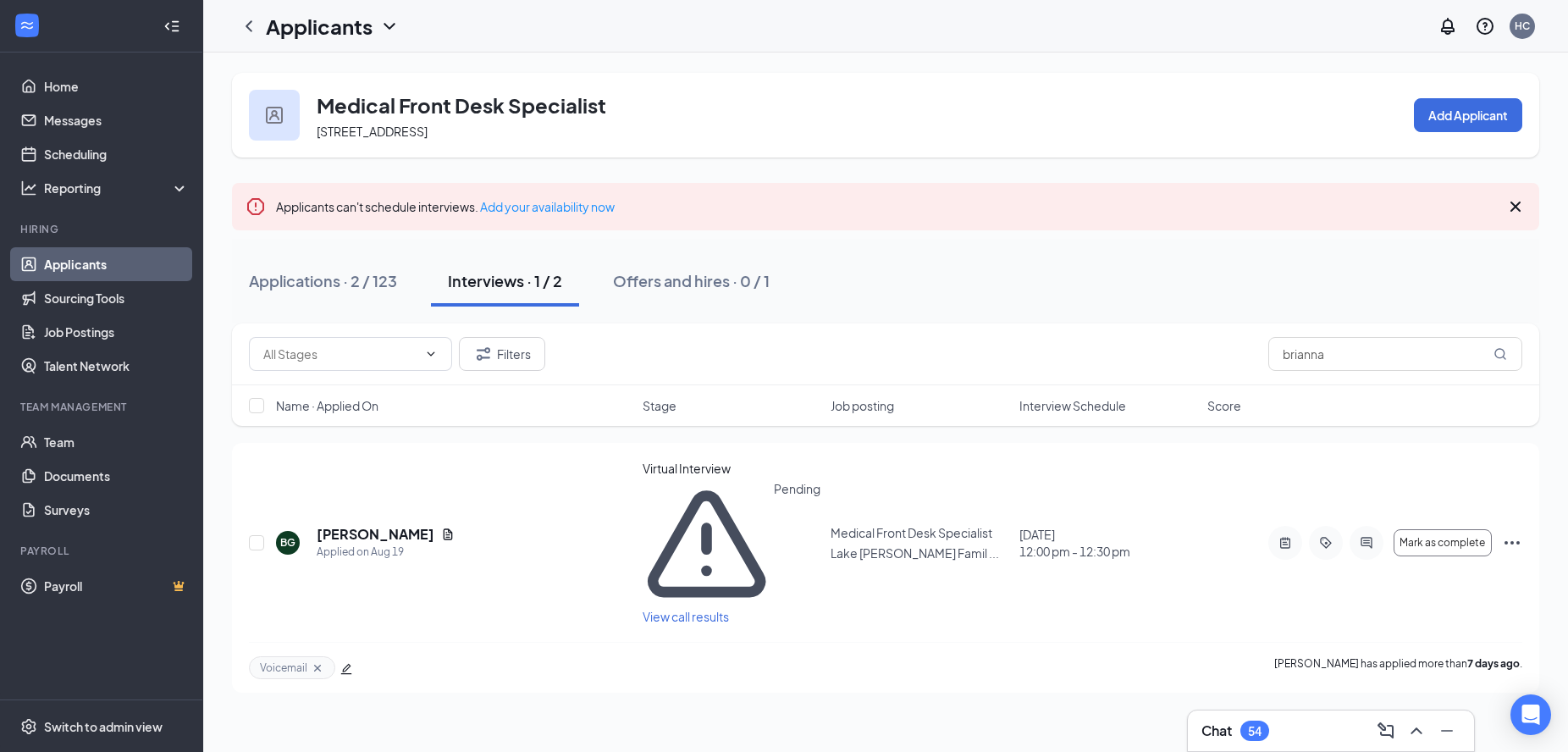
click at [528, 286] on div "Interviews · 1 / 2" at bounding box center [505, 281] width 114 height 21
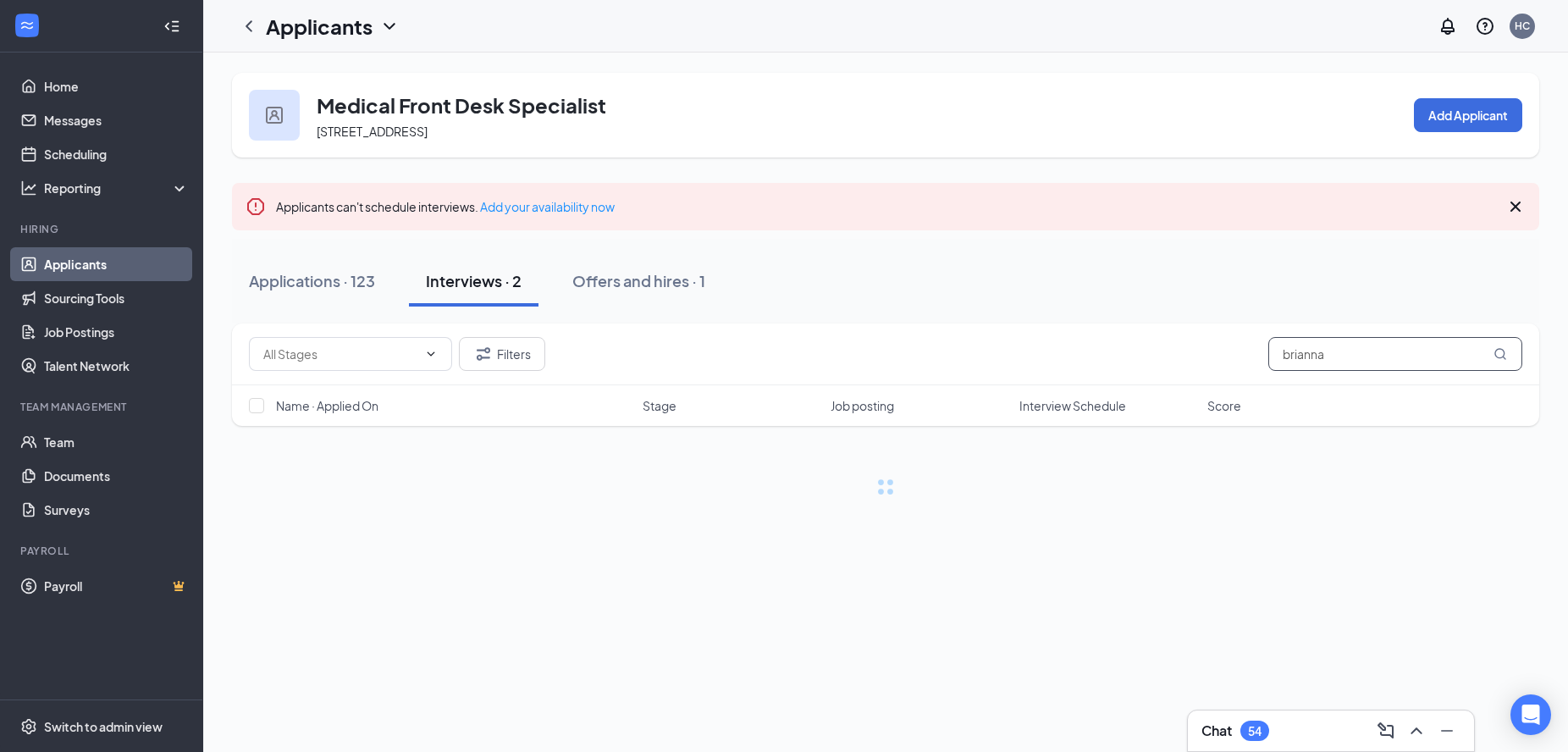
drag, startPoint x: 1377, startPoint y: 349, endPoint x: 1052, endPoint y: 320, distance: 326.3
click at [1052, 320] on div "Medical Front Desk Specialist 100 TX-332, Lake Jackson, TX 77566, USA Add Appli…" at bounding box center [885, 283] width 1307 height 423
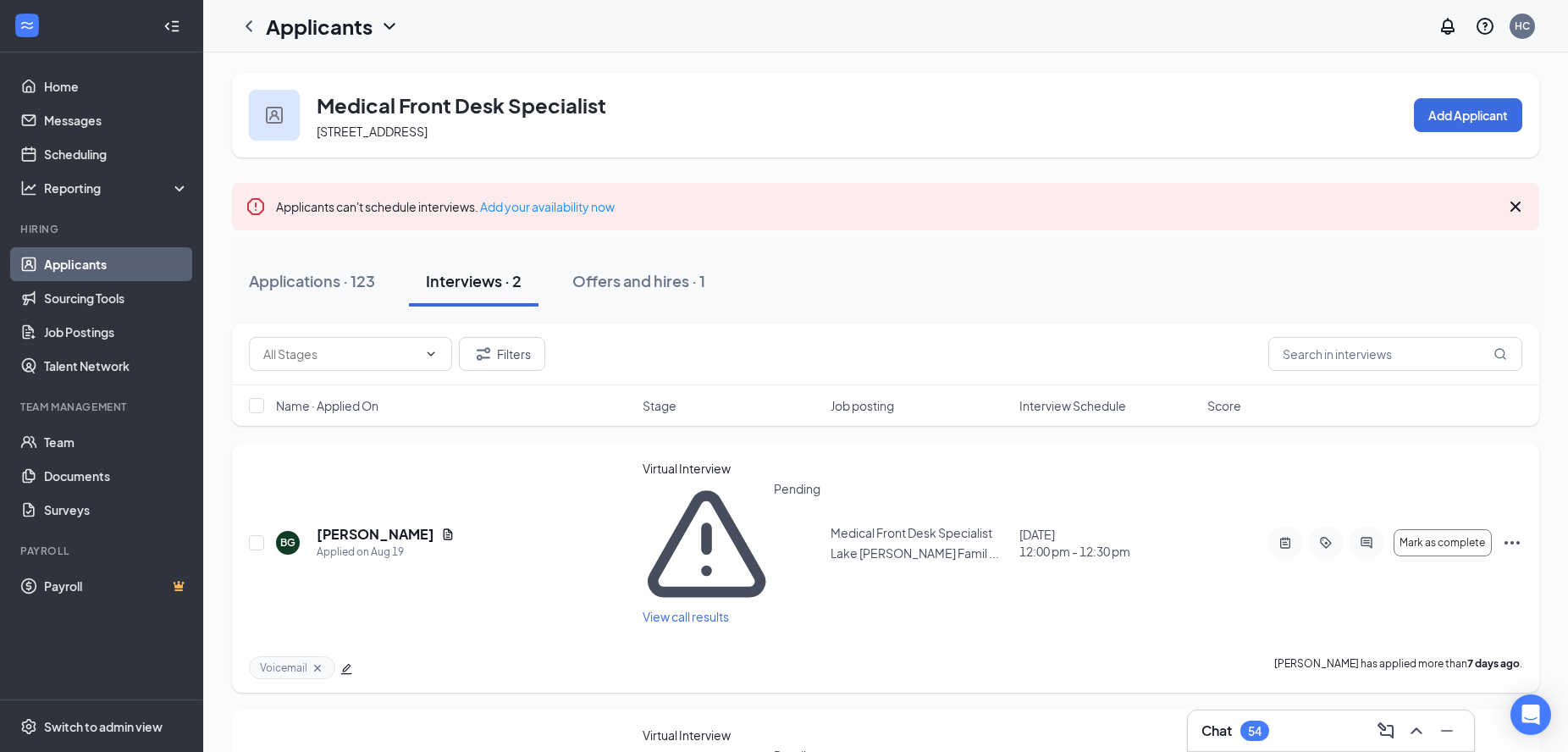
click at [316, 661] on icon "Cross" at bounding box center [318, 668] width 13 height 13
click at [89, 261] on link "Applicants" at bounding box center [116, 263] width 145 height 33
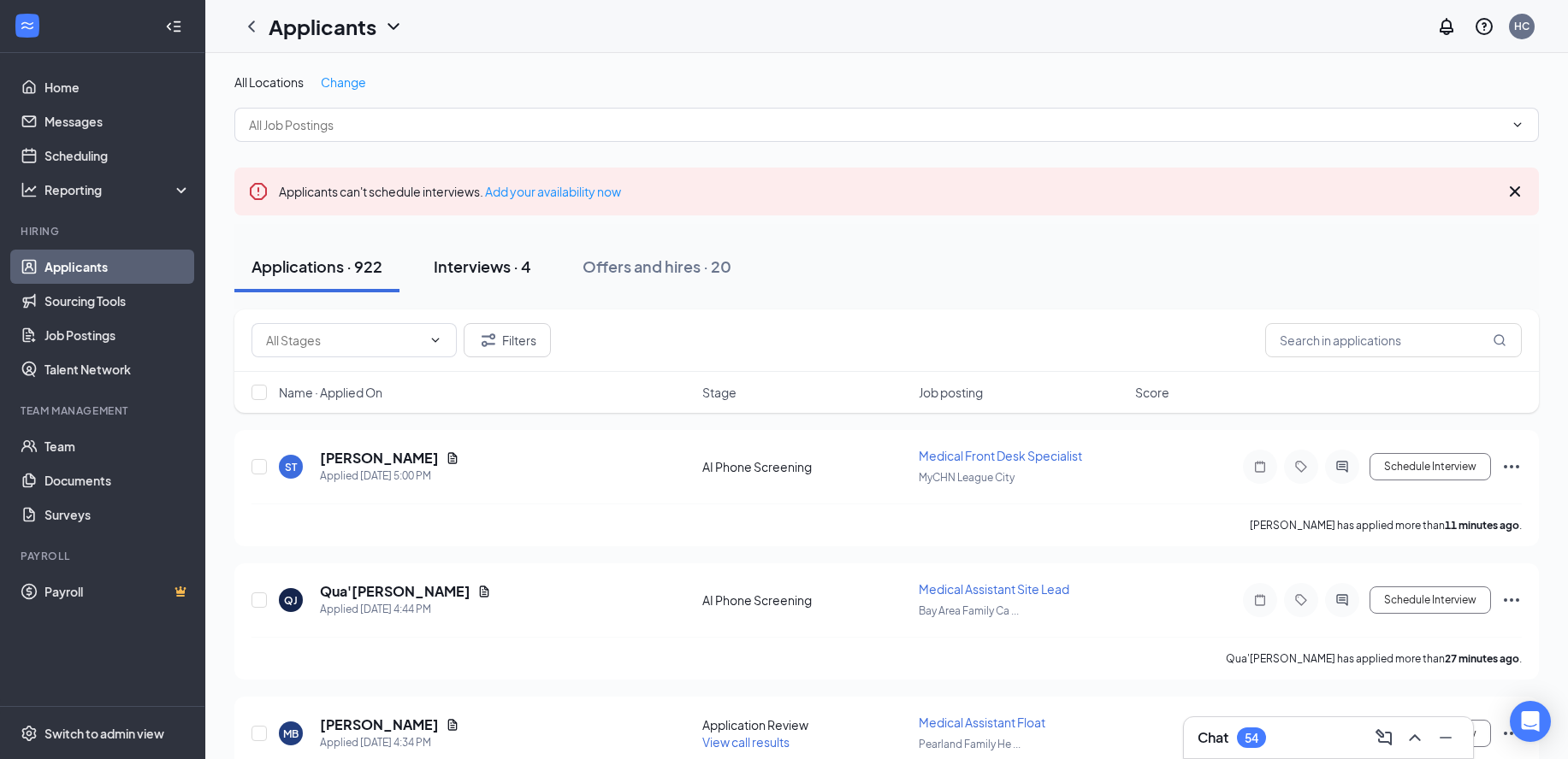
click at [475, 271] on div "Interviews · 4" at bounding box center [482, 266] width 97 height 21
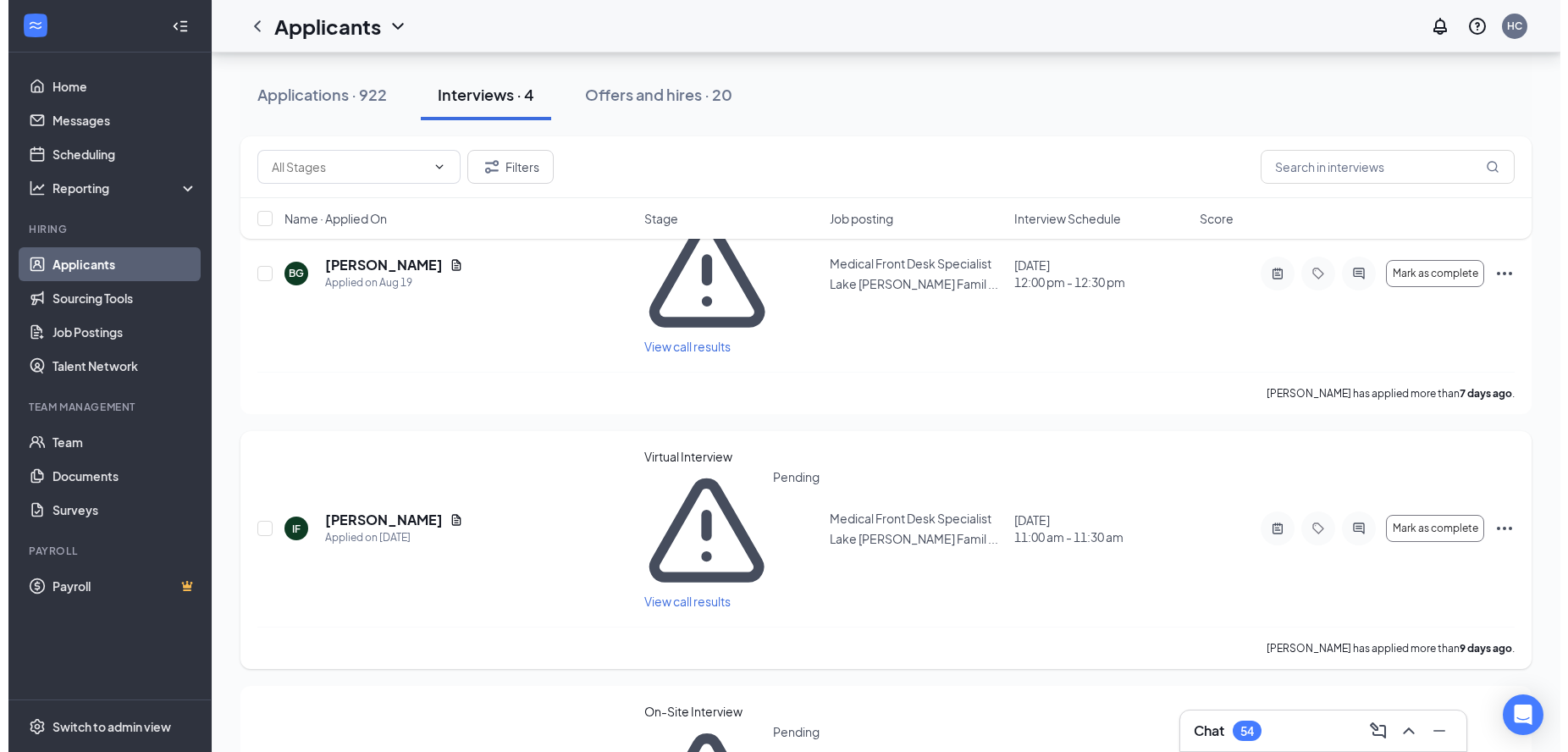
scroll to position [275, 0]
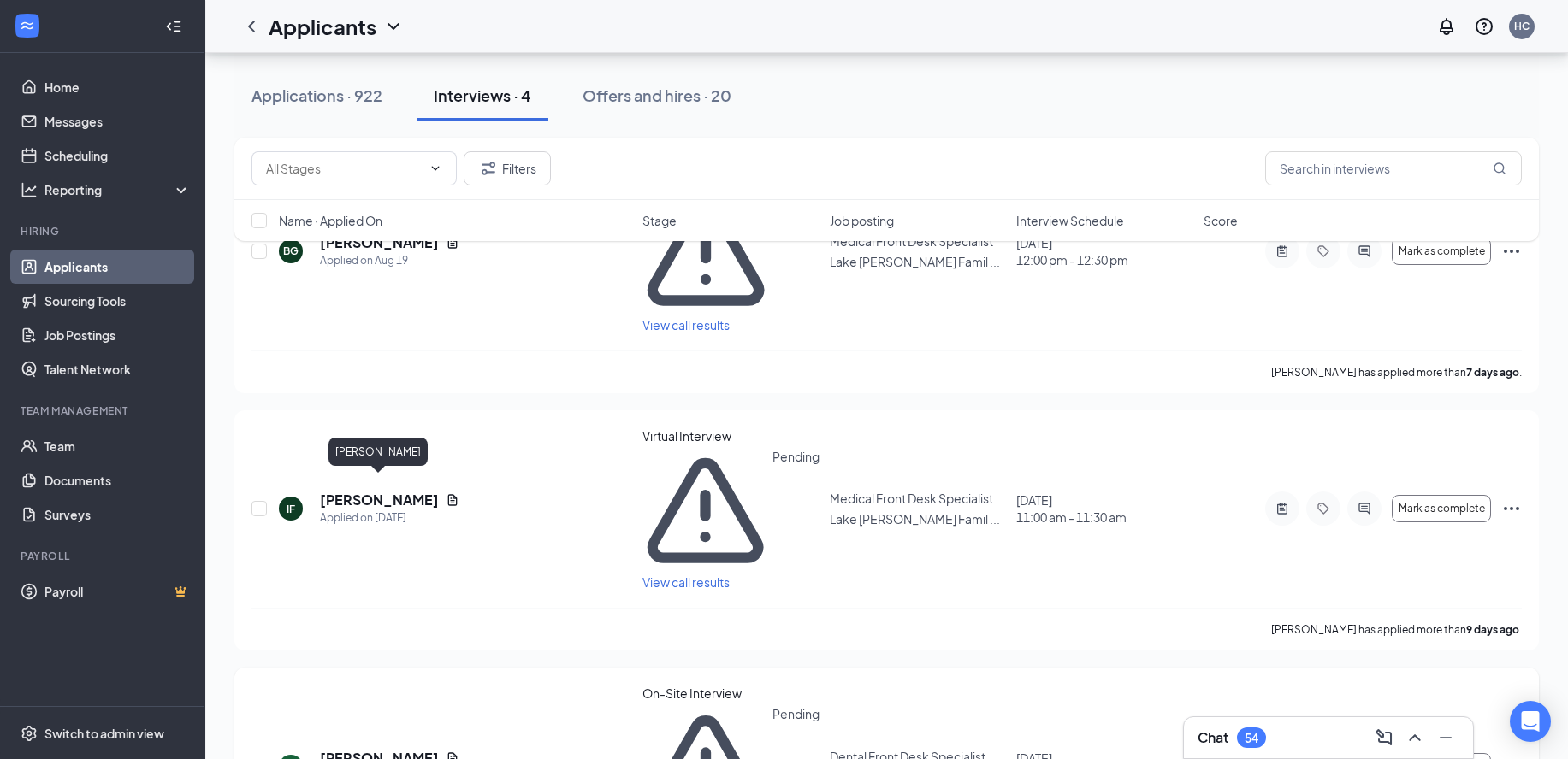
click at [372, 748] on h5 "Tierra Thompson" at bounding box center [379, 758] width 119 height 19
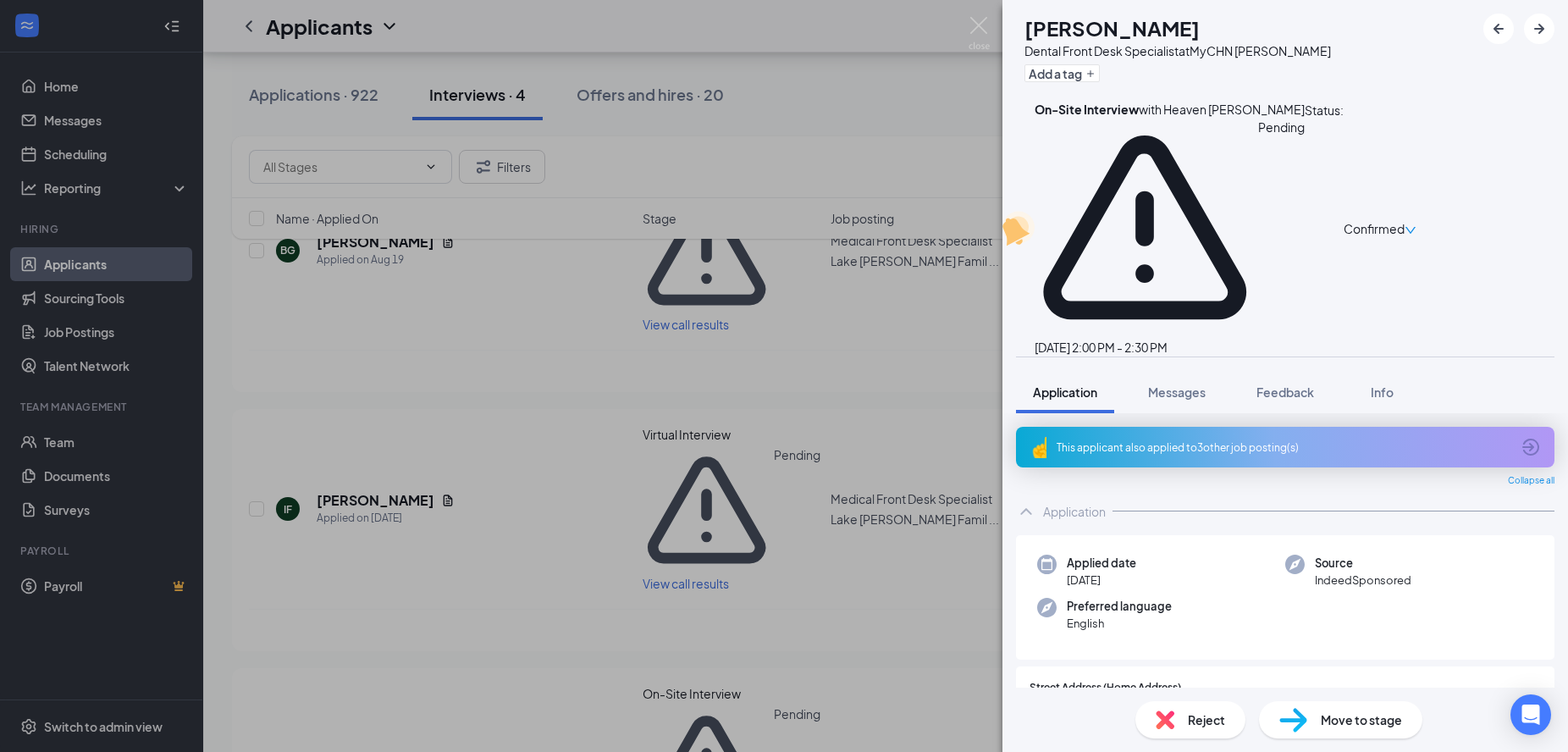
click at [1180, 724] on div "Reject" at bounding box center [1189, 720] width 110 height 37
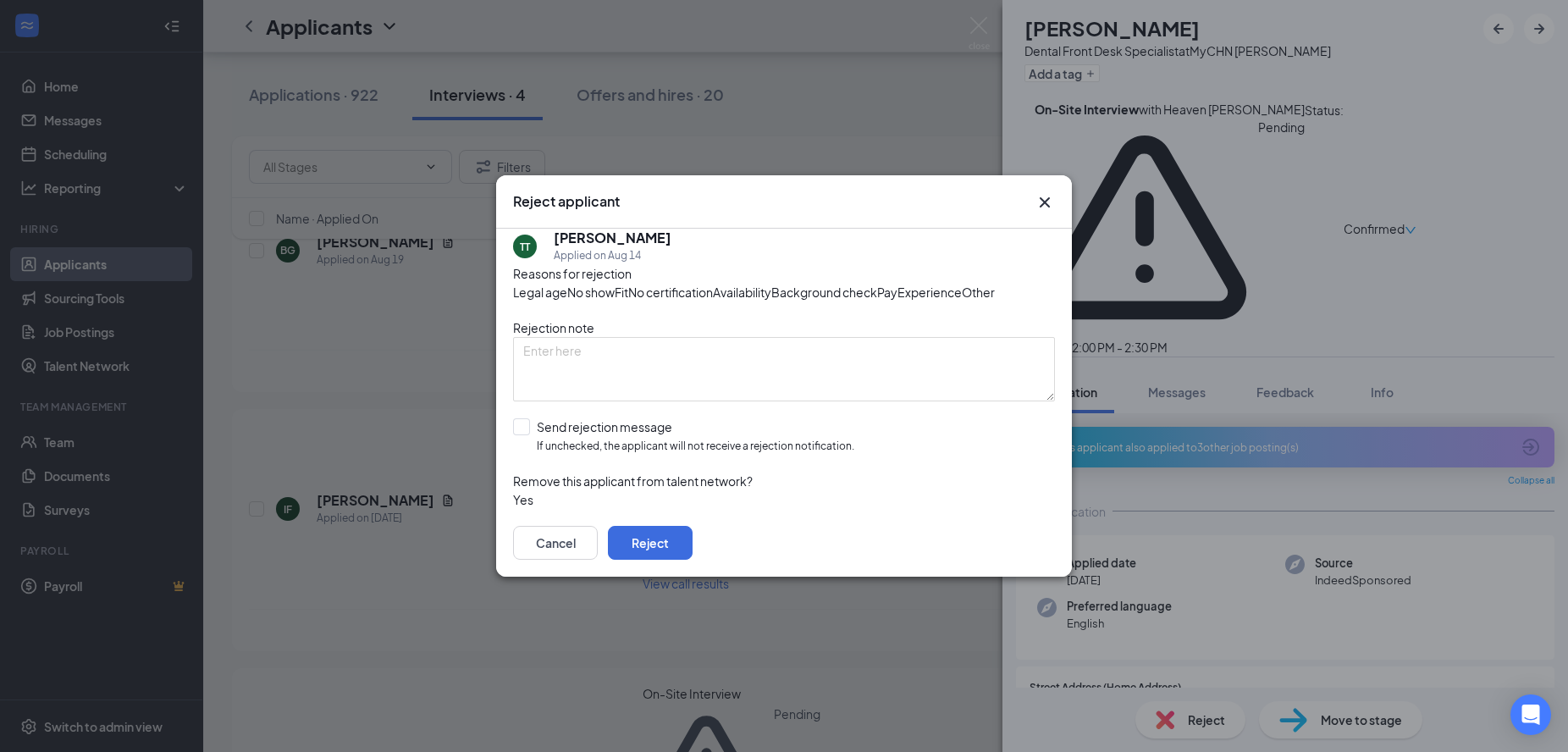
click at [628, 282] on span "Fit" at bounding box center [621, 292] width 13 height 19
click at [692, 560] on button "Reject" at bounding box center [650, 542] width 85 height 33
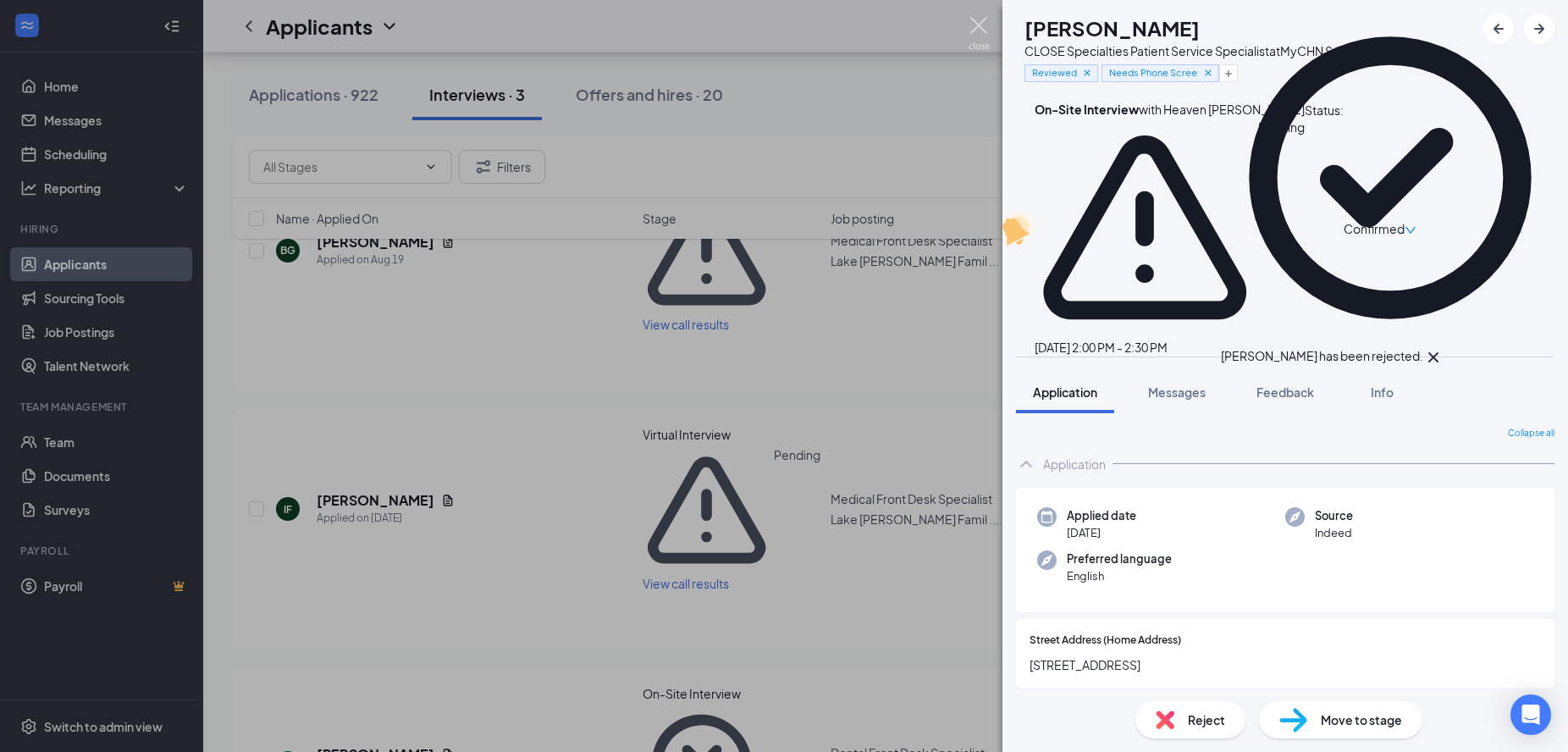
click at [973, 22] on img at bounding box center [979, 33] width 21 height 33
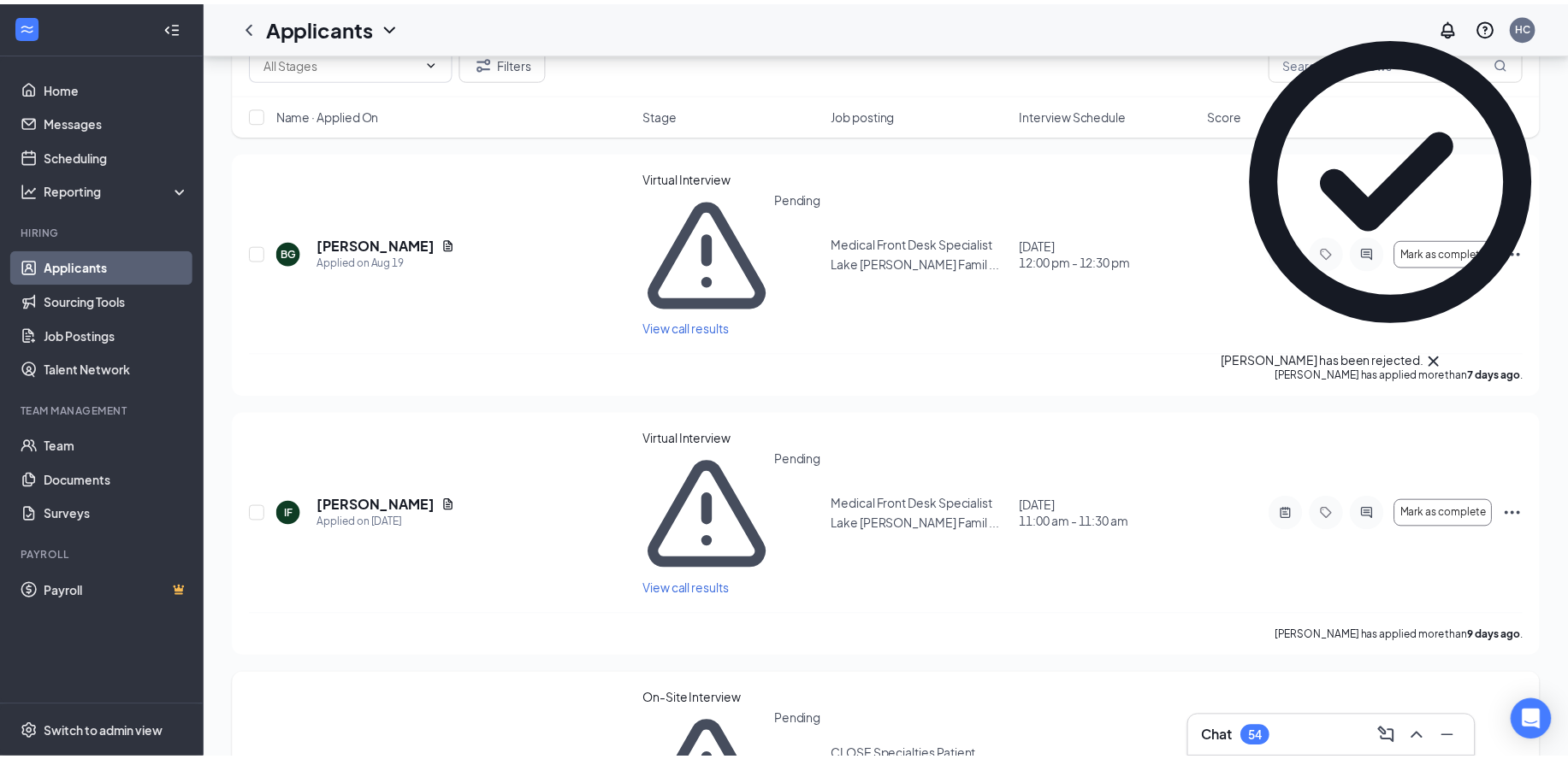
scroll to position [129, 0]
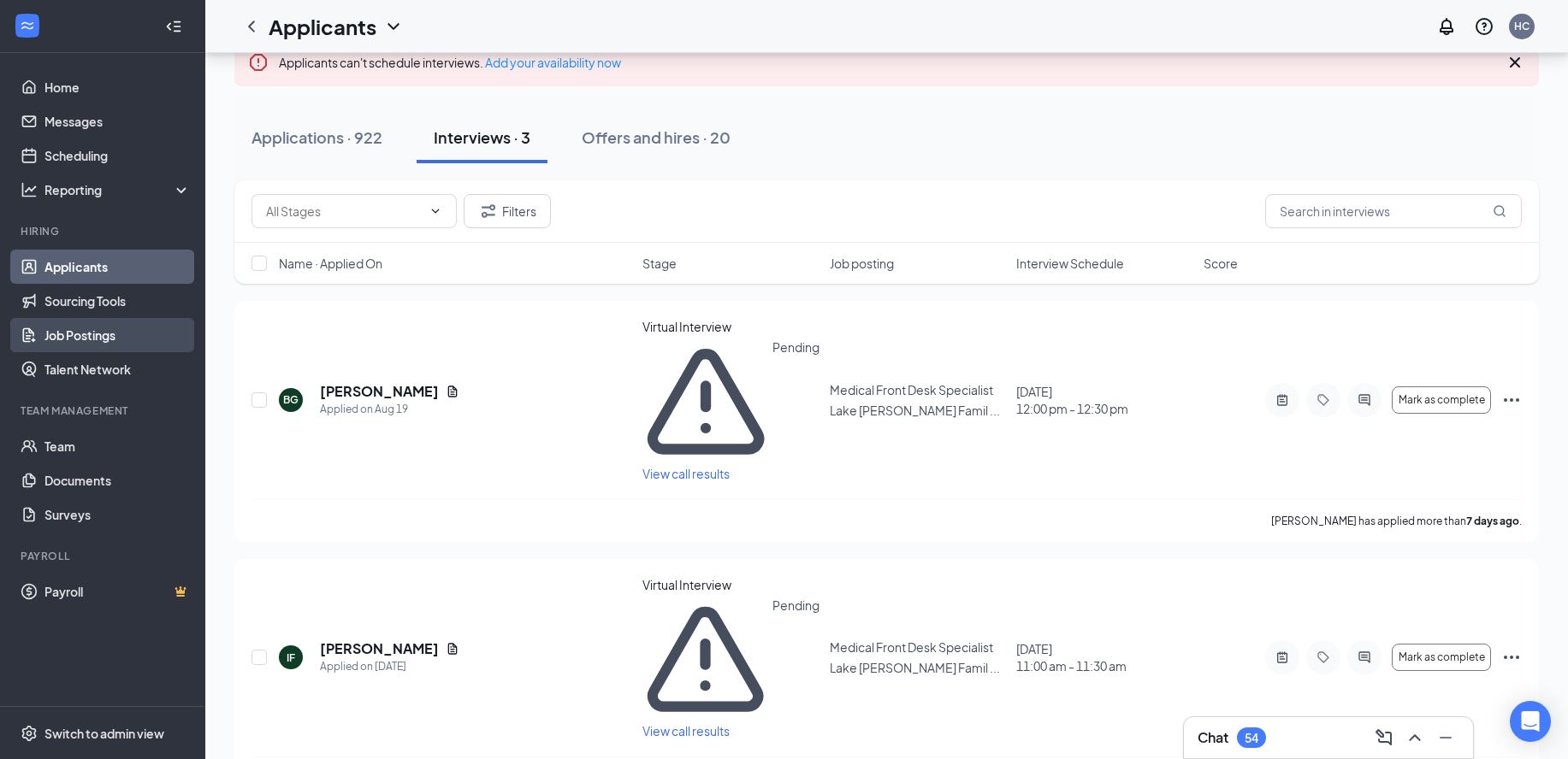
click at [93, 341] on link "Job Postings" at bounding box center [118, 334] width 146 height 34
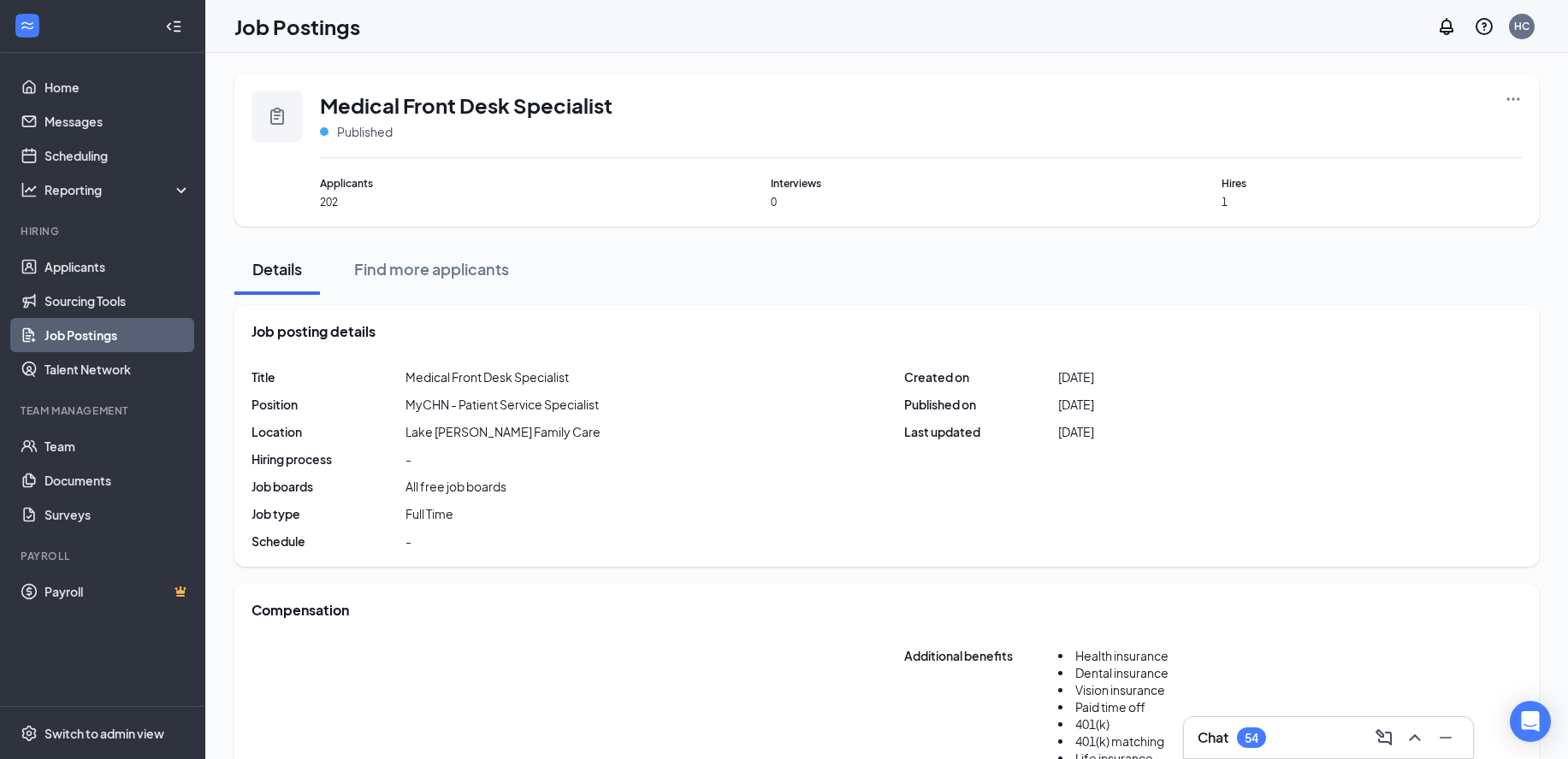
click at [1516, 92] on icon "Ellipses" at bounding box center [1513, 99] width 17 height 17
click at [1352, 239] on span "View applicants" at bounding box center [1322, 246] width 88 height 15
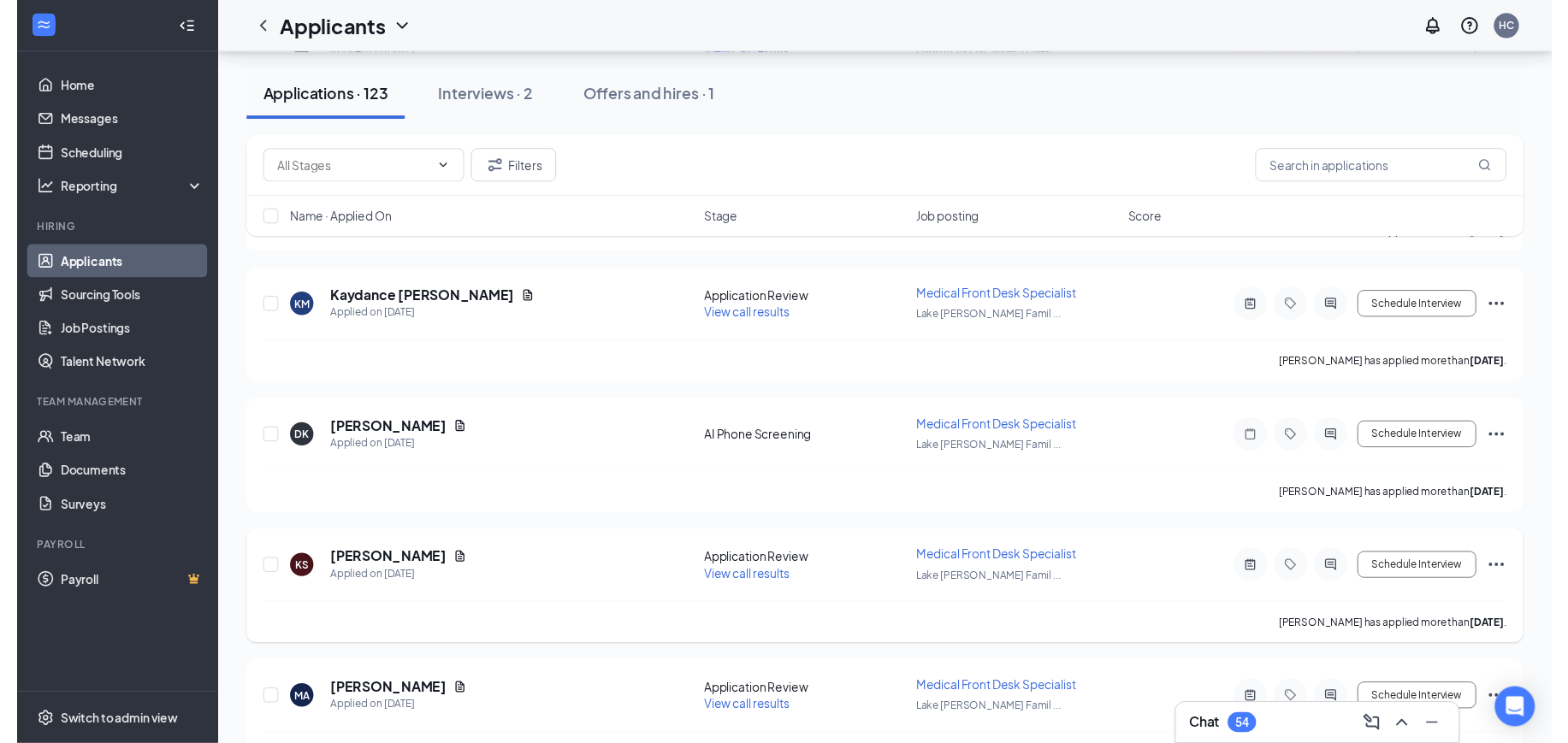
scroll to position [7547, 0]
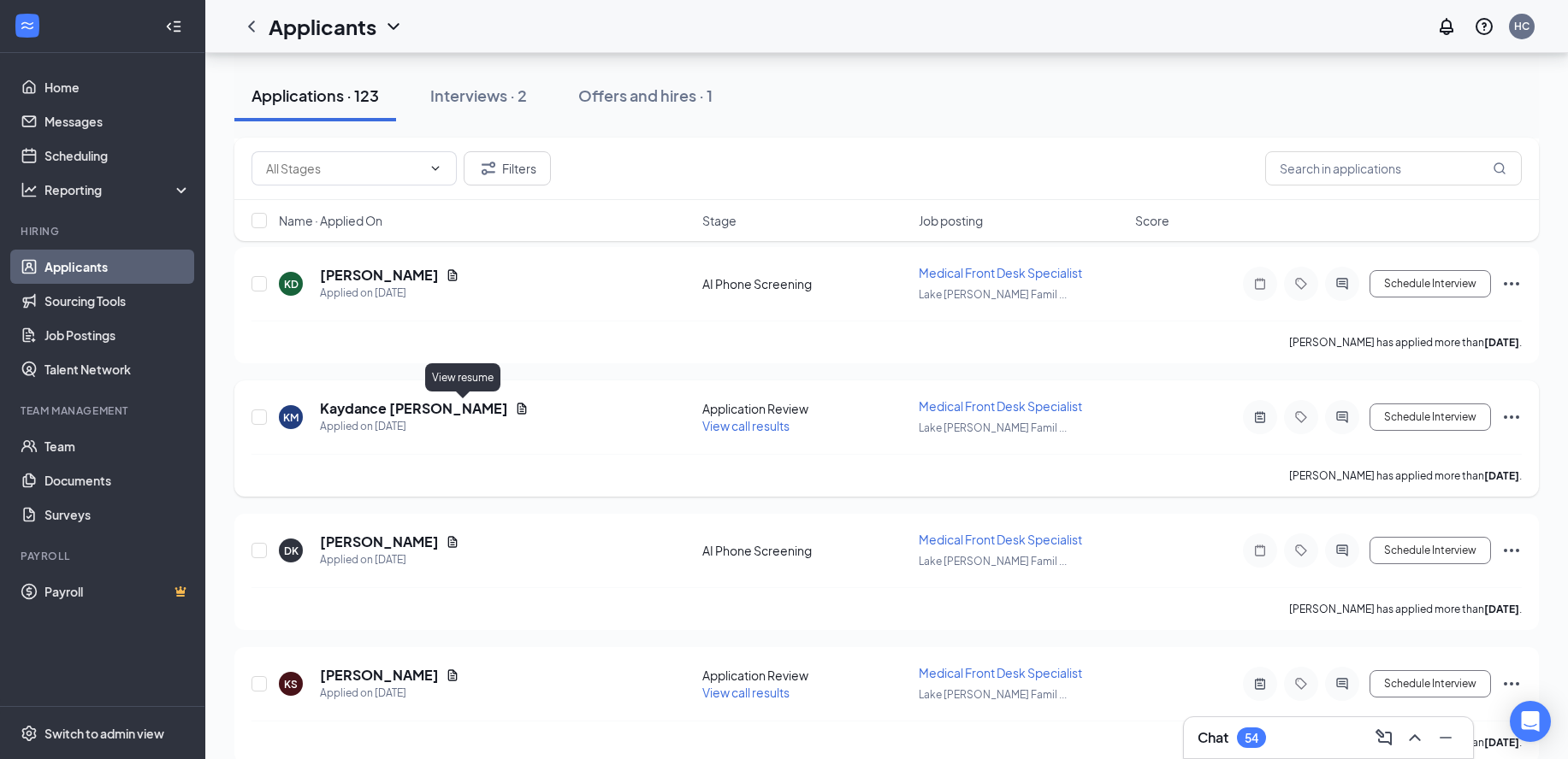
click at [515, 404] on icon "Document" at bounding box center [521, 408] width 13 height 13
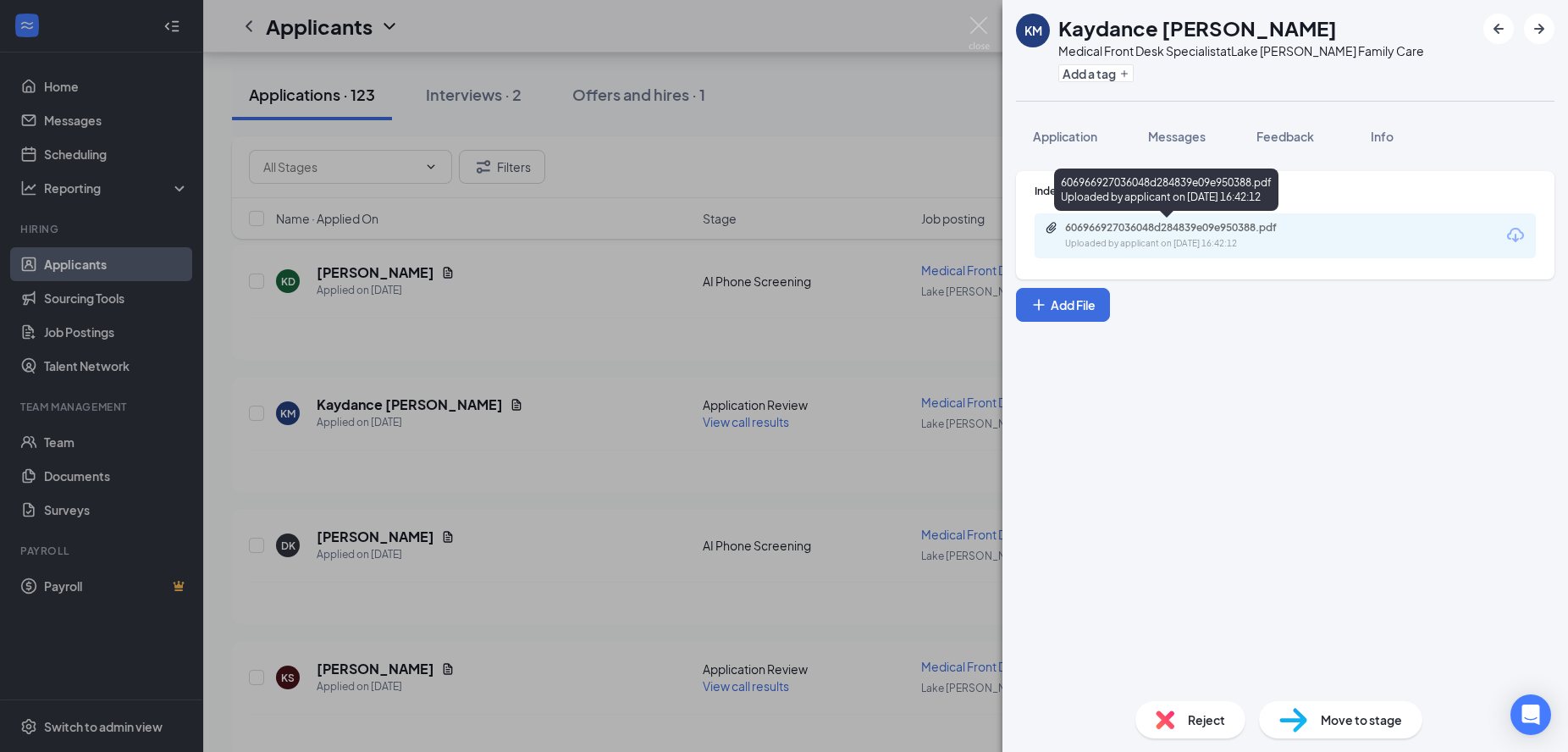
click at [1140, 236] on div "606966927036048d284839e09e950388.pdf Uploaded by applicant on Aug 16, 2025 at 1…" at bounding box center [1182, 236] width 275 height 30
click at [984, 19] on img at bounding box center [979, 33] width 21 height 33
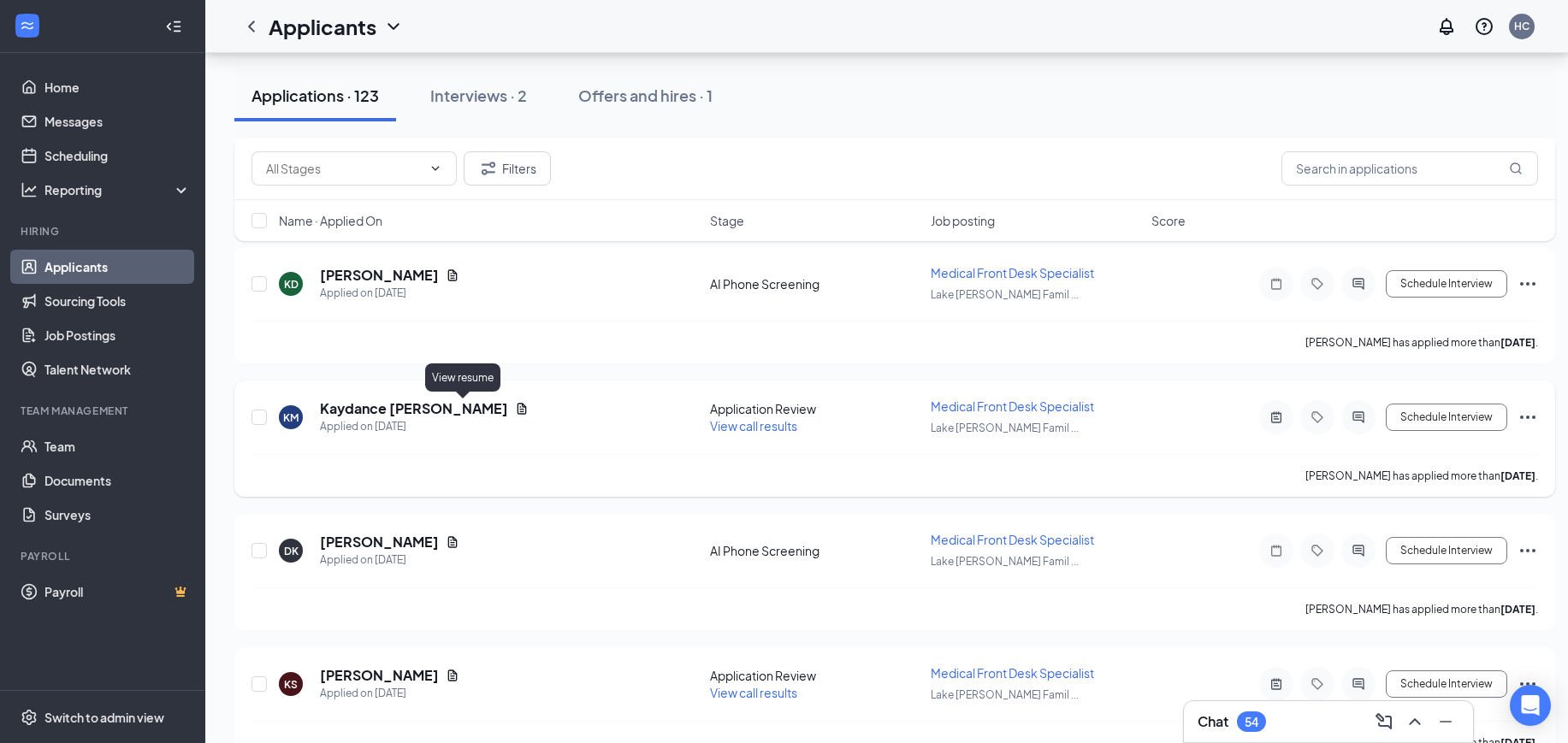
click at [518, 406] on icon "Document" at bounding box center [522, 409] width 10 height 12
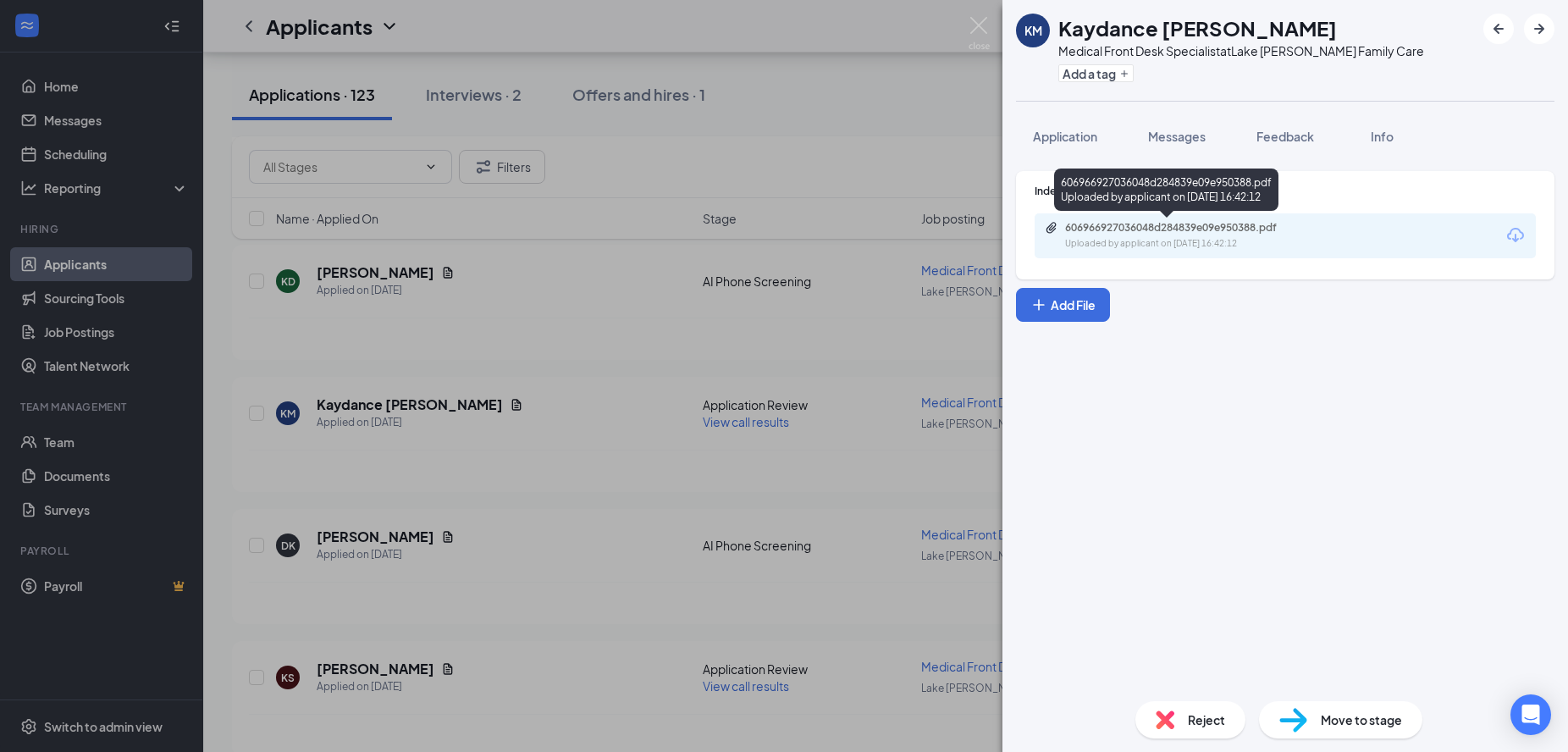
click at [1153, 221] on div "606966927036048d284839e09e950388.pdf" at bounding box center [1183, 228] width 237 height 13
click at [984, 18] on img at bounding box center [979, 33] width 21 height 33
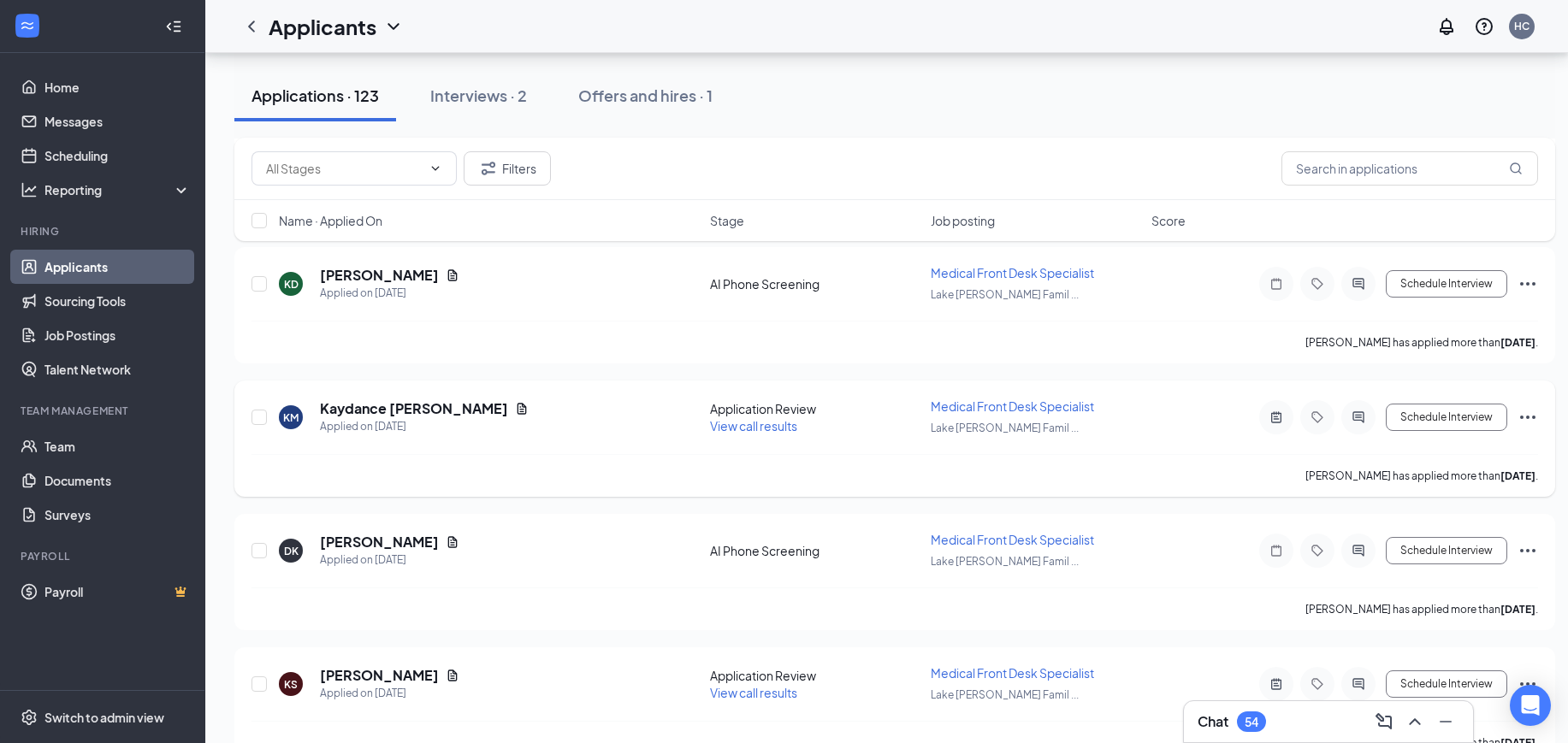
click at [769, 431] on span "View call results" at bounding box center [754, 426] width 88 height 15
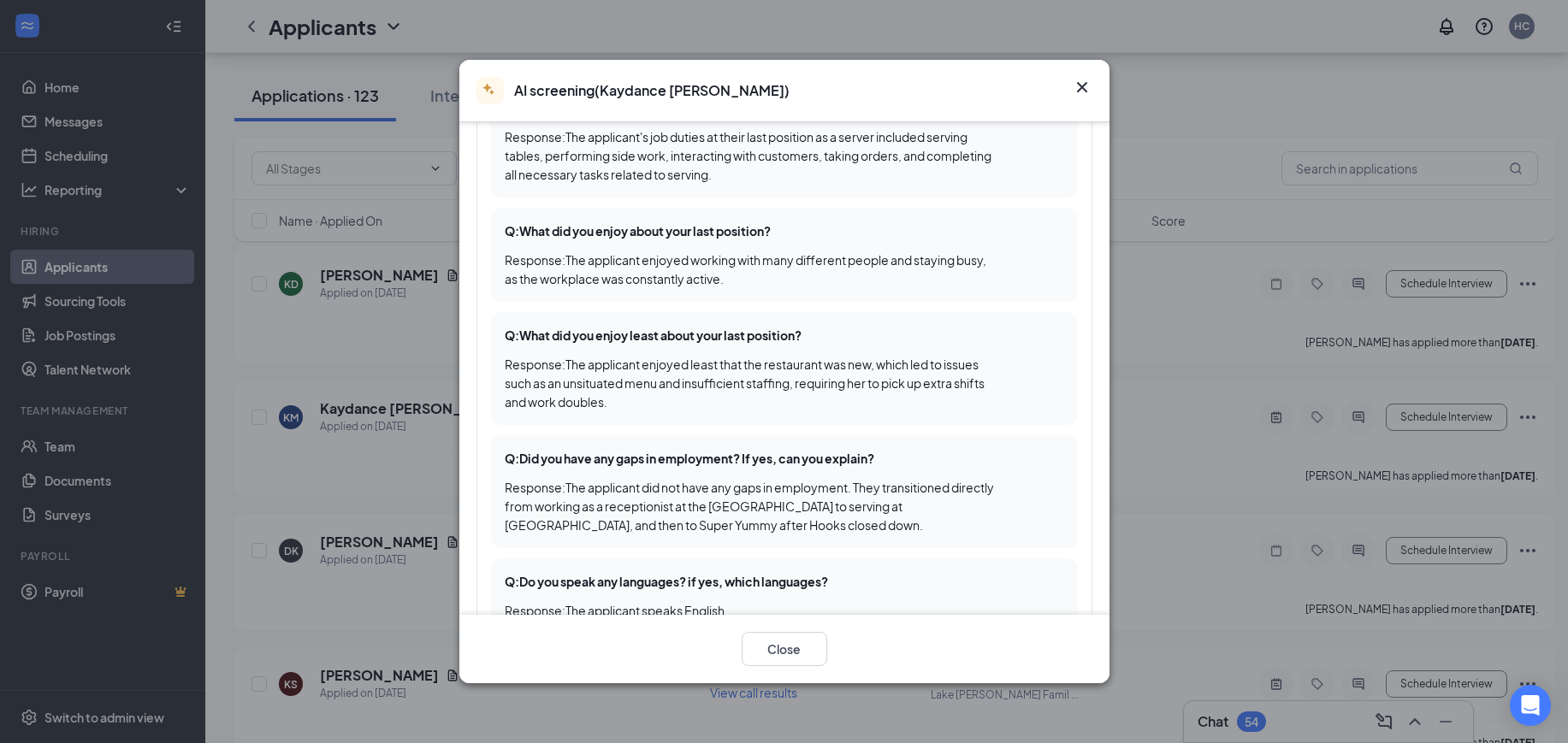
scroll to position [642, 0]
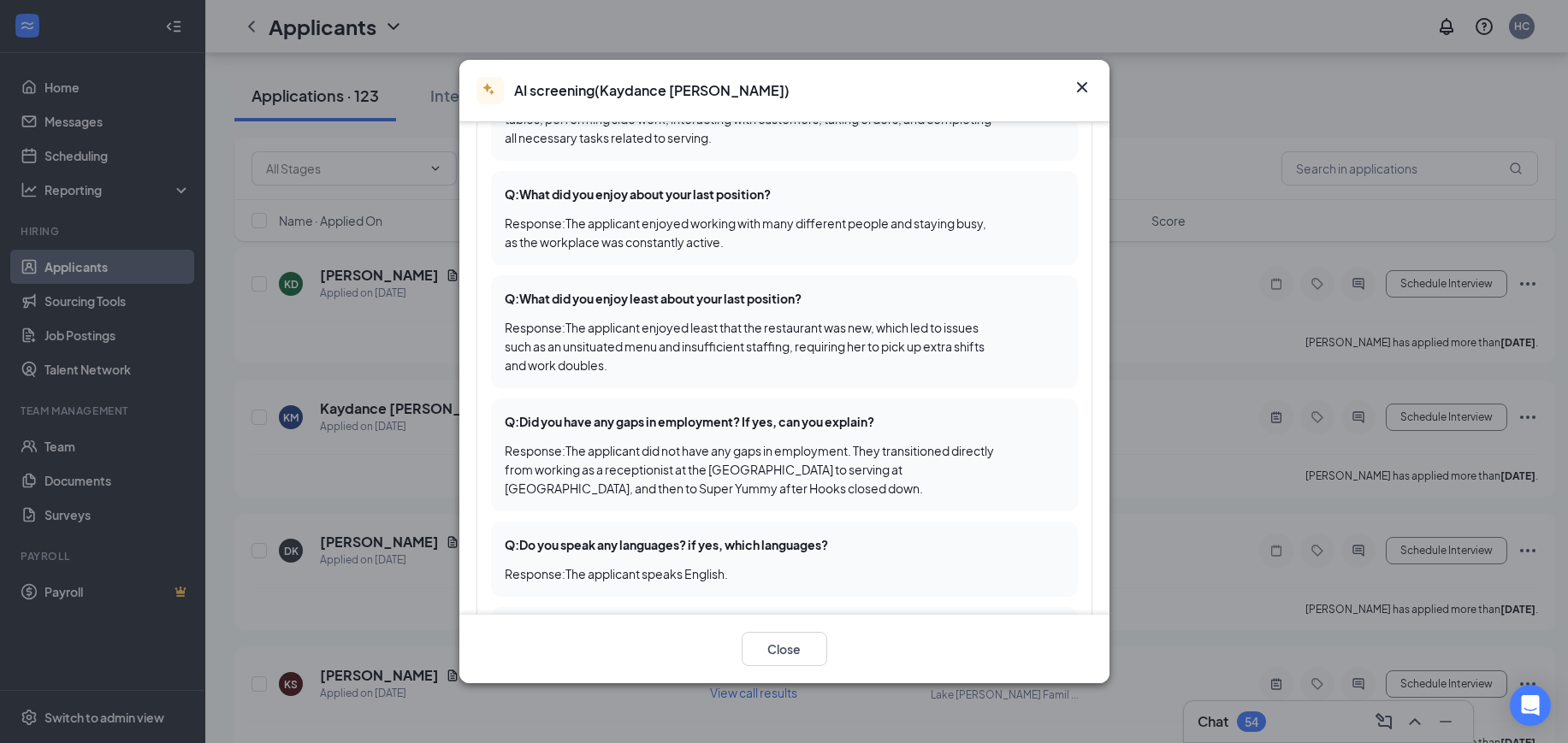
click at [1084, 80] on icon "Cross" at bounding box center [1081, 87] width 20 height 20
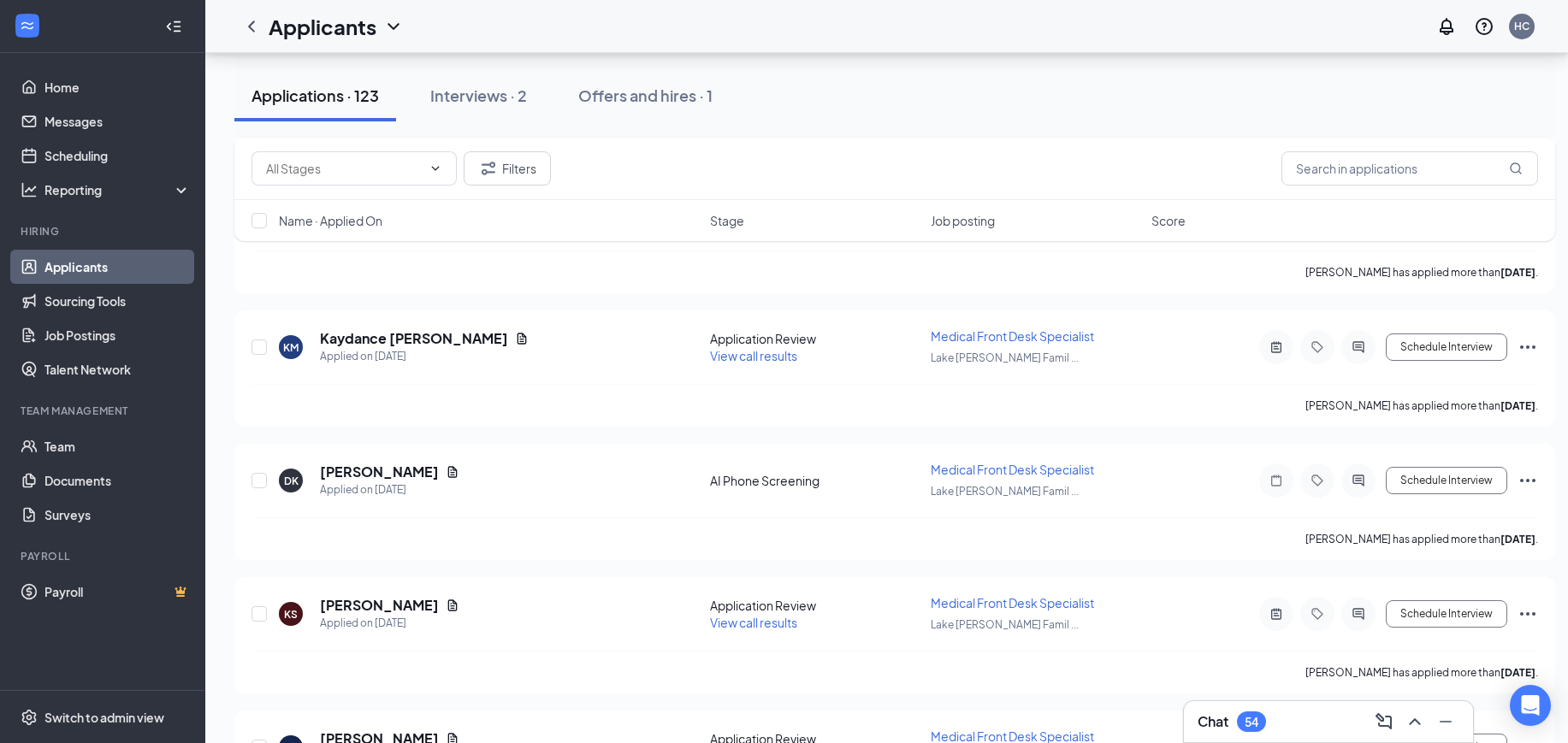
scroll to position [7761, 0]
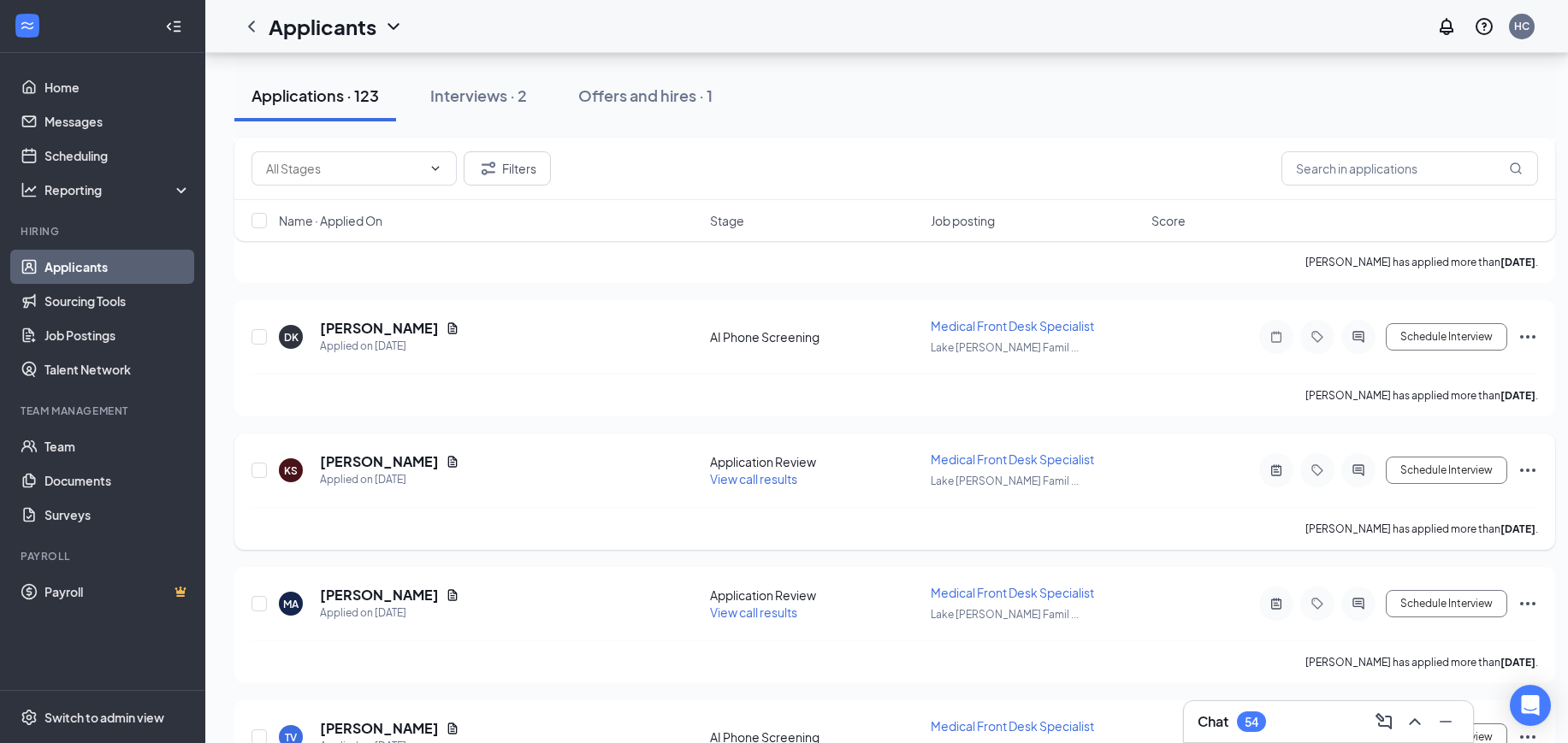
click at [763, 476] on span "View call results" at bounding box center [754, 479] width 88 height 15
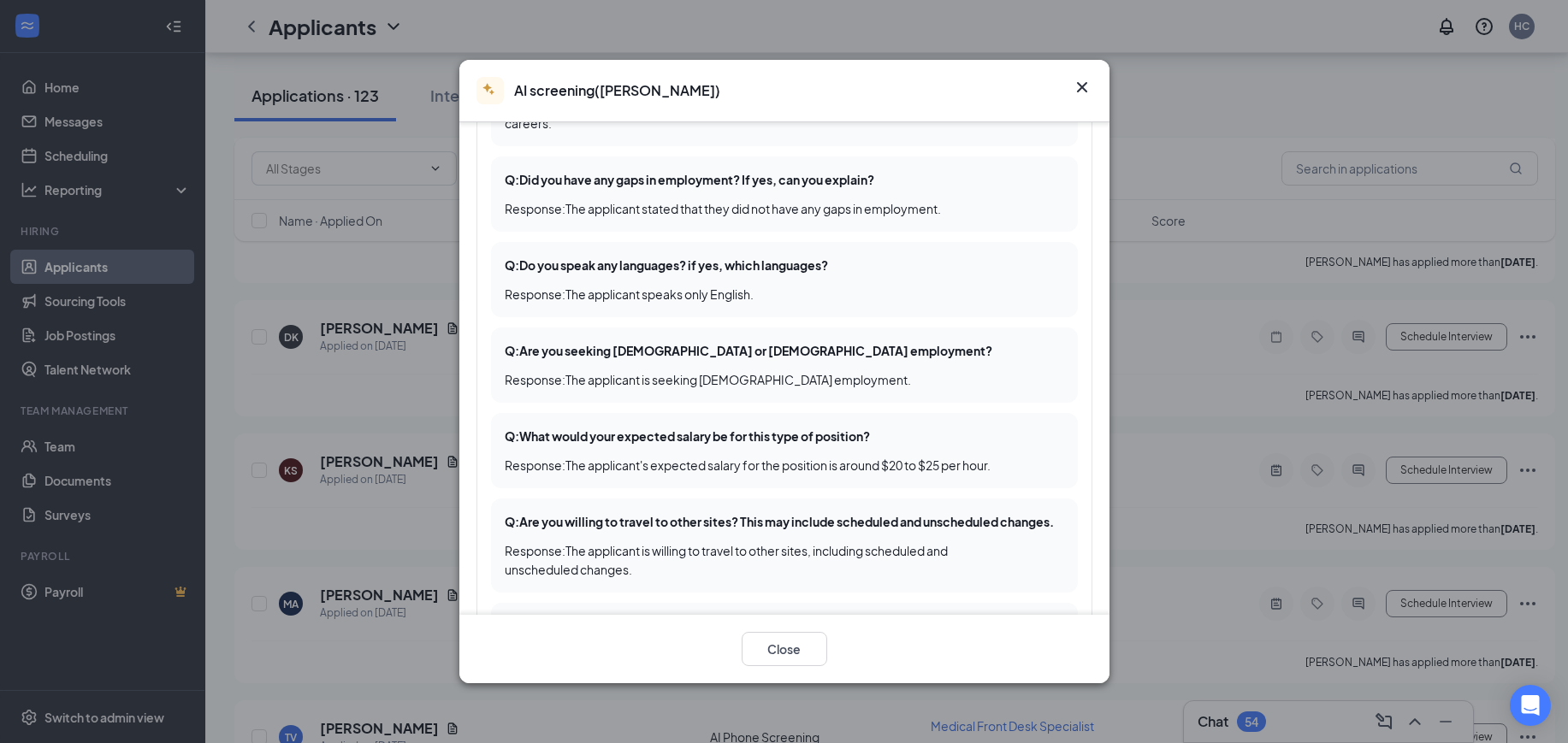
scroll to position [749, 0]
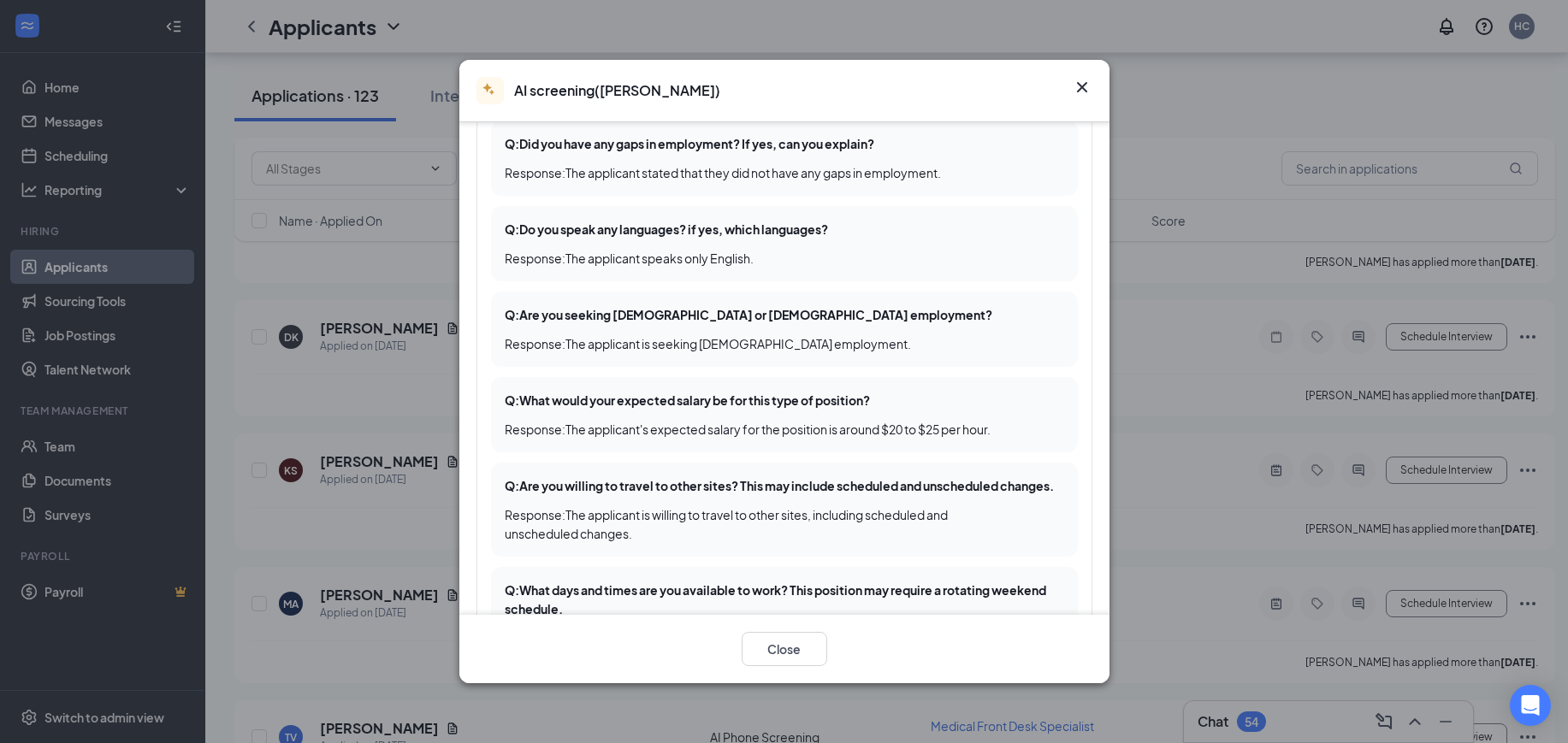
click at [1084, 81] on icon "Cross" at bounding box center [1081, 87] width 20 height 20
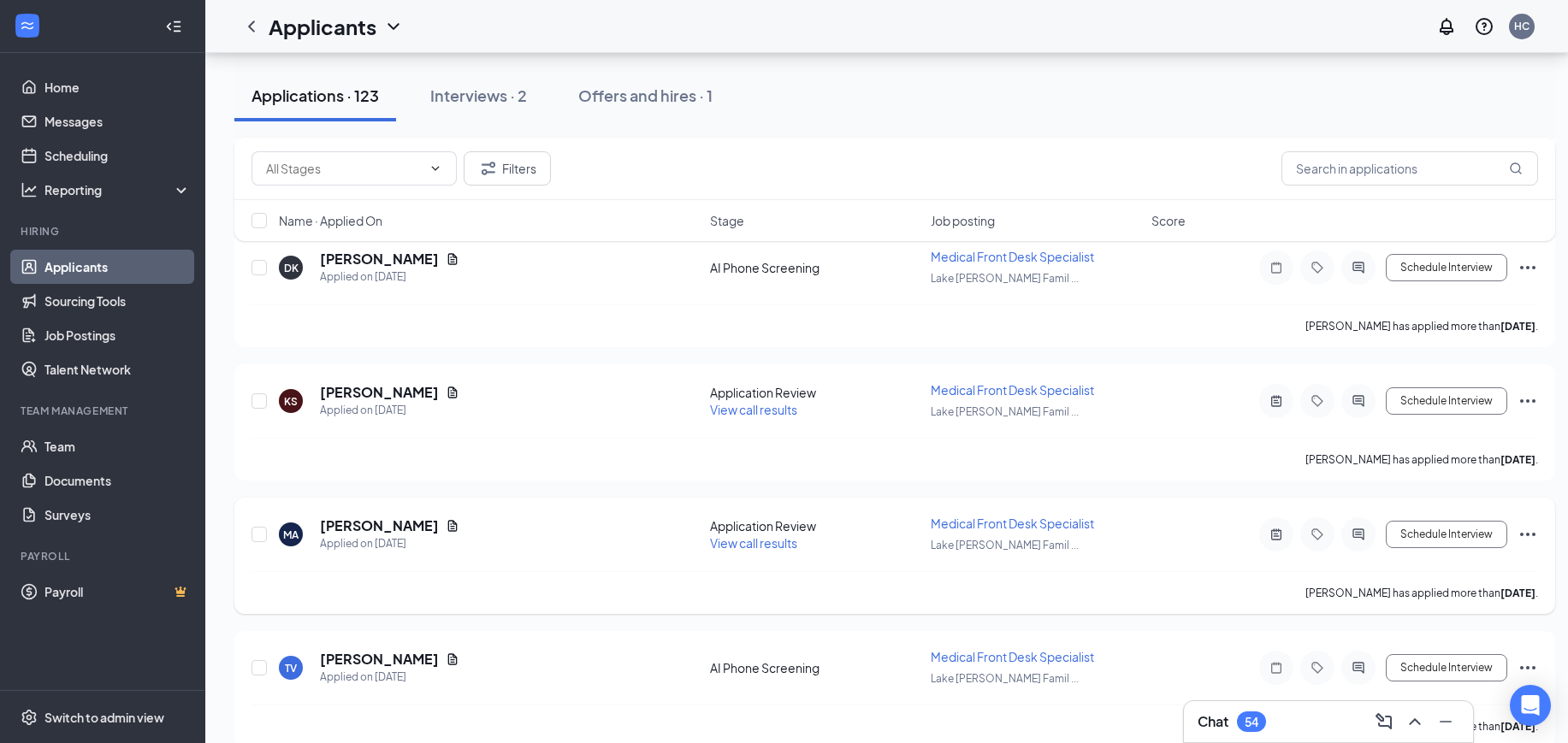
scroll to position [7868, 0]
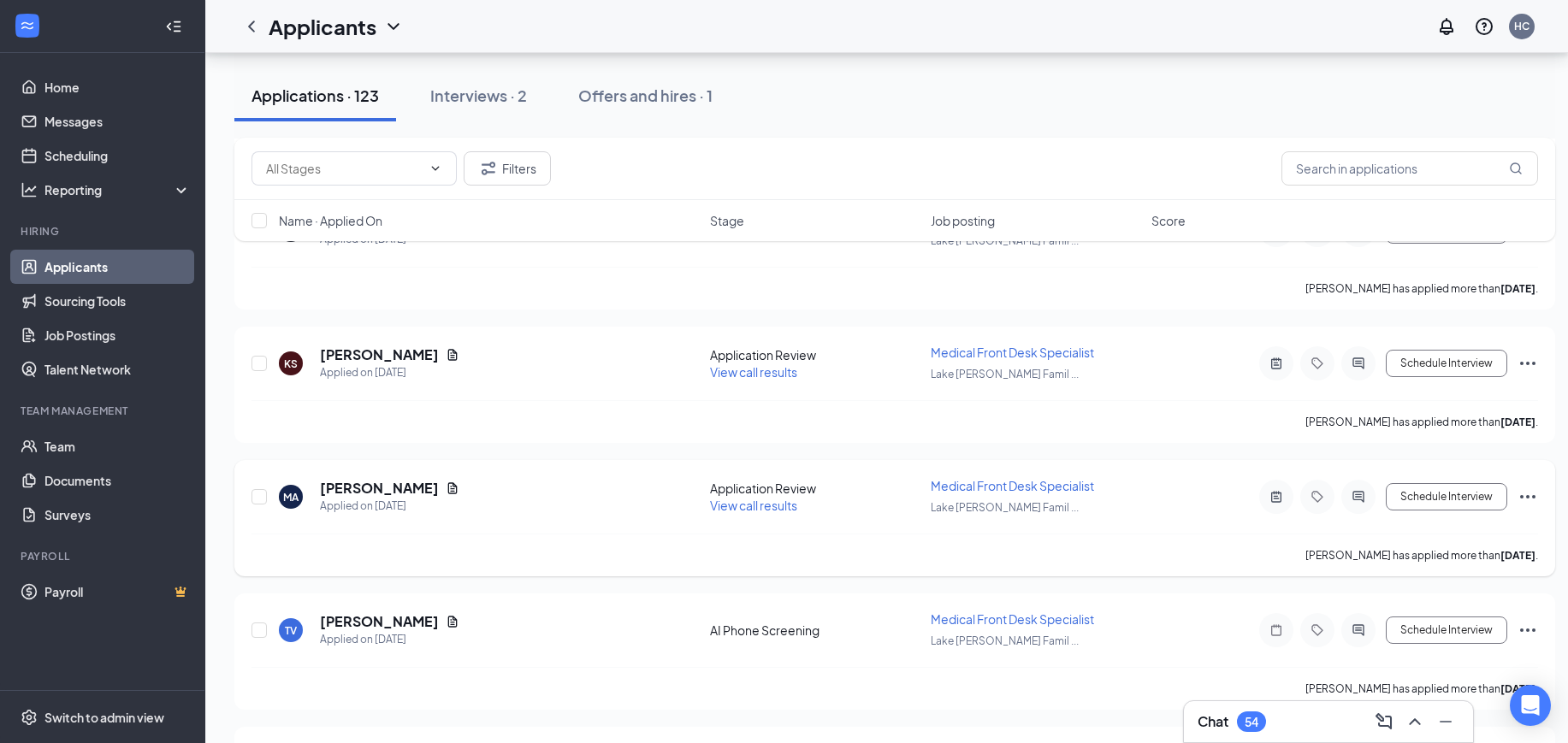
click at [770, 509] on span "View call results" at bounding box center [754, 506] width 88 height 15
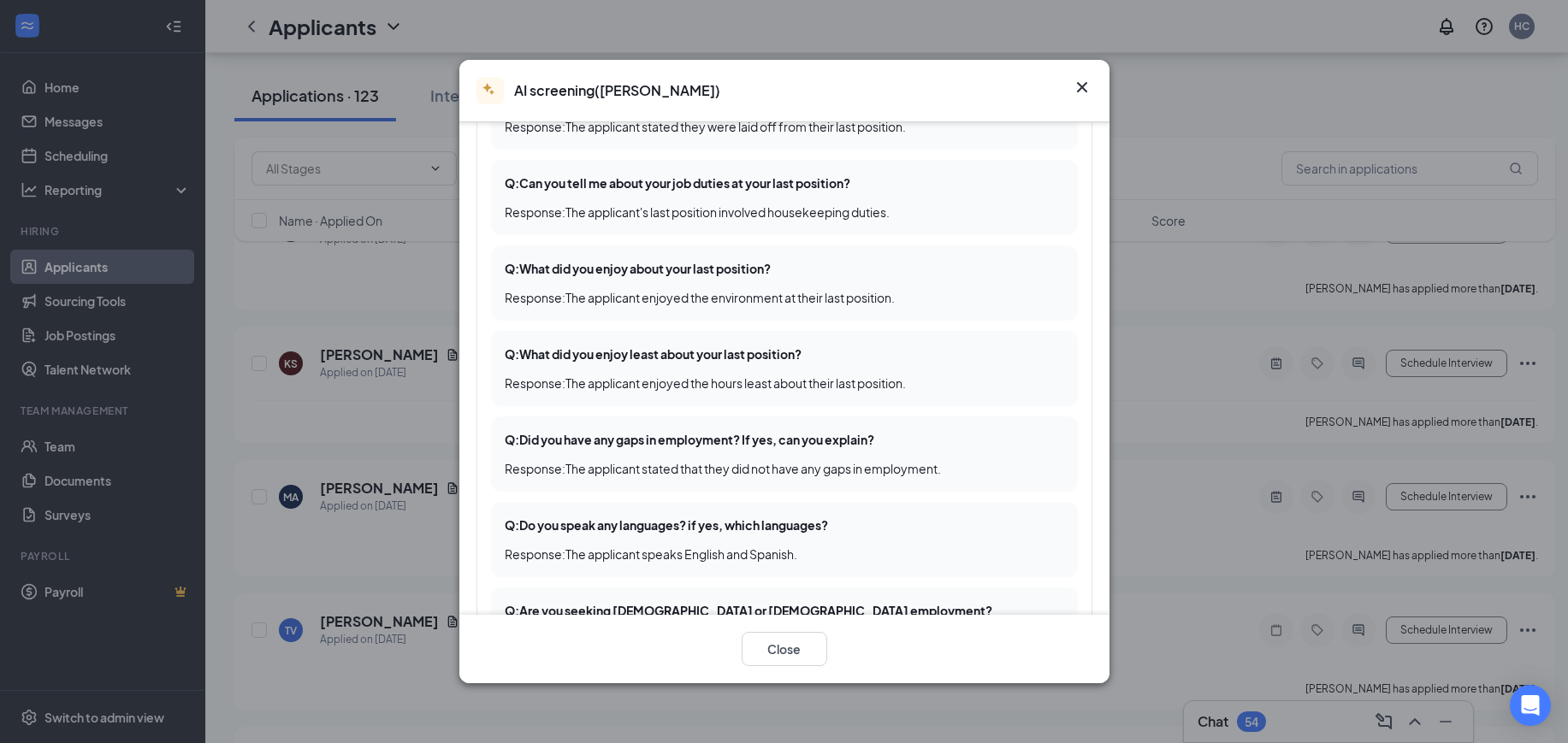
scroll to position [428, 0]
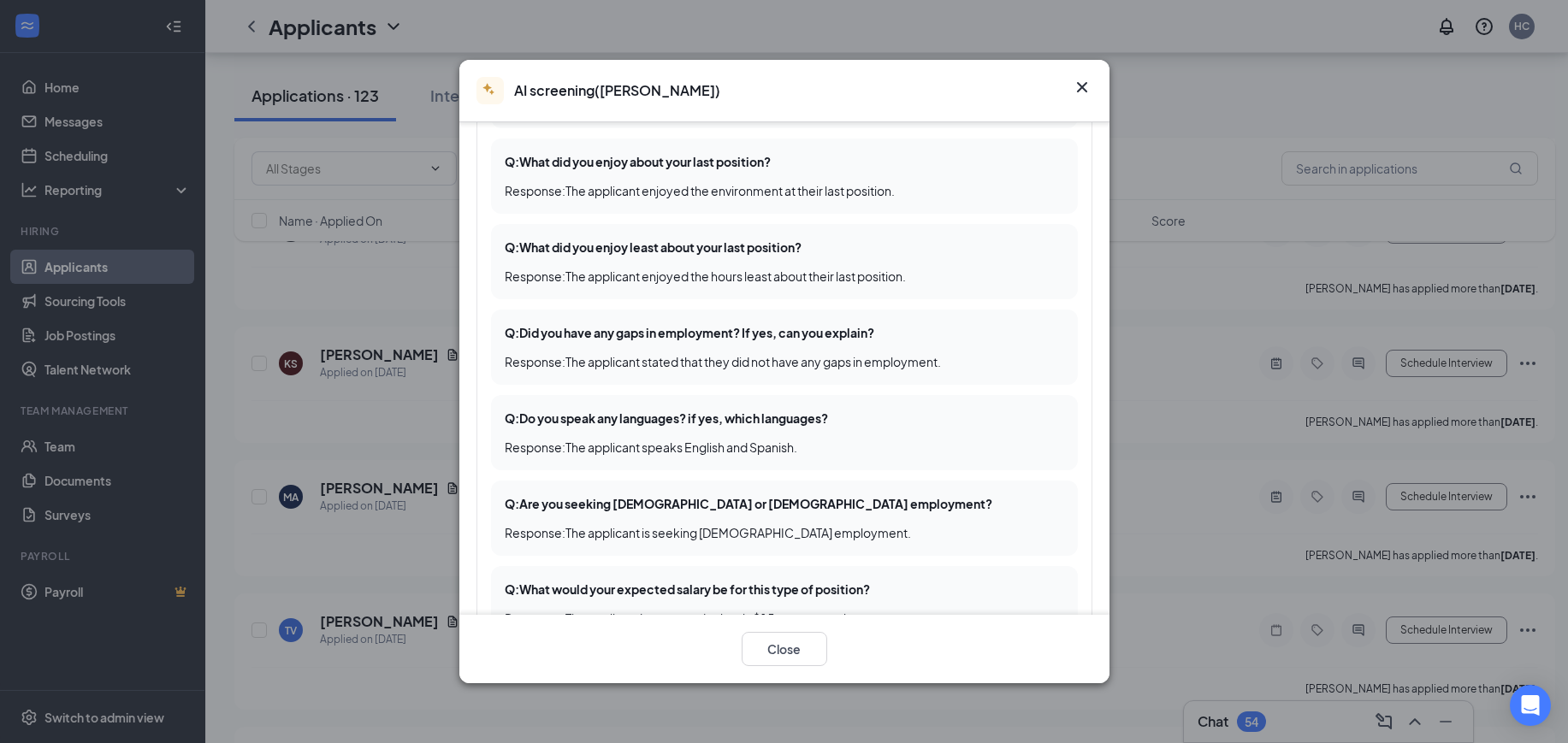
click at [1087, 84] on icon "Cross" at bounding box center [1081, 87] width 20 height 20
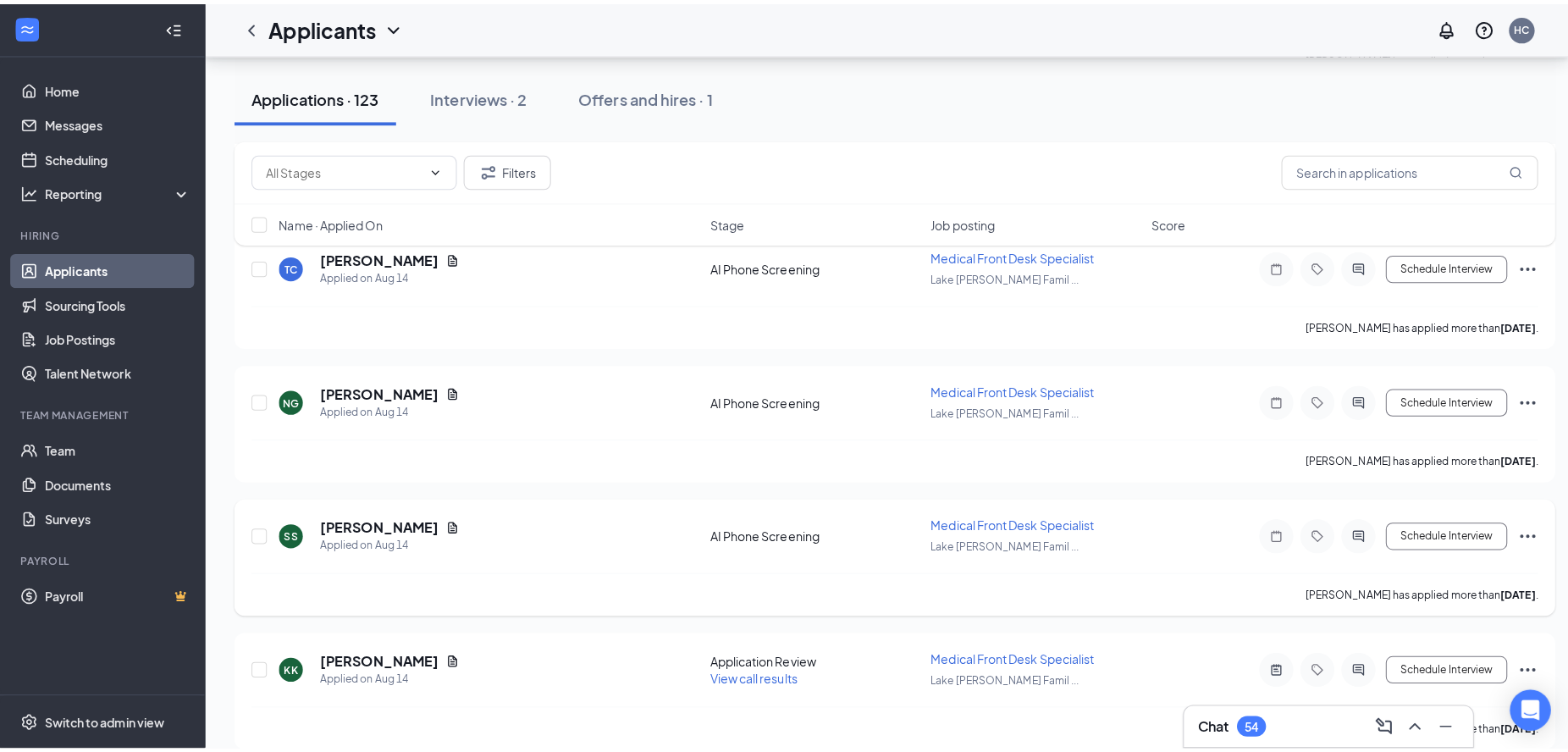
scroll to position [8849, 0]
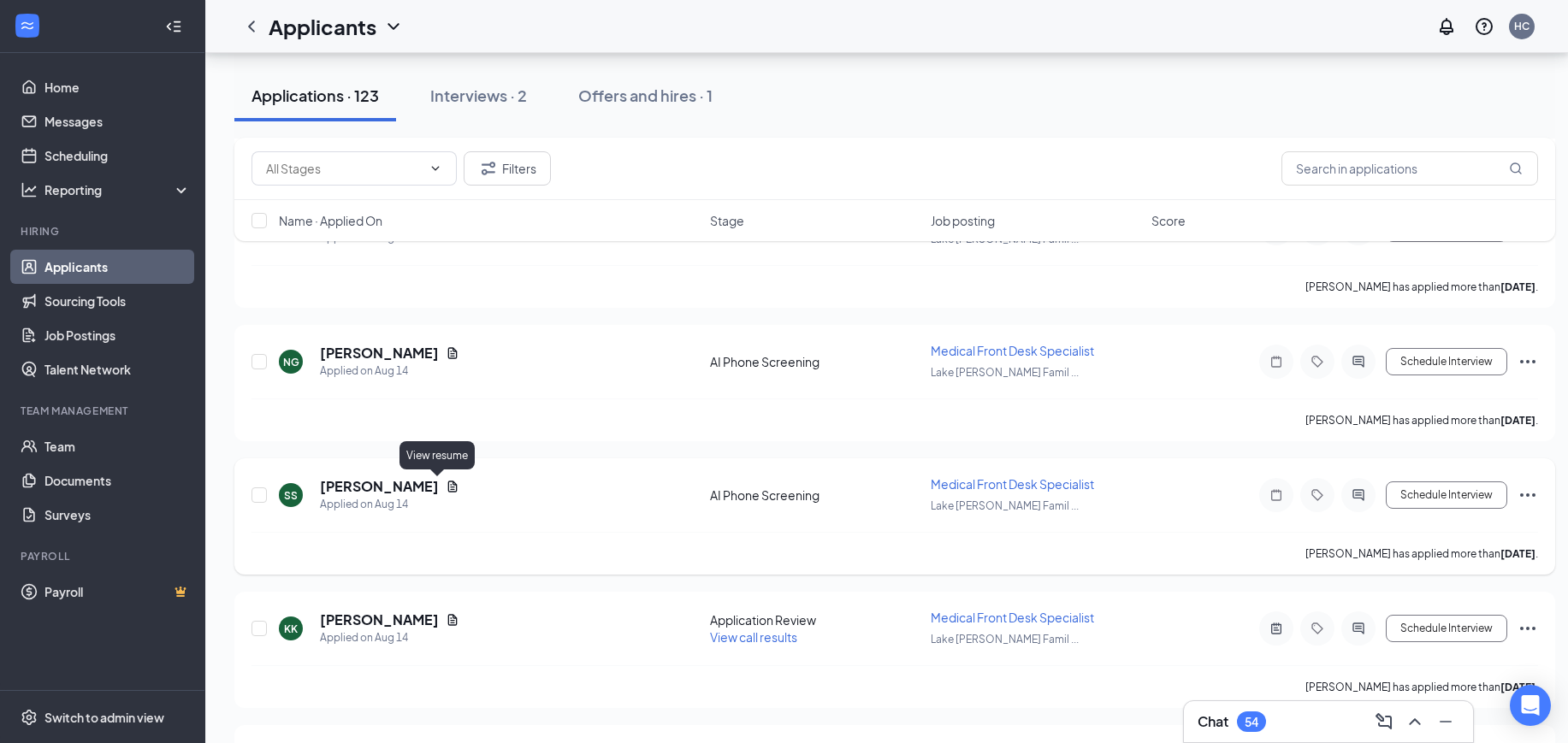
click at [445, 486] on icon "Document" at bounding box center [452, 487] width 13 height 13
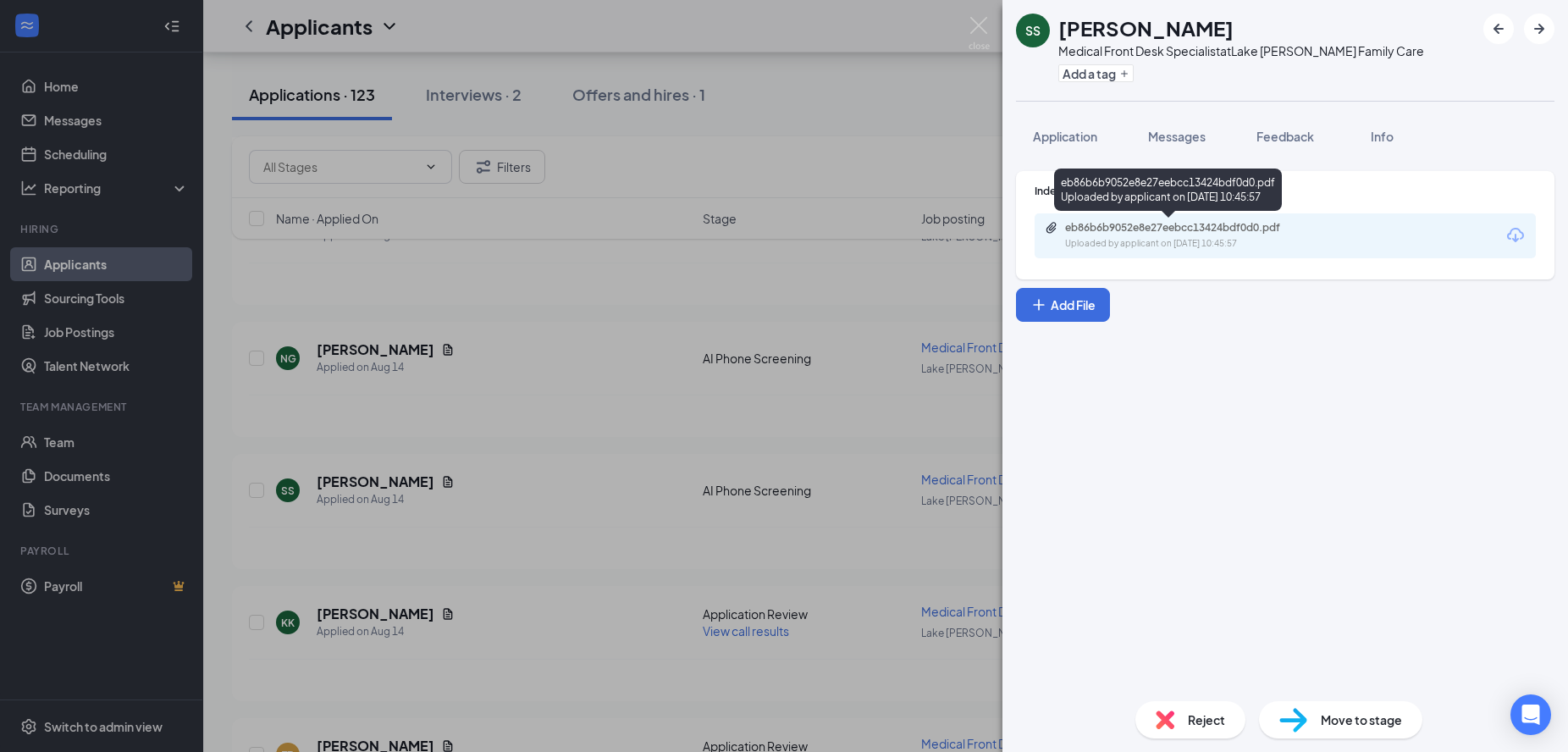
click at [1280, 235] on div "eb86b6b9052e8e27eebcc13424bdf0d0.pdf Uploaded by applicant on Aug 14, 2025 at 1…" at bounding box center [1182, 236] width 275 height 30
click at [988, 31] on img at bounding box center [979, 33] width 21 height 33
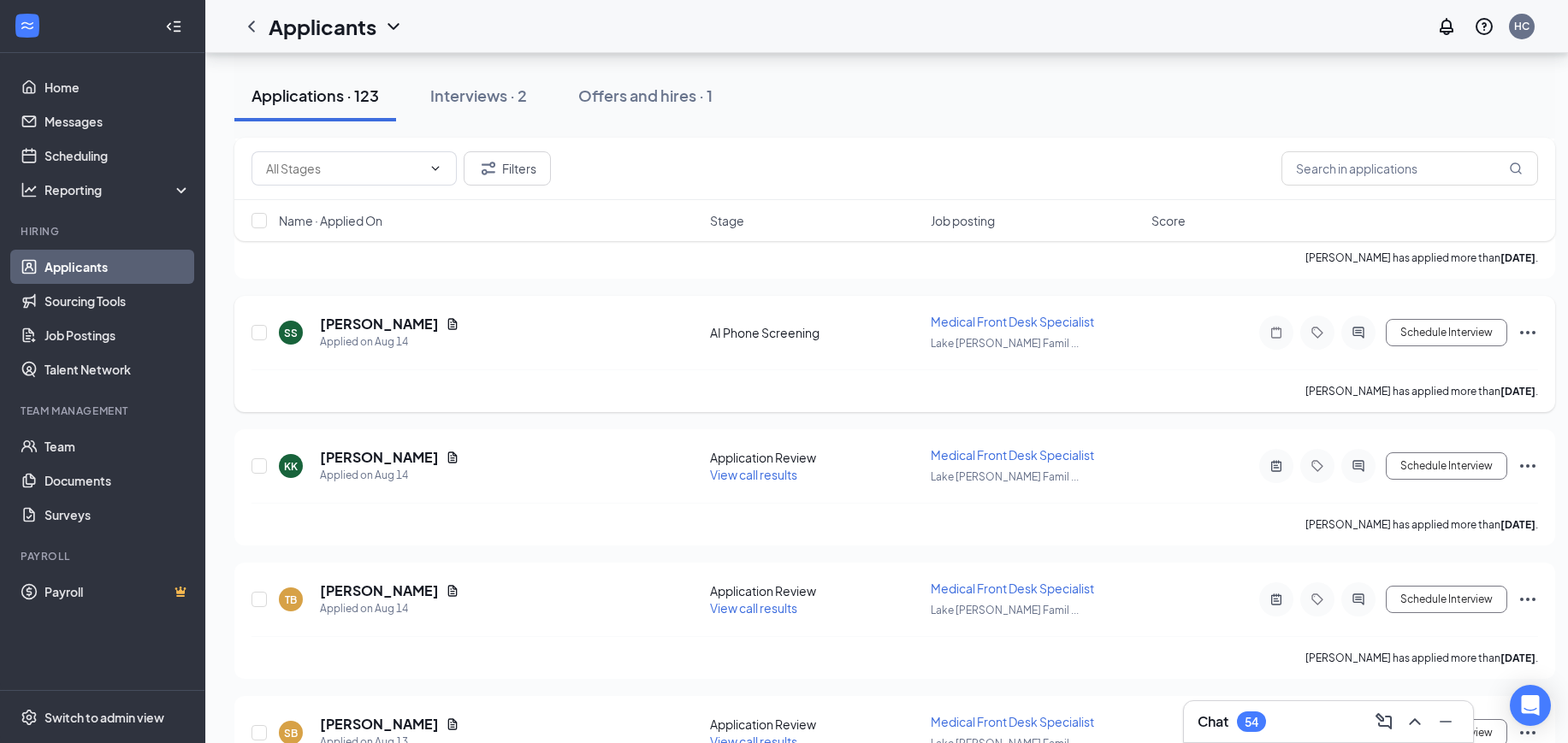
scroll to position [9150, 0]
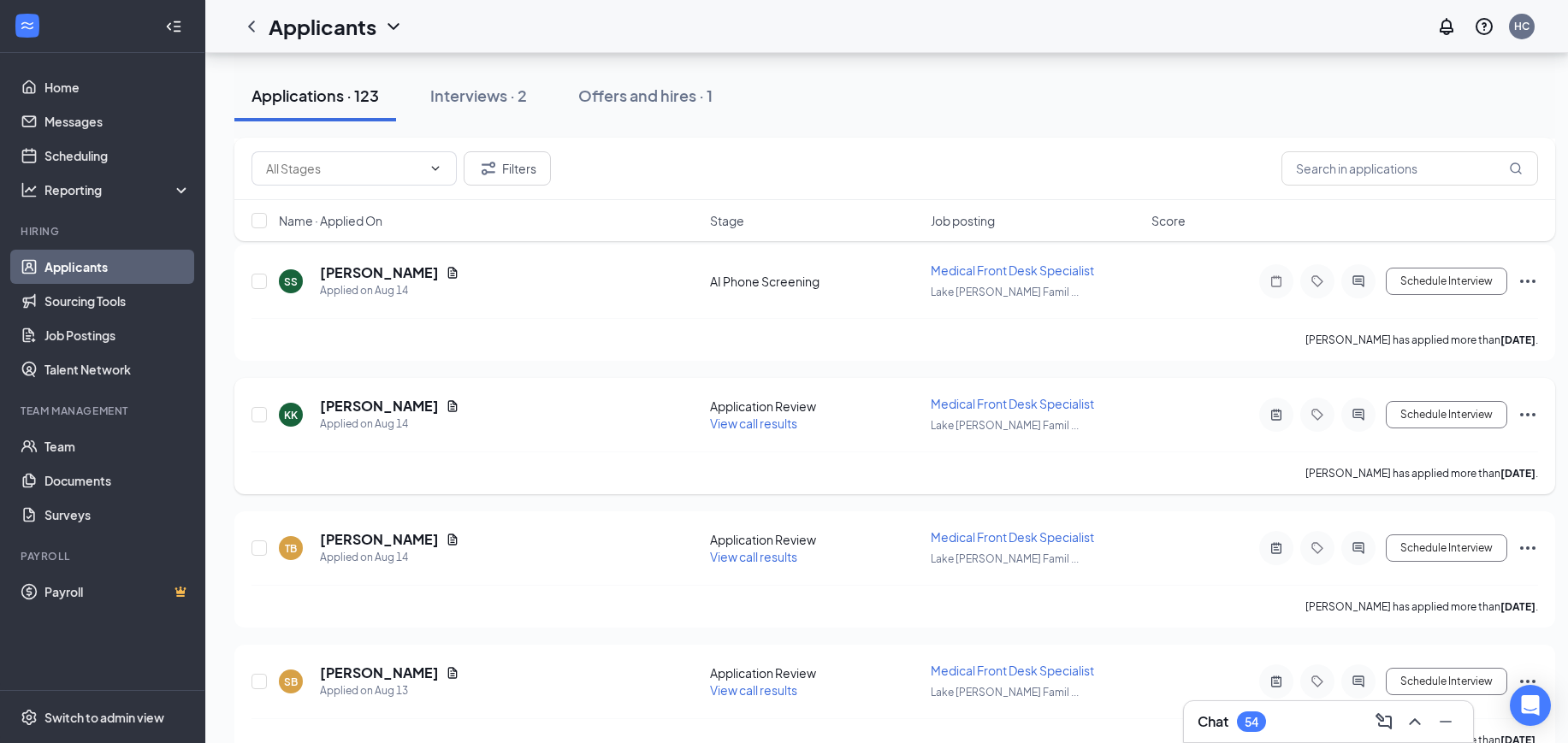
click at [773, 425] on span "View call results" at bounding box center [754, 423] width 88 height 15
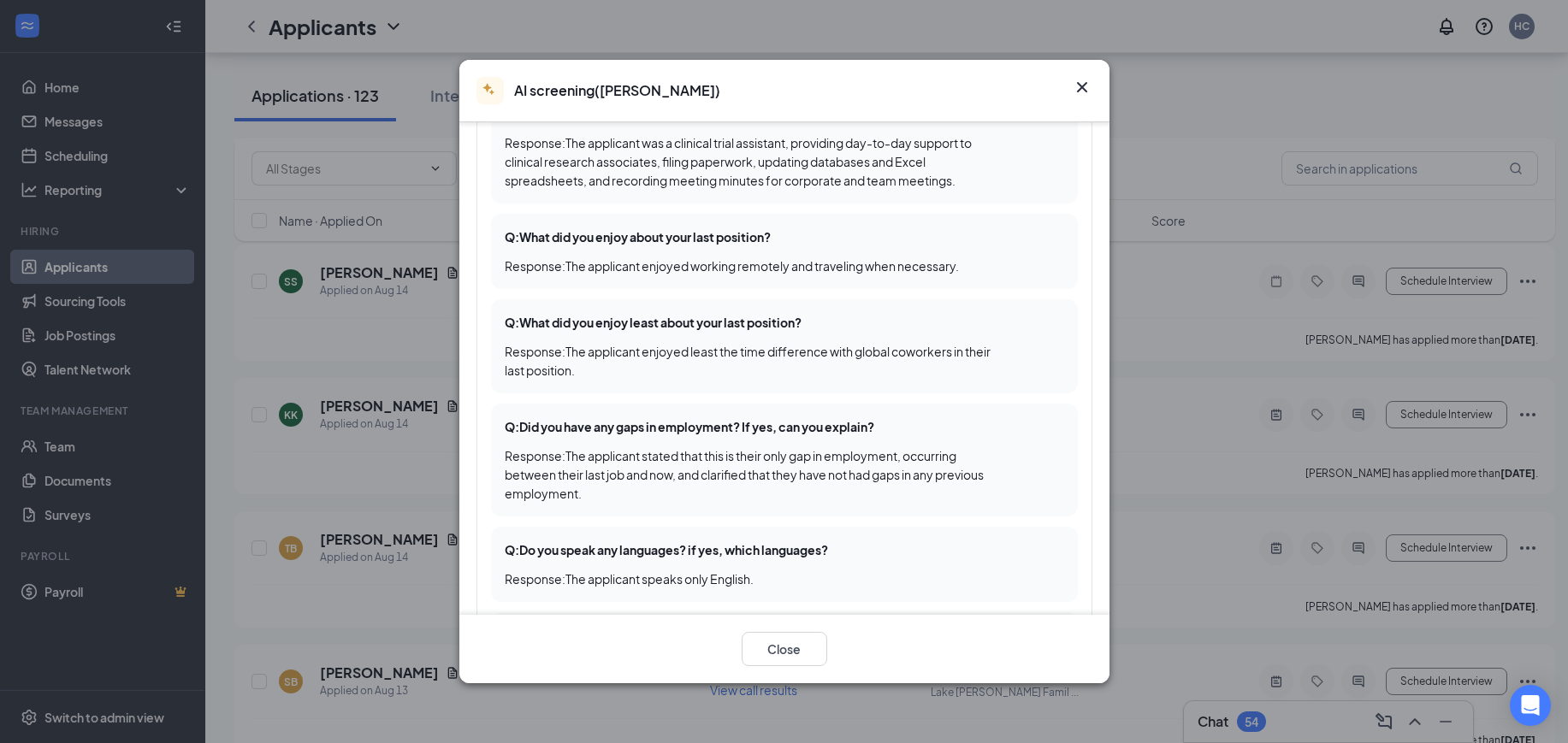
scroll to position [535, 0]
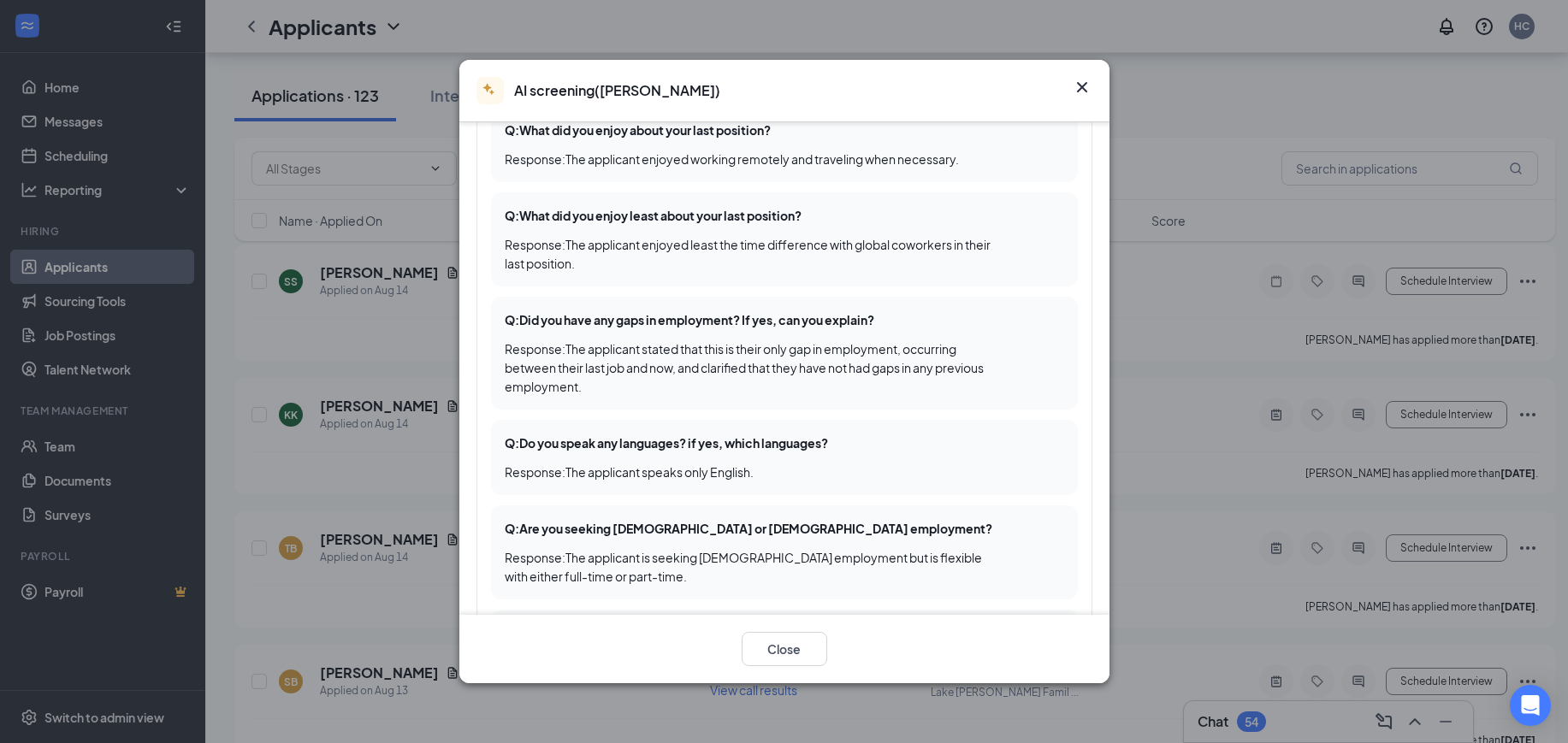
click at [1076, 77] on icon "Cross" at bounding box center [1081, 87] width 20 height 20
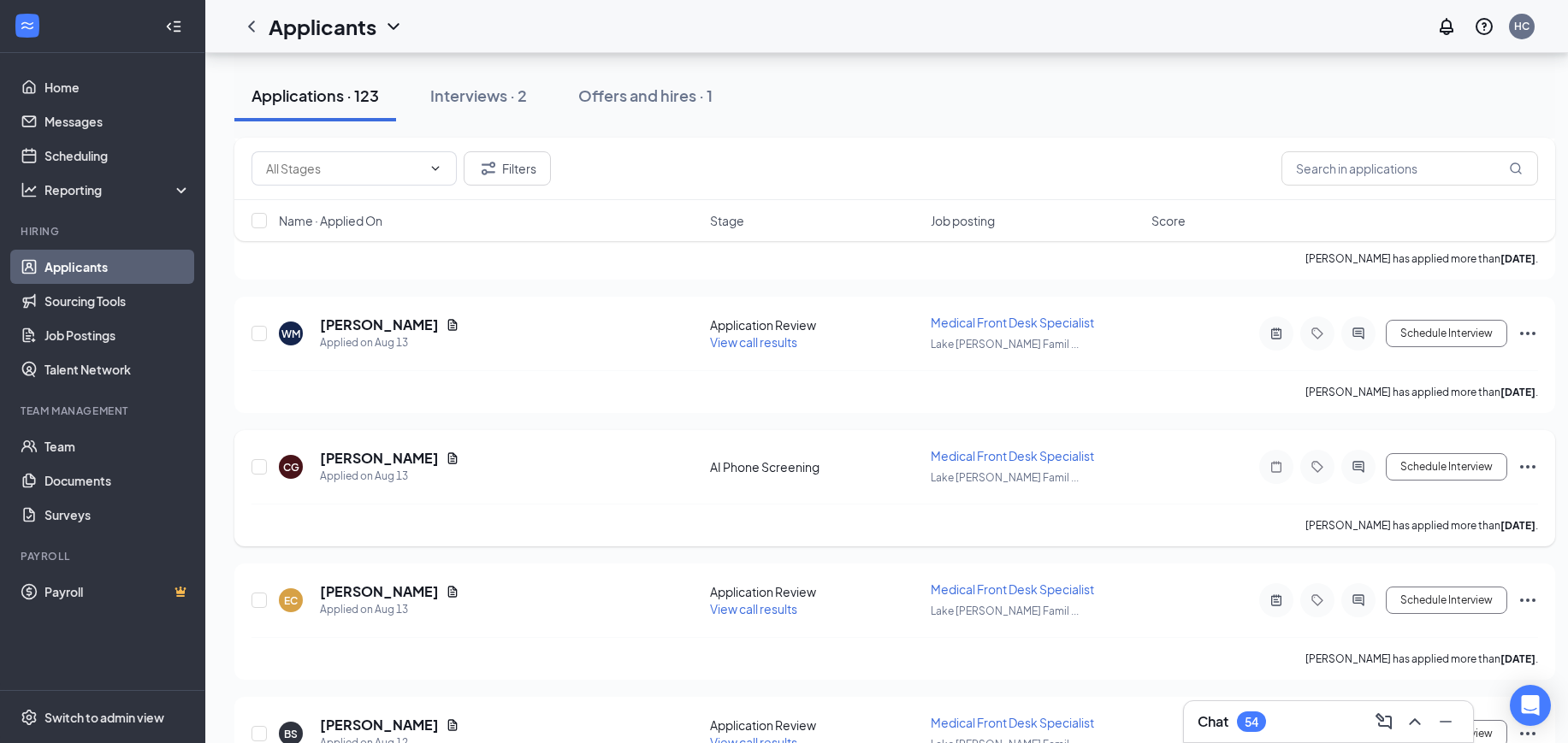
scroll to position [10005, 0]
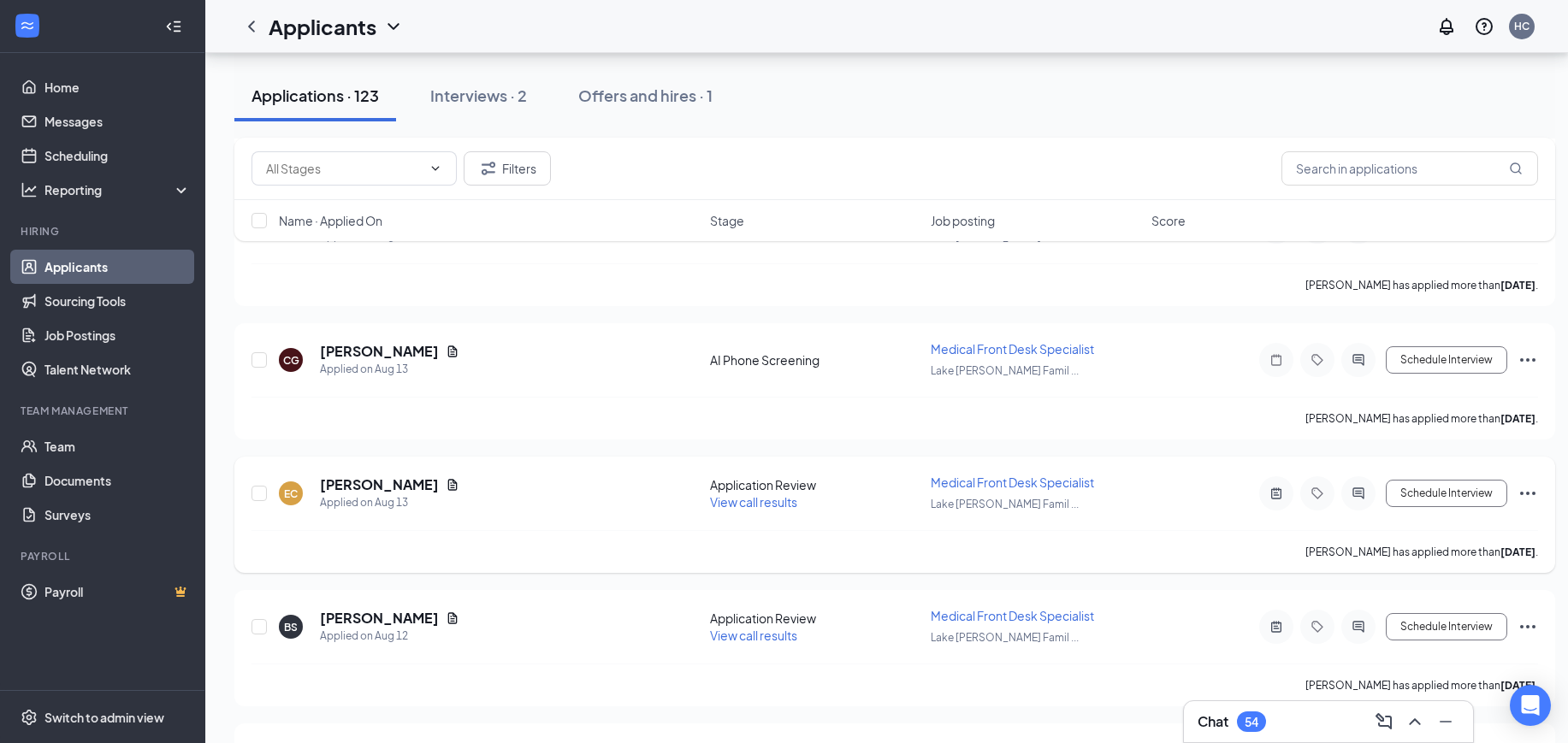
click at [754, 500] on span "View call results" at bounding box center [754, 502] width 88 height 15
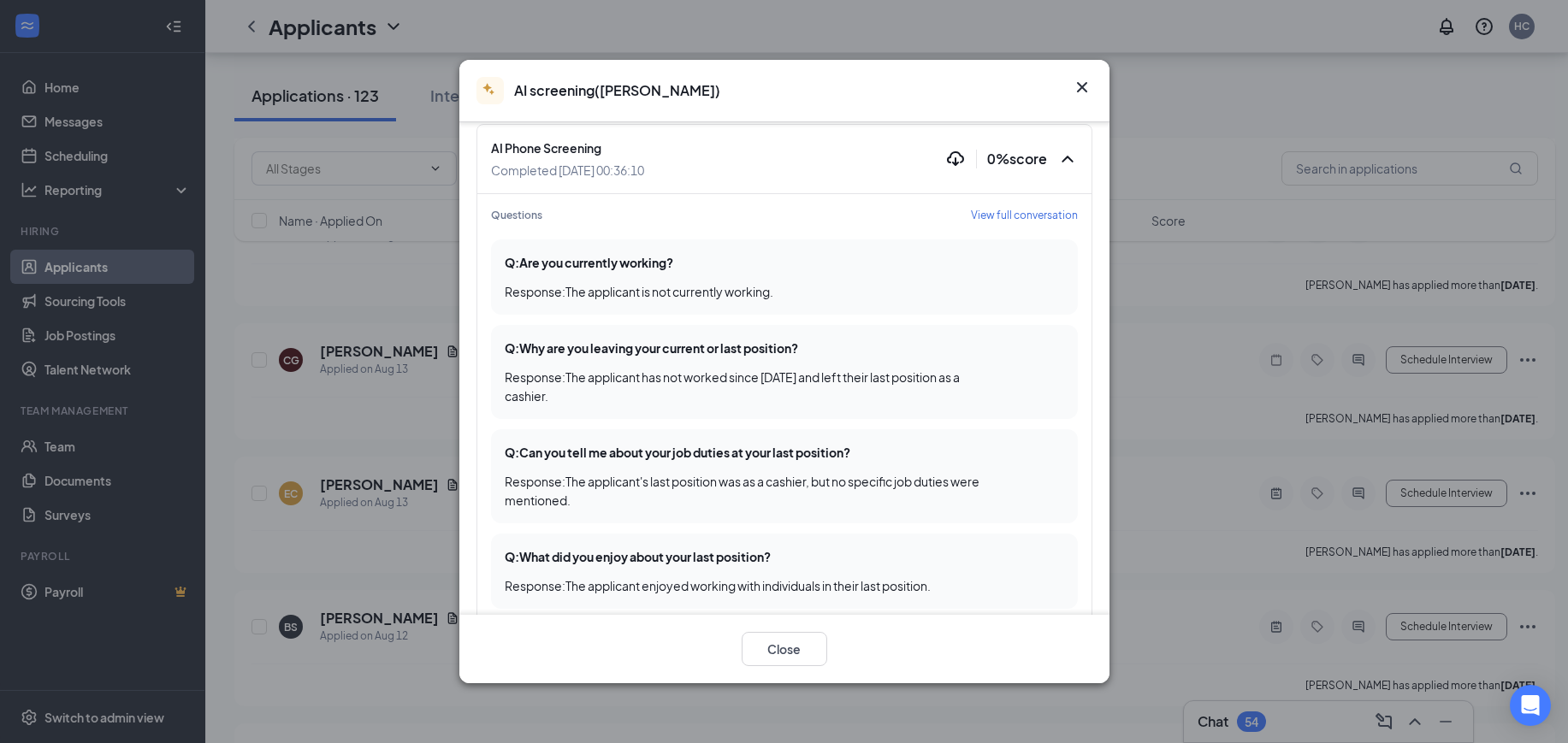
scroll to position [107, 0]
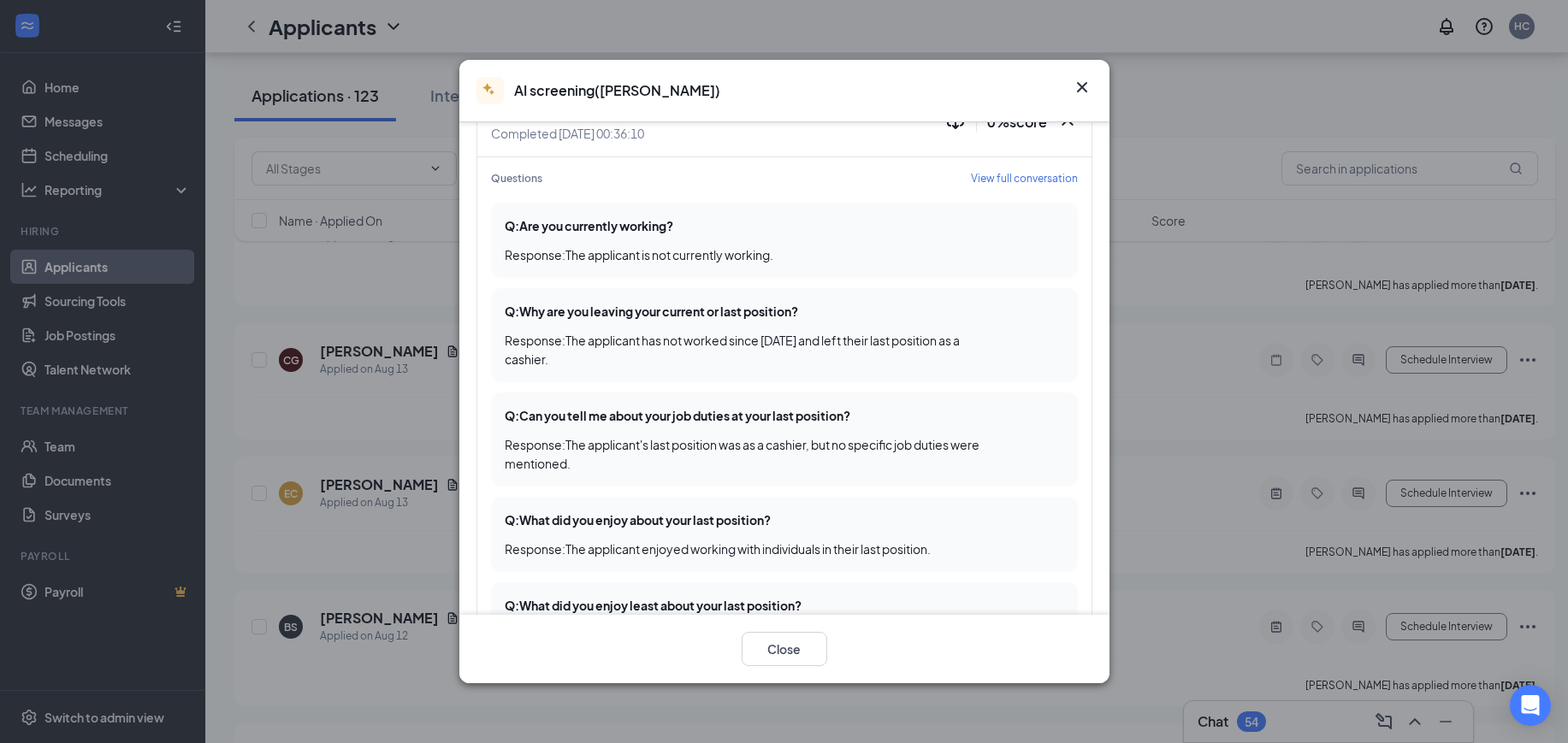
click at [1079, 68] on div "AI screening ( Elizabeth cerceo )" at bounding box center [784, 91] width 650 height 63
click at [1090, 83] on icon "Cross" at bounding box center [1081, 87] width 20 height 20
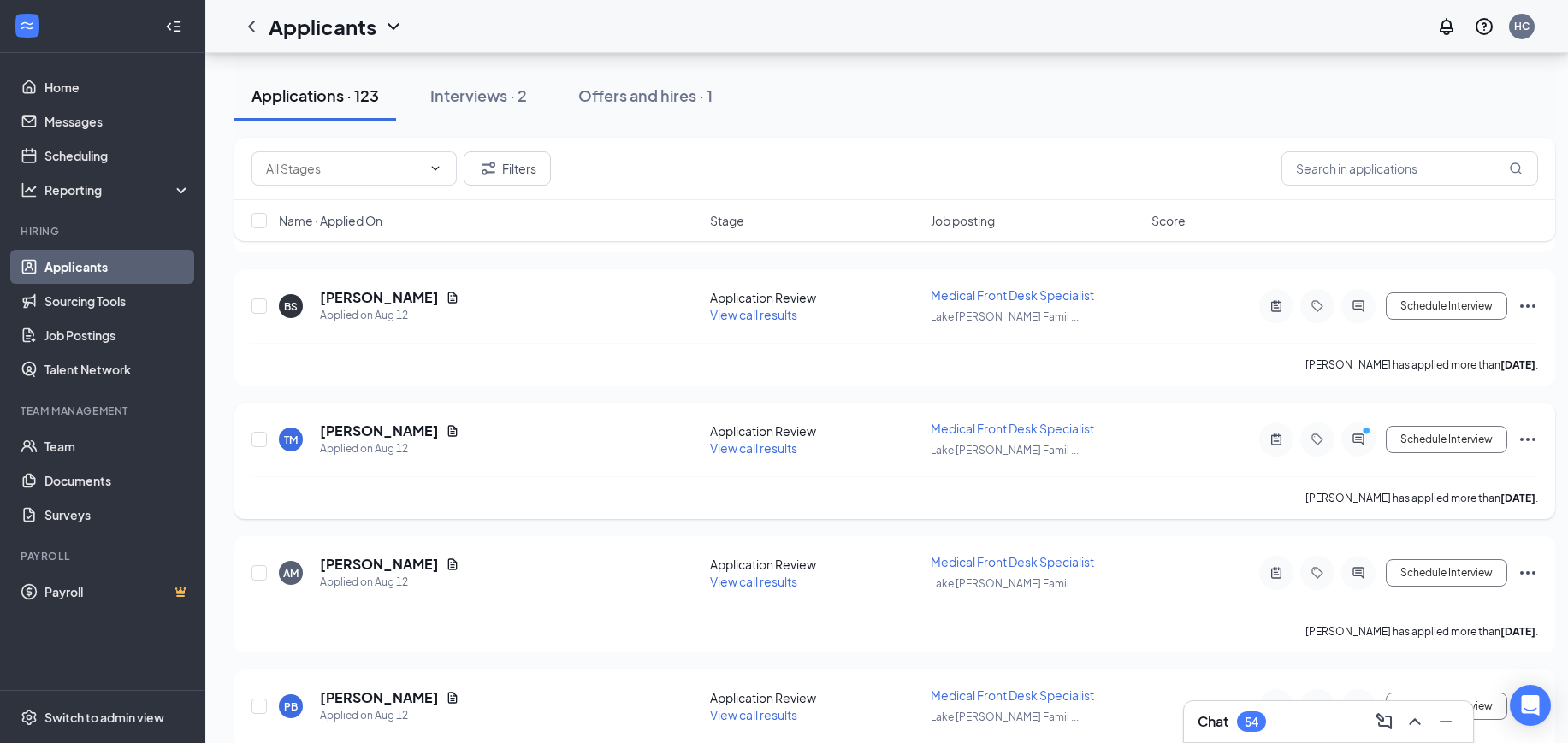
scroll to position [10433, 0]
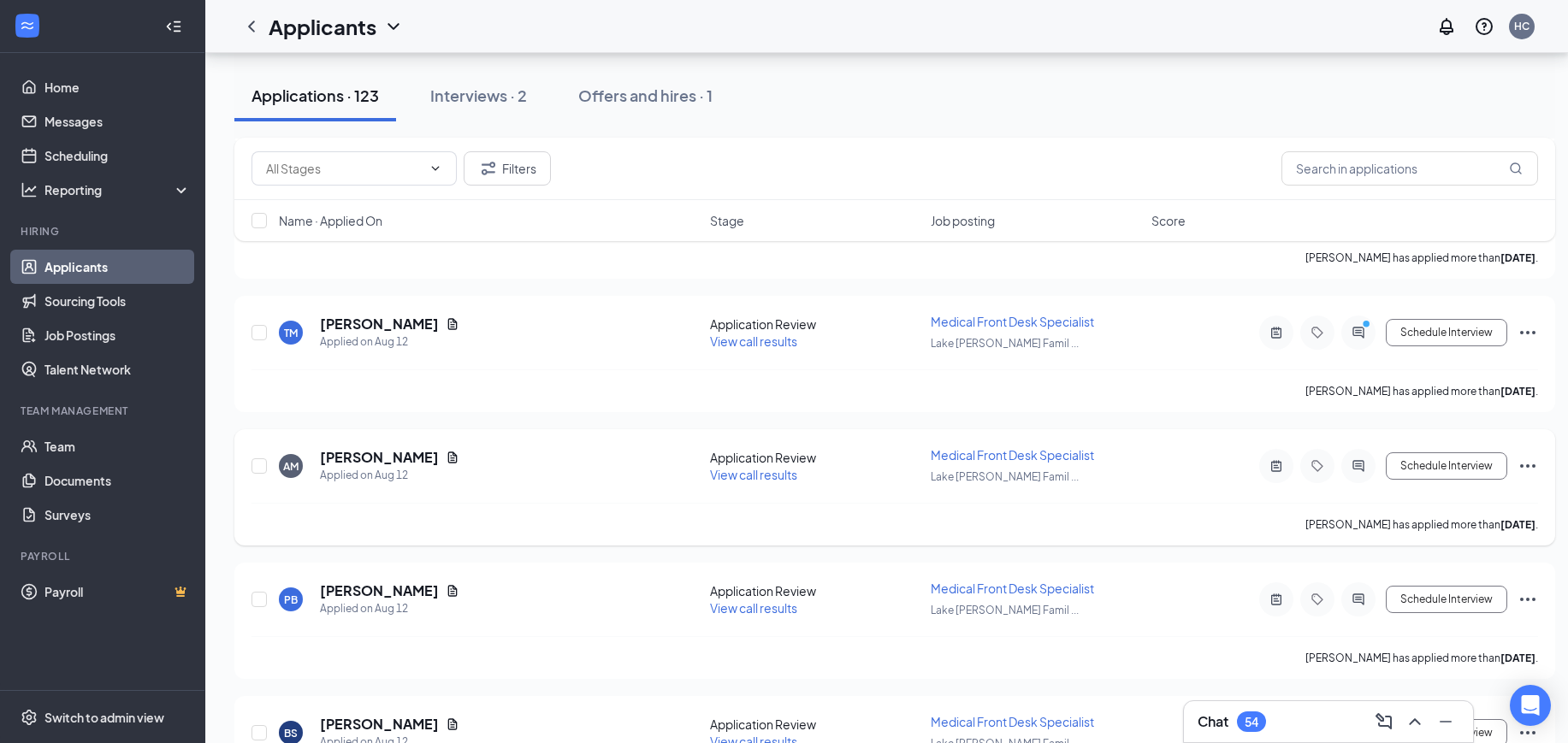
click at [772, 474] on span "View call results" at bounding box center [754, 475] width 88 height 15
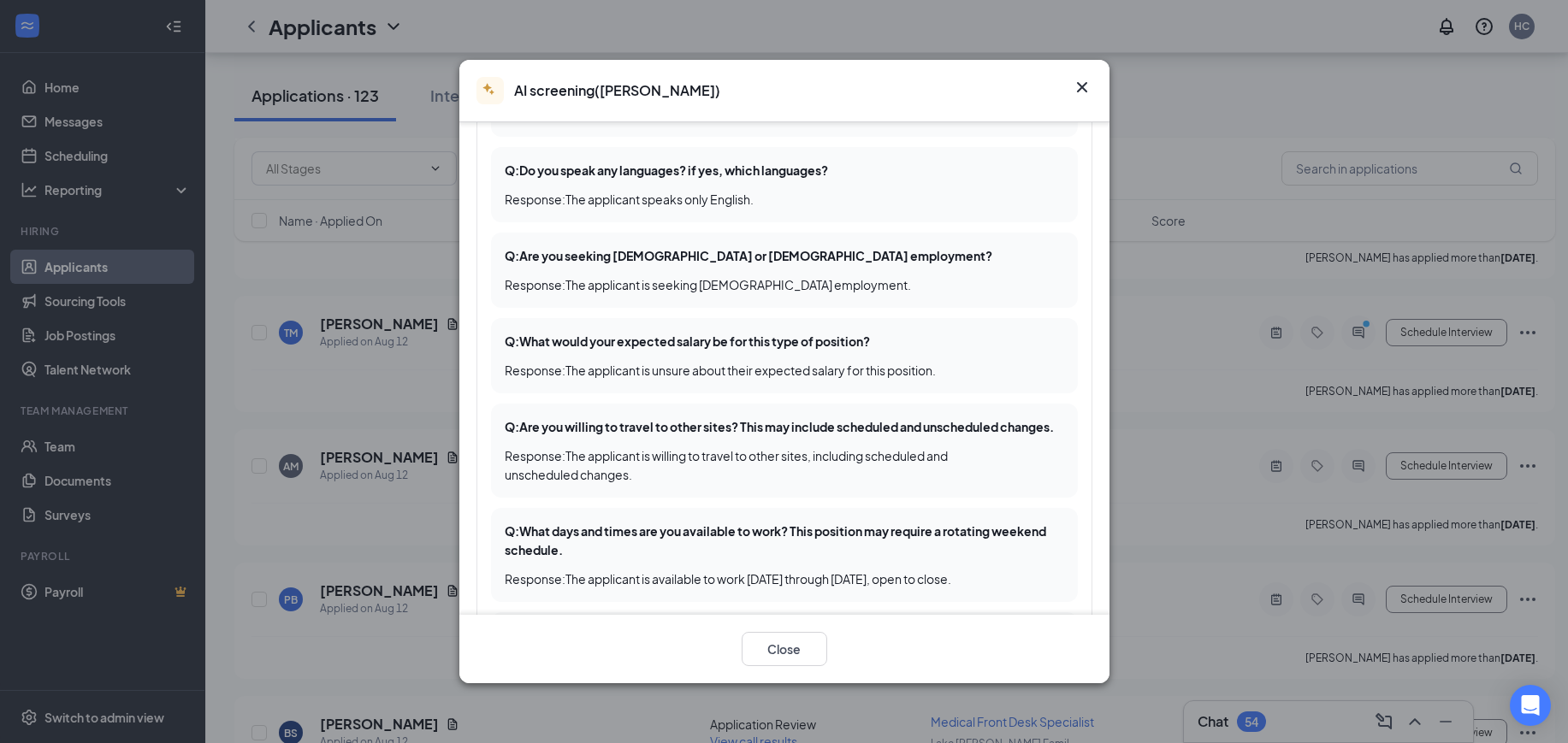
scroll to position [692, 0]
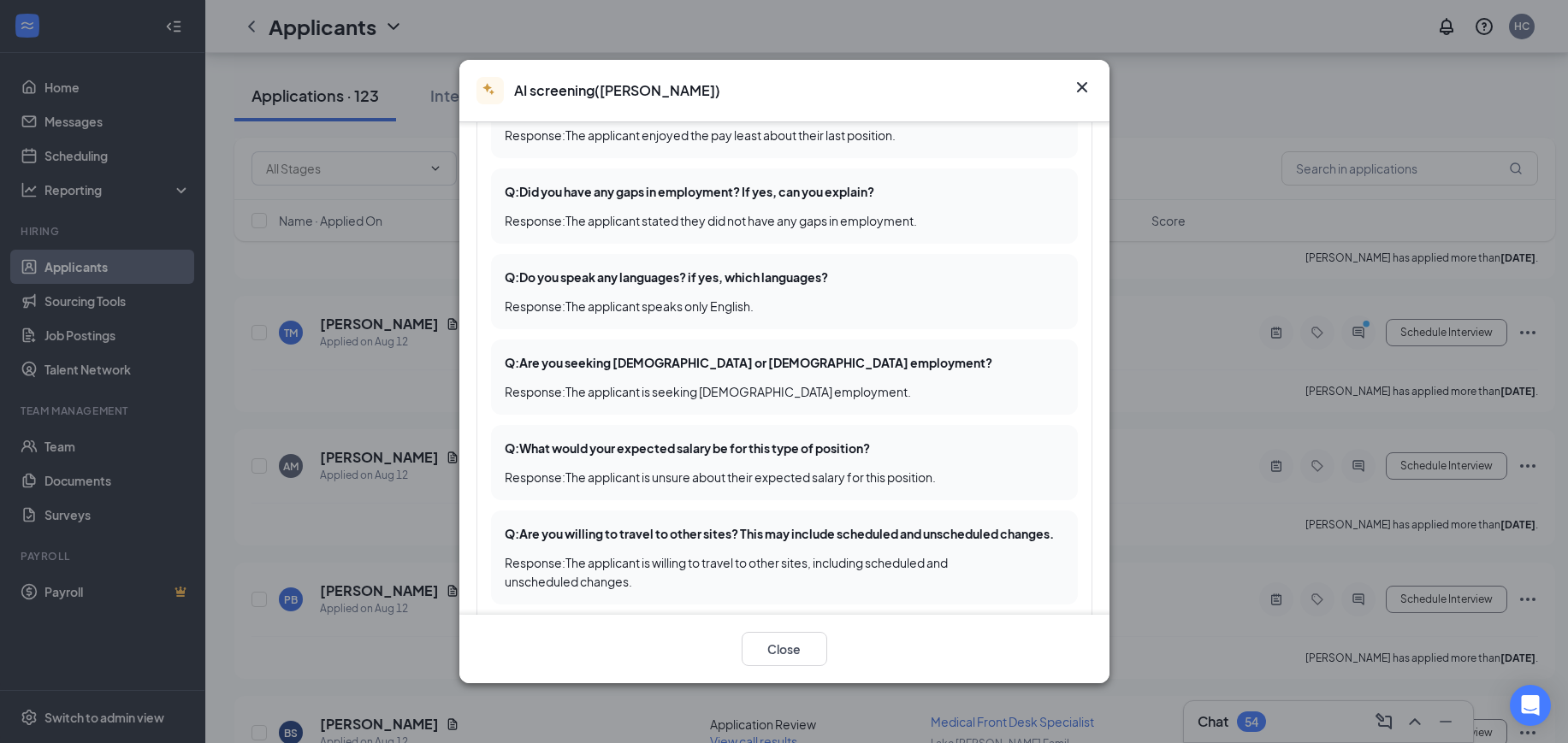
click at [1080, 77] on icon "Cross" at bounding box center [1081, 87] width 20 height 20
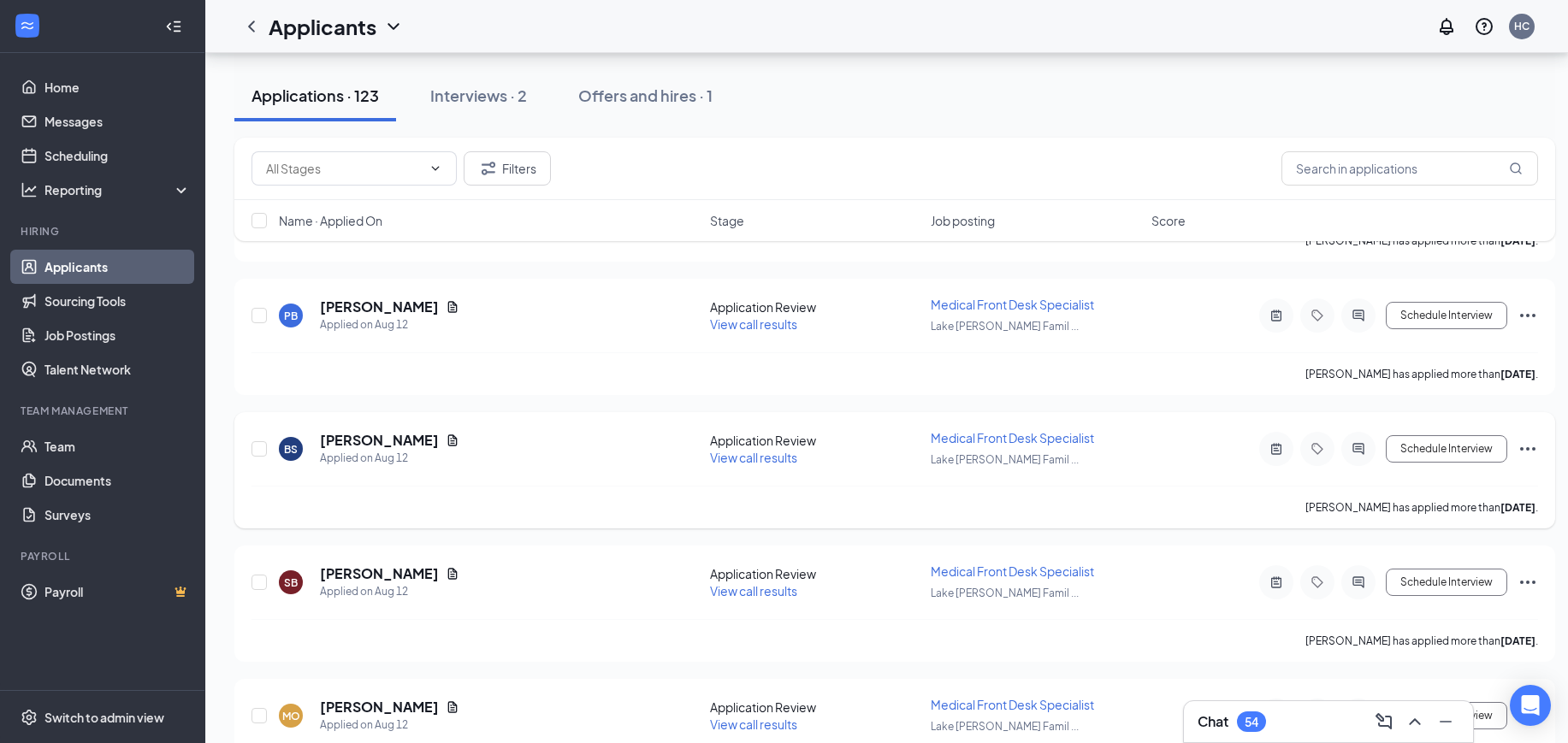
scroll to position [10754, 0]
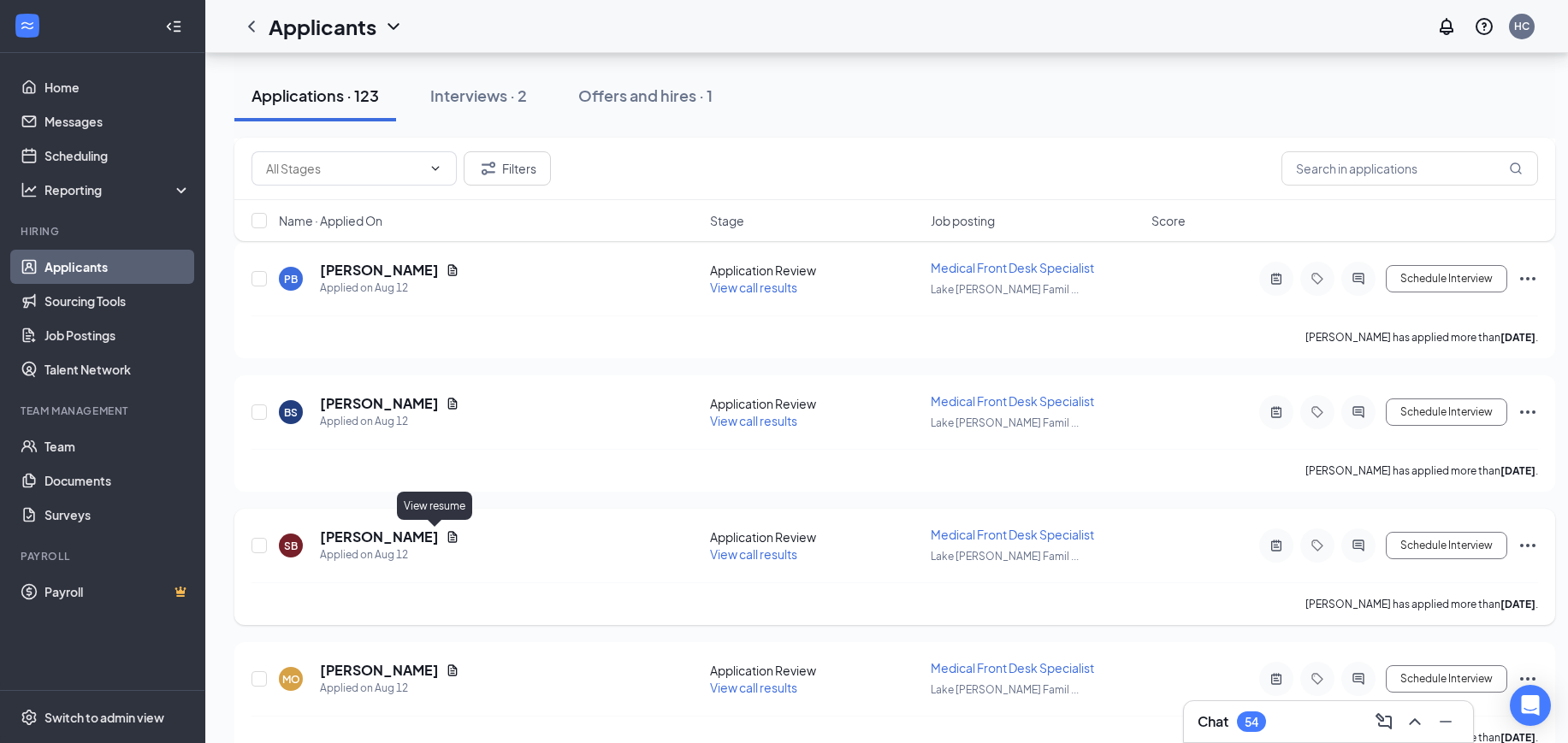
click at [445, 539] on icon "Document" at bounding box center [452, 537] width 13 height 13
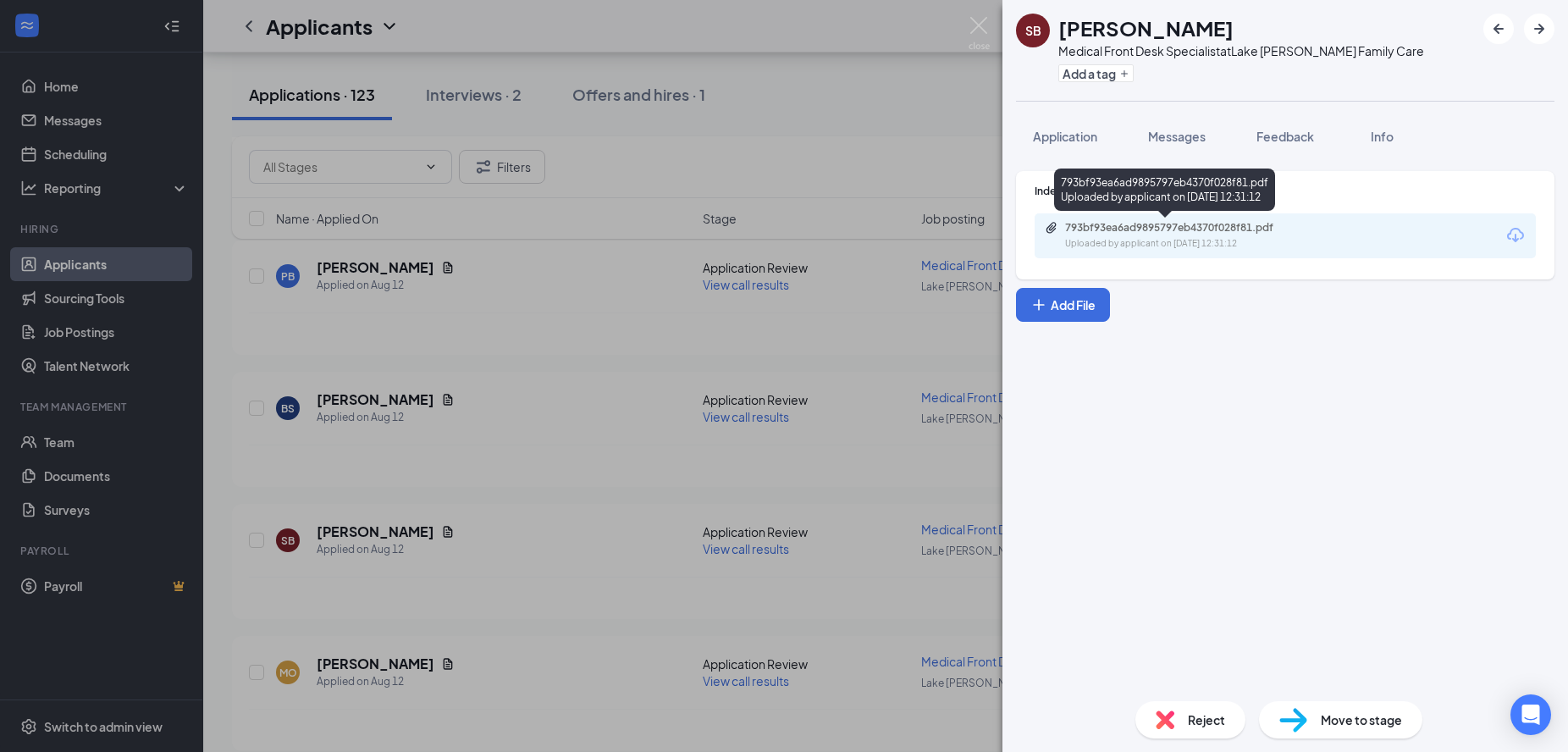
click at [1178, 251] on div "793bf93ea6ad9895797eb4370f028f81.pdf Uploaded by applicant on Aug 12, 2025 at 1…" at bounding box center [1284, 236] width 501 height 45
click at [1169, 241] on div "Uploaded by applicant on Aug 12, 2025 at 12:31:12" at bounding box center [1191, 243] width 254 height 13
click at [981, 23] on img at bounding box center [979, 33] width 21 height 33
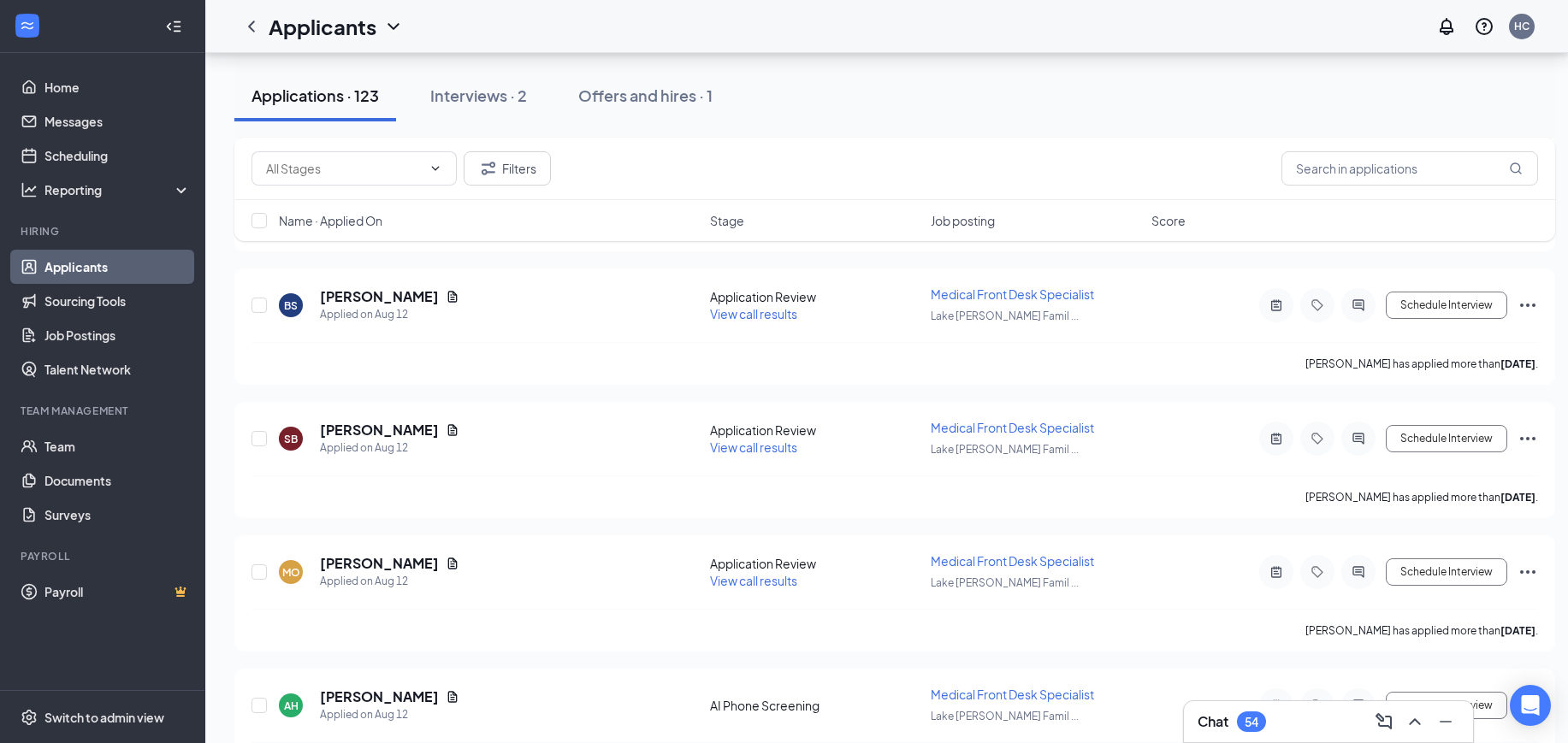
scroll to position [10968, 0]
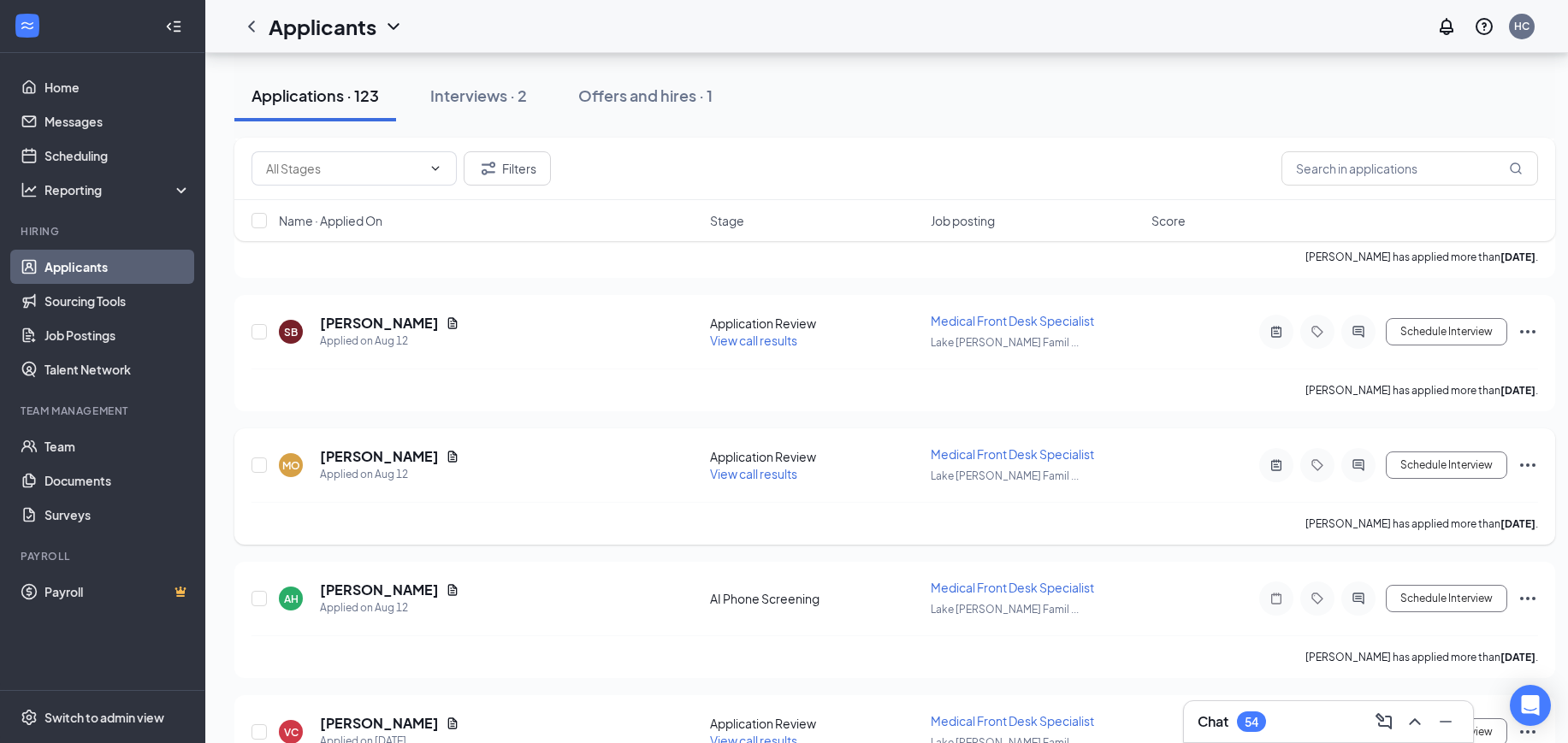
click at [748, 472] on span "View call results" at bounding box center [754, 474] width 88 height 15
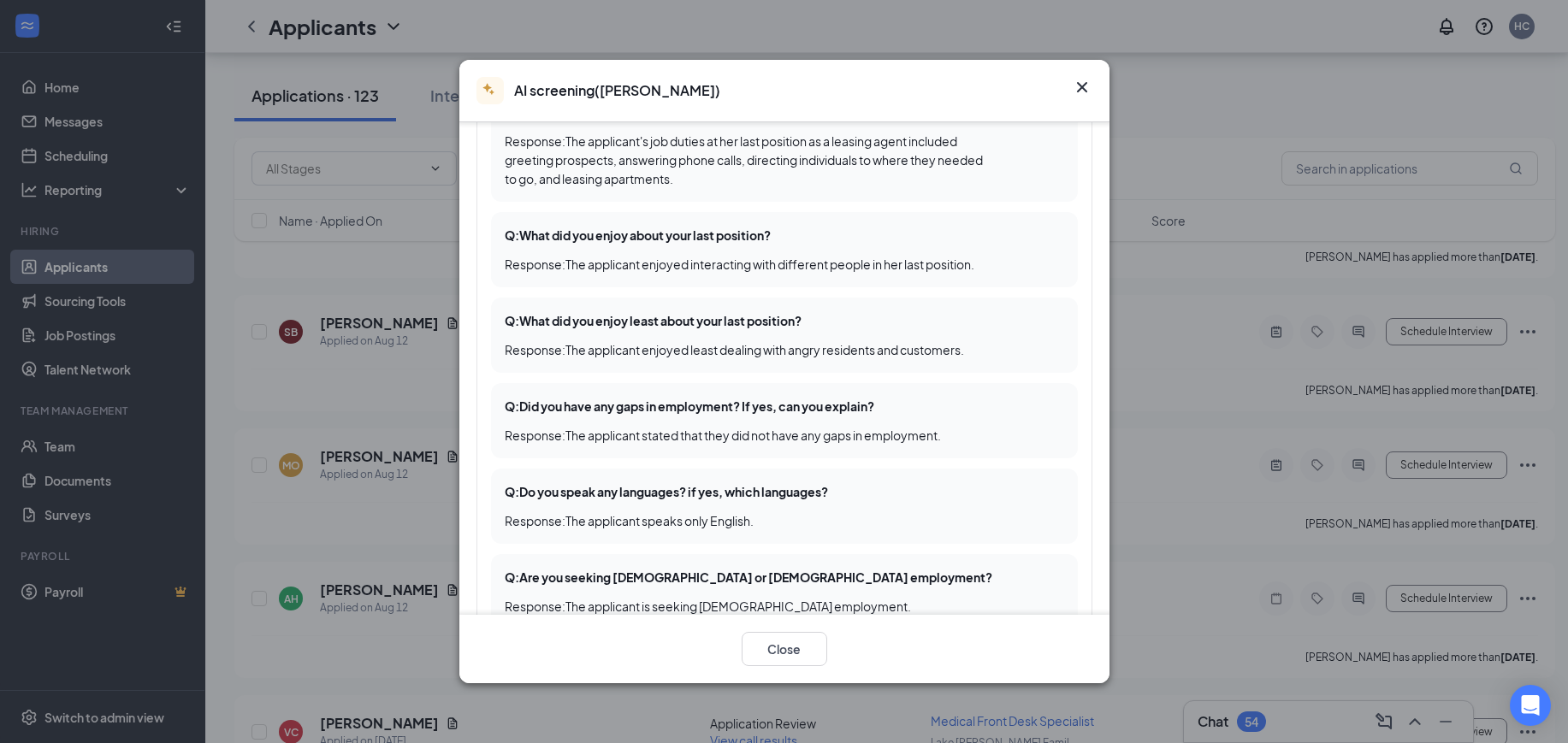
scroll to position [428, 0]
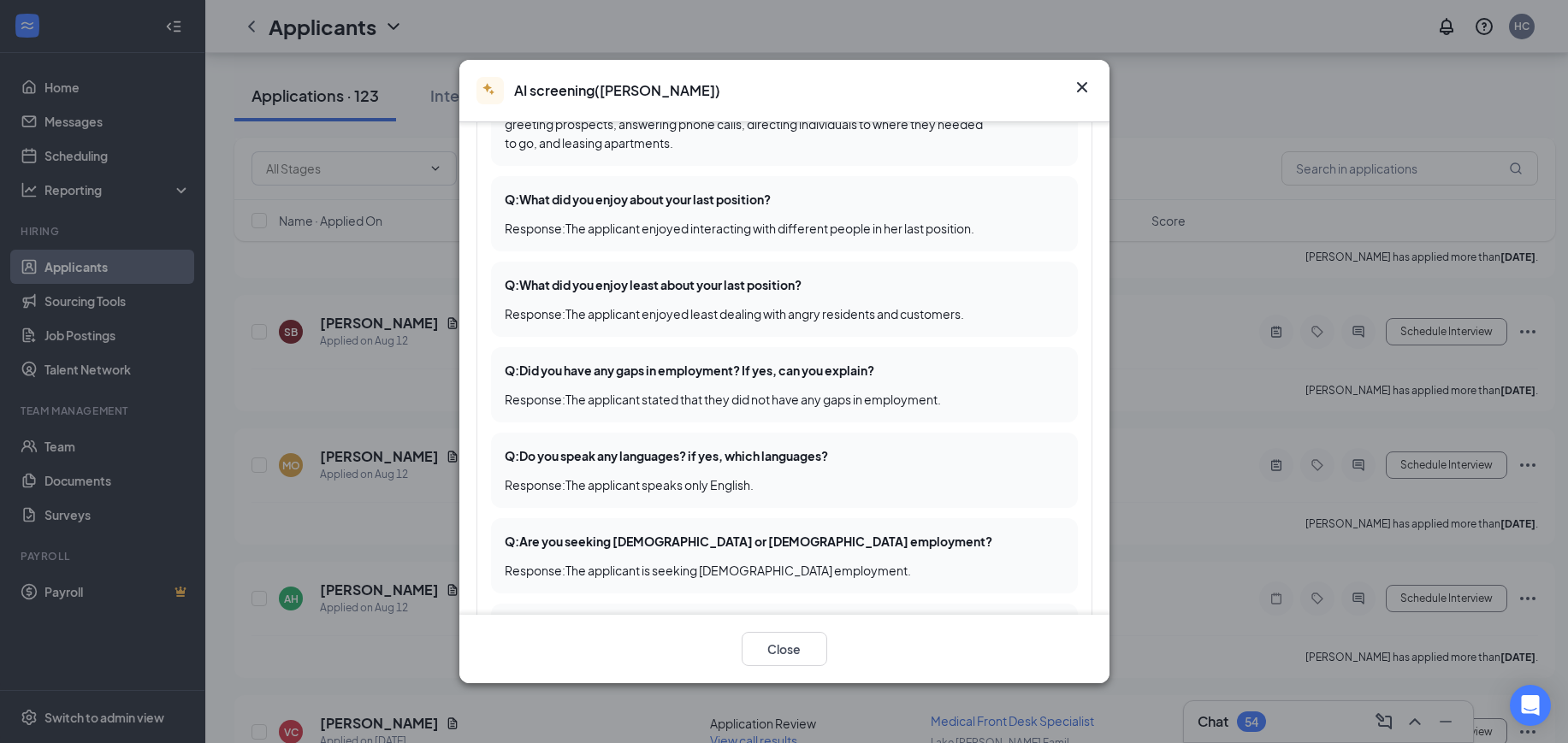
click at [1080, 77] on icon "Cross" at bounding box center [1081, 87] width 20 height 20
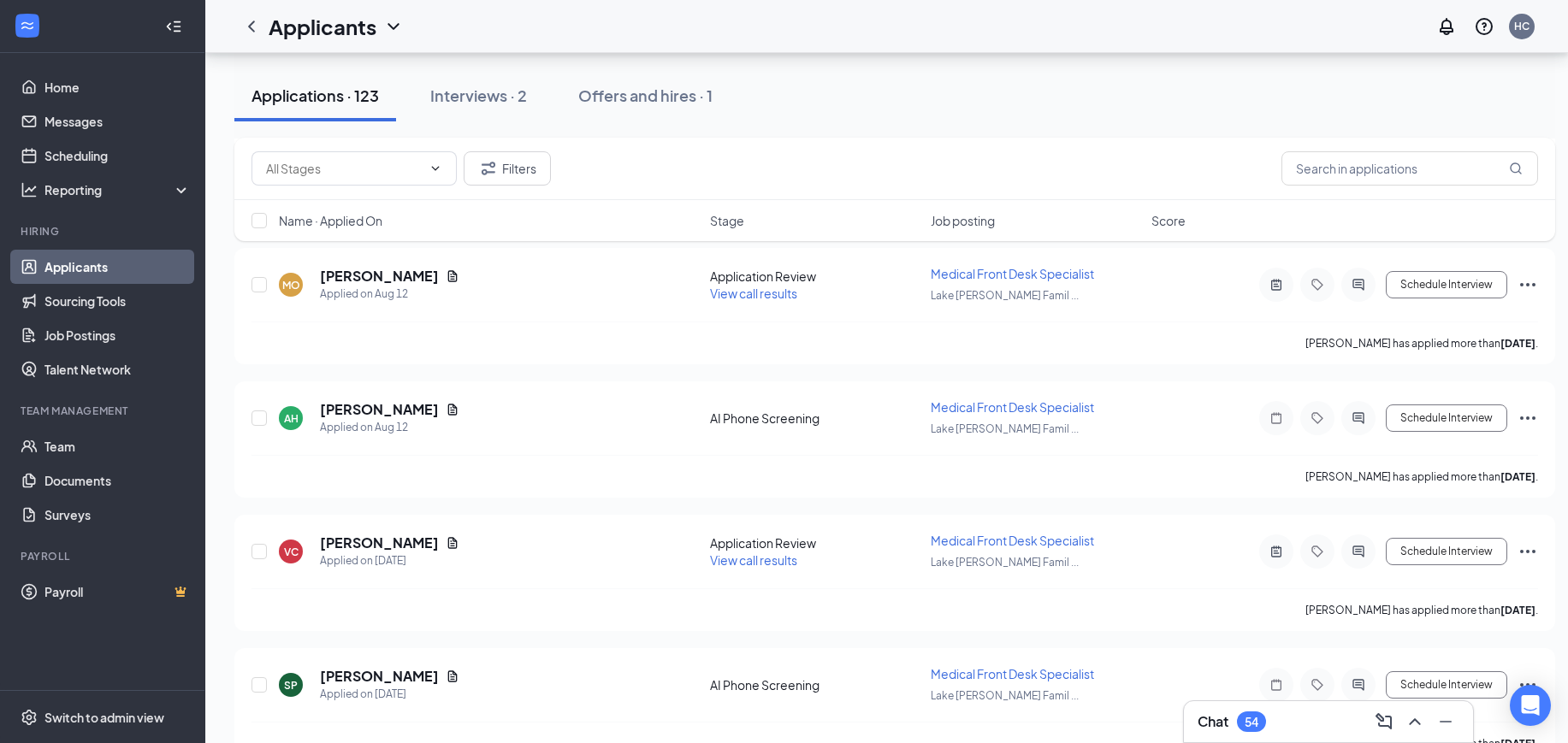
scroll to position [11182, 0]
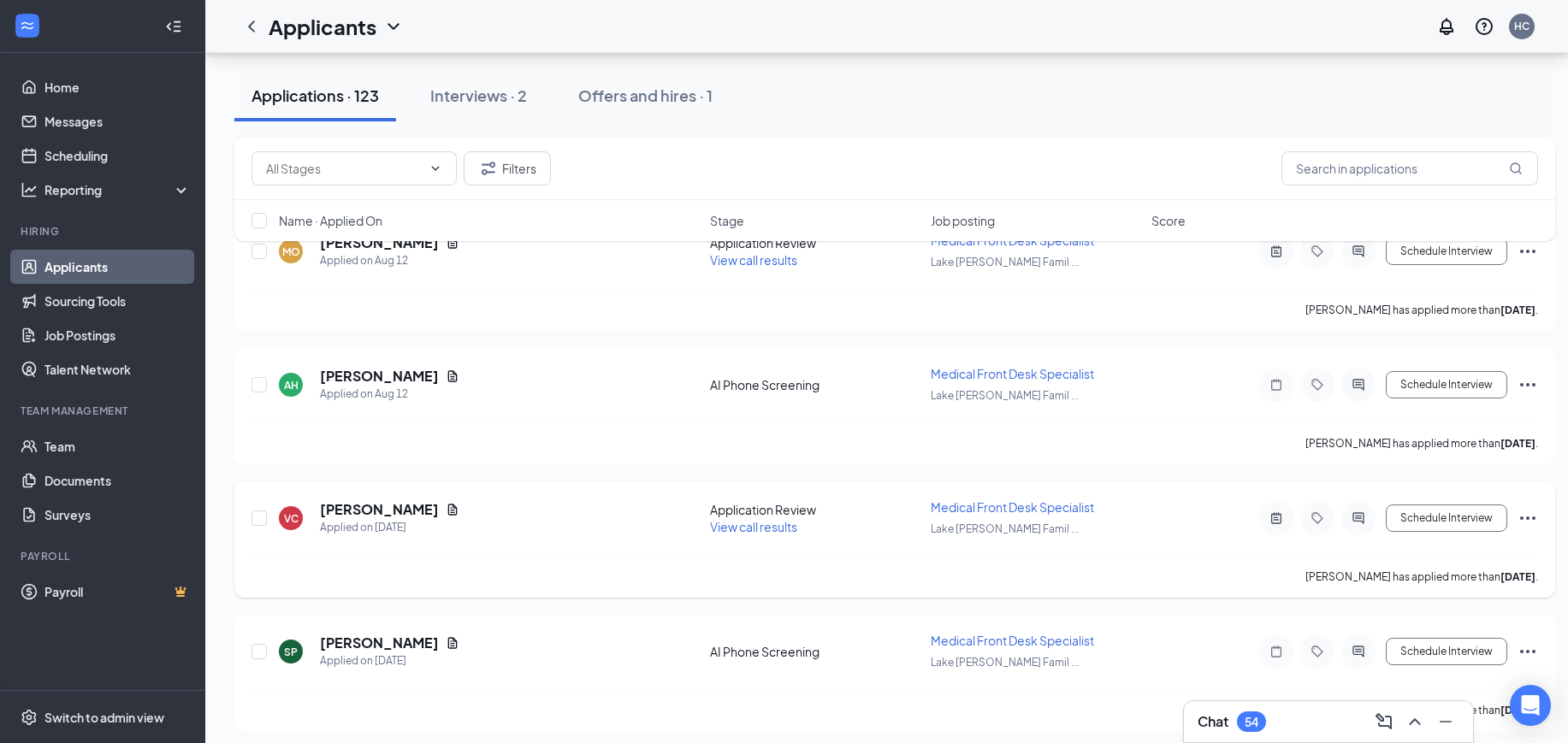
click at [757, 530] on span "View call results" at bounding box center [754, 527] width 88 height 15
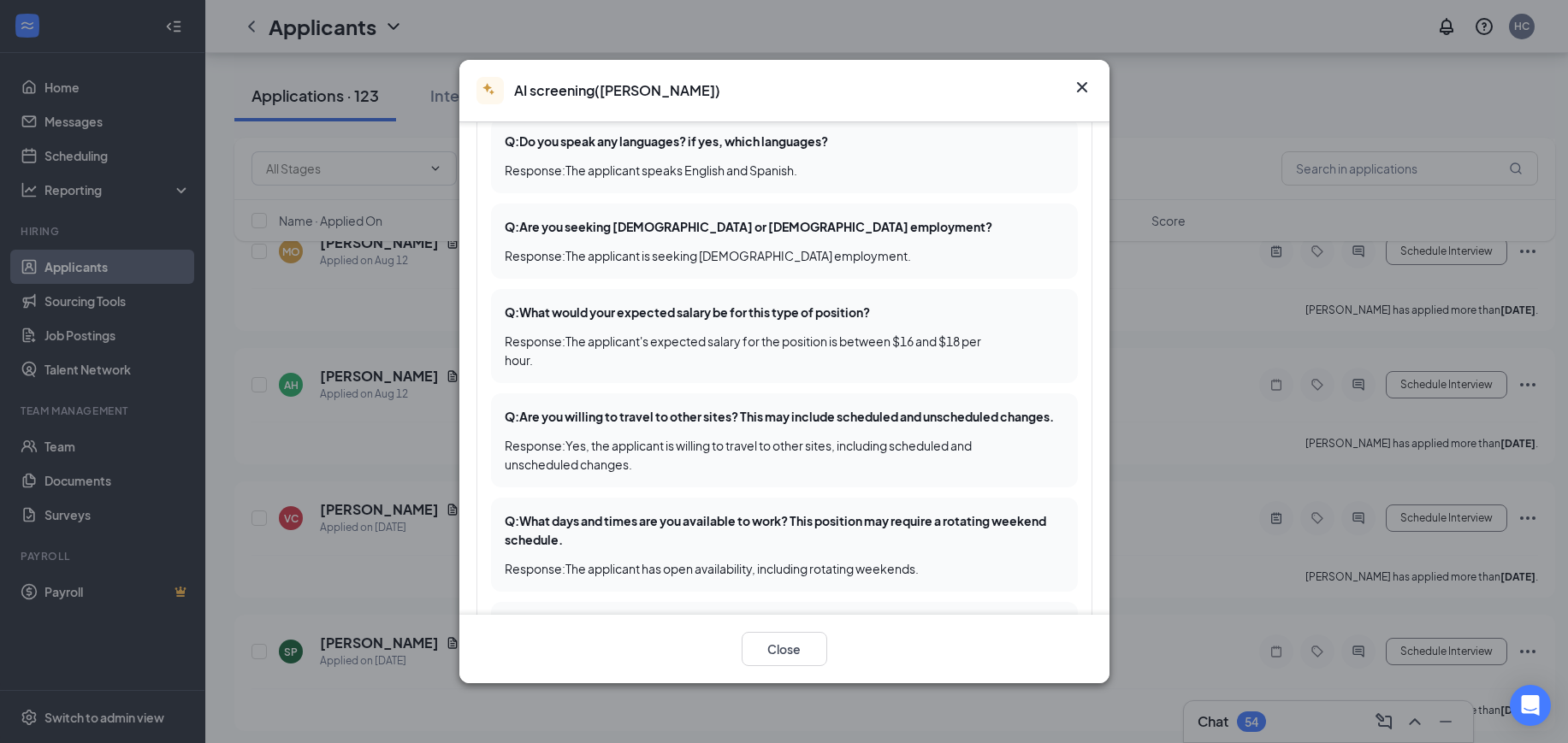
scroll to position [962, 0]
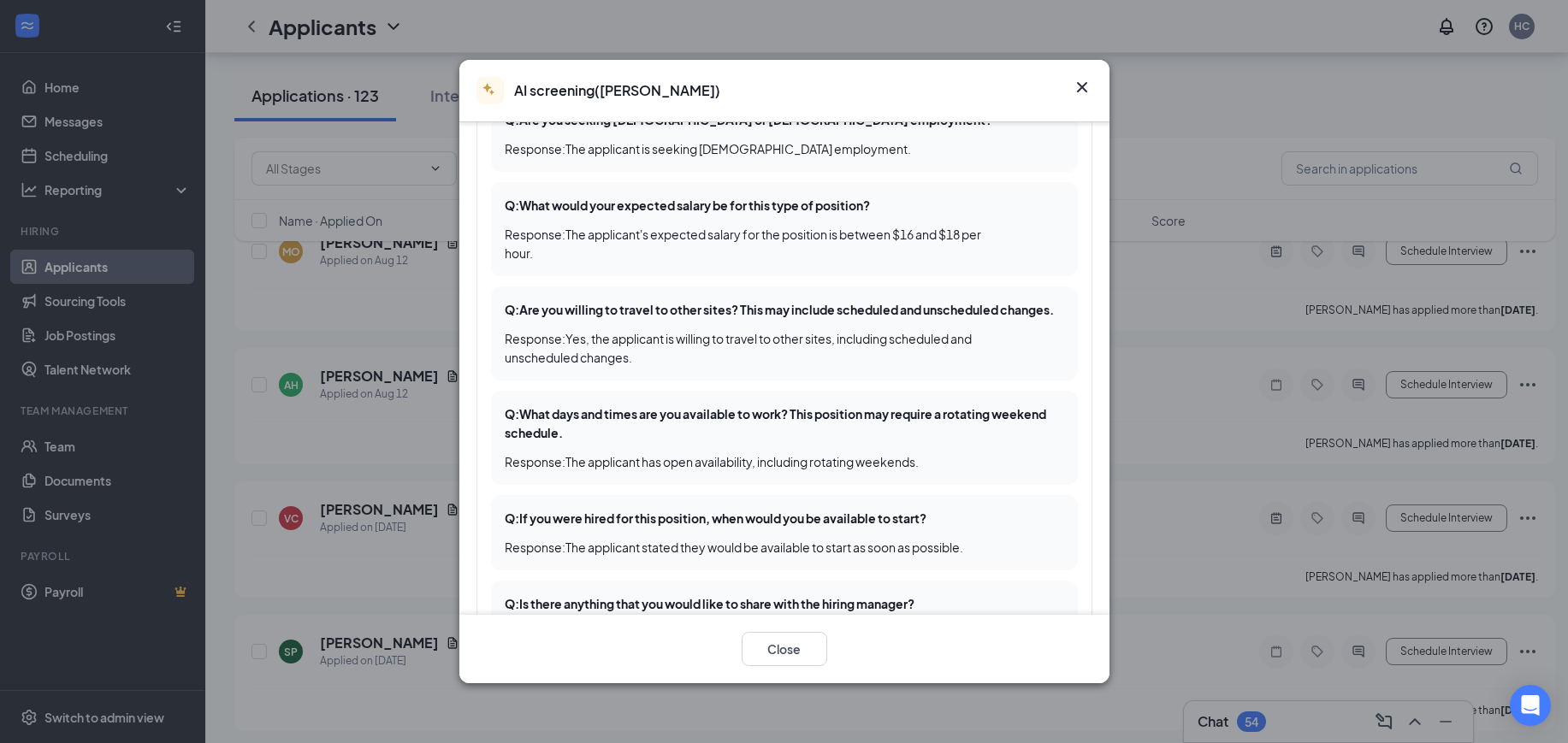
click at [1080, 77] on icon "Cross" at bounding box center [1081, 87] width 20 height 20
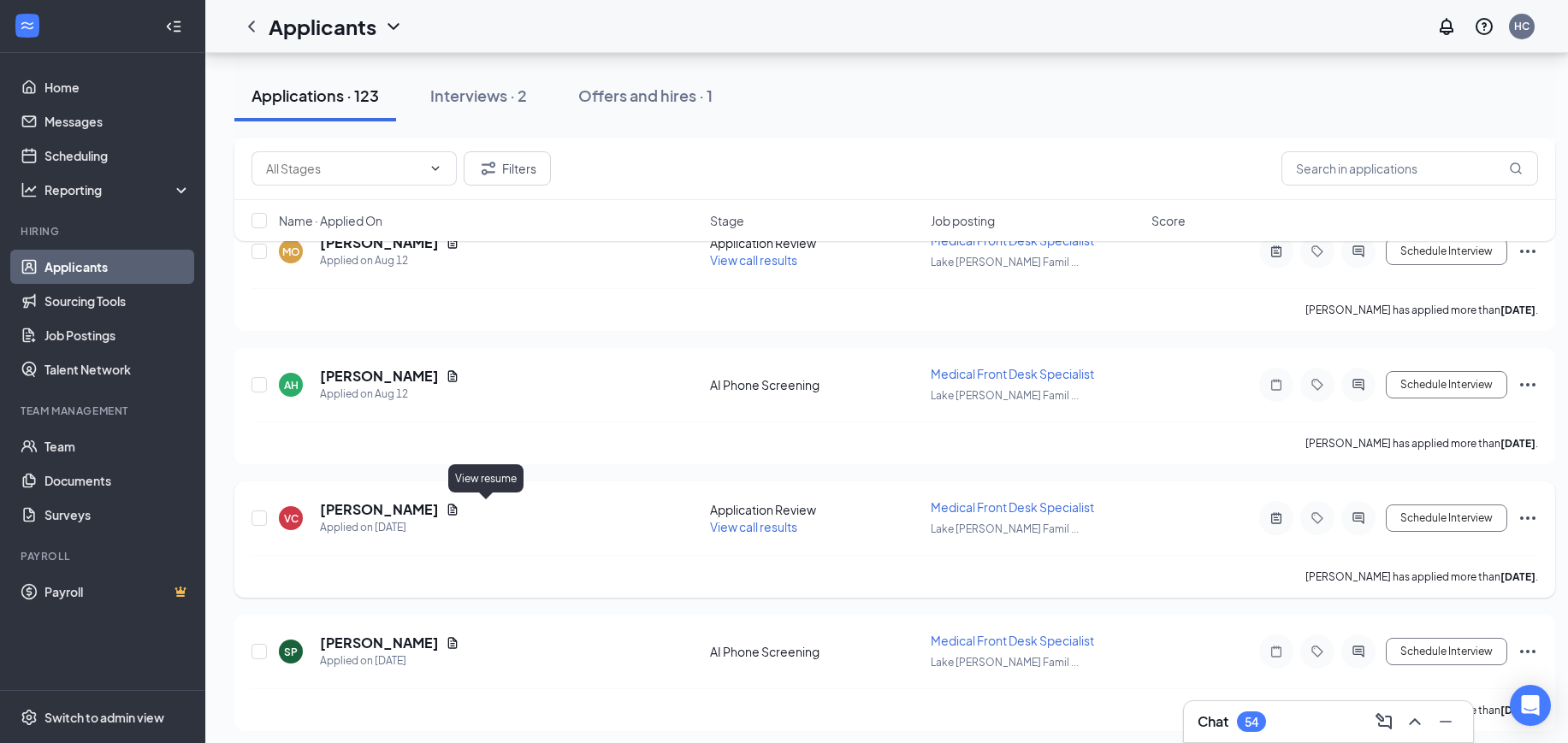
click at [458, 507] on icon "Document" at bounding box center [453, 510] width 10 height 12
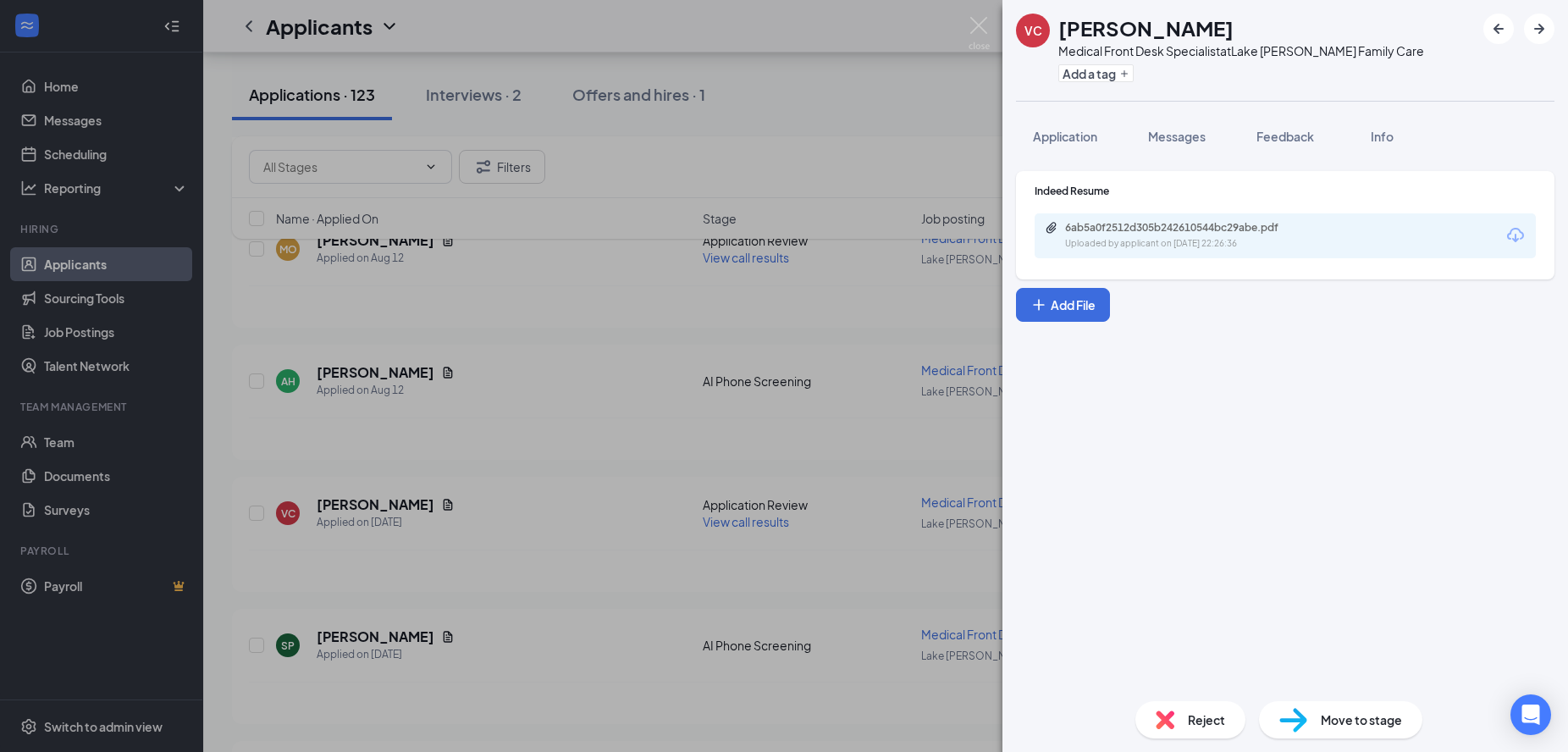
click at [1247, 221] on div "6ab5a0f2512d305b242610544bc29abe.pdf" at bounding box center [1183, 228] width 237 height 13
click at [982, 25] on img at bounding box center [979, 33] width 21 height 33
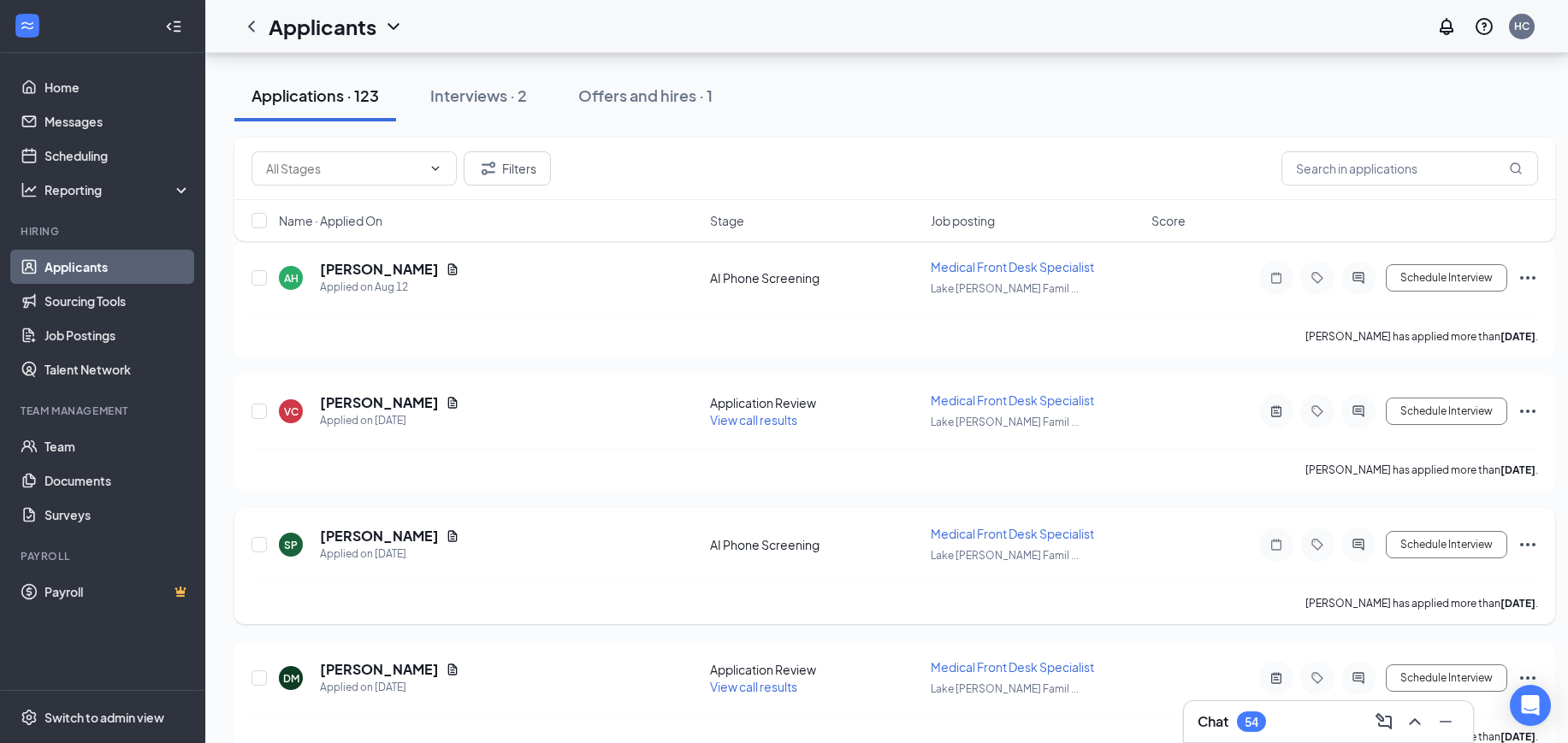
scroll to position [11395, 0]
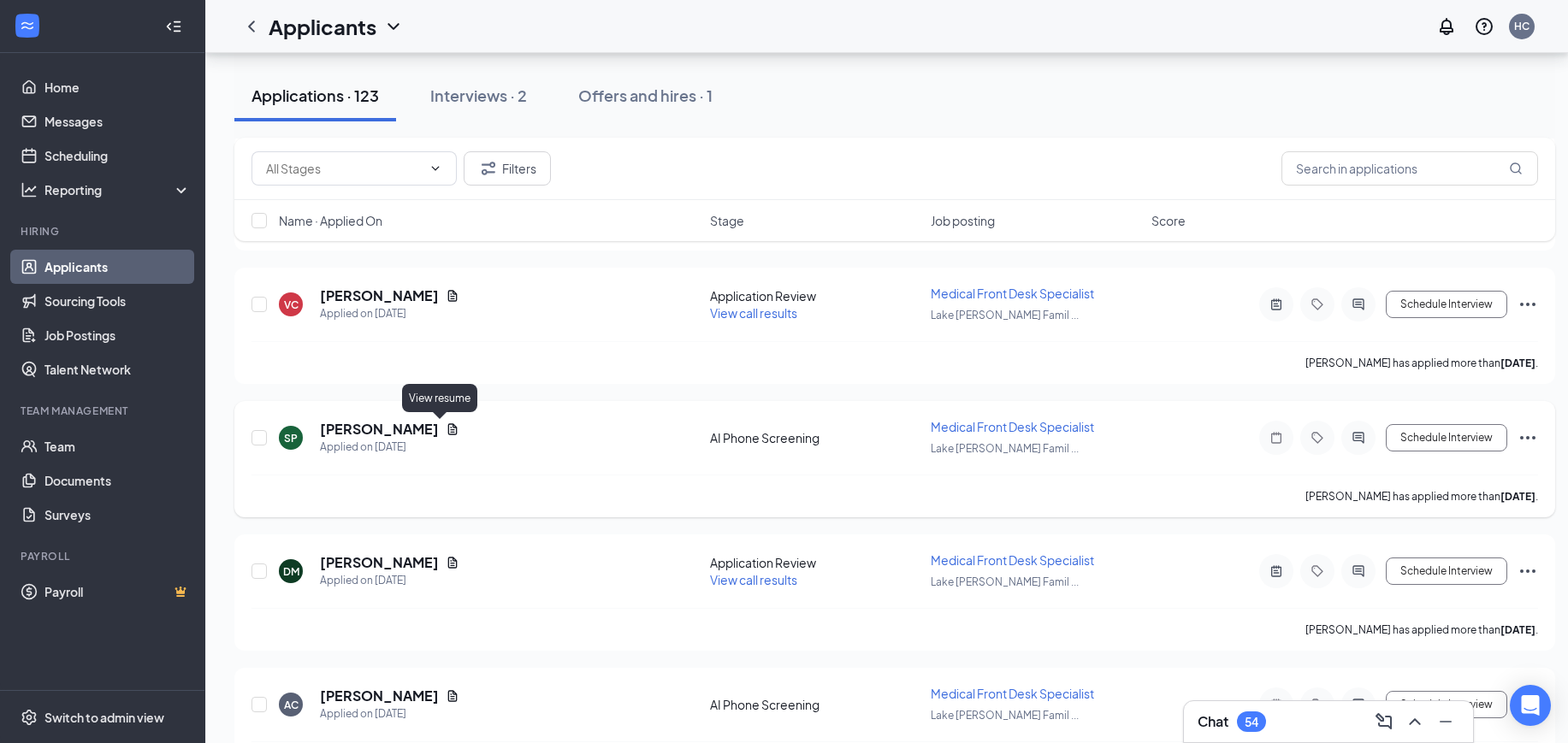
click at [445, 426] on icon "Document" at bounding box center [452, 429] width 13 height 13
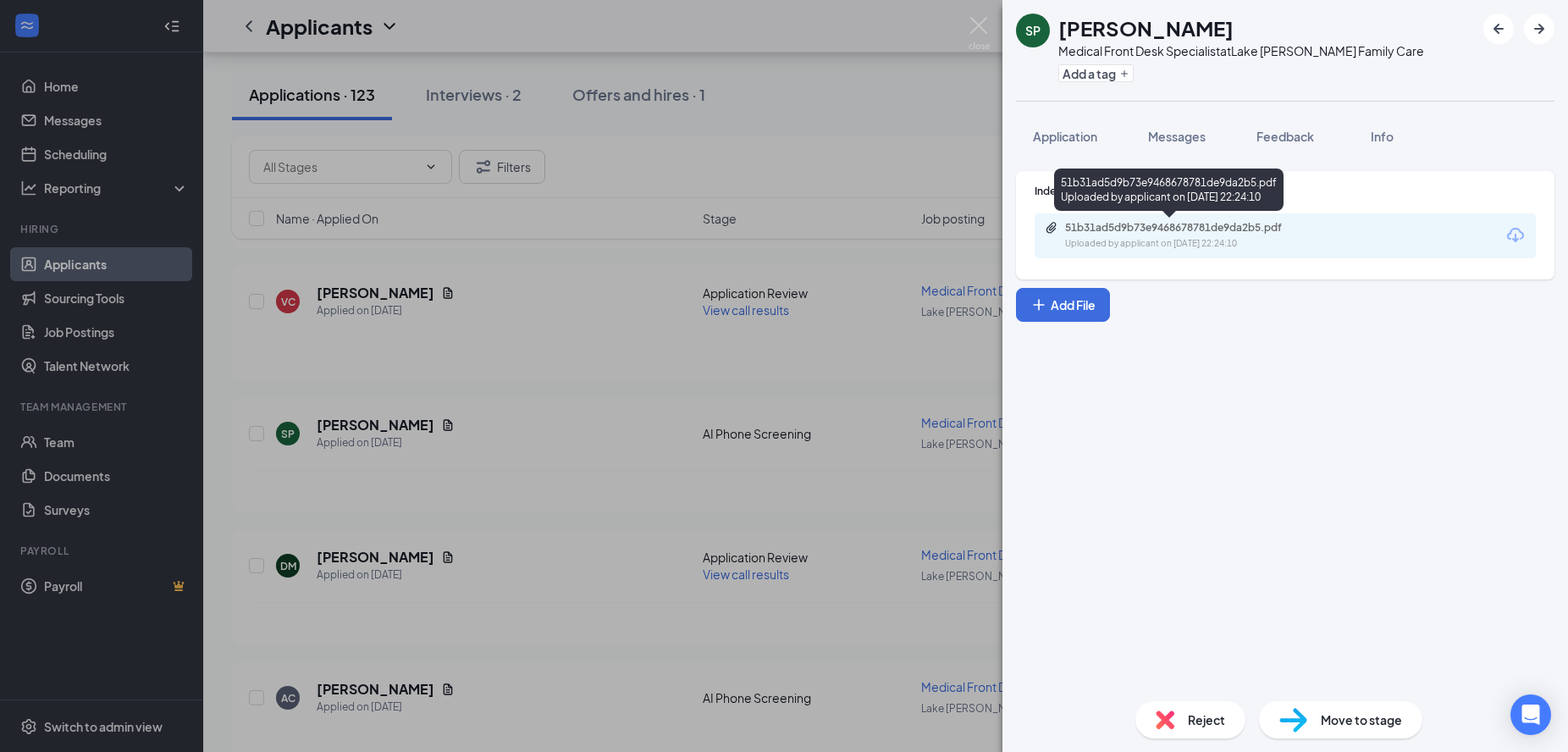
click at [1239, 242] on div "Uploaded by applicant on Aug 11, 2025 at 22:24:10" at bounding box center [1191, 243] width 254 height 13
click at [973, 27] on img at bounding box center [979, 33] width 21 height 33
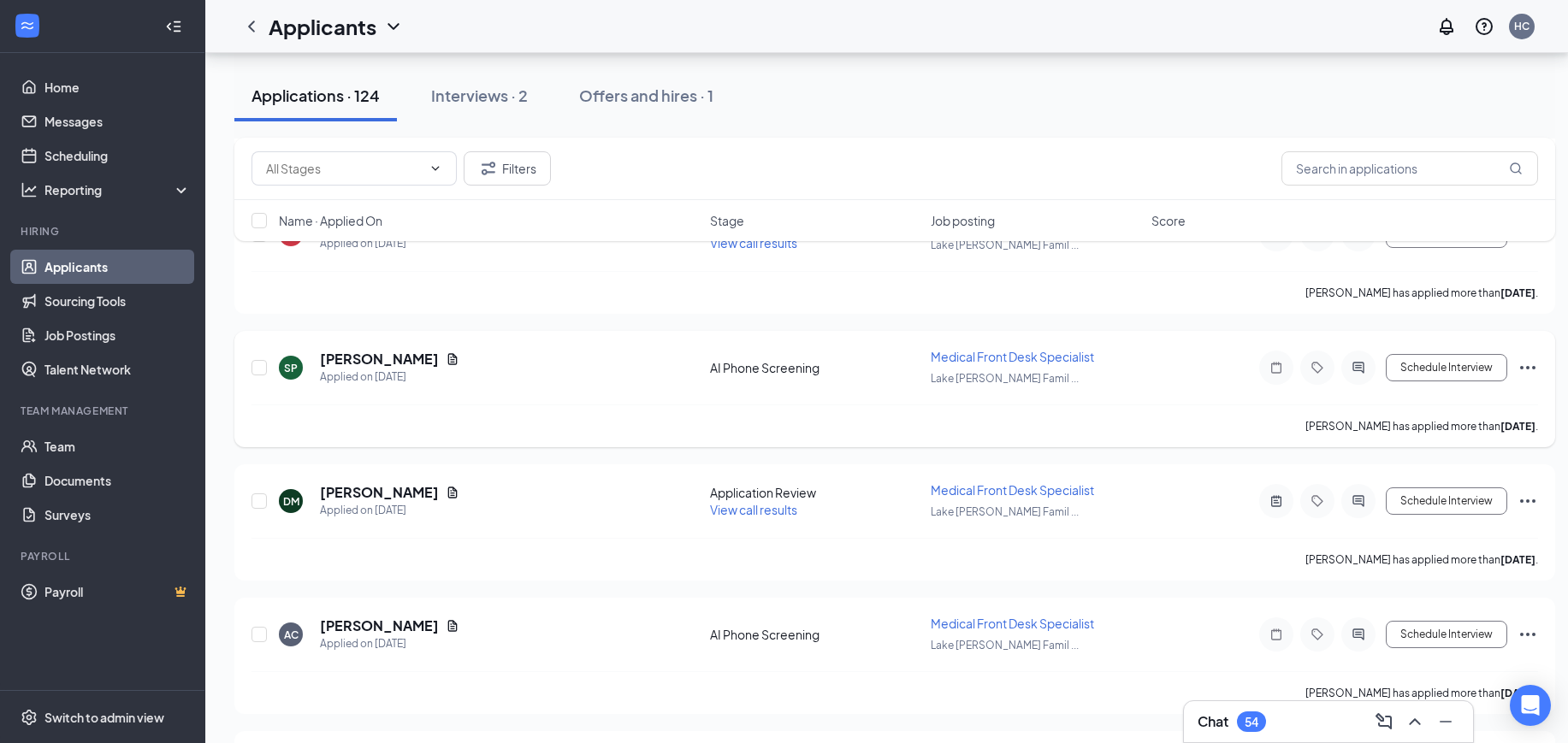
scroll to position [11502, 0]
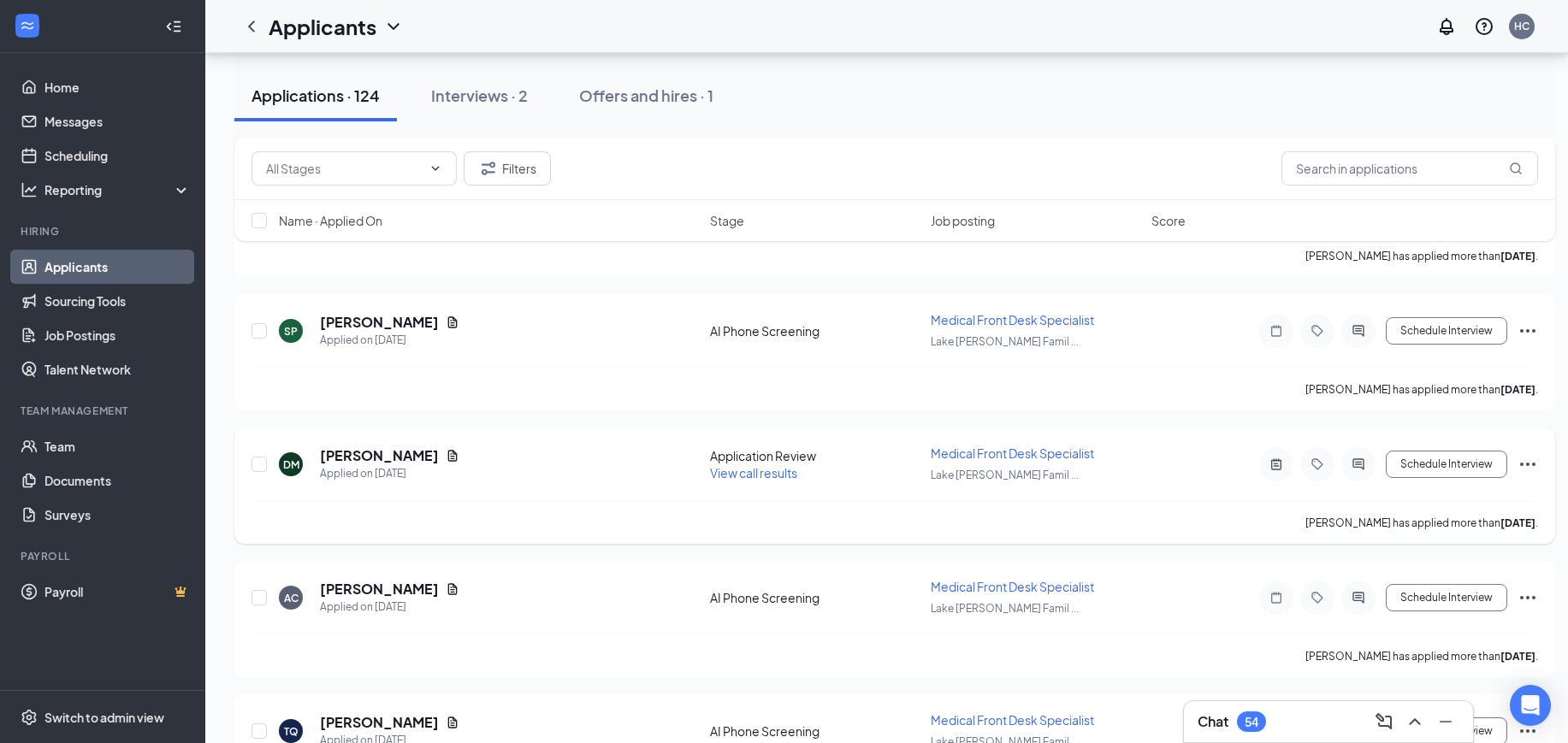
click at [754, 475] on span "View call results" at bounding box center [754, 473] width 88 height 15
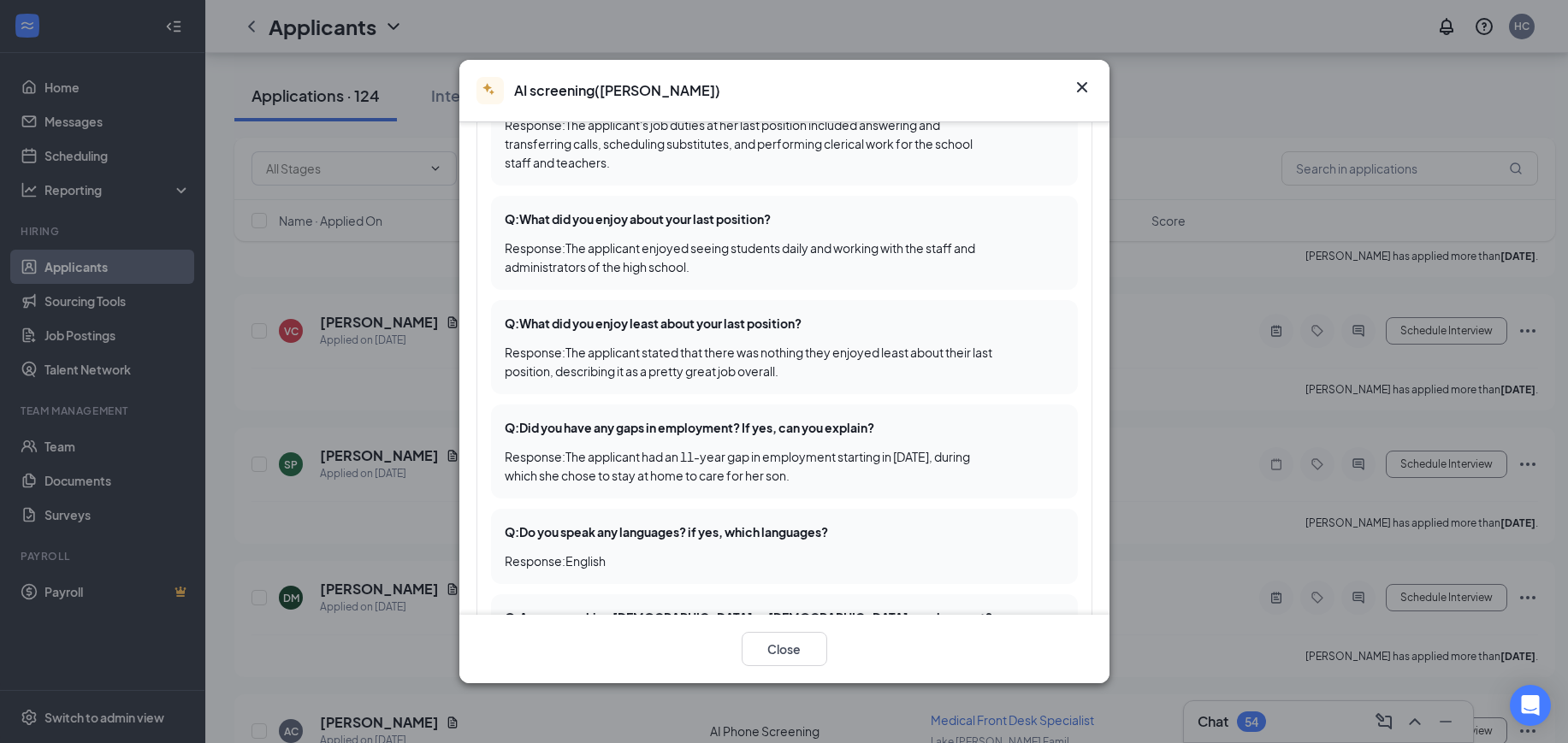
scroll to position [428, 0]
click at [1088, 77] on icon "Cross" at bounding box center [1081, 87] width 20 height 20
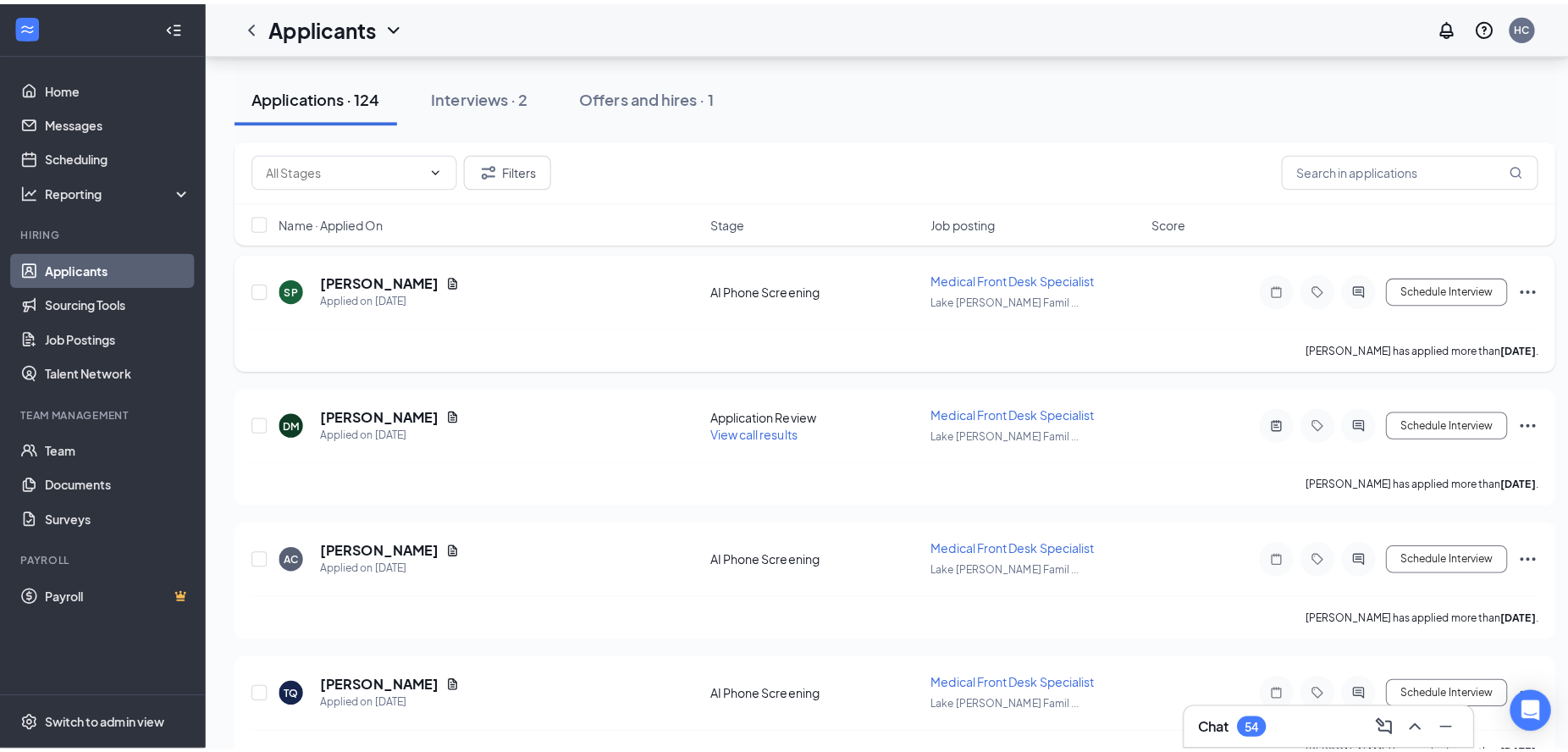
scroll to position [11602, 0]
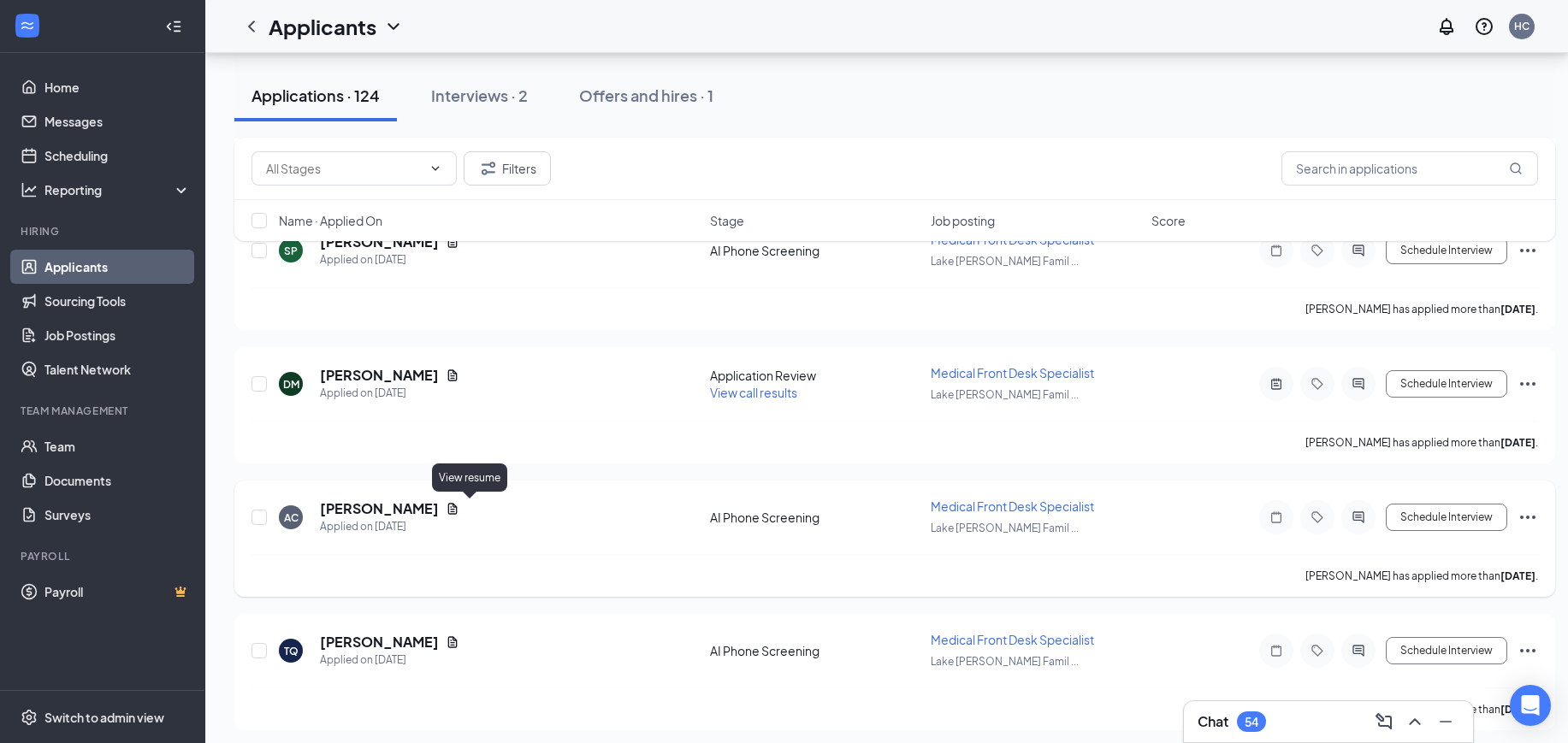
click at [458, 505] on icon "Document" at bounding box center [453, 509] width 10 height 12
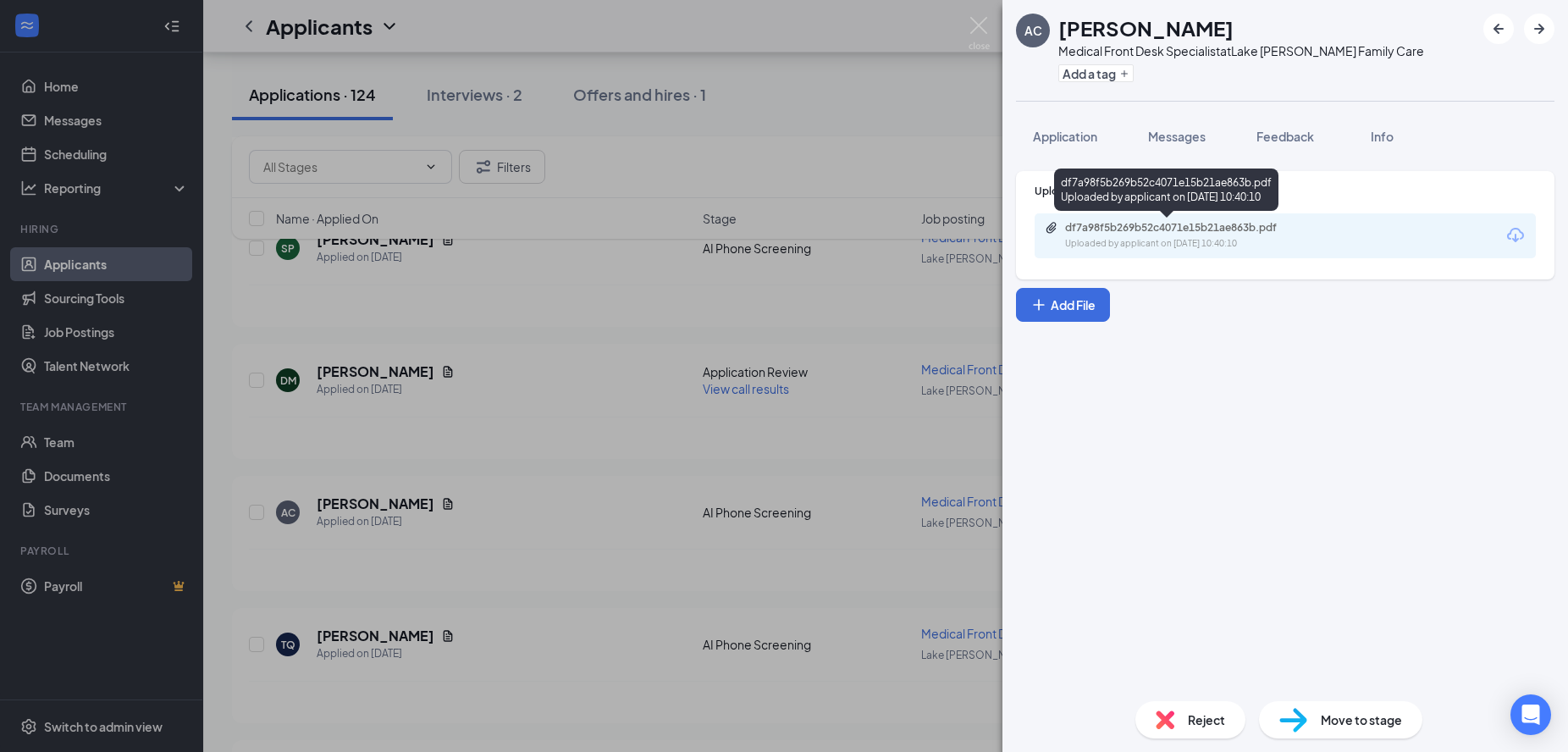
click at [1256, 239] on div "Uploaded by applicant on Aug 11, 2025 at 10:40:10" at bounding box center [1191, 243] width 254 height 13
click at [978, 18] on img at bounding box center [979, 33] width 21 height 33
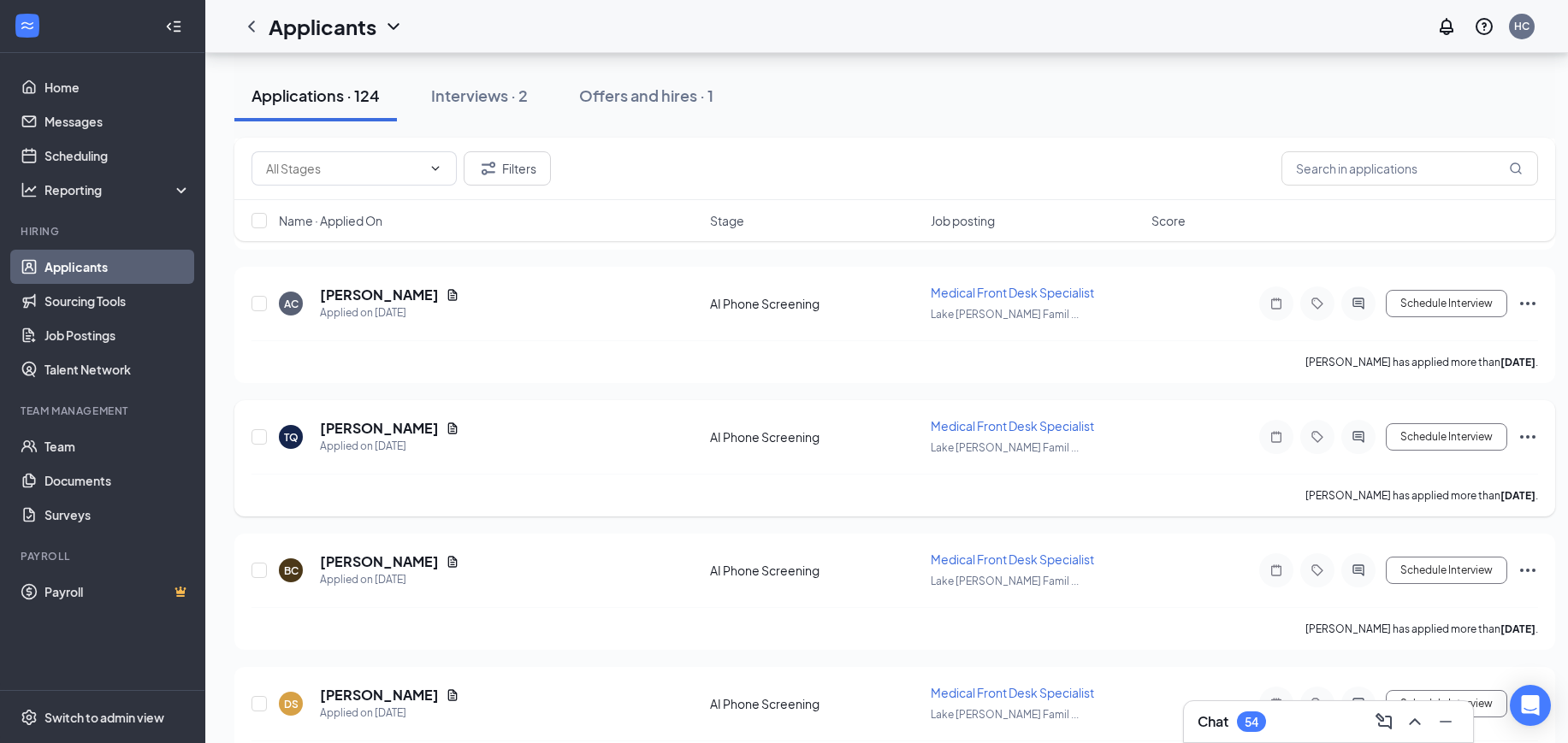
scroll to position [12036, 0]
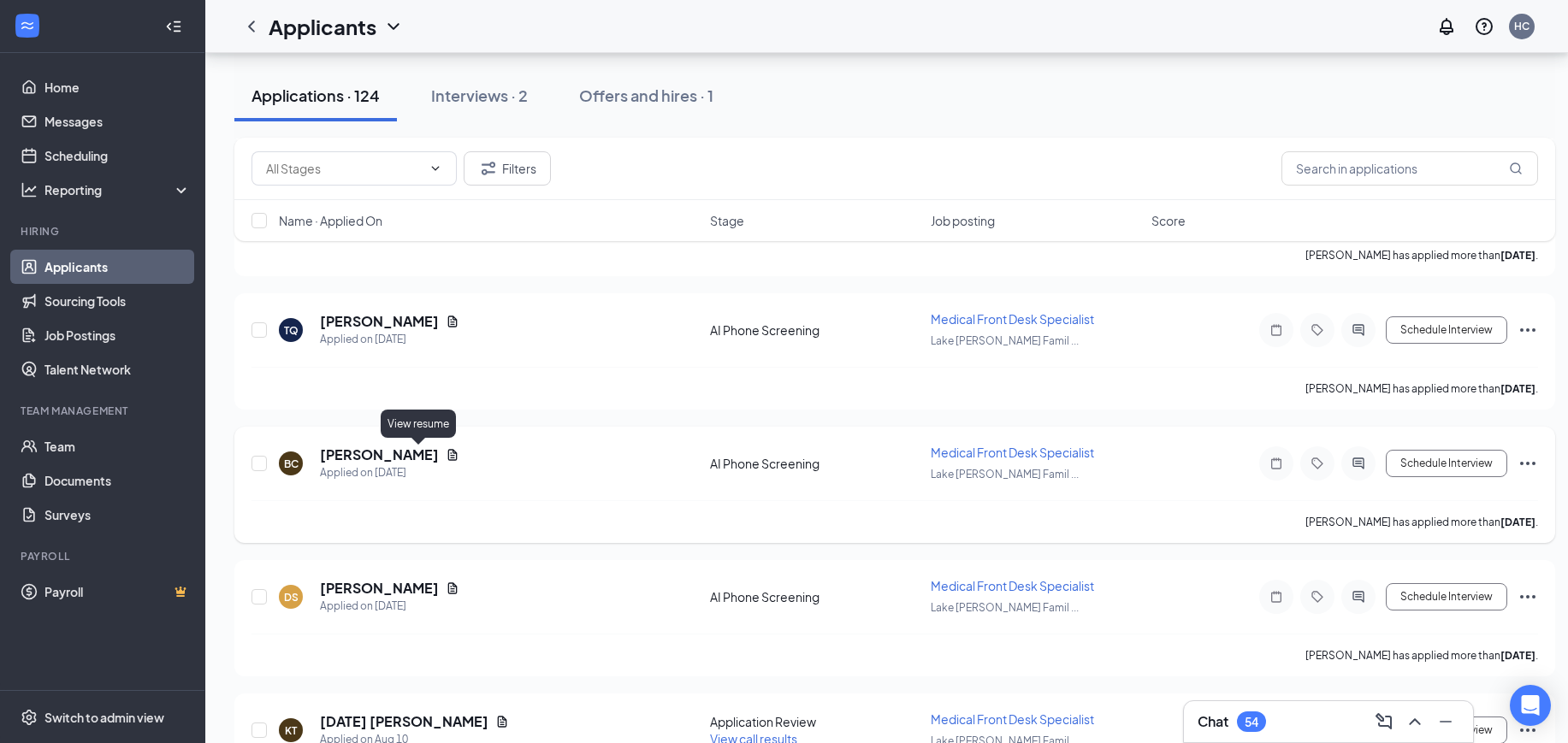
click at [445, 456] on icon "Document" at bounding box center [452, 455] width 13 height 13
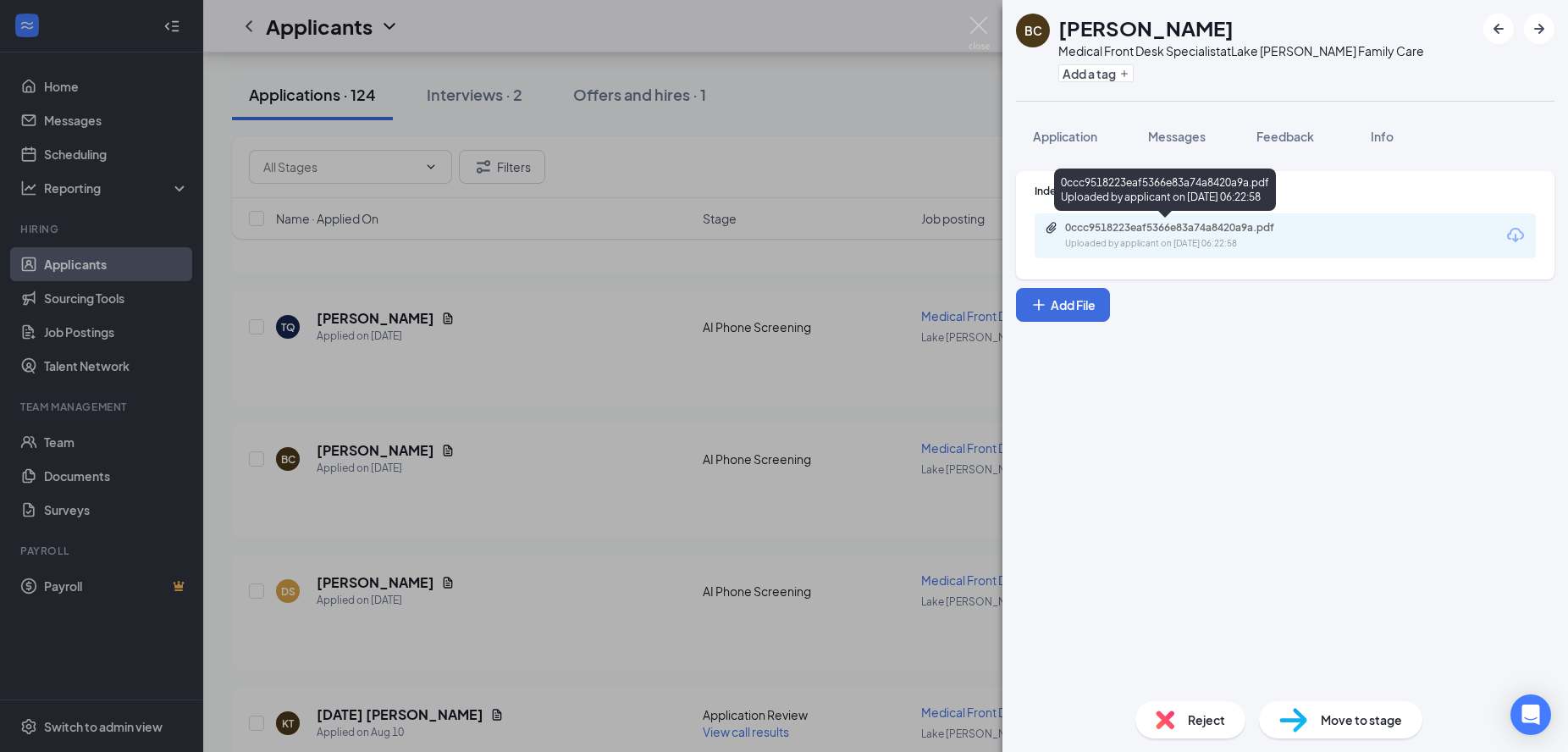
click at [1189, 253] on div "0ccc9518223eaf5366e83a74a8420a9a.pdf Uploaded by applicant on Aug 11, 2025 at 0…" at bounding box center [1284, 236] width 501 height 45
click at [1189, 235] on div "0ccc9518223eaf5366e83a74a8420a9a.pdf Uploaded by applicant on Aug 11, 2025 at 0…" at bounding box center [1182, 236] width 275 height 30
click at [976, 19] on img at bounding box center [979, 33] width 21 height 33
click at [985, 32] on div "Applicants HC" at bounding box center [885, 26] width 1365 height 52
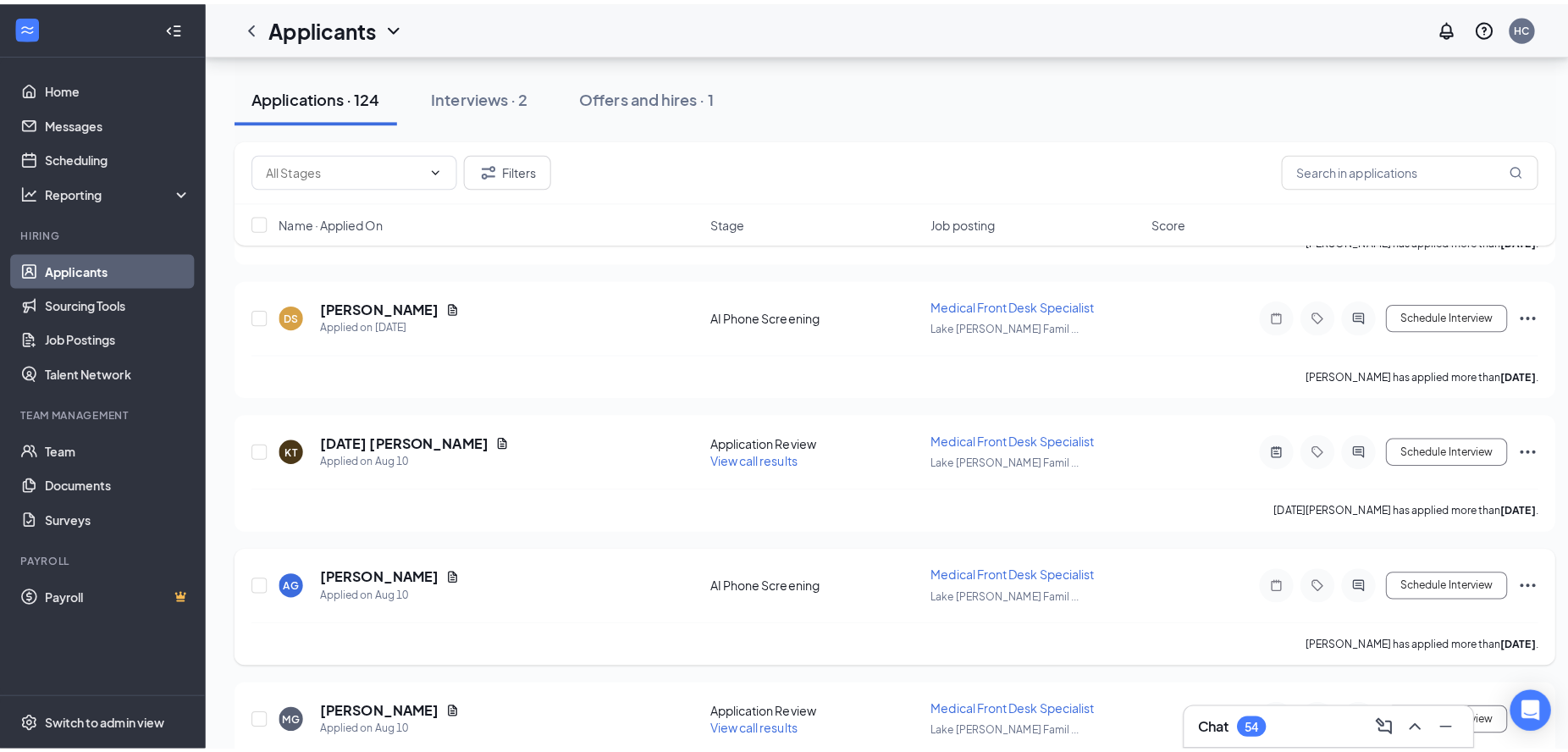
scroll to position [12237, 0]
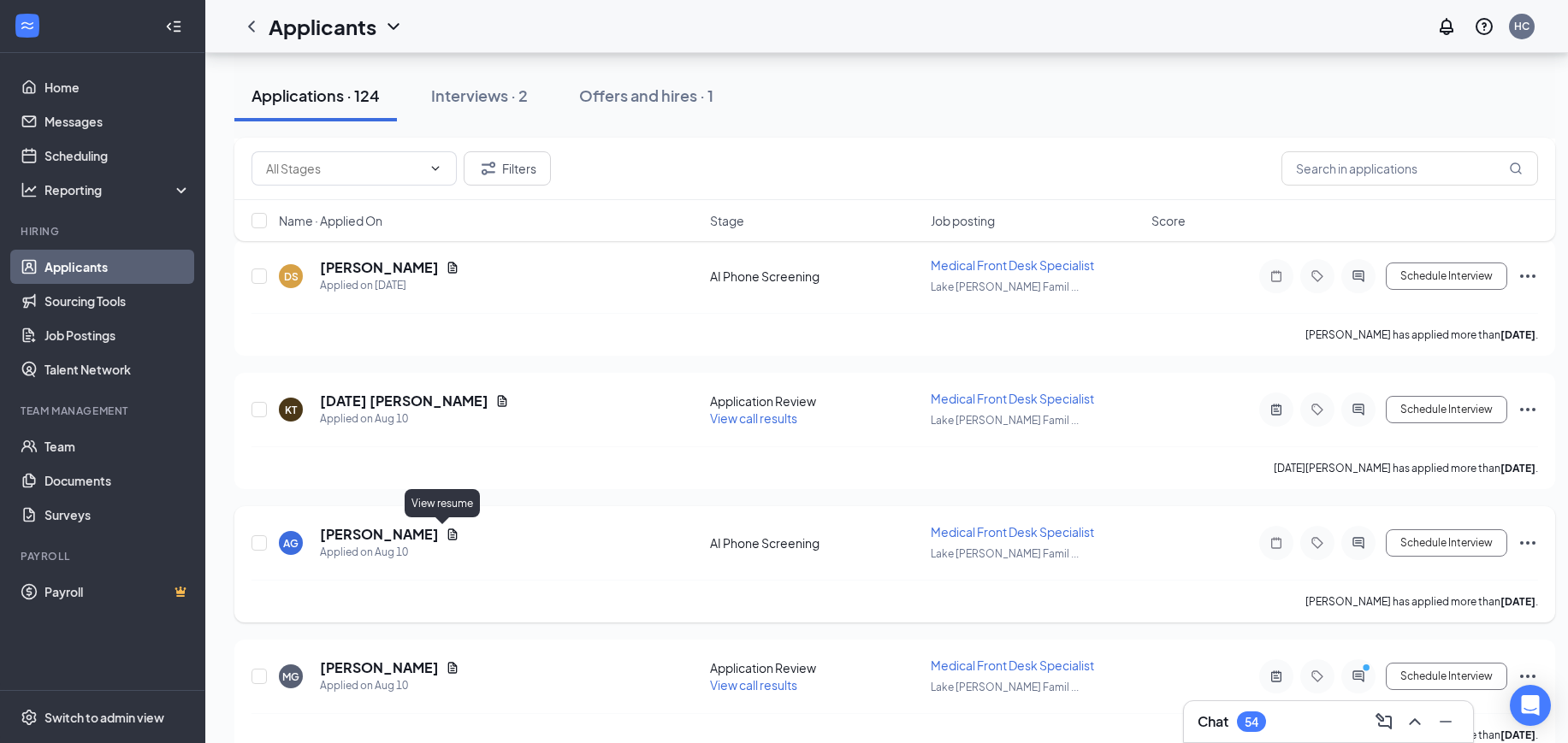
click at [448, 530] on icon "Document" at bounding box center [453, 534] width 10 height 12
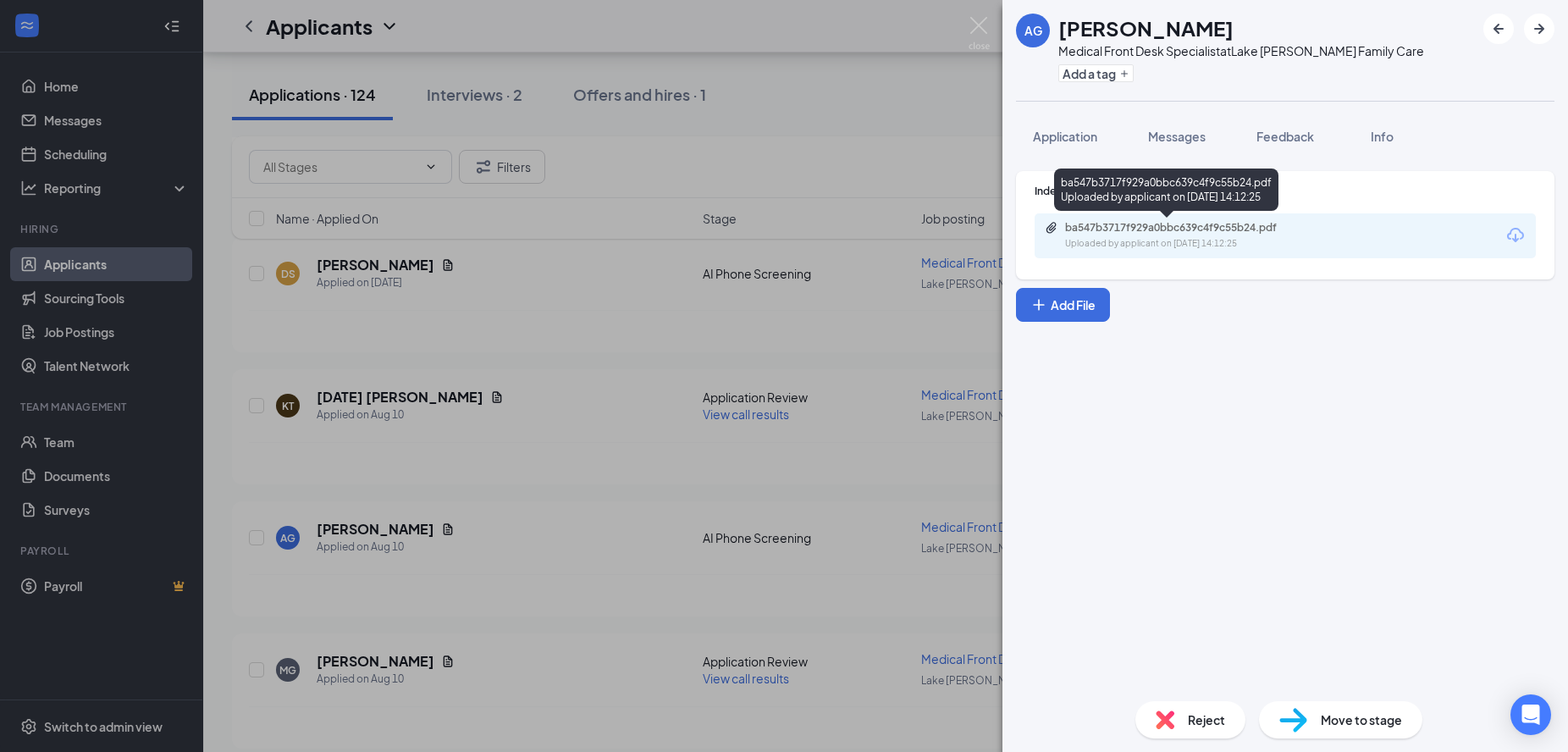
click at [1252, 229] on div "ba547b3717f929a0bbc639c4f9c55b24.pdf" at bounding box center [1183, 228] width 237 height 13
click at [982, 26] on img at bounding box center [979, 33] width 21 height 33
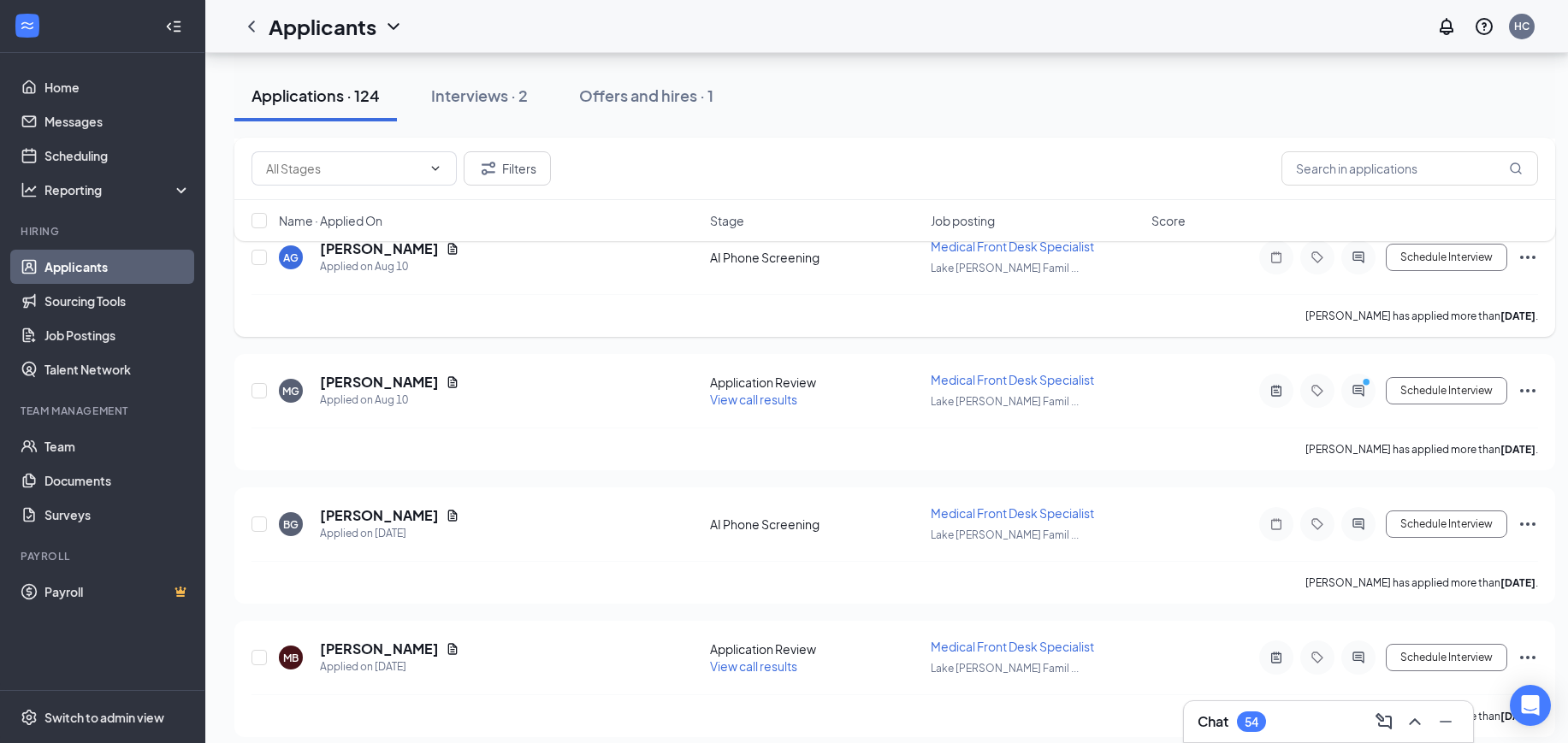
scroll to position [12678, 0]
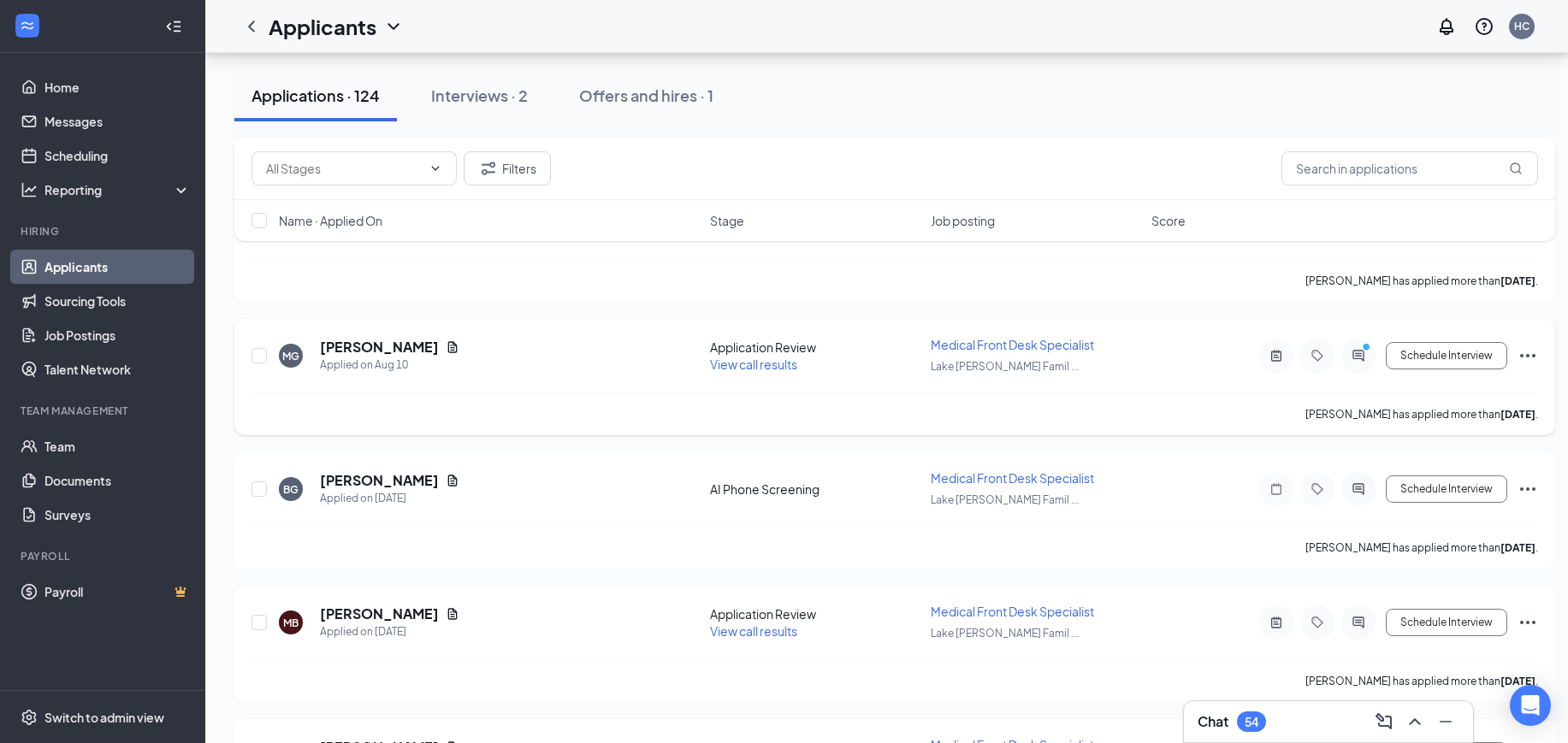
click at [776, 365] on span "View call results" at bounding box center [754, 364] width 88 height 15
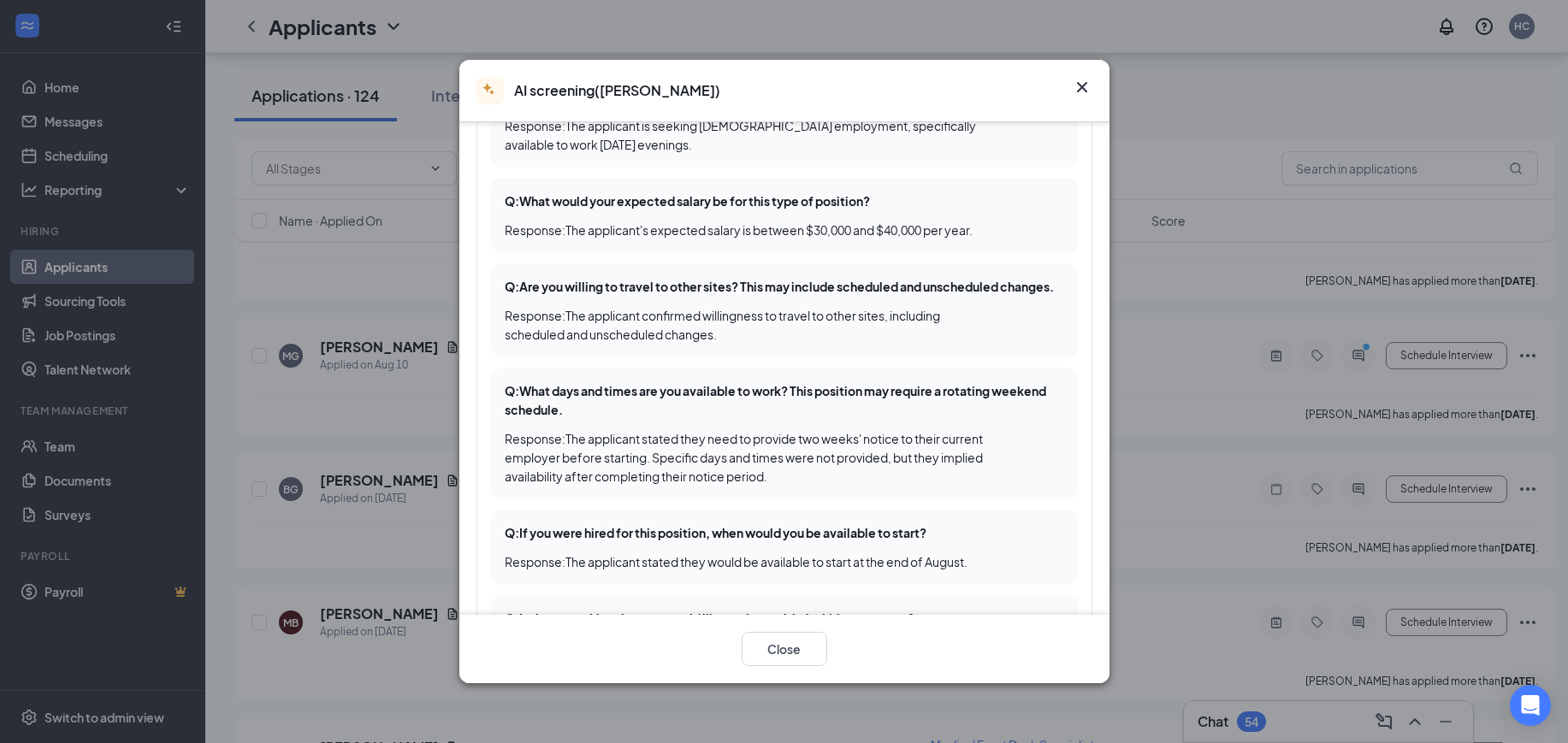
scroll to position [962, 0]
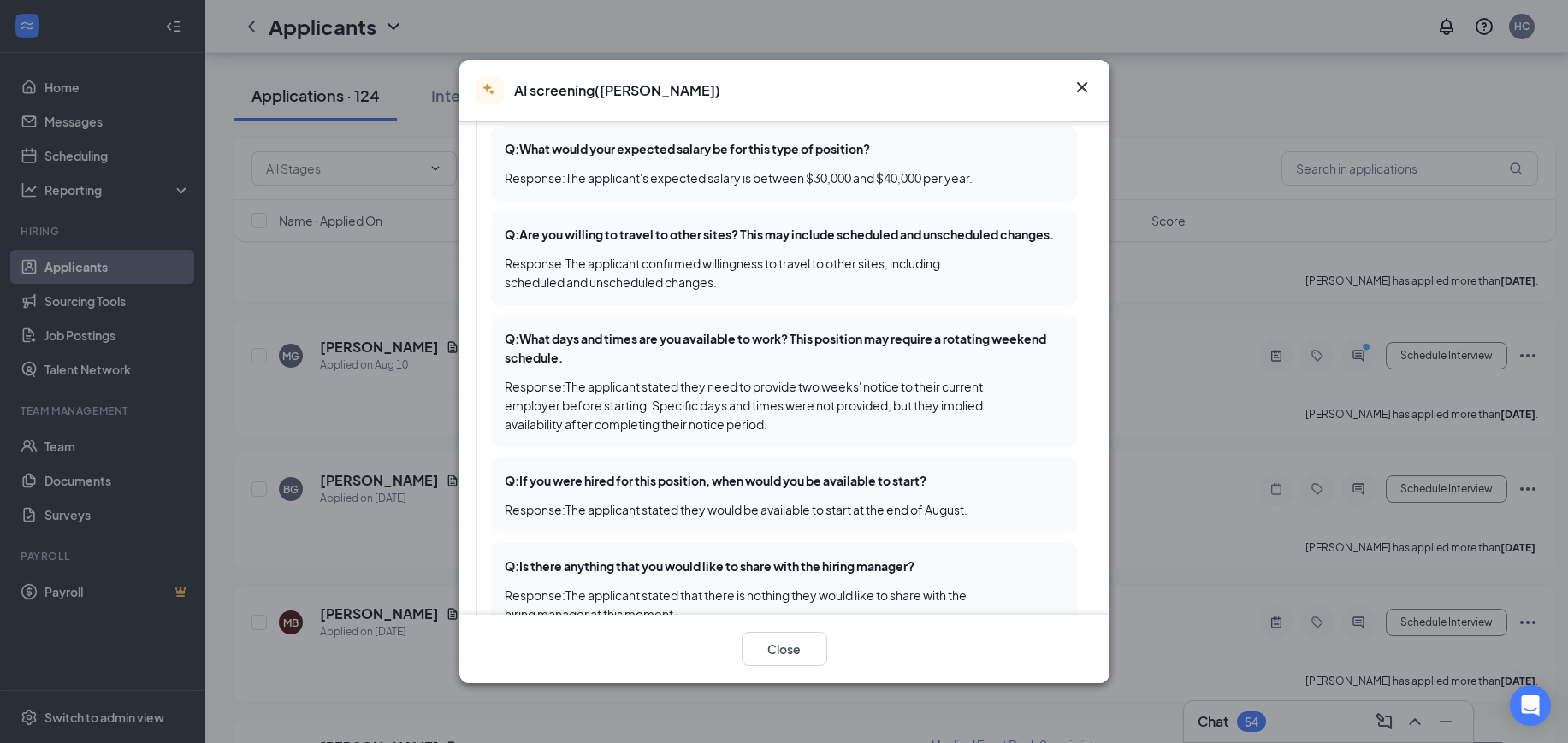
click at [1086, 83] on icon "Cross" at bounding box center [1081, 87] width 20 height 20
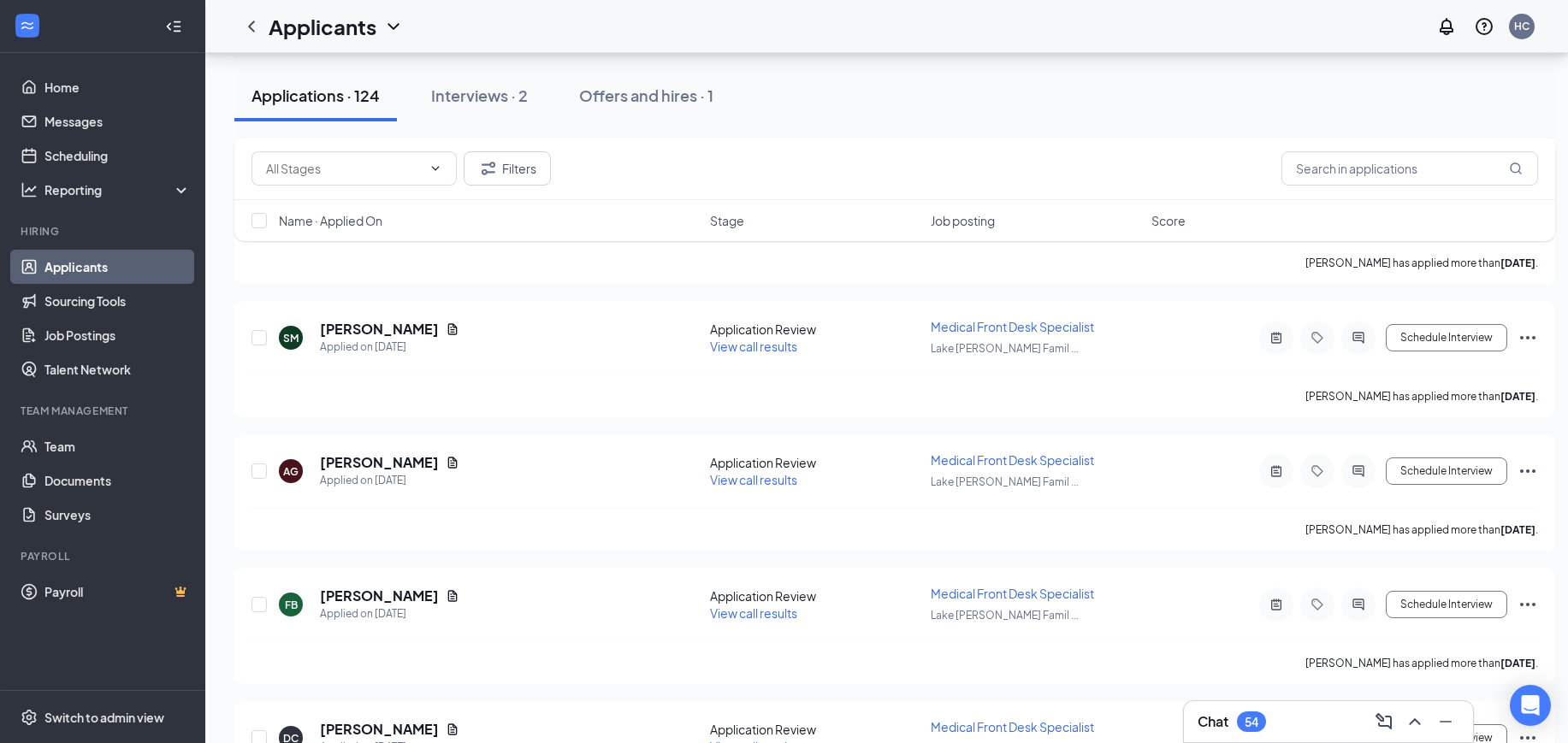
scroll to position [13533, 0]
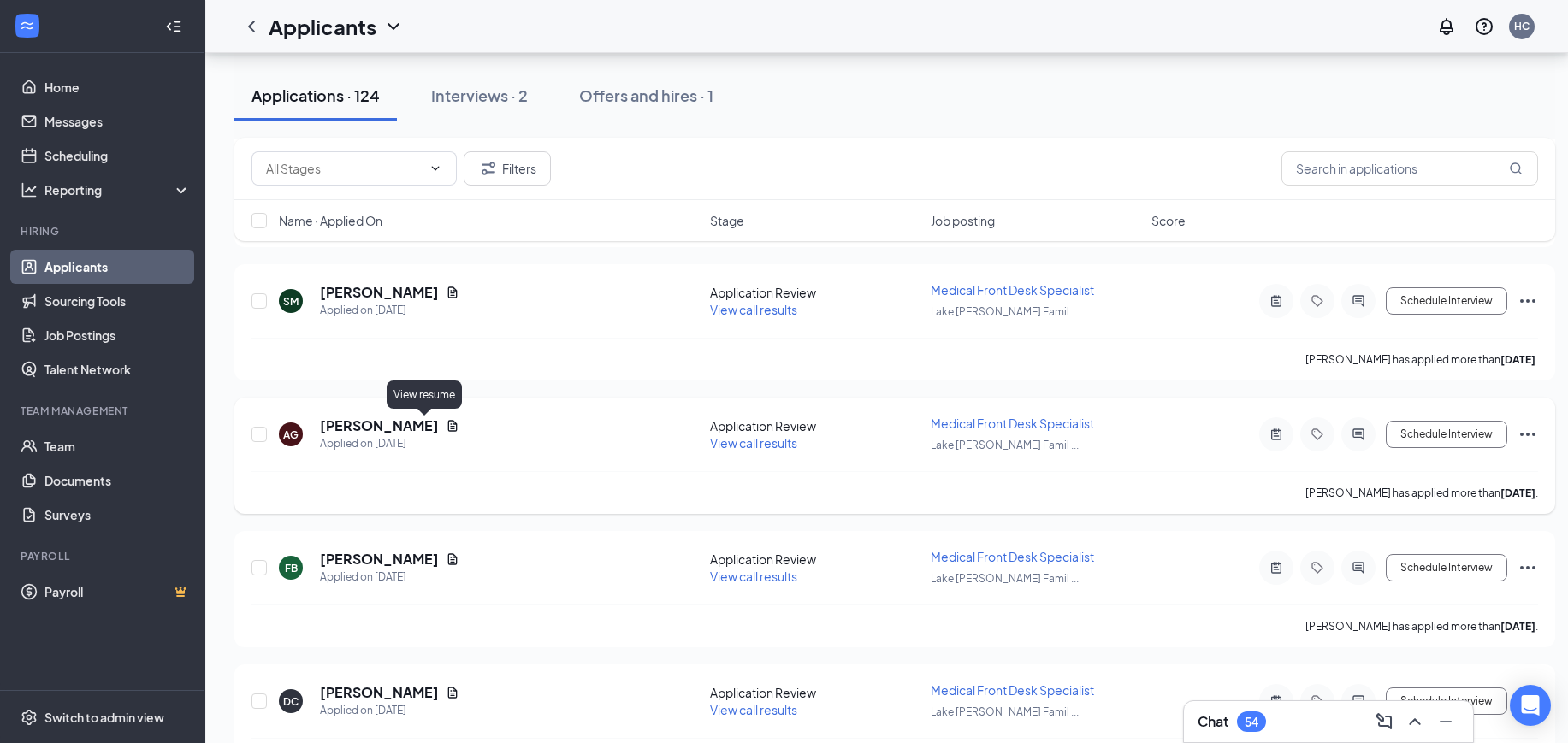
drag, startPoint x: 418, startPoint y: 426, endPoint x: 641, endPoint y: 438, distance: 223.3
click at [445, 426] on icon "Document" at bounding box center [452, 426] width 13 height 13
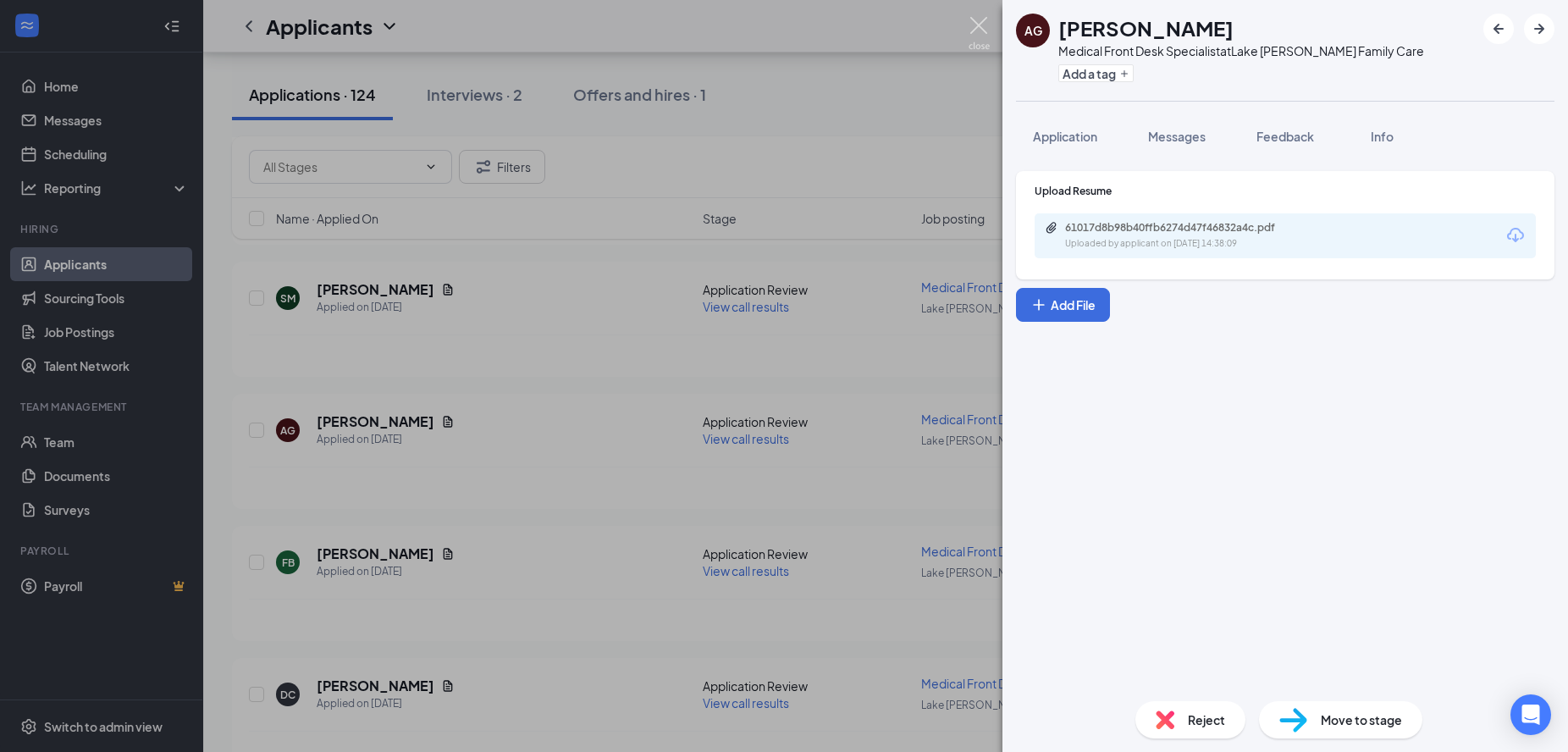
click at [982, 21] on img at bounding box center [979, 33] width 21 height 33
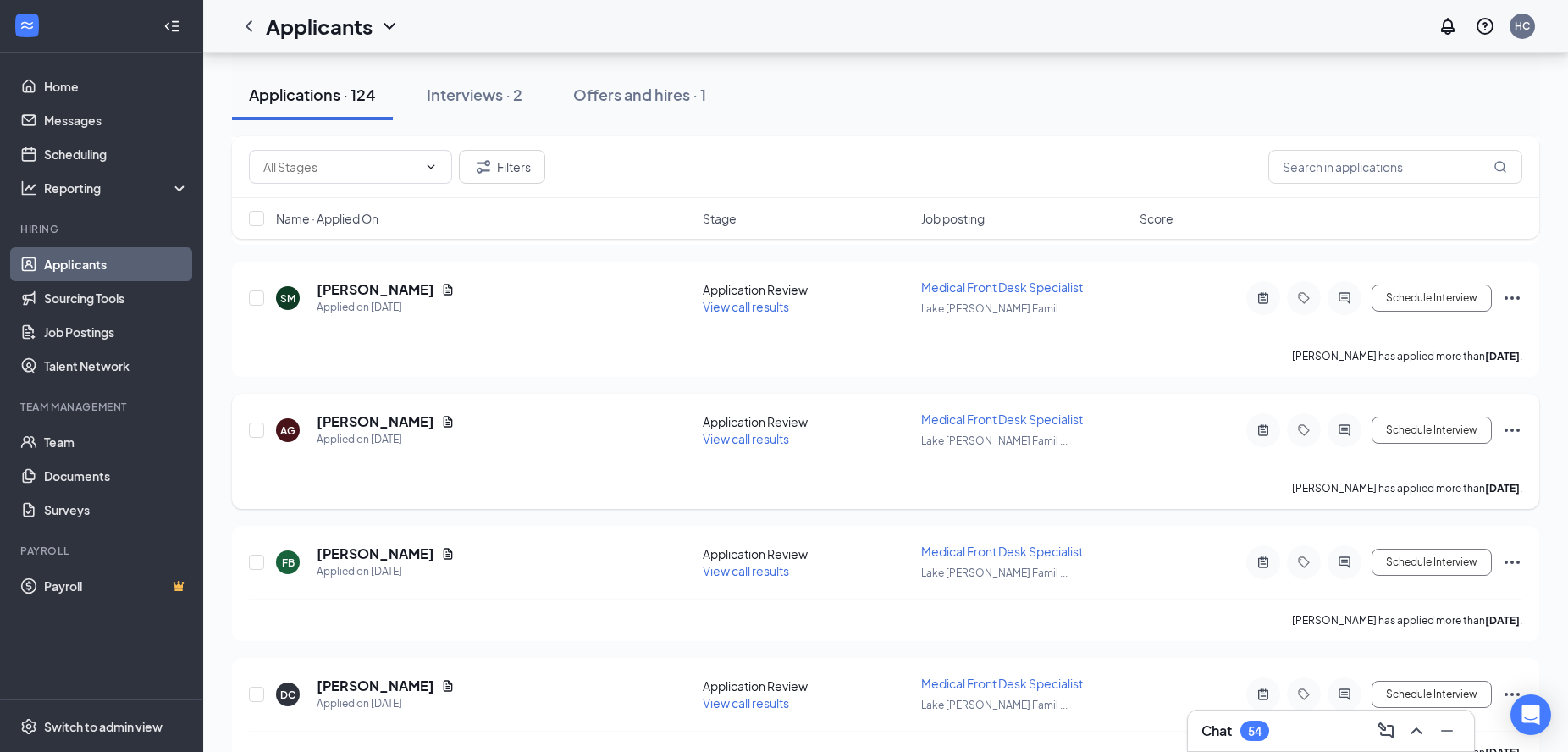
click at [732, 437] on span "View call results" at bounding box center [746, 439] width 87 height 15
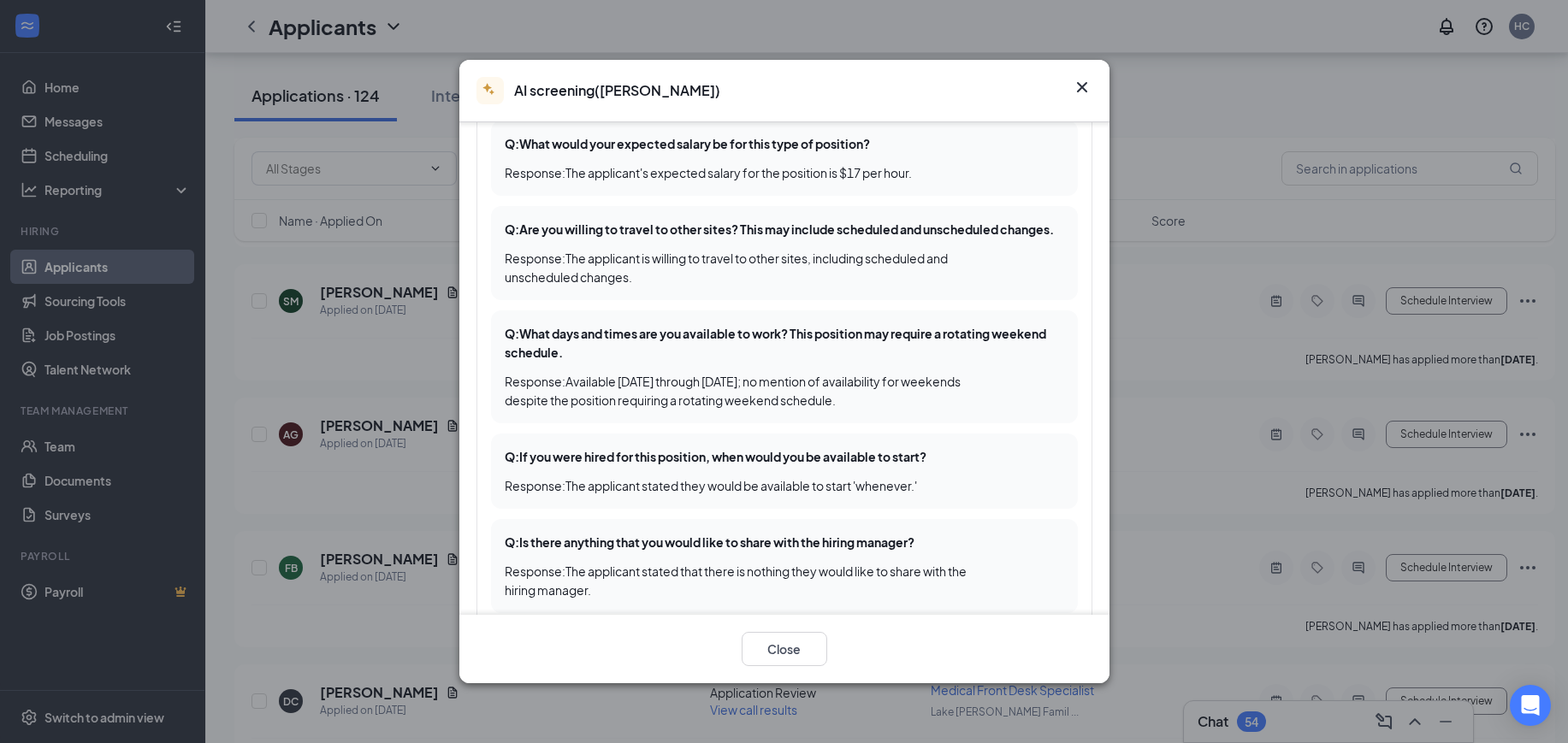
scroll to position [962, 0]
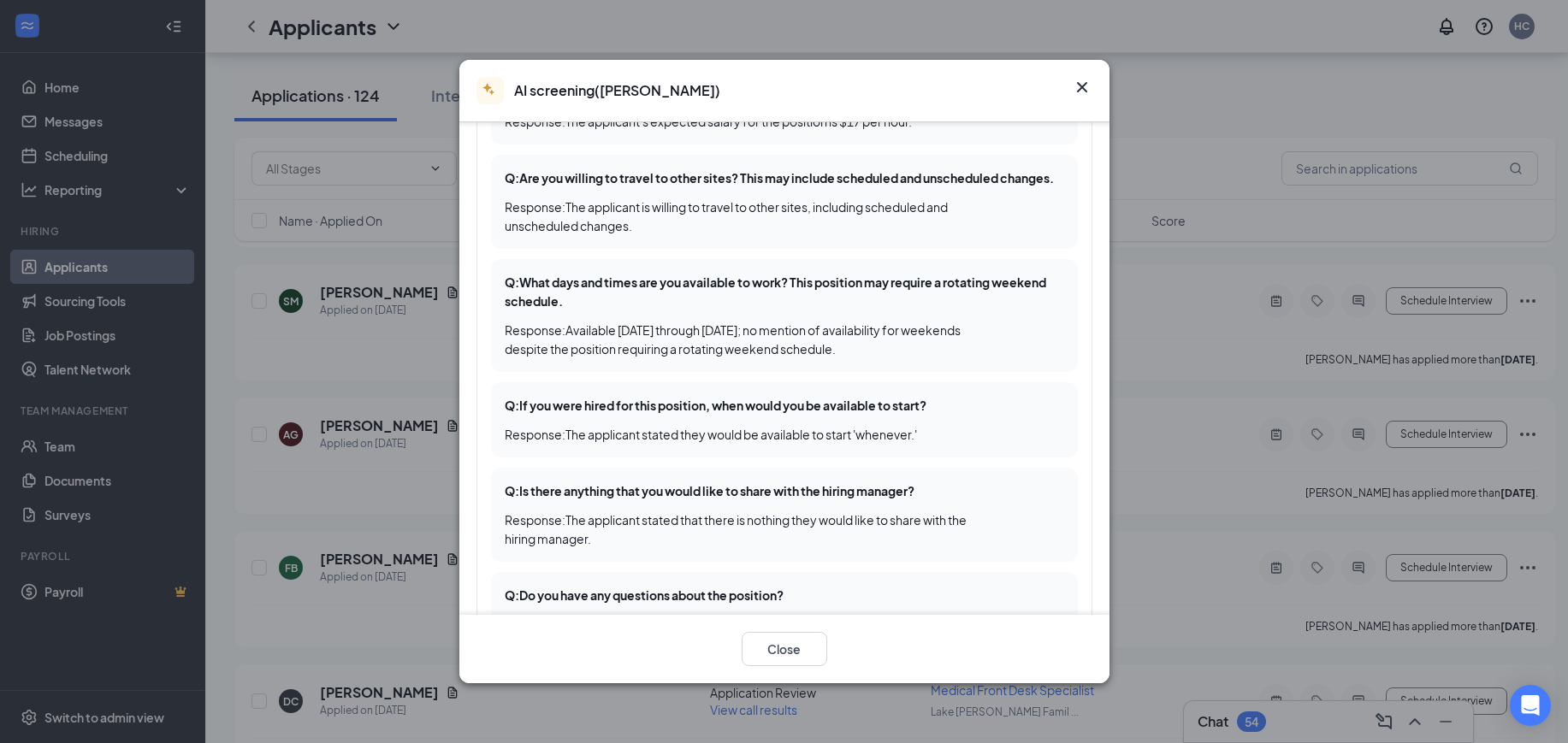
click at [1080, 89] on icon "Cross" at bounding box center [1081, 87] width 20 height 20
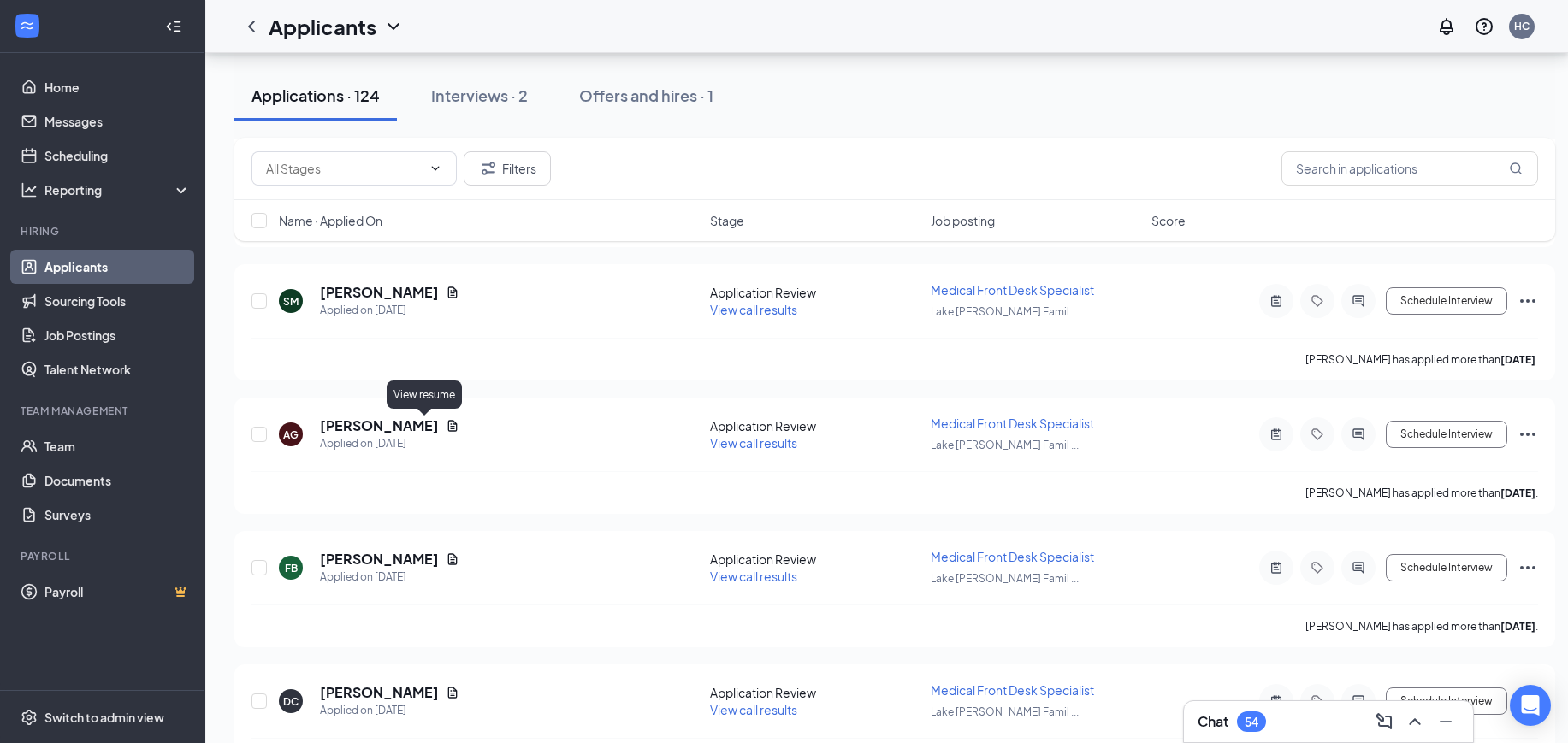
click at [445, 422] on icon "Document" at bounding box center [452, 426] width 13 height 13
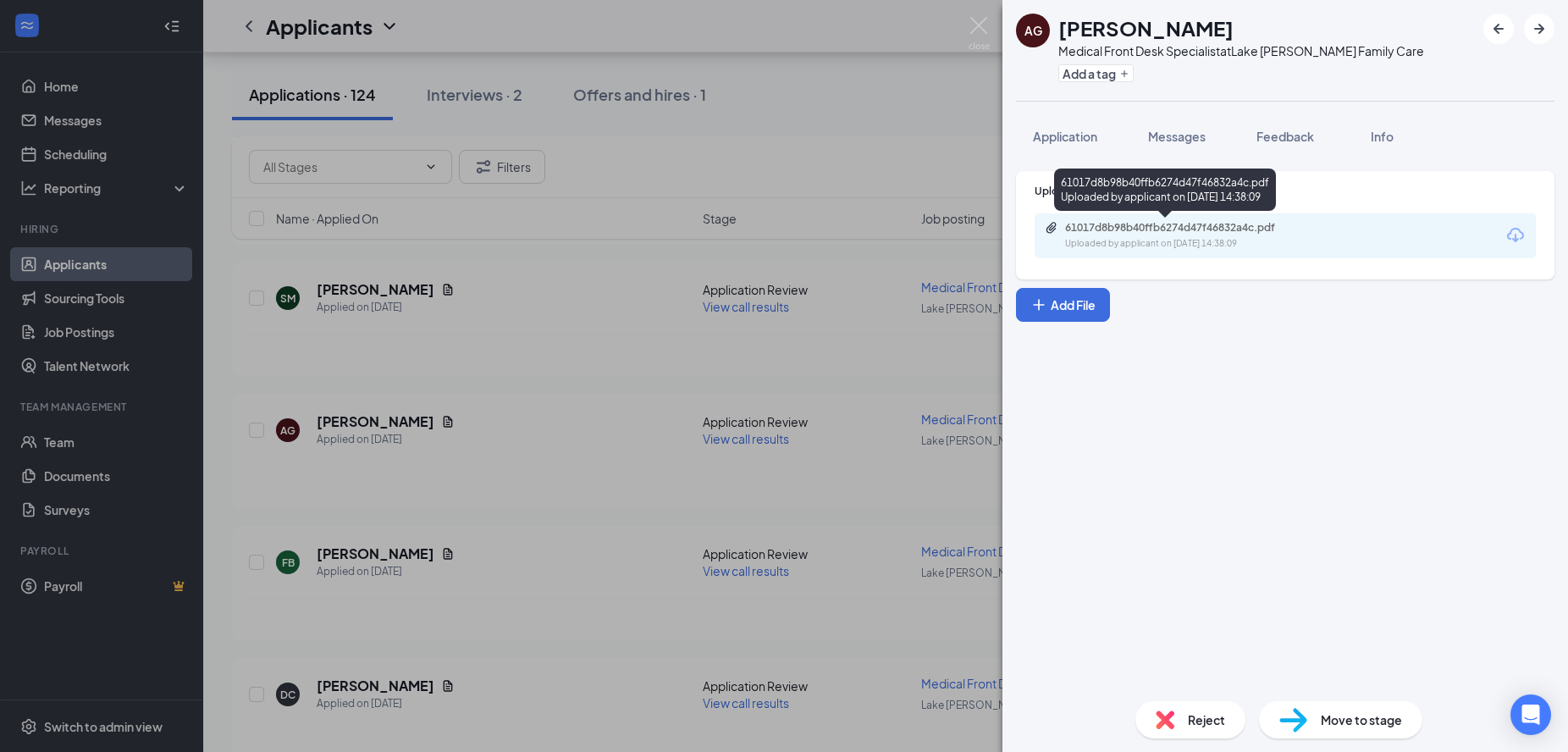
click at [1251, 230] on div "61017d8b98b40ffb6274d47f46832a4c.pdf" at bounding box center [1183, 228] width 237 height 13
click at [971, 27] on img at bounding box center [979, 33] width 21 height 33
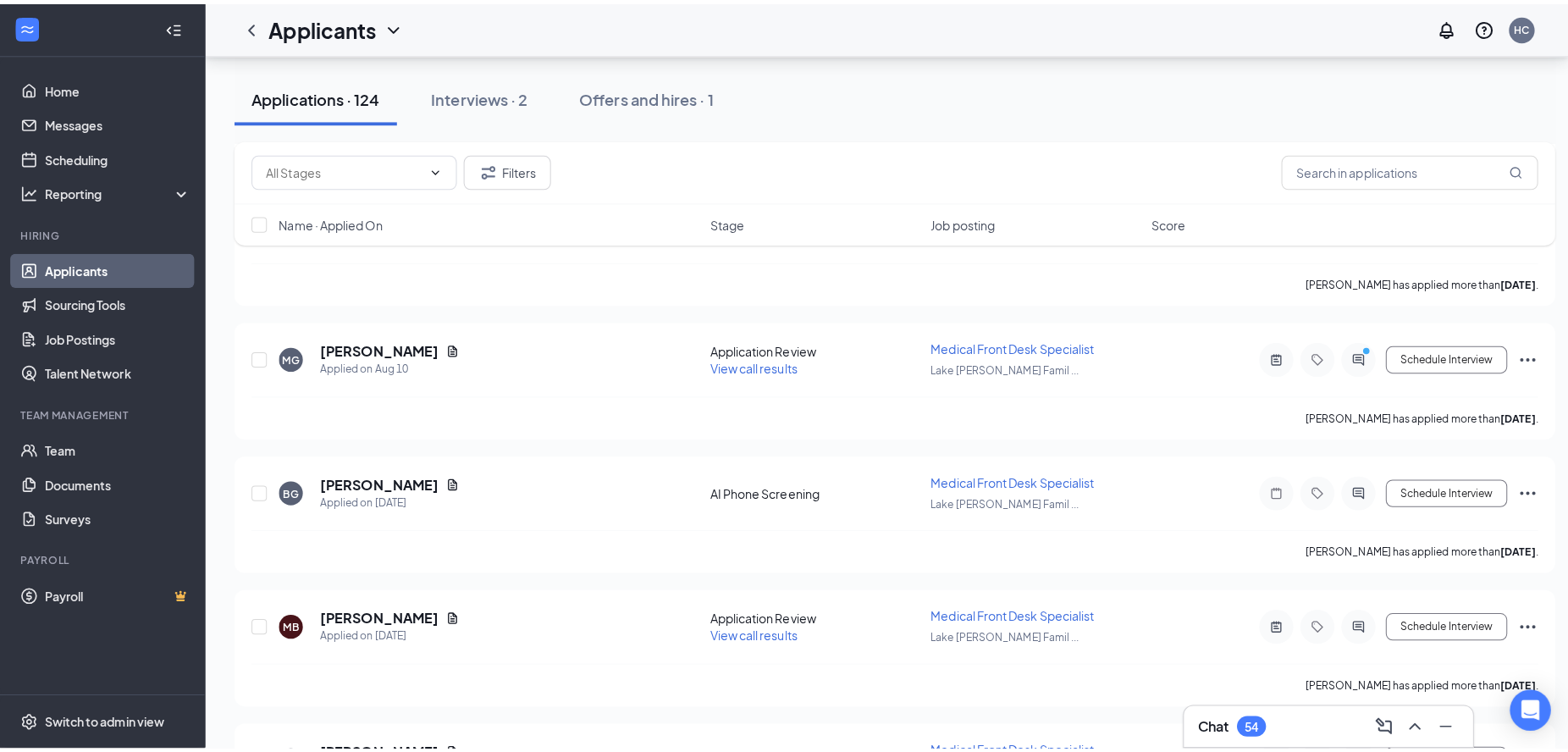
scroll to position [12449, 0]
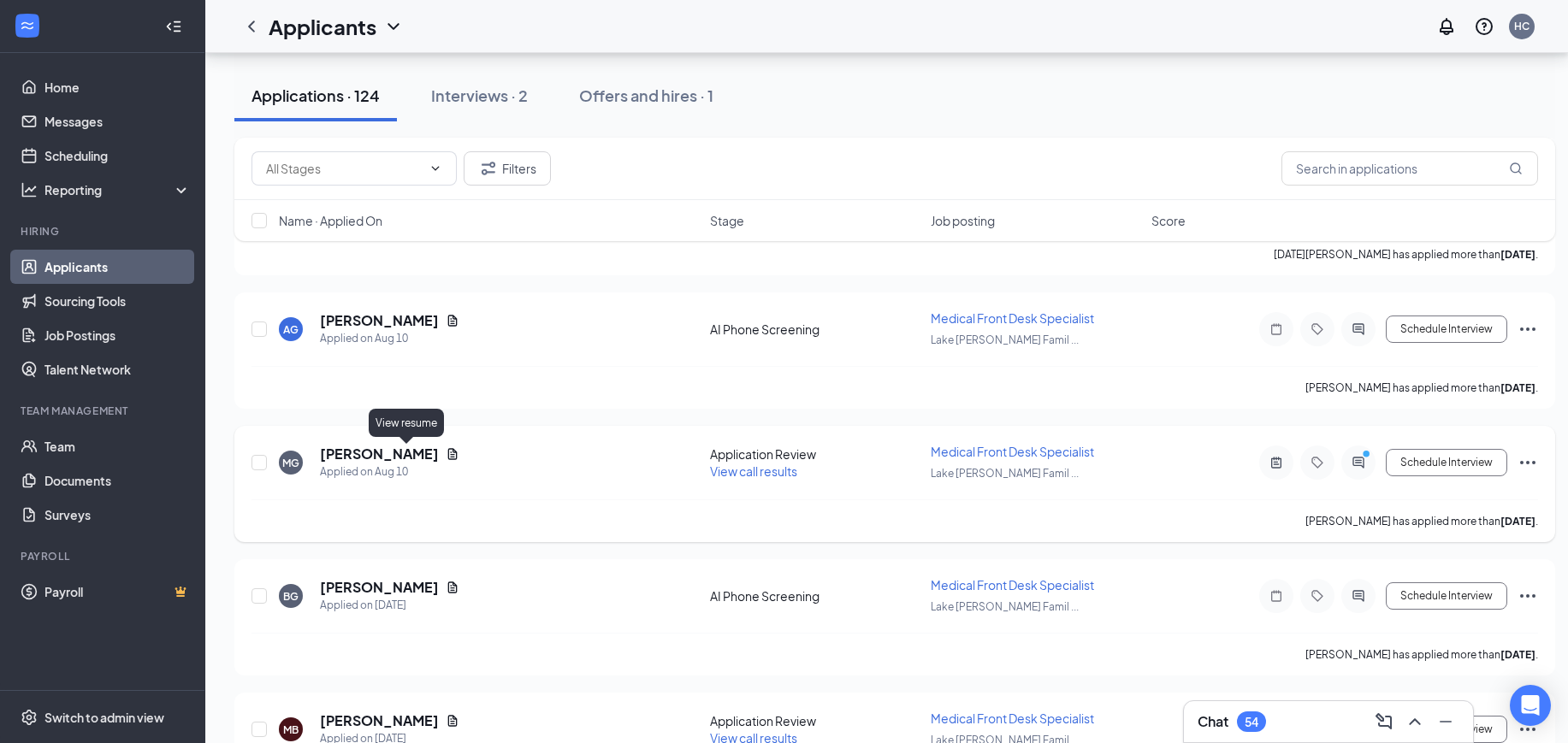
click at [448, 457] on icon "Document" at bounding box center [453, 454] width 10 height 12
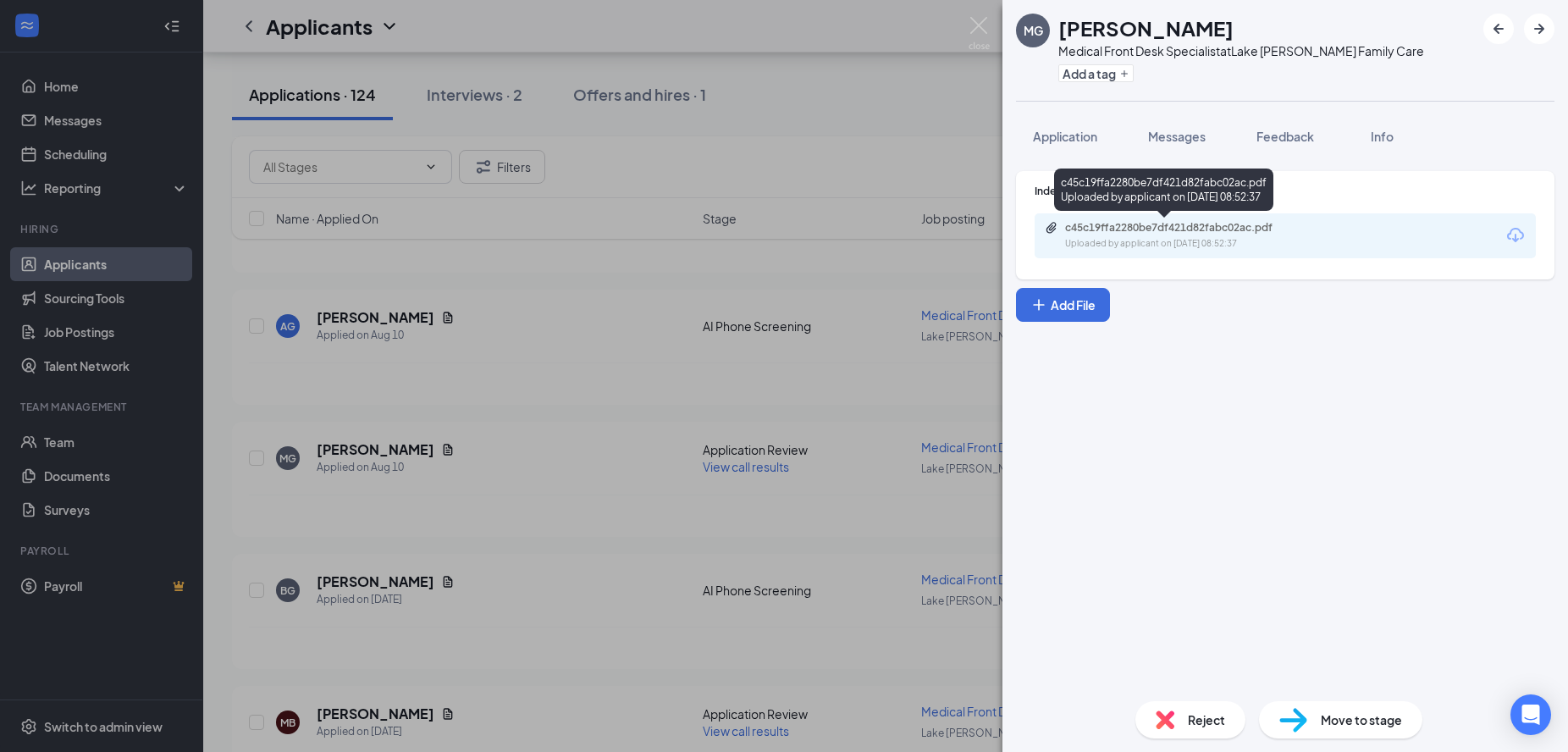
click at [1214, 237] on div "Uploaded by applicant on Aug 10, 2025 at 08:52:37" at bounding box center [1191, 243] width 254 height 13
click at [981, 22] on img at bounding box center [979, 33] width 21 height 33
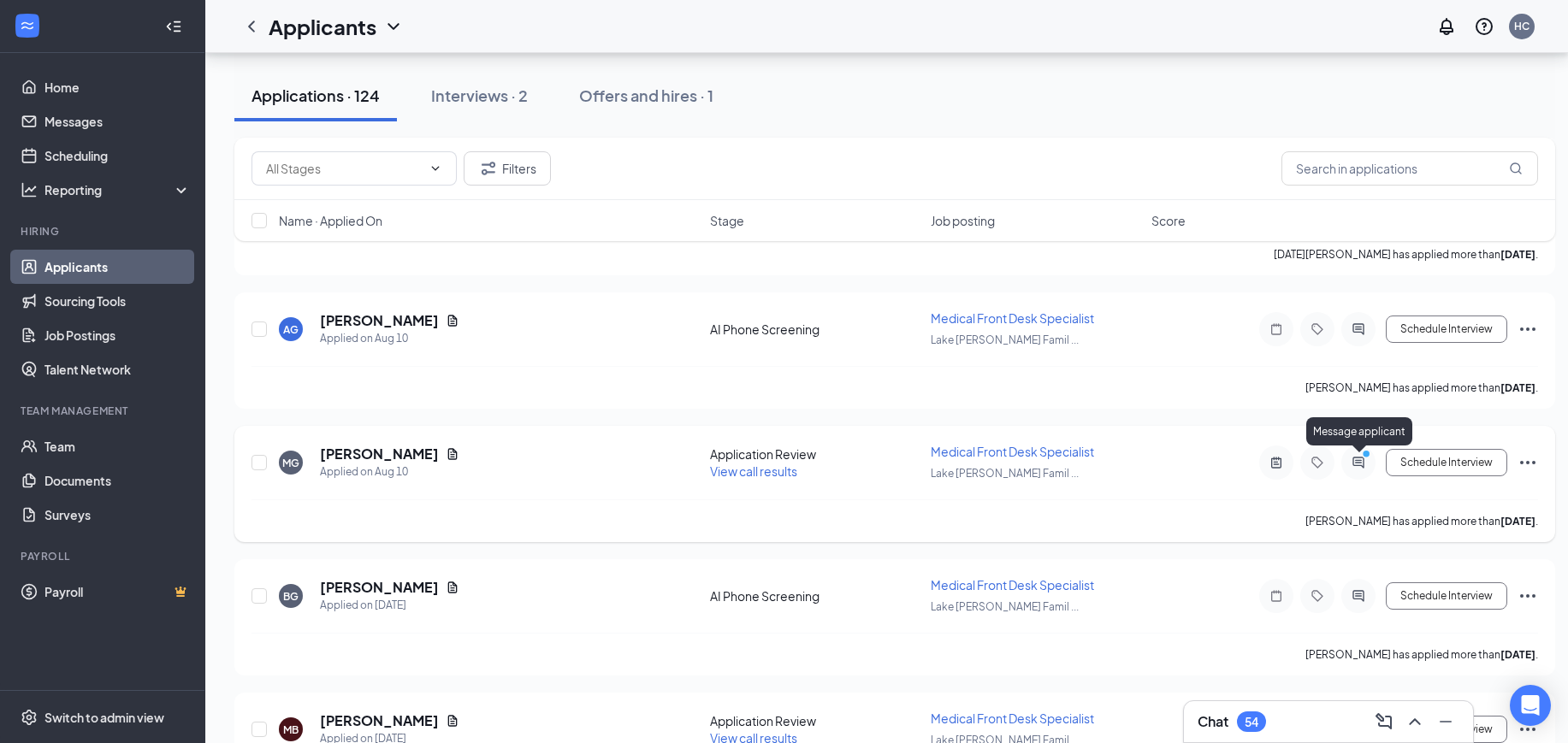
click at [1359, 464] on icon "ActiveChat" at bounding box center [1358, 463] width 20 height 13
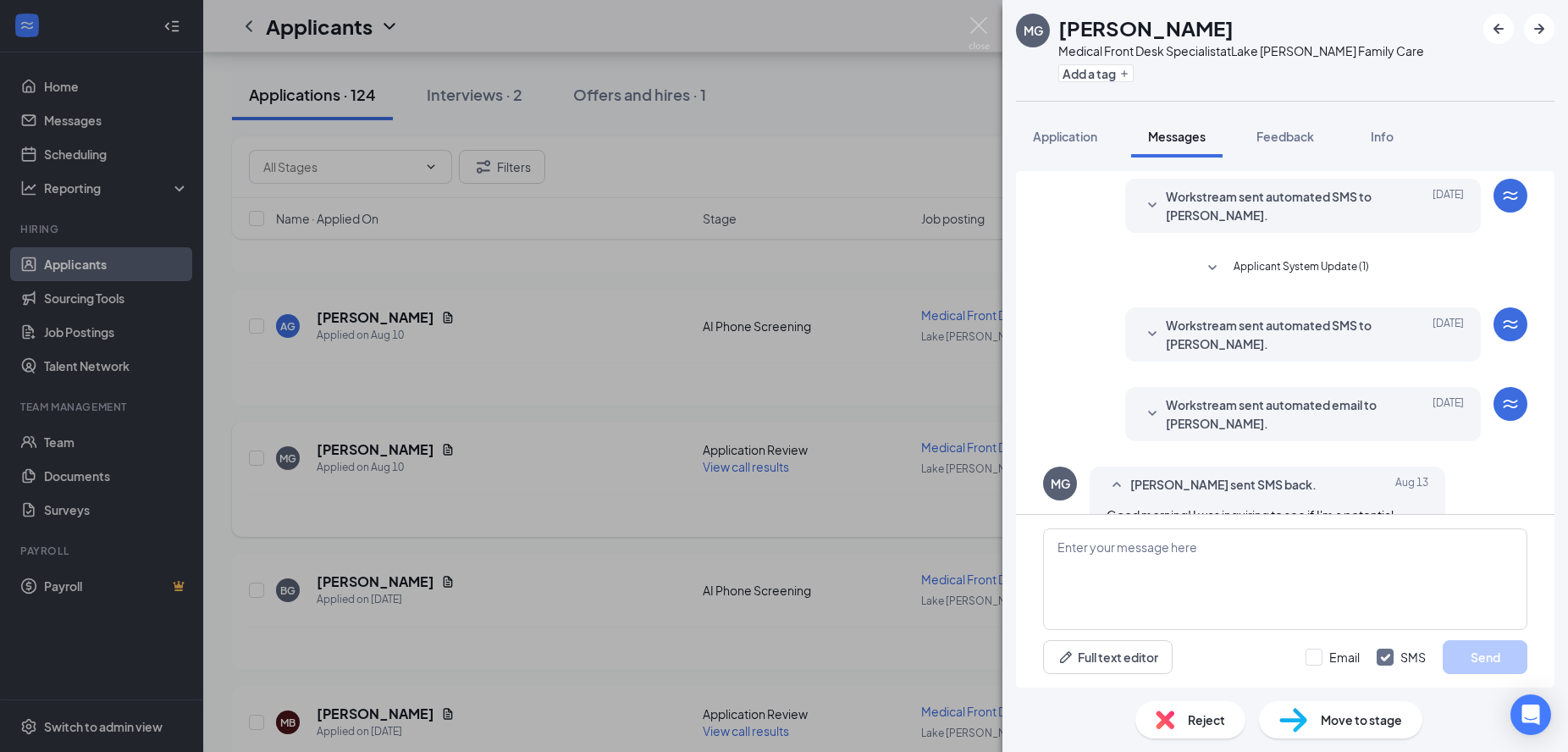
scroll to position [202, 0]
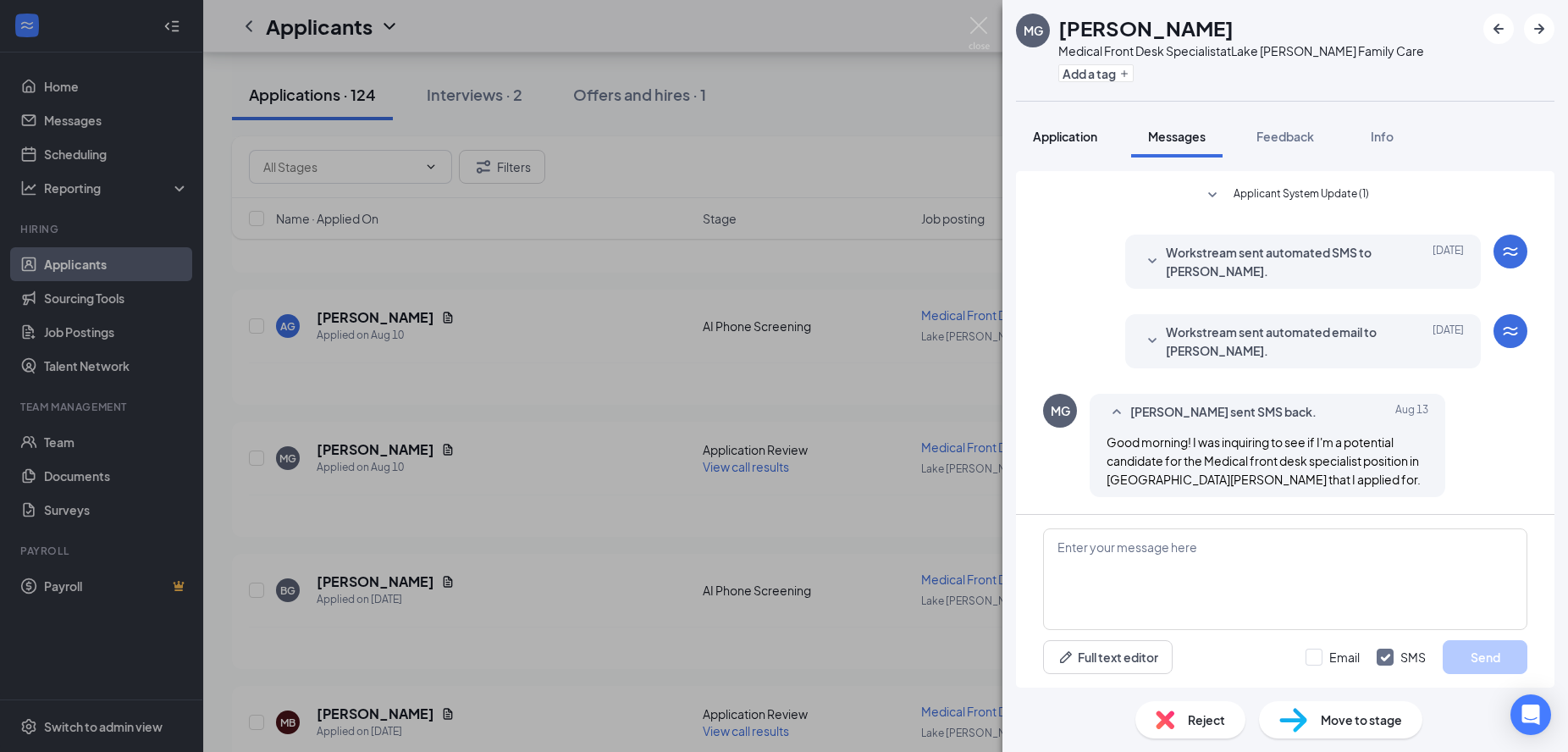
click at [1026, 139] on button "Application" at bounding box center [1064, 136] width 98 height 42
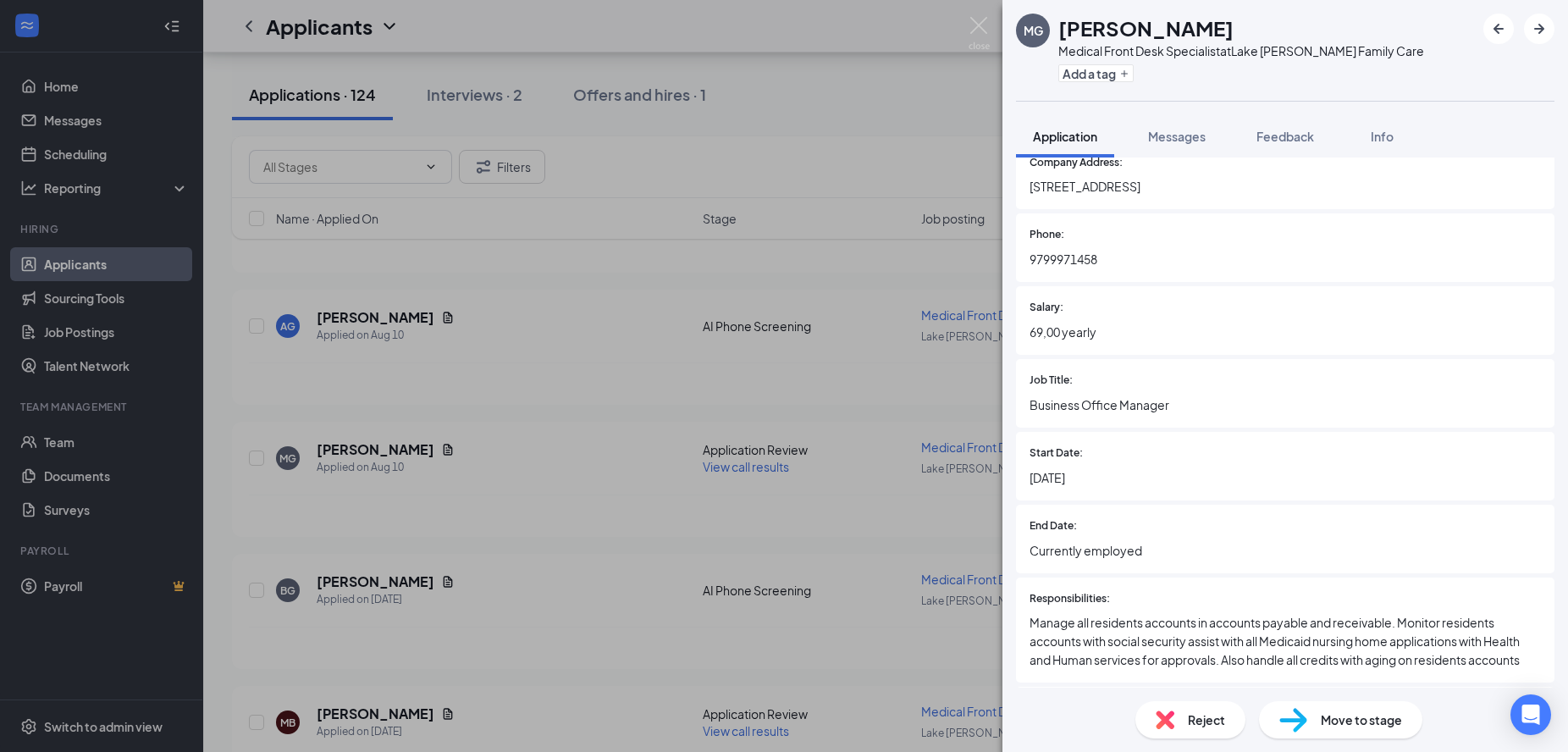
scroll to position [1846, 0]
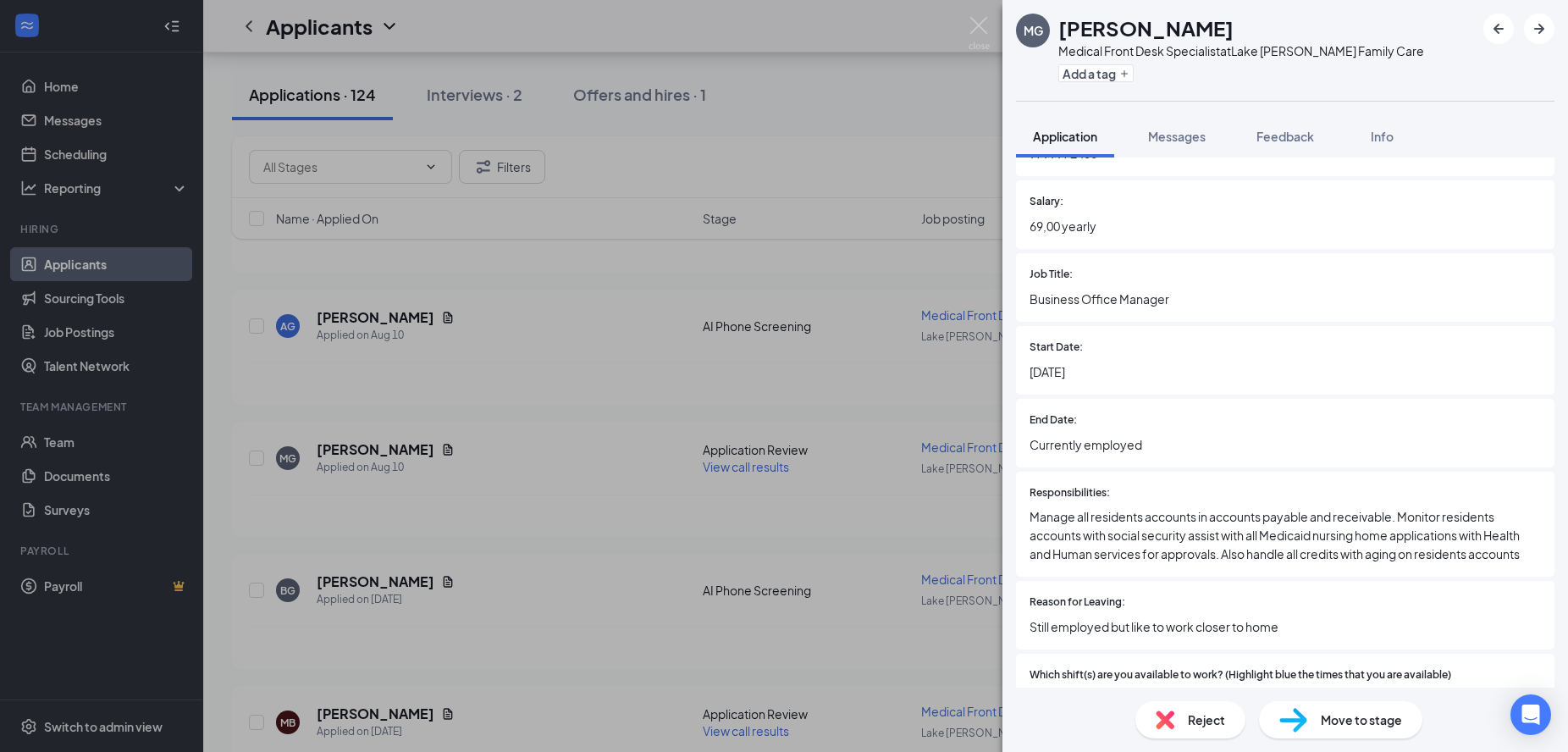
click at [1380, 711] on span "Move to stage" at bounding box center [1360, 721] width 81 height 19
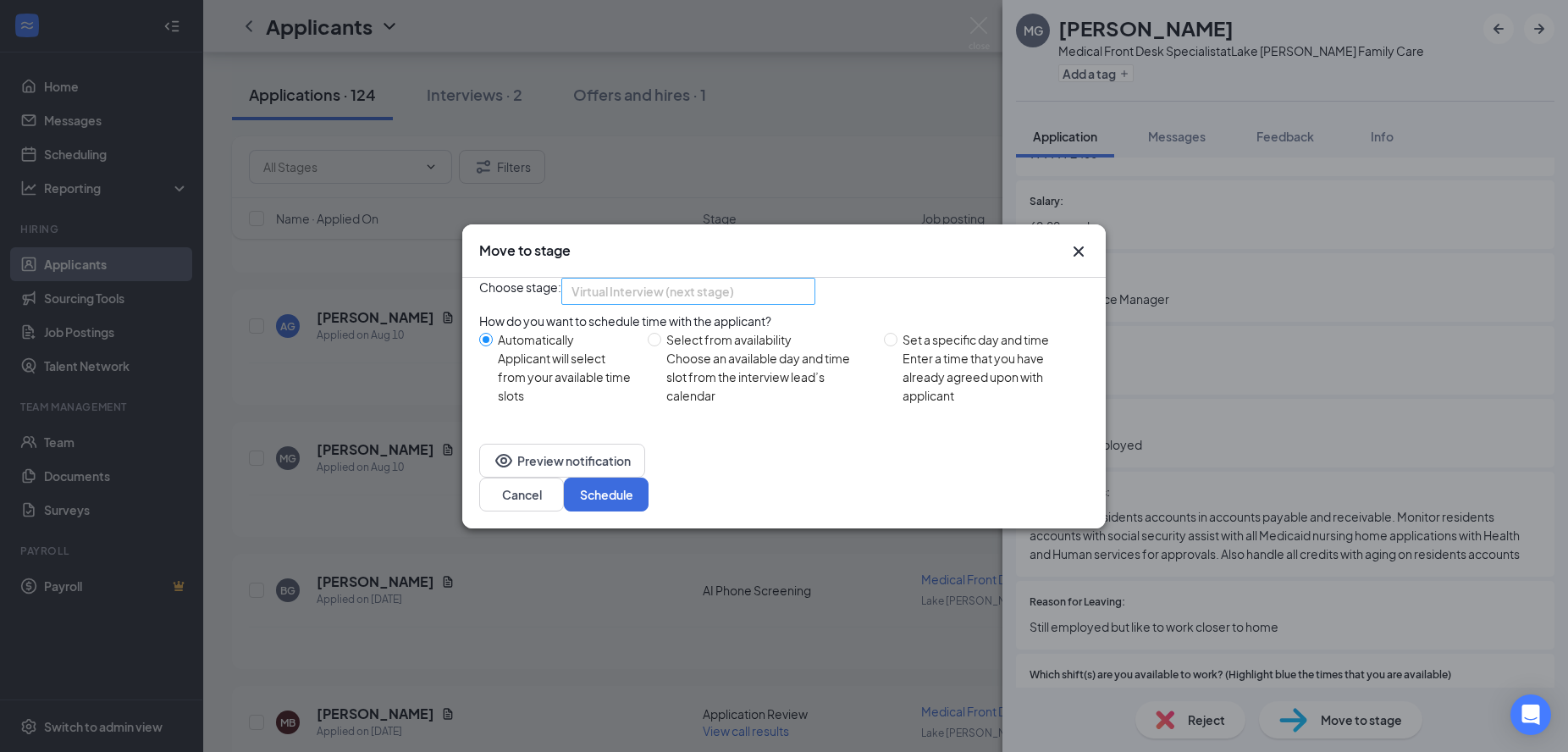
click at [771, 293] on span "Virtual Interview (next stage)" at bounding box center [680, 302] width 218 height 46
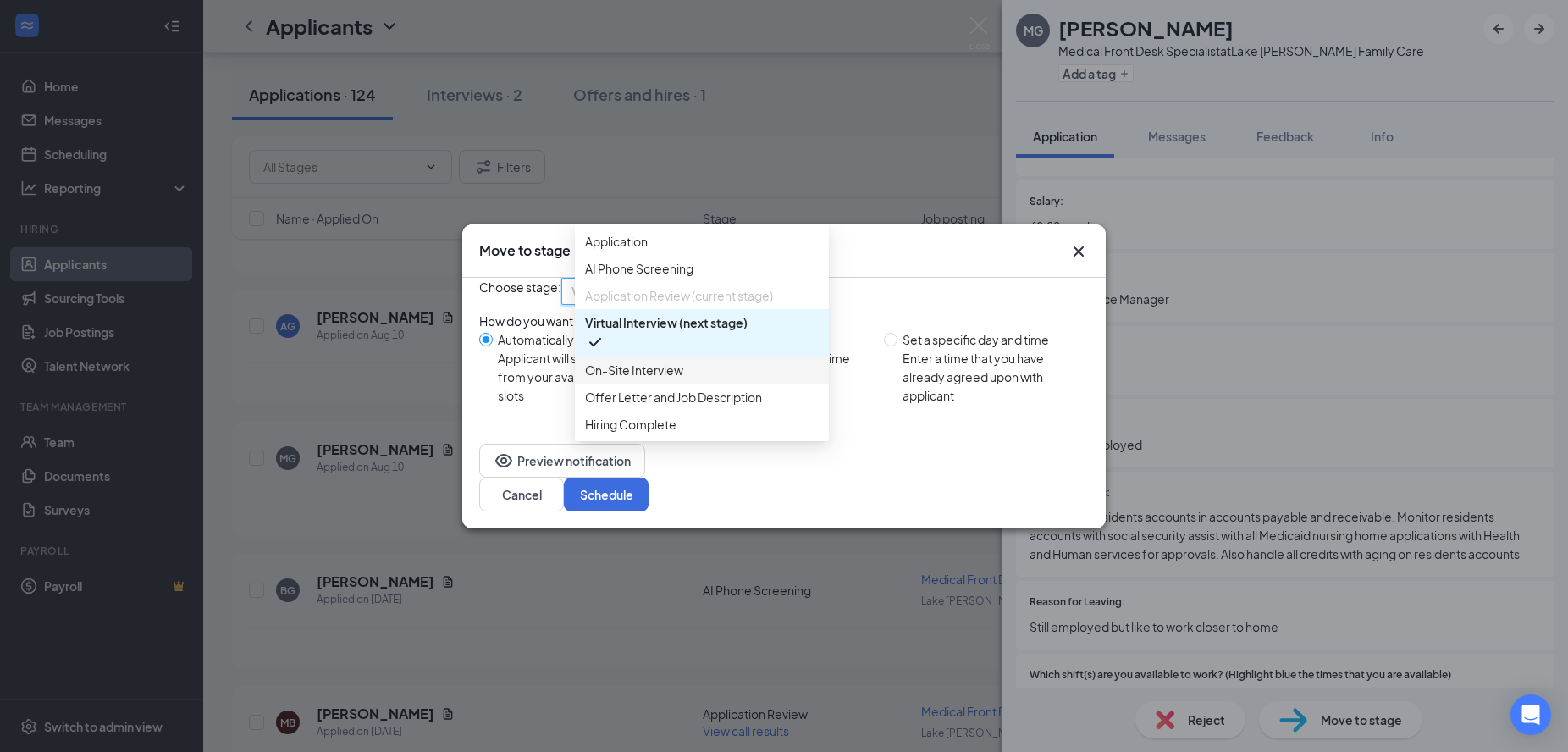
click at [718, 380] on span "On-Site Interview" at bounding box center [701, 370] width 234 height 19
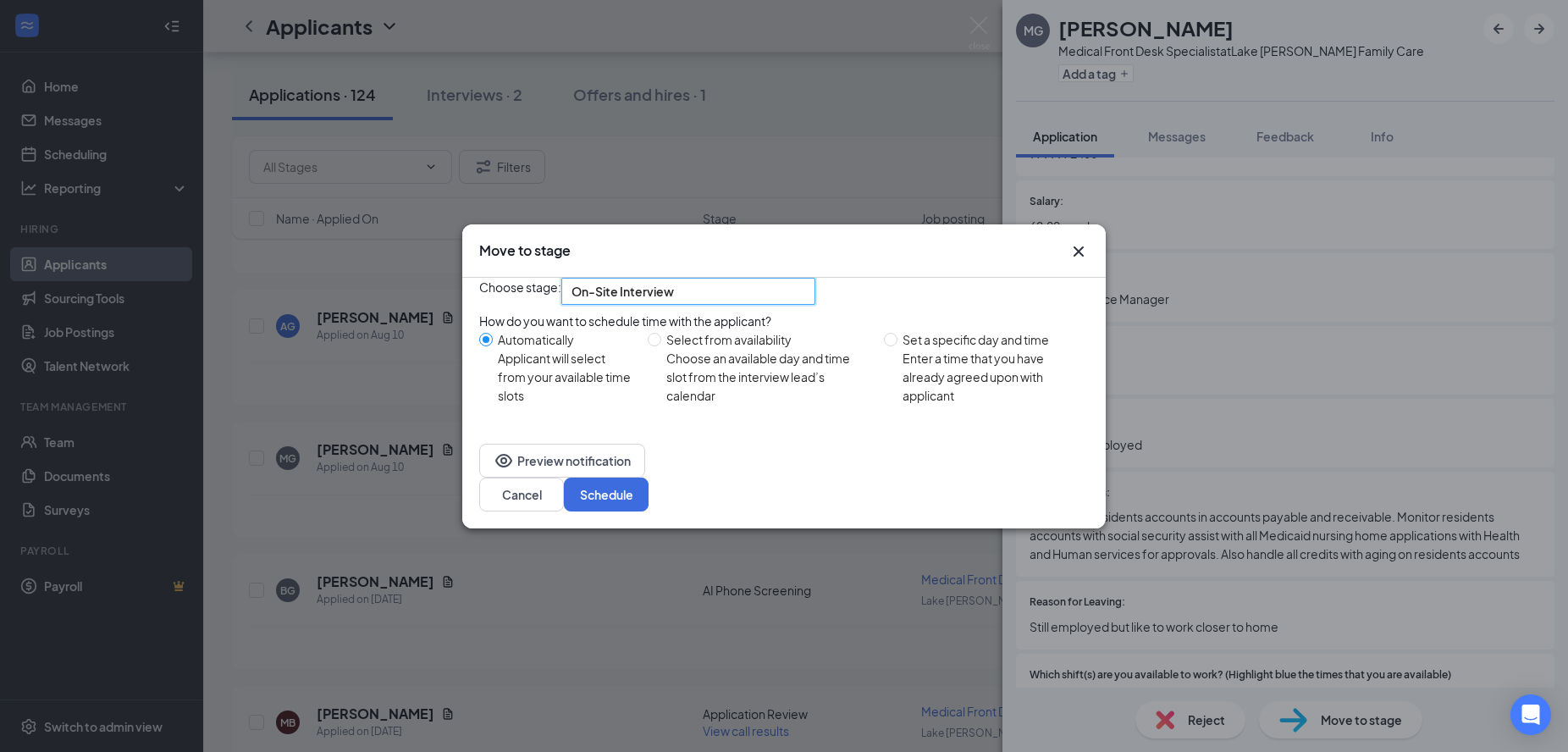
click at [942, 386] on div "Enter a time that you have already agreed upon with applicant" at bounding box center [988, 377] width 173 height 56
click at [897, 346] on input "Set a specific day and time Enter a time that you have already agreed upon with…" at bounding box center [891, 340] width 13 height 13
radio input "true"
radio input "false"
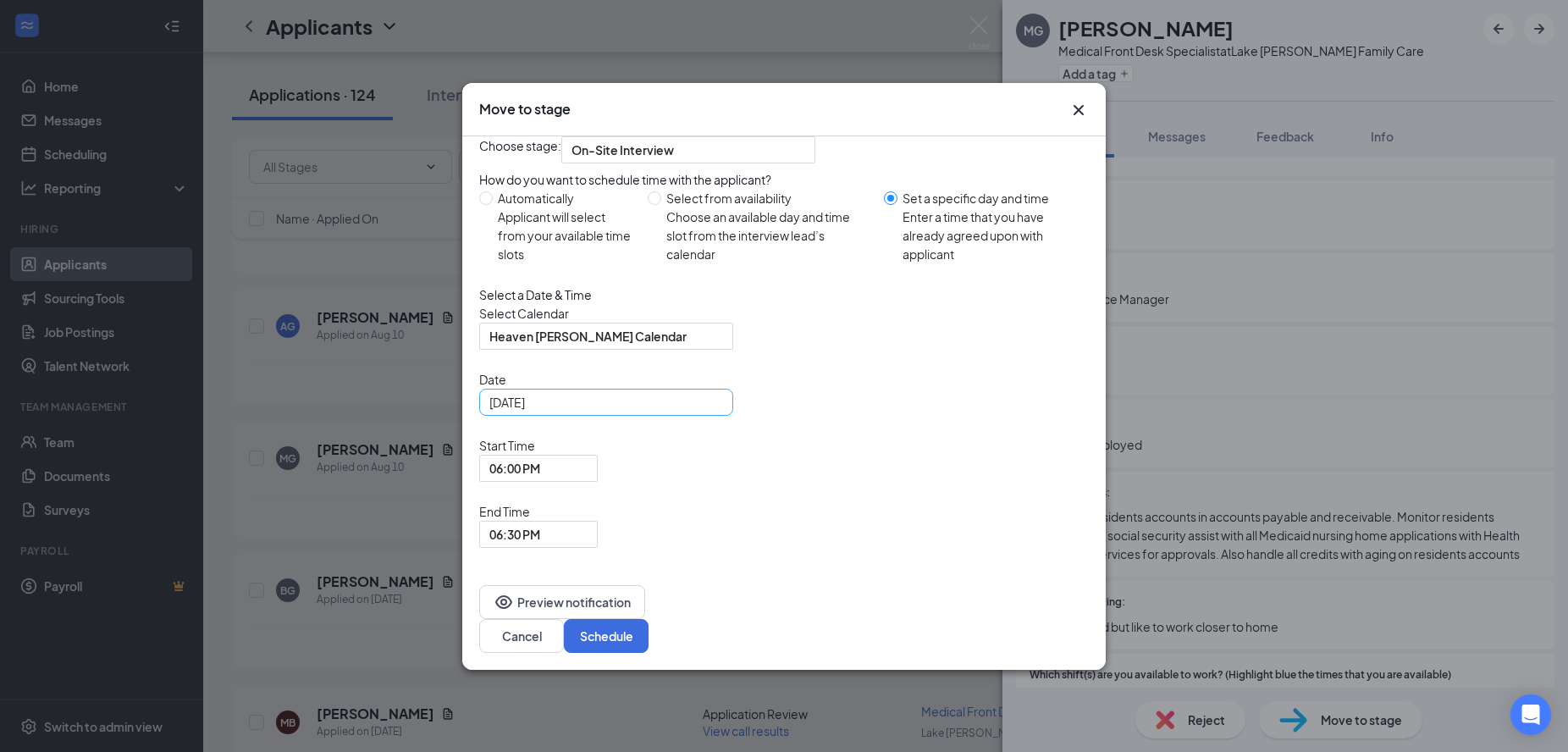
click at [712, 411] on div "Aug 26, 2025" at bounding box center [606, 403] width 234 height 19
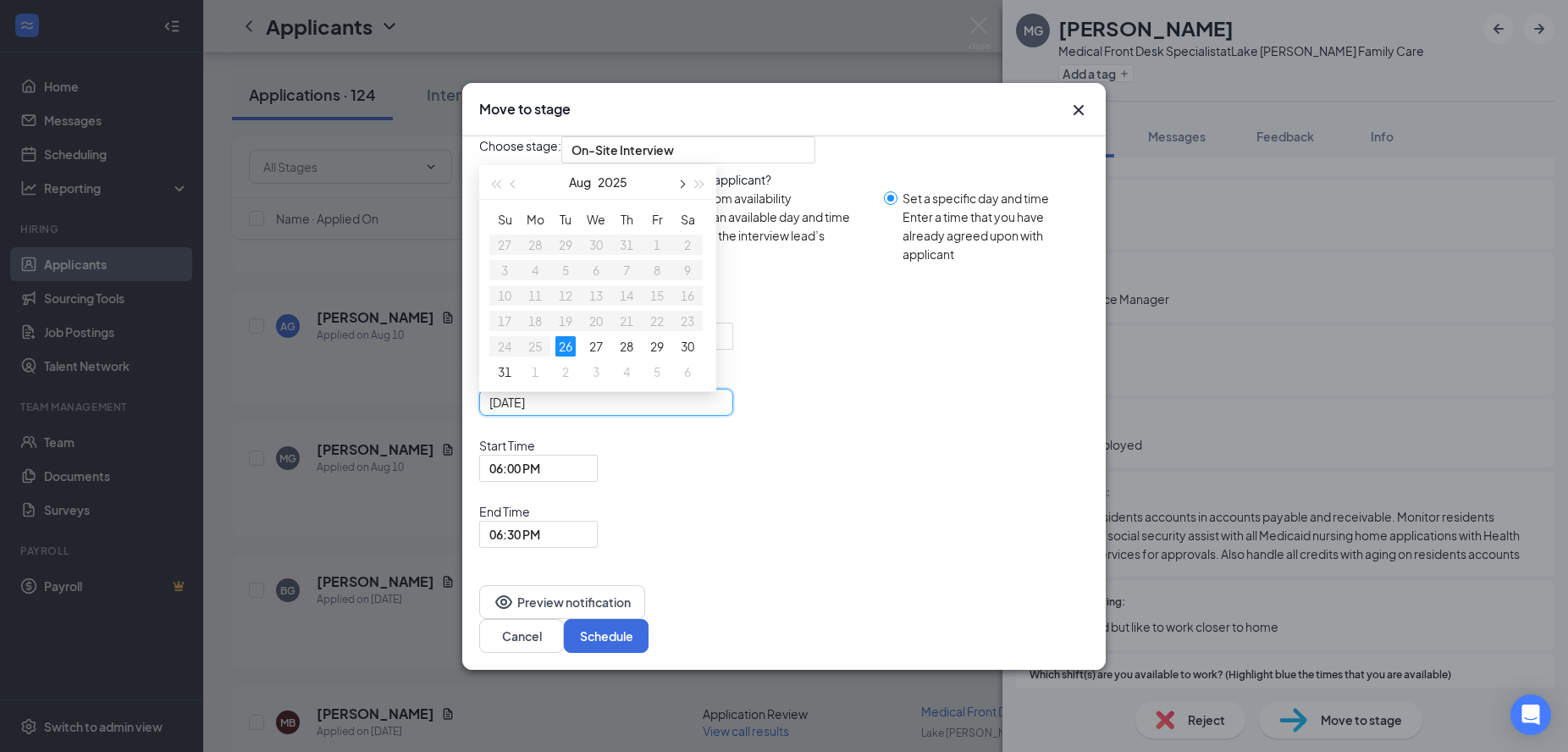
click at [686, 199] on button "button" at bounding box center [681, 181] width 19 height 33
type input "Sep 1, 2025"
click at [538, 255] on div "1" at bounding box center [534, 244] width 20 height 20
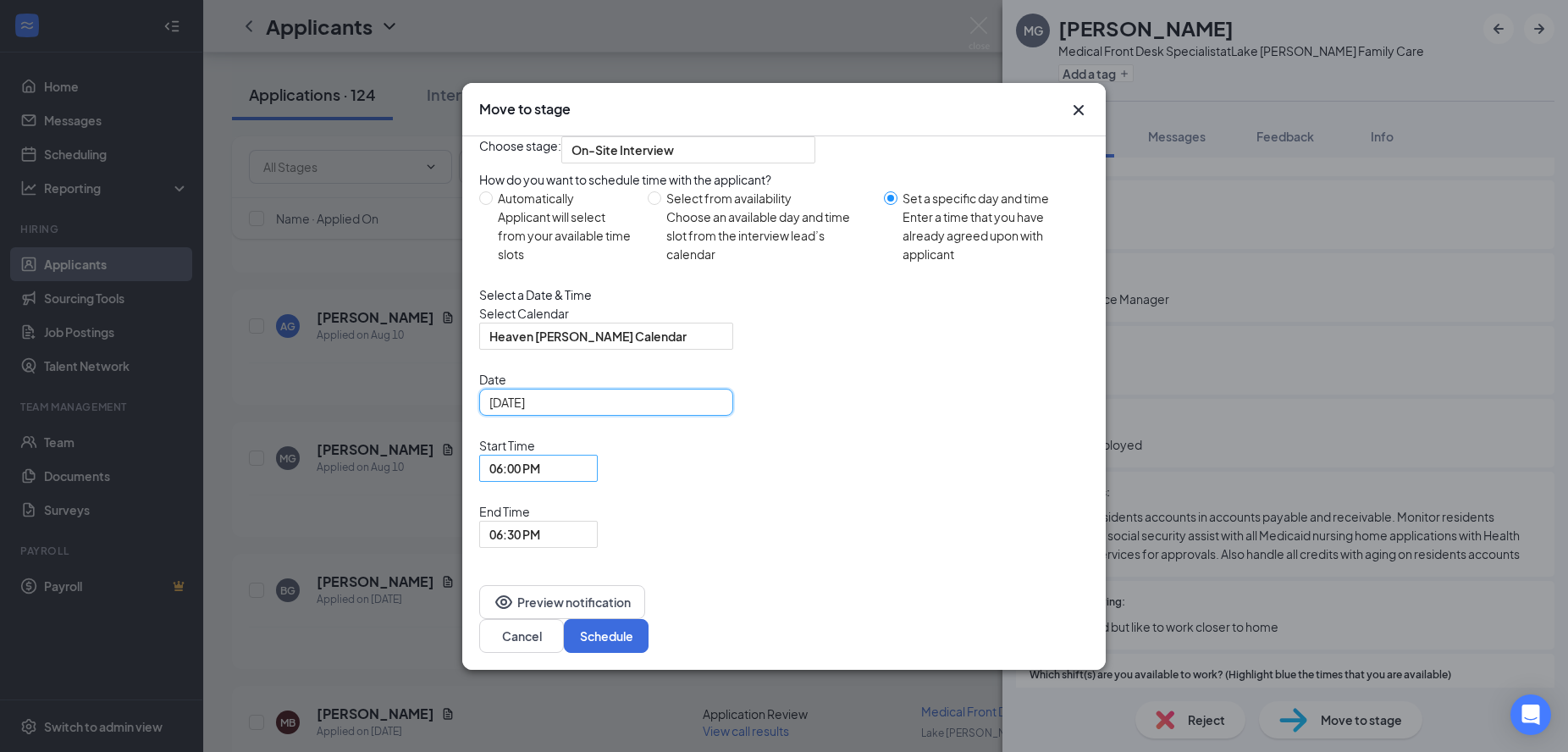
click at [588, 481] on span "06:00 PM" at bounding box center [538, 468] width 98 height 26
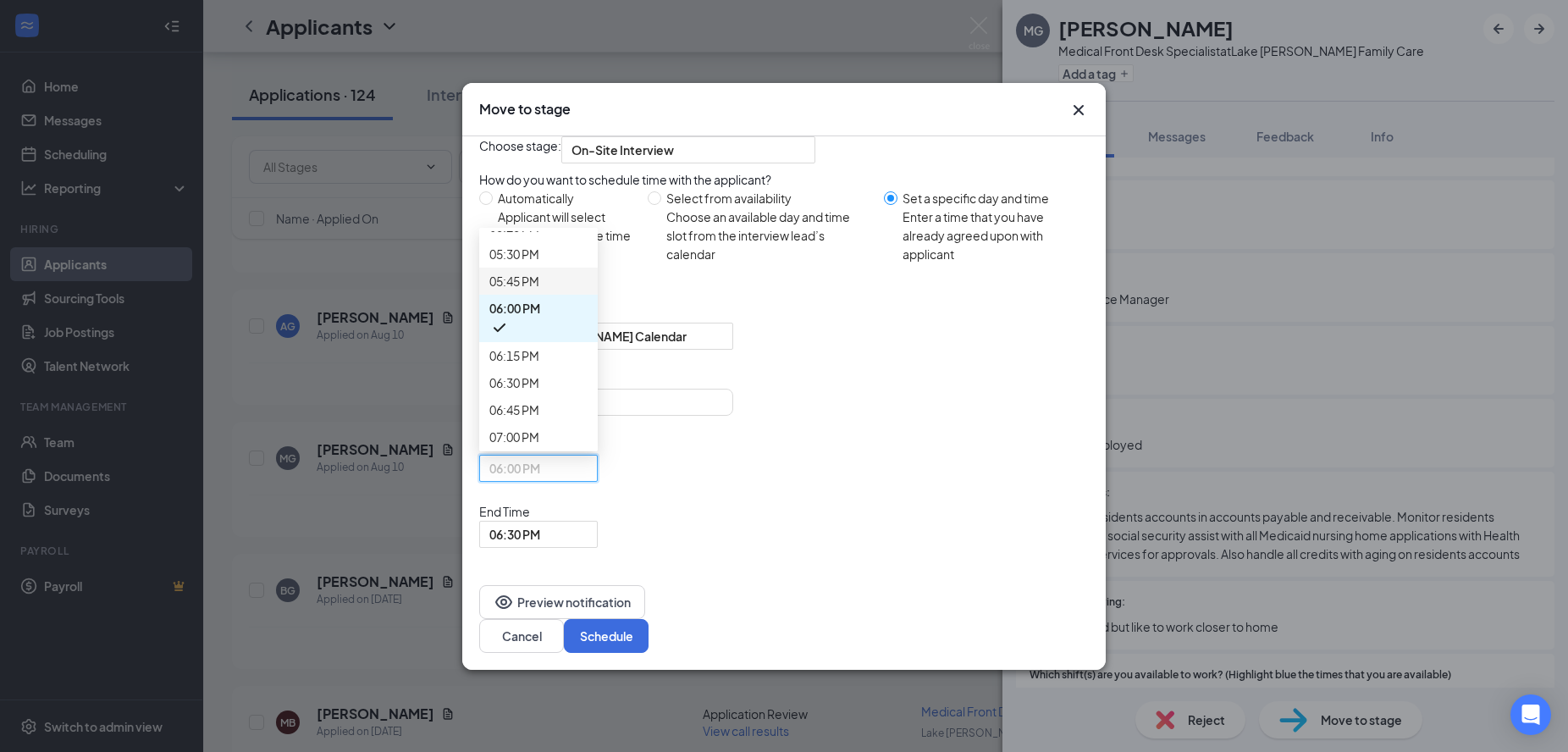
scroll to position [1782, 0]
click at [598, 521] on div "06:30 PM" at bounding box center [538, 534] width 118 height 27
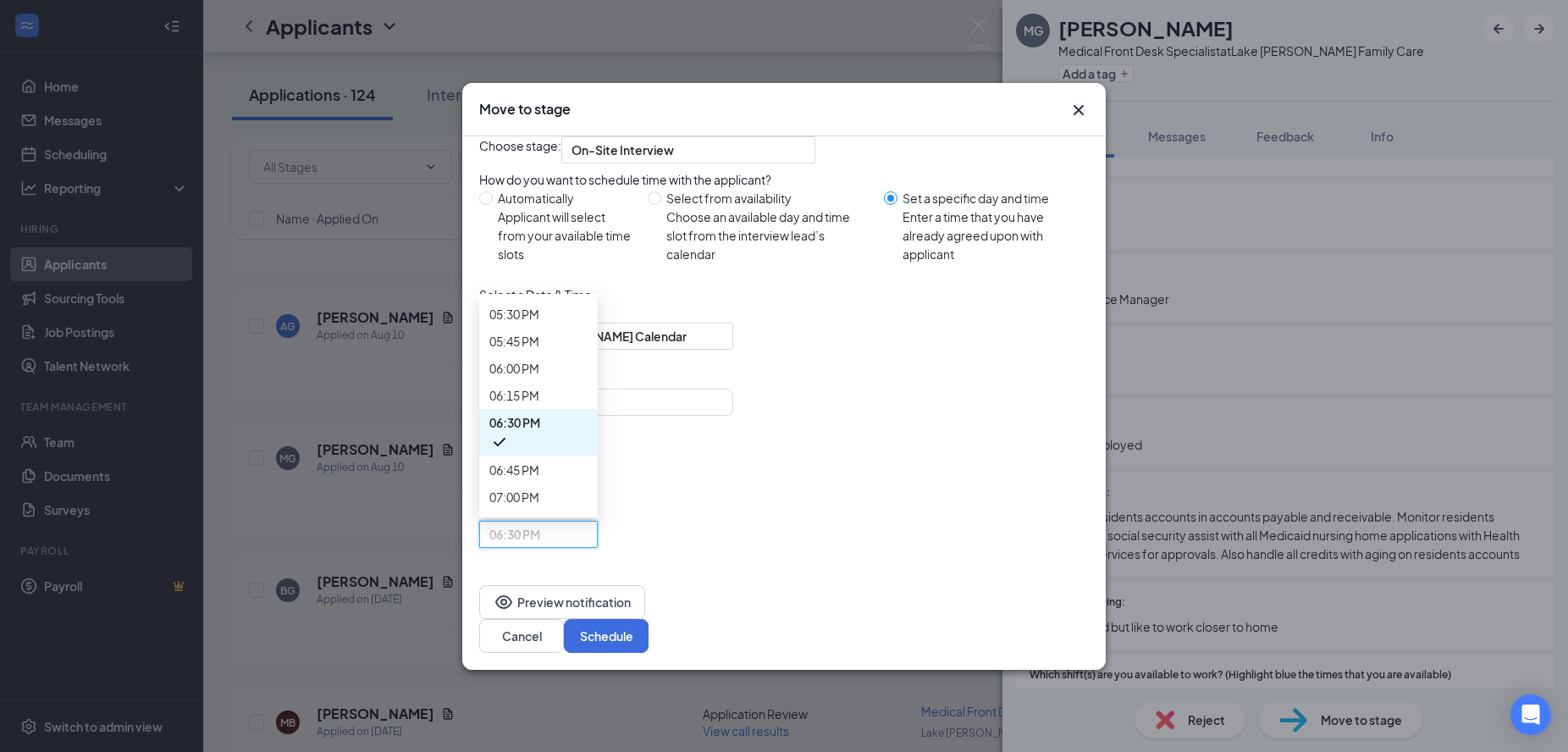
scroll to position [1860, 0]
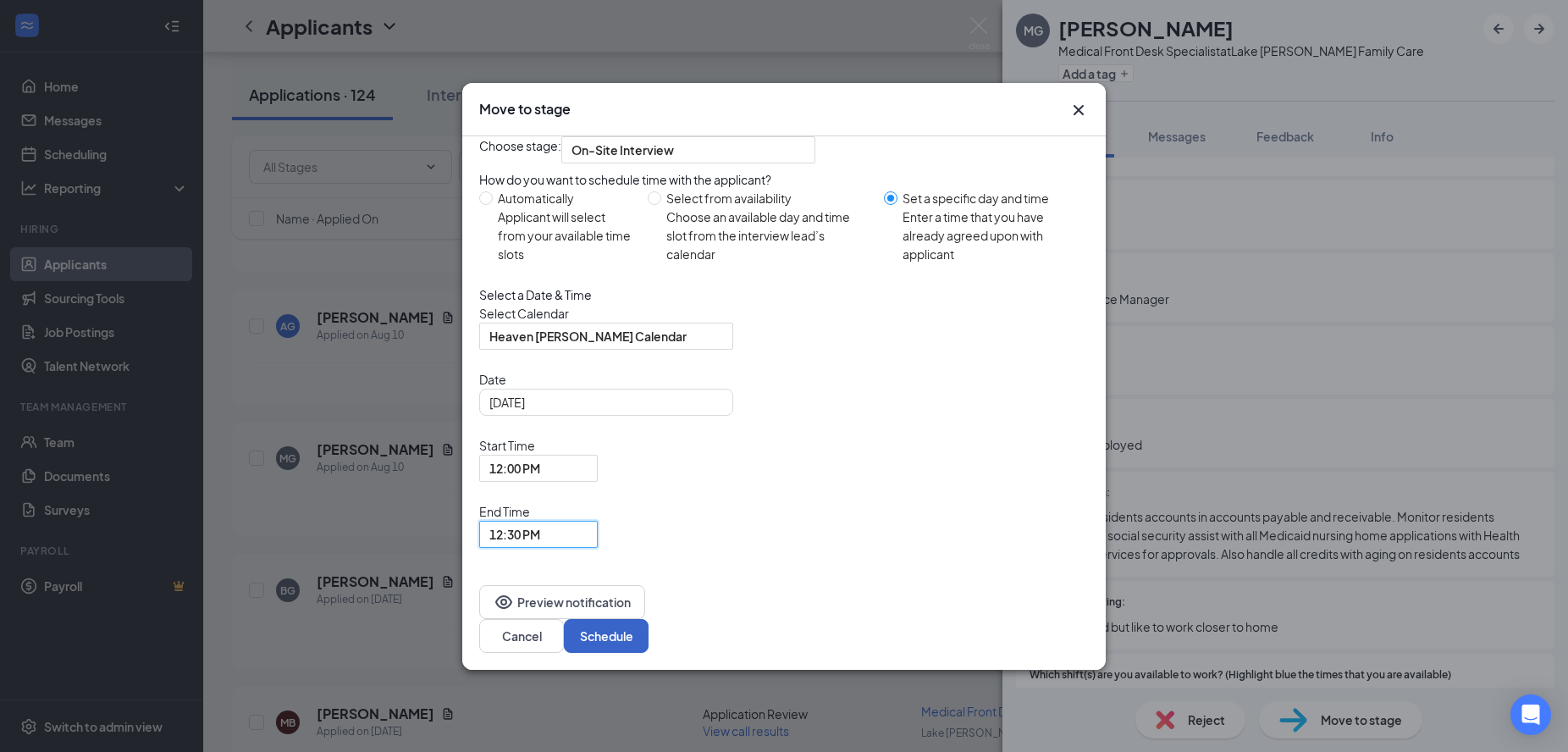
click at [649, 619] on button "Schedule" at bounding box center [606, 636] width 85 height 33
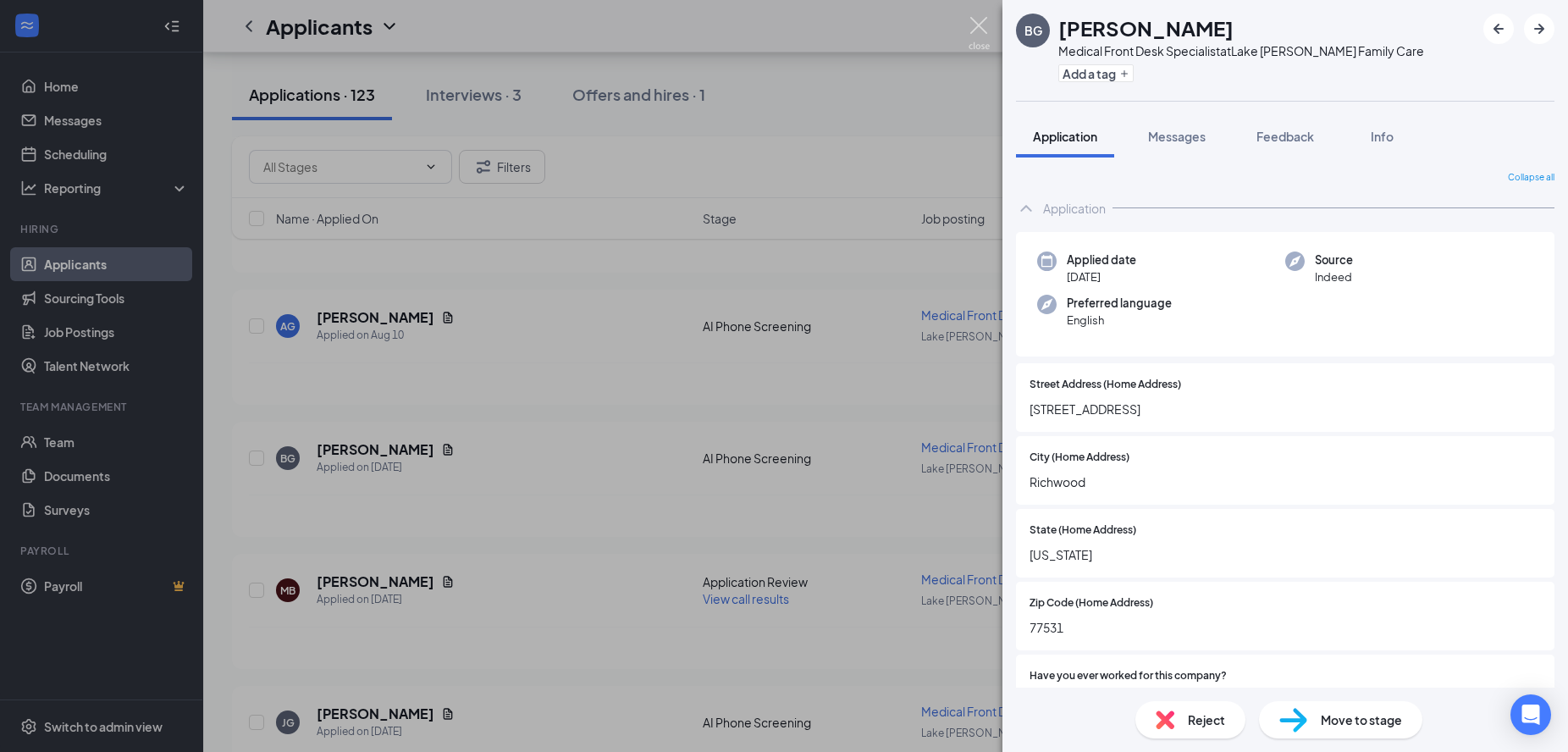
click at [988, 14] on div "BG Brianna Gunn Medical Front Desk Specialist at Lake Jackson Family Care Add a…" at bounding box center [784, 376] width 1568 height 752
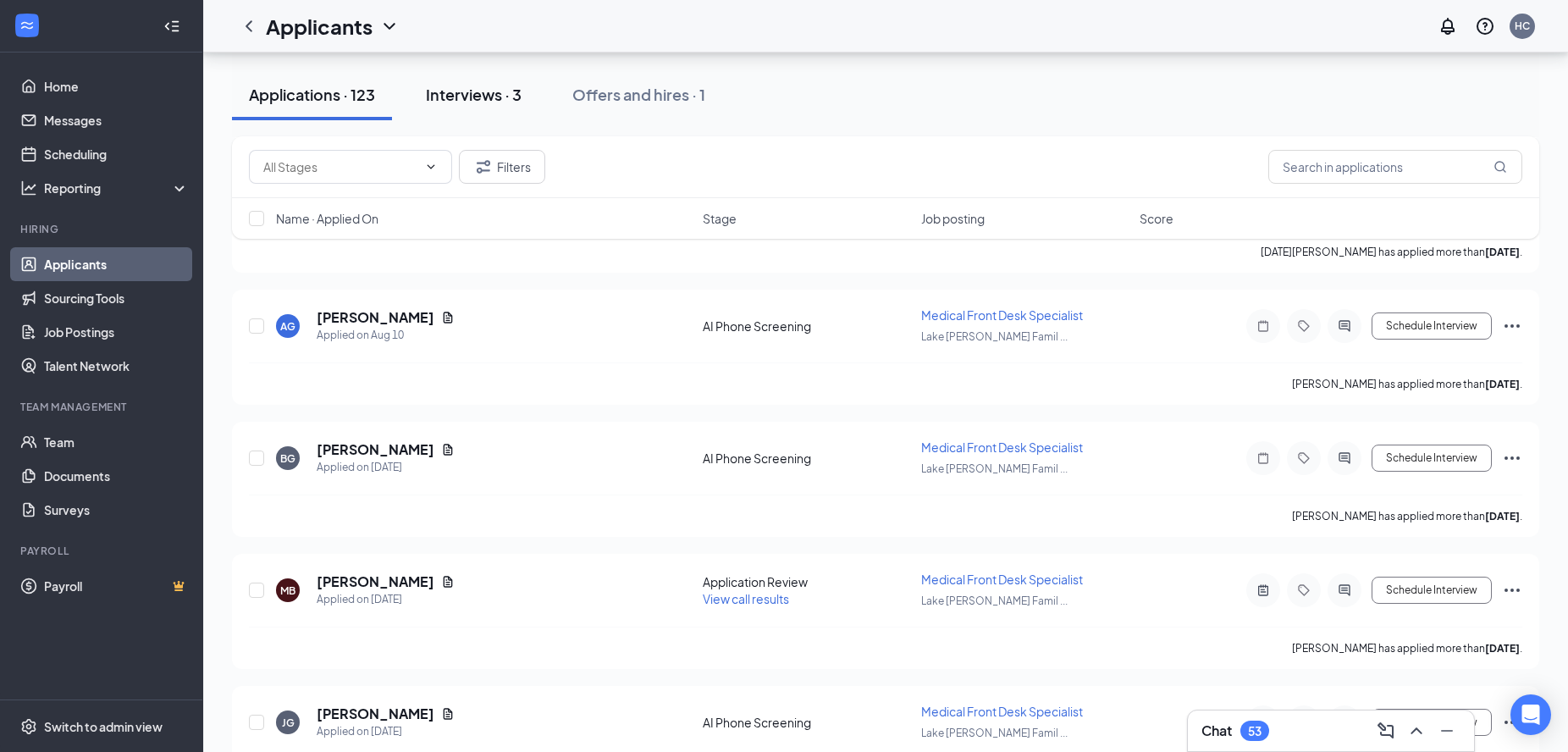
click at [464, 88] on div "Interviews · 3" at bounding box center [473, 94] width 95 height 21
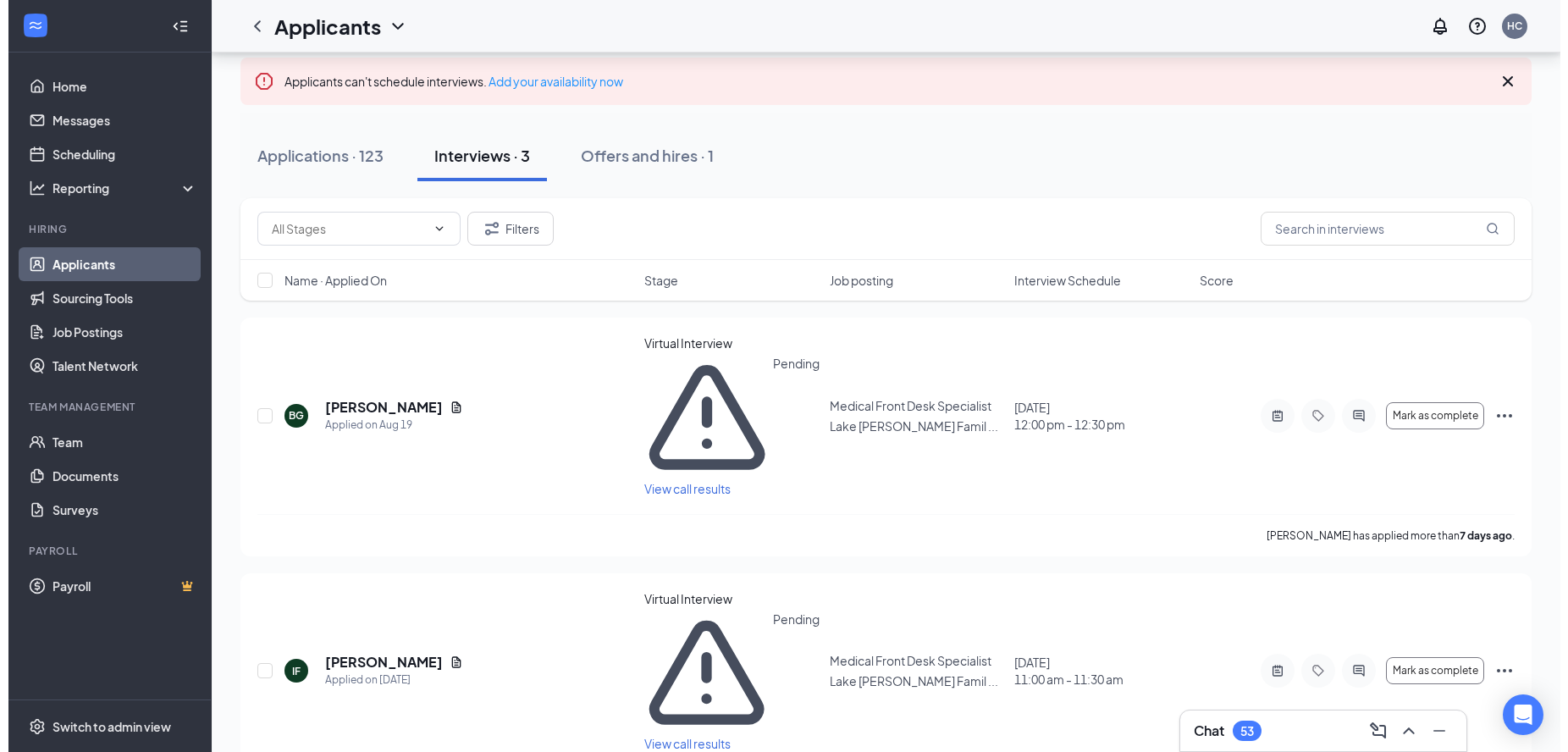
scroll to position [136, 0]
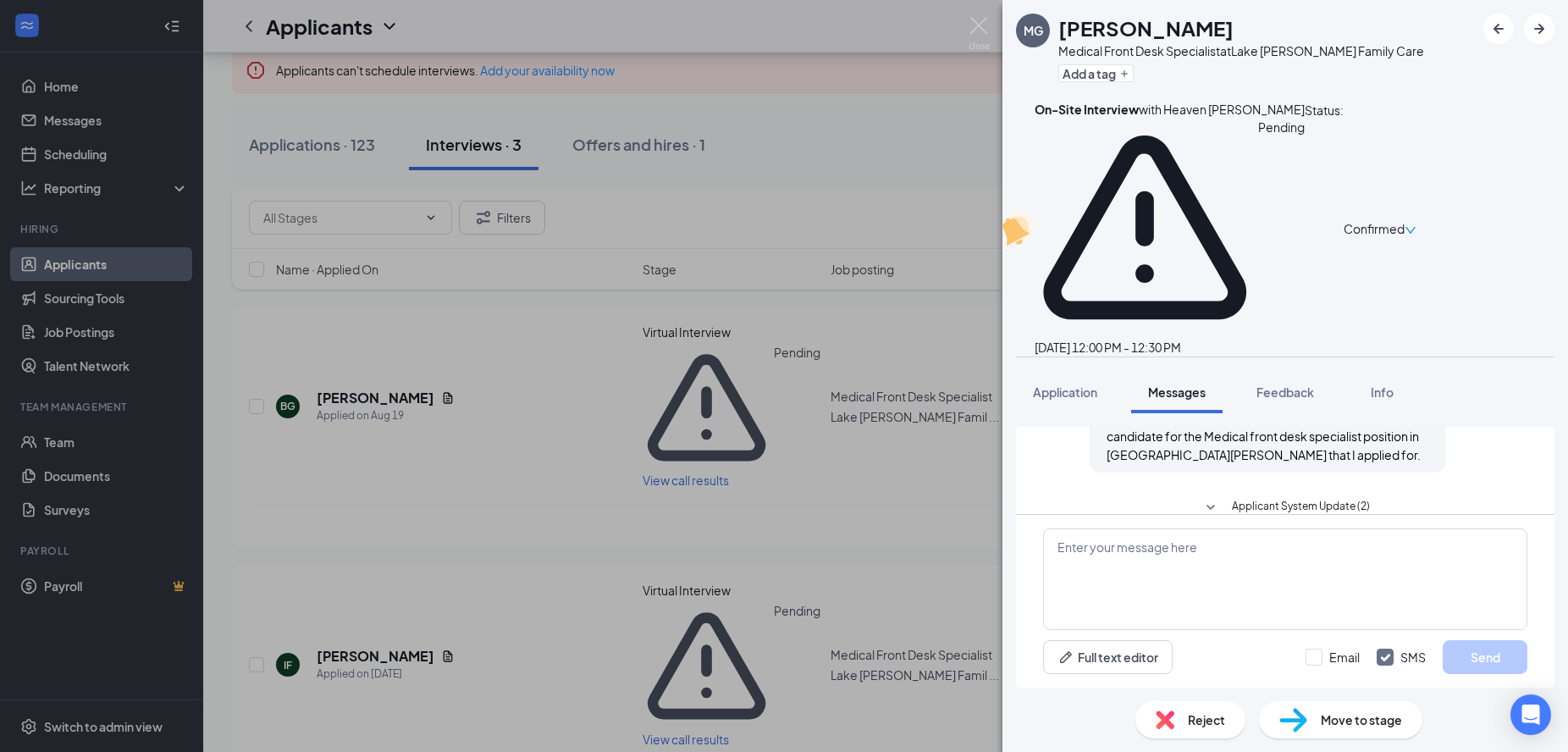
scroll to position [501, 0]
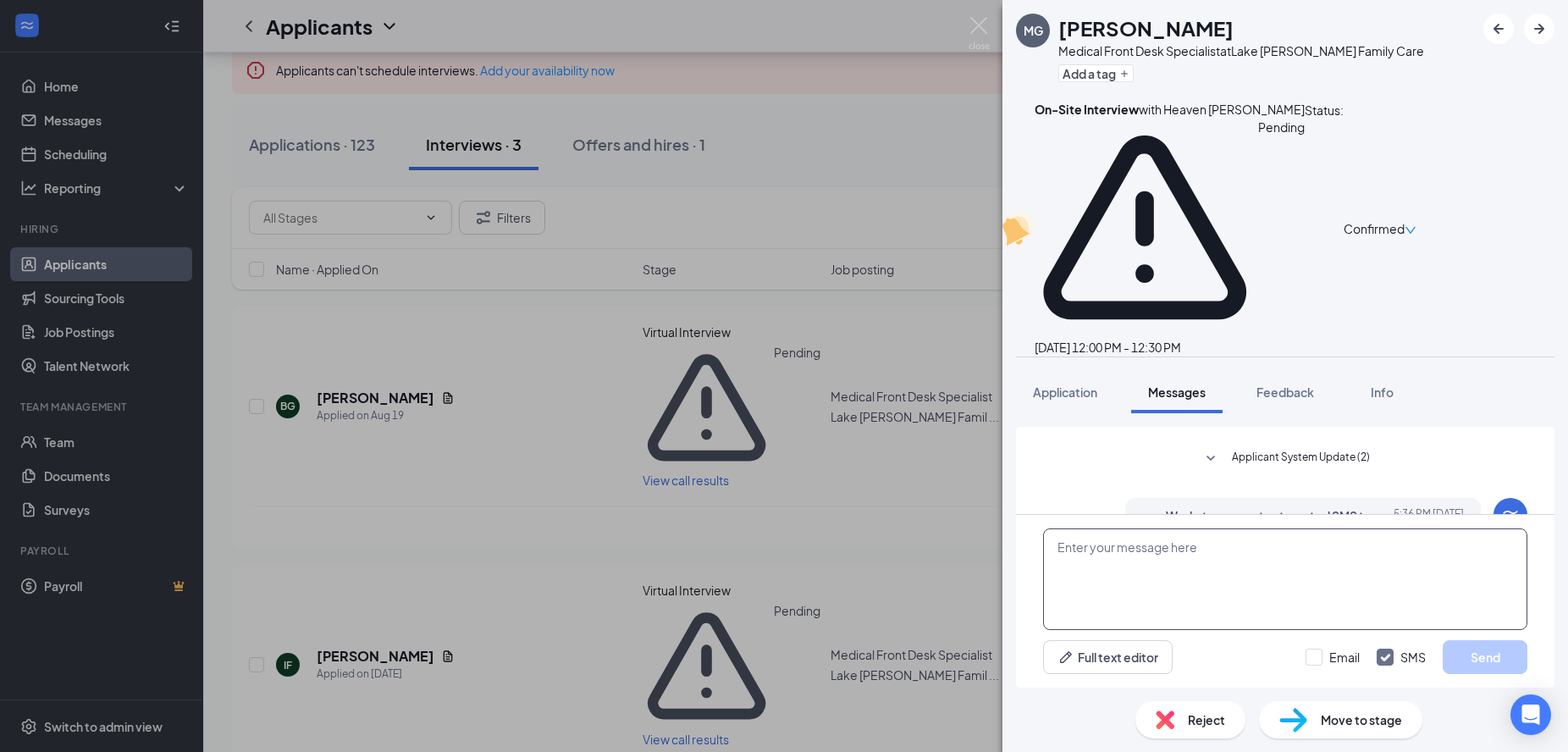
click at [1231, 595] on textarea at bounding box center [1285, 579] width 485 height 101
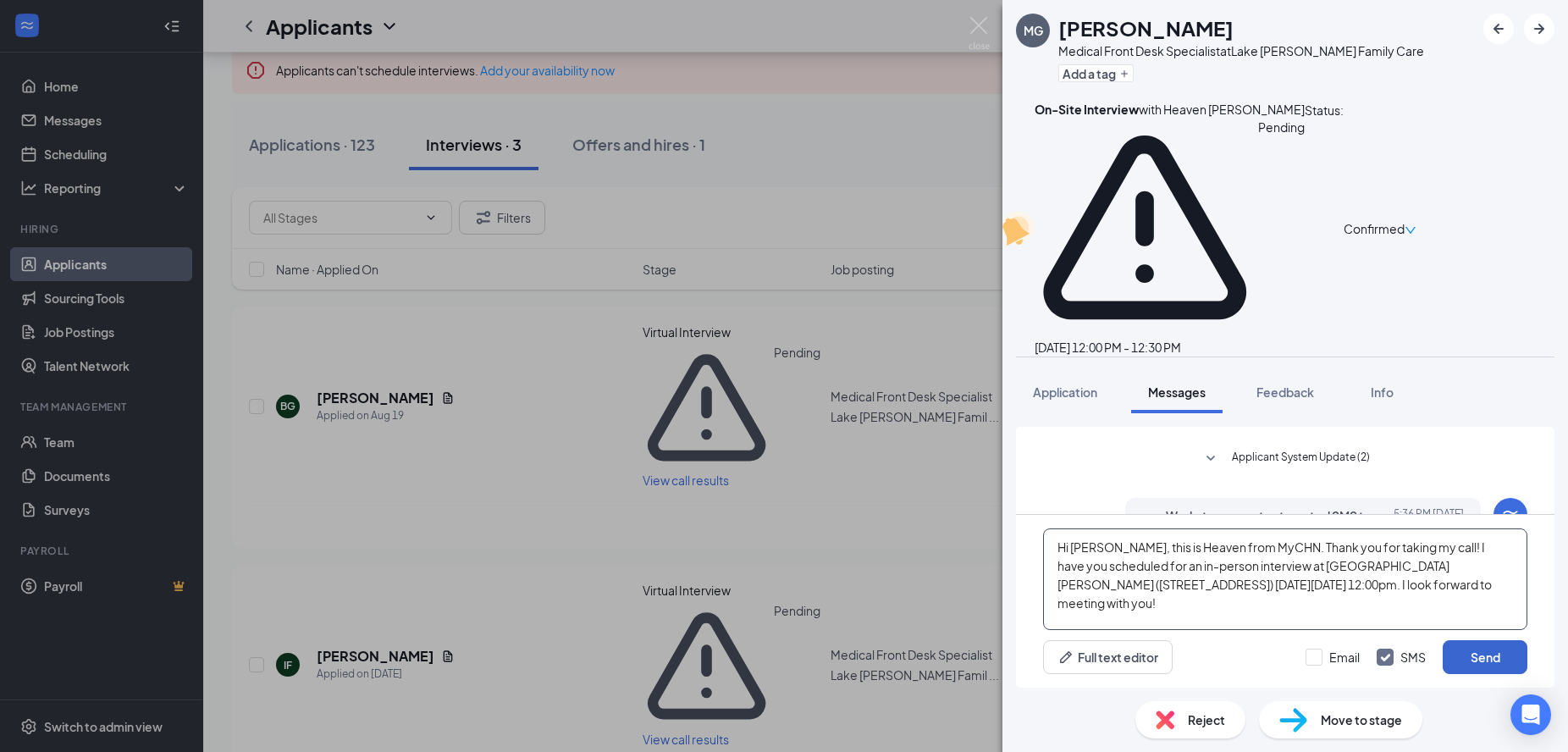
type textarea "Hi [PERSON_NAME], this is Heaven from MyCHN. Thank you for taking my call! I ha…"
click at [1491, 651] on button "Send" at bounding box center [1484, 657] width 85 height 33
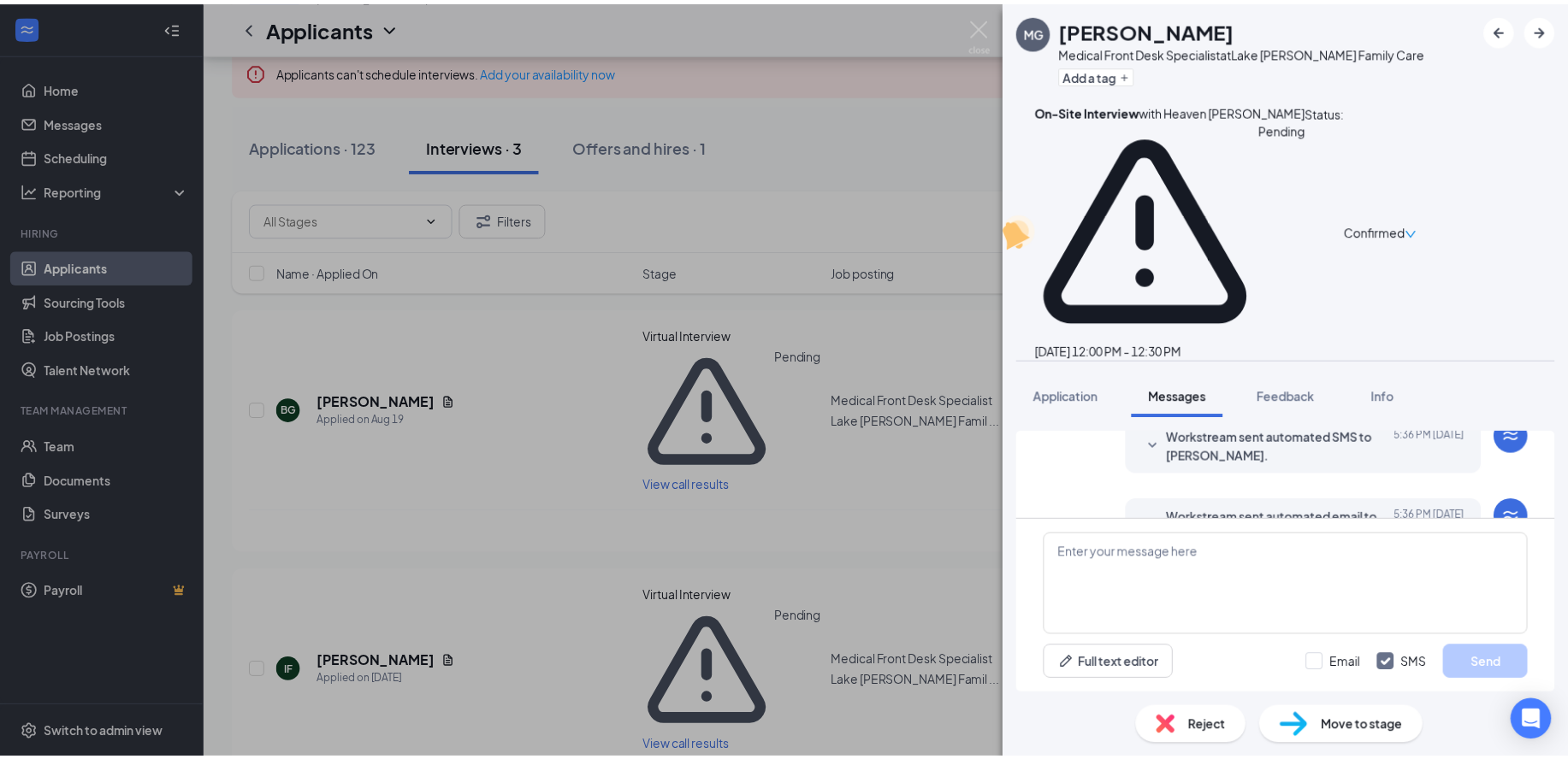
scroll to position [673, 0]
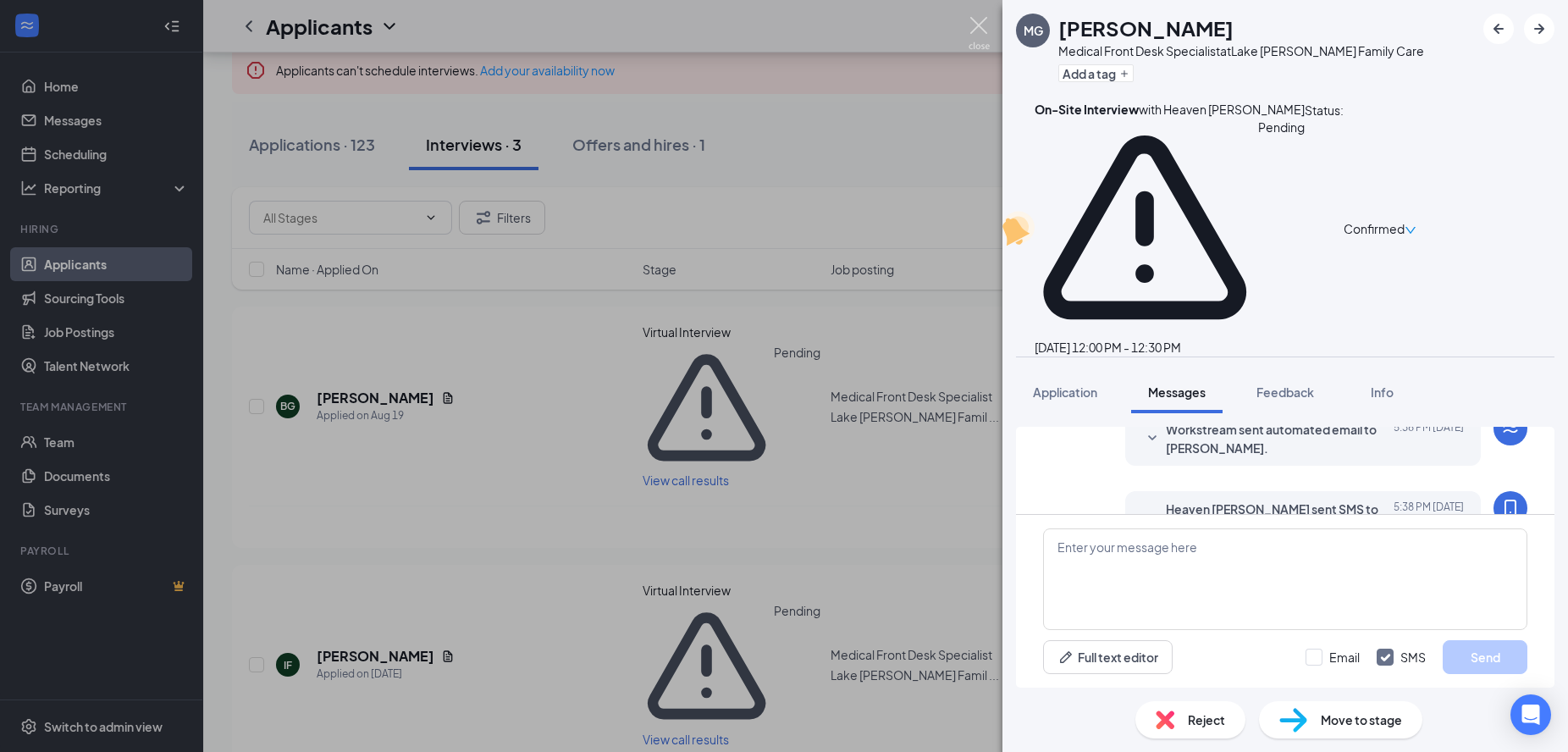
click at [978, 26] on img at bounding box center [979, 33] width 21 height 33
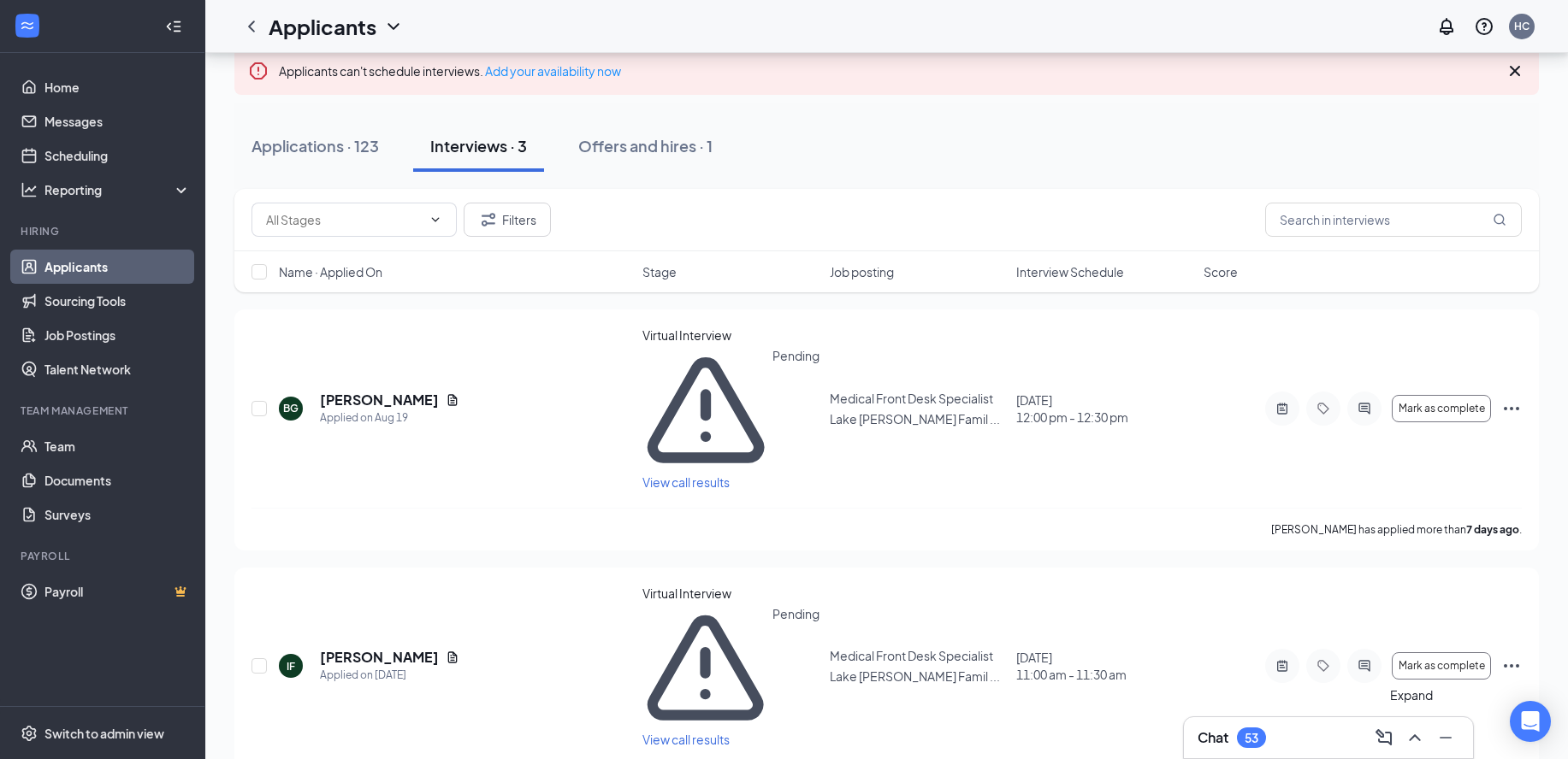
click at [1406, 741] on icon "ChevronUp" at bounding box center [1414, 737] width 20 height 20
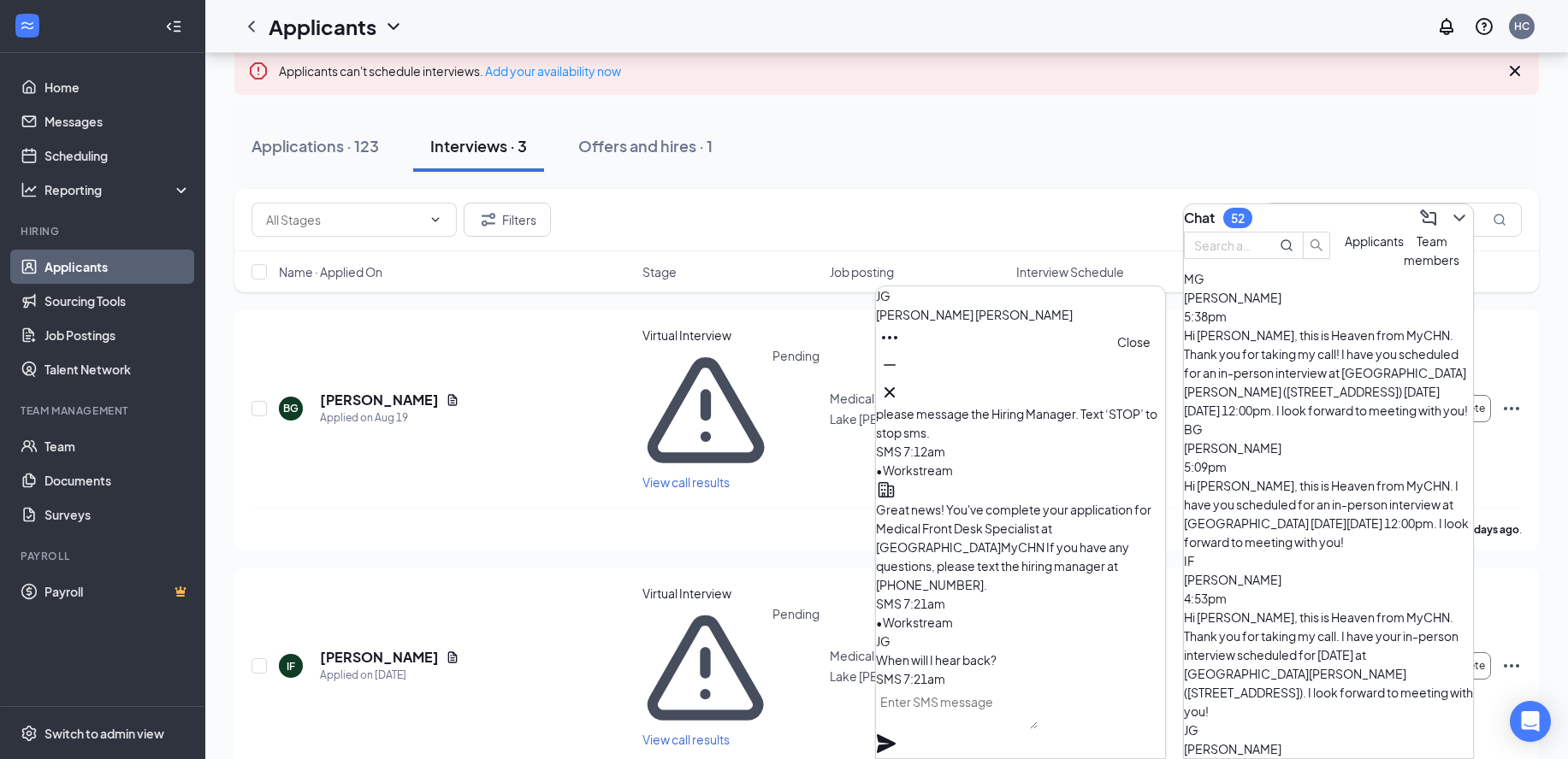
click at [894, 387] on icon "Cross" at bounding box center [890, 392] width 11 height 11
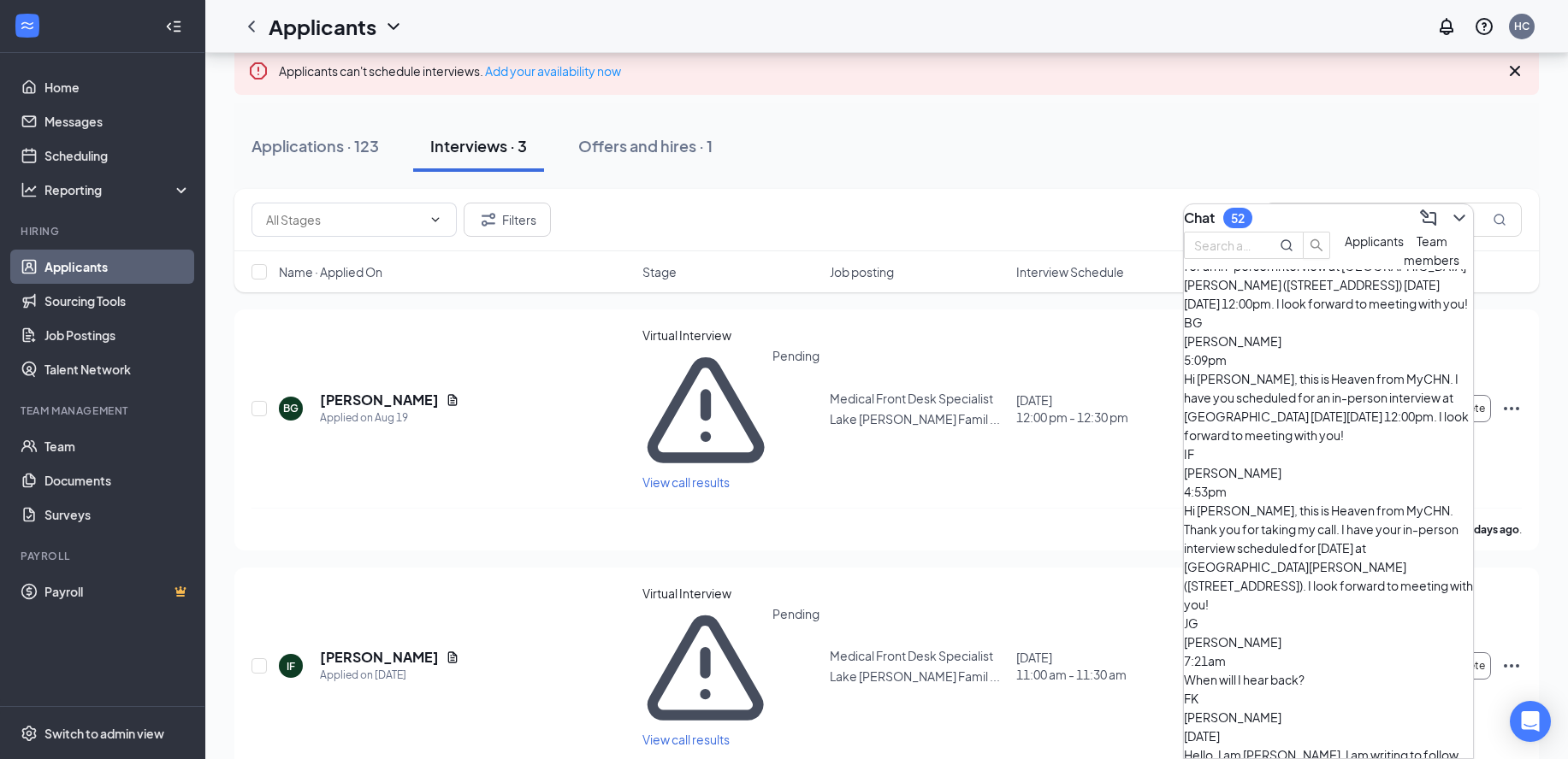
scroll to position [214, 0]
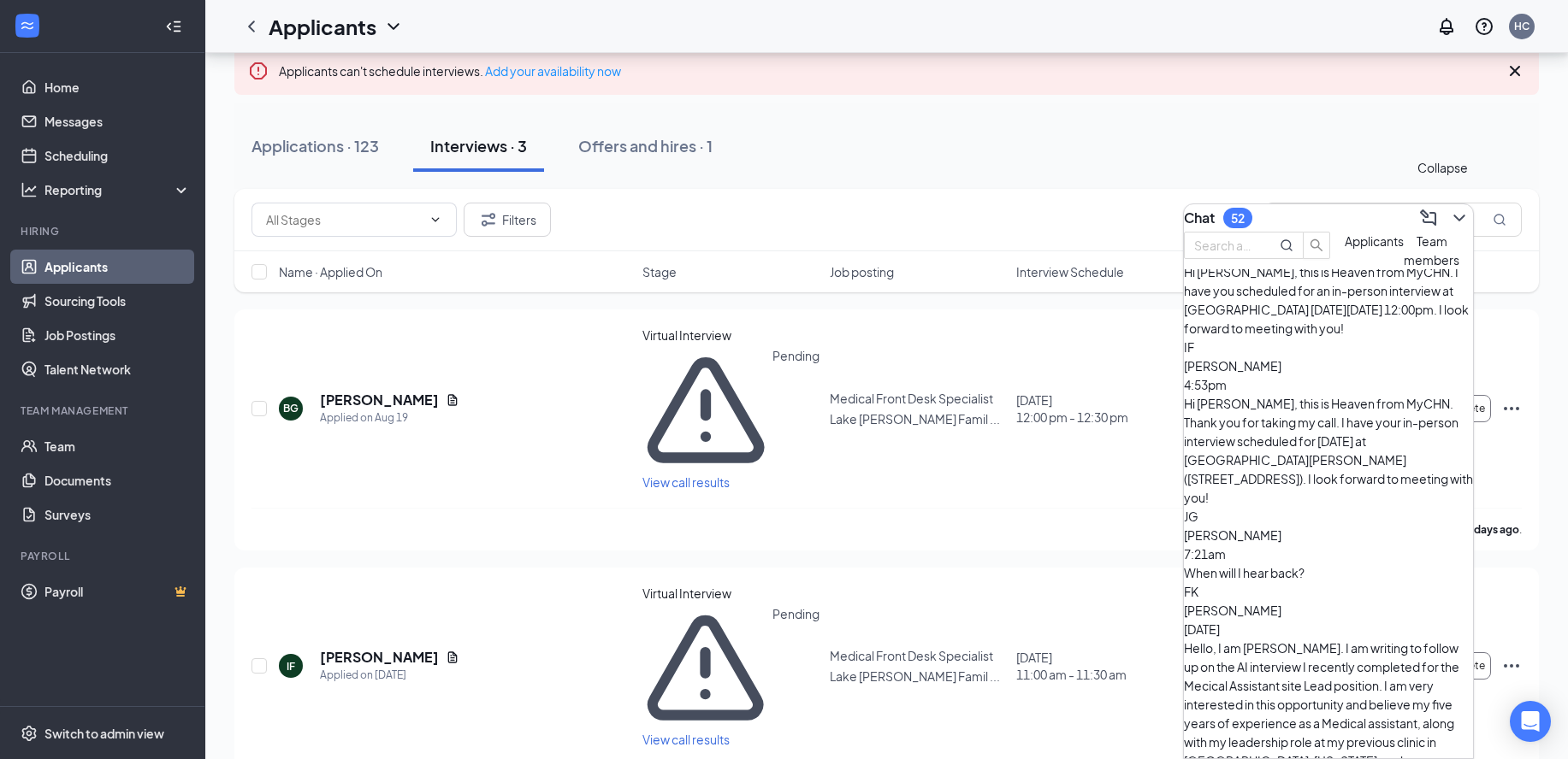
click at [1453, 215] on icon "ChevronDown" at bounding box center [1459, 218] width 12 height 7
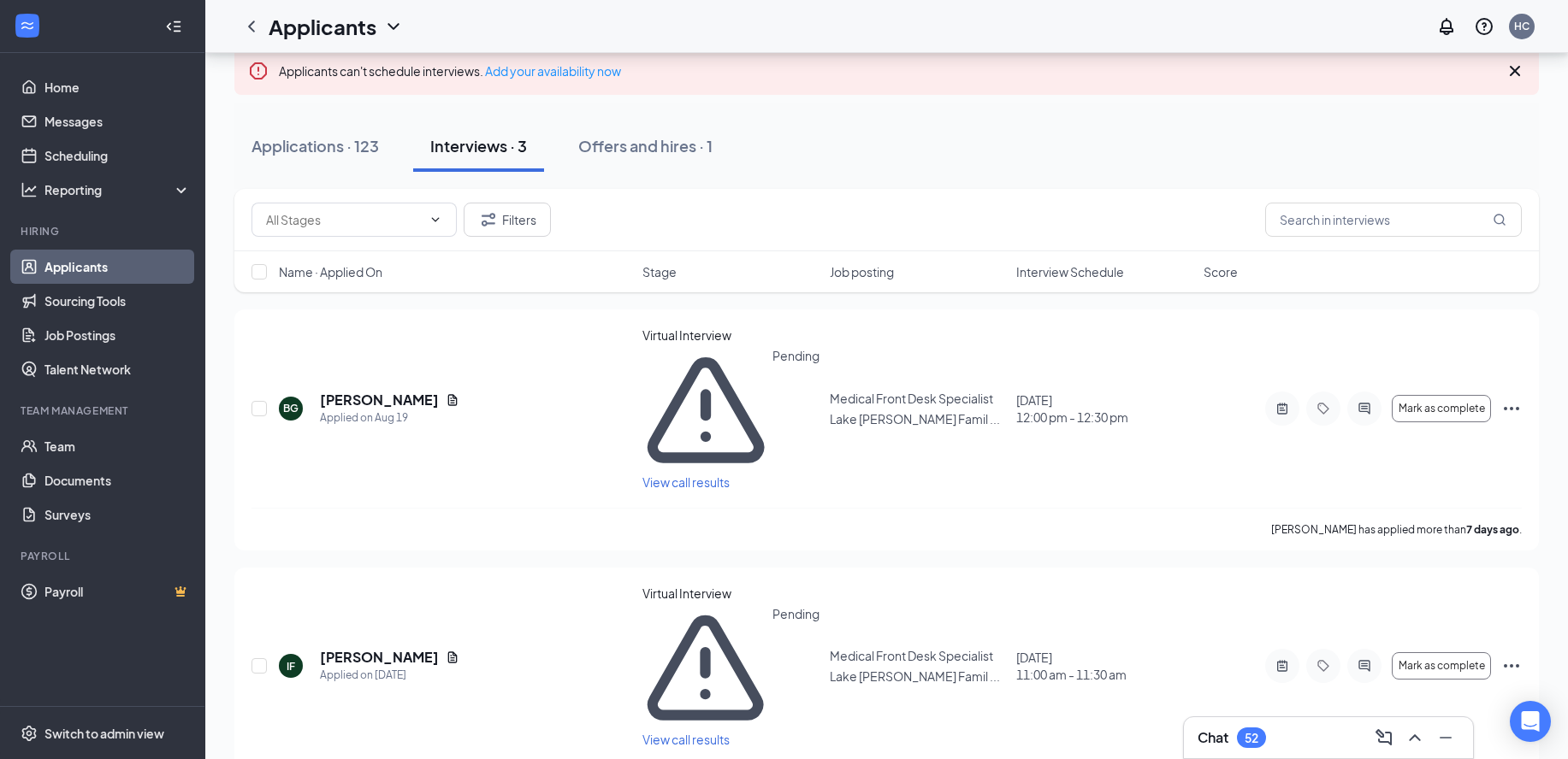
scroll to position [0, 0]
click at [358, 144] on div "Applications · 123" at bounding box center [315, 145] width 127 height 21
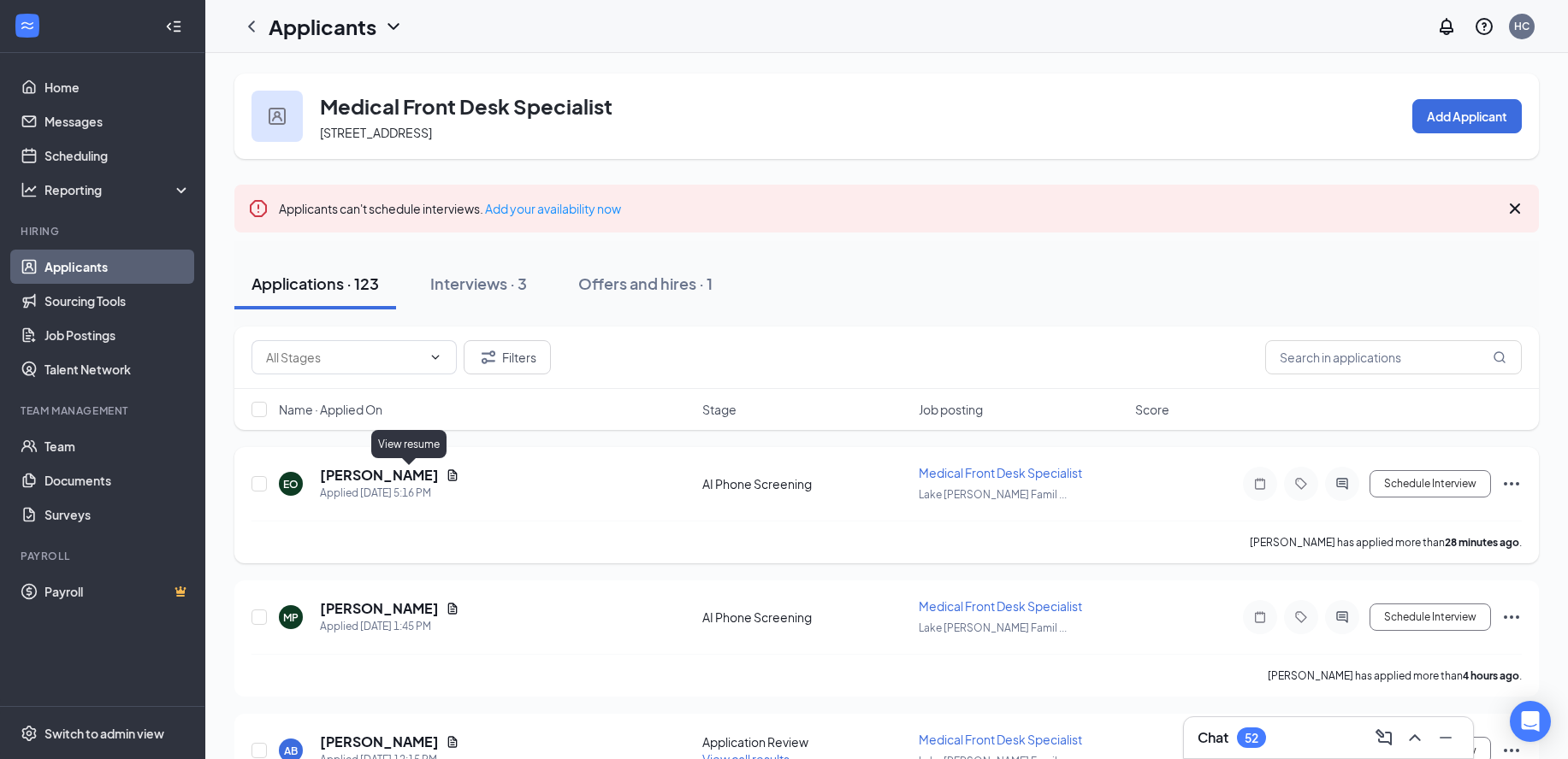
click at [448, 474] on icon "Document" at bounding box center [453, 475] width 10 height 12
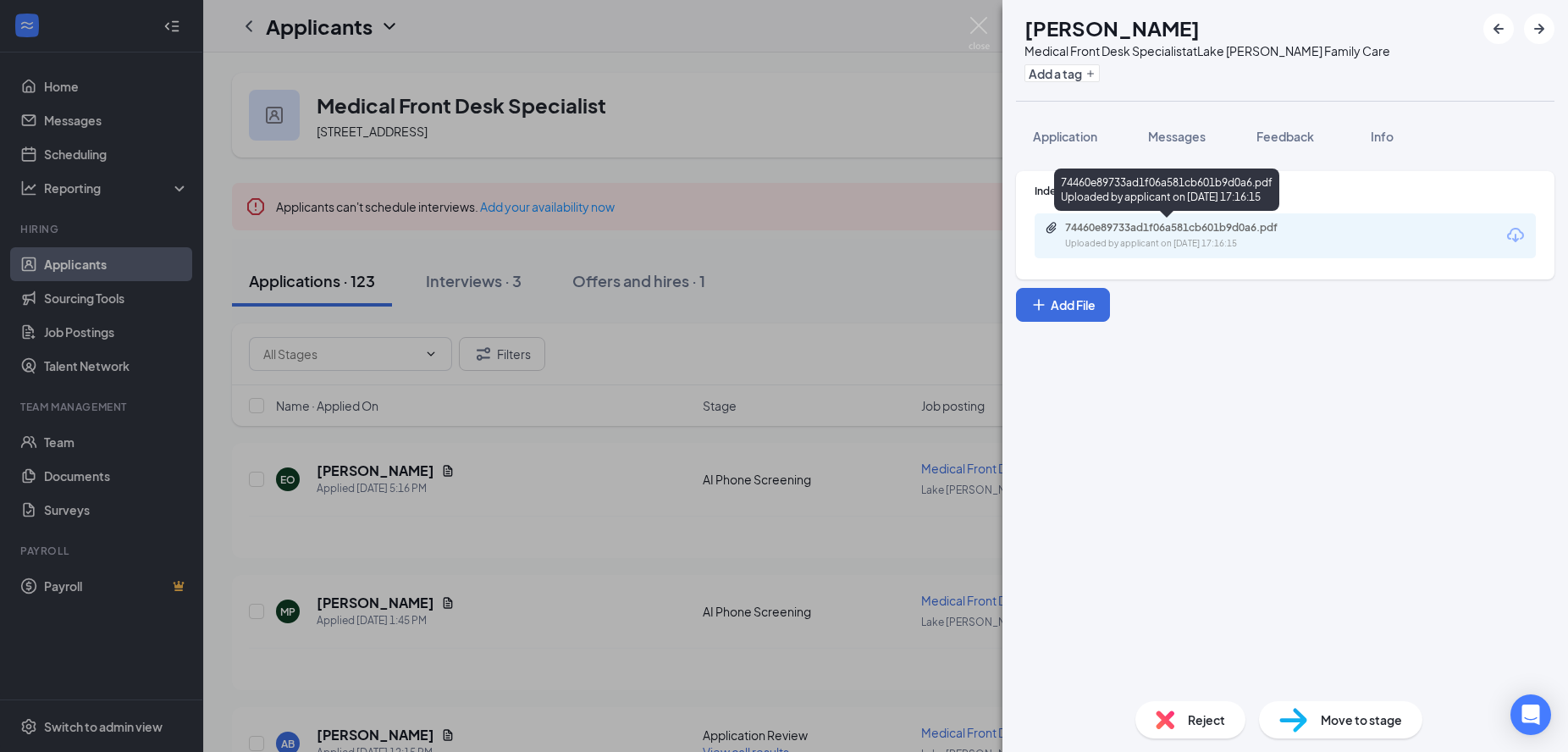
click at [1260, 235] on div "74460e89733ad1f06a581cb601b9d0a6.pdf Uploaded by applicant on Aug 26, 2025 at 1…" at bounding box center [1182, 236] width 275 height 30
click at [965, 26] on div "EO Elissia Ortiz Medical Front Desk Specialist at Lake Jackson Family Care Add …" at bounding box center [784, 376] width 1568 height 752
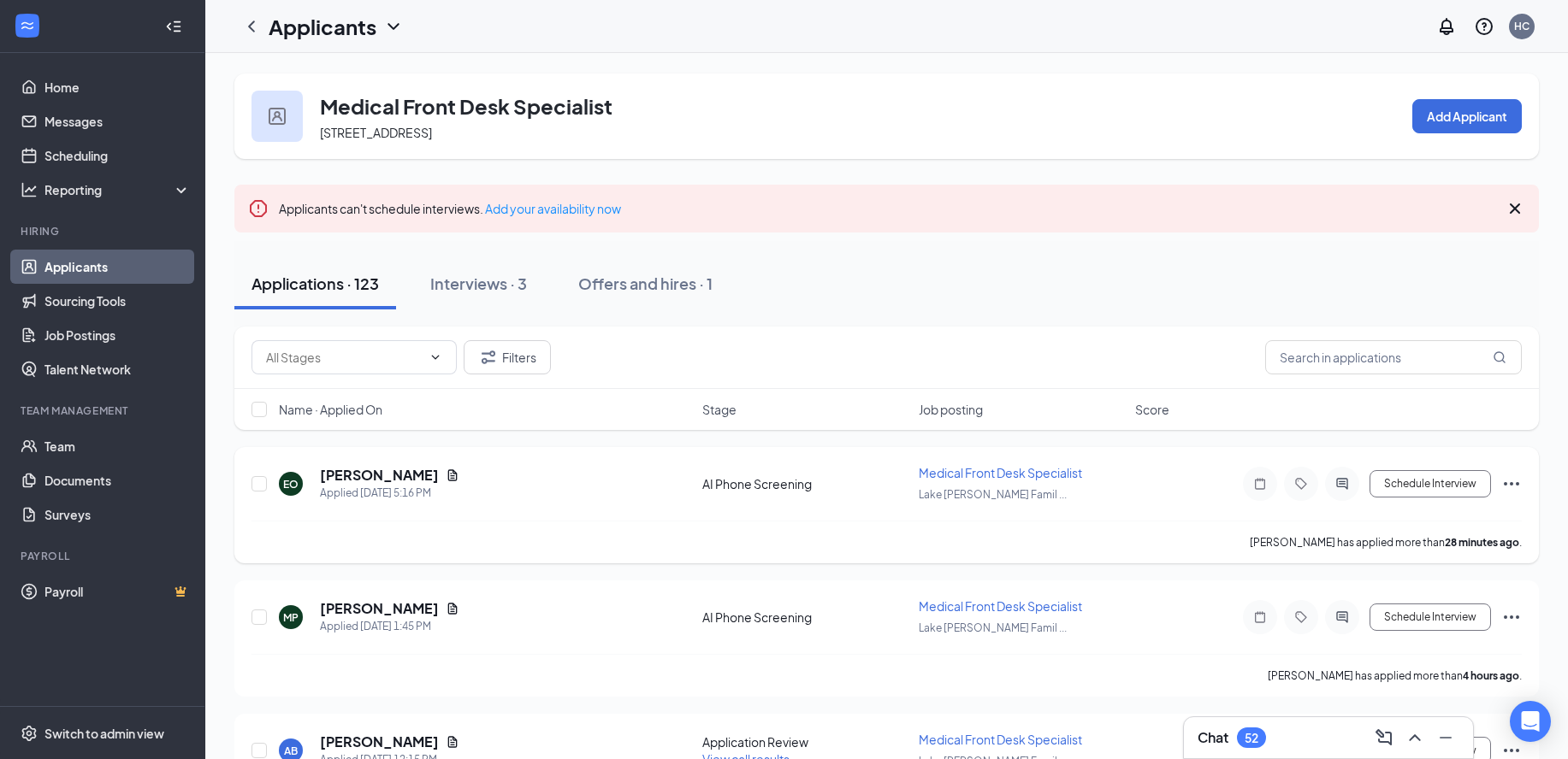
scroll to position [107, 0]
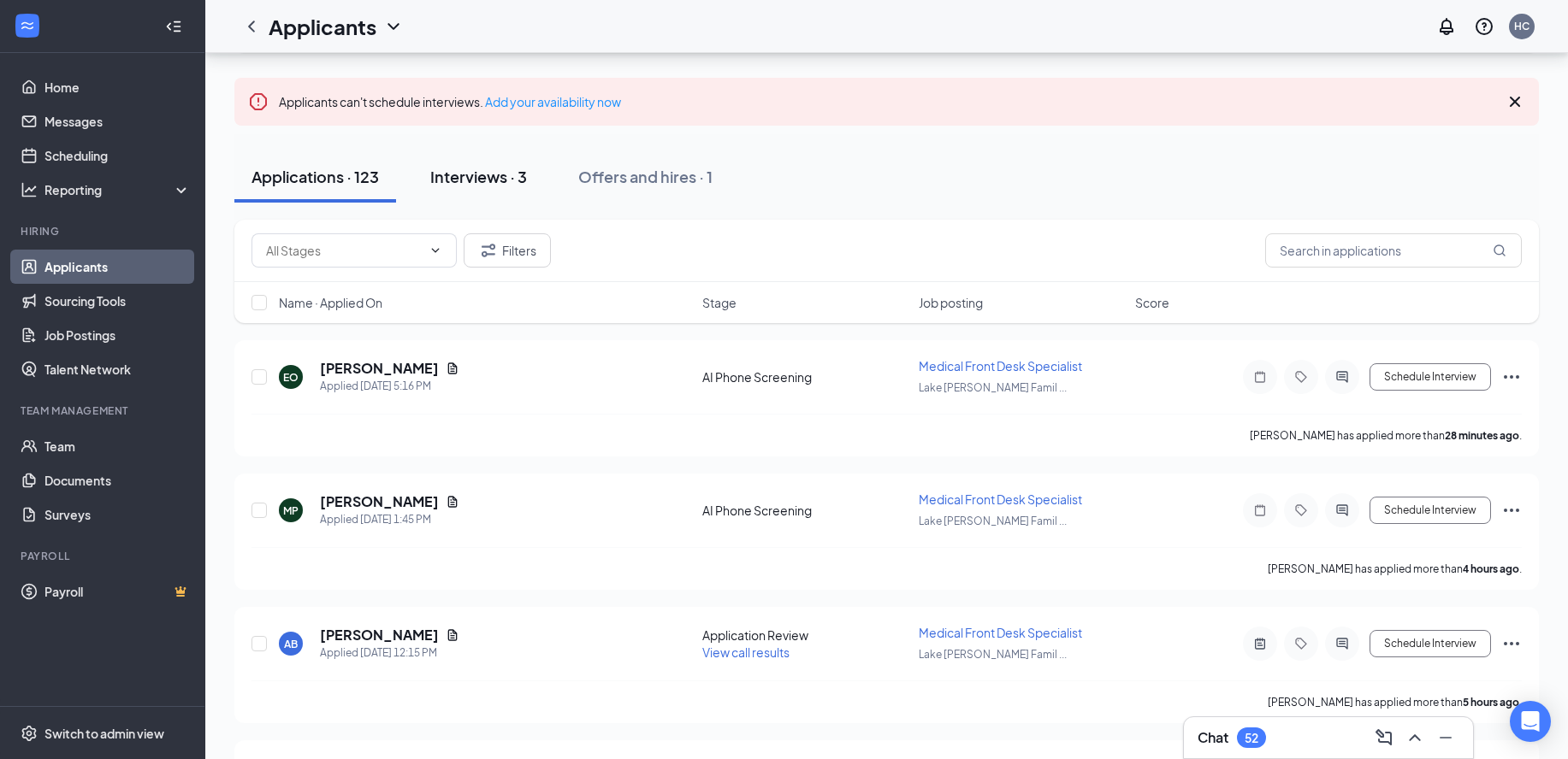
click at [511, 177] on div "Interviews · 3" at bounding box center [478, 176] width 96 height 21
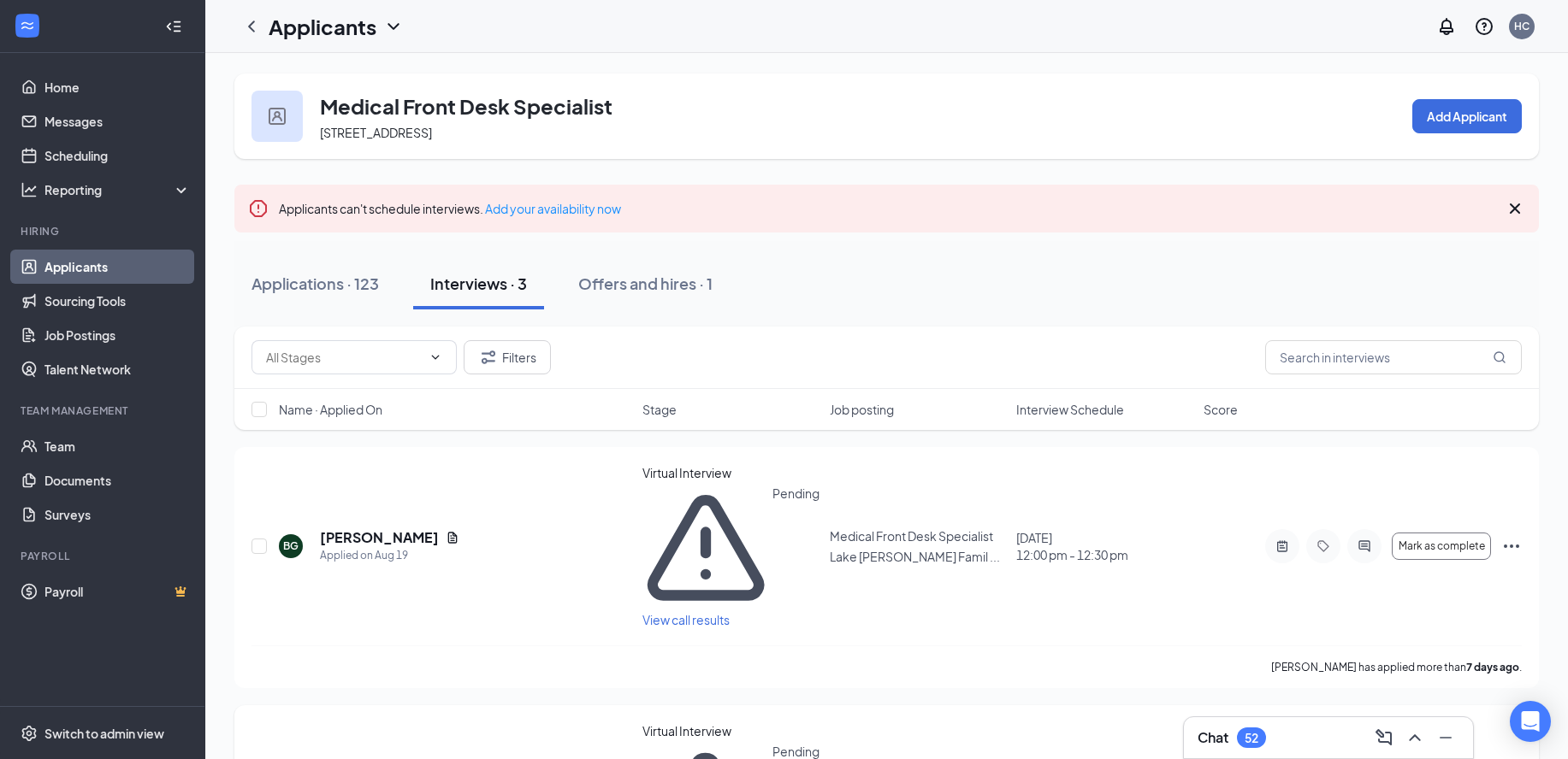
scroll to position [138, 0]
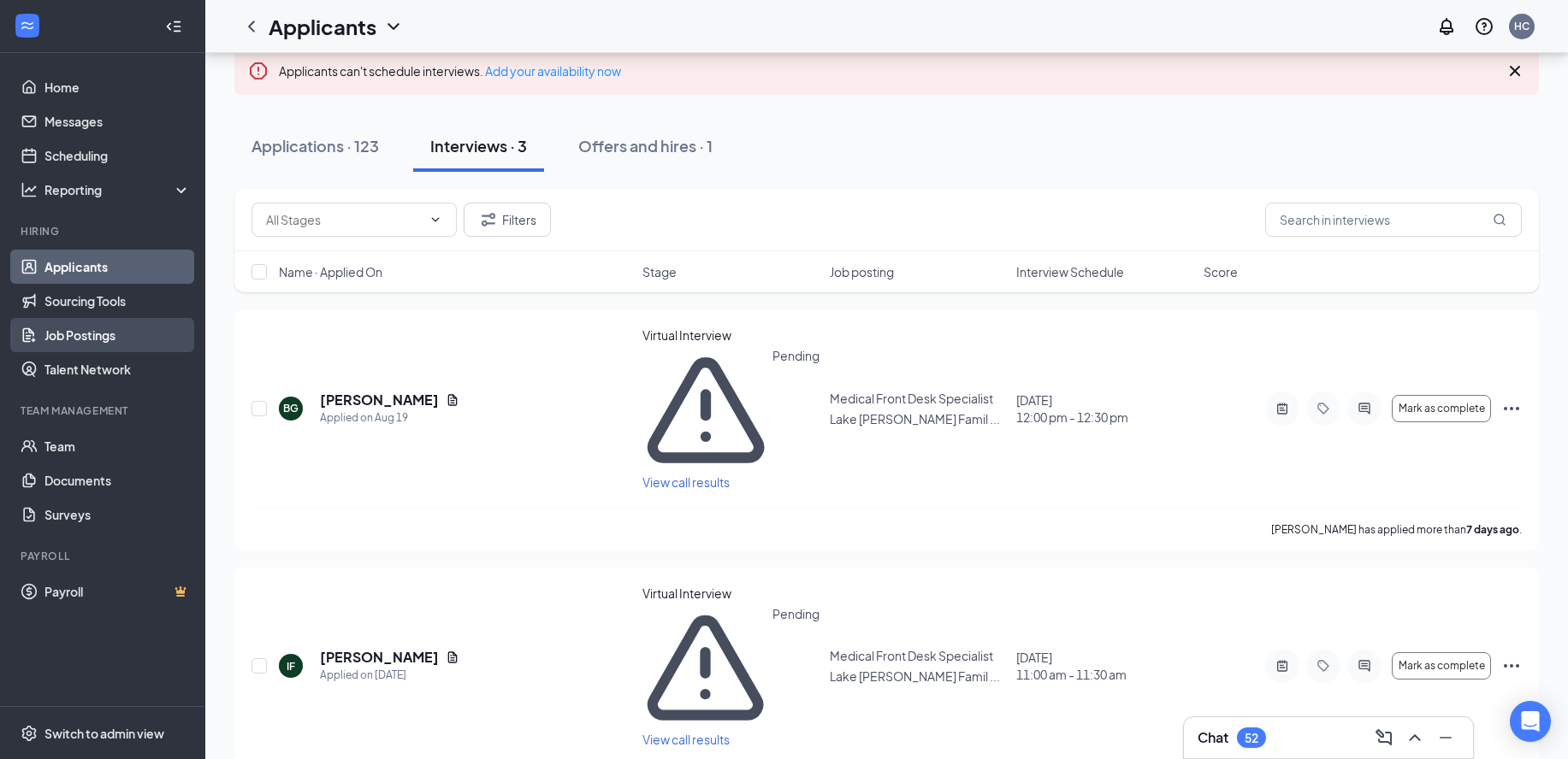
click at [104, 328] on link "Job Postings" at bounding box center [118, 334] width 146 height 34
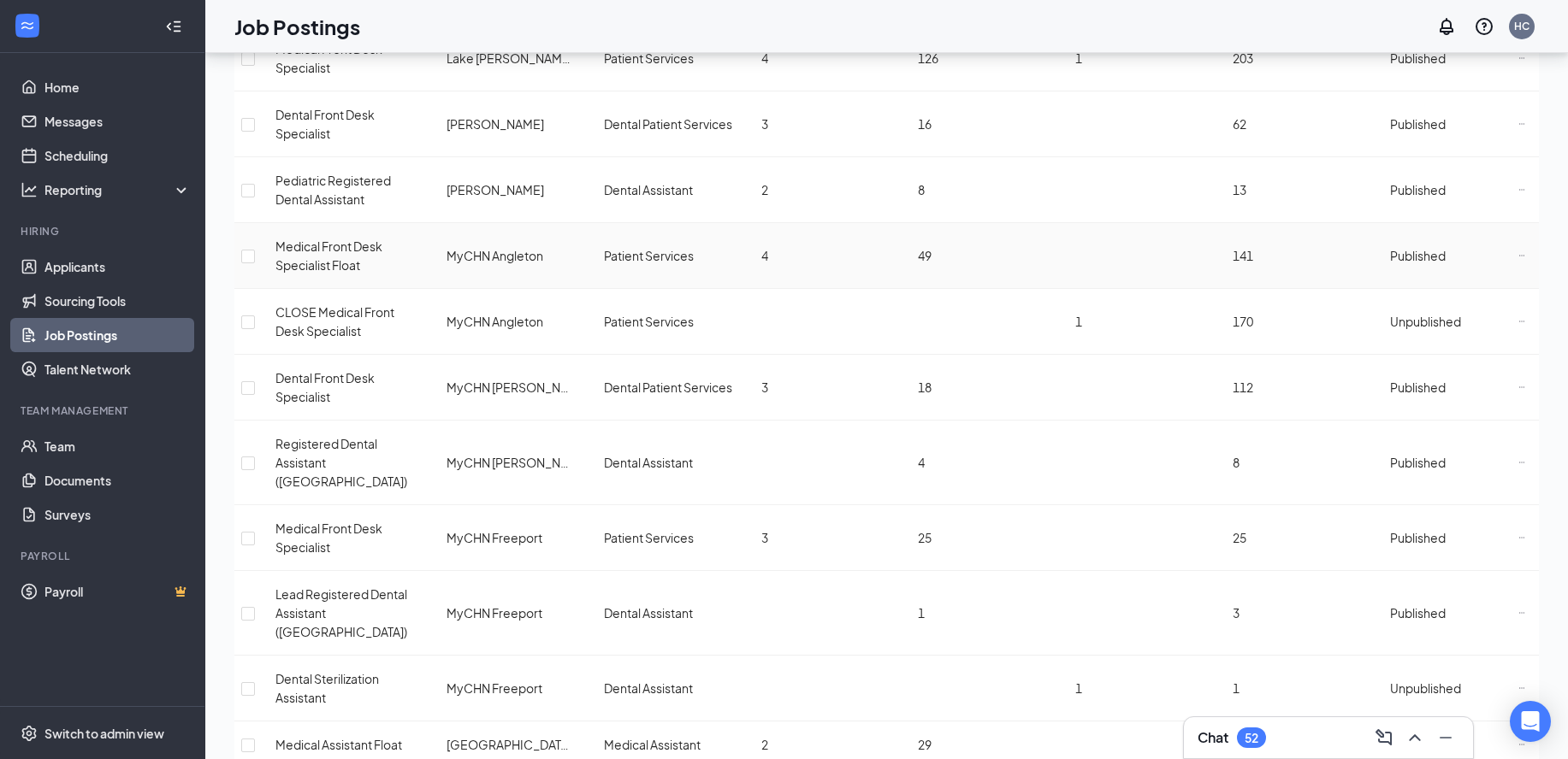
scroll to position [428, 0]
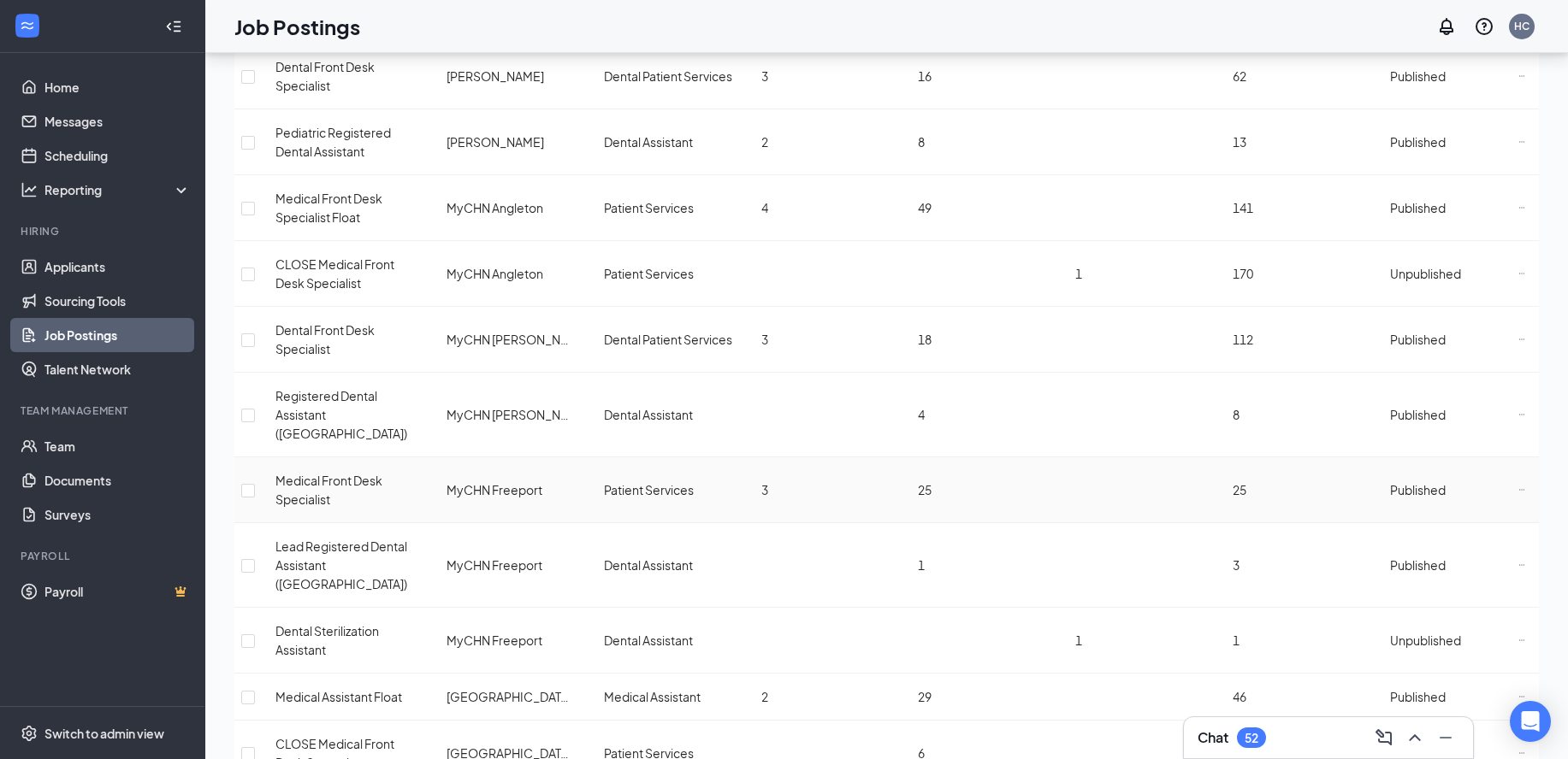
click at [340, 473] on span "Medical Front Desk Specialist" at bounding box center [329, 489] width 107 height 34
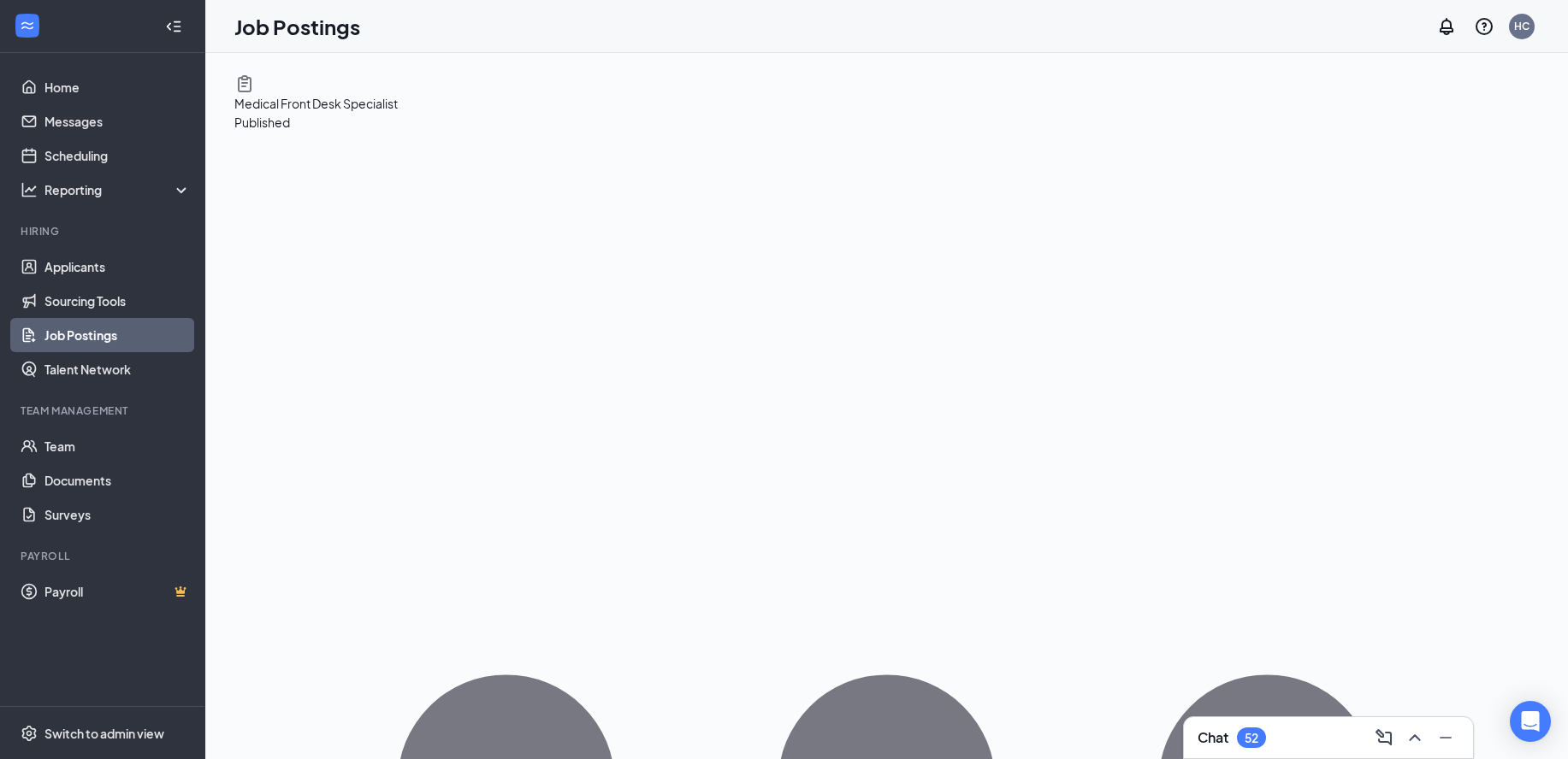
click at [1501, 99] on div "Medical Front Desk Specialist Published" at bounding box center [886, 765] width 1304 height 1341
click at [1341, 223] on span "View applicants" at bounding box center [1318, 216] width 88 height 15
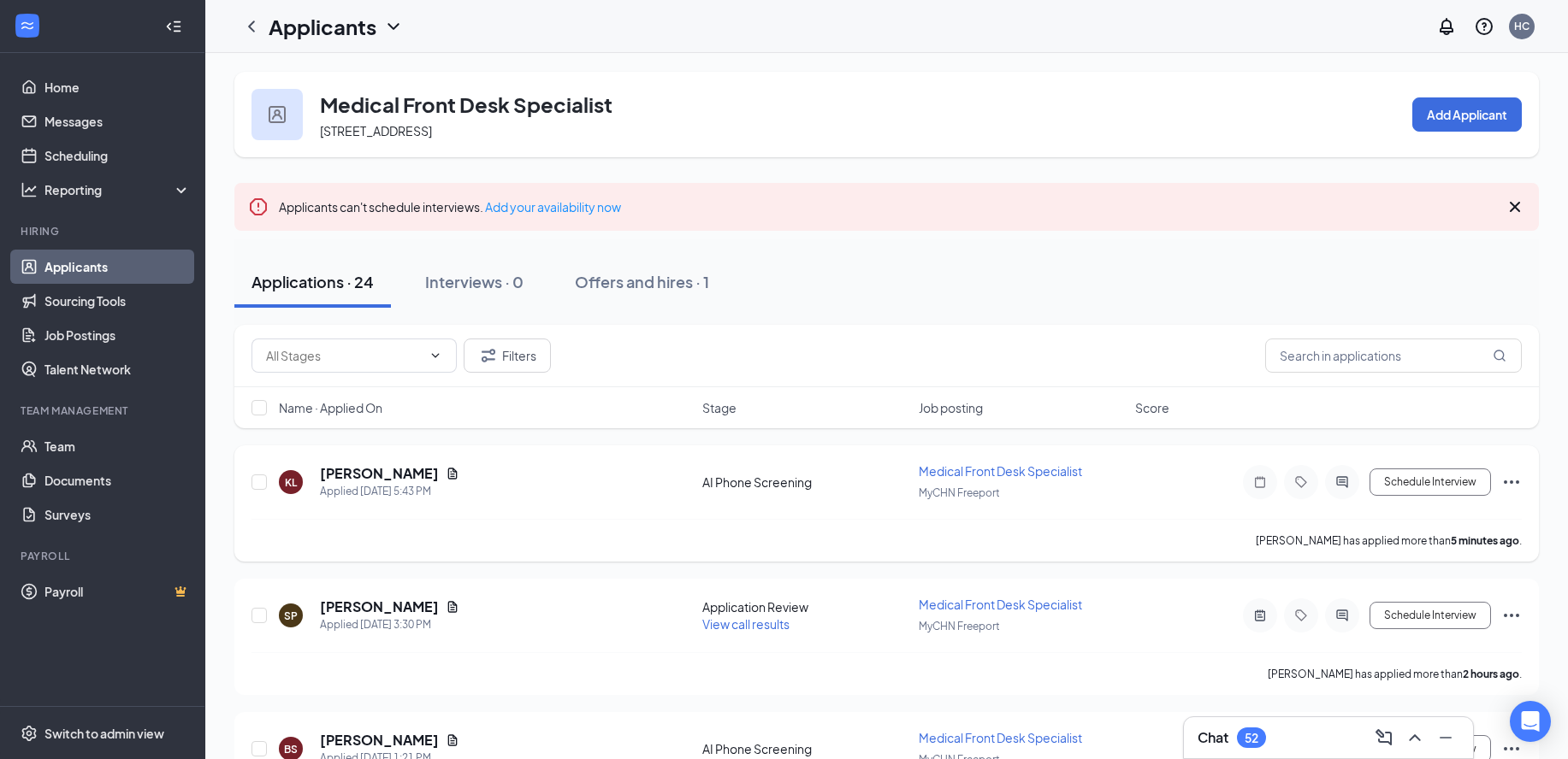
scroll to position [107, 0]
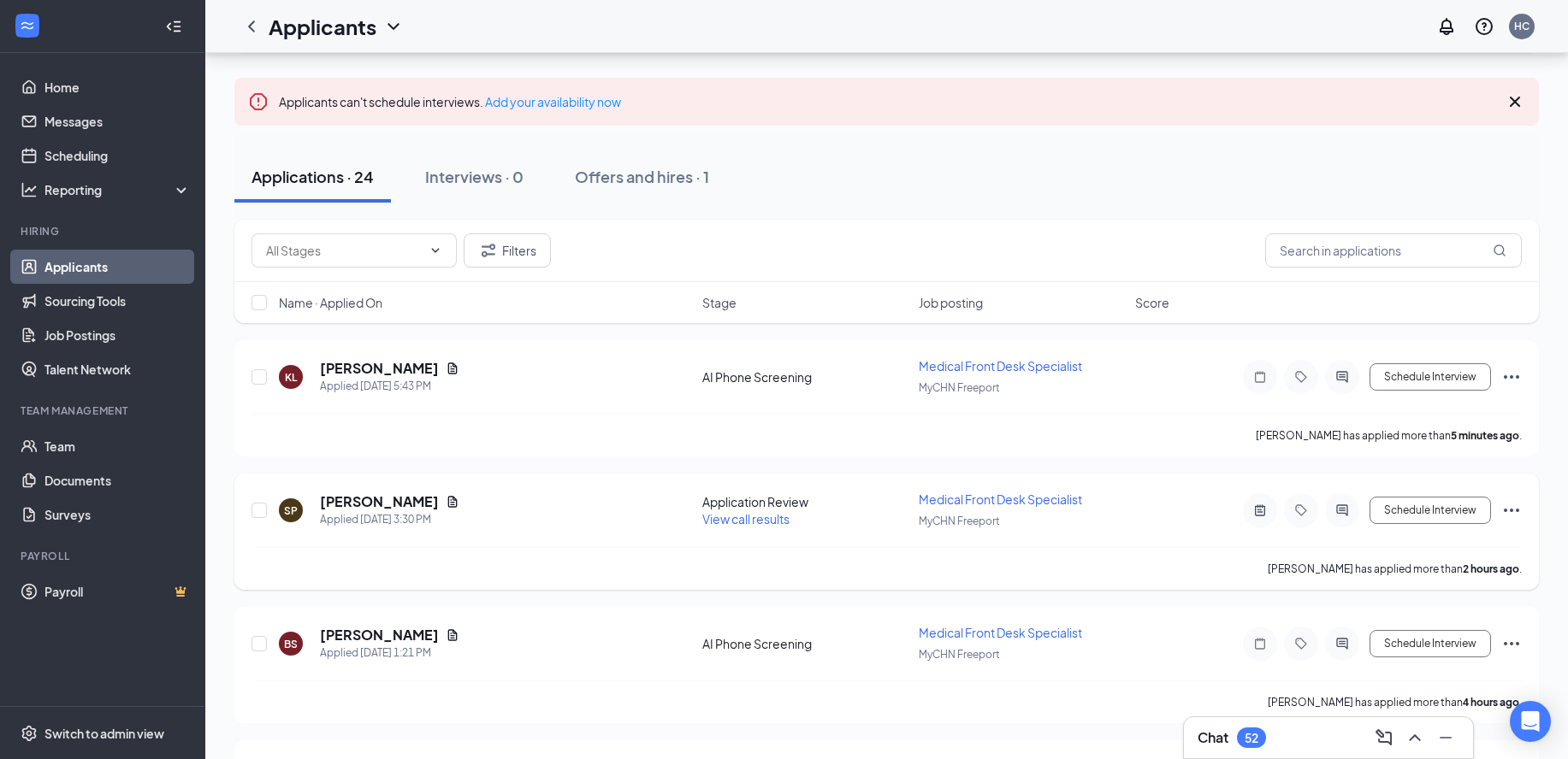
click at [751, 525] on span "View call results" at bounding box center [746, 519] width 88 height 15
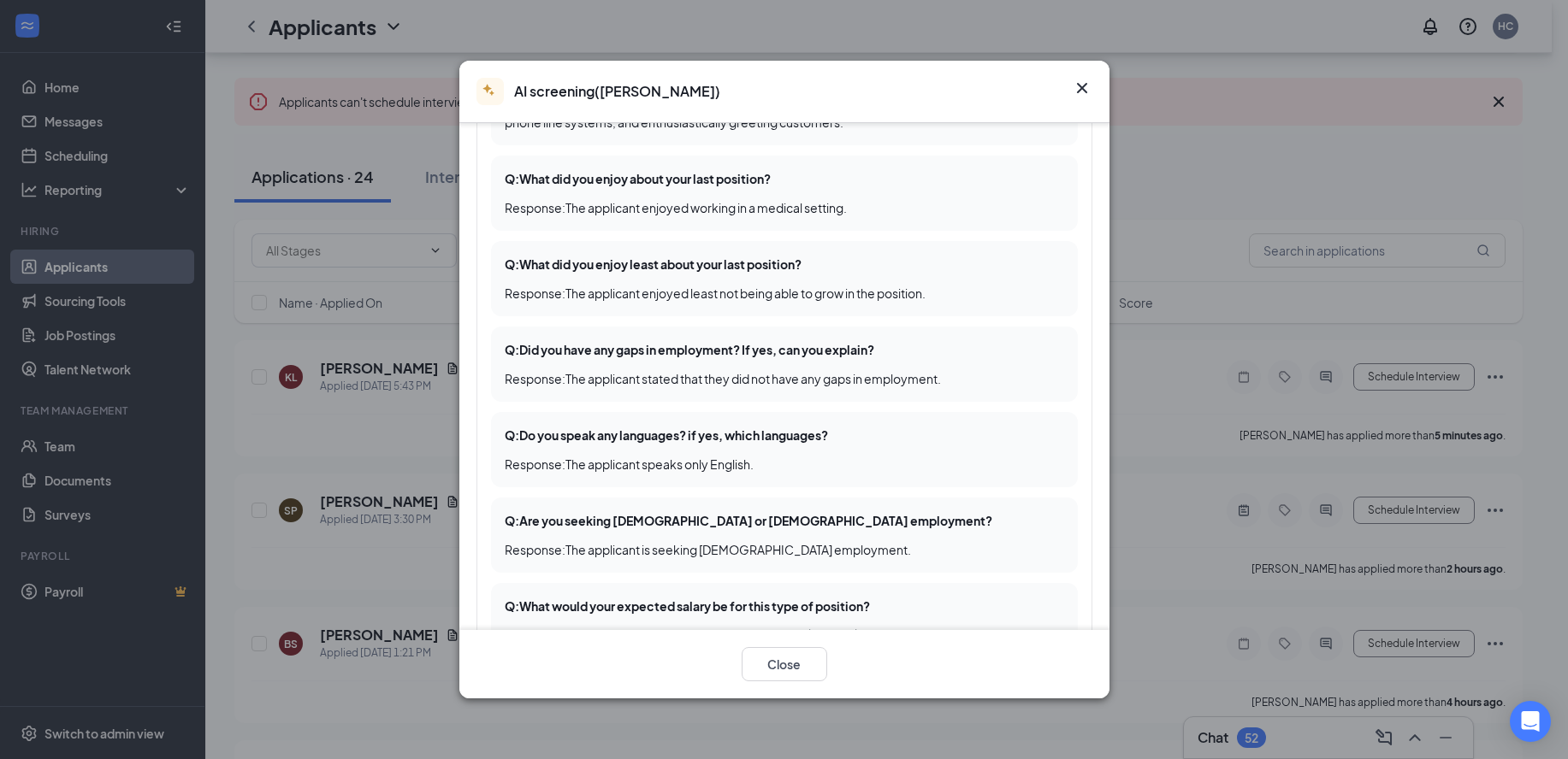
scroll to position [535, 0]
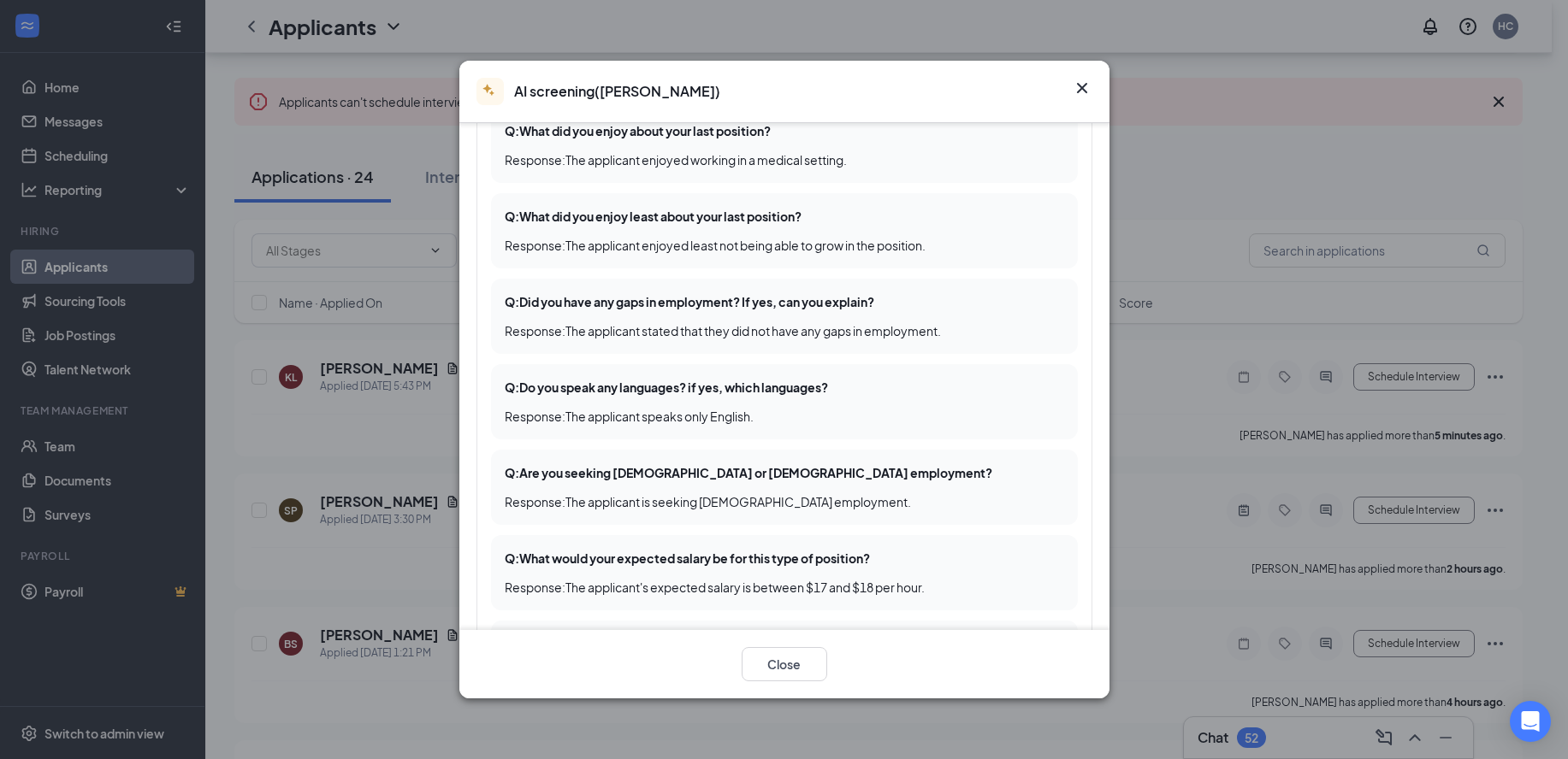
click at [1073, 75] on div "AI screening ( Samantha Perez )" at bounding box center [784, 92] width 650 height 63
click at [1089, 91] on icon "Cross" at bounding box center [1081, 88] width 20 height 20
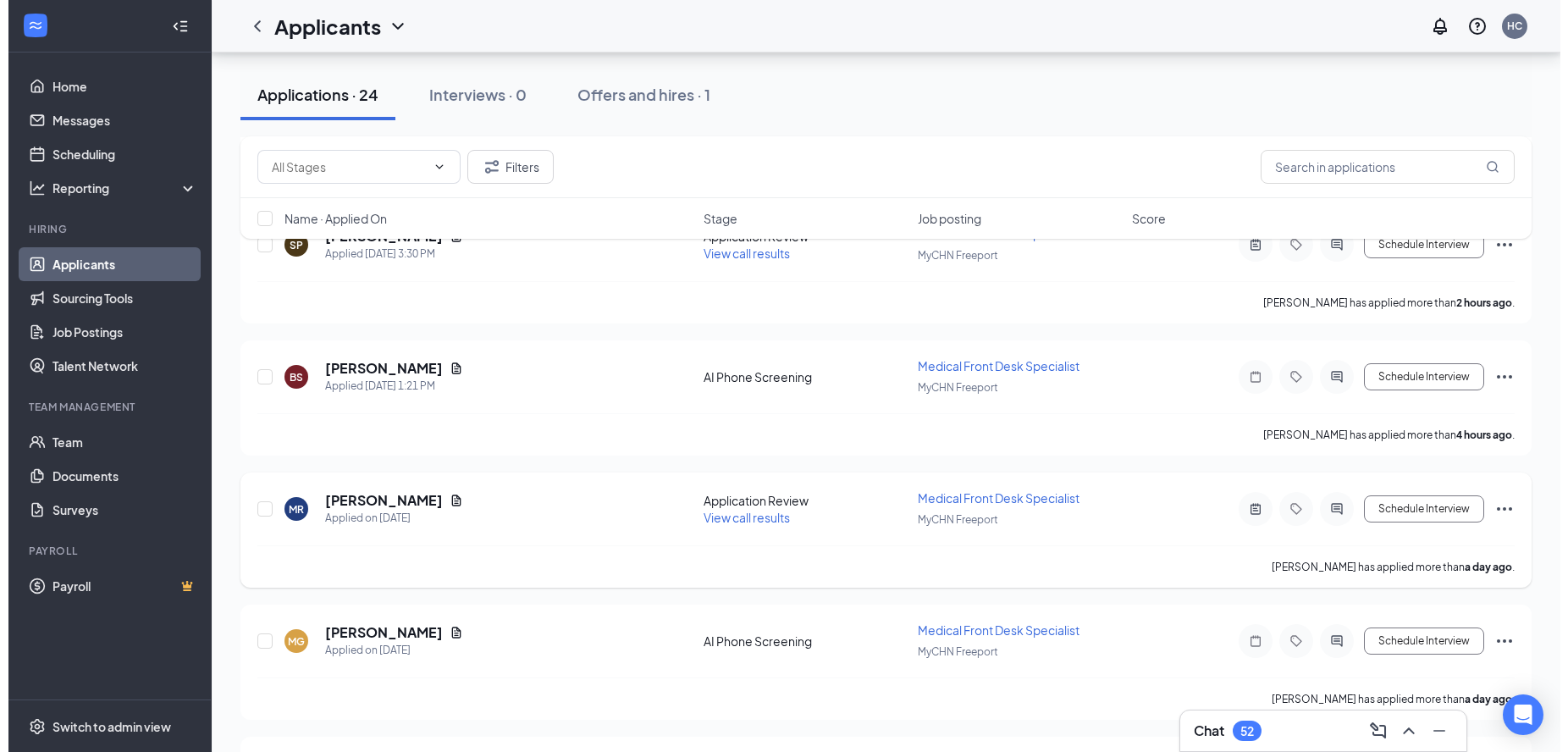
scroll to position [424, 0]
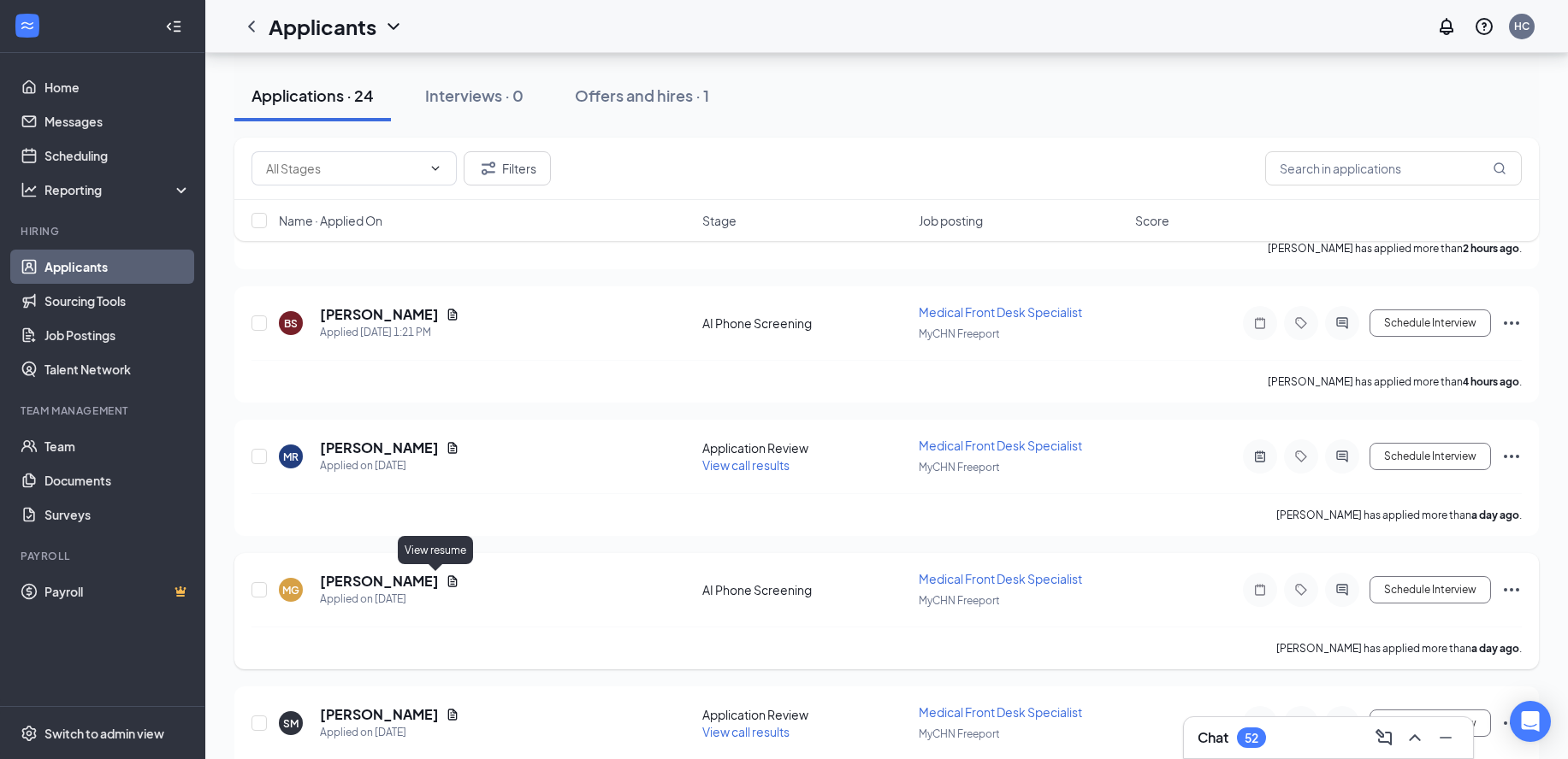
click at [448, 576] on icon "Document" at bounding box center [453, 581] width 10 height 12
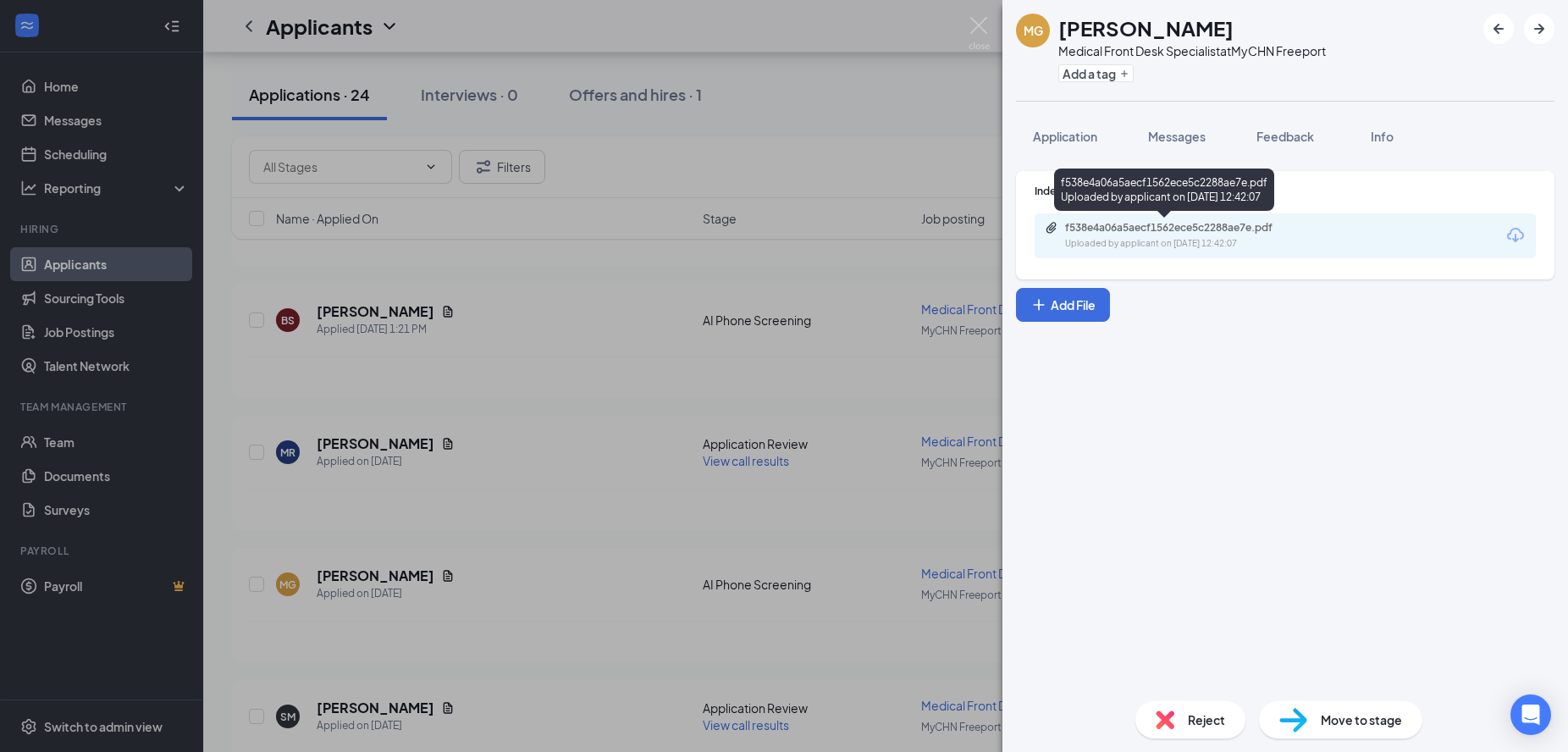
click at [1280, 229] on div "f538e4a06a5aecf1562ece5c2288ae7e.pdf" at bounding box center [1183, 228] width 237 height 13
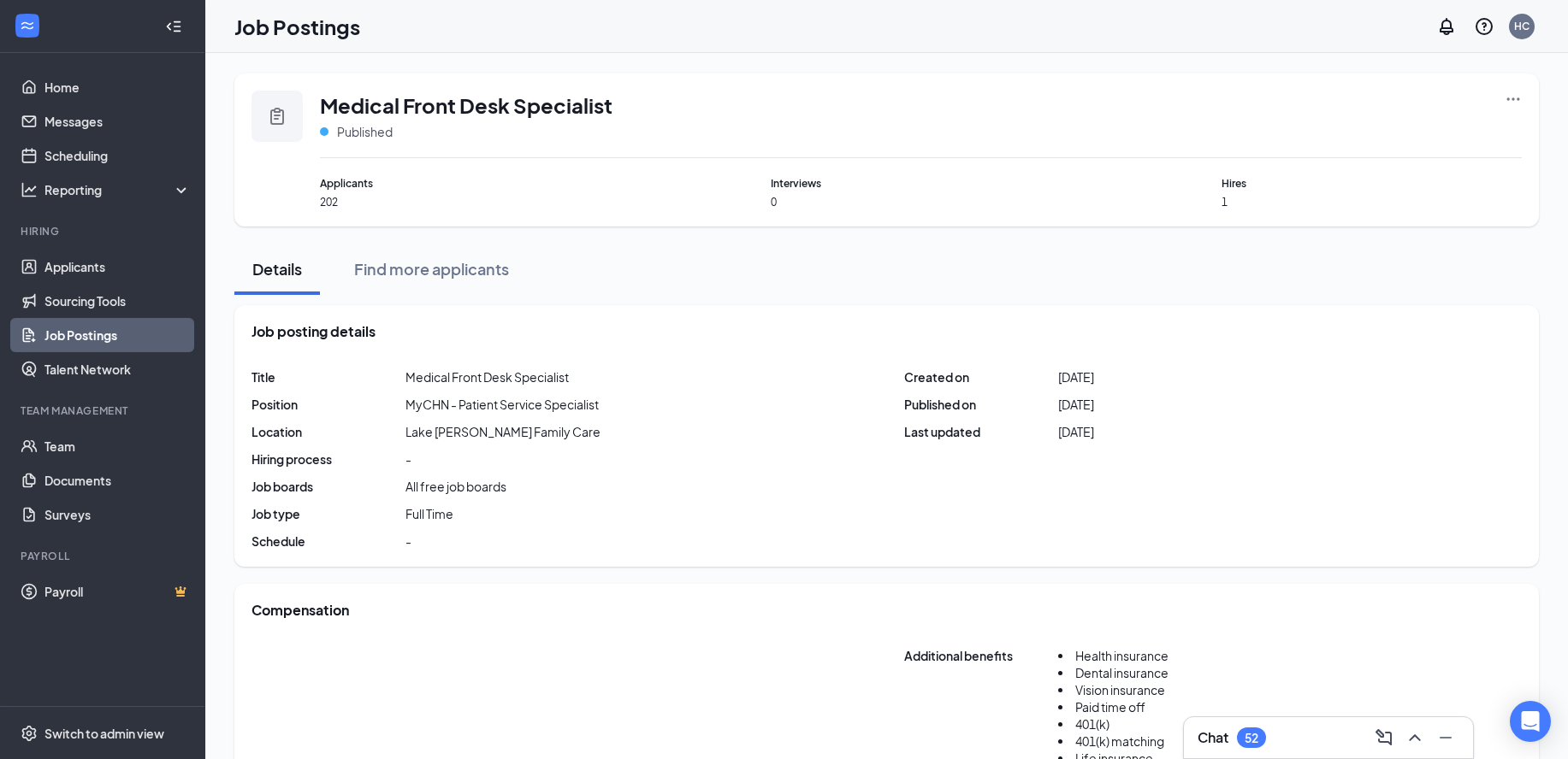
click at [1509, 95] on icon "Ellipses" at bounding box center [1513, 99] width 17 height 17
click at [74, 330] on link "Job Postings" at bounding box center [118, 334] width 146 height 34
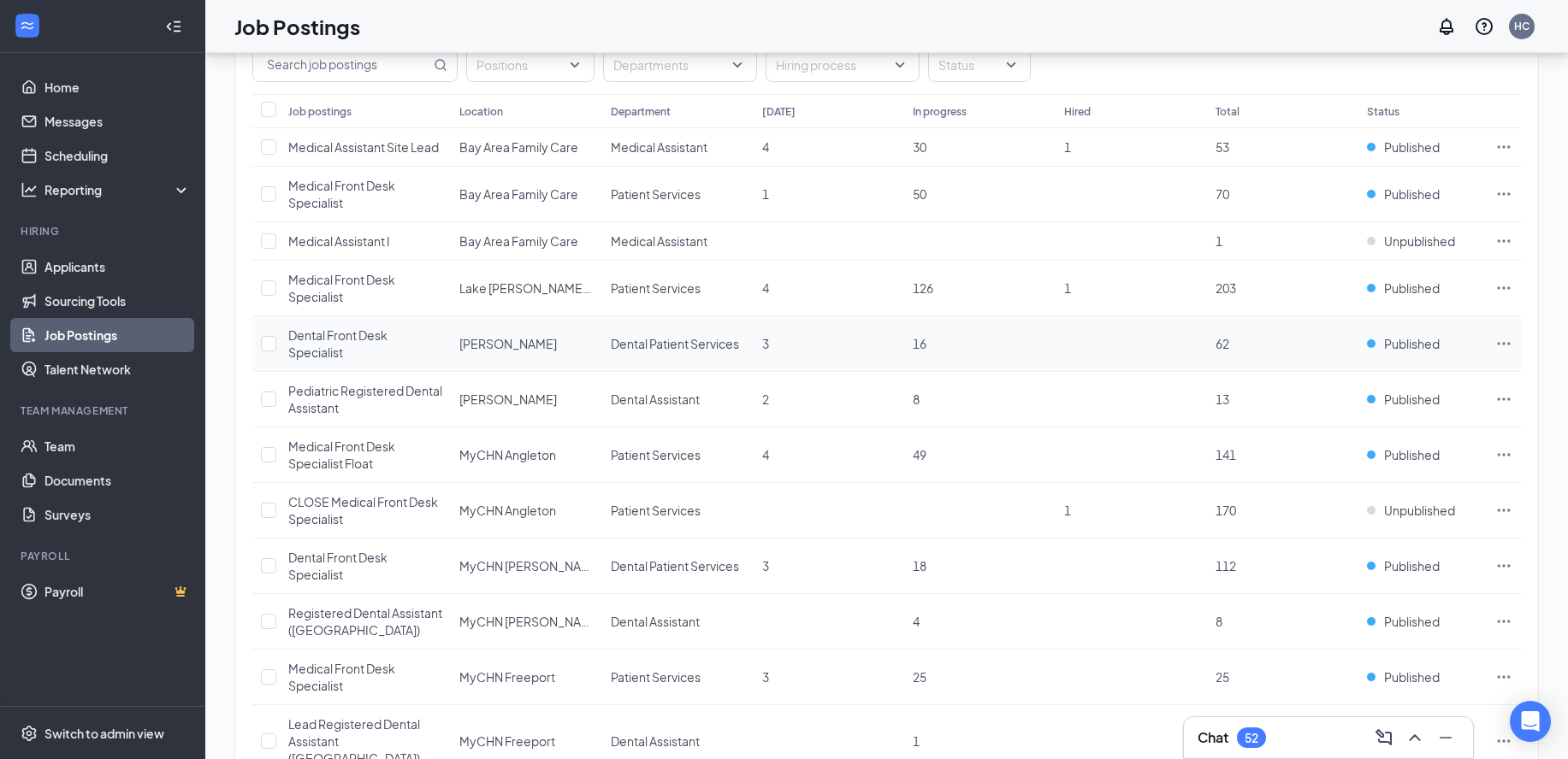
scroll to position [214, 0]
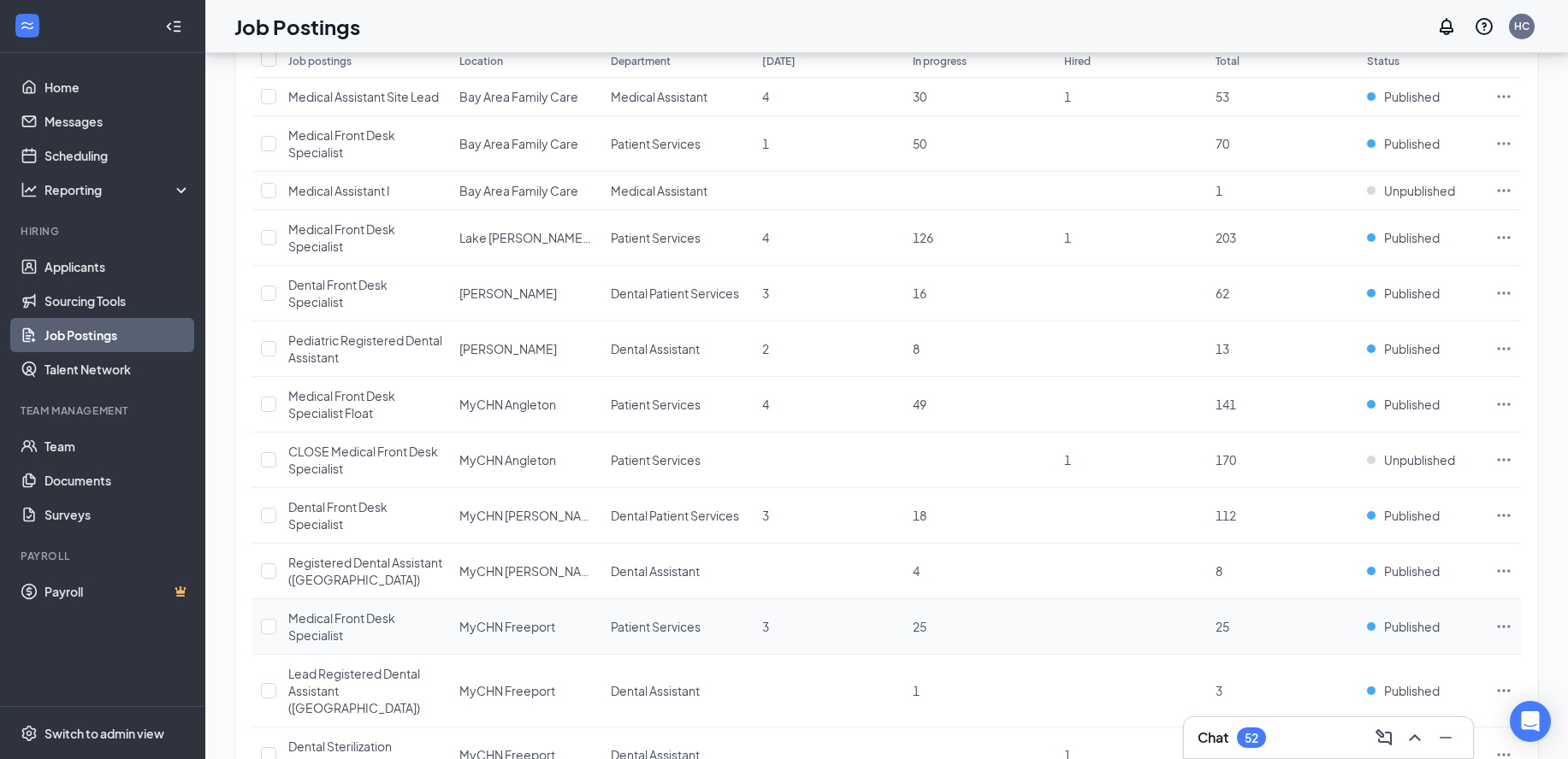
click at [338, 620] on span "Medical Front Desk Specialist" at bounding box center [341, 627] width 107 height 33
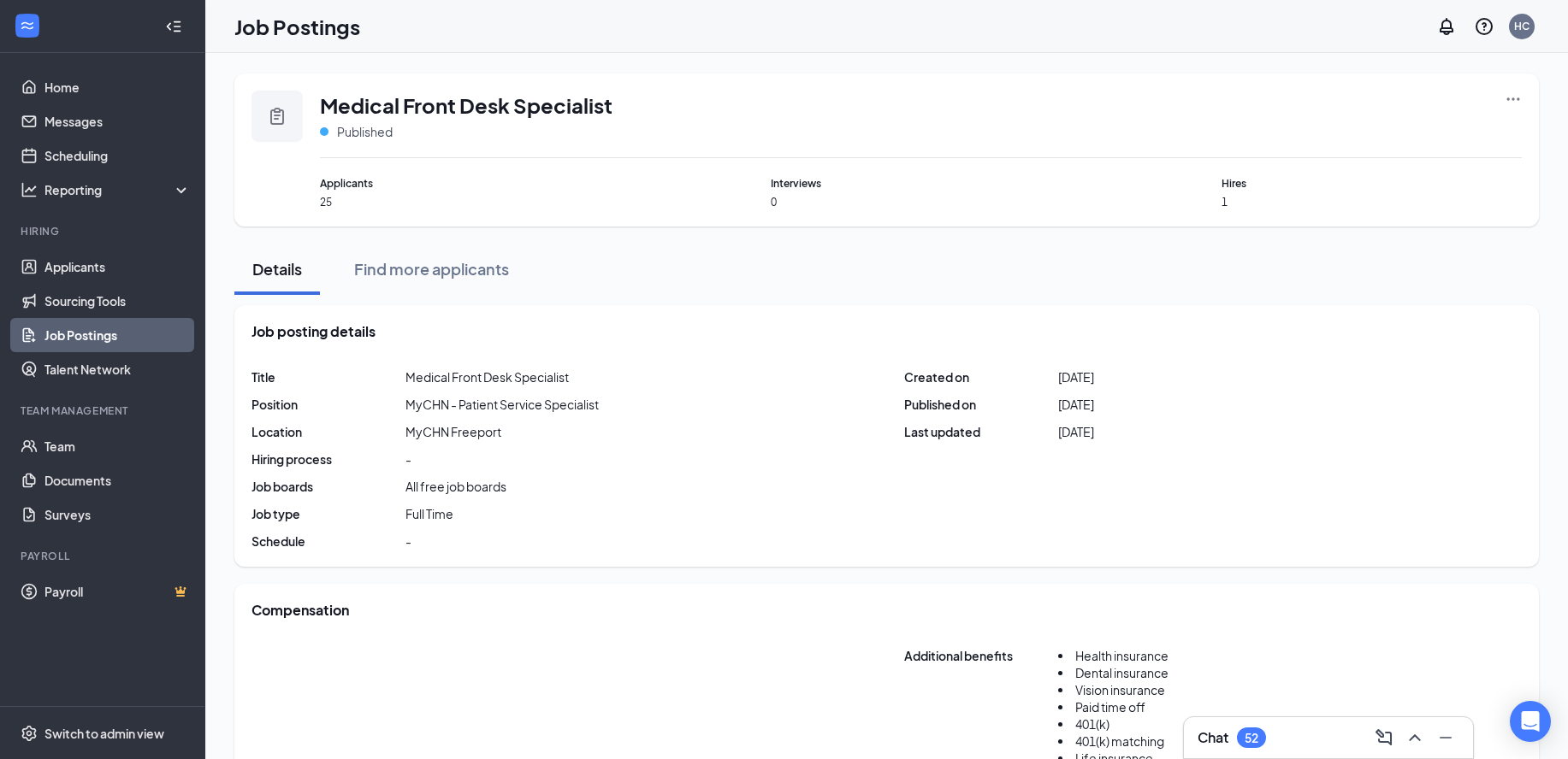
click at [1511, 101] on icon "Ellipses" at bounding box center [1513, 99] width 17 height 17
click at [1373, 247] on span "View applicants" at bounding box center [1394, 246] width 229 height 19
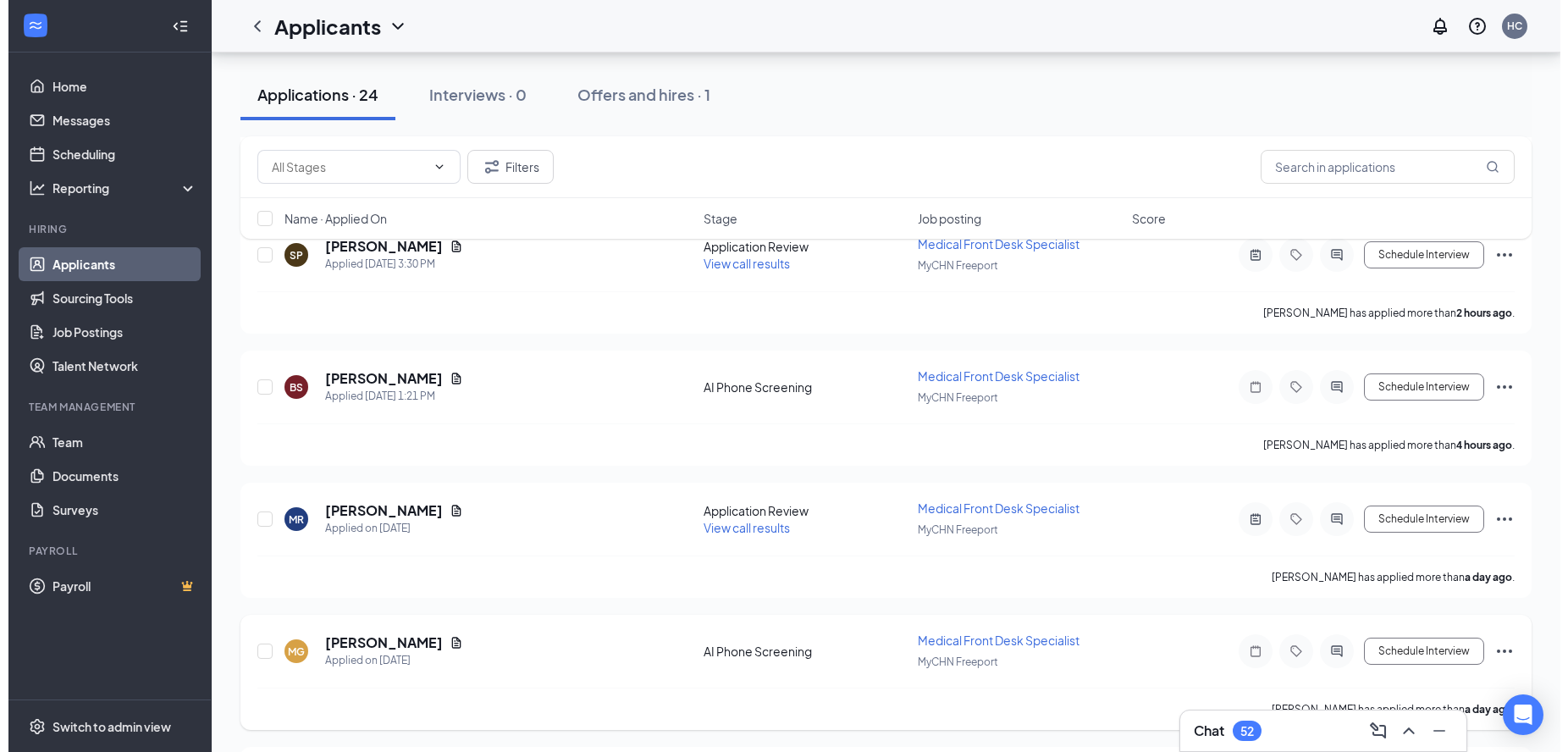
scroll to position [424, 0]
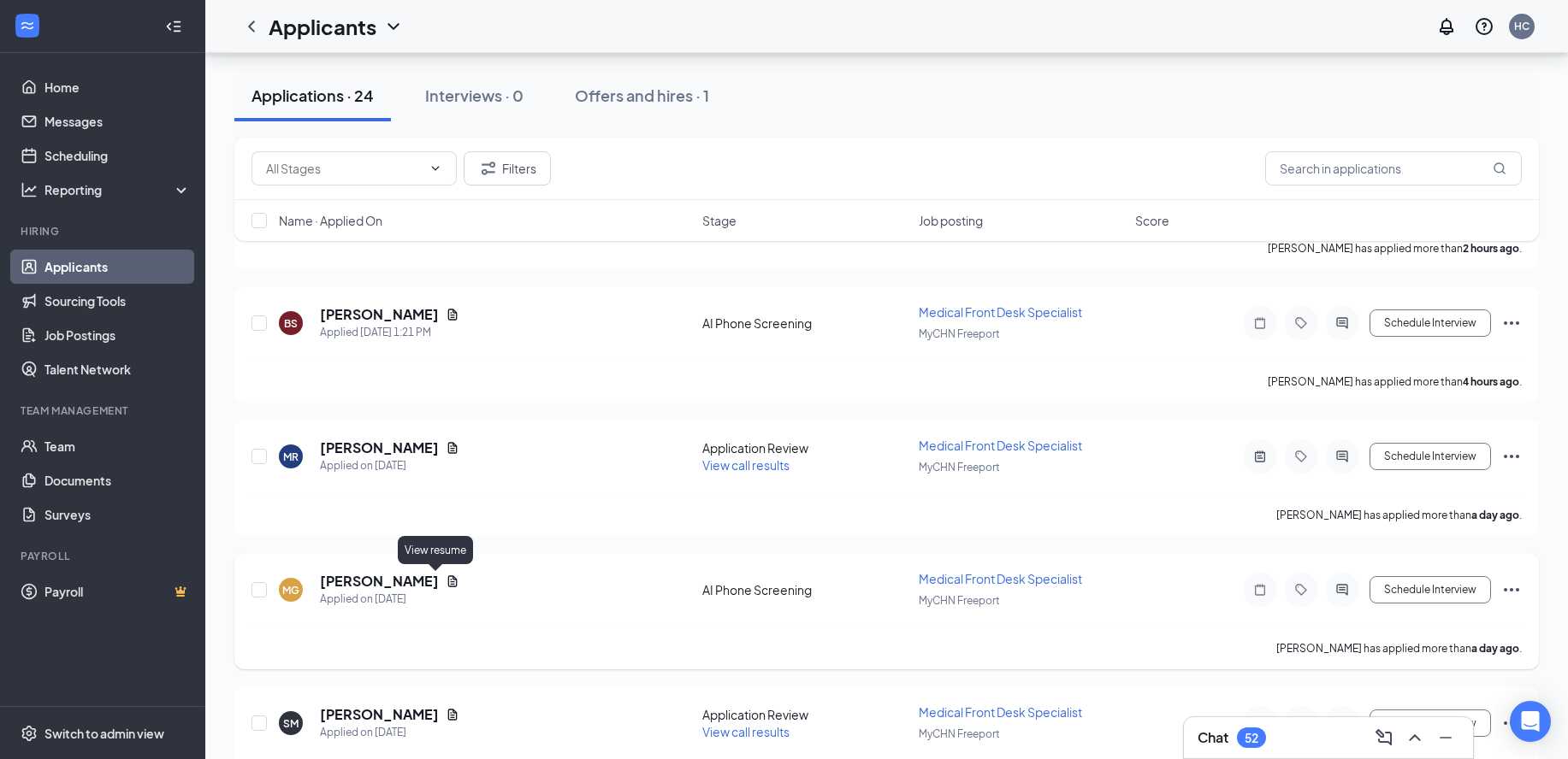
click at [445, 579] on icon "Document" at bounding box center [452, 581] width 13 height 13
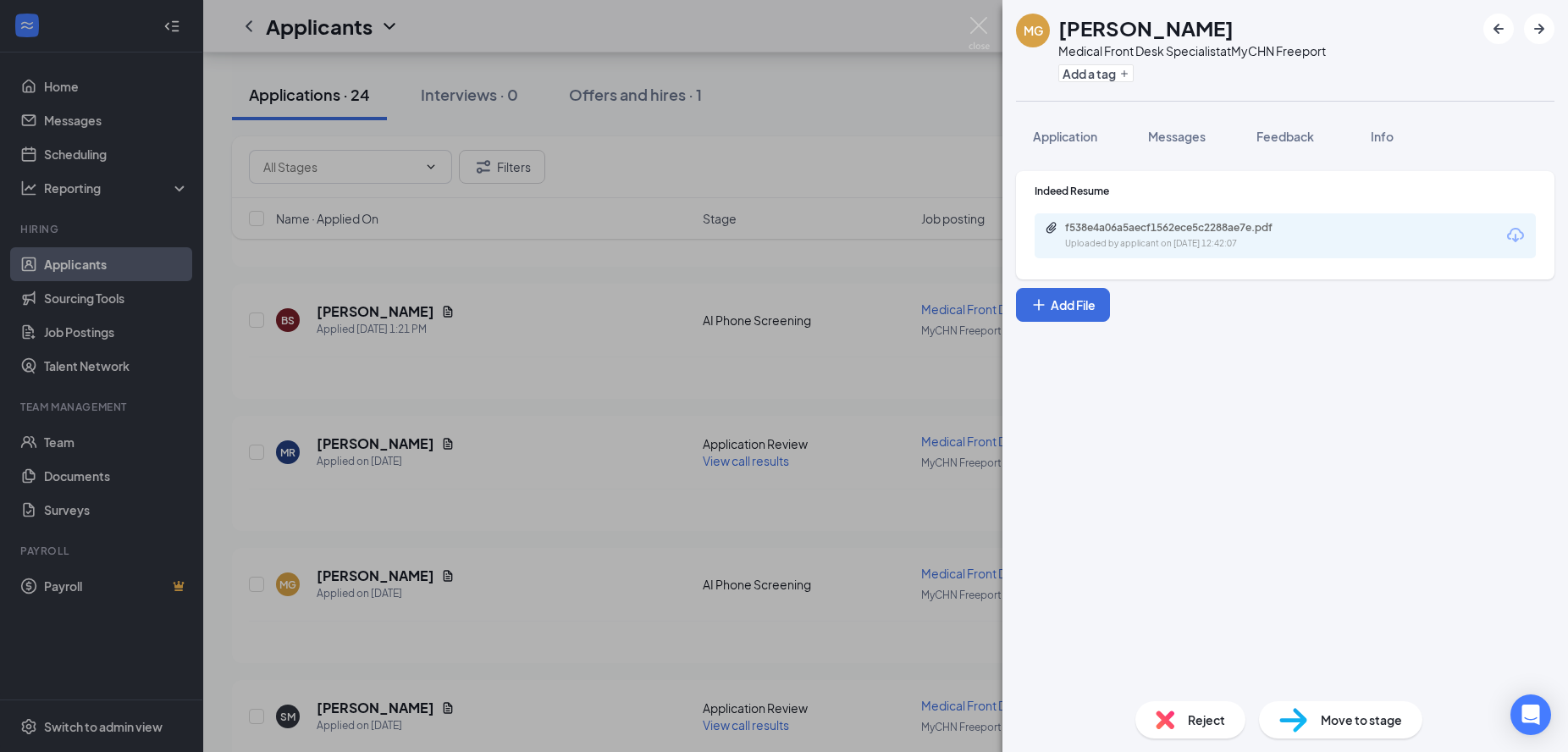
click at [1210, 237] on div "Uploaded by applicant on [DATE] 12:42:07" at bounding box center [1191, 243] width 254 height 13
click at [981, 28] on img at bounding box center [979, 33] width 21 height 33
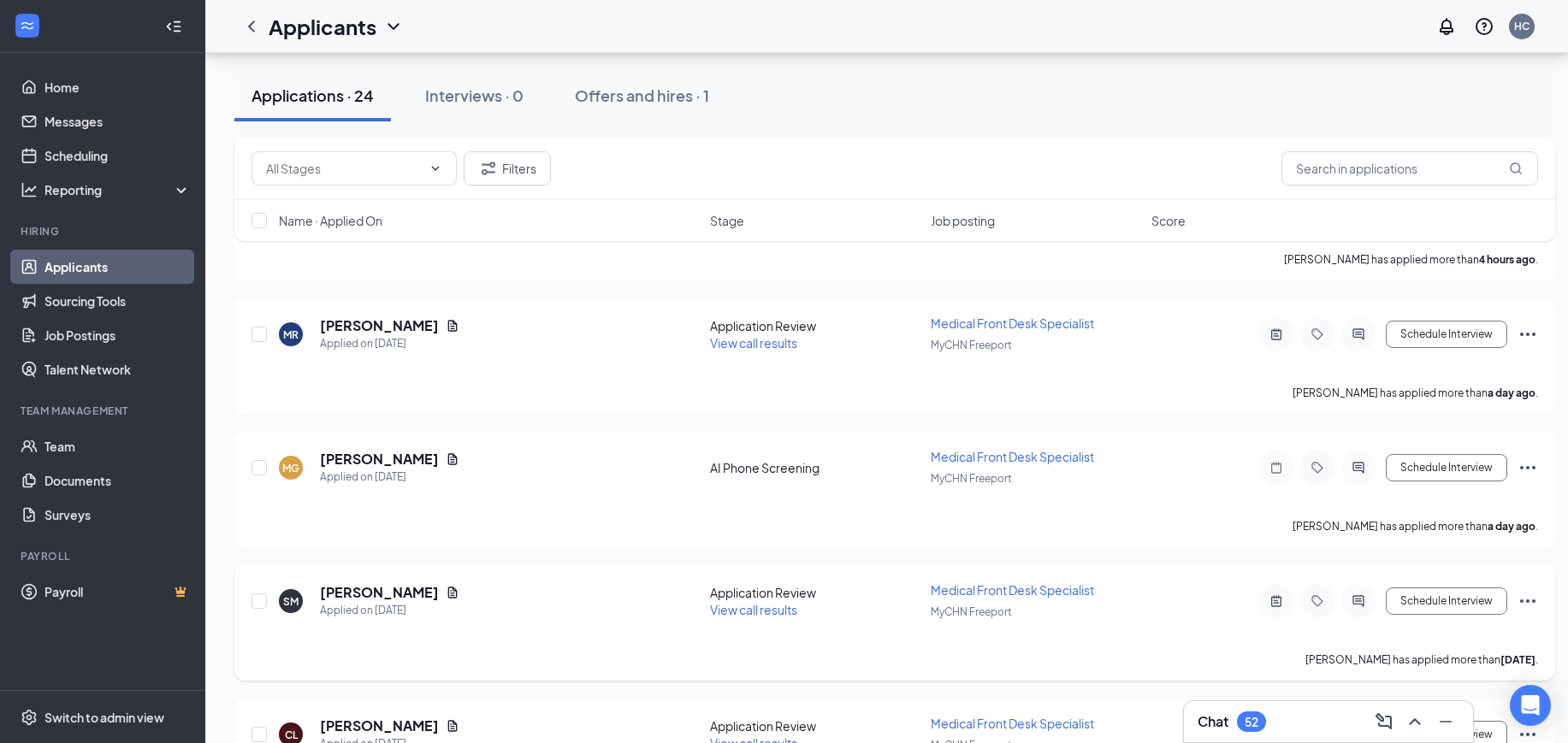
scroll to position [642, 0]
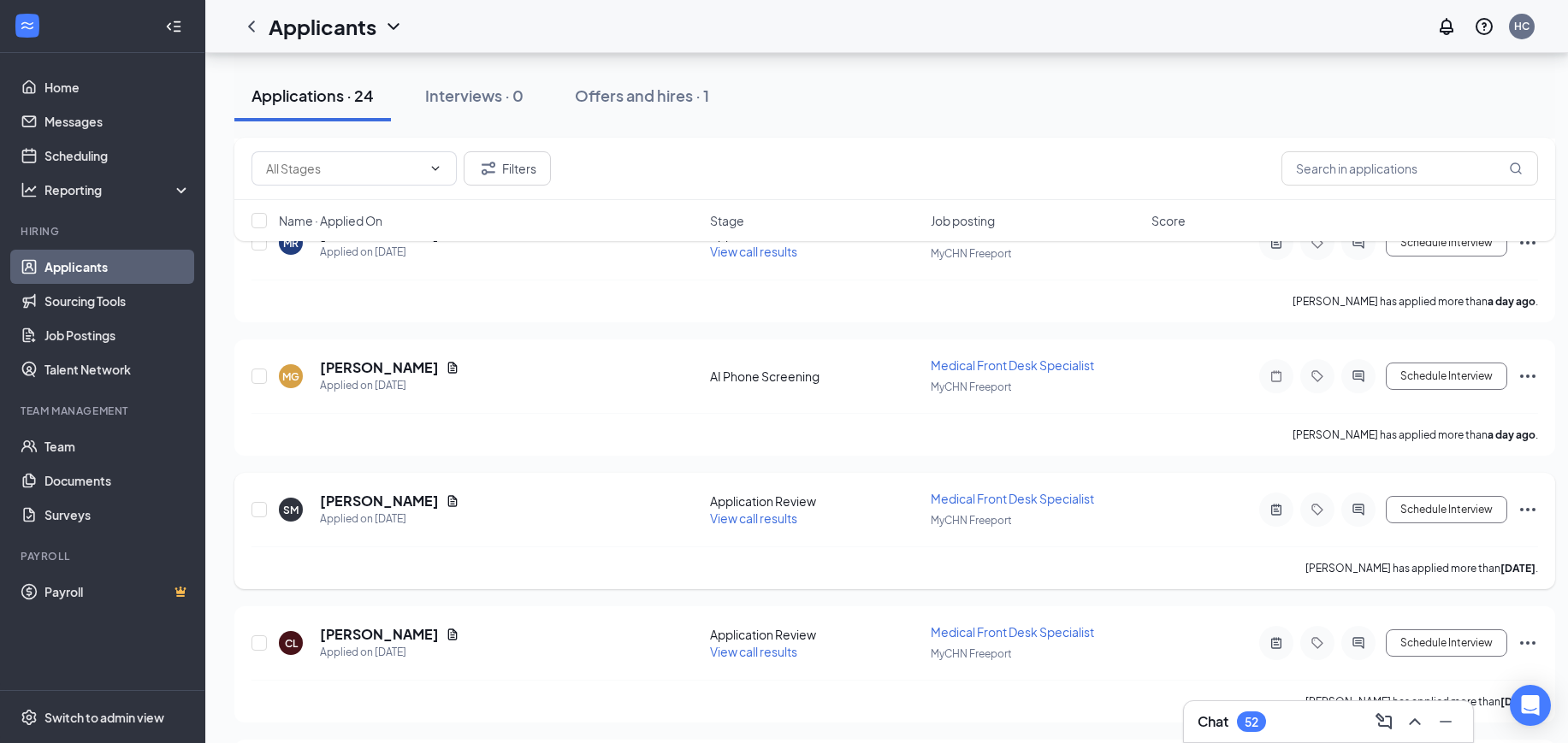
click at [723, 517] on span "View call results" at bounding box center [754, 518] width 88 height 15
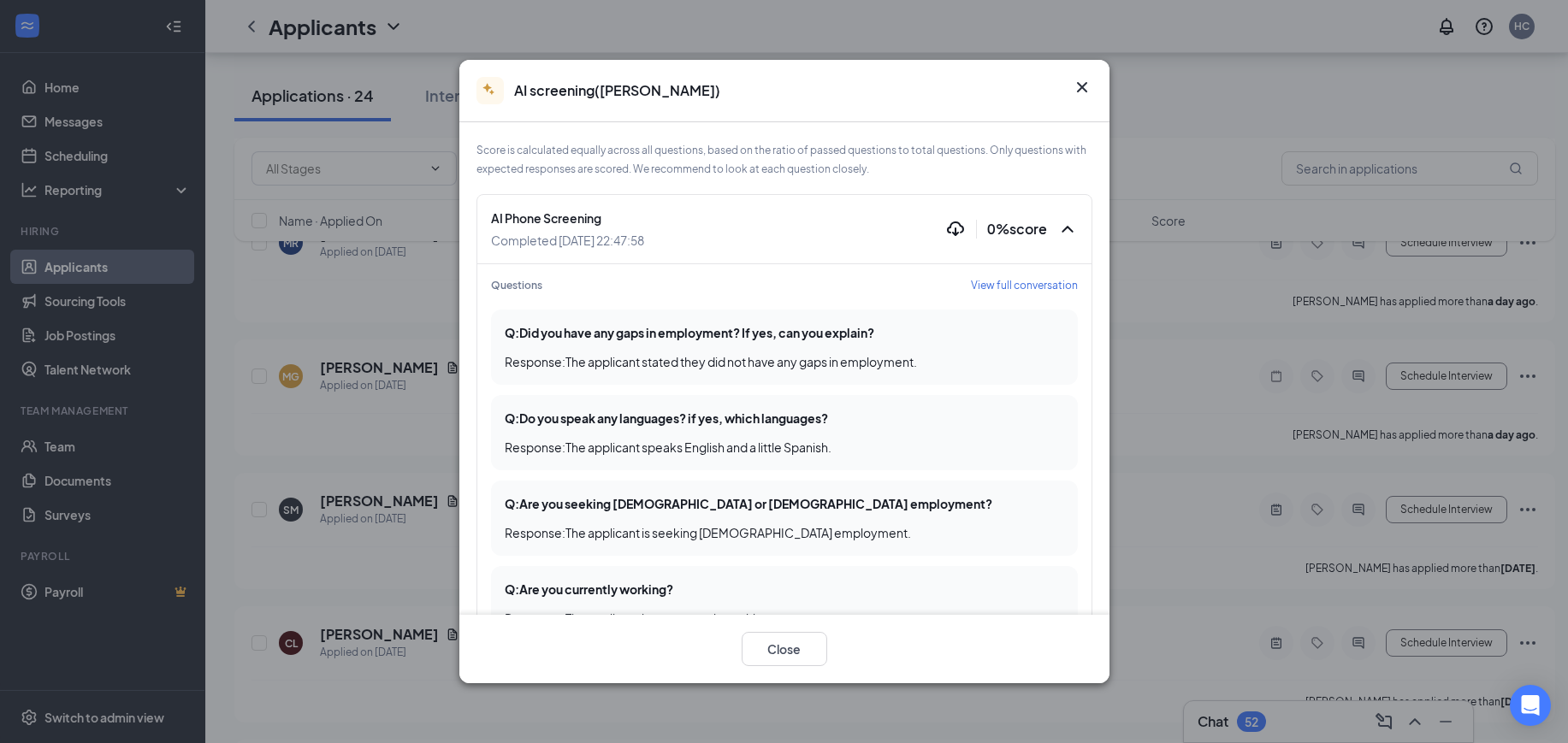
click at [1084, 81] on icon "Cross" at bounding box center [1081, 87] width 20 height 20
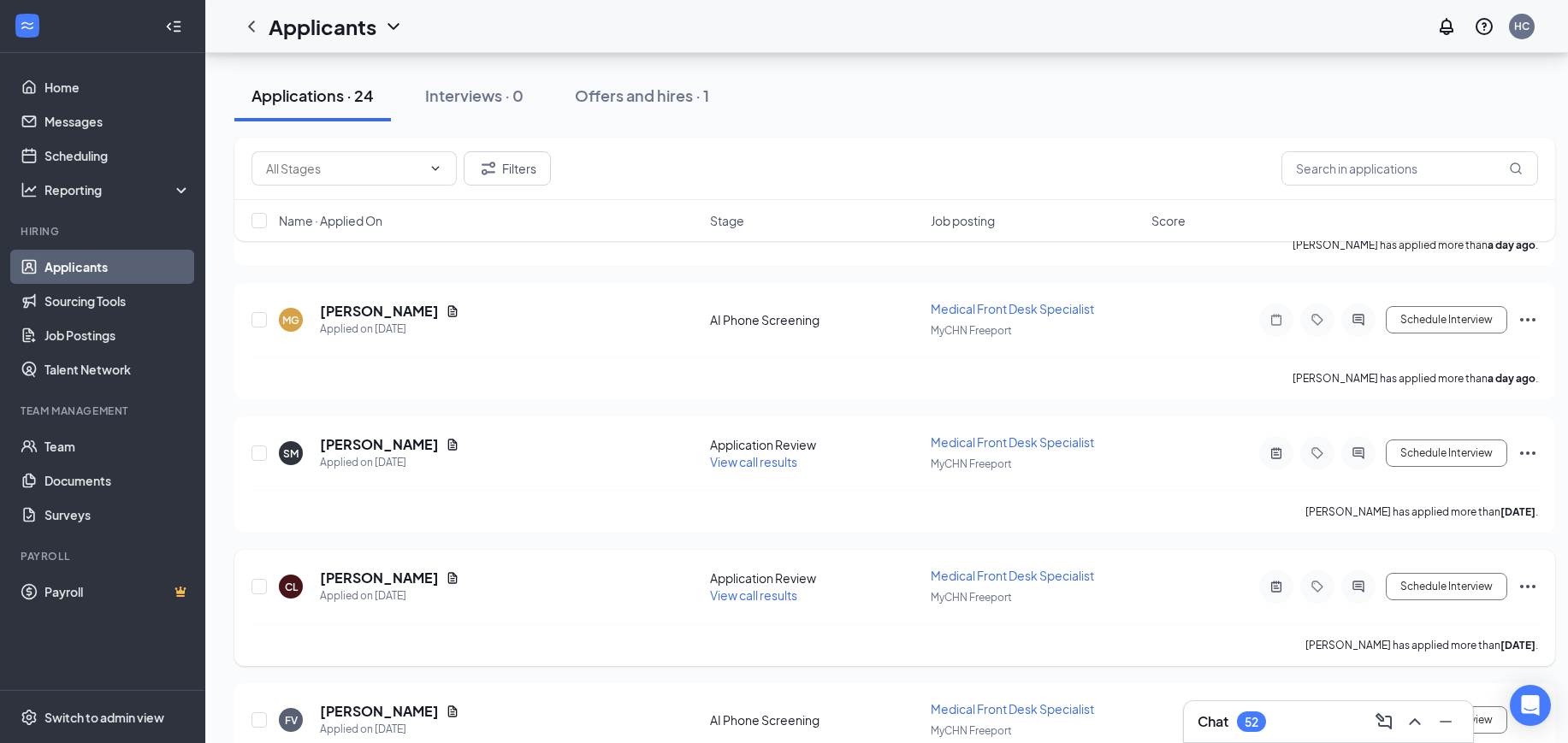
scroll to position [749, 0]
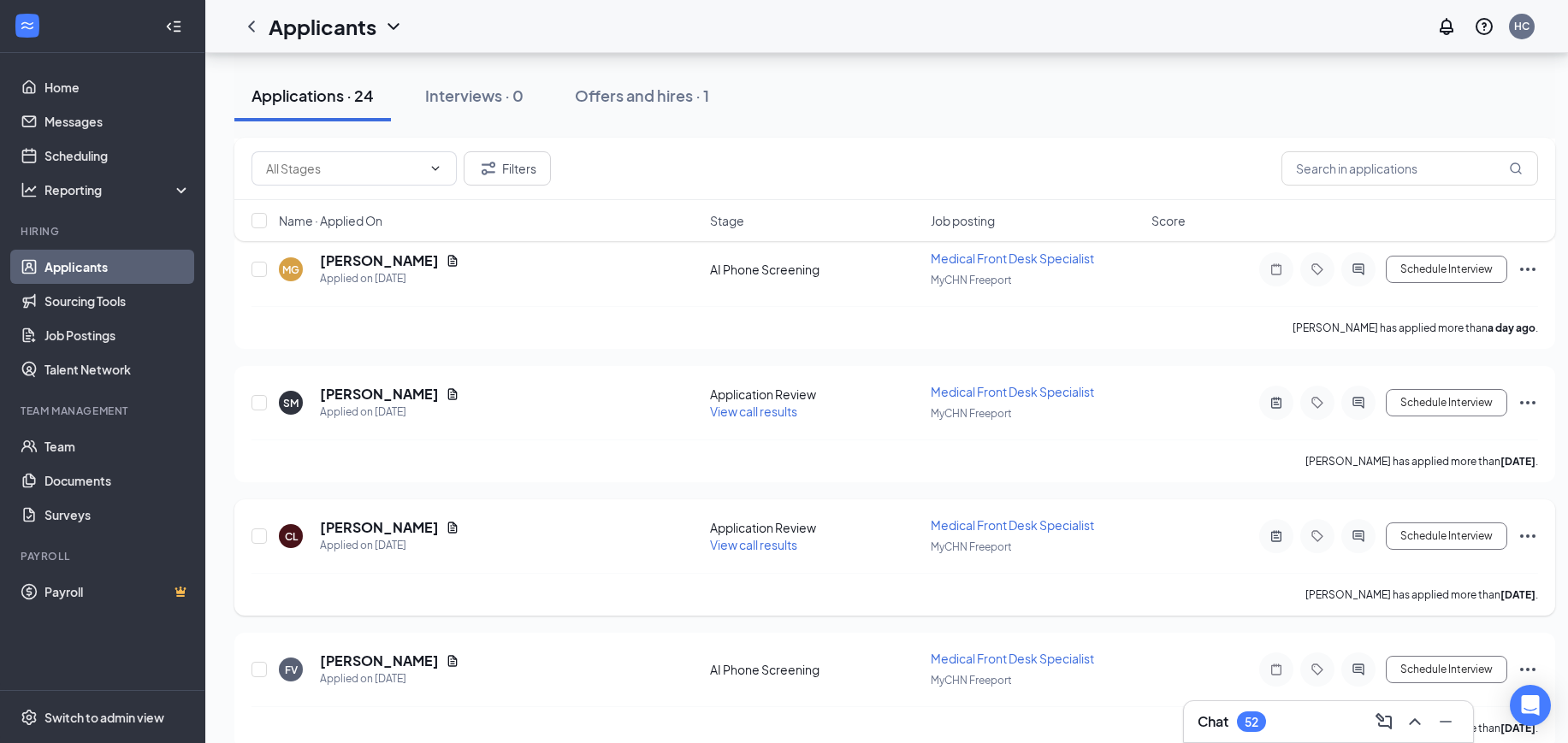
click at [743, 537] on span "View call results" at bounding box center [754, 544] width 88 height 15
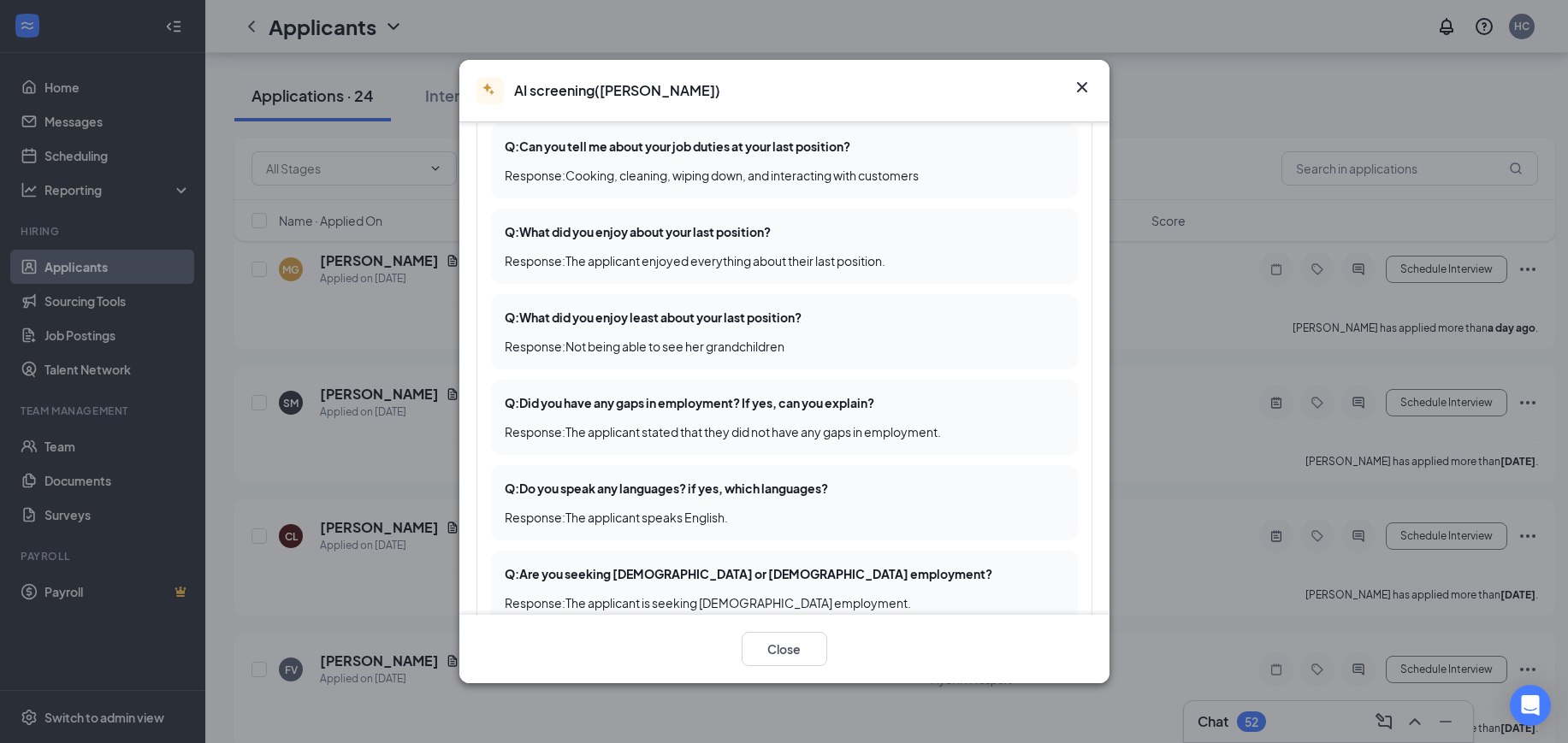
scroll to position [428, 0]
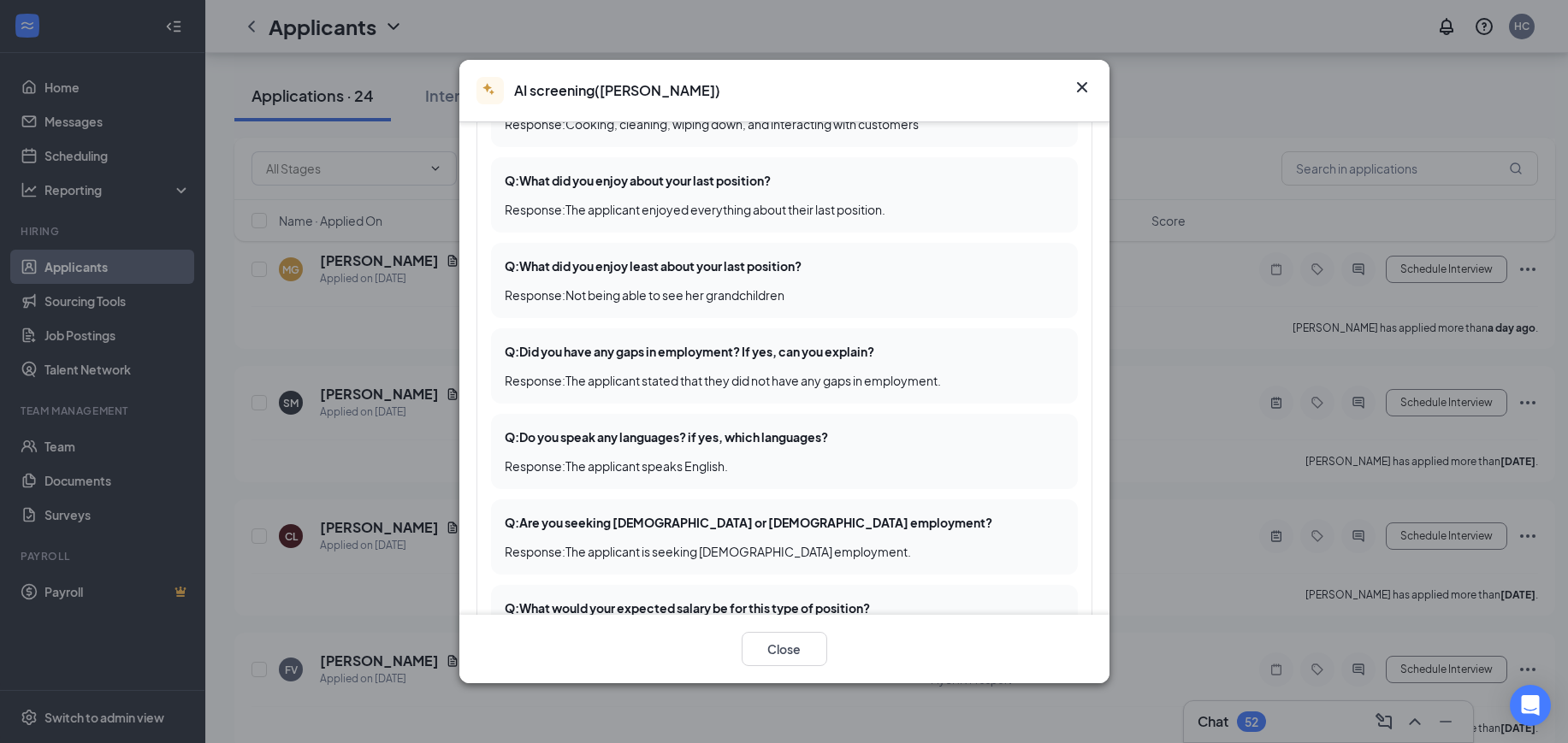
click at [1080, 88] on icon "Cross" at bounding box center [1081, 87] width 20 height 20
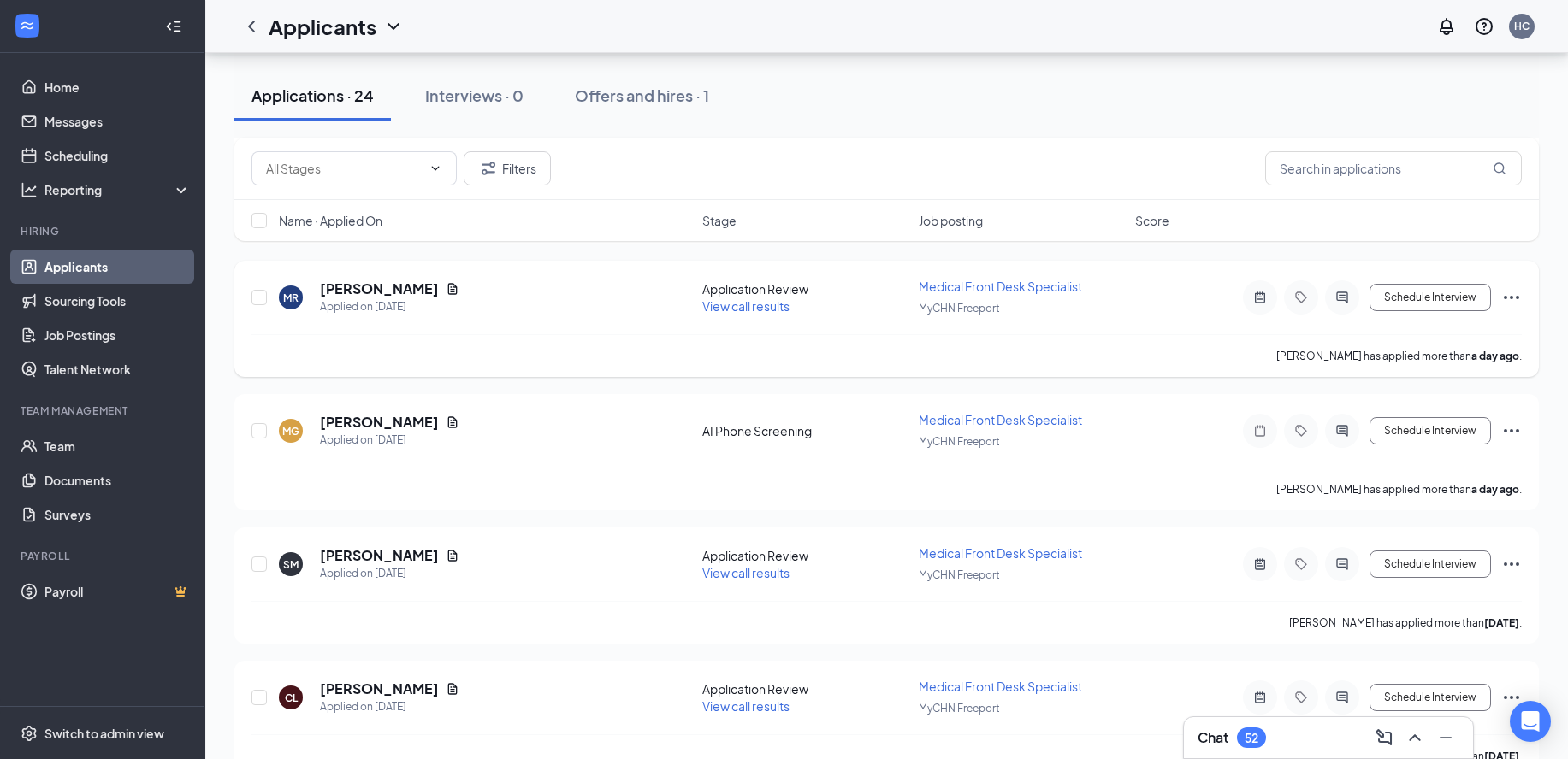
scroll to position [748, 0]
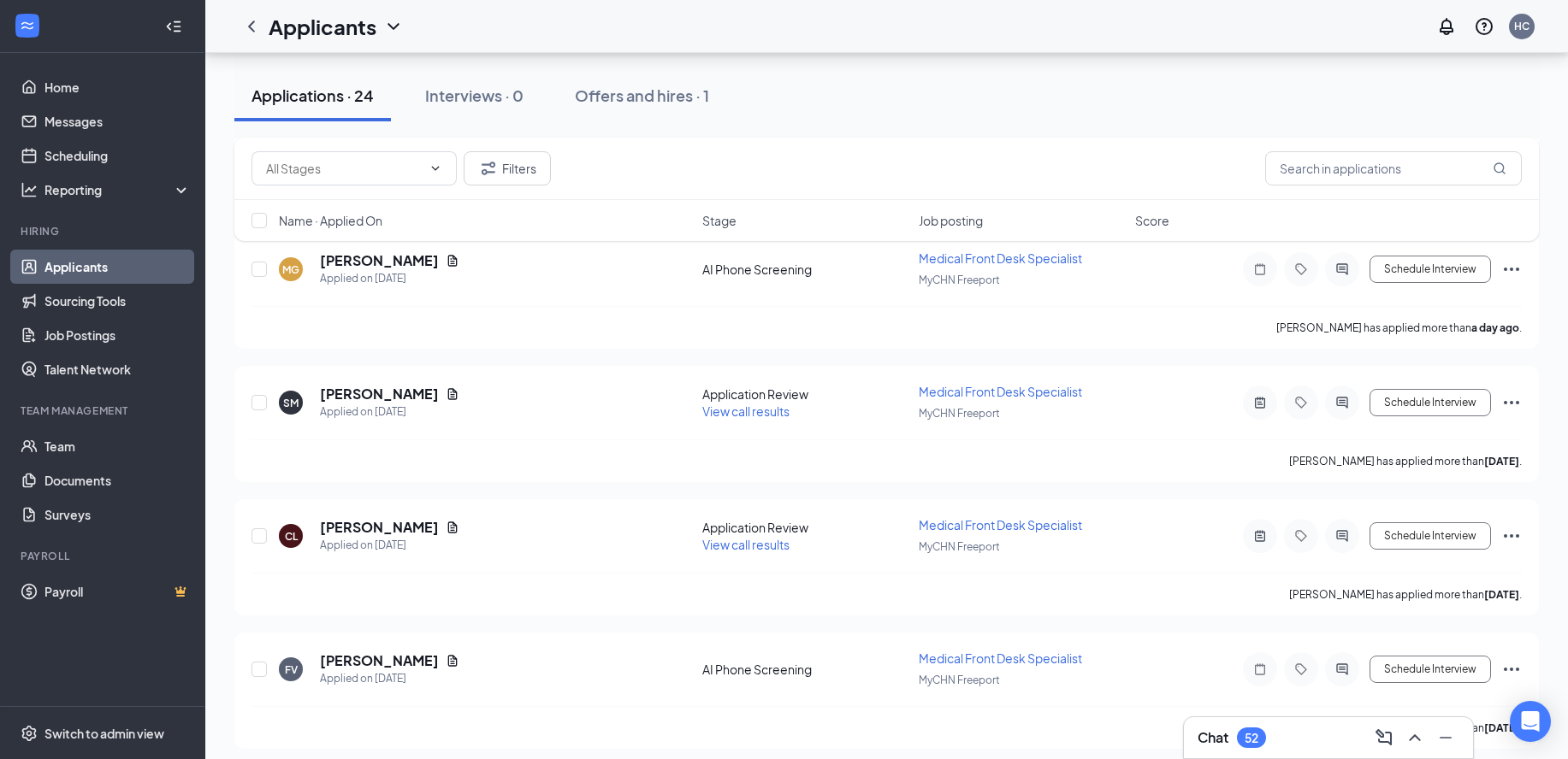
click at [76, 249] on ul "Applicants Sourcing Tools Job Postings Talent Network" at bounding box center [102, 318] width 204 height 137
click at [73, 260] on link "Applicants" at bounding box center [118, 266] width 146 height 34
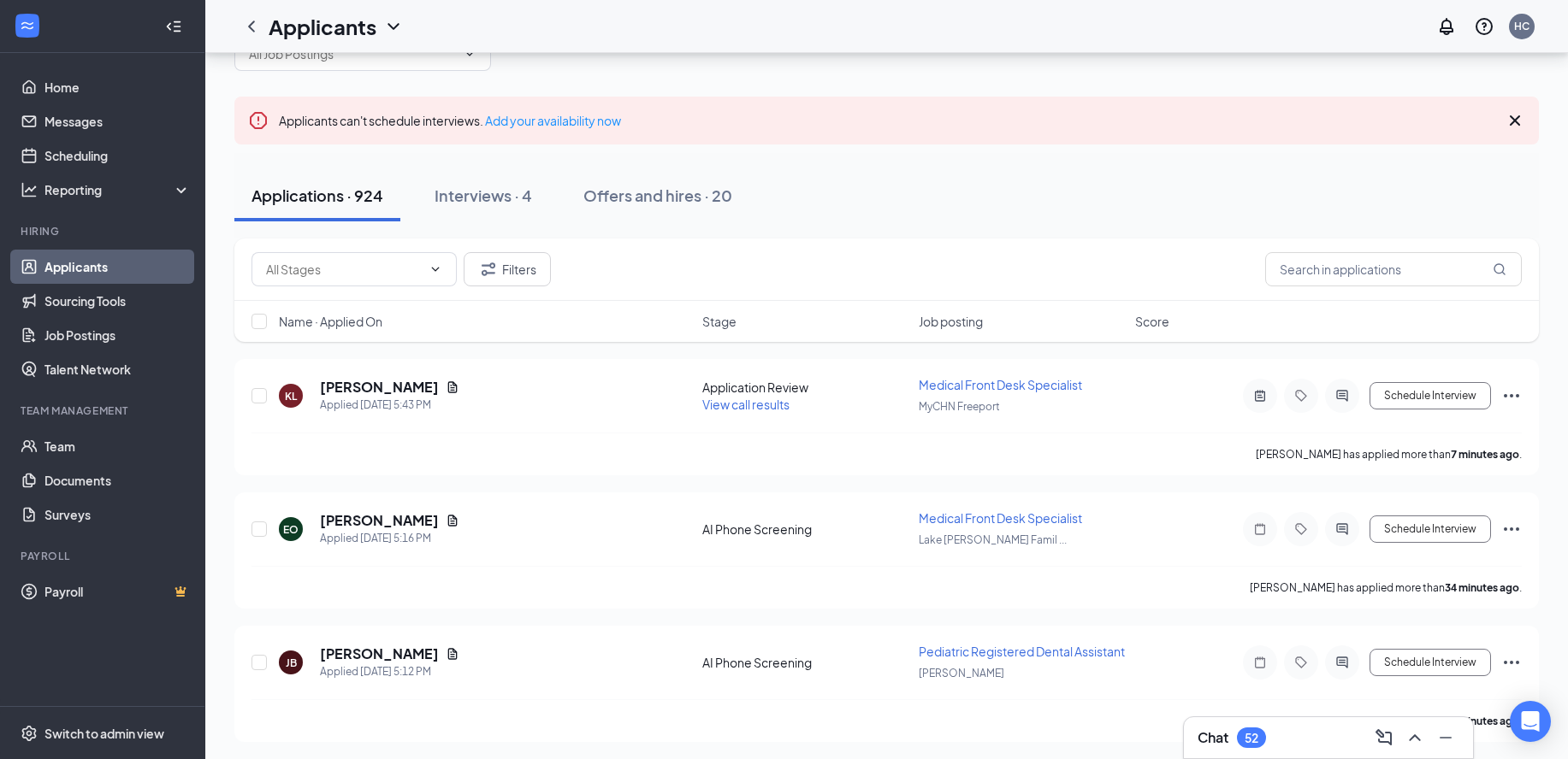
scroll to position [321, 0]
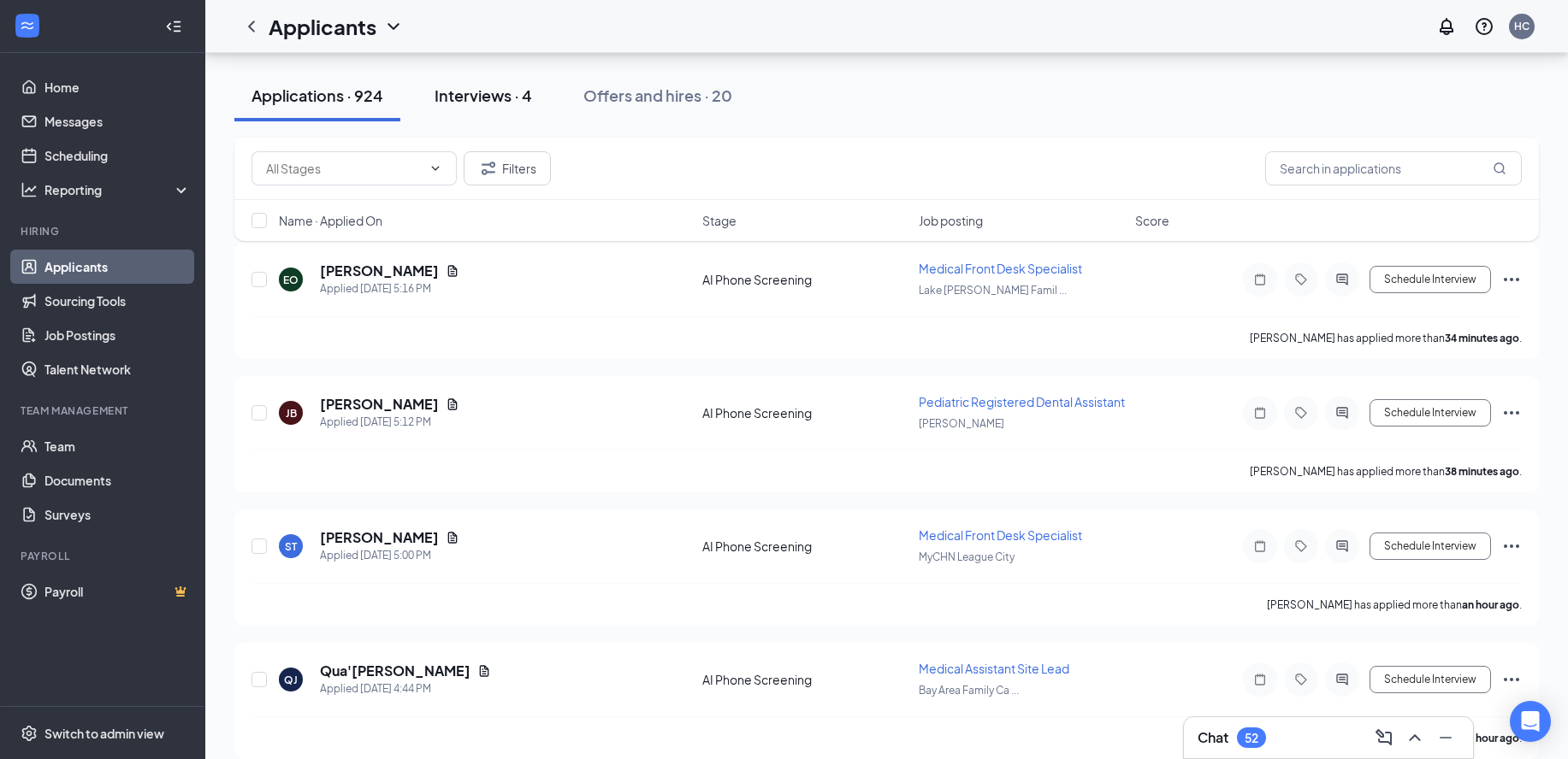
click at [506, 78] on button "Interviews · 4" at bounding box center [483, 95] width 132 height 51
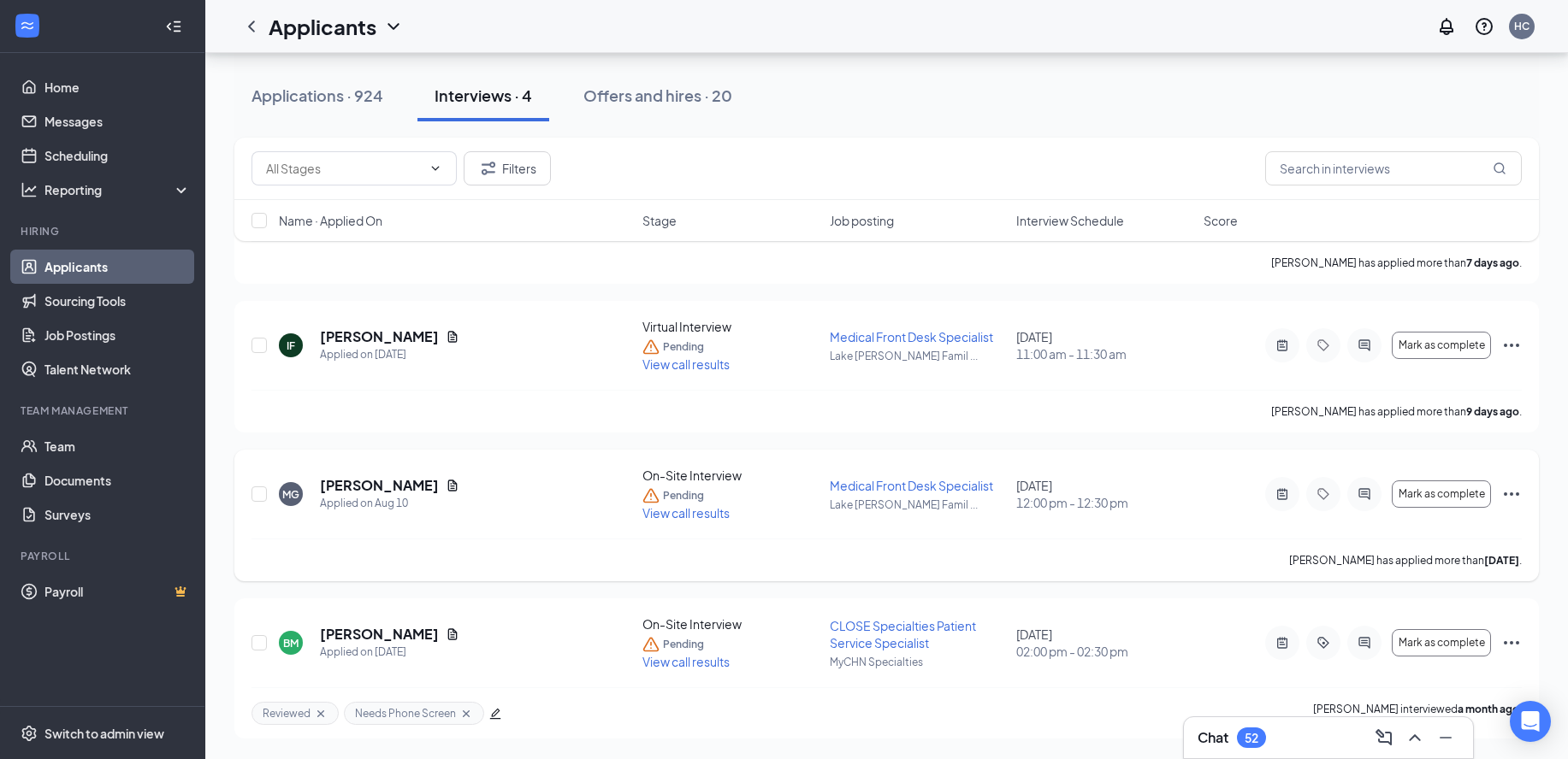
scroll to position [170, 0]
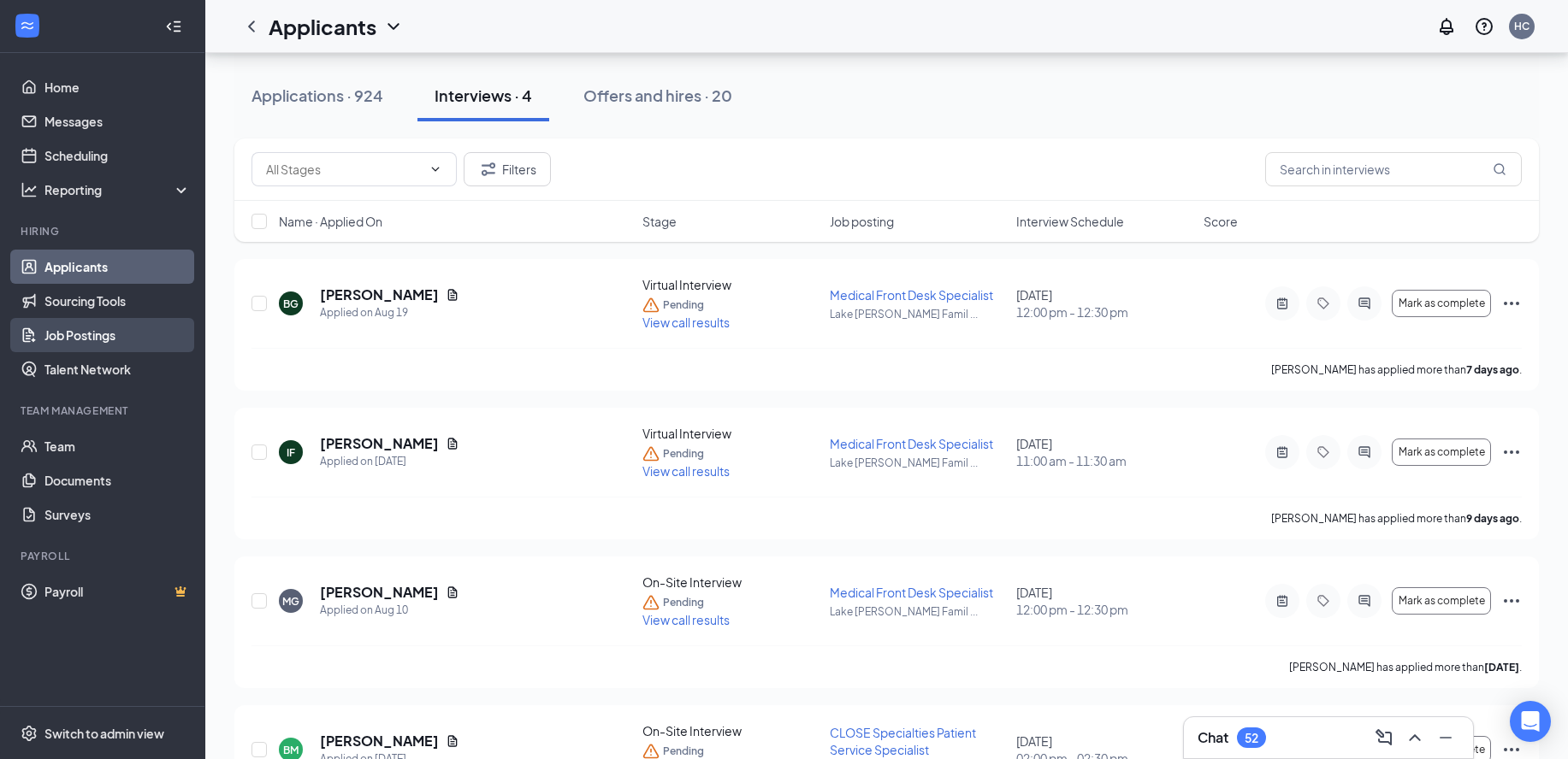
click at [81, 338] on link "Job Postings" at bounding box center [118, 334] width 146 height 34
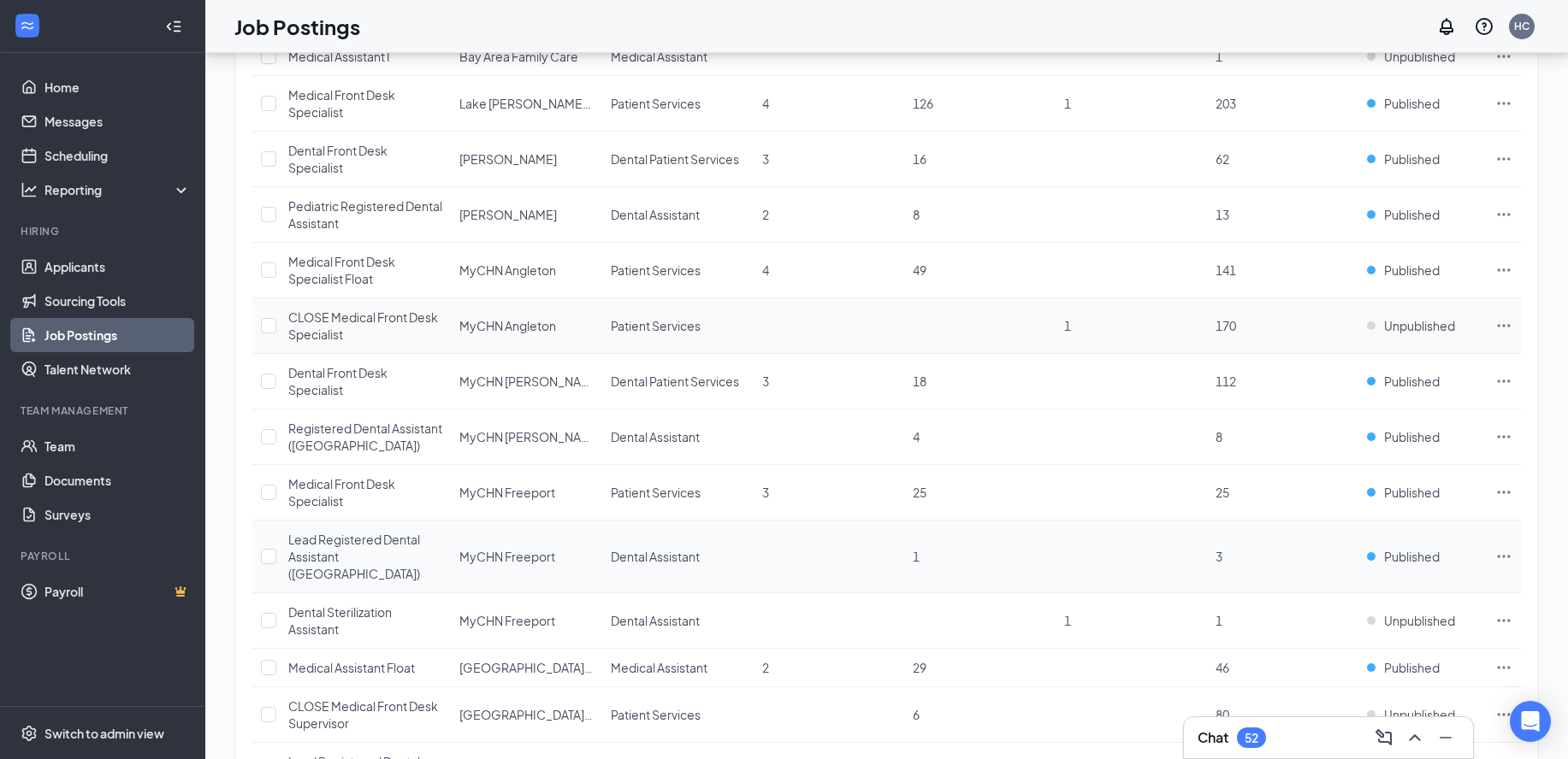
scroll to position [428, 0]
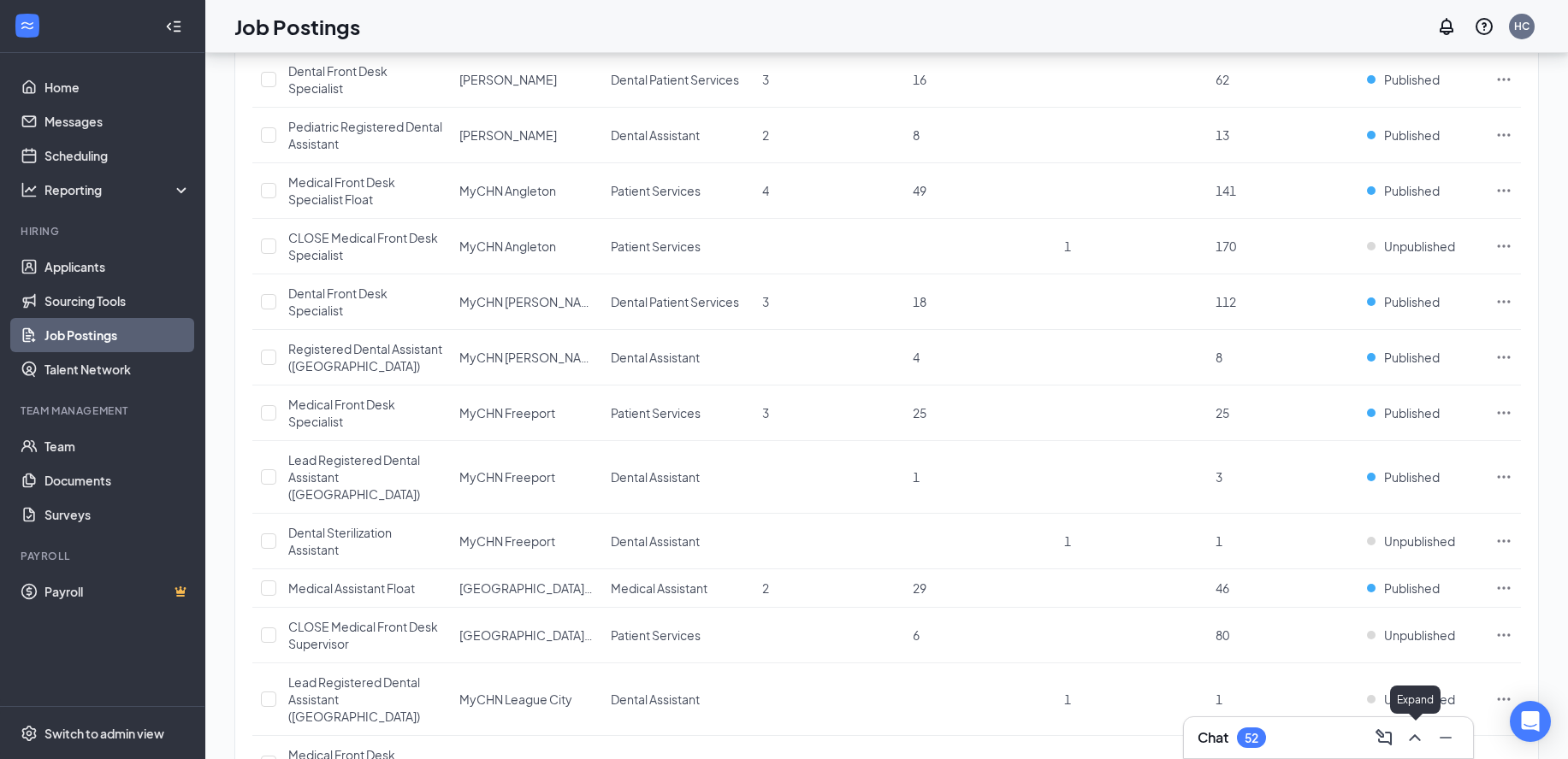
click at [1419, 746] on icon "ChevronUp" at bounding box center [1414, 737] width 20 height 20
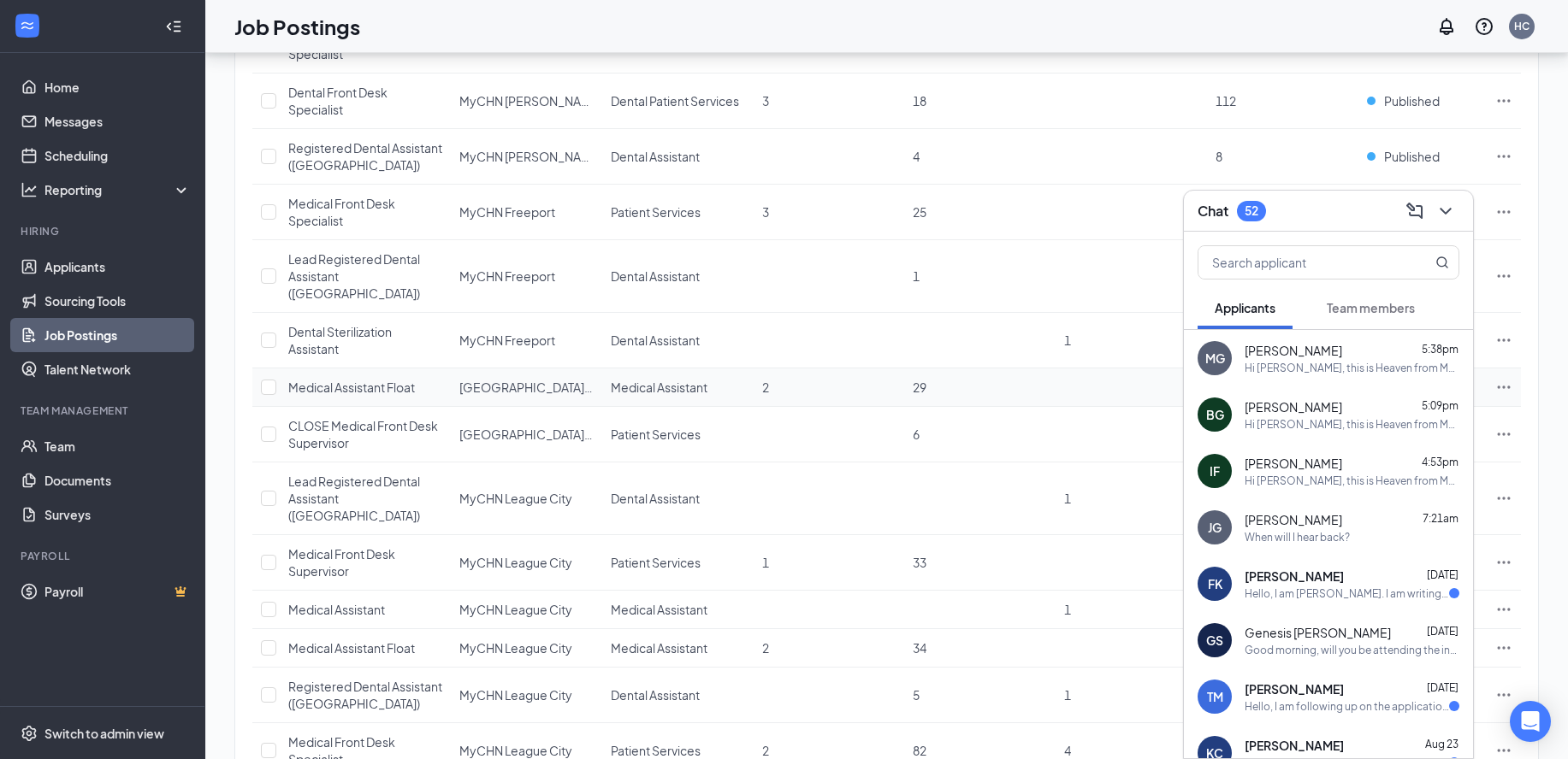
scroll to position [641, 0]
